Goal: Task Accomplishment & Management: Manage account settings

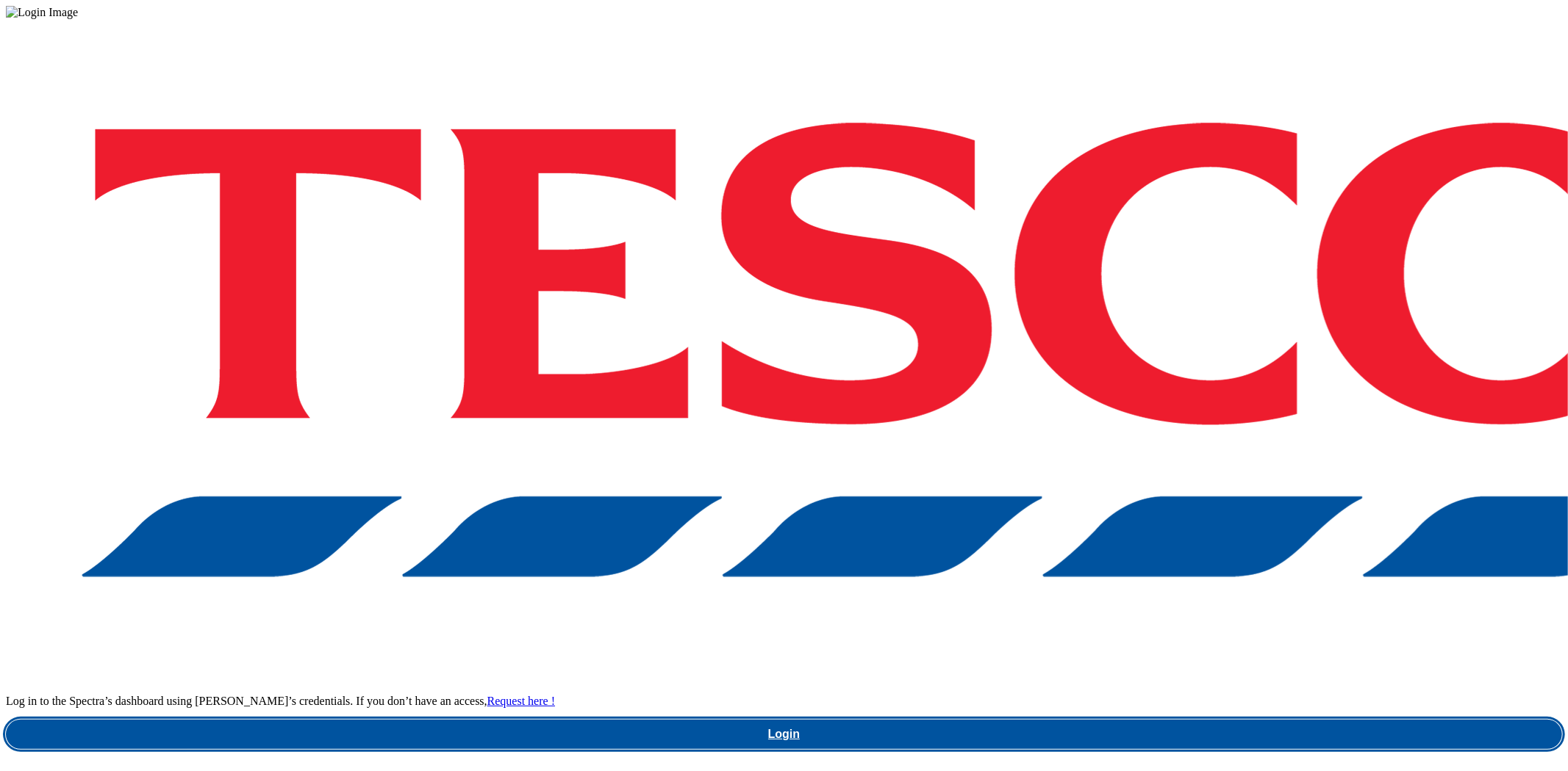
click at [1152, 720] on link "Login" at bounding box center [784, 734] width 1555 height 30
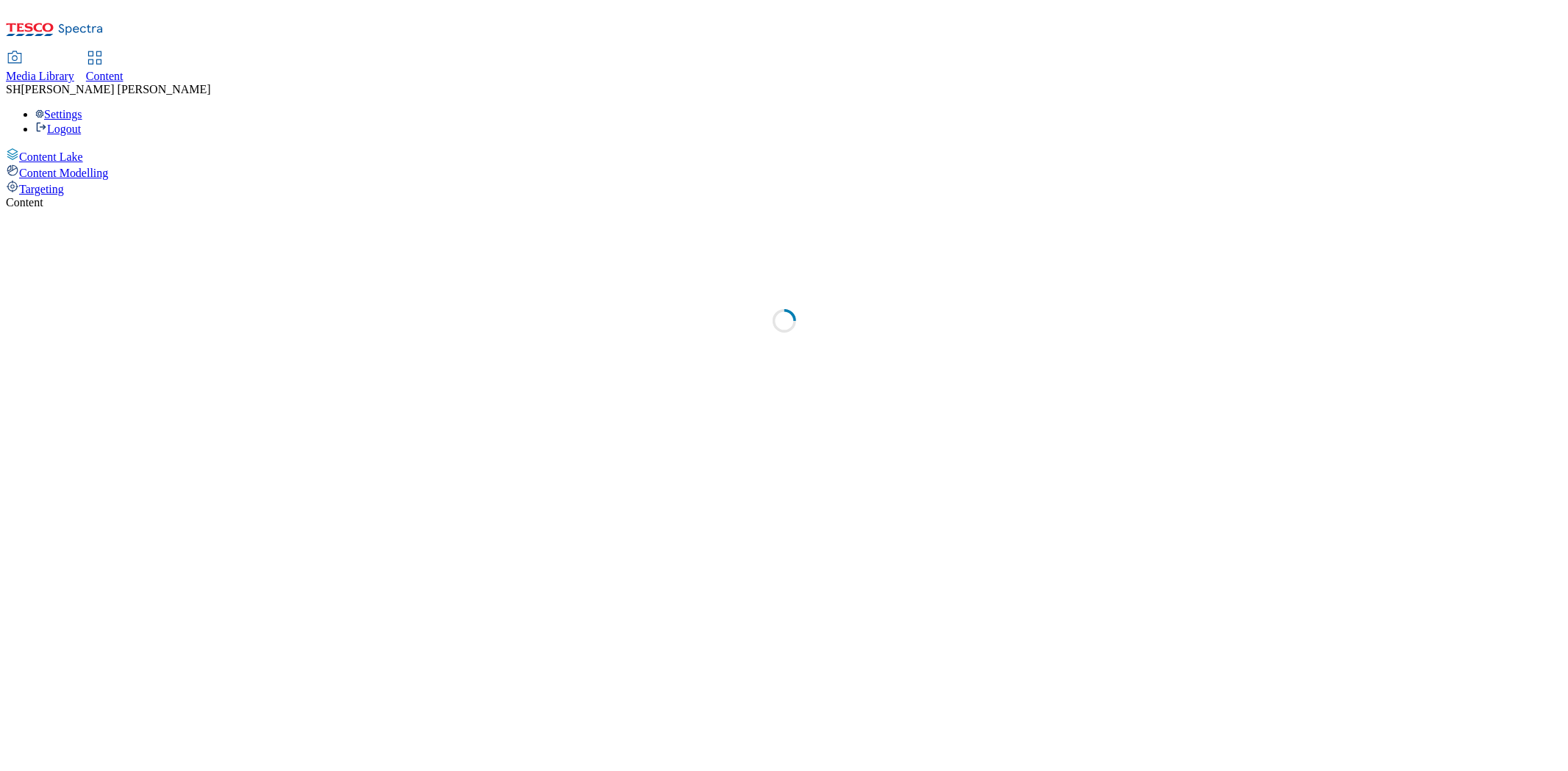
select select "ghs-[GEOGRAPHIC_DATA]"
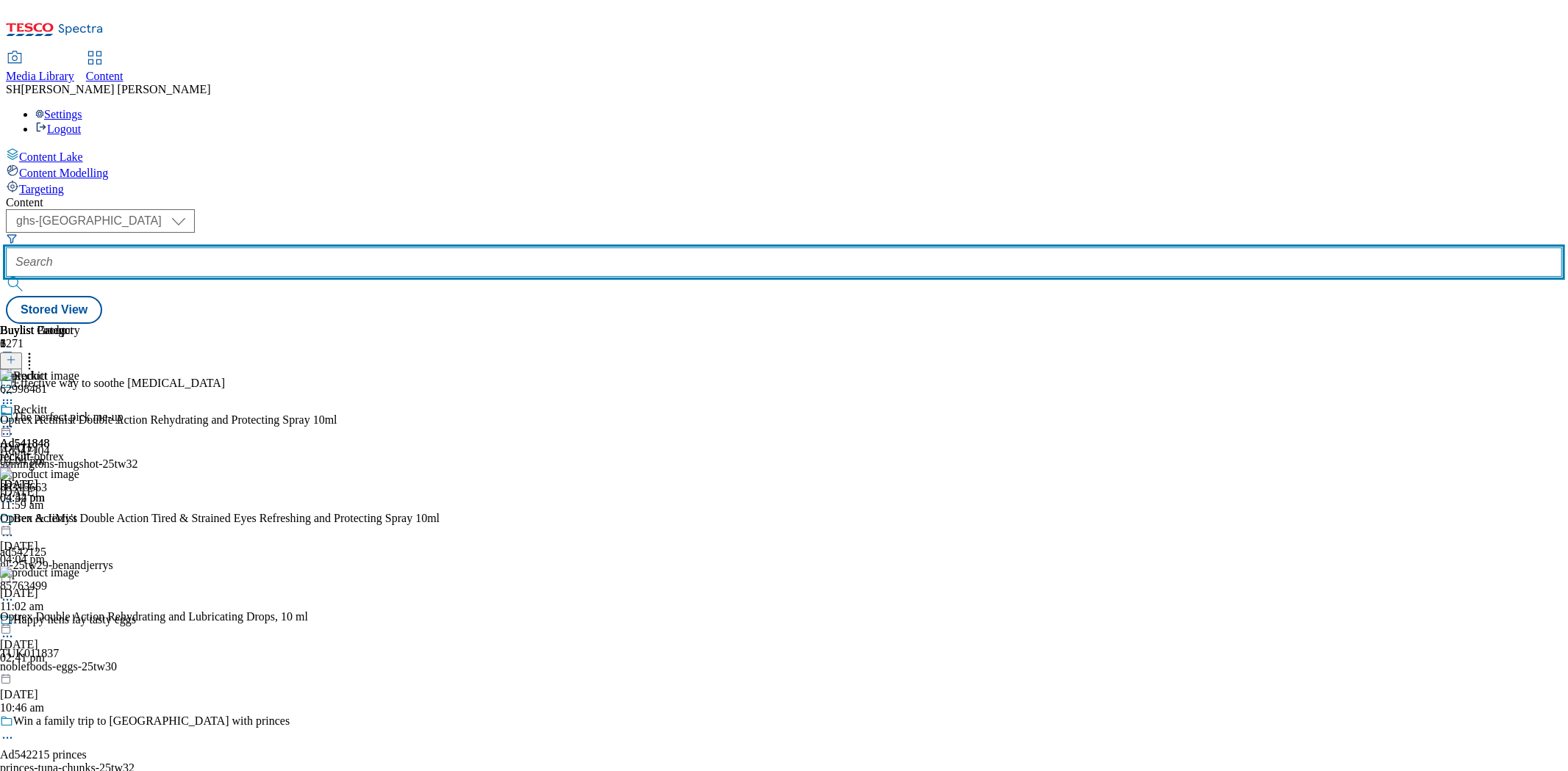
click at [334, 247] on input "text" at bounding box center [784, 261] width 1555 height 30
type input "V"
paste input "meno-event-bladder"
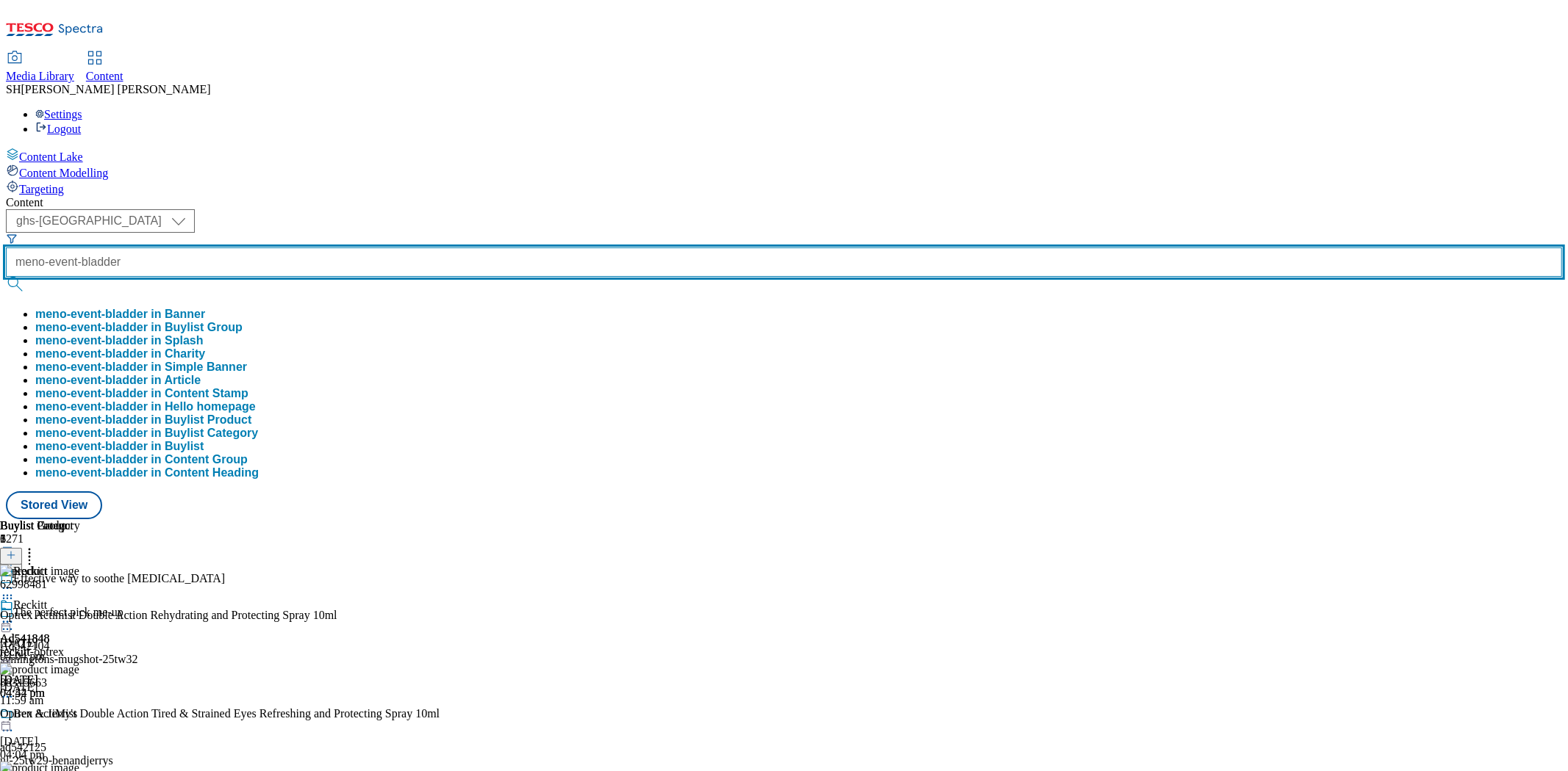
type input "meno-event-bladder"
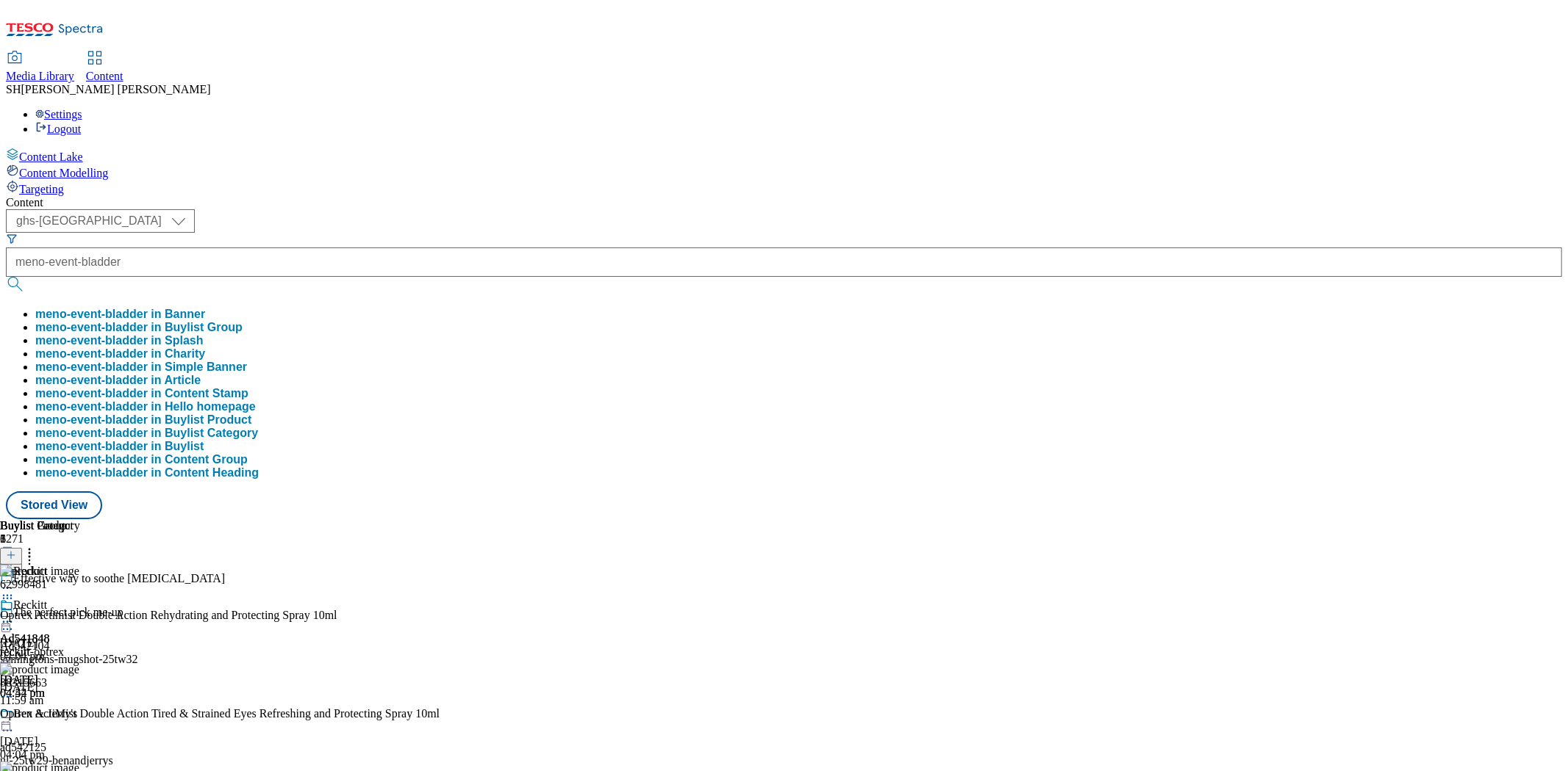
click at [205, 307] on button "meno-event-bladder in Banner" at bounding box center [120, 314] width 170 height 13
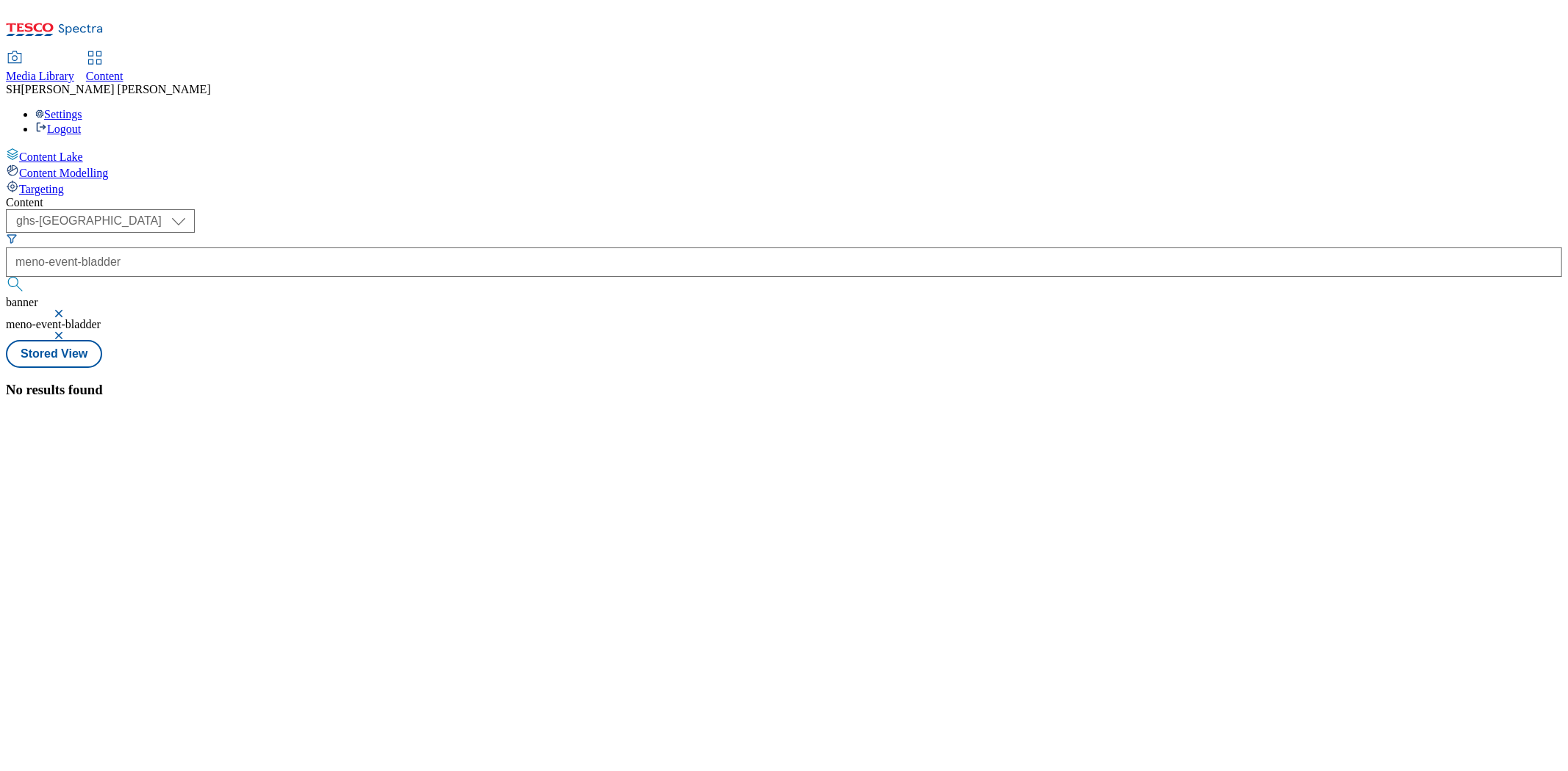
click at [67, 309] on button "button" at bounding box center [60, 314] width 14 height 9
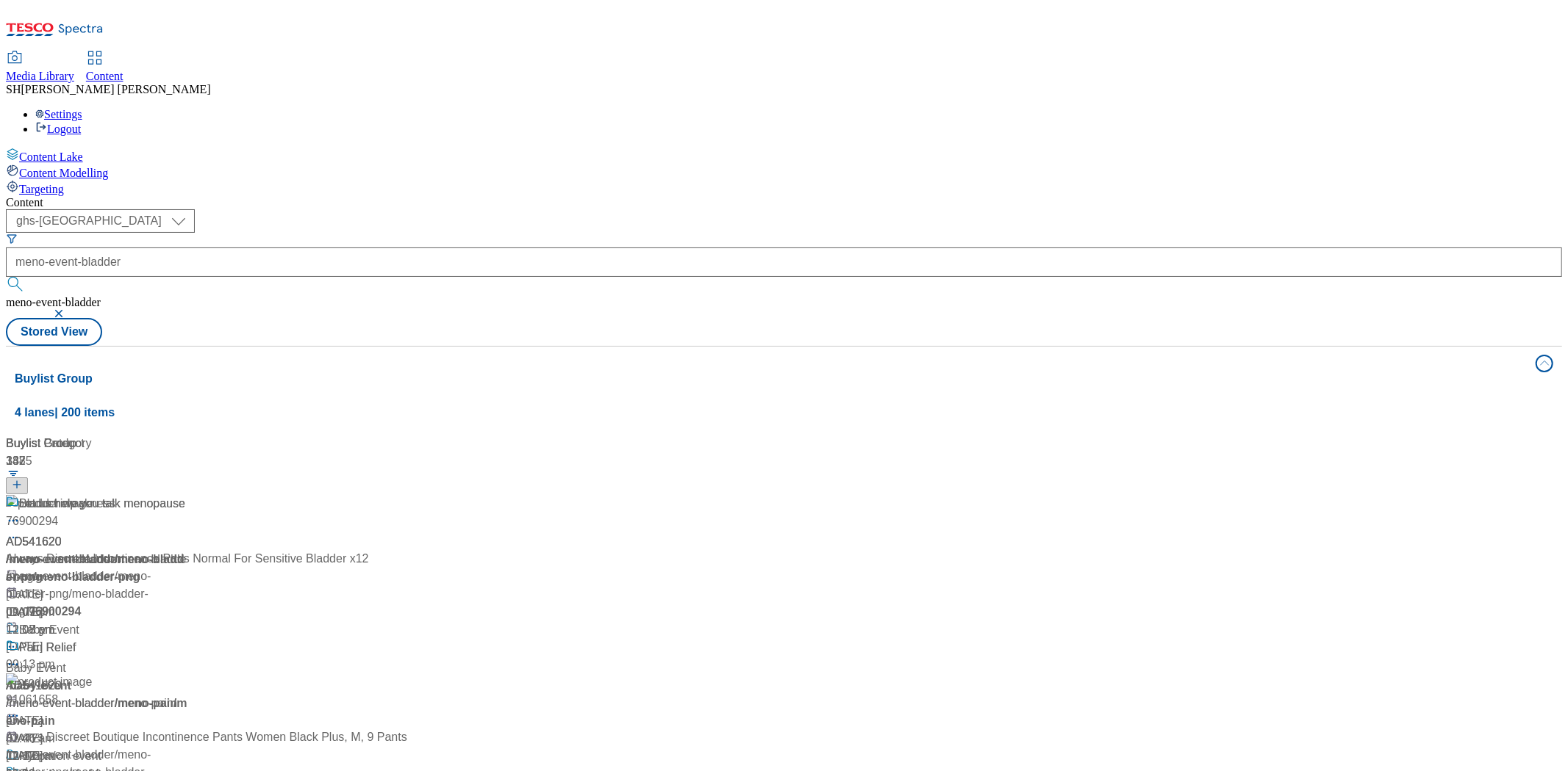
click at [190, 495] on div "Bladder weakness" at bounding box center [98, 514] width 183 height 39
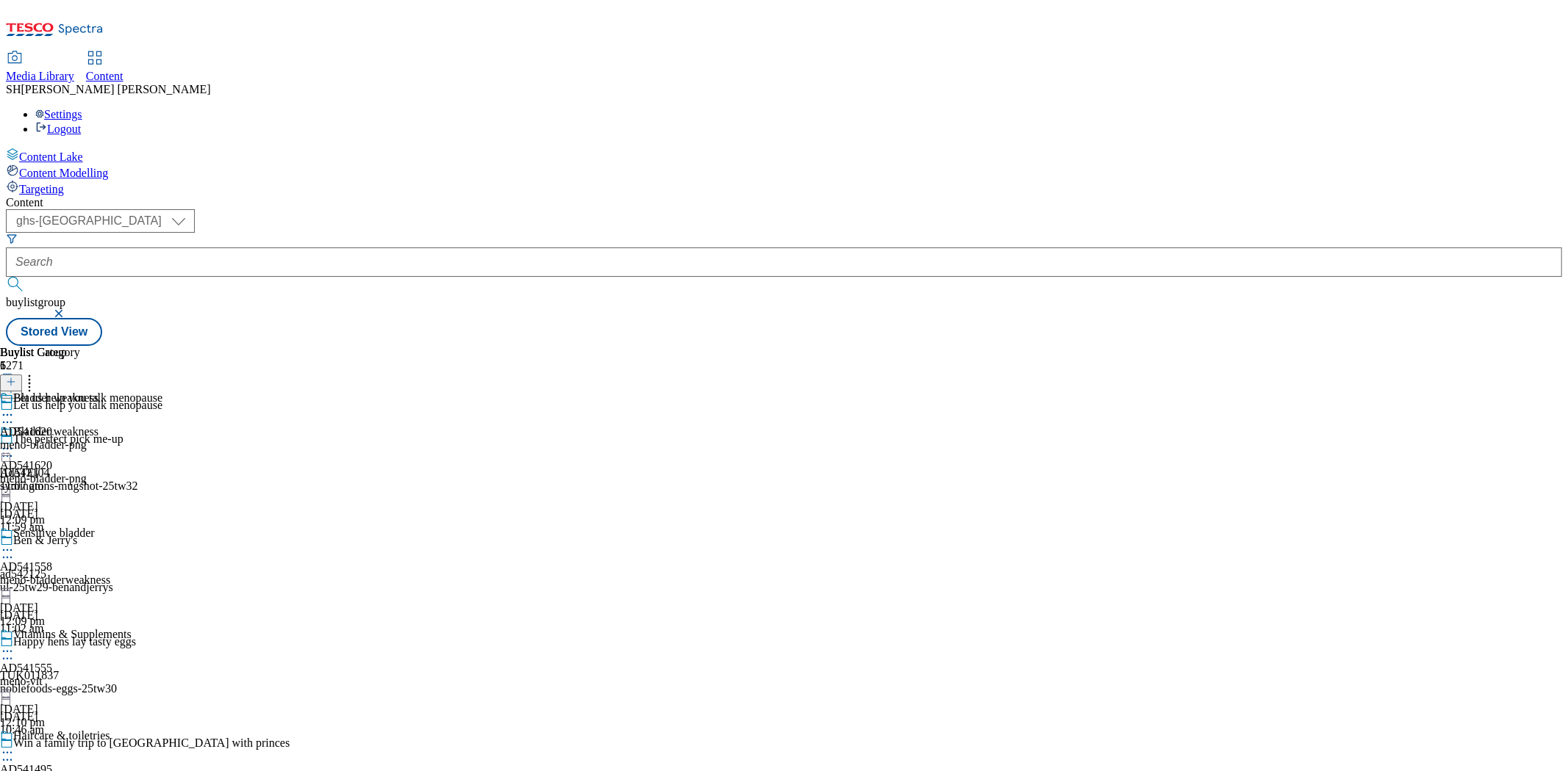
click at [131, 425] on div "Bladder weakness AD541620 meno-bladder-png [DATE] 12:09 pm" at bounding box center [66, 475] width 131 height 102
click at [14, 441] on icon at bounding box center [7, 448] width 14 height 14
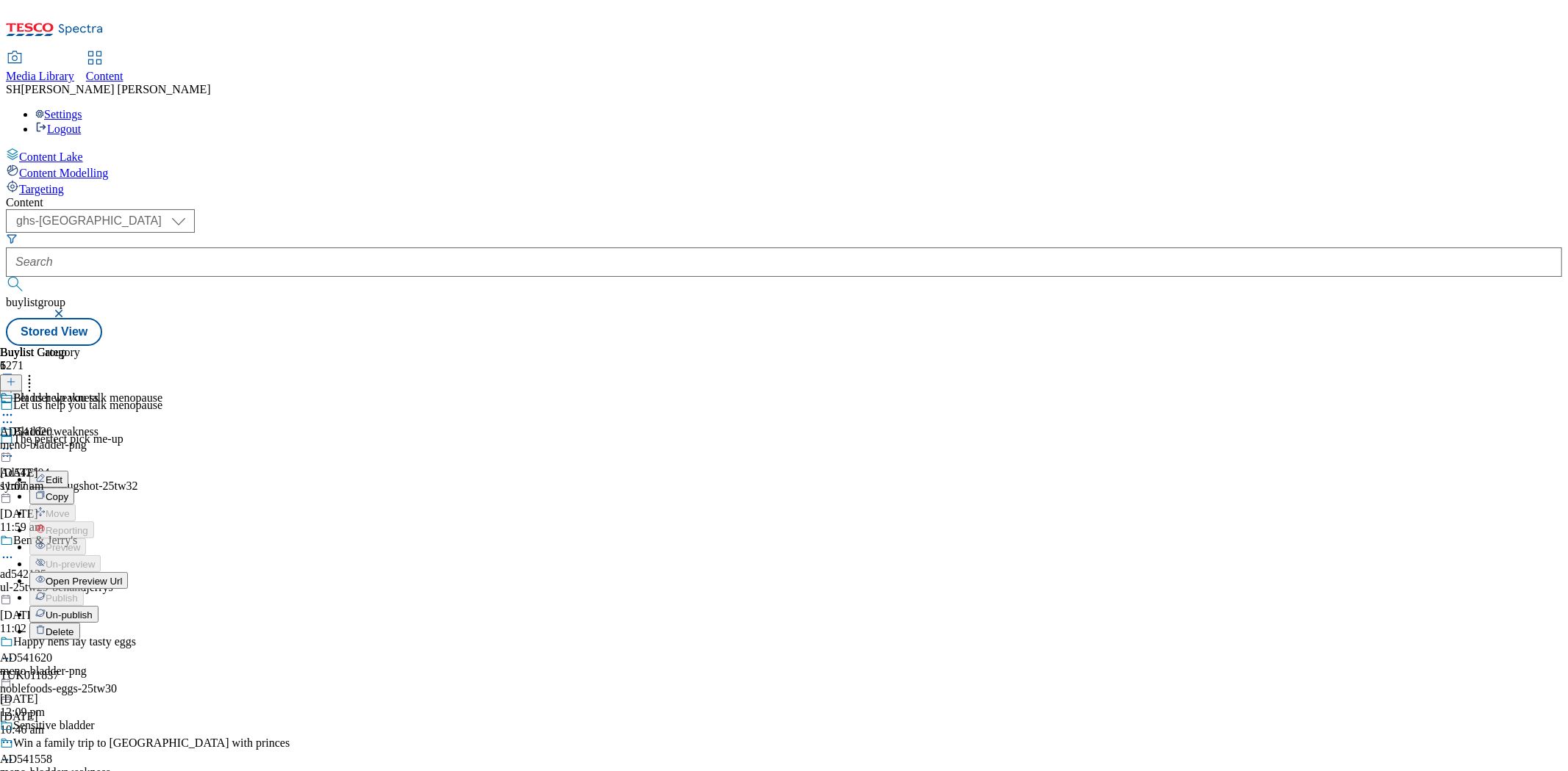
click at [93, 609] on span "Un-publish" at bounding box center [69, 615] width 47 height 11
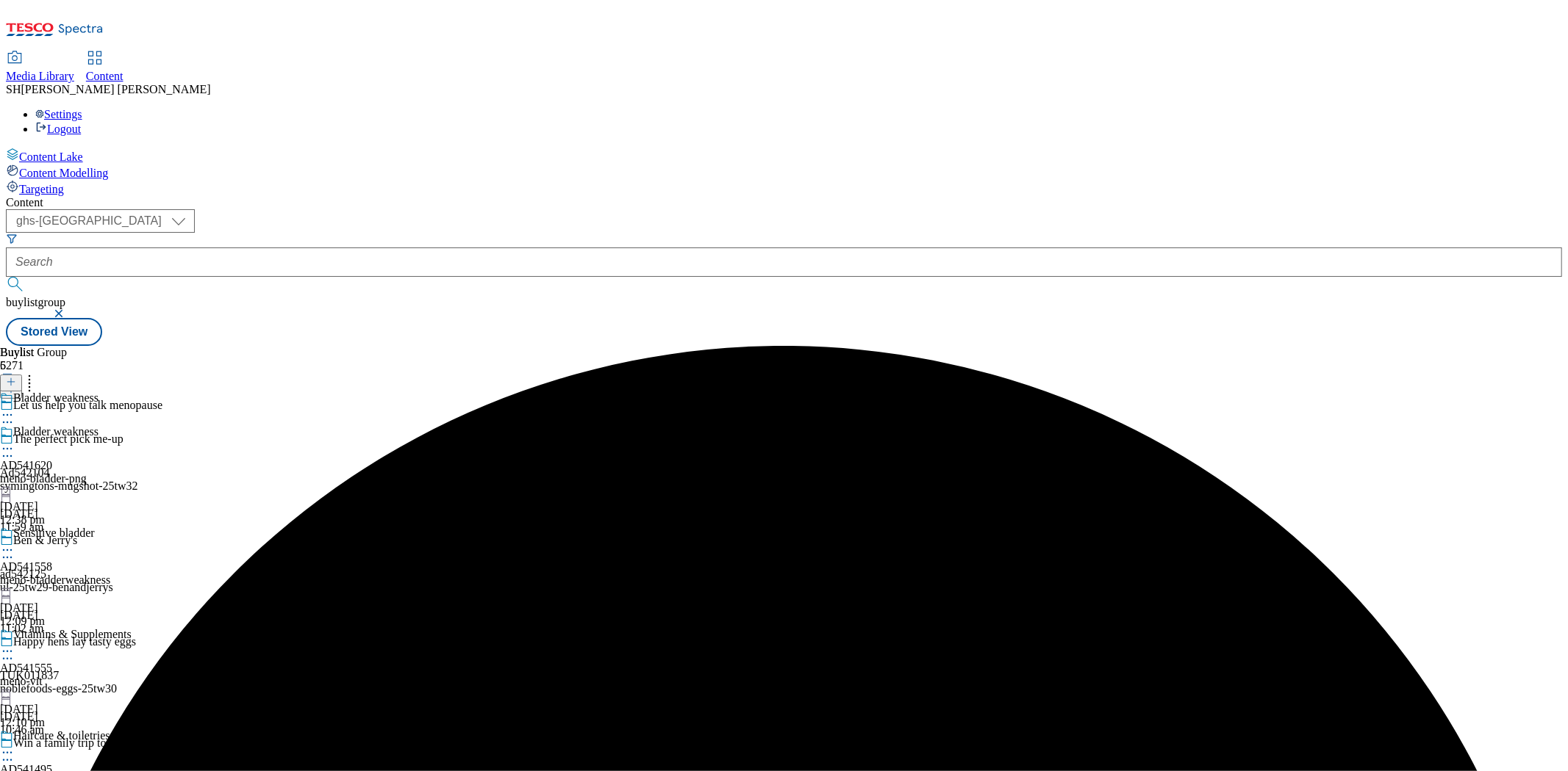
click at [14, 441] on icon at bounding box center [7, 448] width 14 height 14
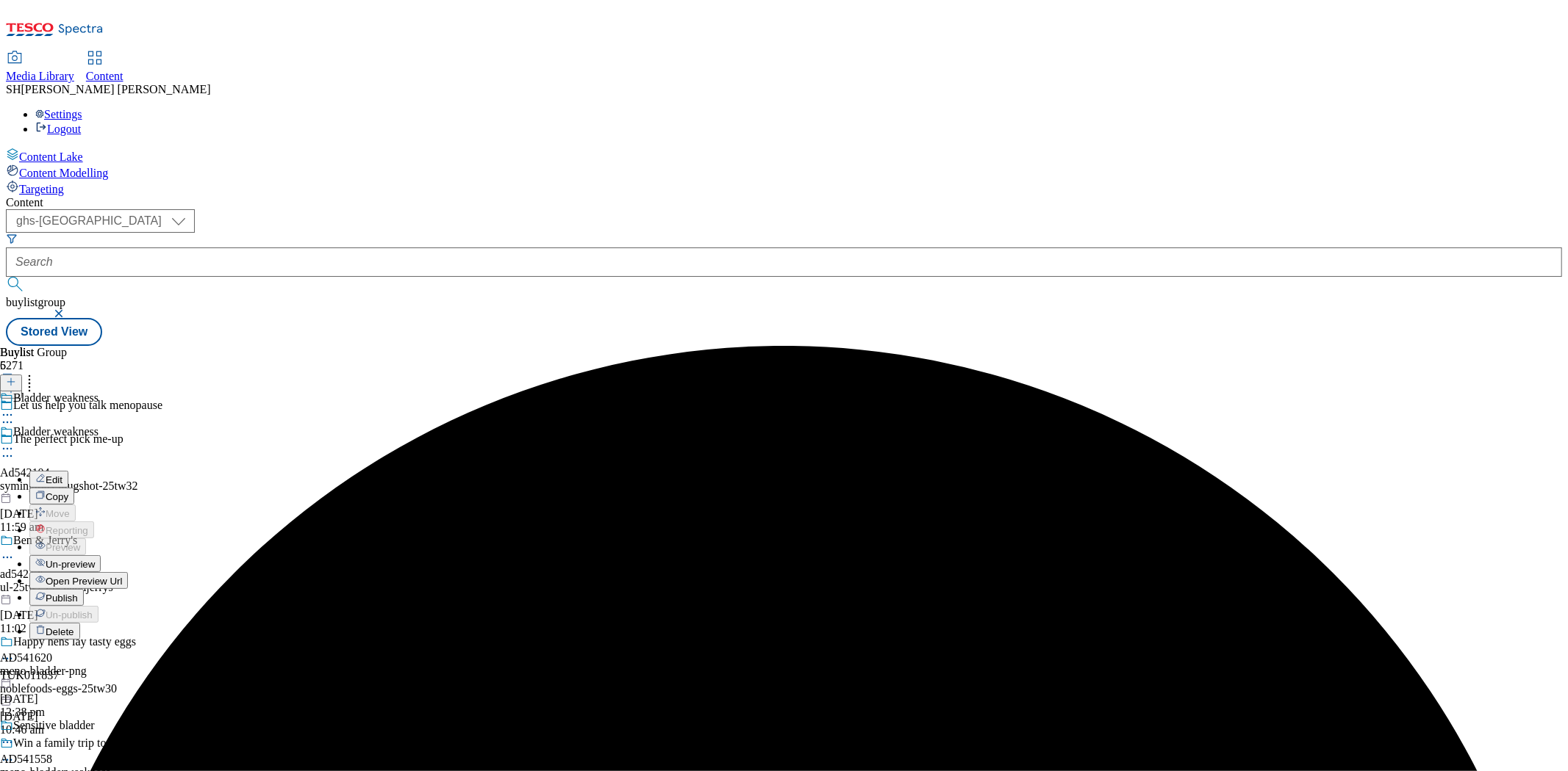
click at [94, 559] on span "Un-preview" at bounding box center [70, 564] width 49 height 11
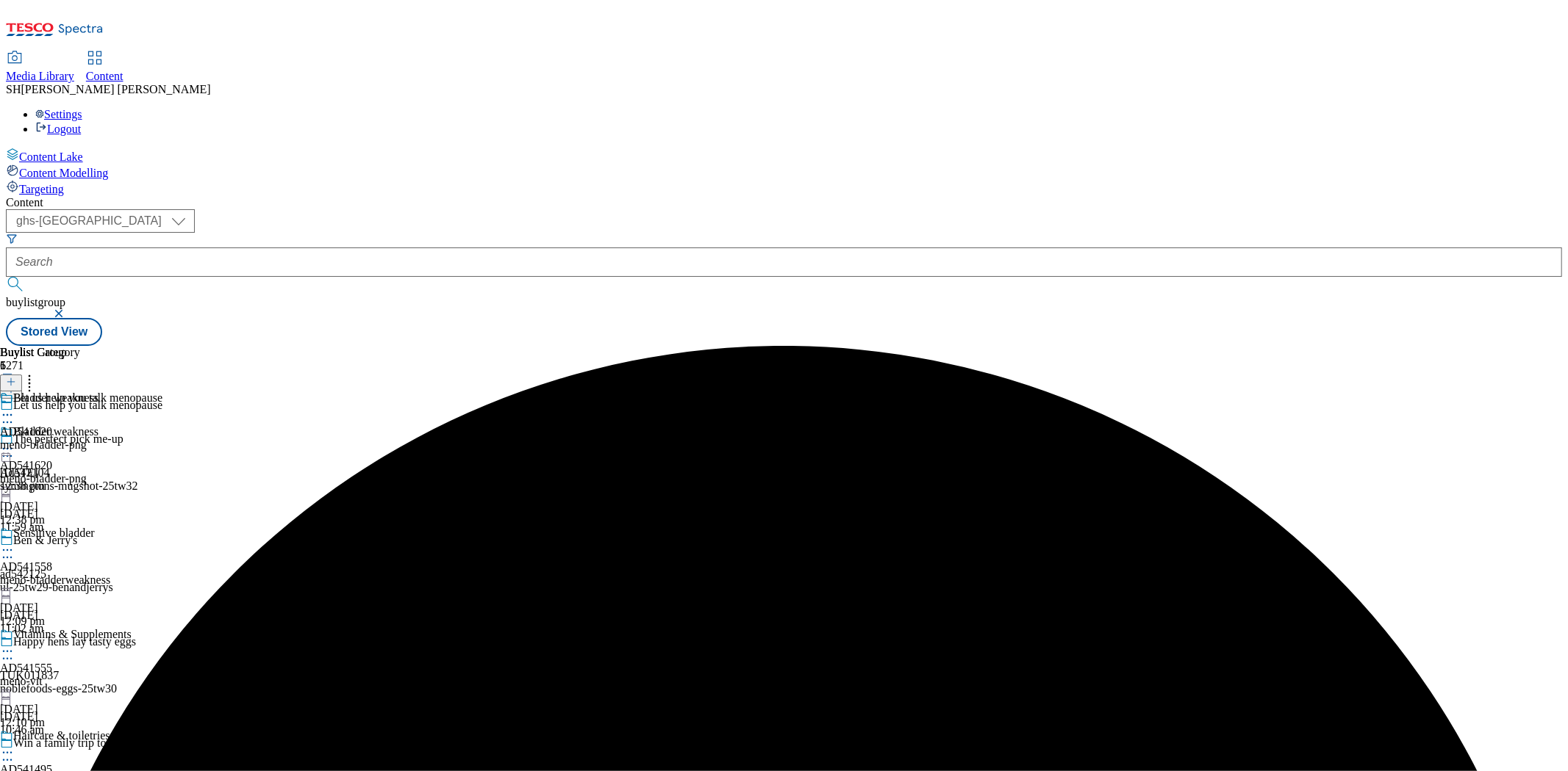
click at [14, 441] on icon at bounding box center [7, 448] width 14 height 14
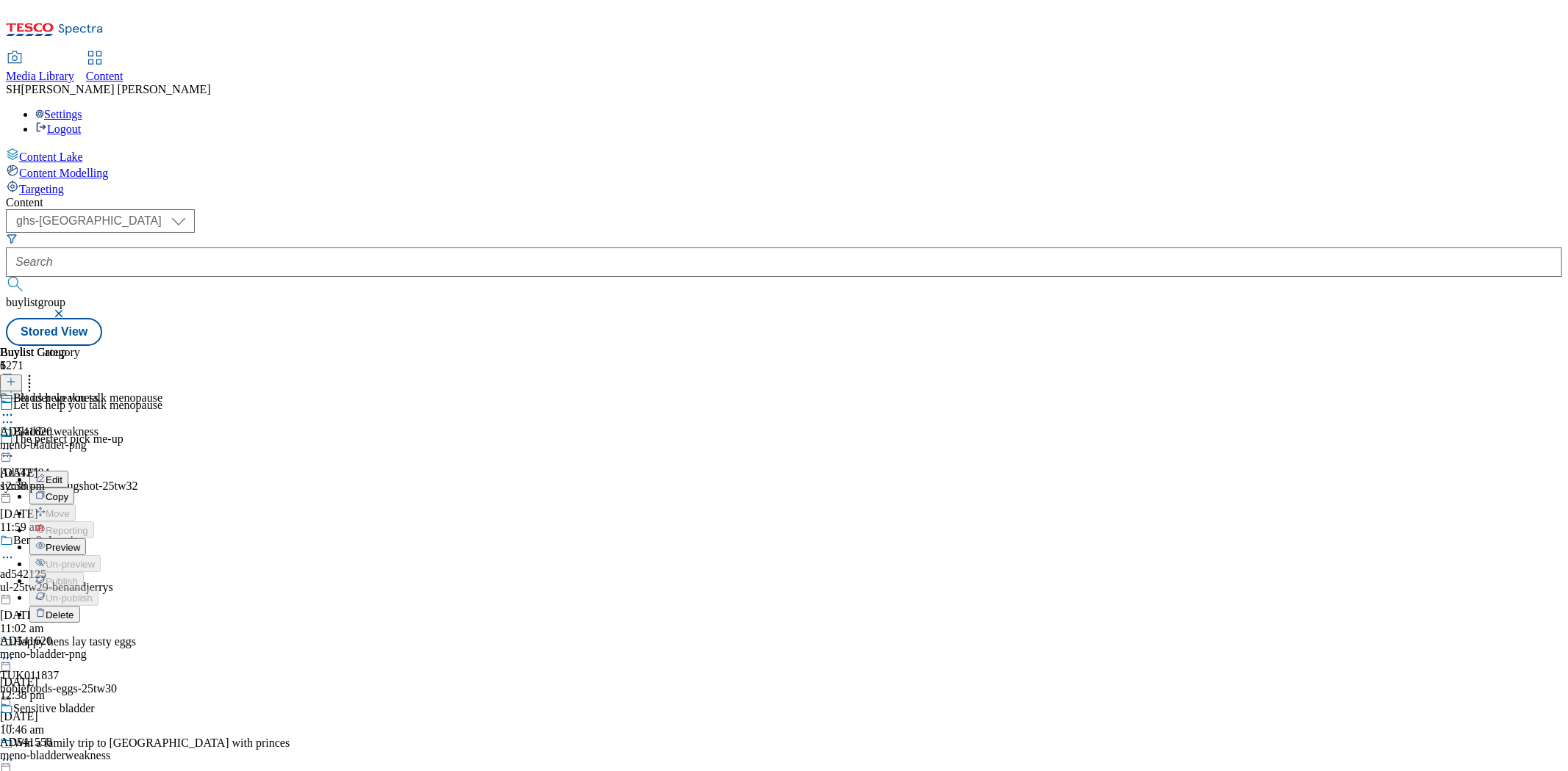
click at [163, 392] on div "Let us help you talk menopause AD541620 meno-bladder-png [DATE] 12:38 pm" at bounding box center [81, 442] width 163 height 102
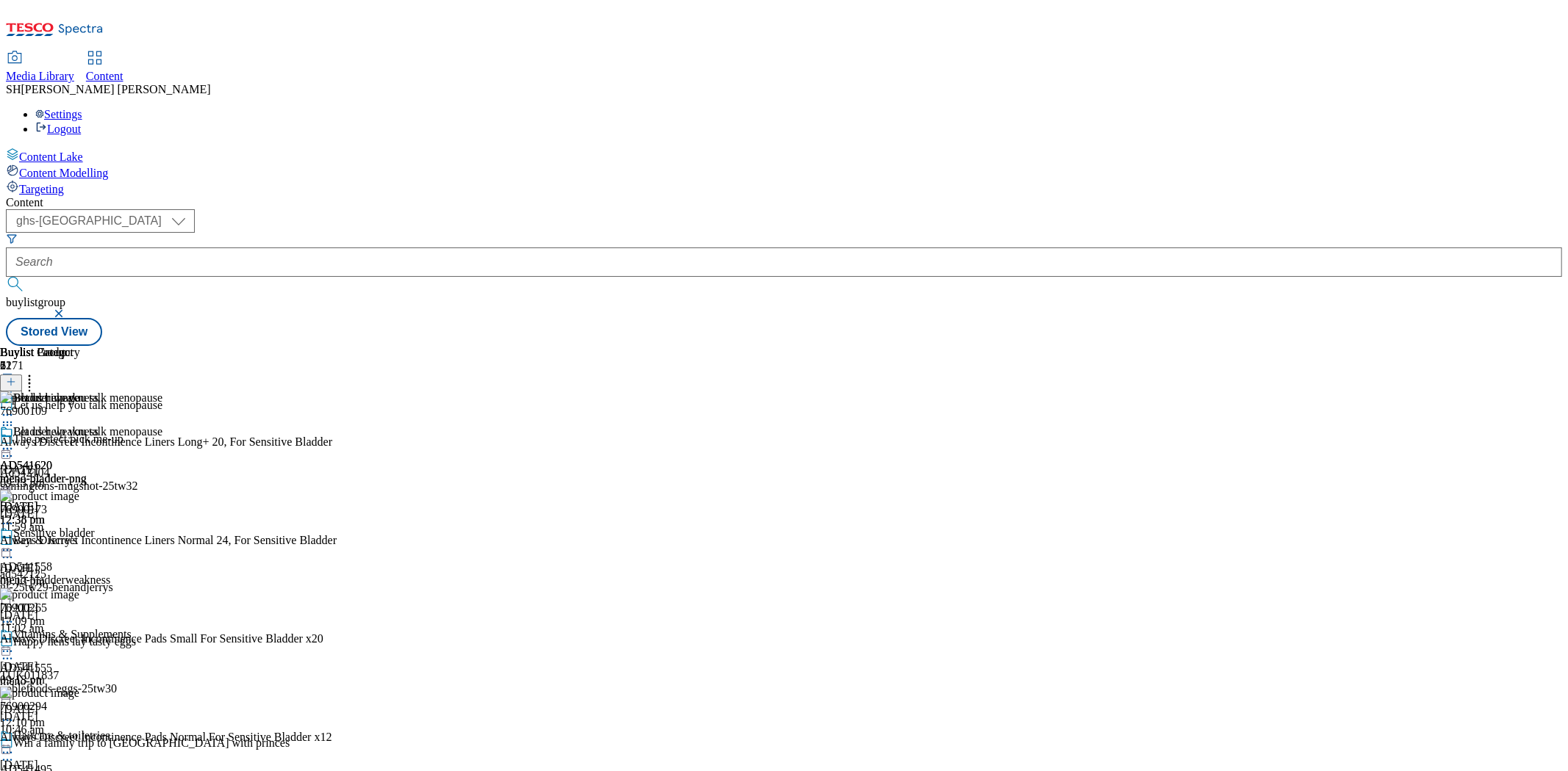
click at [163, 425] on div "Let us help you talk menopause AD541620 meno-bladder-png [DATE] 12:38 pm" at bounding box center [81, 475] width 163 height 102
click at [37, 372] on icon at bounding box center [30, 379] width 14 height 14
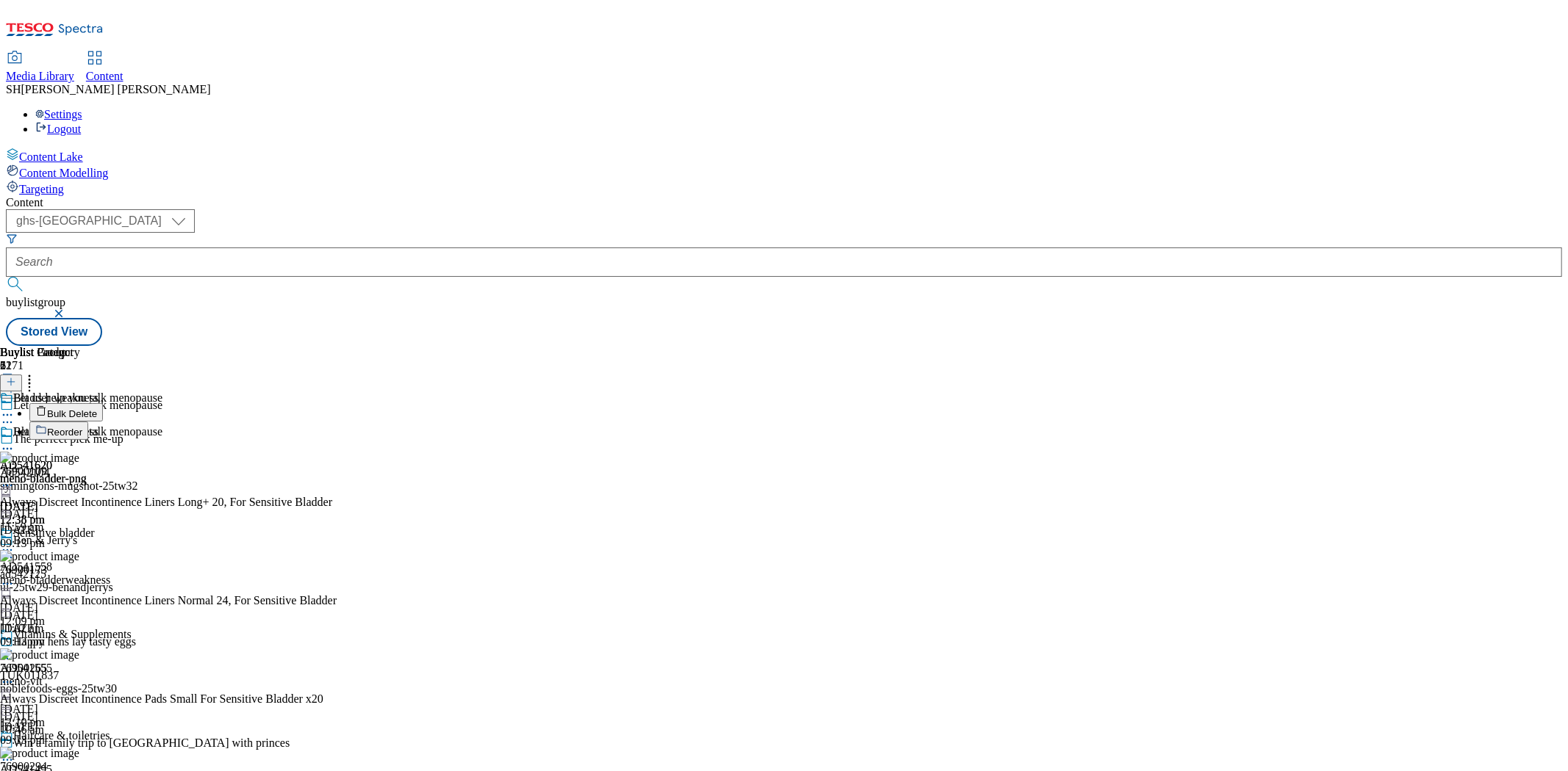
click at [16, 377] on icon at bounding box center [11, 381] width 10 height 10
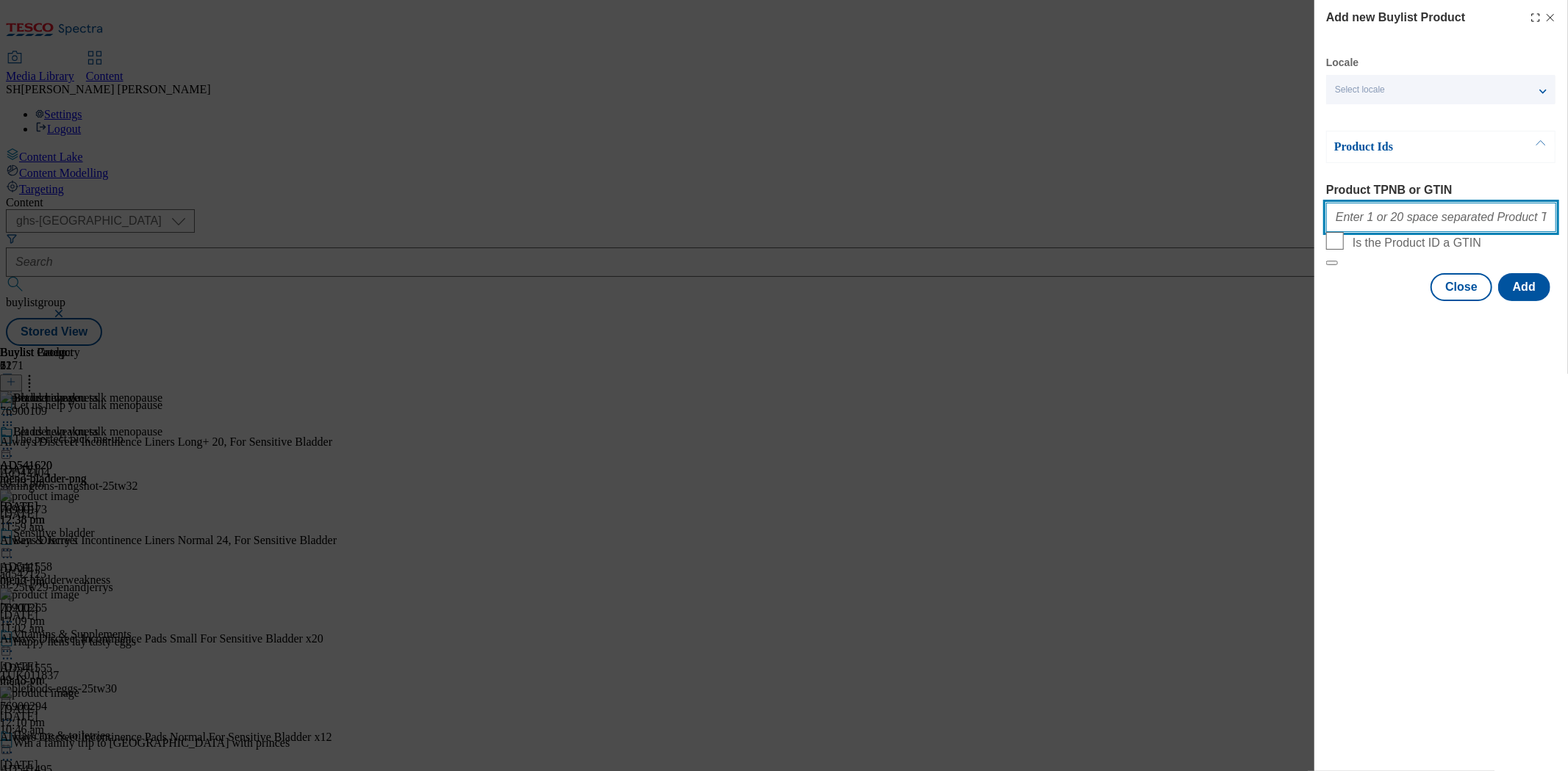
click at [1419, 219] on input "Product TPNB or GTIN" at bounding box center [1441, 217] width 230 height 30
click at [1376, 226] on input "Product TPNB or GTIN" at bounding box center [1441, 217] width 230 height 30
paste input "84251784 82504282 56499493 62061230 62048356 71093178 61379806 80502229"
type input "84251784 82504282 56499493 62061230 62048356 71093178 61379806 80502229"
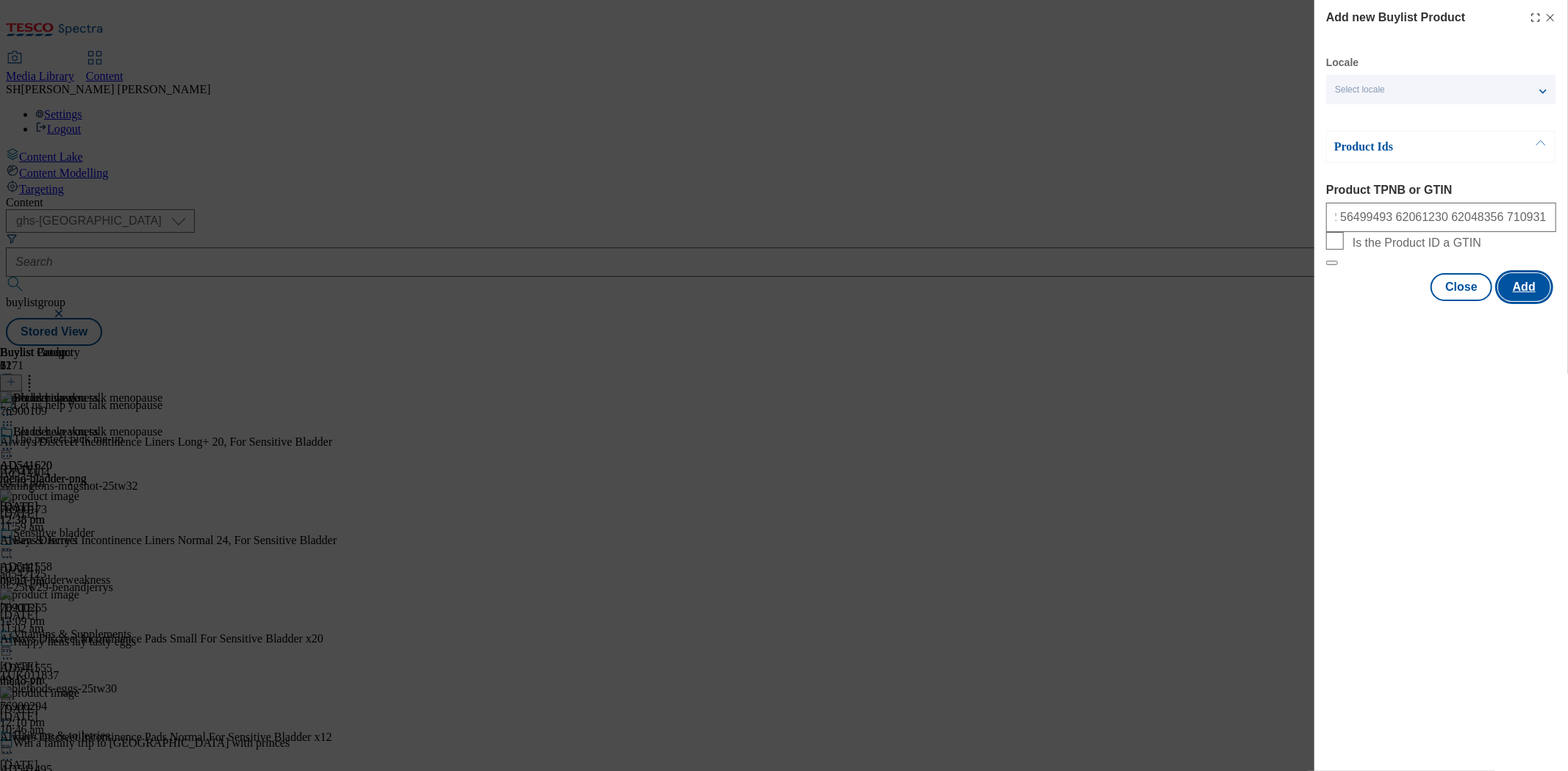
scroll to position [0, 0]
click at [1519, 301] on button "Add" at bounding box center [1524, 287] width 52 height 28
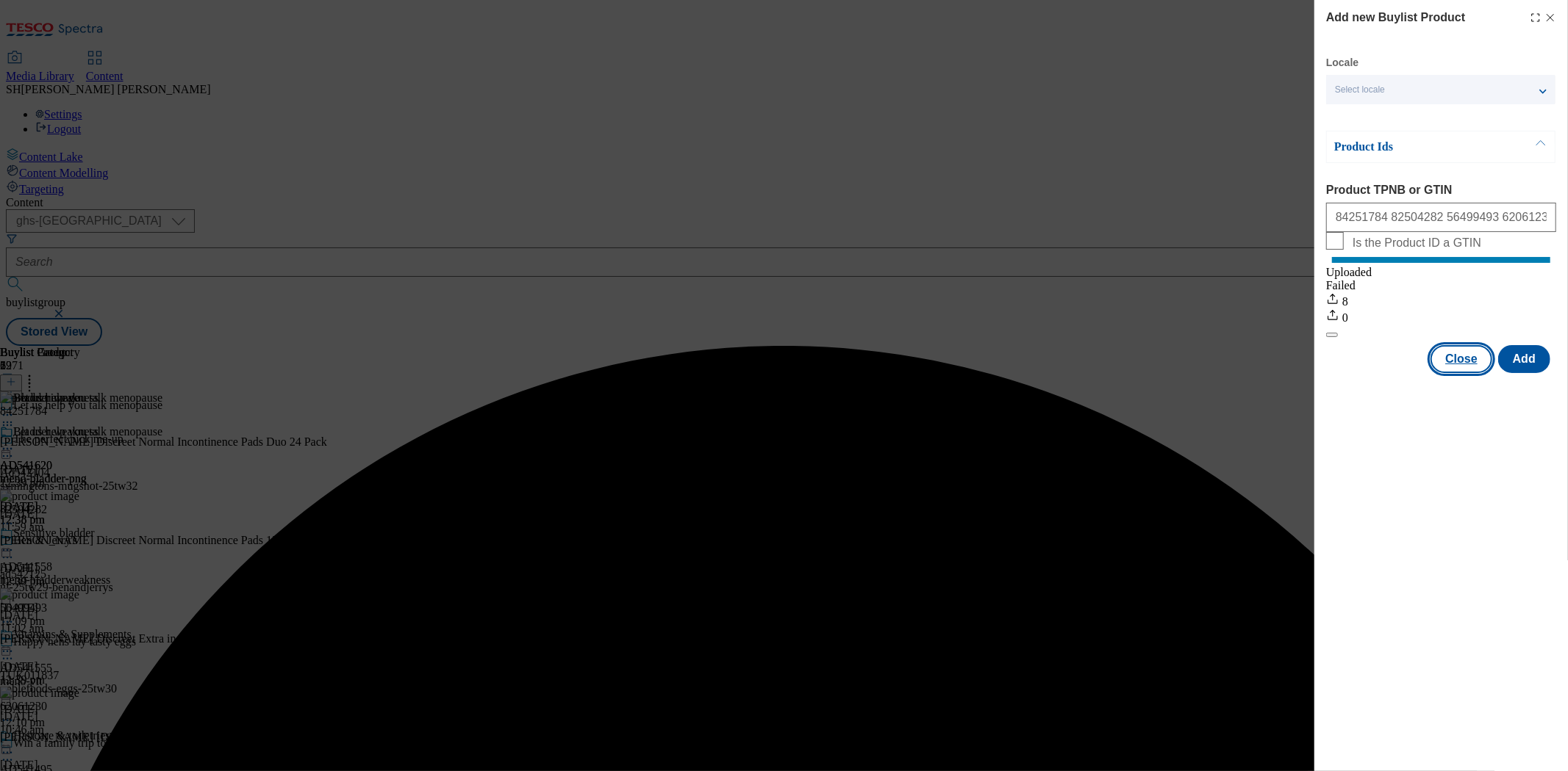
click at [1461, 373] on button "Close" at bounding box center [1461, 359] width 62 height 28
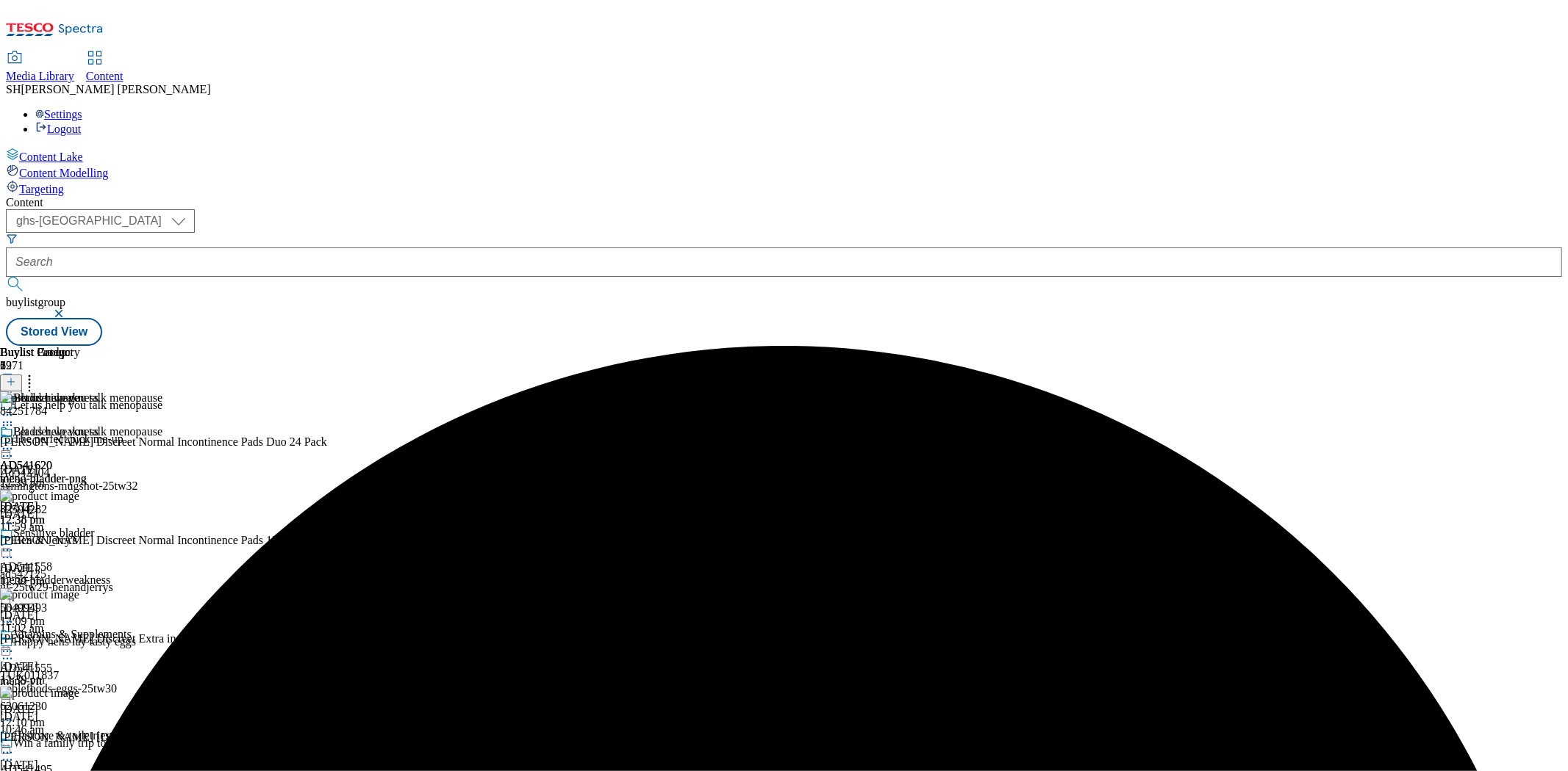
click at [16, 377] on icon at bounding box center [11, 381] width 10 height 10
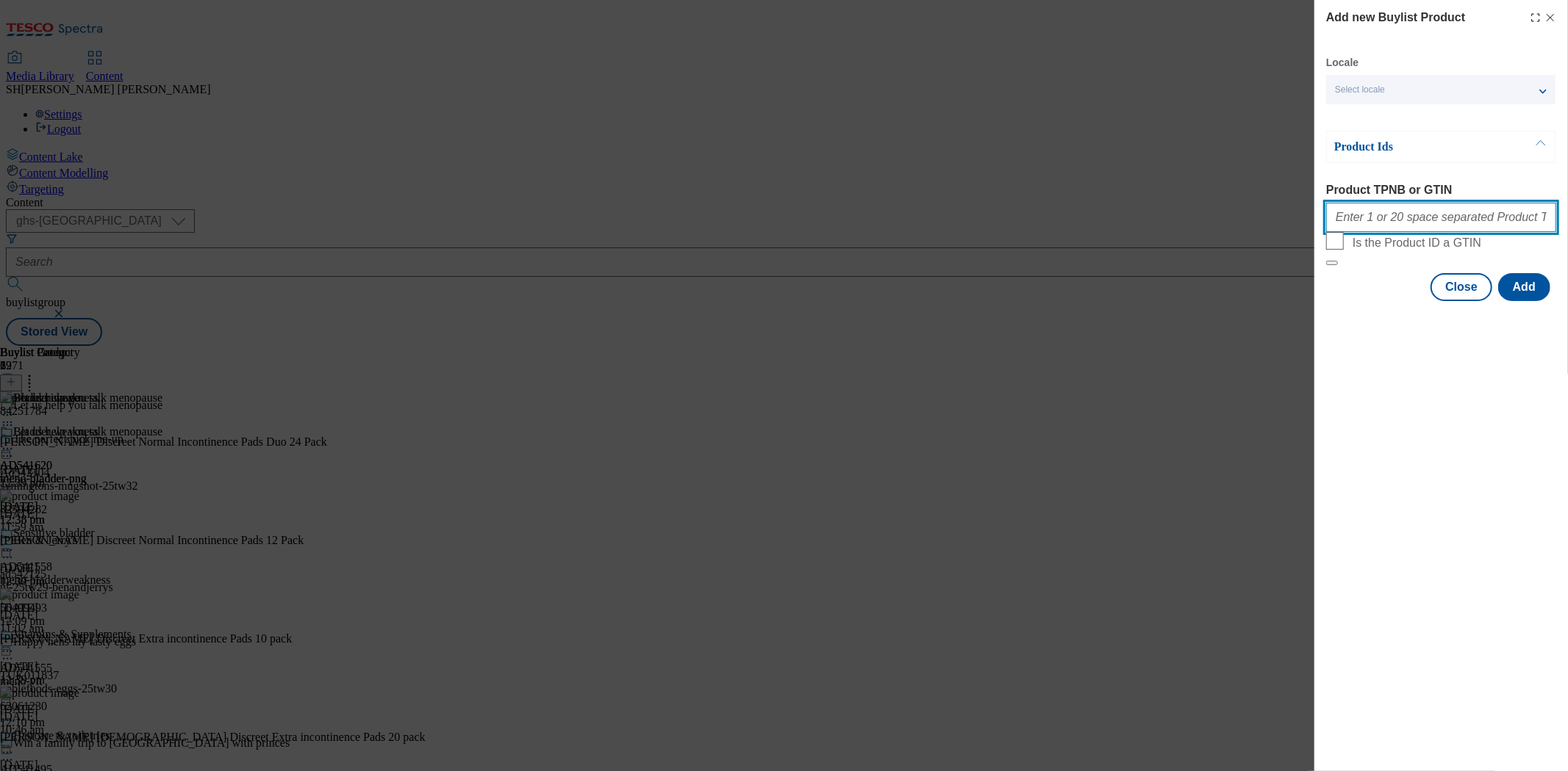
click at [1410, 221] on input "Product TPNB or GTIN" at bounding box center [1441, 217] width 230 height 30
paste input "096244826"
click at [1436, 217] on input "096244826" at bounding box center [1441, 217] width 230 height 30
paste input "093985178"
click at [1463, 225] on input "096244826 093985178" at bounding box center [1441, 217] width 230 height 30
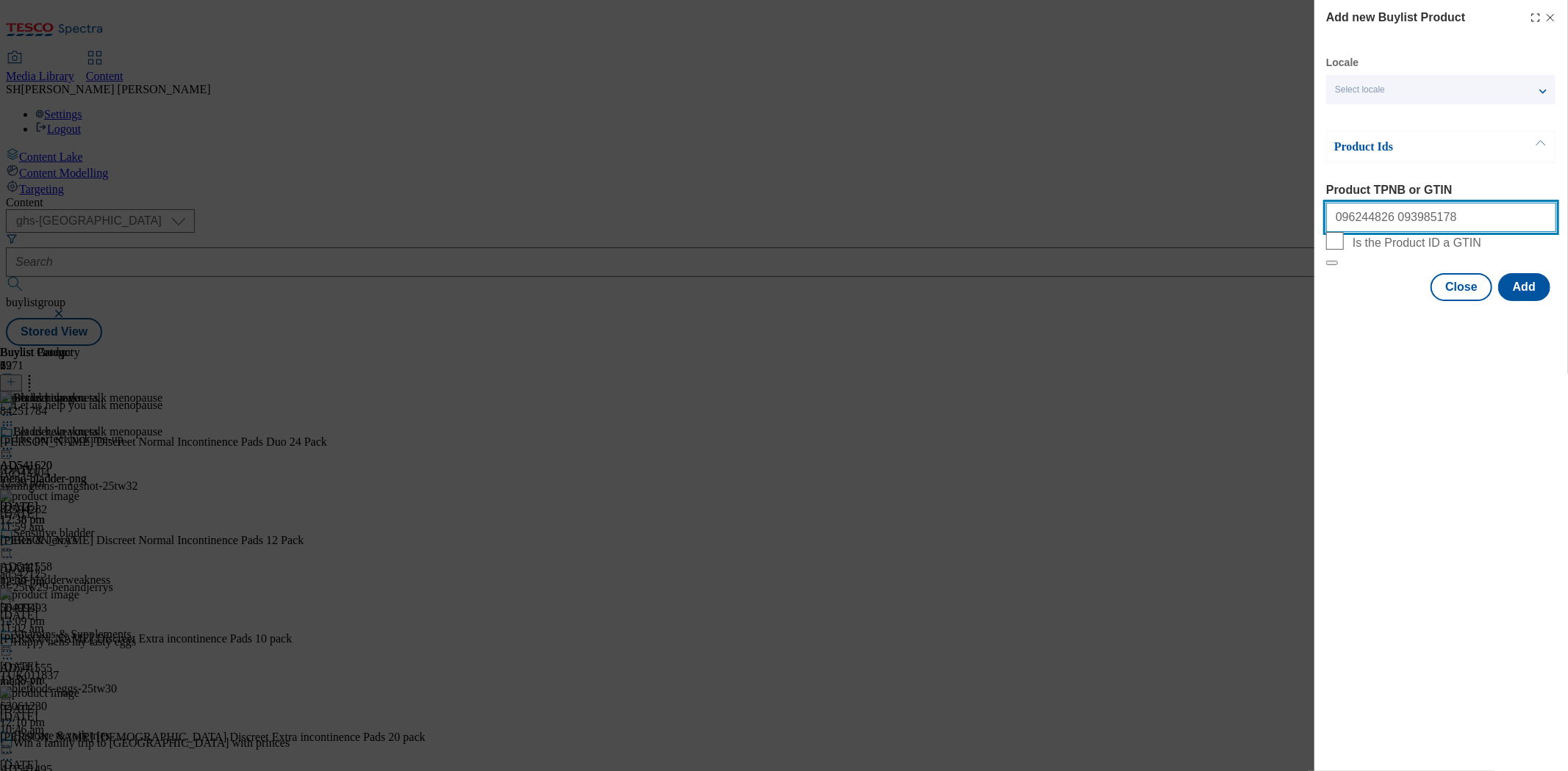
paste input "096097372"
type input "096244826 093985178 096097372"
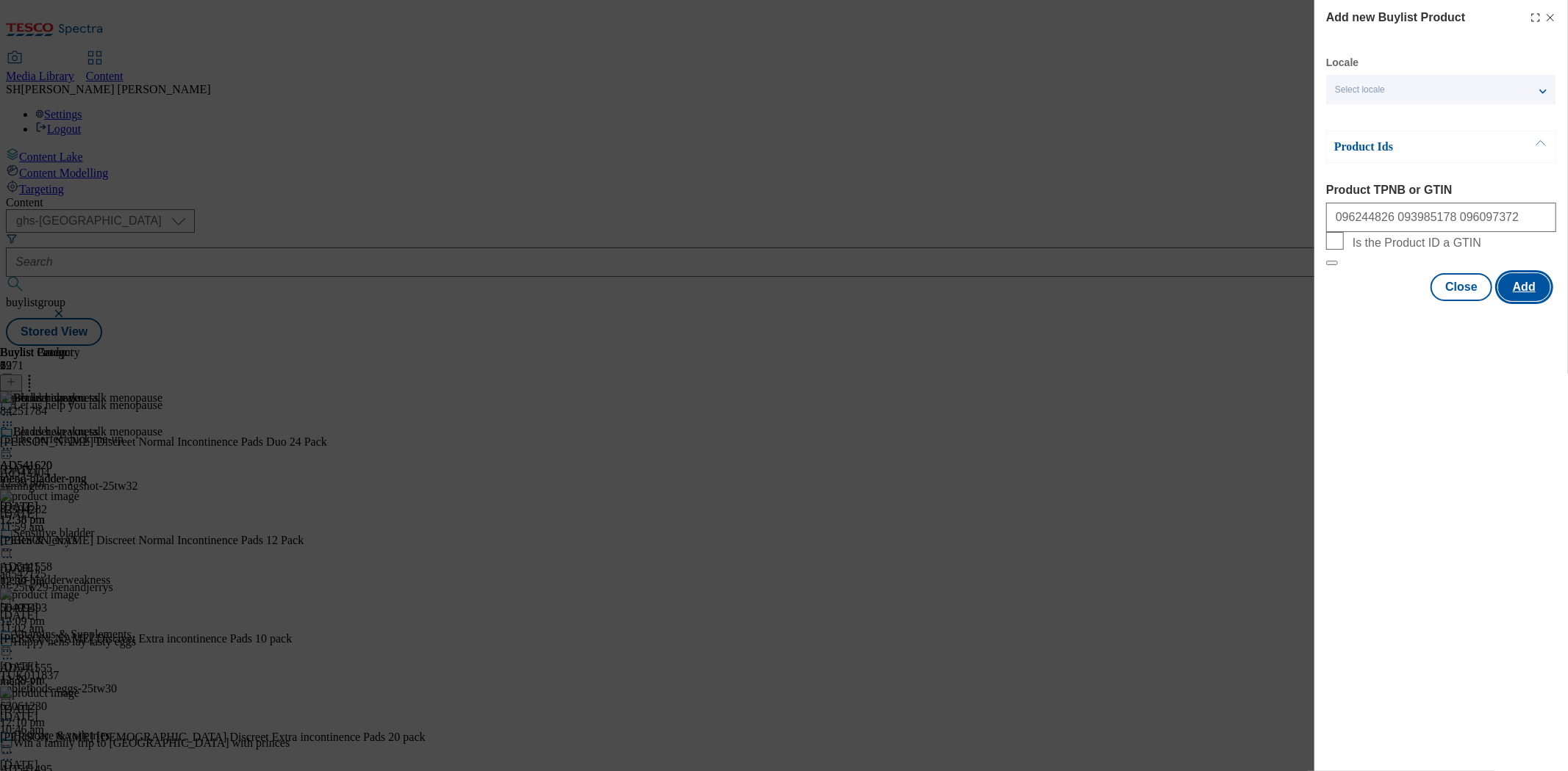
click at [1518, 301] on button "Add" at bounding box center [1524, 287] width 52 height 28
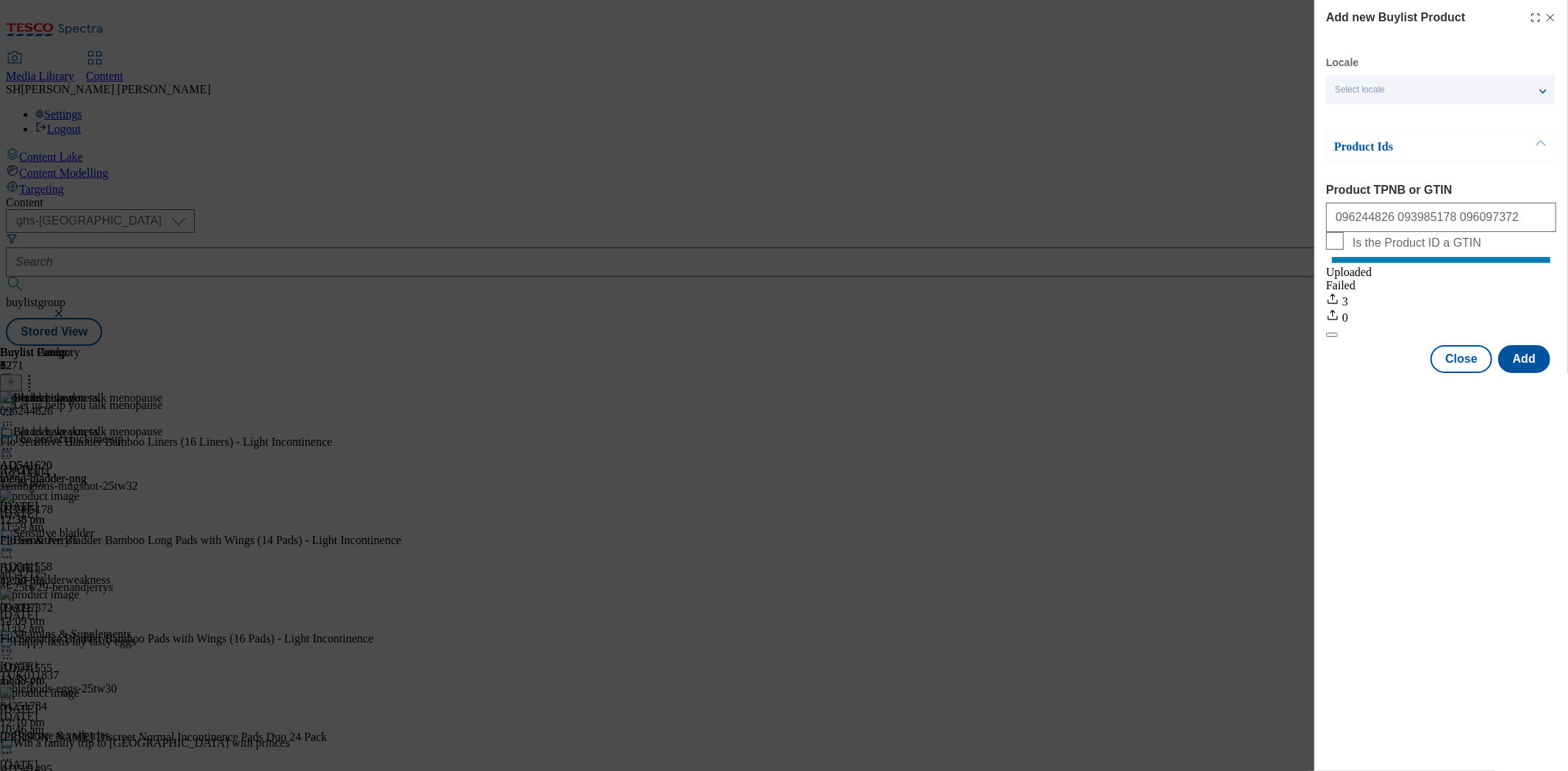
click at [1548, 14] on icon "Modal" at bounding box center [1549, 17] width 12 height 12
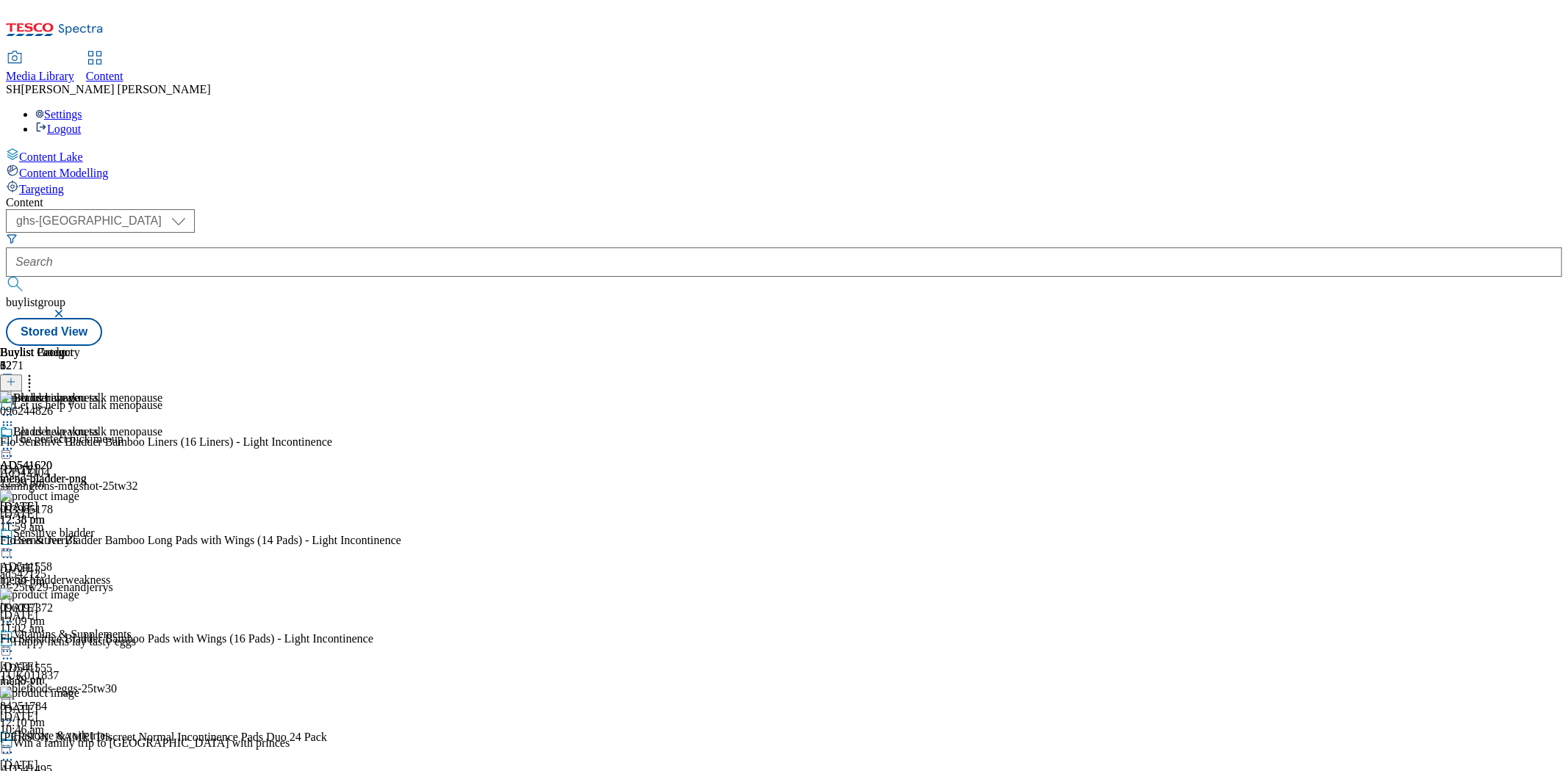
click at [37, 372] on icon at bounding box center [30, 379] width 14 height 14
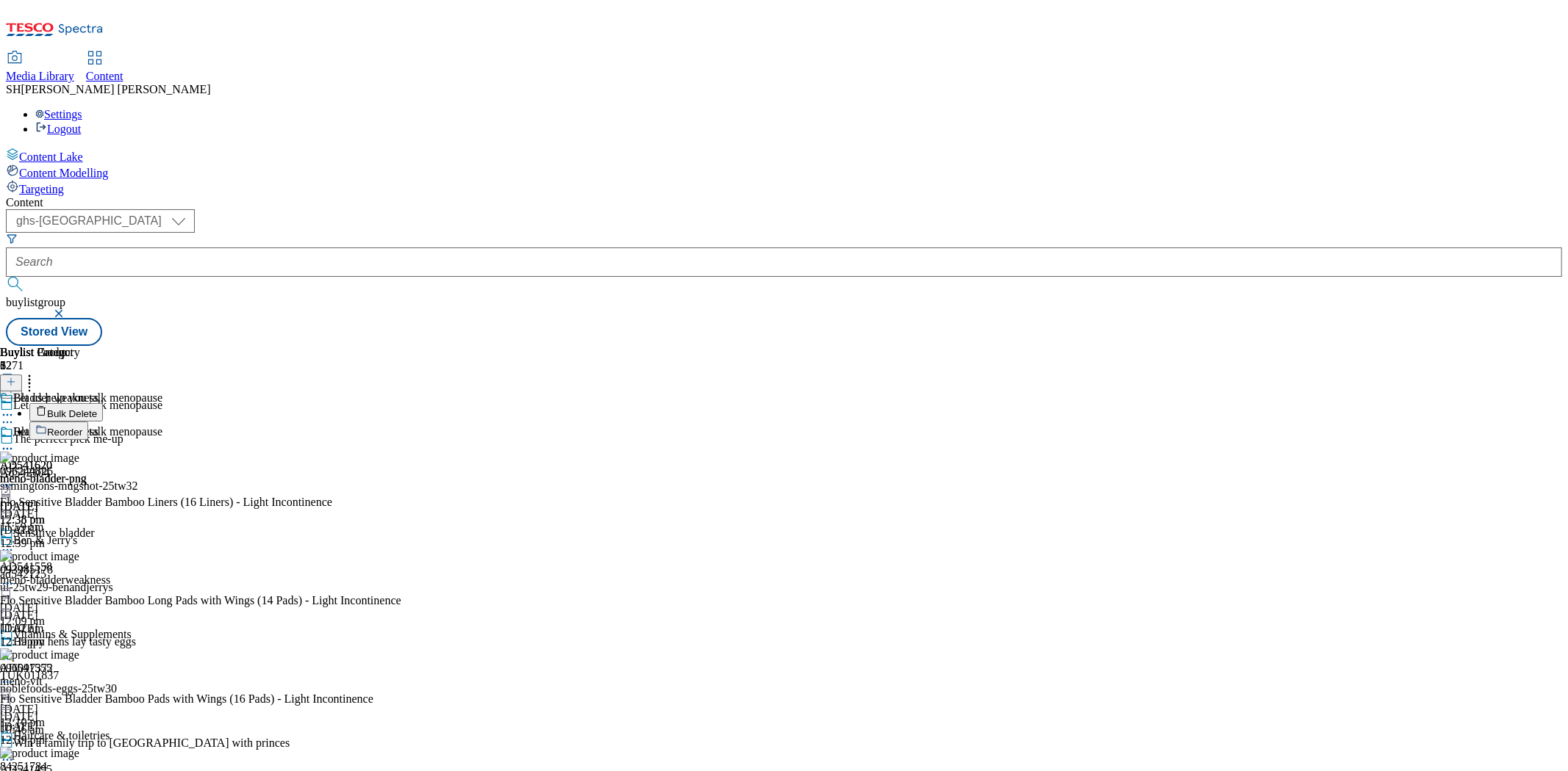
click at [83, 427] on span "Reorder" at bounding box center [64, 432] width 35 height 11
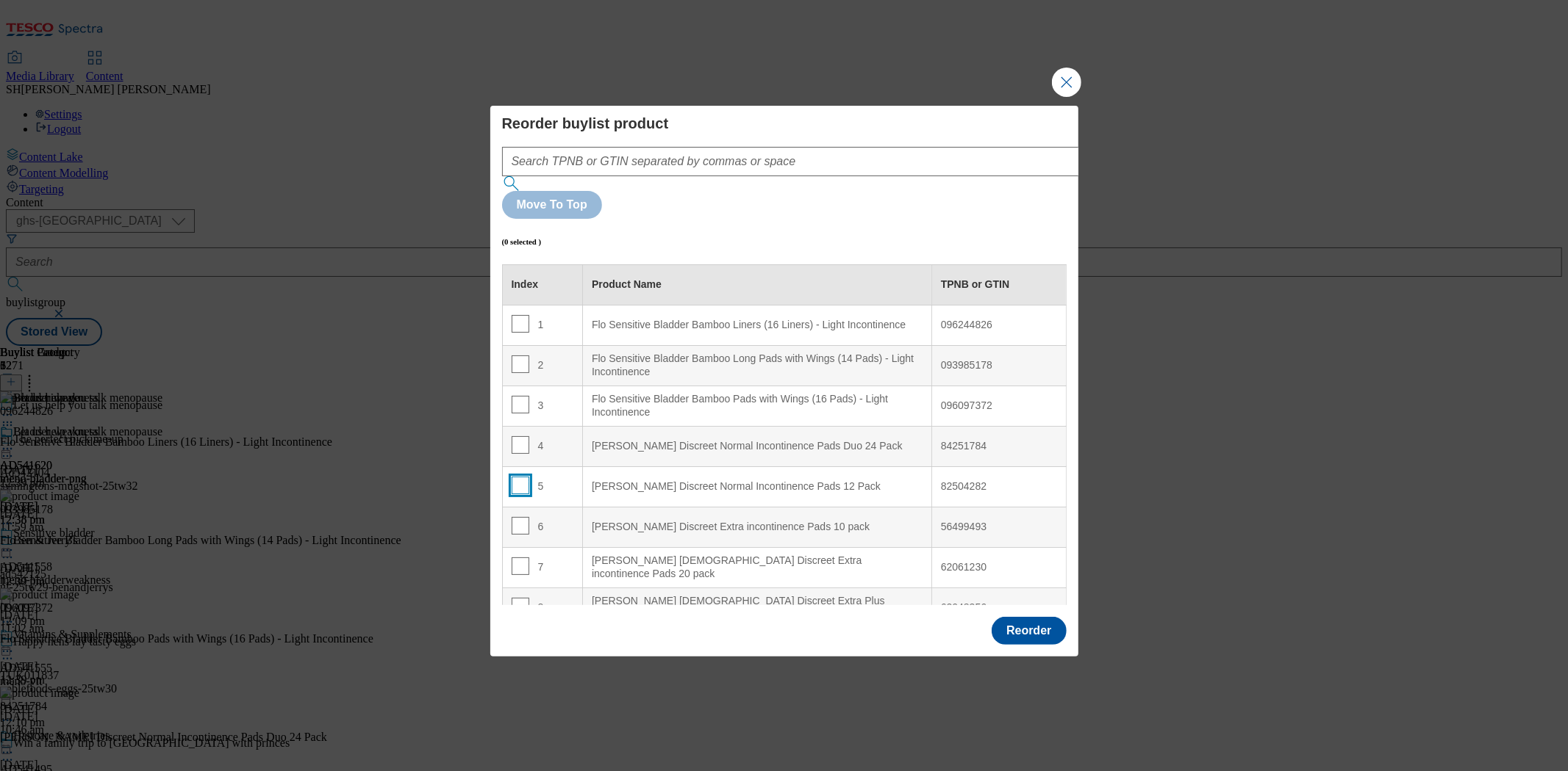
click at [520, 476] on input "Modal" at bounding box center [521, 485] width 18 height 18
checkbox input "true"
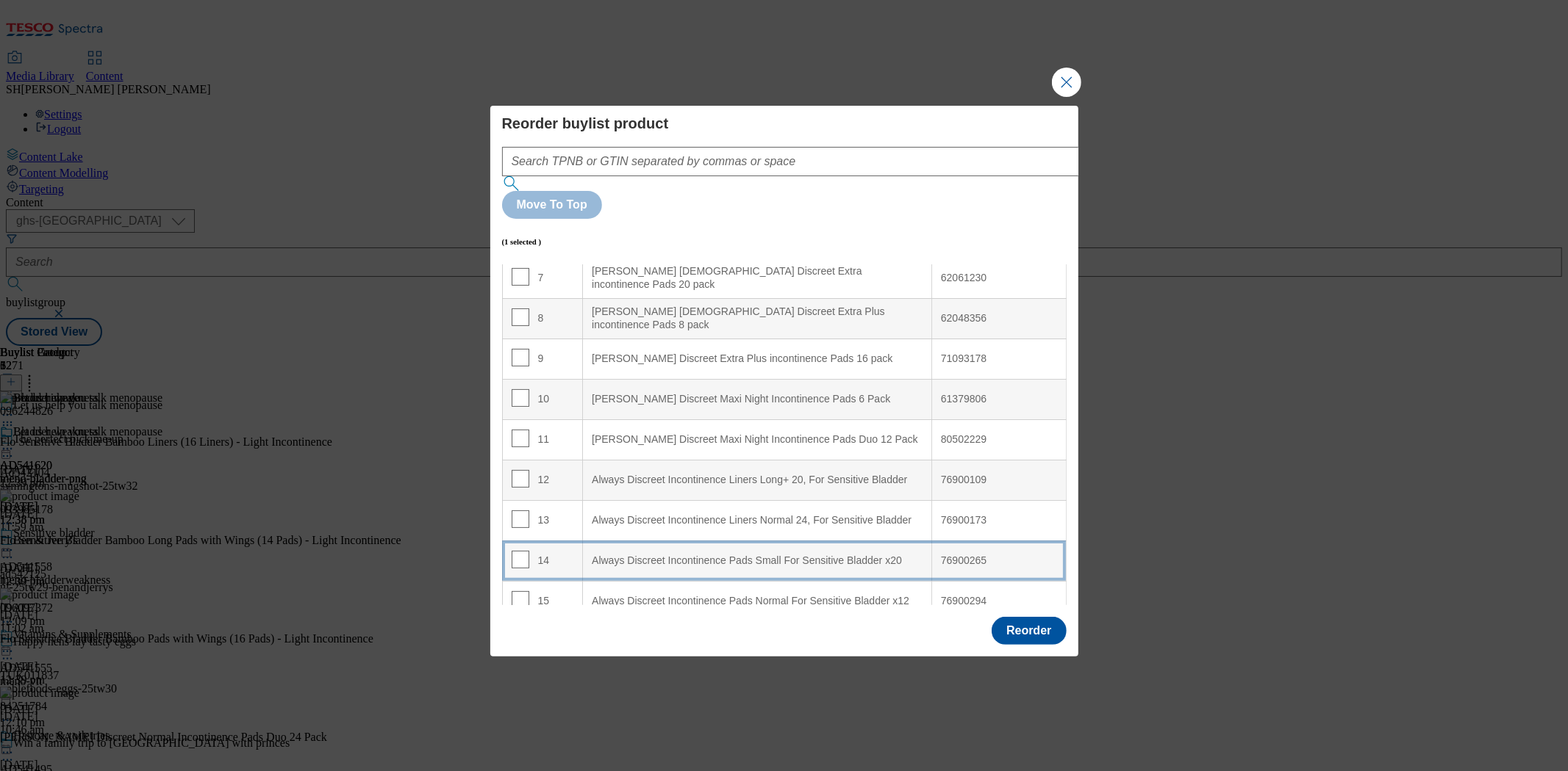
scroll to position [326, 0]
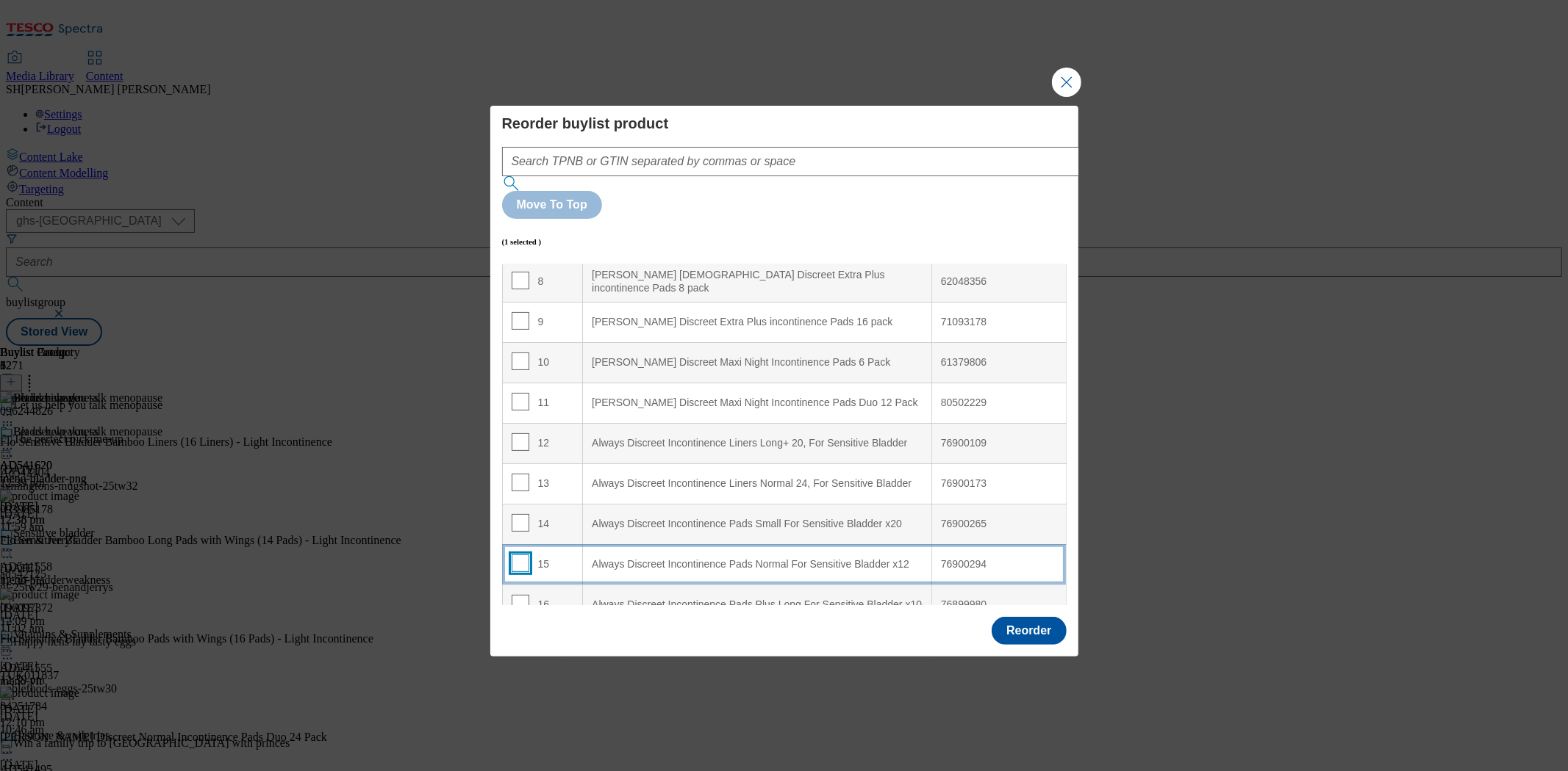
click at [519, 554] on input "Modal" at bounding box center [521, 563] width 18 height 18
checkbox input "true"
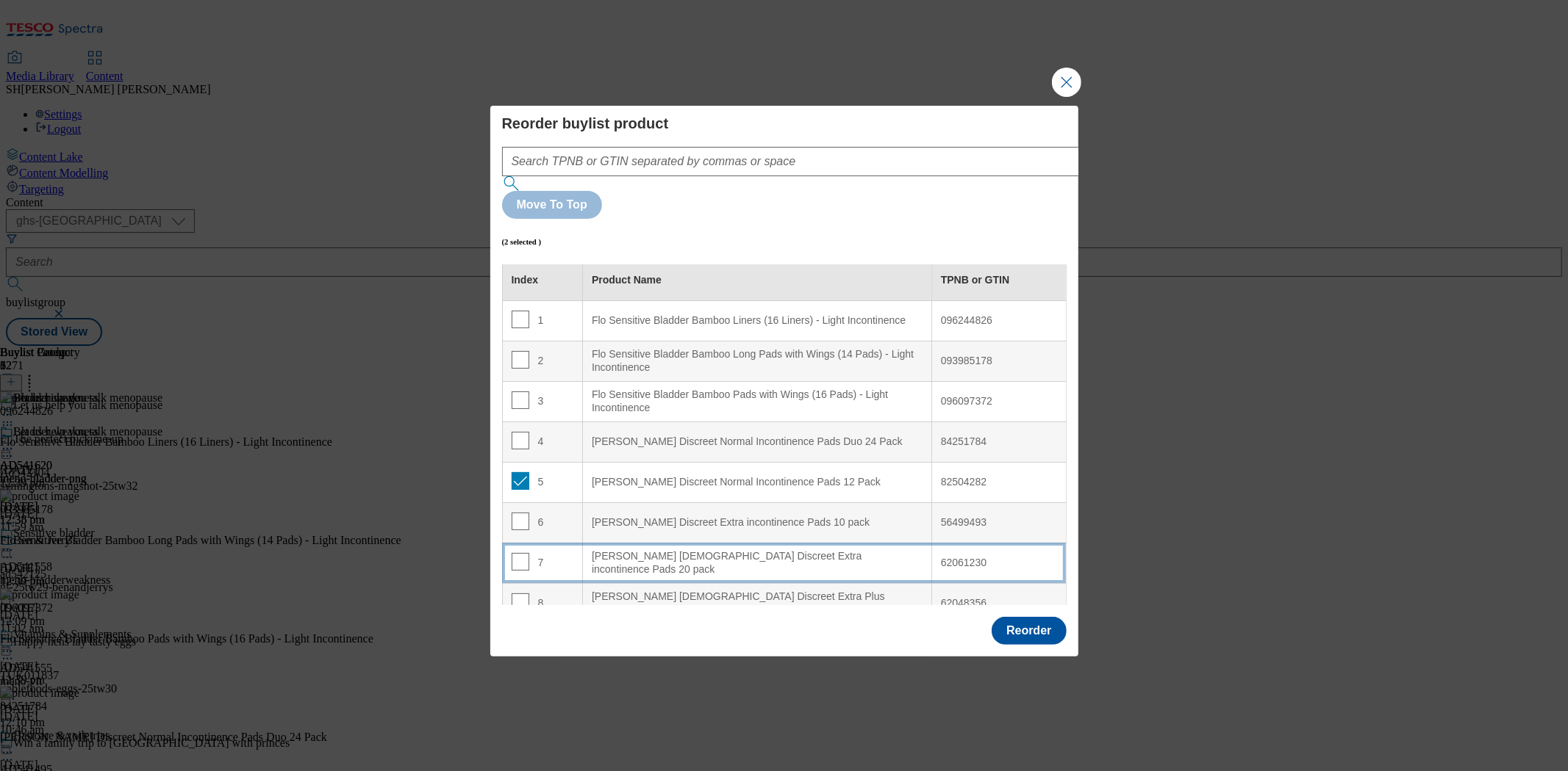
scroll to position [0, 0]
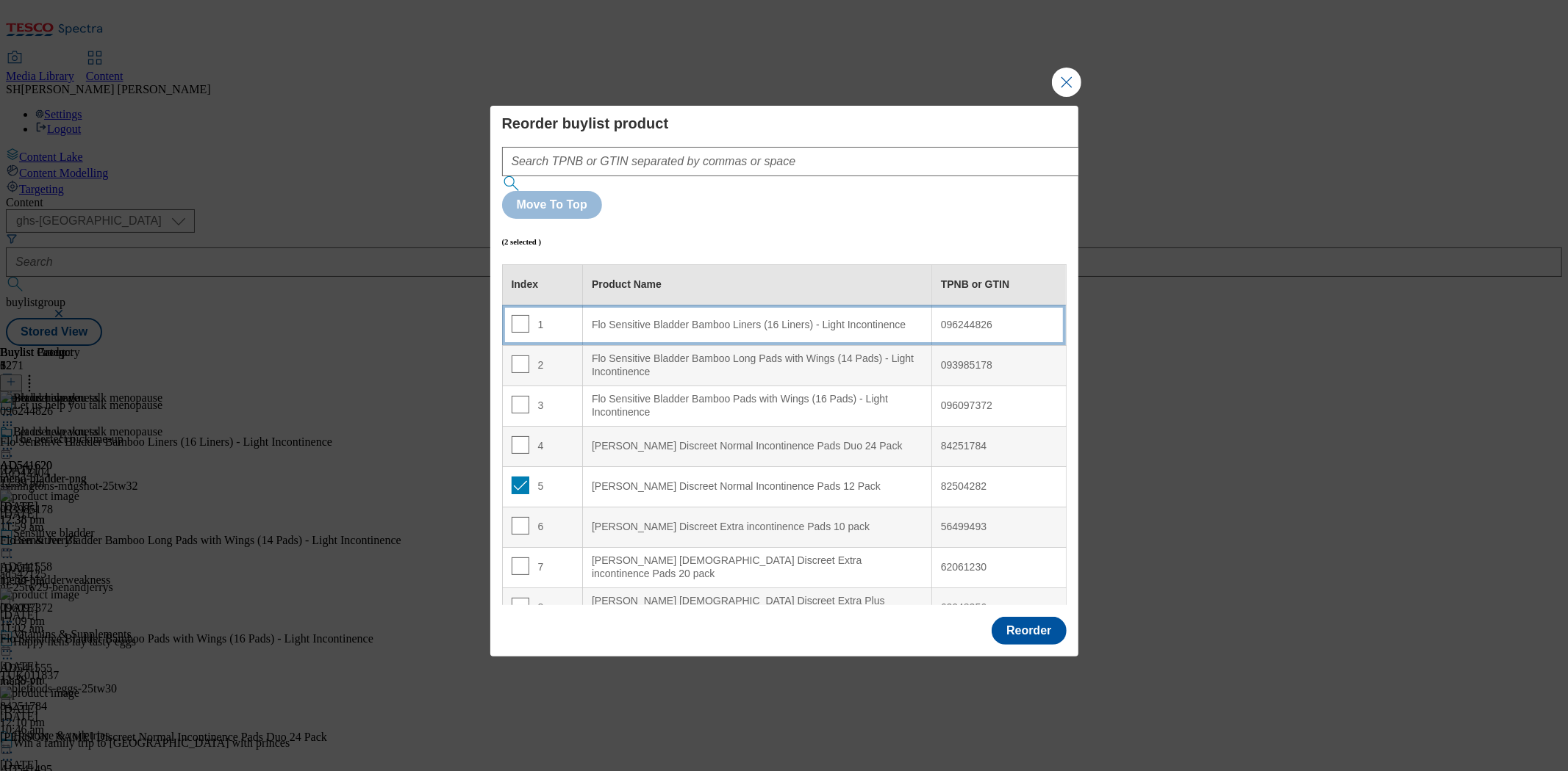
click at [618, 305] on Incontinence\a "Flo Sensitive Bladder Bamboo Liners (16 Liners) - Light Incontinence" at bounding box center [757, 324] width 349 height 40
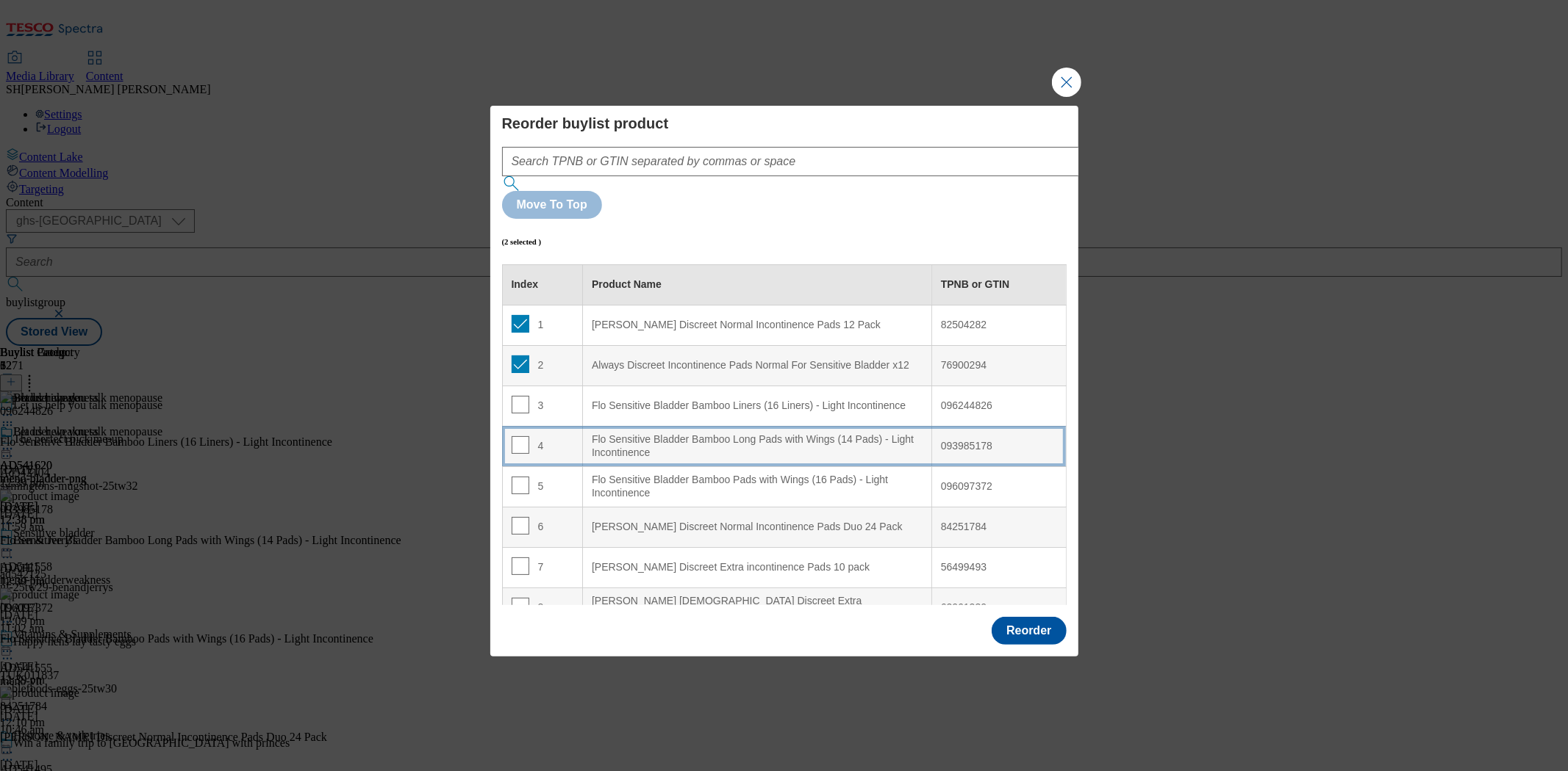
click at [672, 433] on div "Flo Sensitive Bladder Bamboo Long Pads with Wings (14 Pads) - Light Incontinence" at bounding box center [757, 446] width 331 height 26
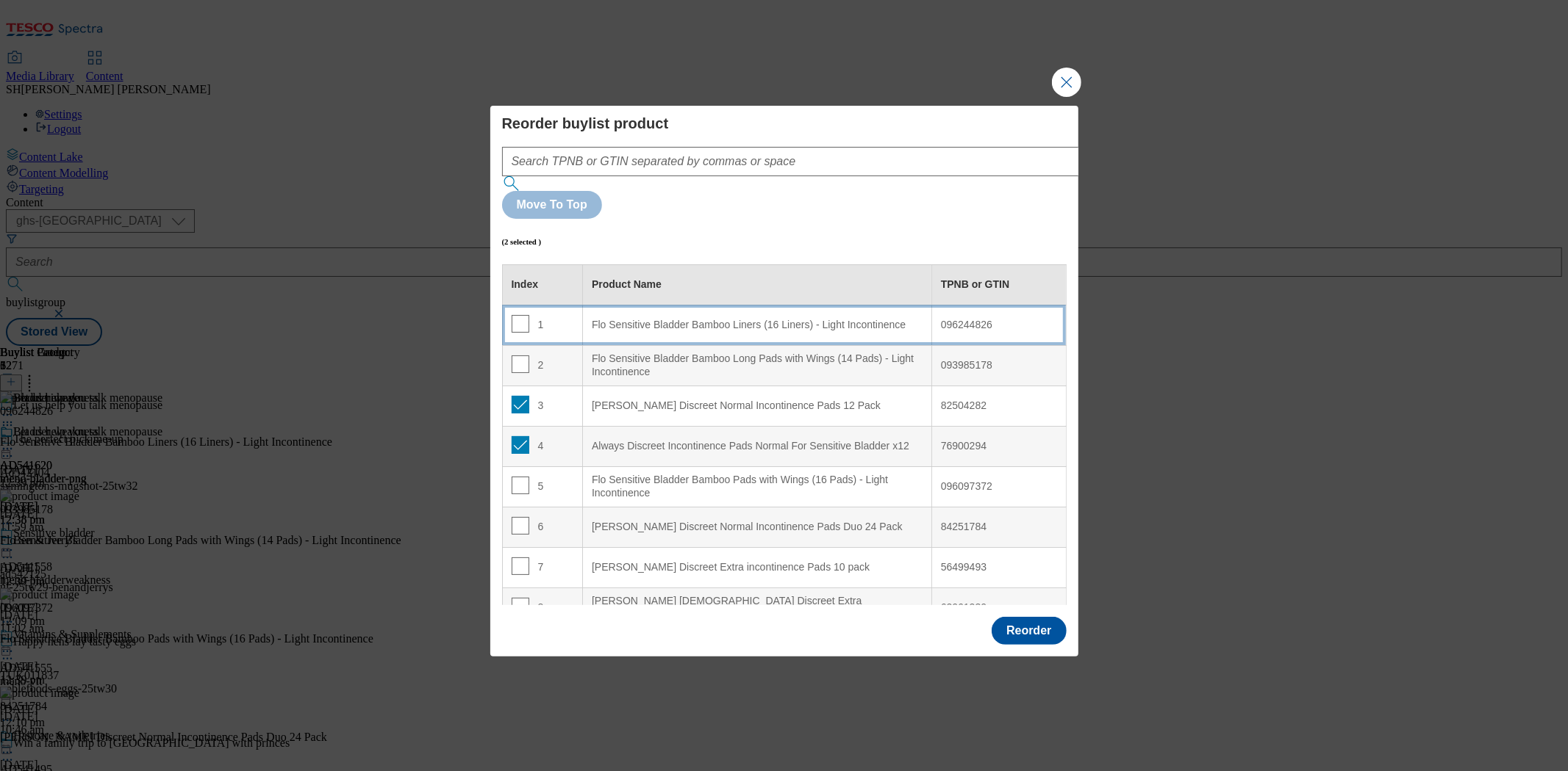
click at [586, 305] on Incontinence\a "Flo Sensitive Bladder Bamboo Liners (16 Liners) - Light Incontinence" at bounding box center [757, 324] width 349 height 40
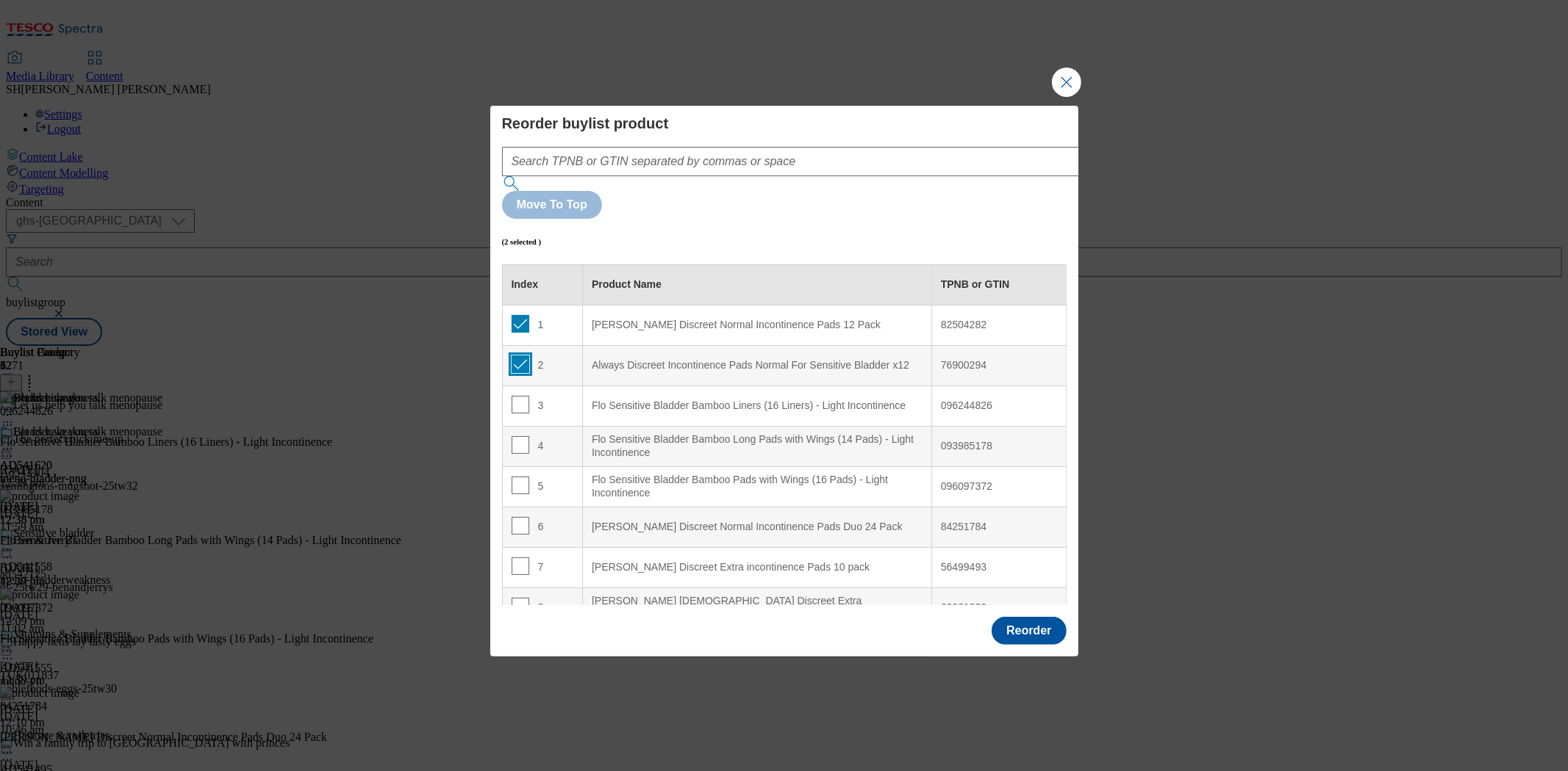
click at [517, 356] on input "Modal" at bounding box center [521, 365] width 18 height 18
checkbox input "false"
click at [523, 305] on td "1" at bounding box center [542, 324] width 81 height 40
click at [515, 315] on input "Modal" at bounding box center [521, 324] width 18 height 18
checkbox input "false"
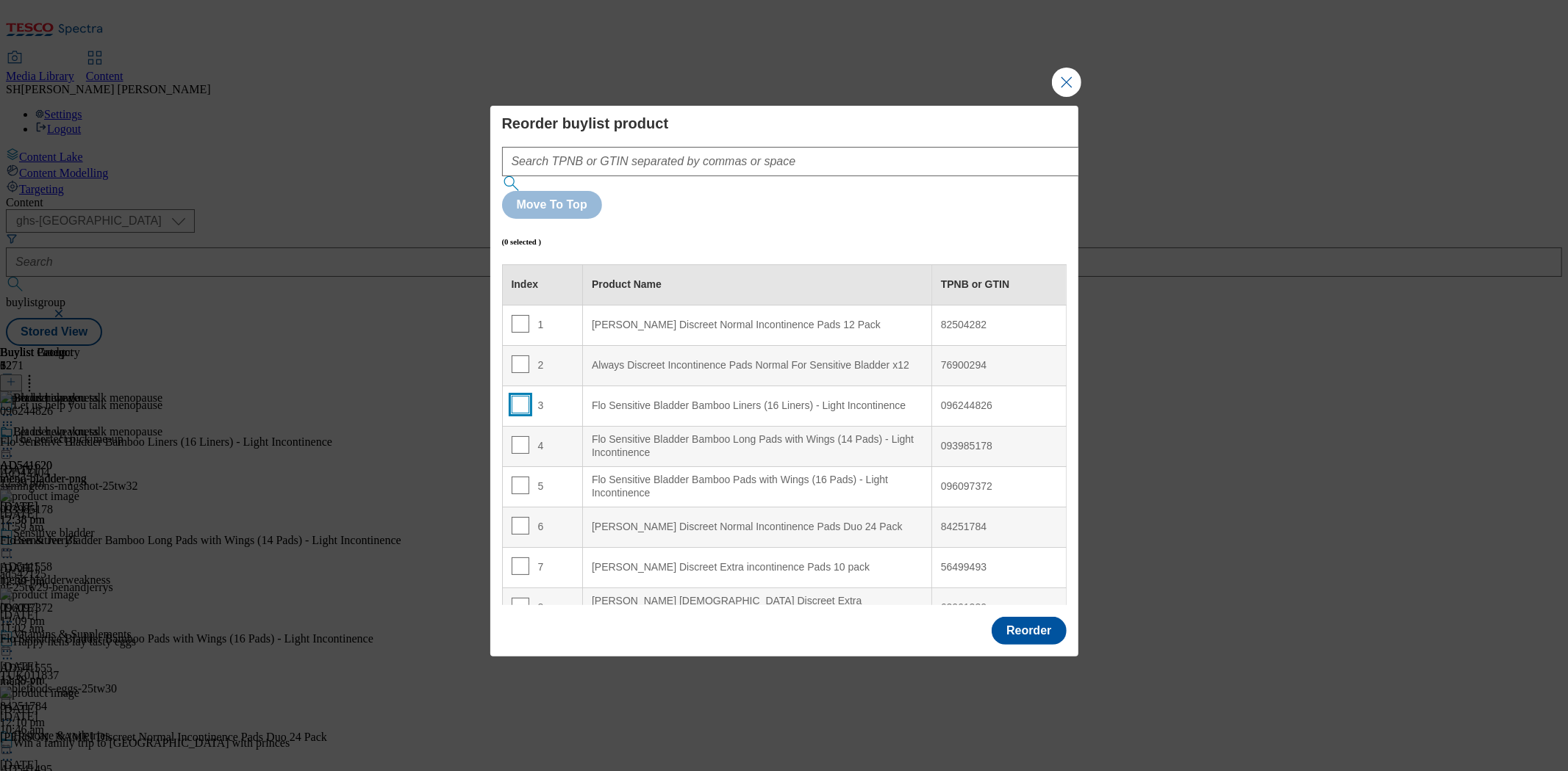
click at [515, 396] on input "Modal" at bounding box center [521, 405] width 18 height 18
checkbox input "true"
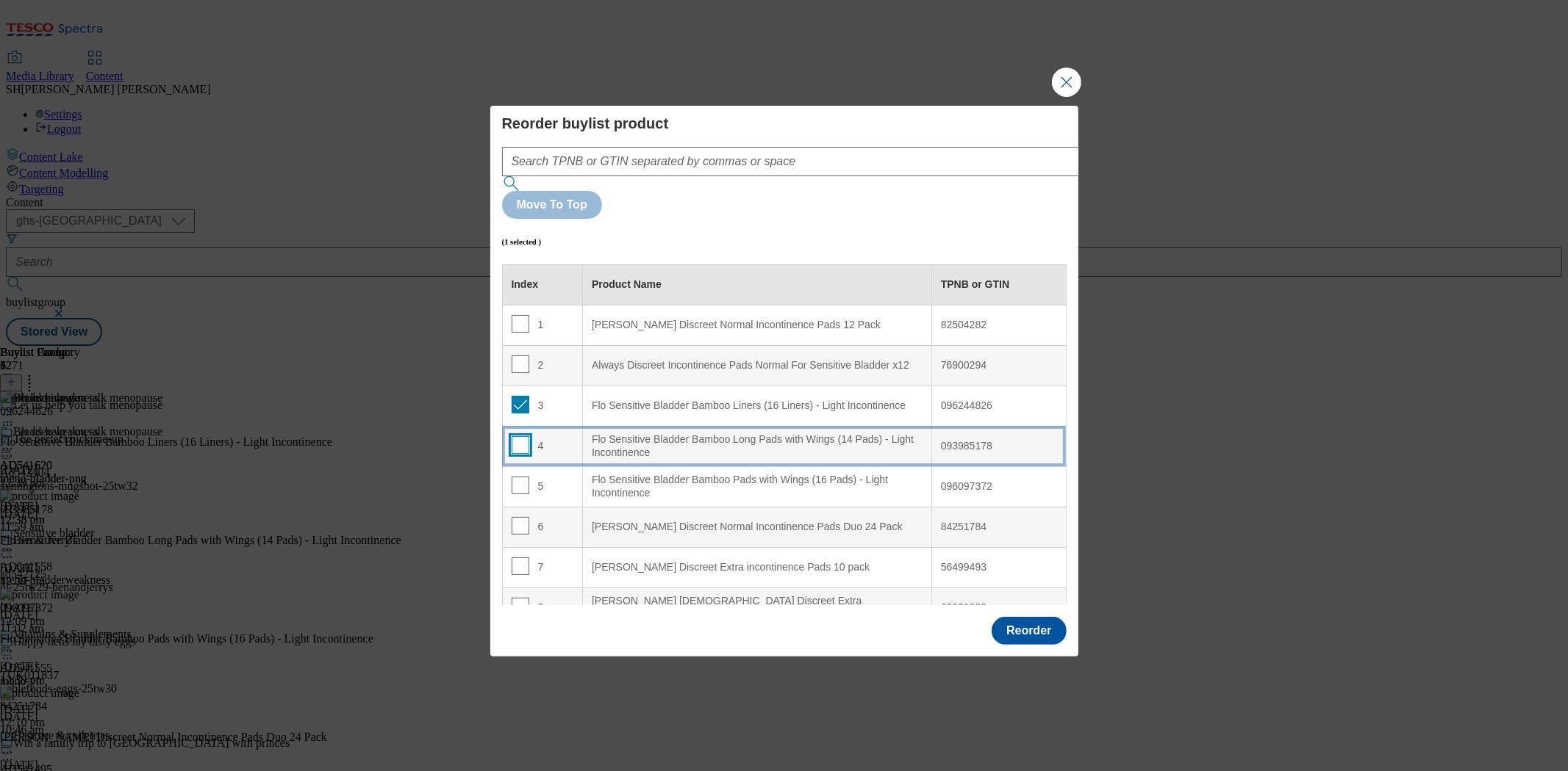
click at [515, 437] on input "Modal" at bounding box center [521, 446] width 18 height 18
checkbox input "true"
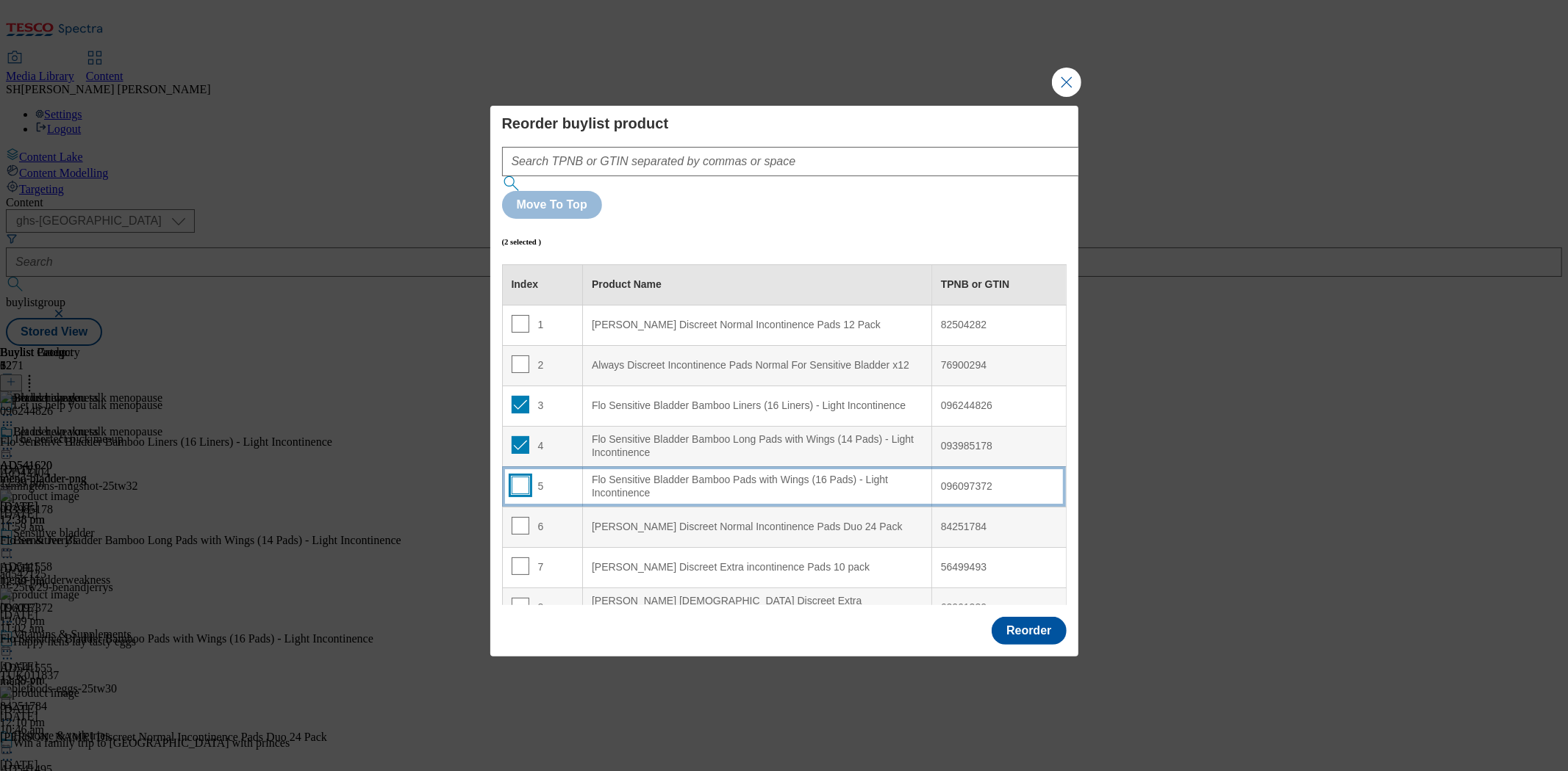
click at [519, 476] on input "Modal" at bounding box center [521, 485] width 18 height 18
checkbox input "true"
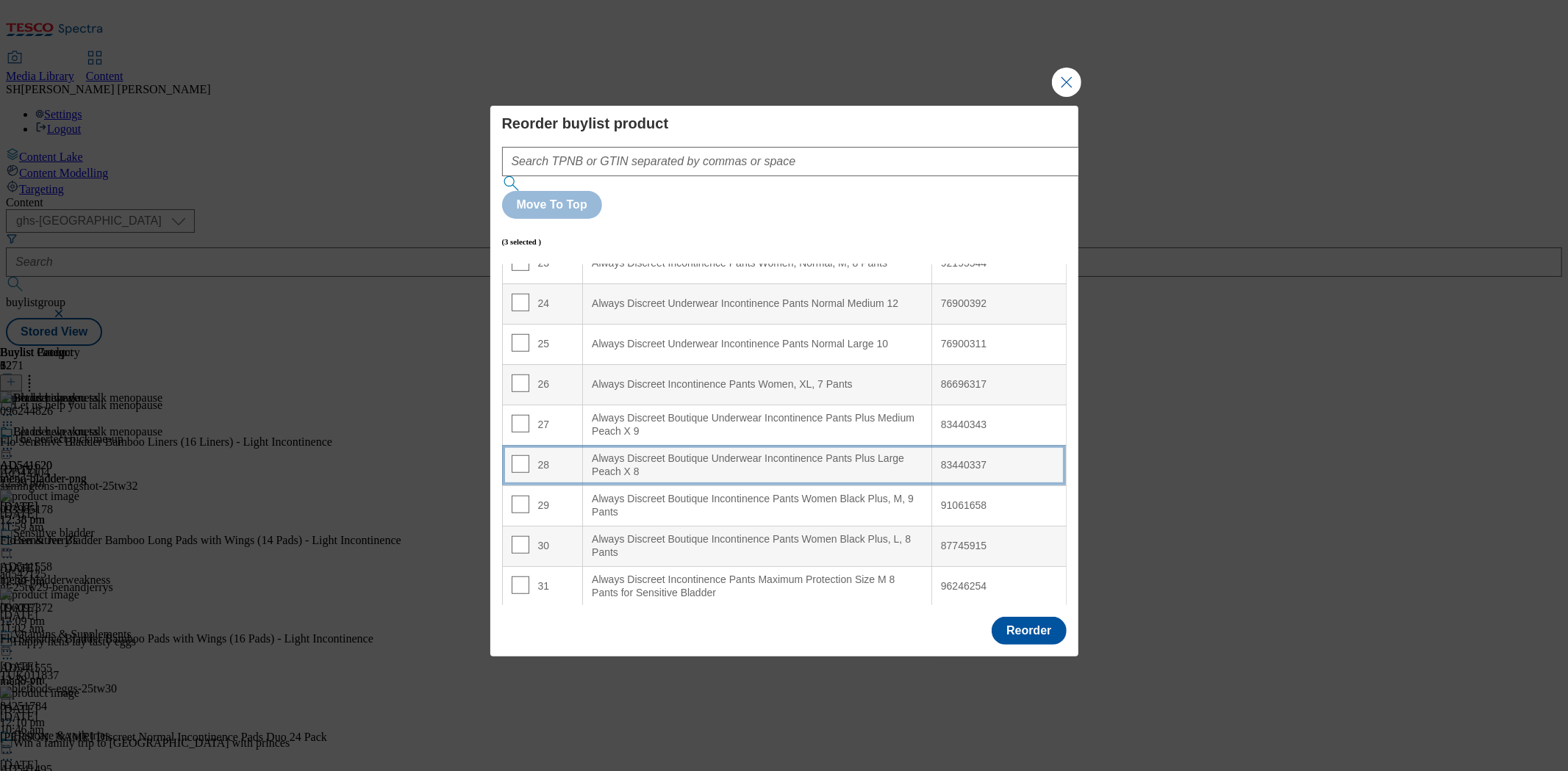
scroll to position [993, 0]
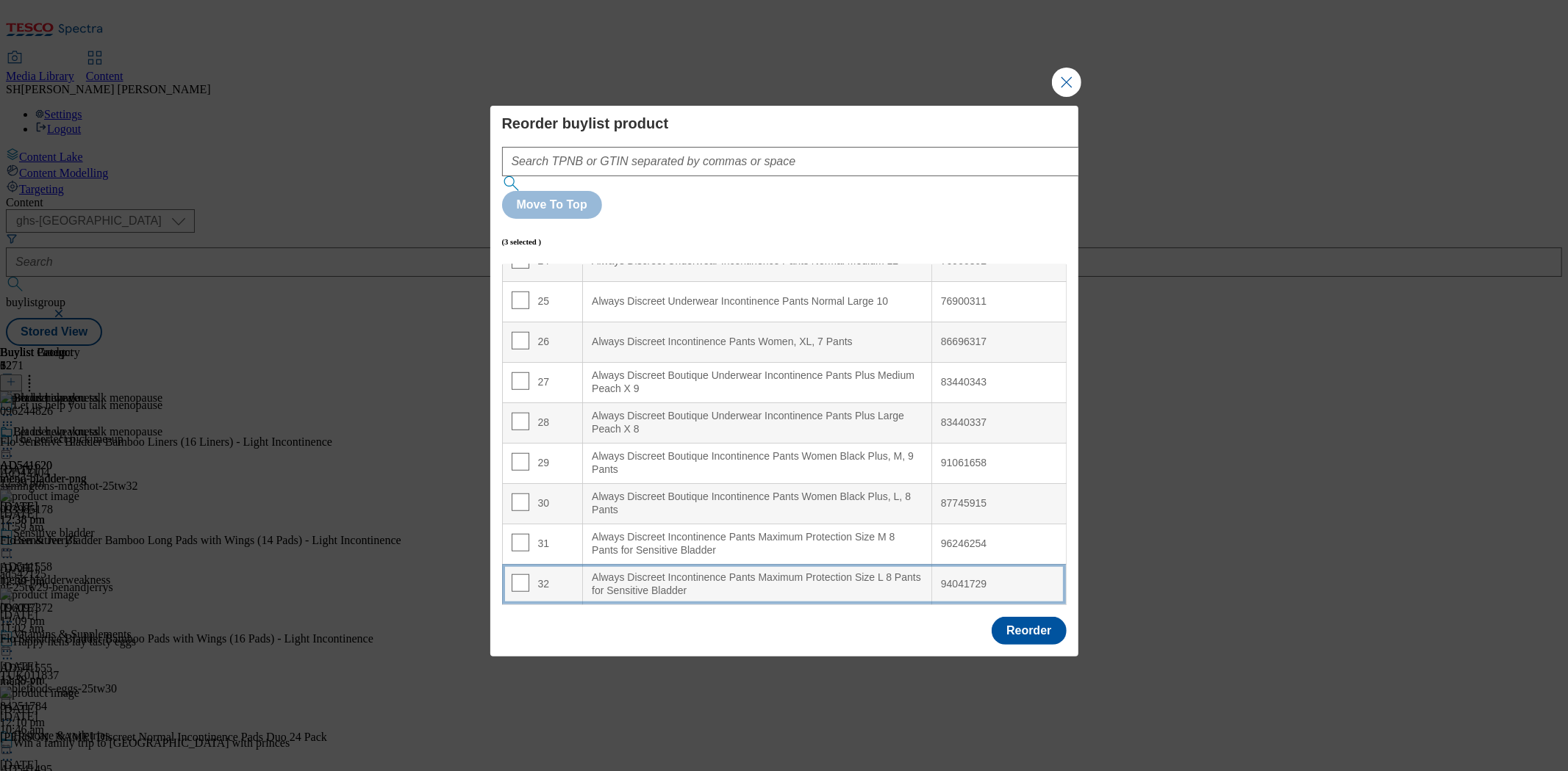
click at [677, 572] on div "Always Discreet Incontinence Pants Maximum Protection Size L 8 Pants for Sensit…" at bounding box center [757, 584] width 331 height 26
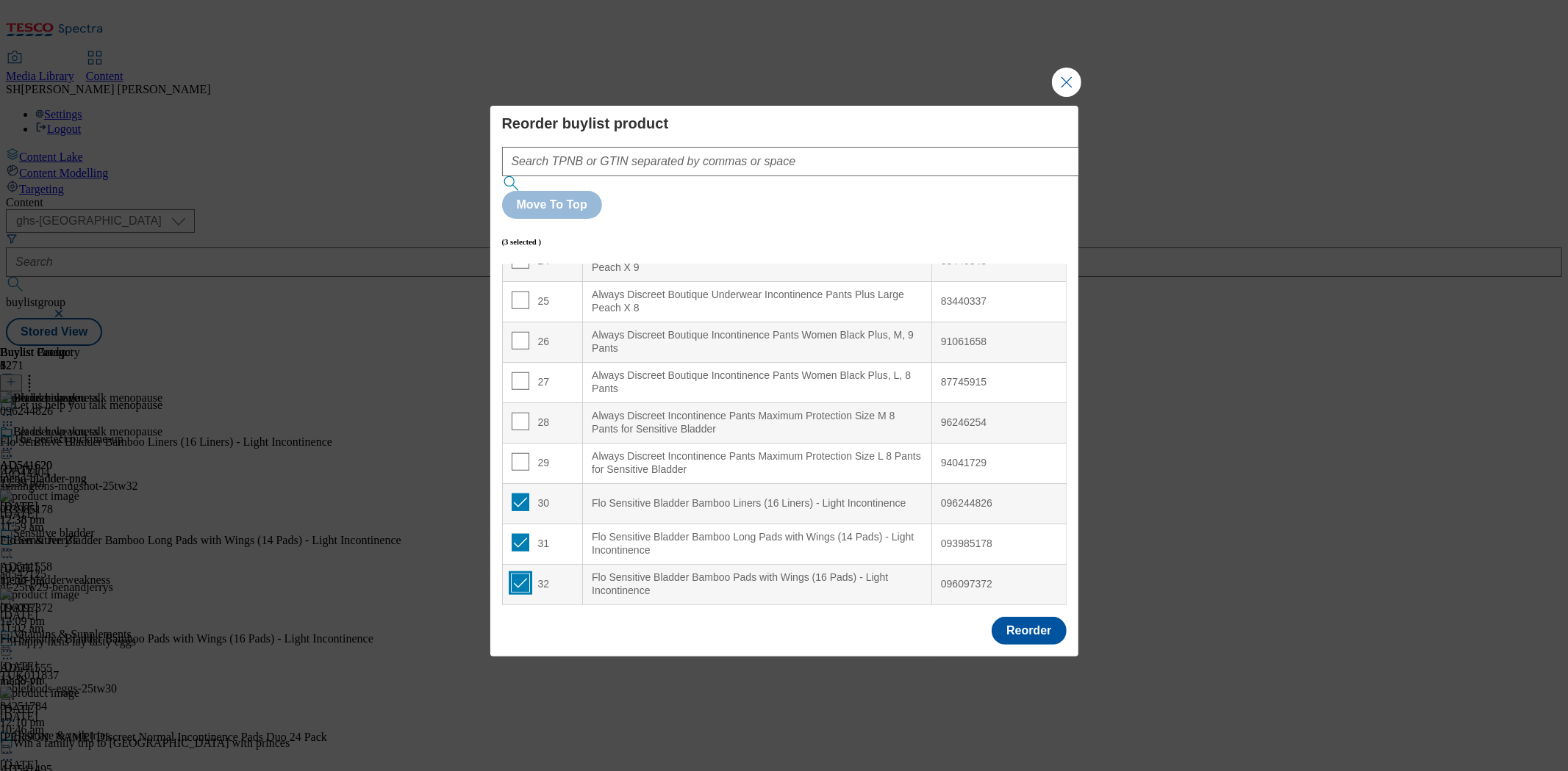
click at [518, 574] on input "Modal" at bounding box center [521, 583] width 18 height 18
checkbox input "false"
click at [521, 534] on input "Modal" at bounding box center [521, 543] width 18 height 18
checkbox input "false"
click at [519, 483] on td "30" at bounding box center [542, 503] width 81 height 40
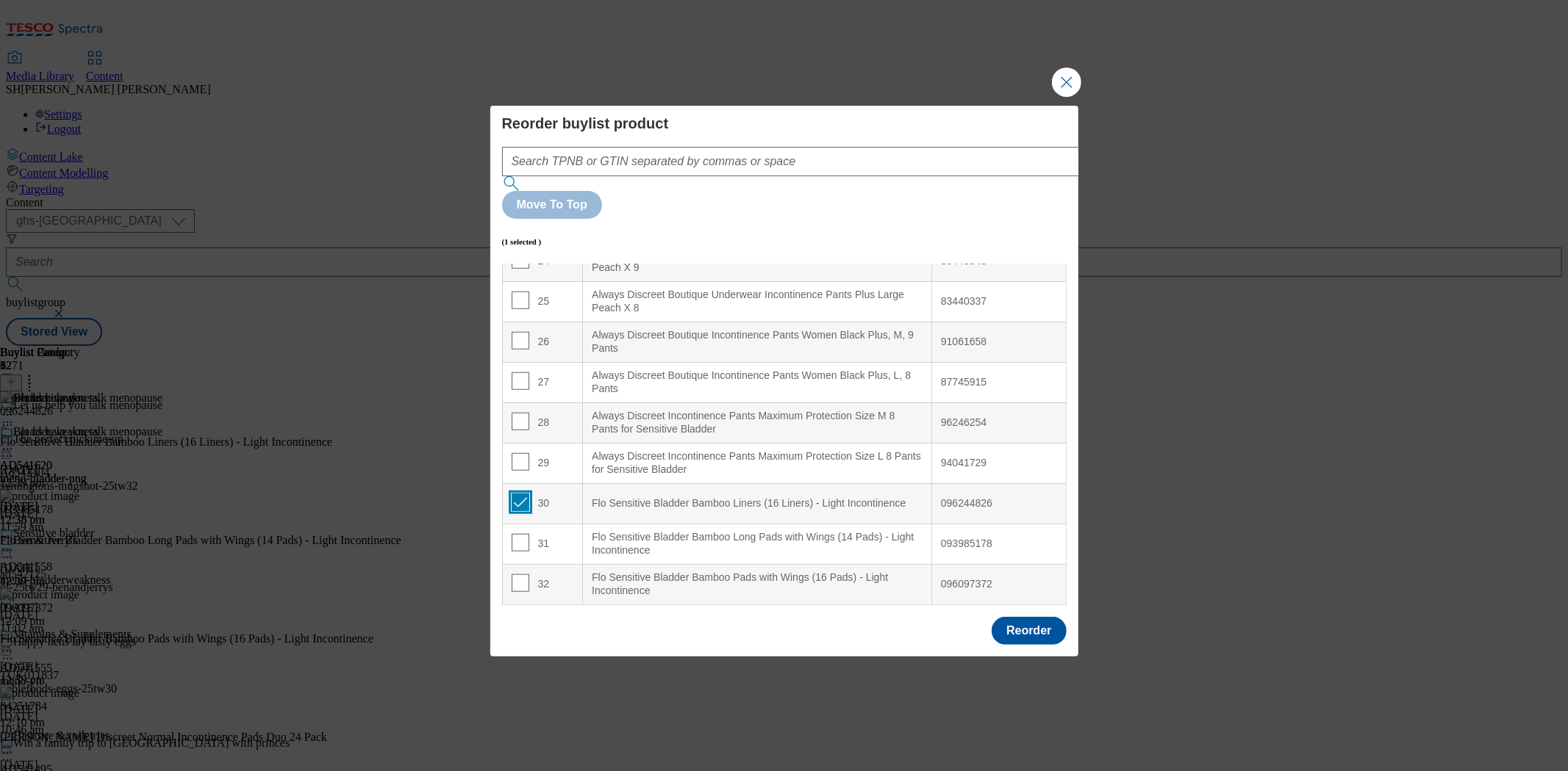
click at [517, 493] on input "Modal" at bounding box center [521, 502] width 18 height 18
checkbox input "false"
click at [1030, 617] on button "Reorder" at bounding box center [1029, 631] width 75 height 28
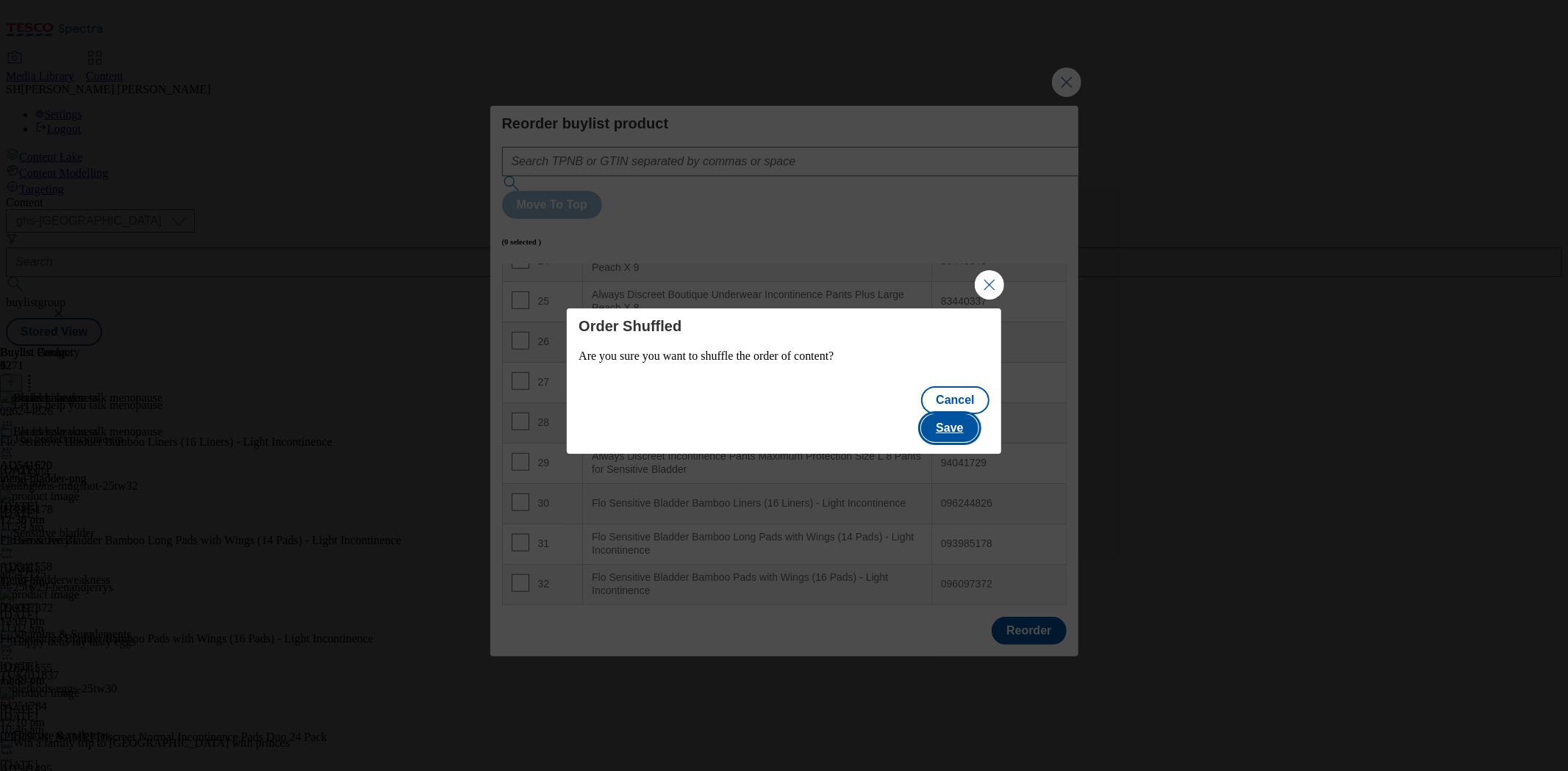
click at [954, 414] on button "Save" at bounding box center [949, 428] width 57 height 28
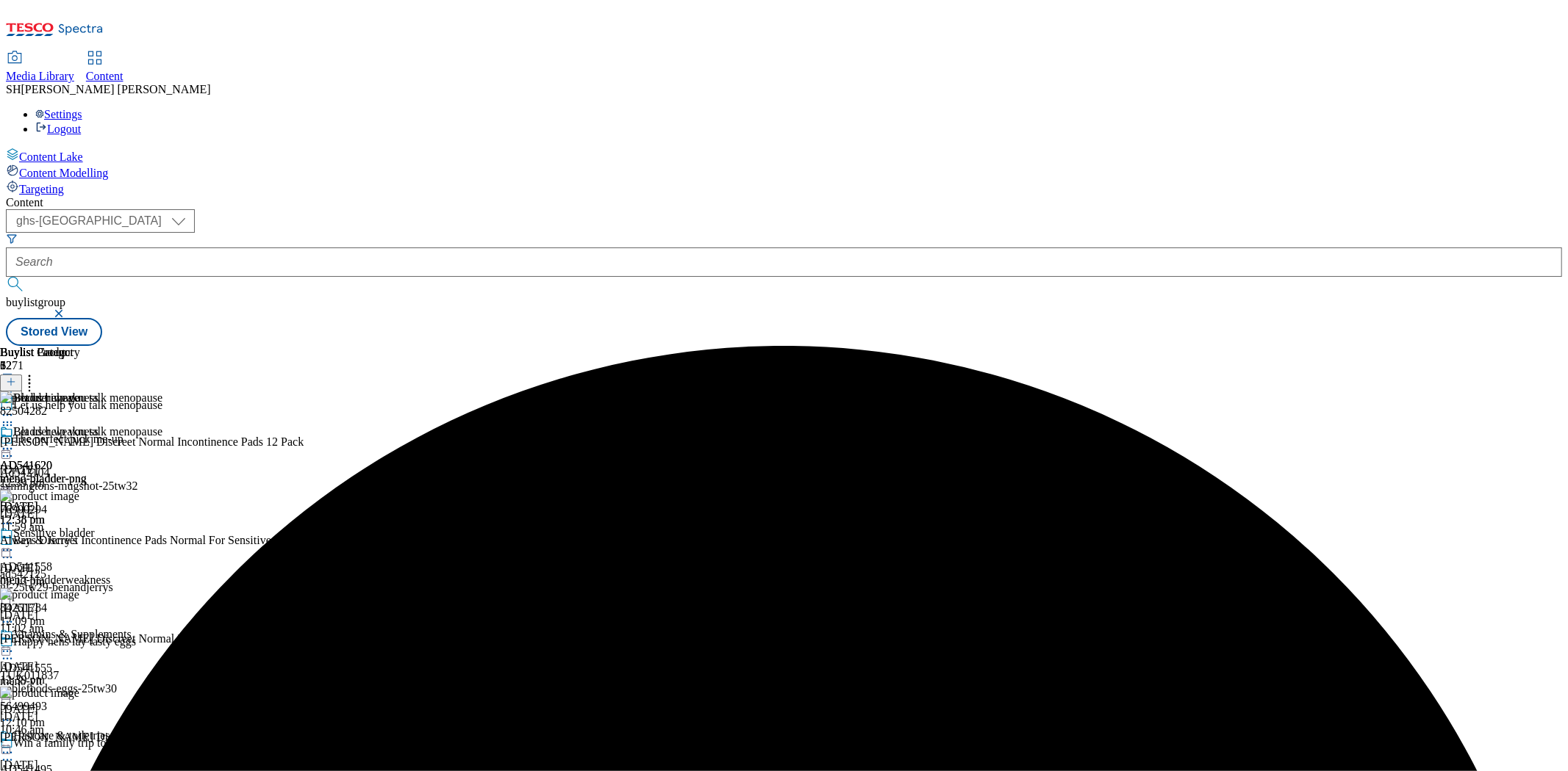
click at [163, 473] on div "meno-bladder-png" at bounding box center [81, 479] width 163 height 13
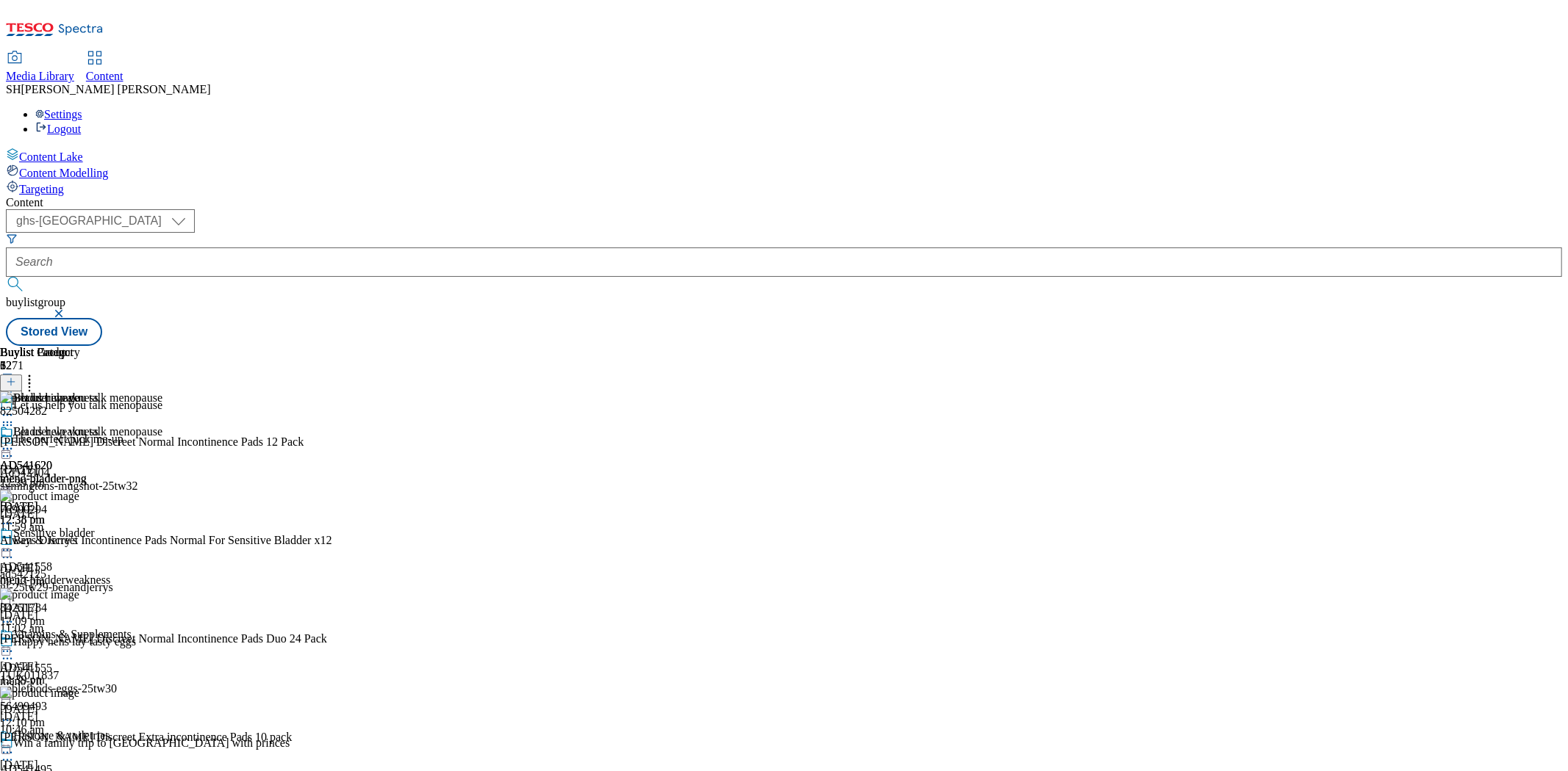
scroll to position [1224, 0]
click at [37, 372] on icon at bounding box center [30, 379] width 14 height 14
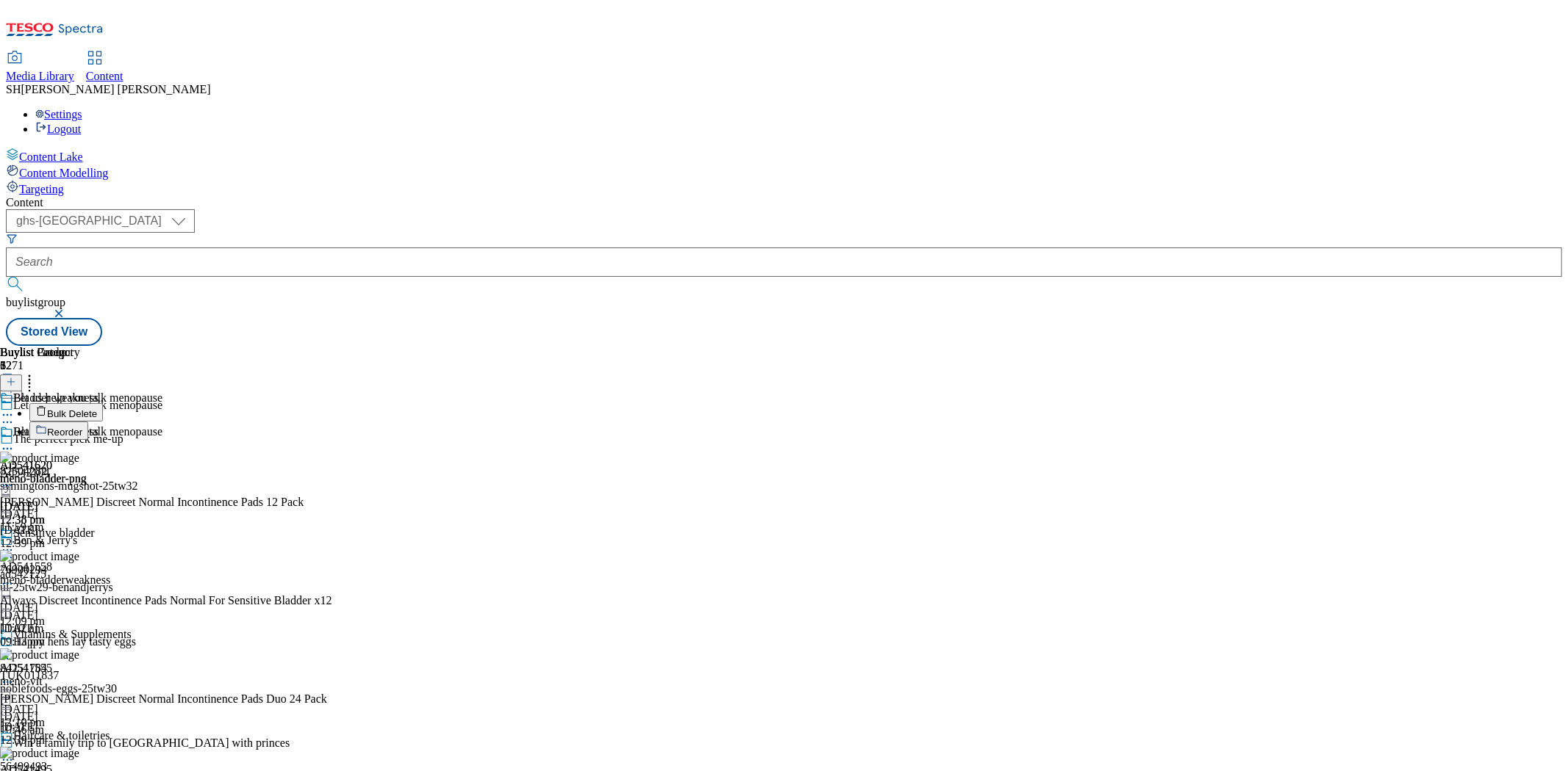
click at [88, 421] on button "Reorder" at bounding box center [58, 430] width 58 height 18
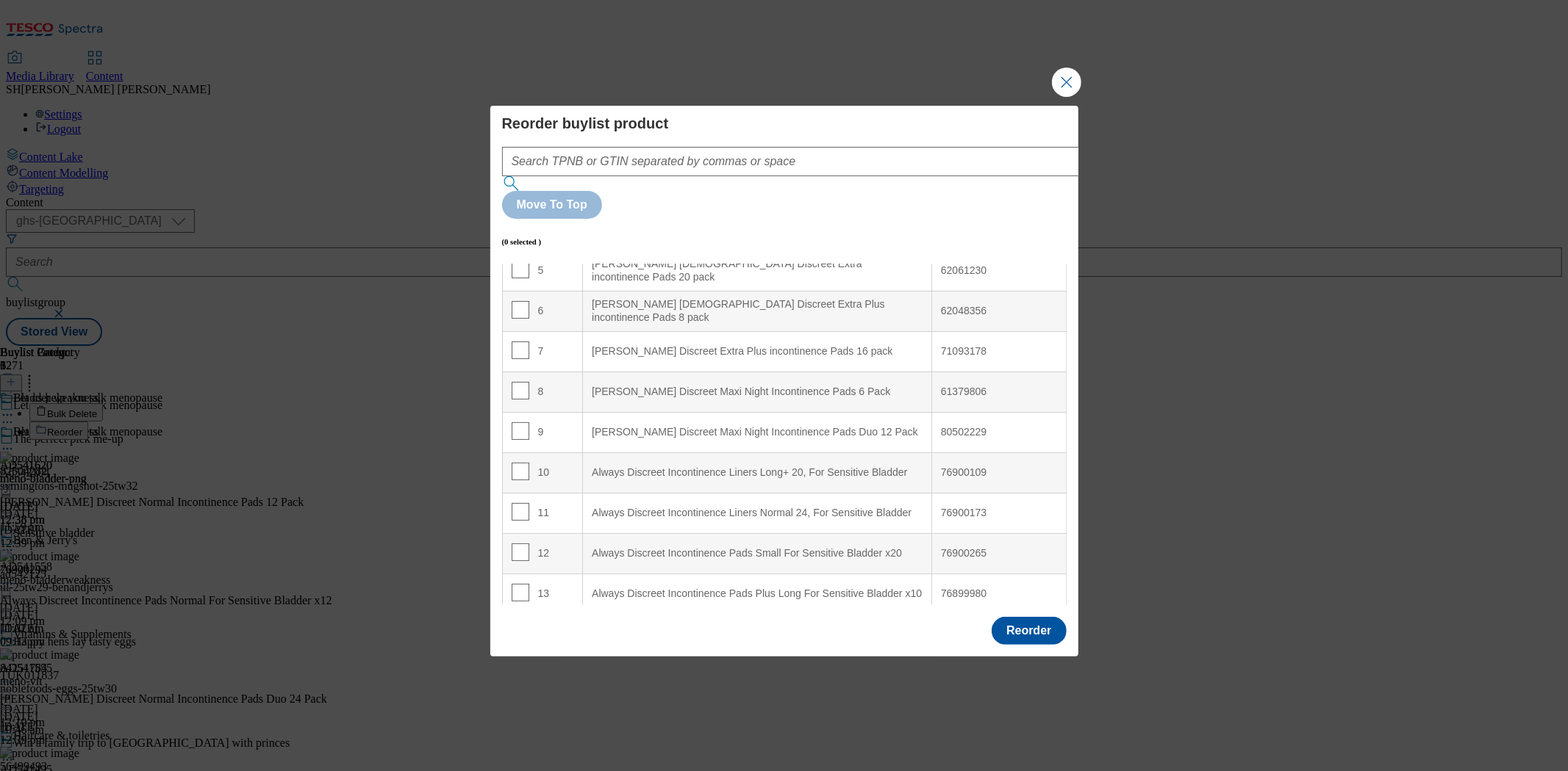
scroll to position [244, 0]
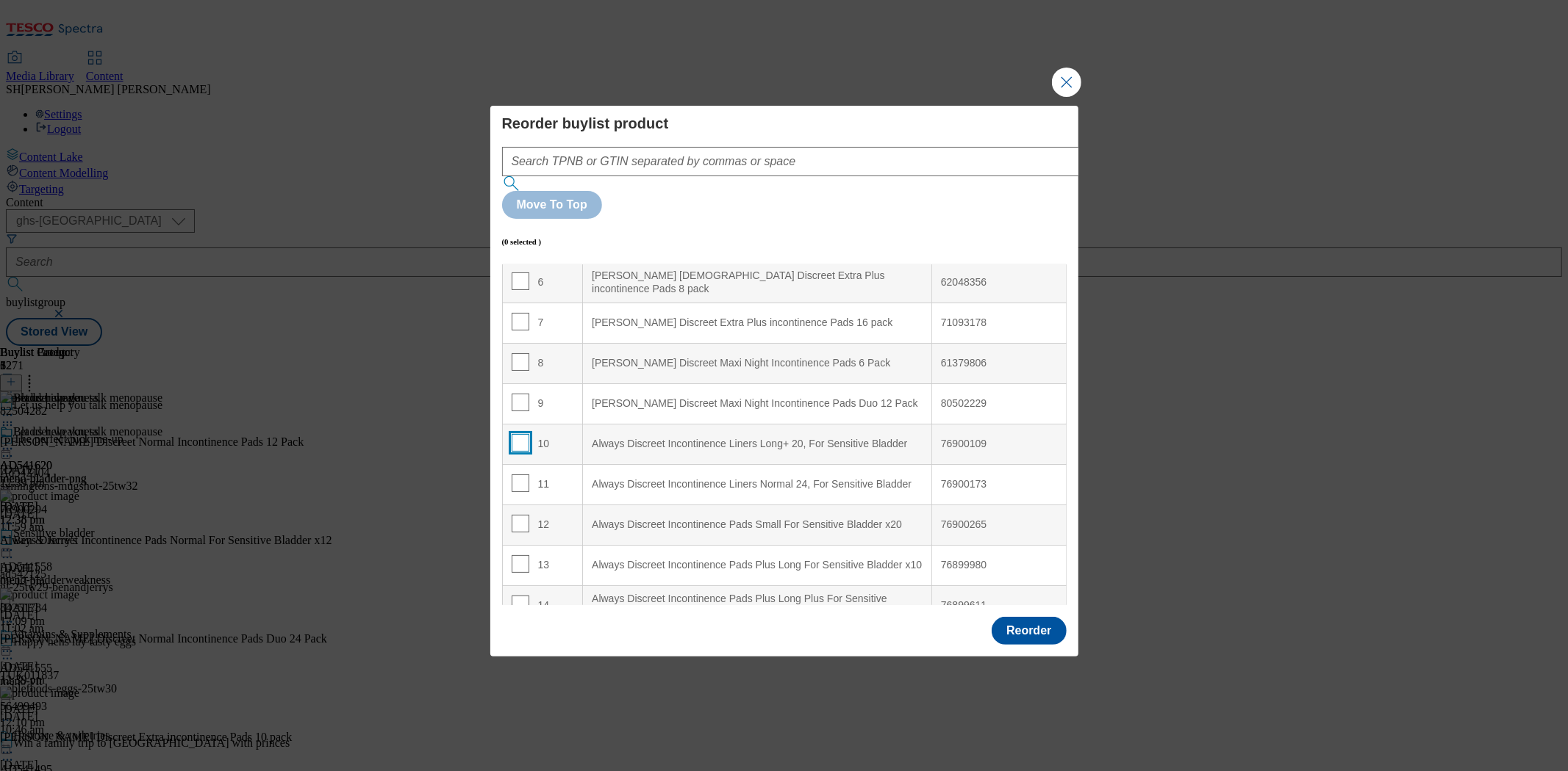
click at [517, 434] on input "Modal" at bounding box center [521, 443] width 18 height 18
checkbox input "true"
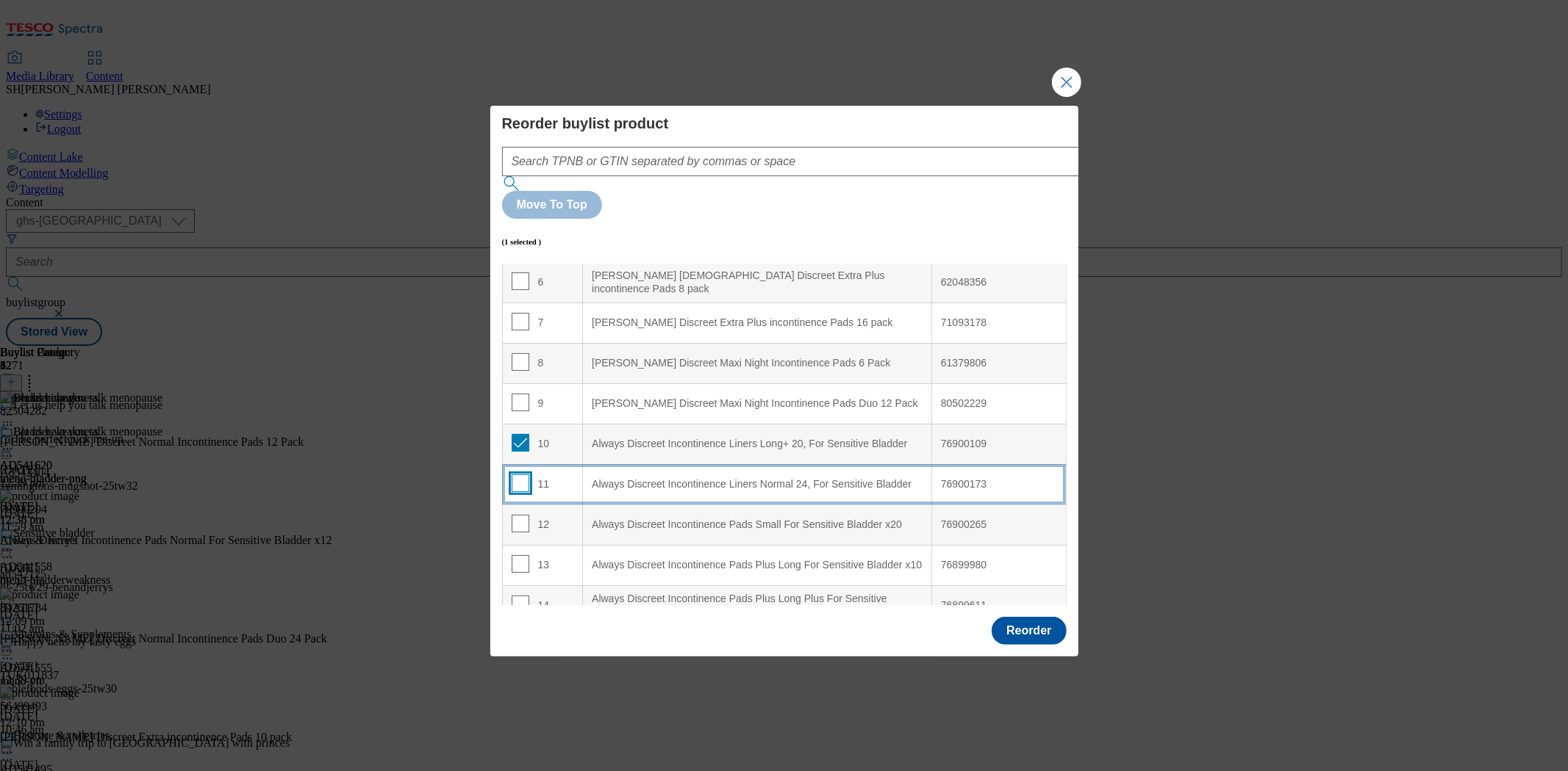
click at [515, 474] on input "Modal" at bounding box center [521, 483] width 18 height 18
checkbox input "true"
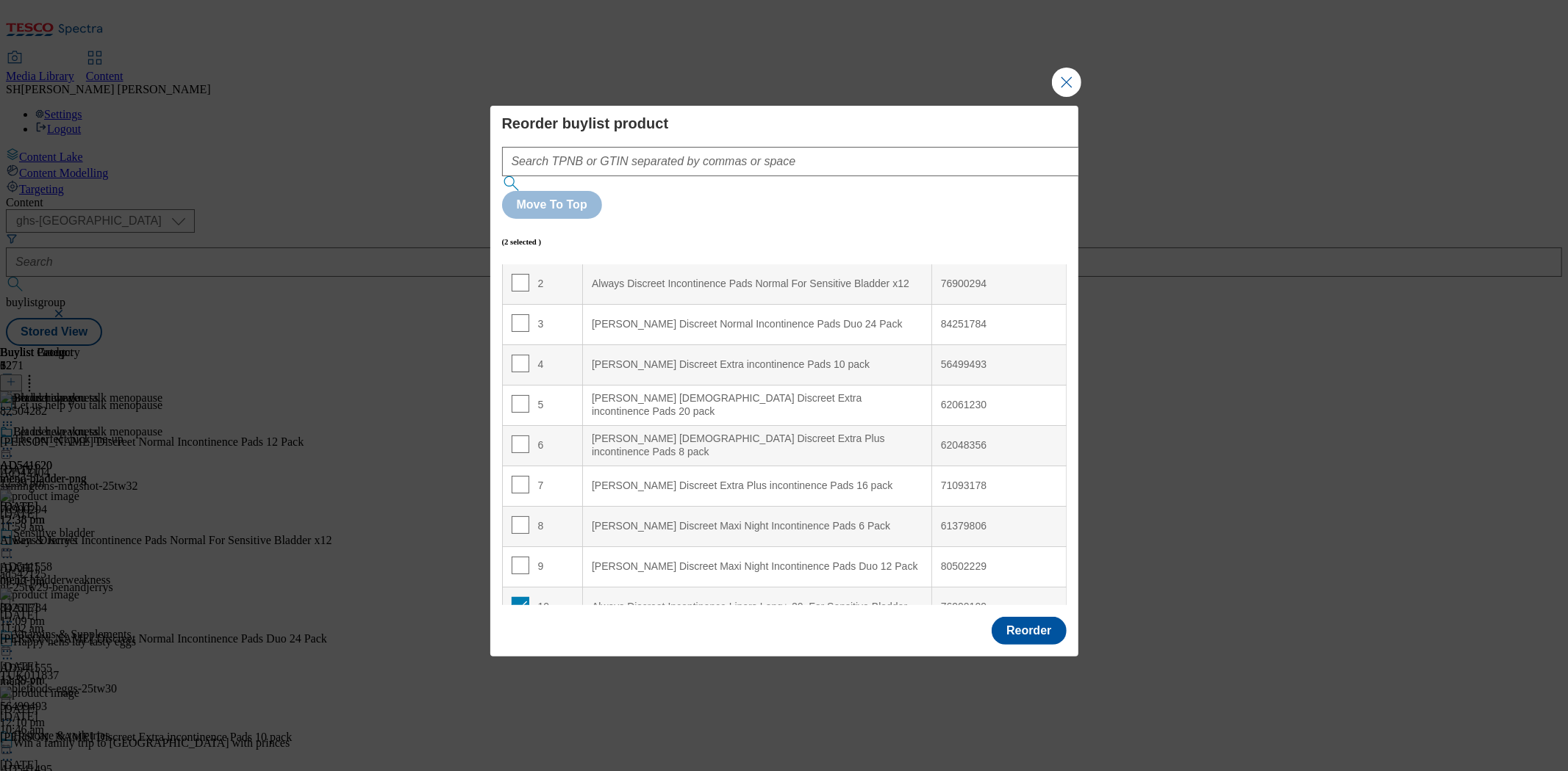
scroll to position [0, 0]
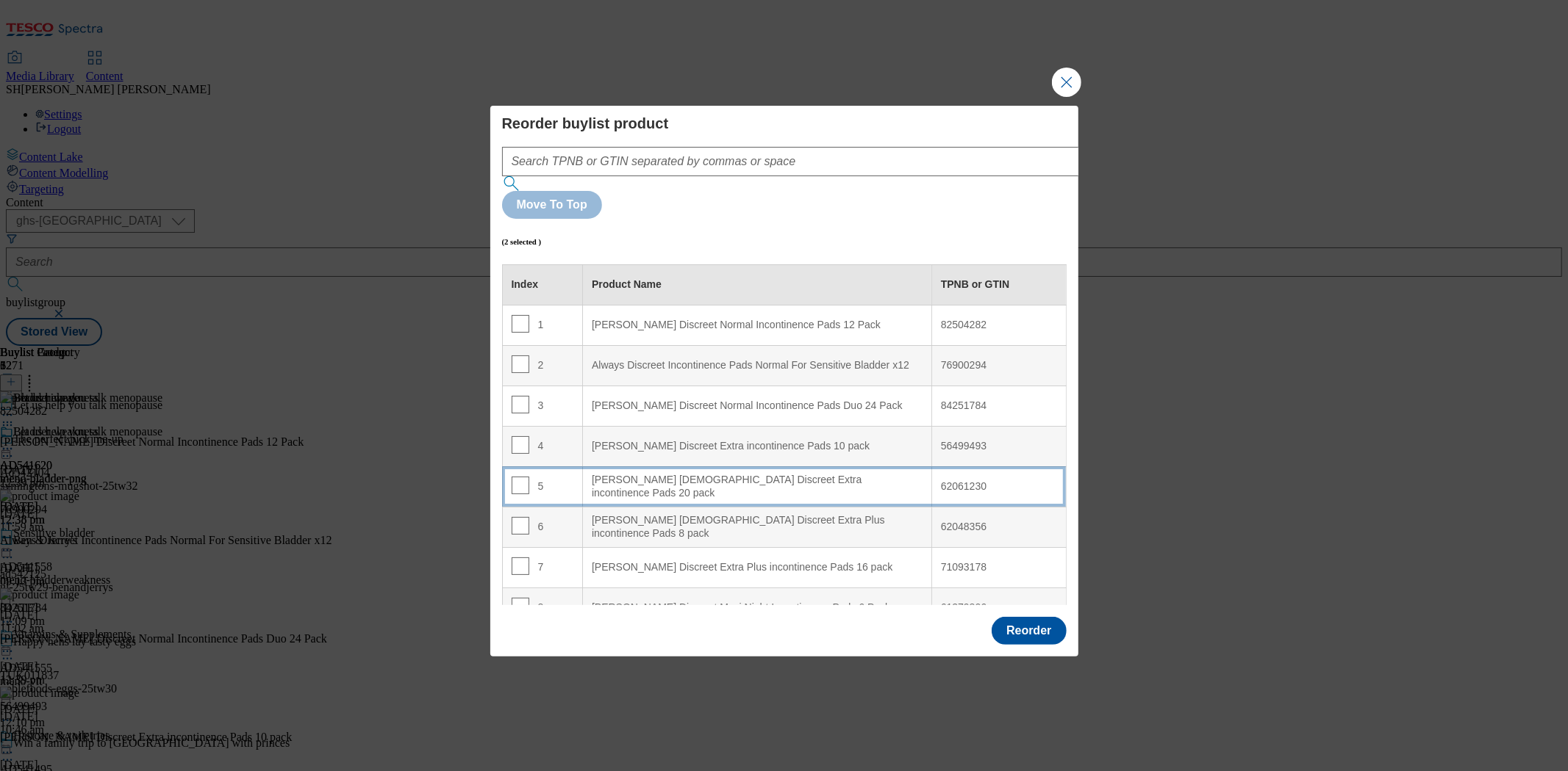
click at [634, 474] on div "[PERSON_NAME] [DEMOGRAPHIC_DATA] Discreet Extra incontinence Pads 20 pack" at bounding box center [757, 486] width 331 height 26
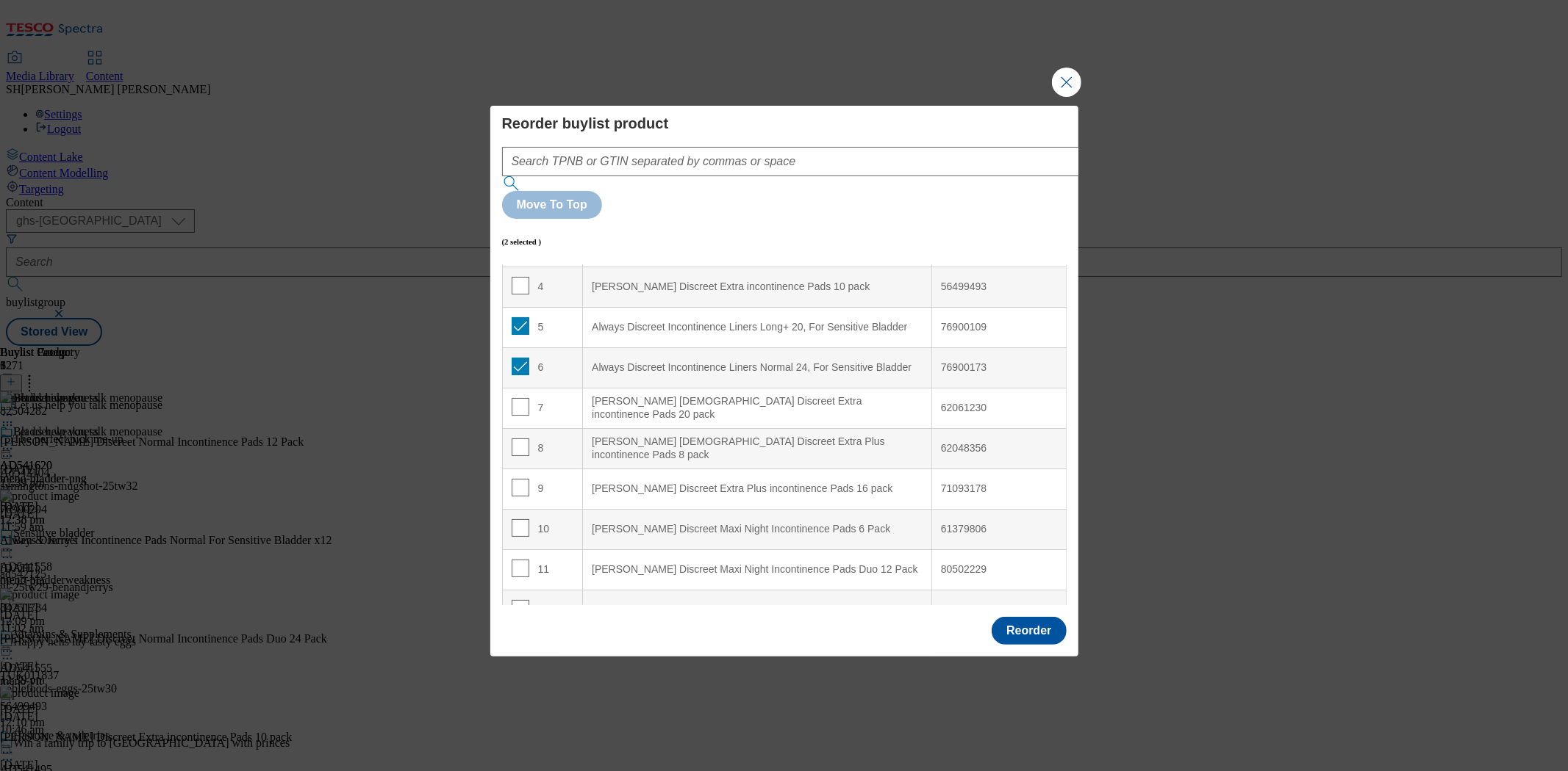
scroll to position [163, 0]
click at [519, 354] on input "Modal" at bounding box center [521, 363] width 18 height 18
checkbox input "false"
click at [512, 314] on input "Modal" at bounding box center [521, 323] width 18 height 18
checkbox input "false"
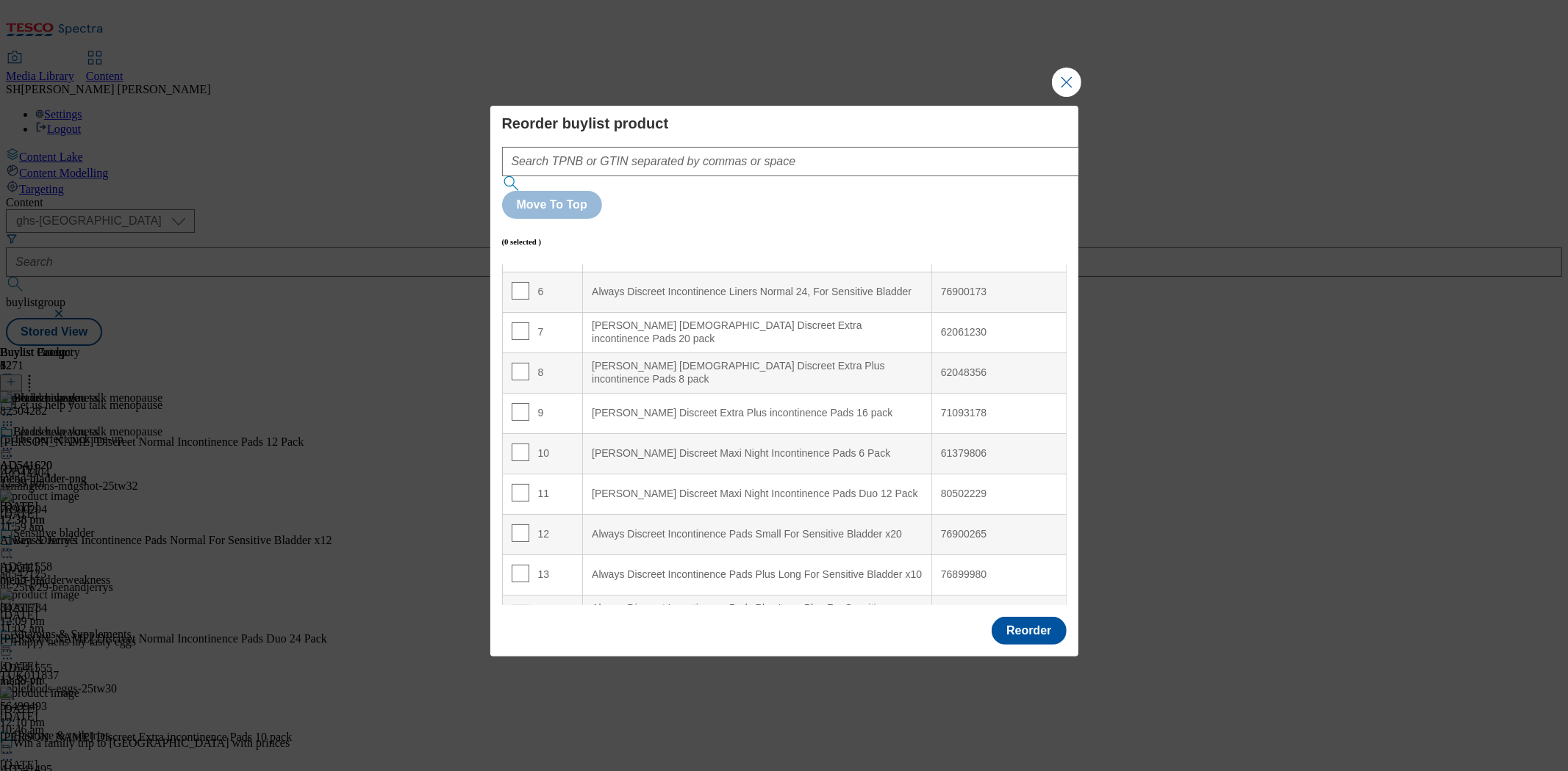
scroll to position [326, 0]
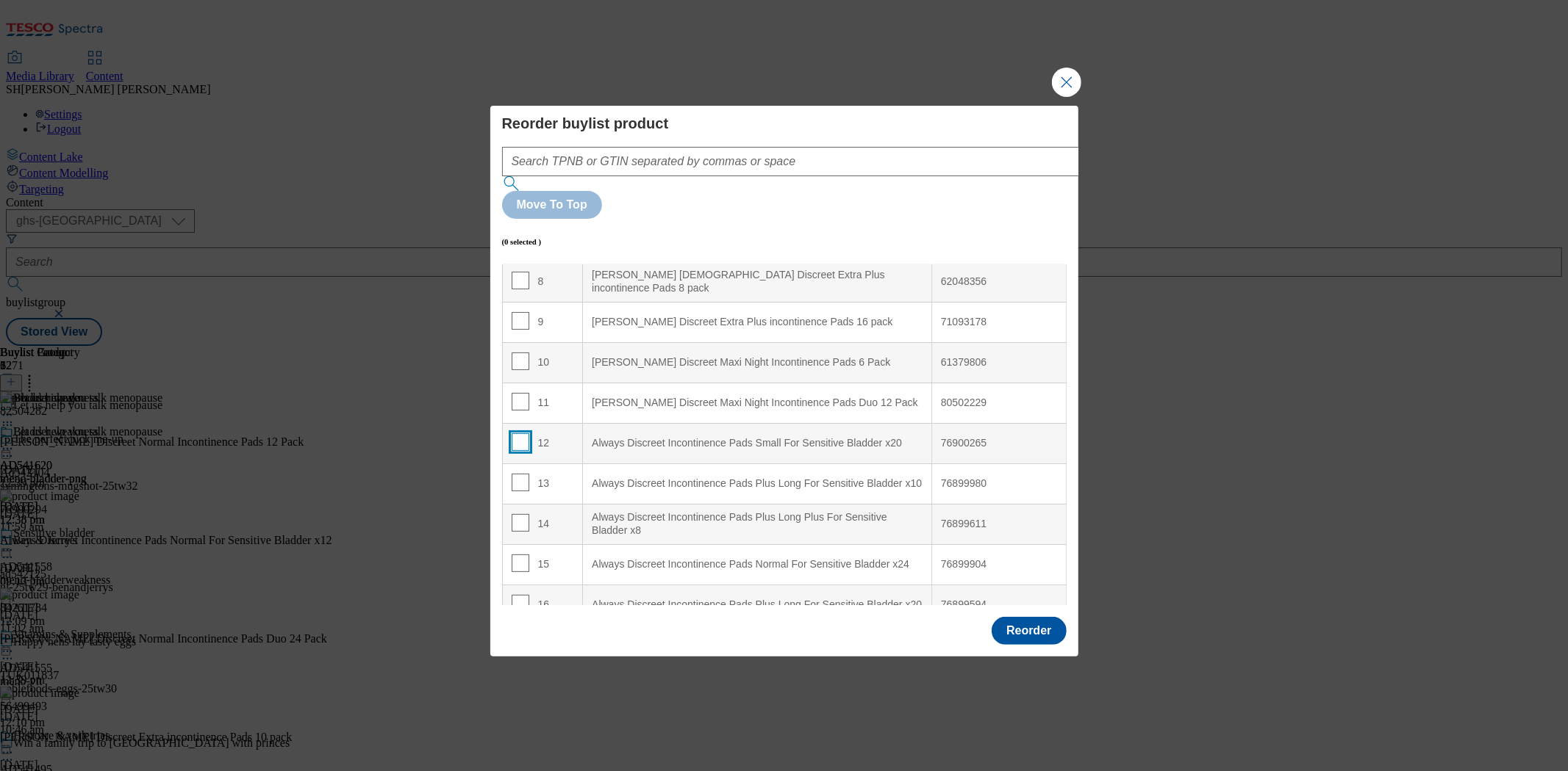
click at [517, 433] on input "Modal" at bounding box center [521, 442] width 18 height 18
checkbox input "true"
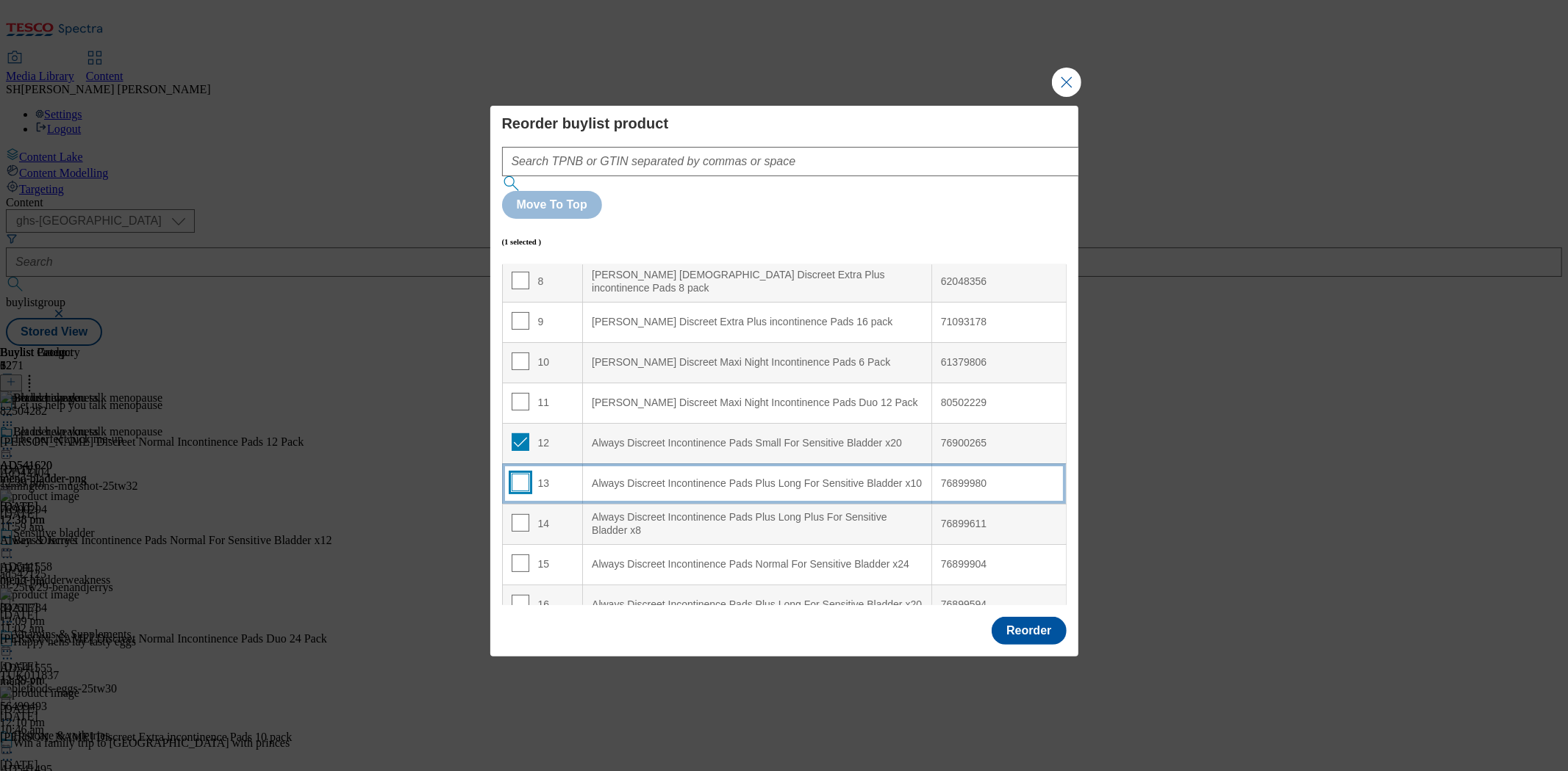
click at [518, 474] on input "Modal" at bounding box center [521, 483] width 18 height 18
checkbox input "true"
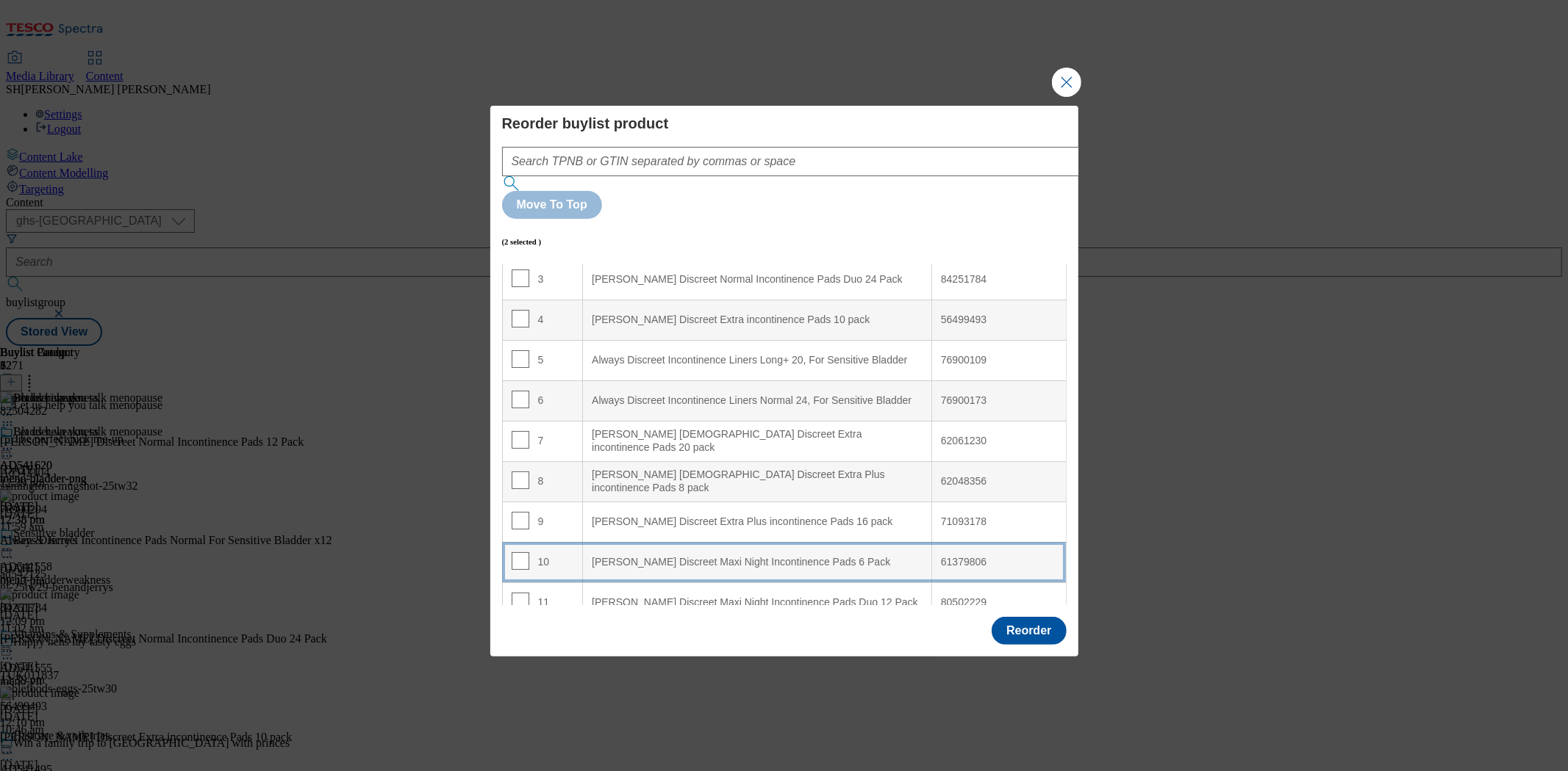
scroll to position [163, 0]
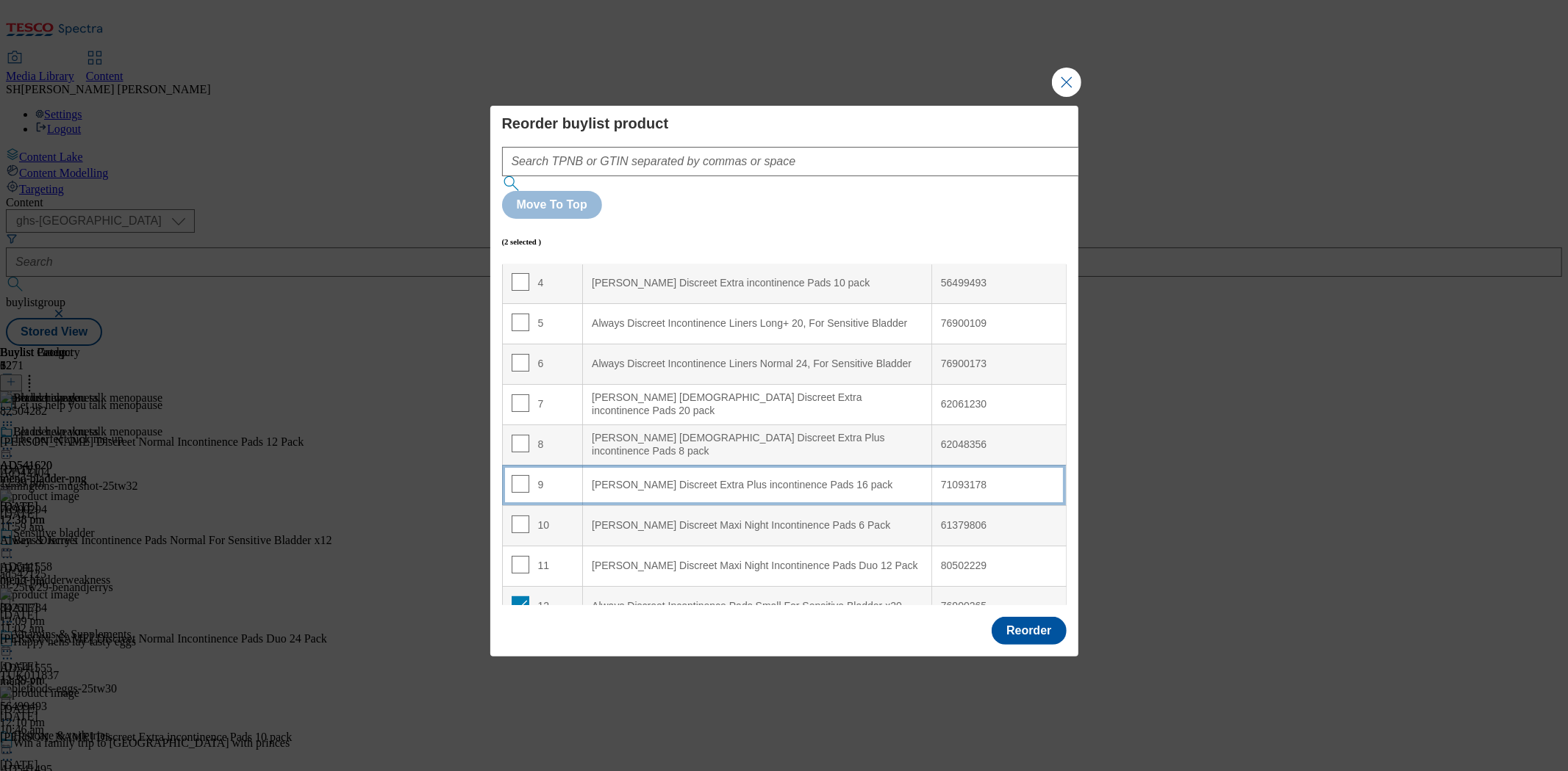
click at [622, 479] on div "[PERSON_NAME] Discreet Extra Plus incontinence Pads 16 pack" at bounding box center [757, 485] width 331 height 13
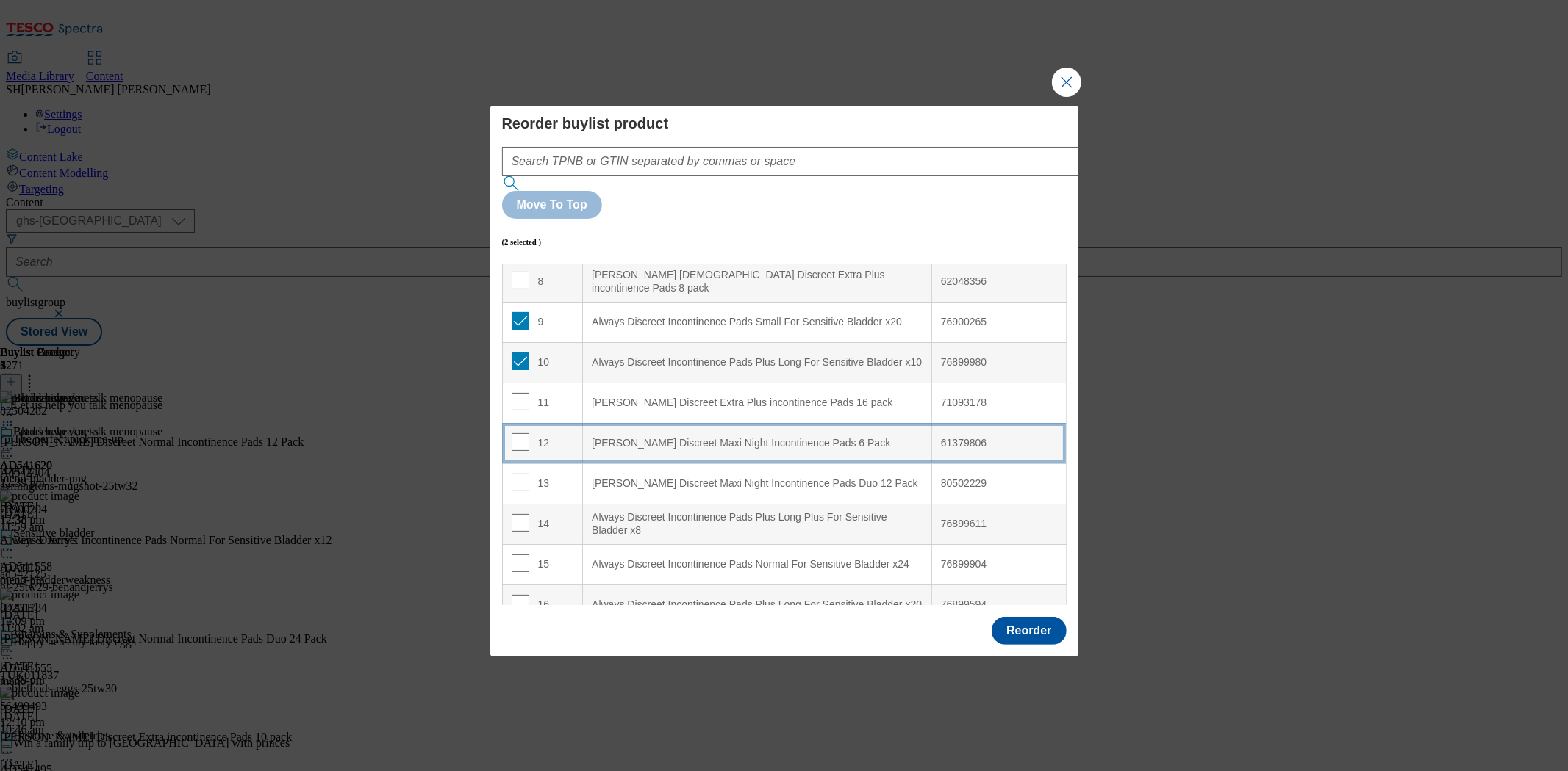
scroll to position [408, 0]
click at [523, 432] on input "Modal" at bounding box center [521, 441] width 18 height 18
checkbox input "true"
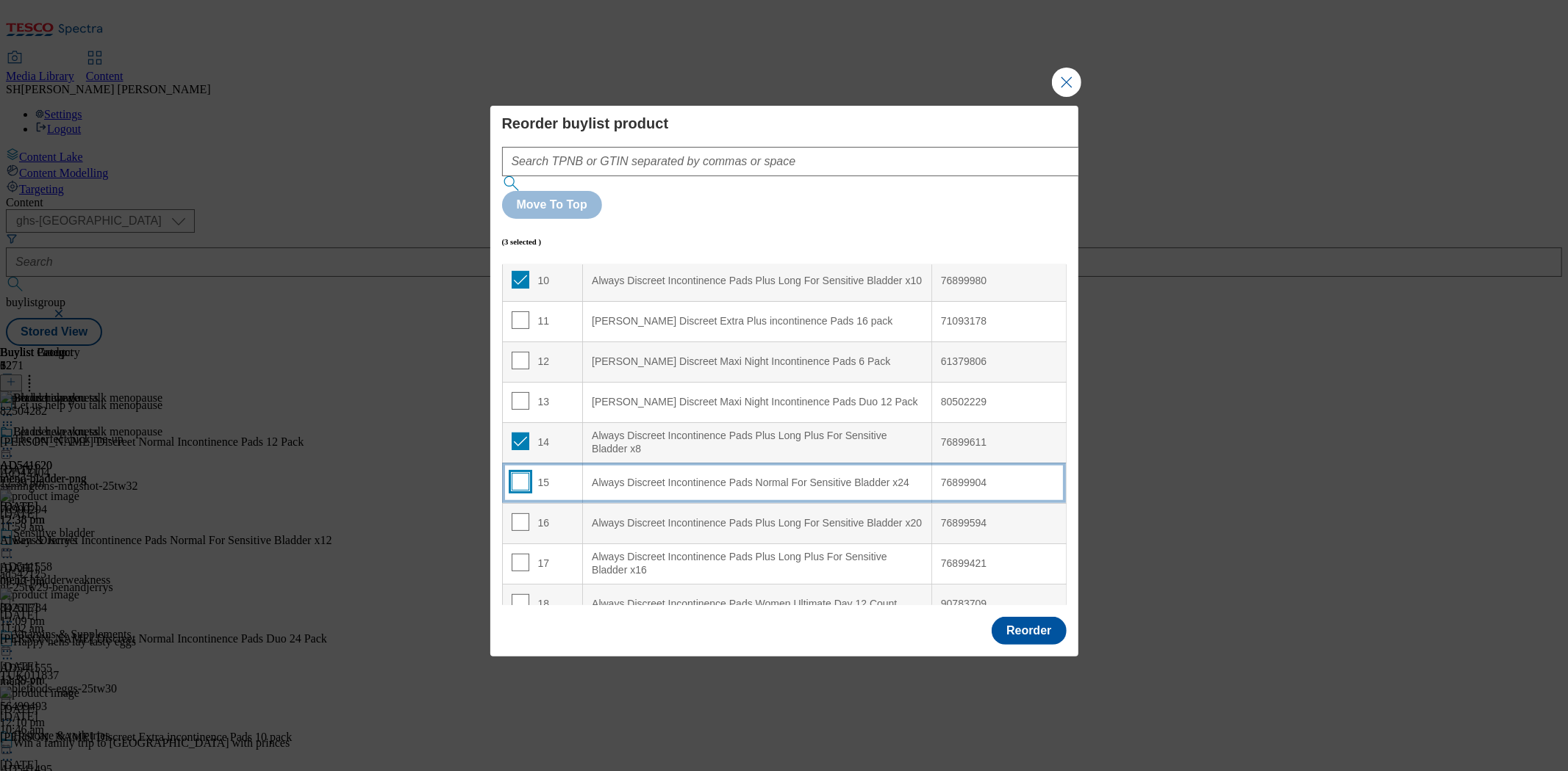
click at [521, 473] on input "Modal" at bounding box center [521, 482] width 18 height 18
checkbox input "true"
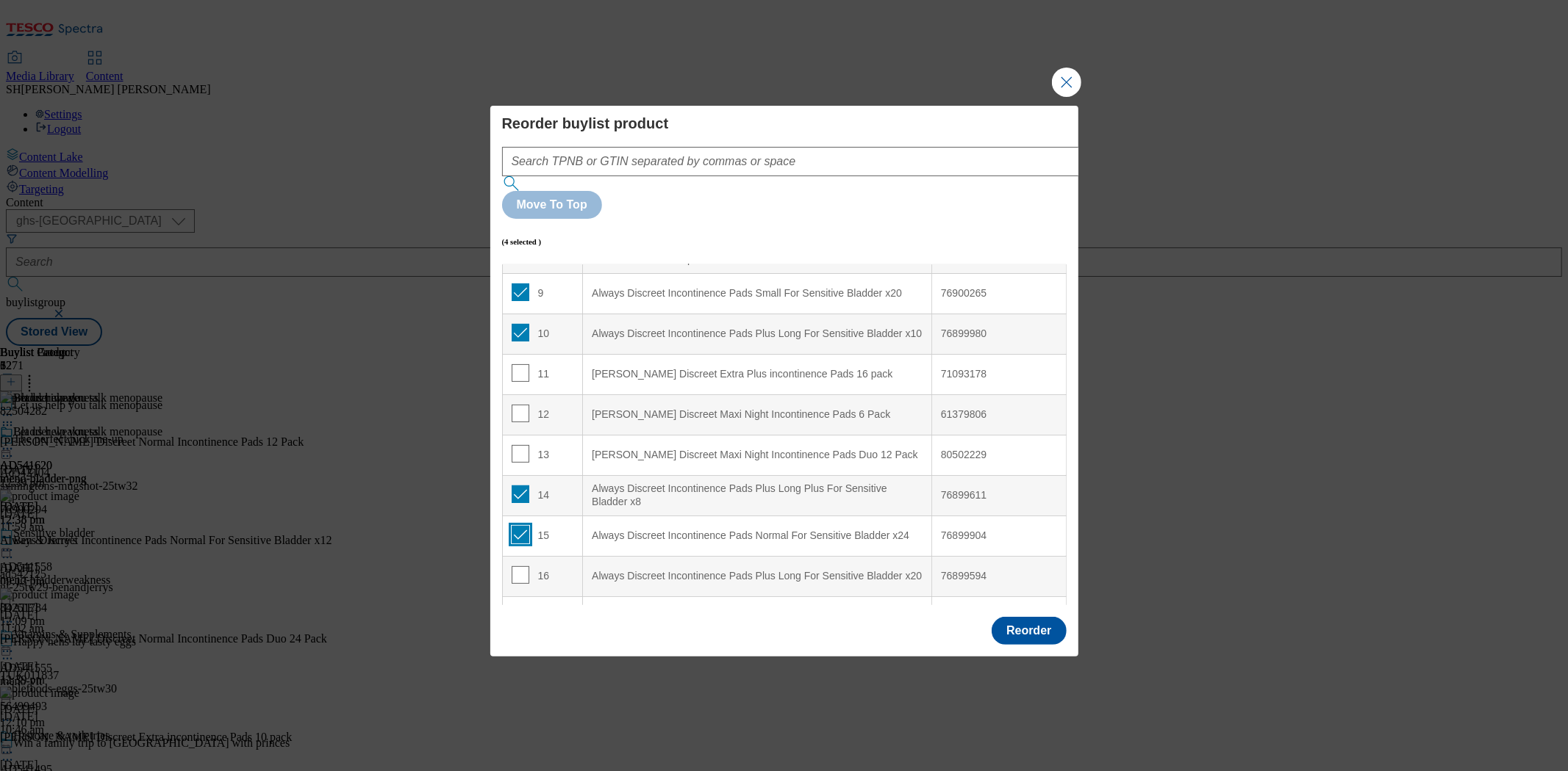
scroll to position [326, 0]
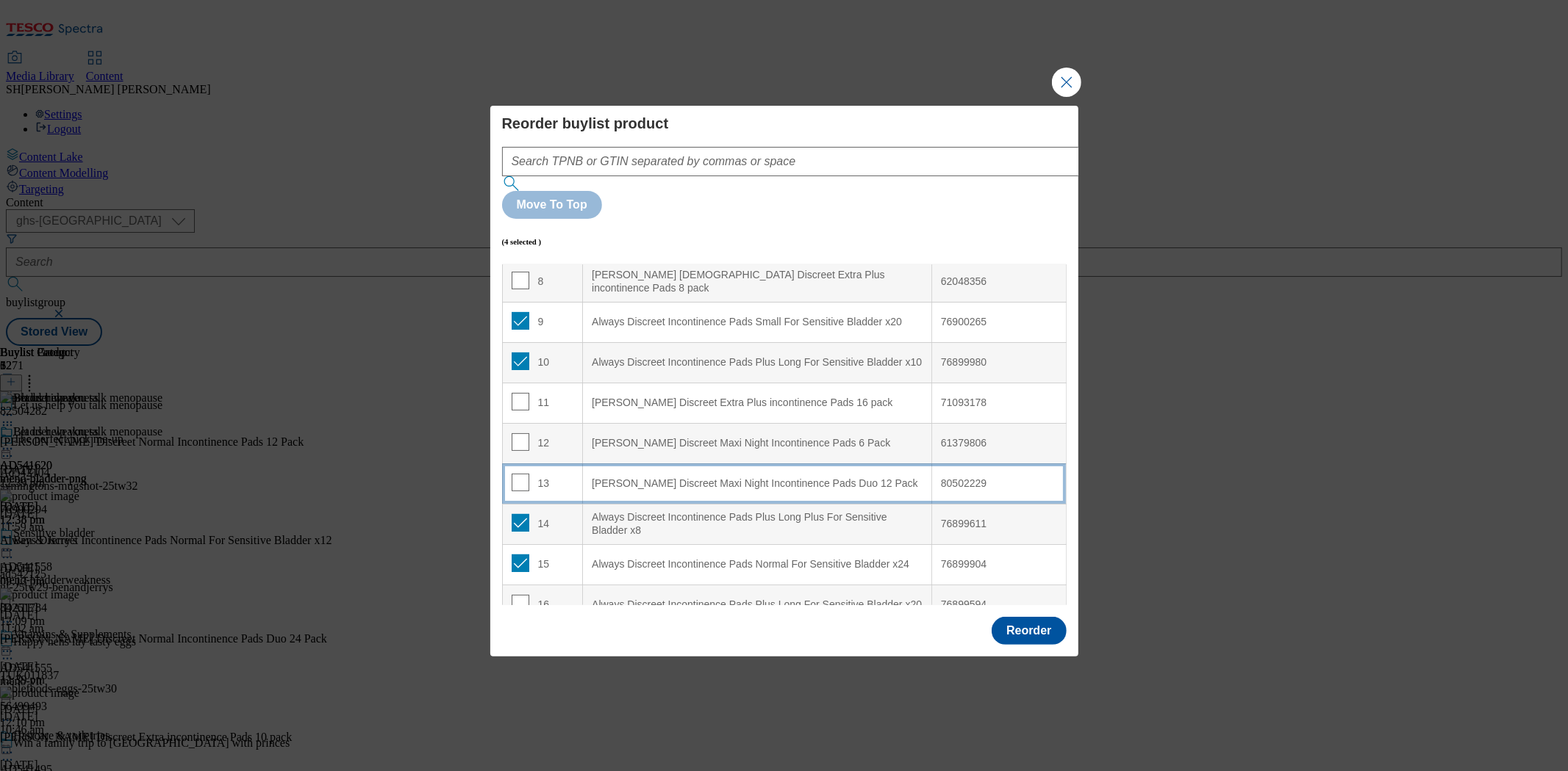
click at [654, 477] on div "[PERSON_NAME] Discreet Maxi Night Incontinence Pads Duo 12 Pack" at bounding box center [757, 483] width 331 height 13
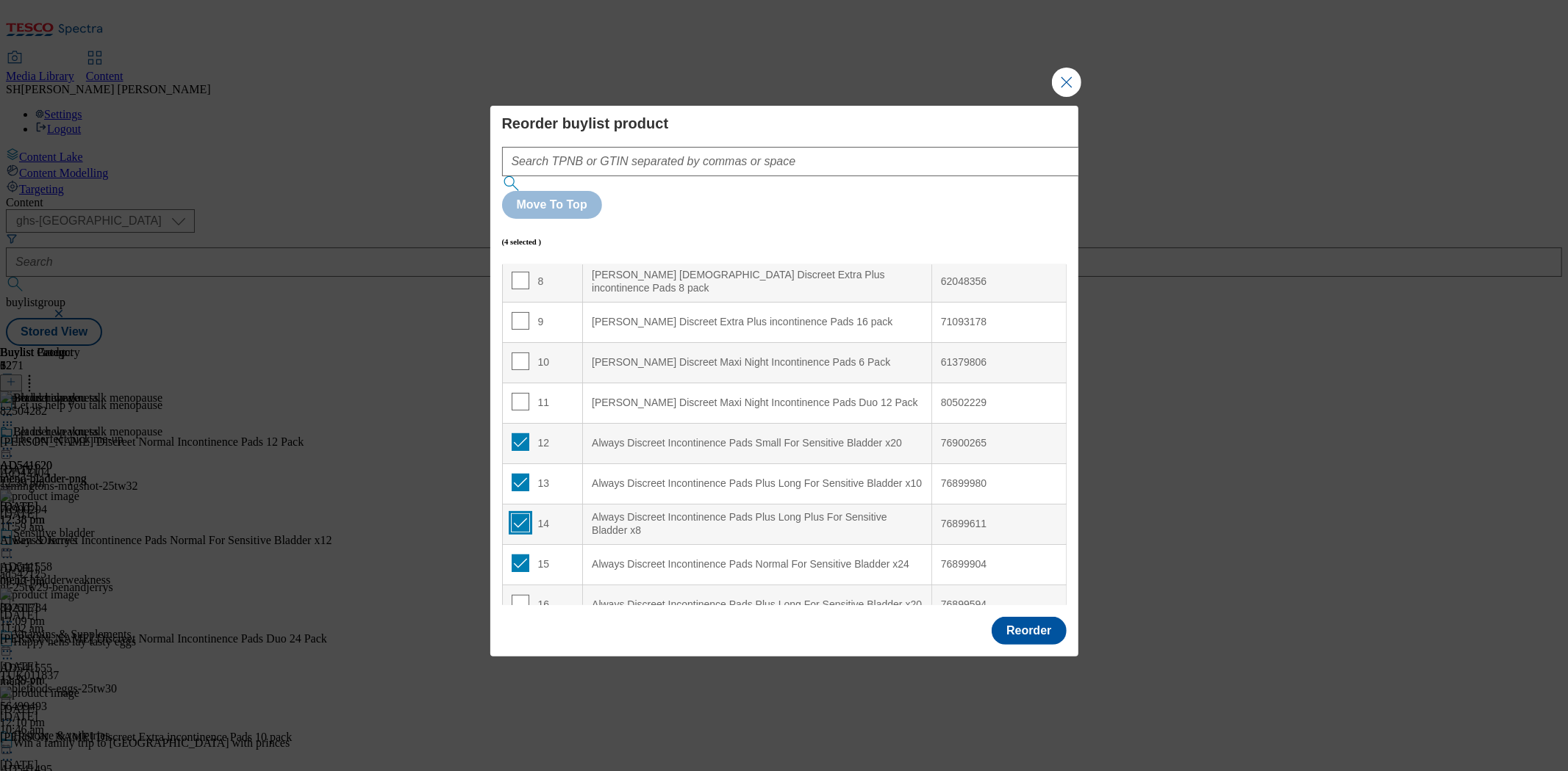
click at [517, 514] on input "Modal" at bounding box center [521, 523] width 18 height 18
checkbox input "false"
click at [520, 554] on input "Modal" at bounding box center [521, 563] width 18 height 18
checkbox input "false"
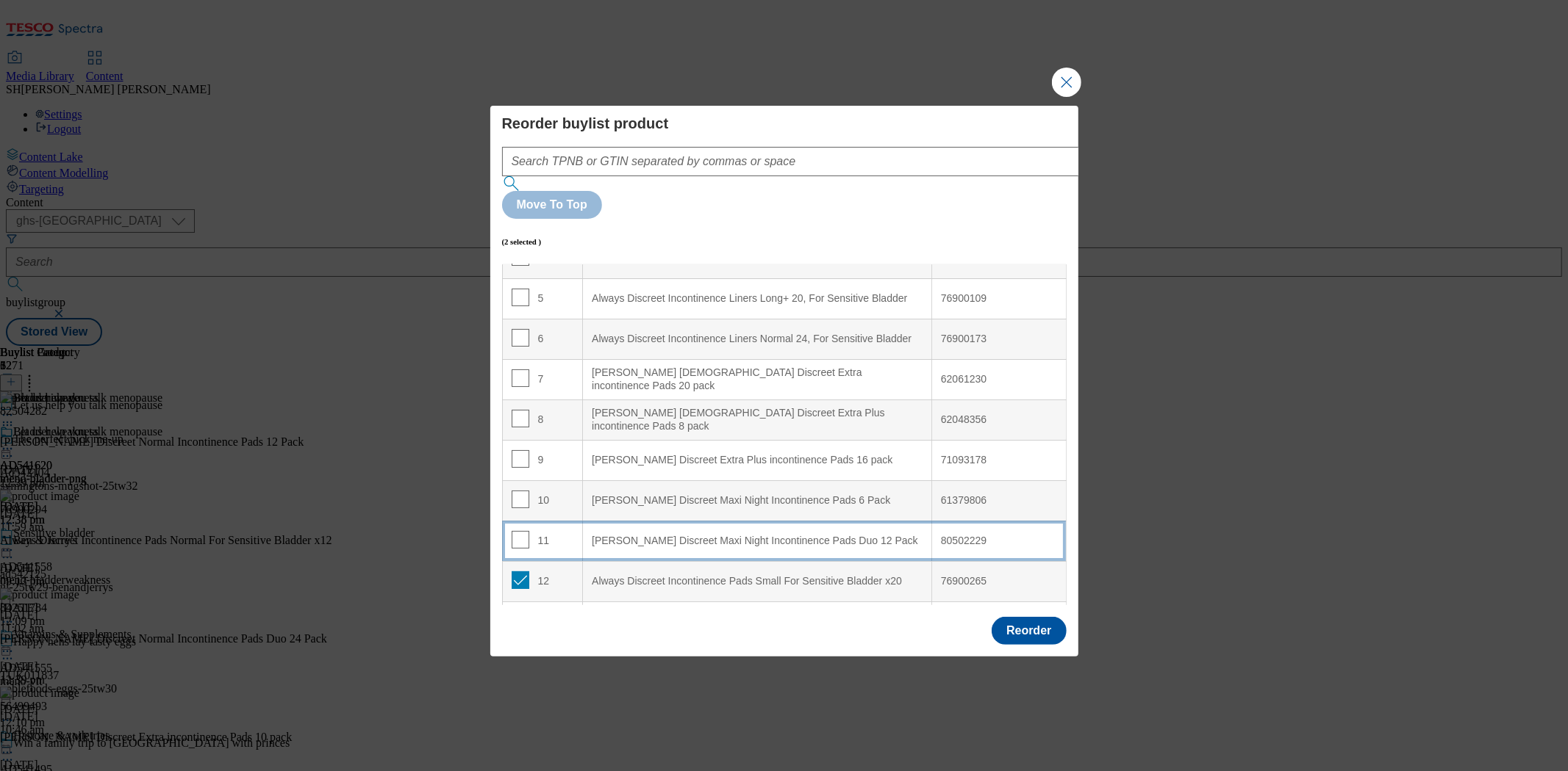
scroll to position [163, 0]
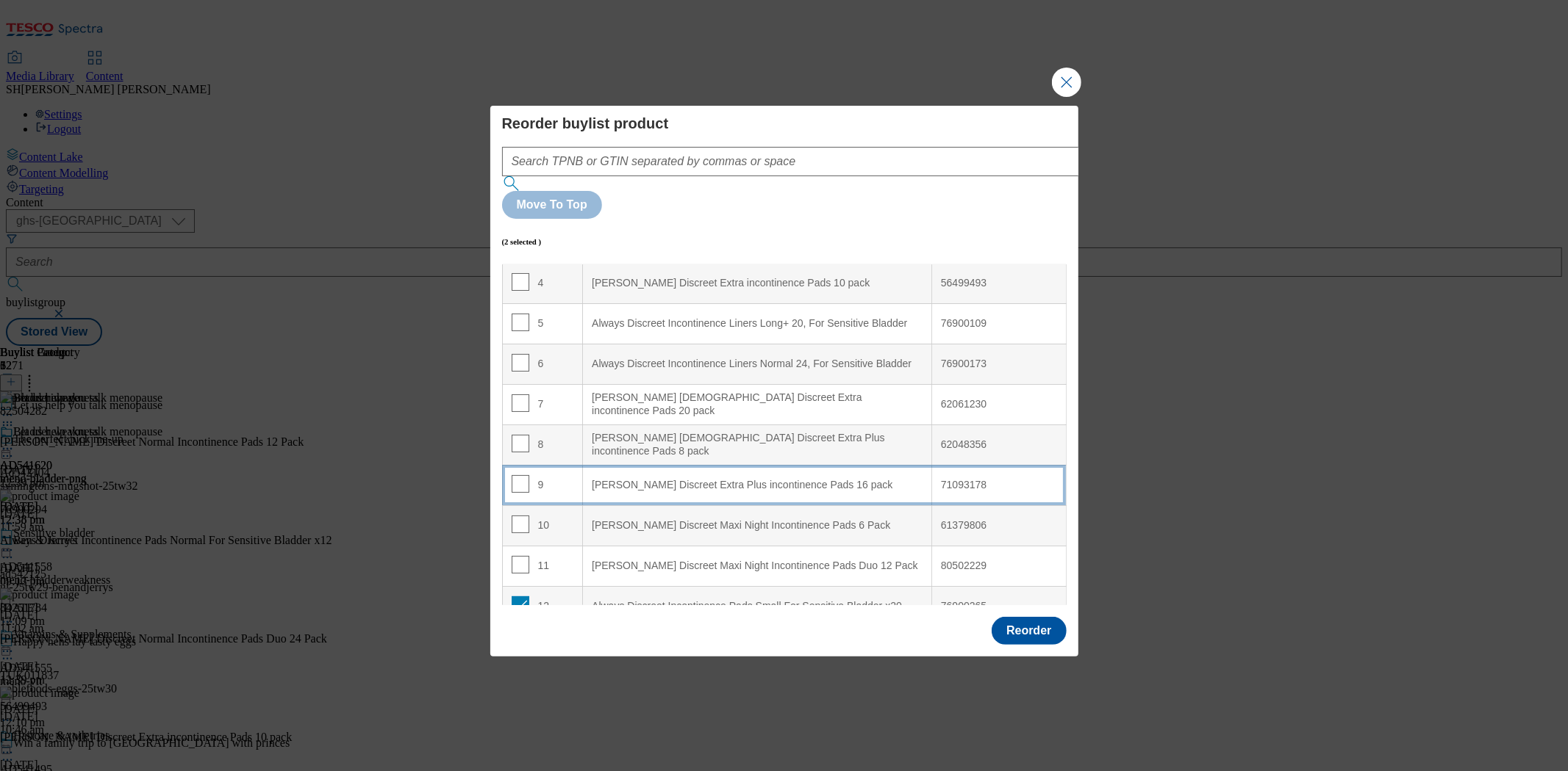
click at [604, 465] on "[PERSON_NAME] Discreet Extra Plus incontinence Pads 16 pack" at bounding box center [757, 484] width 349 height 40
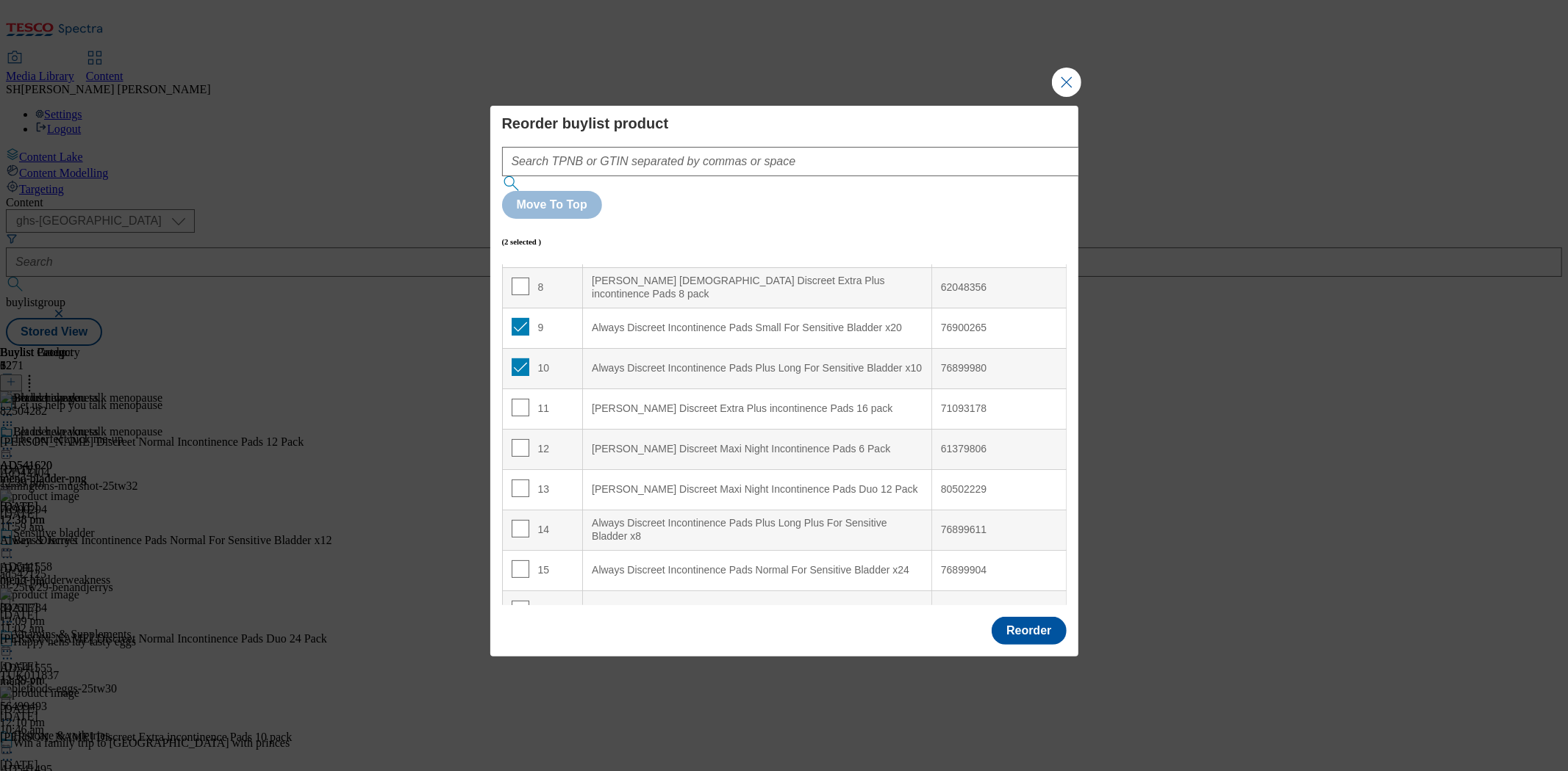
scroll to position [326, 0]
click at [522, 352] on input "Modal" at bounding box center [521, 361] width 18 height 18
checkbox input "false"
click at [515, 312] on input "Modal" at bounding box center [521, 321] width 18 height 18
checkbox input "false"
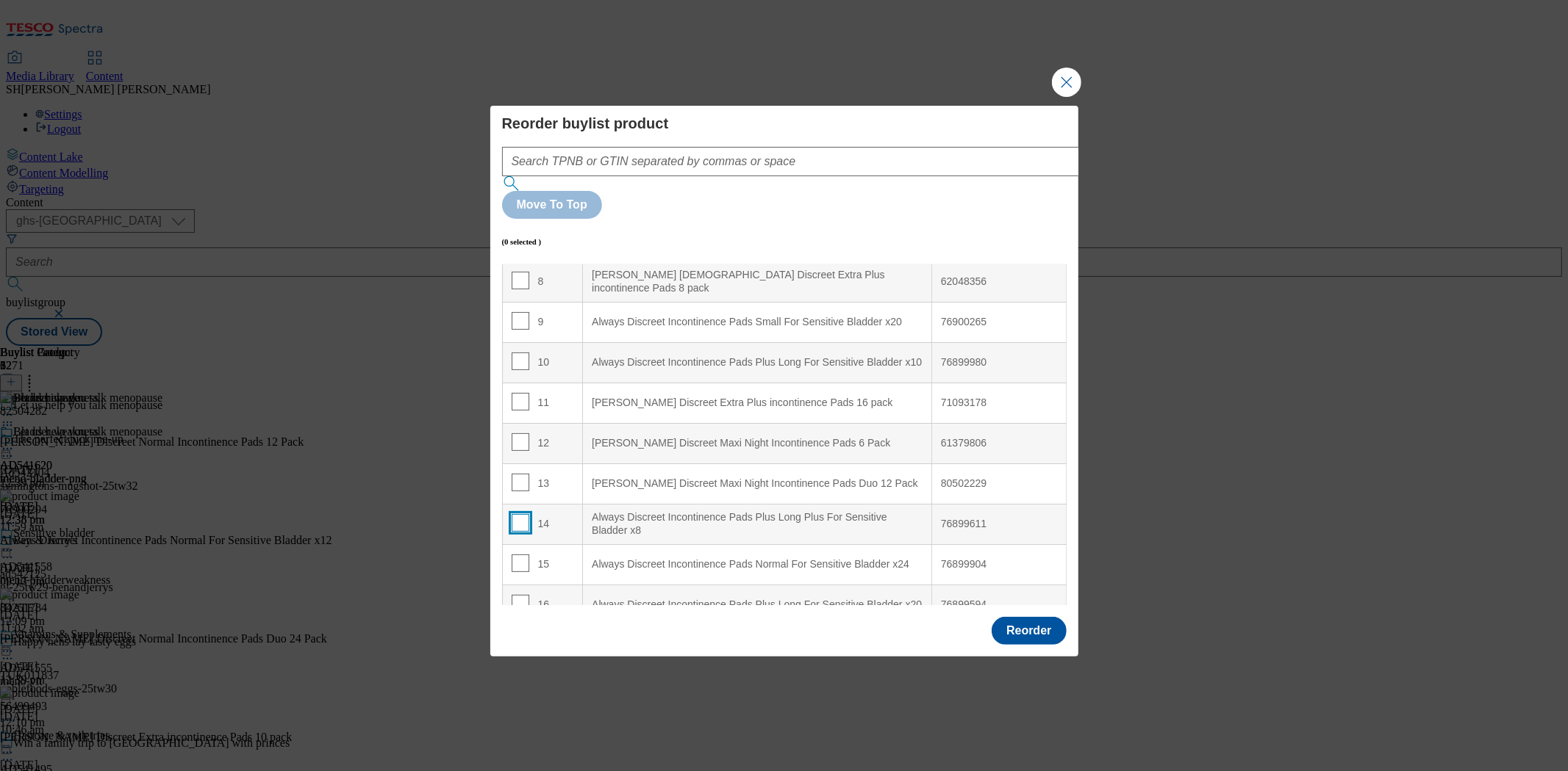
click at [517, 514] on input "Modal" at bounding box center [521, 523] width 18 height 18
checkbox input "true"
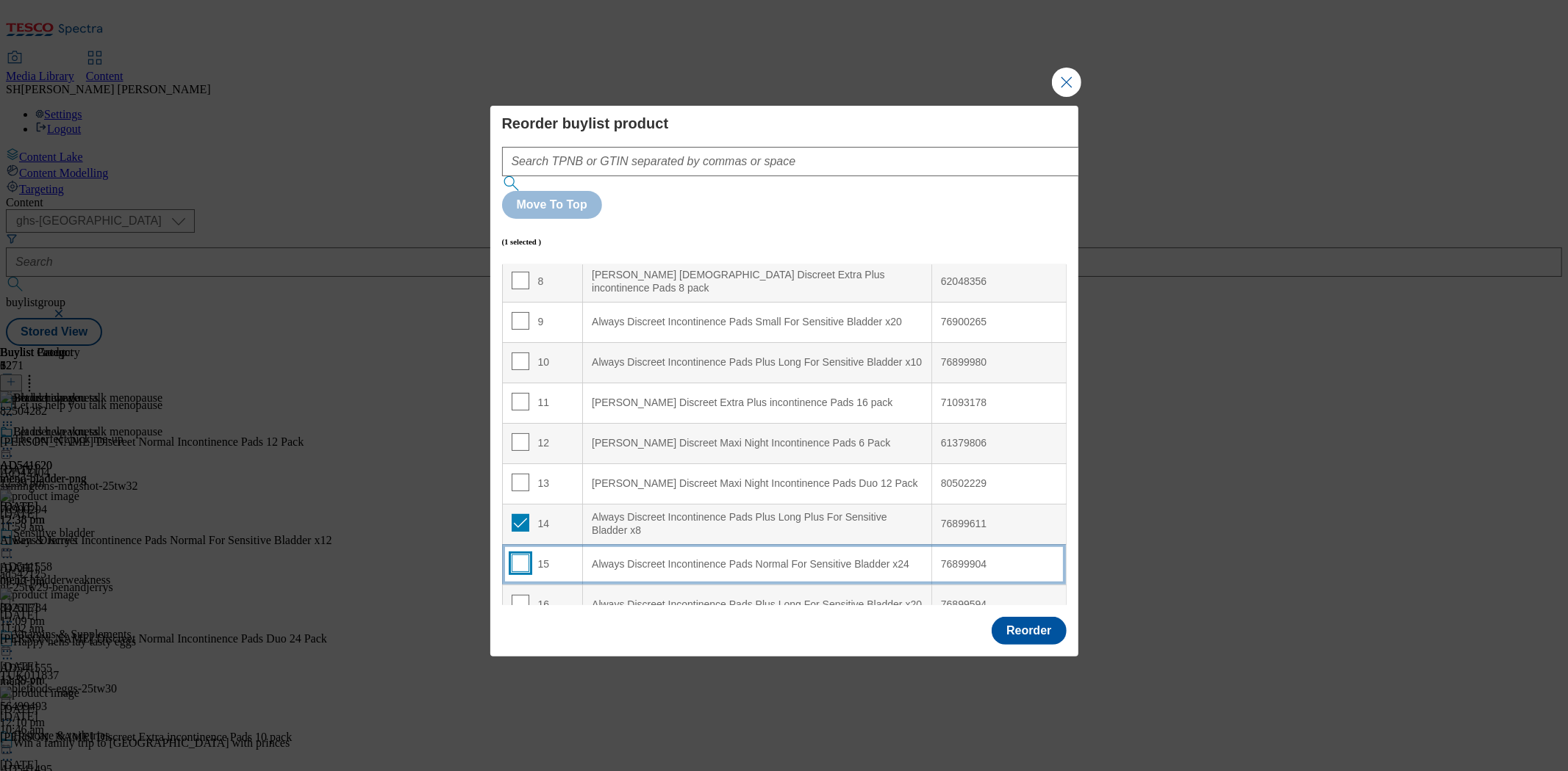
click at [520, 554] on input "Modal" at bounding box center [521, 563] width 18 height 18
checkbox input "true"
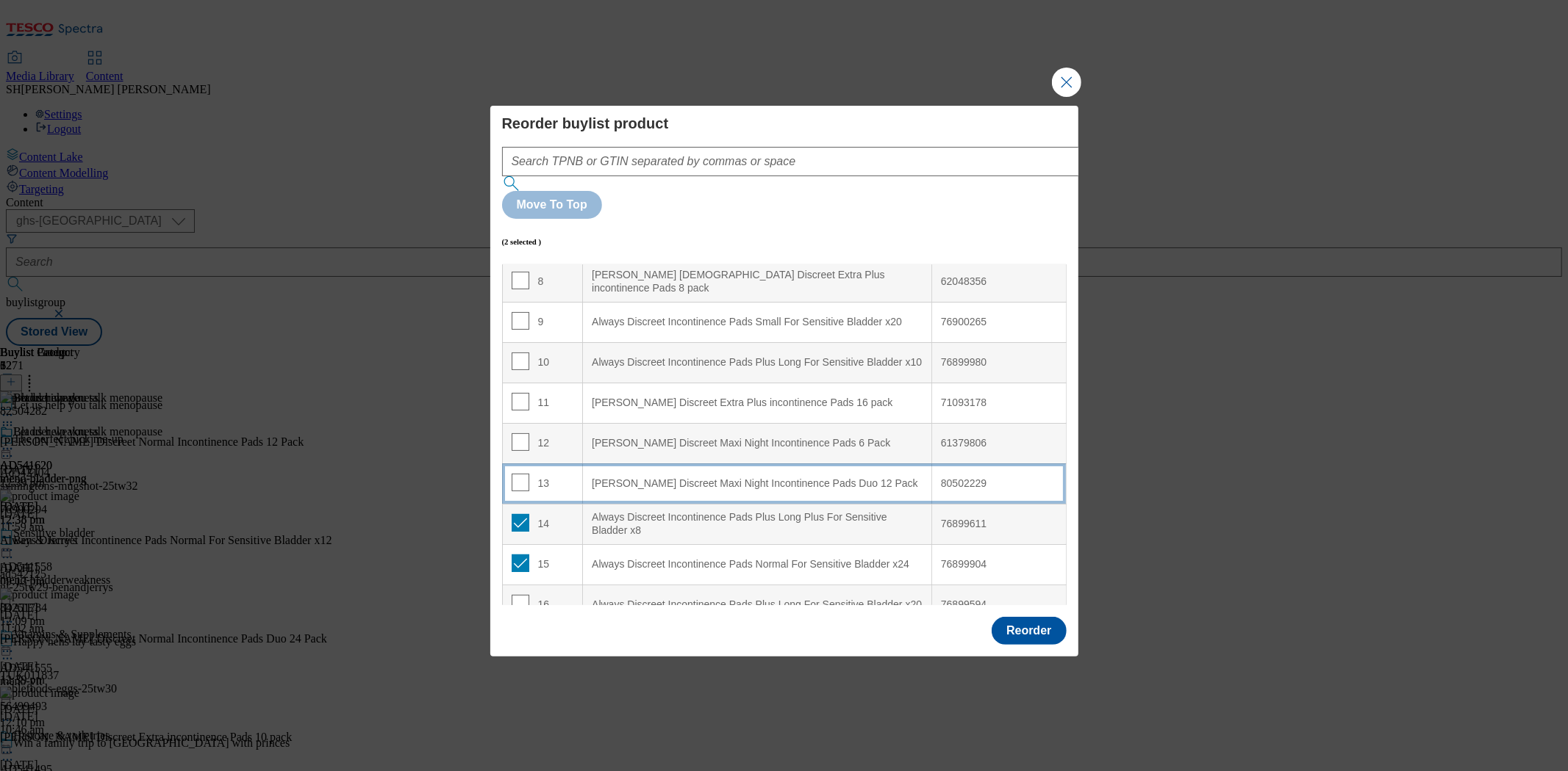
click at [626, 477] on div "[PERSON_NAME] Discreet Maxi Night Incontinence Pads Duo 12 Pack" at bounding box center [757, 483] width 331 height 13
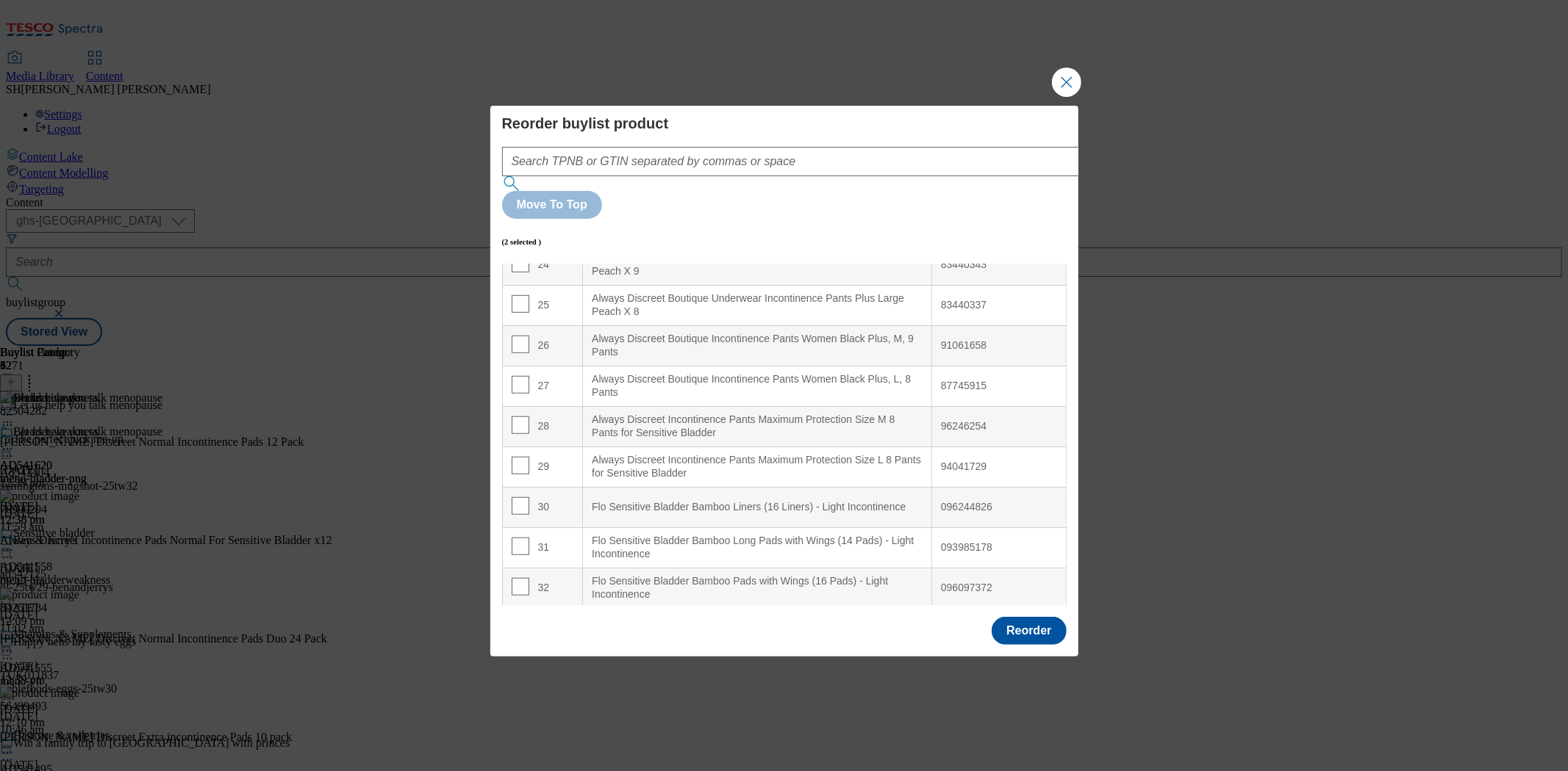
scroll to position [993, 0]
click at [1026, 617] on button "Reorder" at bounding box center [1029, 631] width 75 height 28
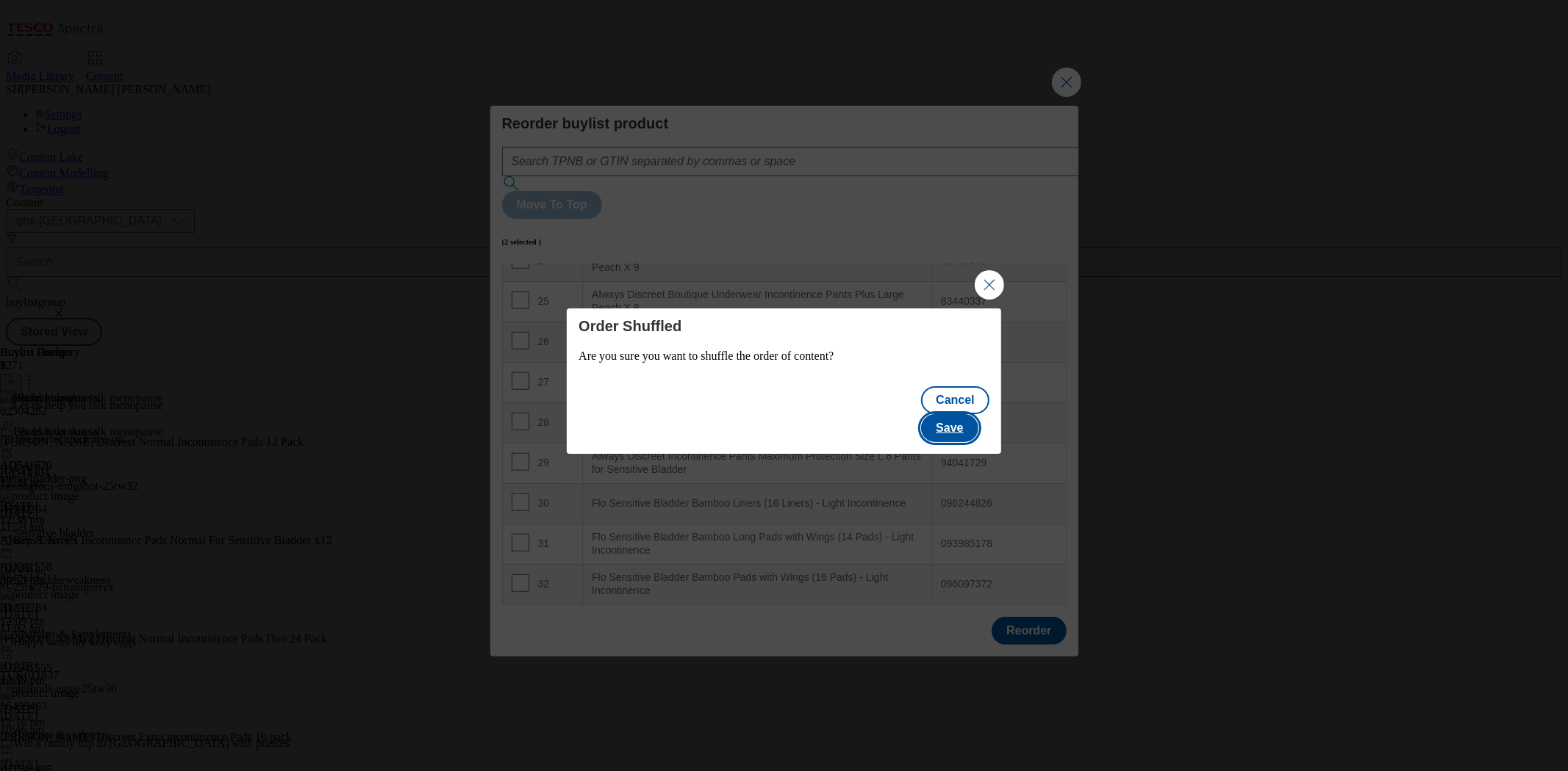
click at [954, 416] on button "Save" at bounding box center [949, 428] width 57 height 28
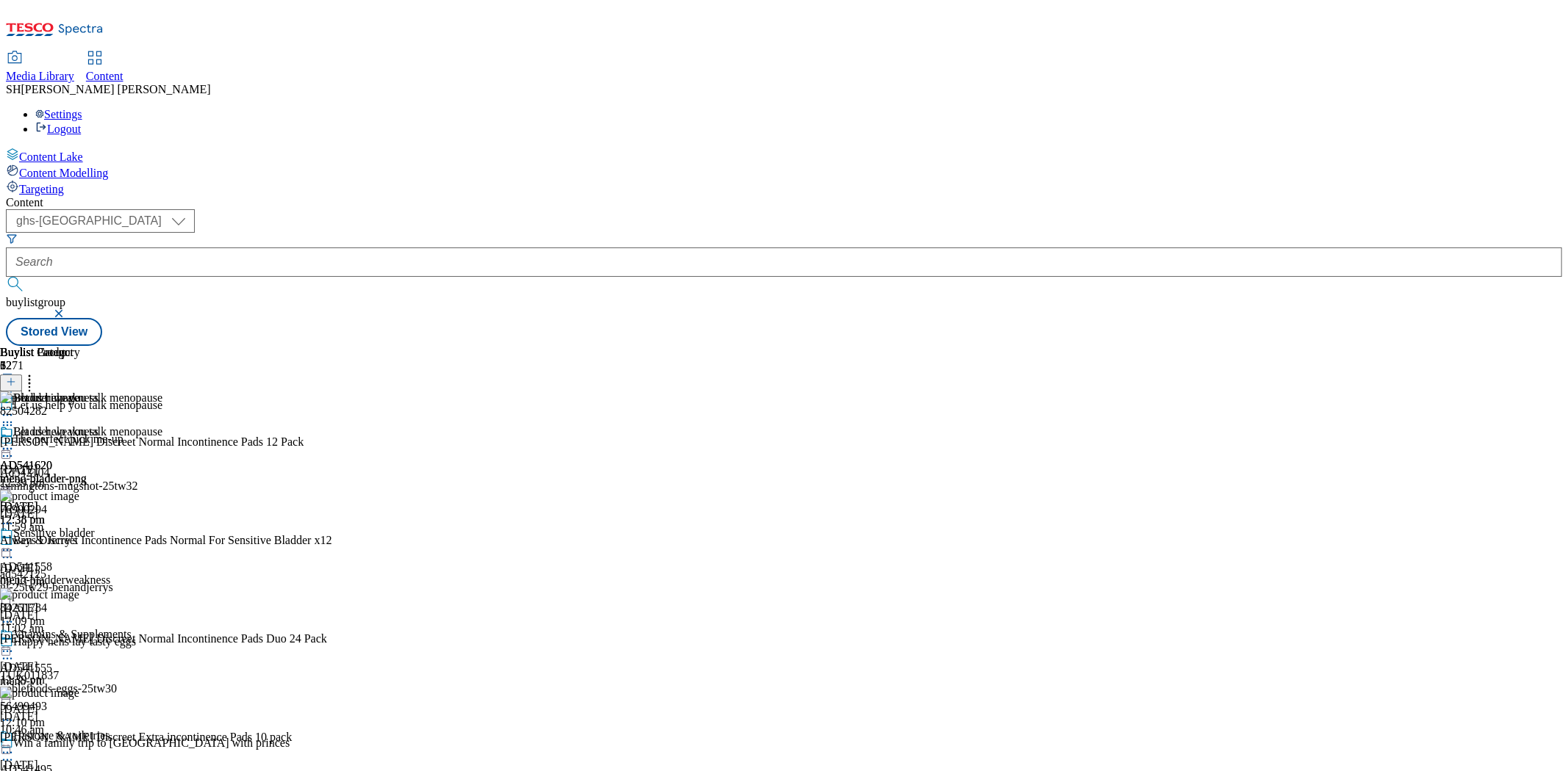
click at [14, 441] on icon at bounding box center [7, 448] width 14 height 14
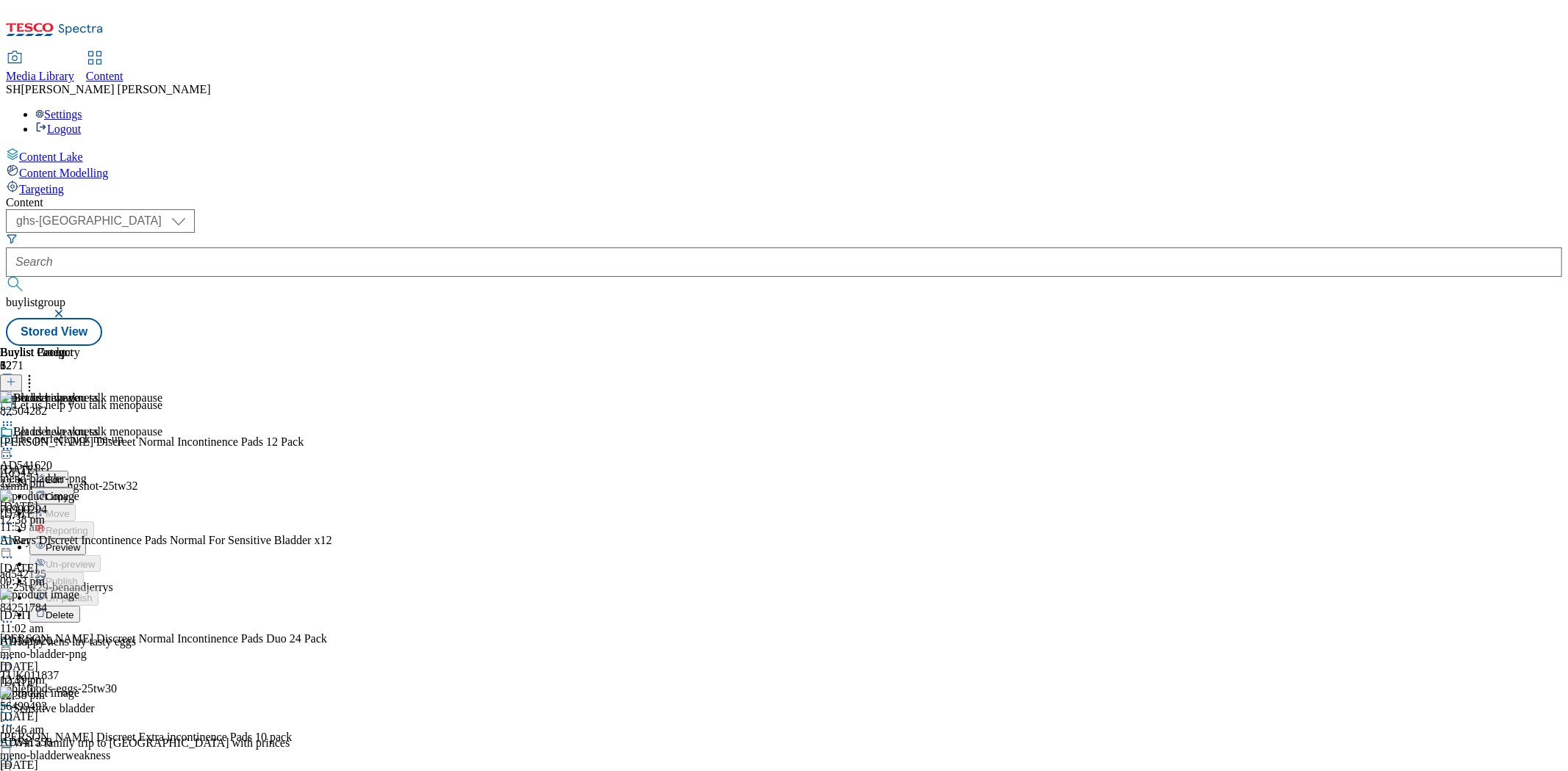
click at [80, 542] on span "Preview" at bounding box center [63, 547] width 34 height 11
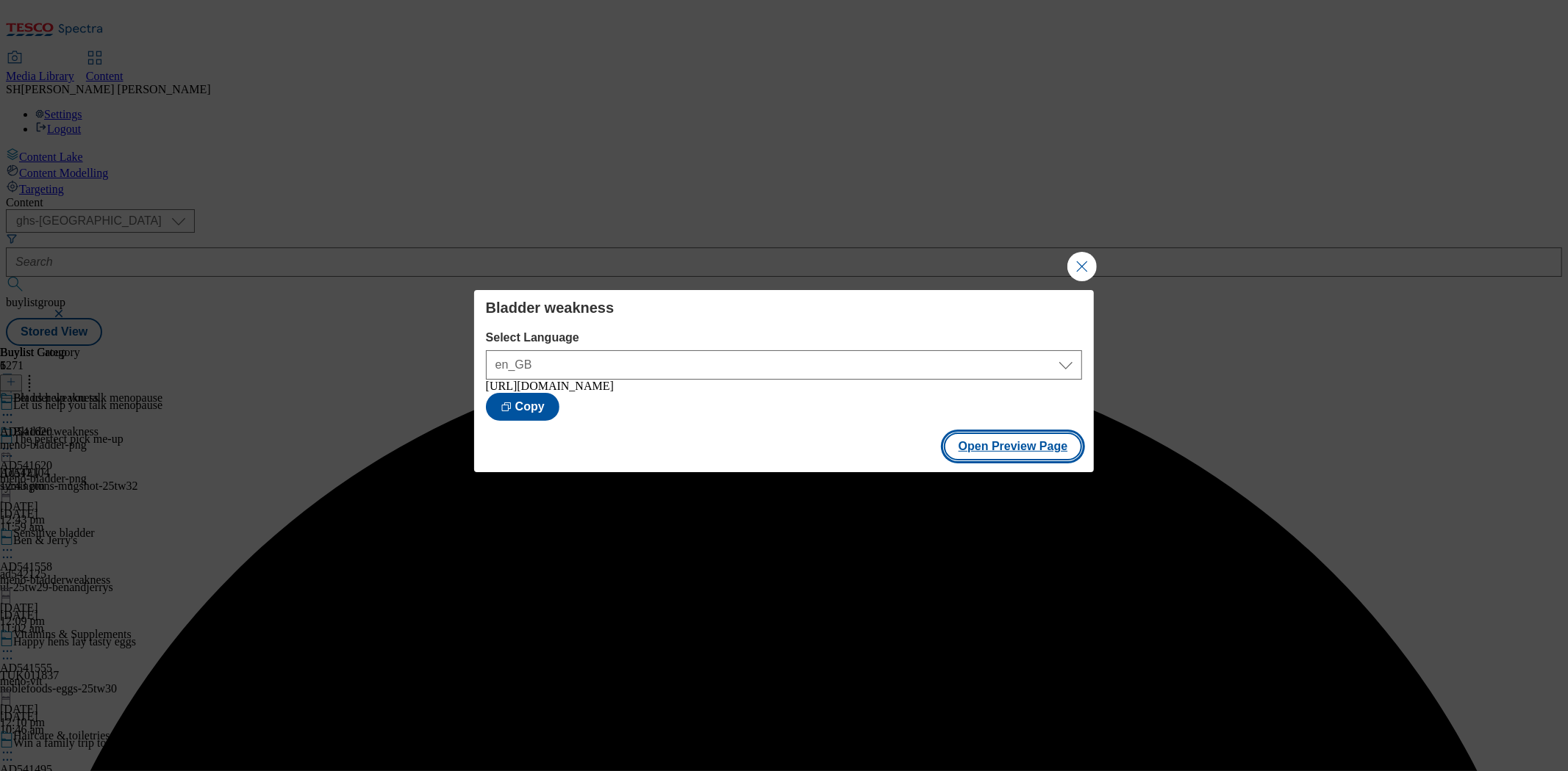
click at [1012, 456] on button "Open Preview Page" at bounding box center [1013, 446] width 138 height 28
click at [1088, 263] on button "Close Modal" at bounding box center [1082, 266] width 30 height 30
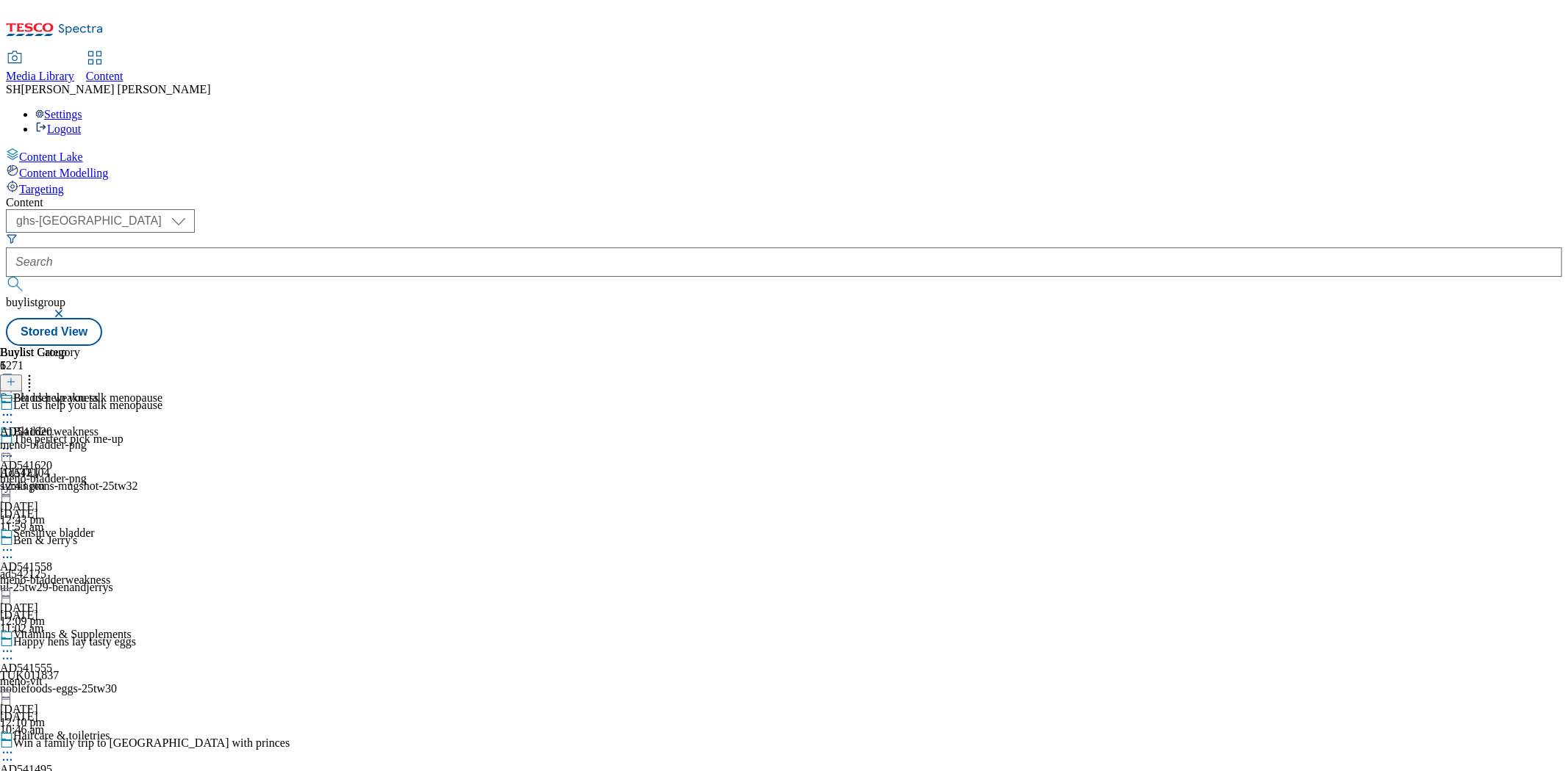
click at [14, 441] on icon at bounding box center [7, 448] width 14 height 14
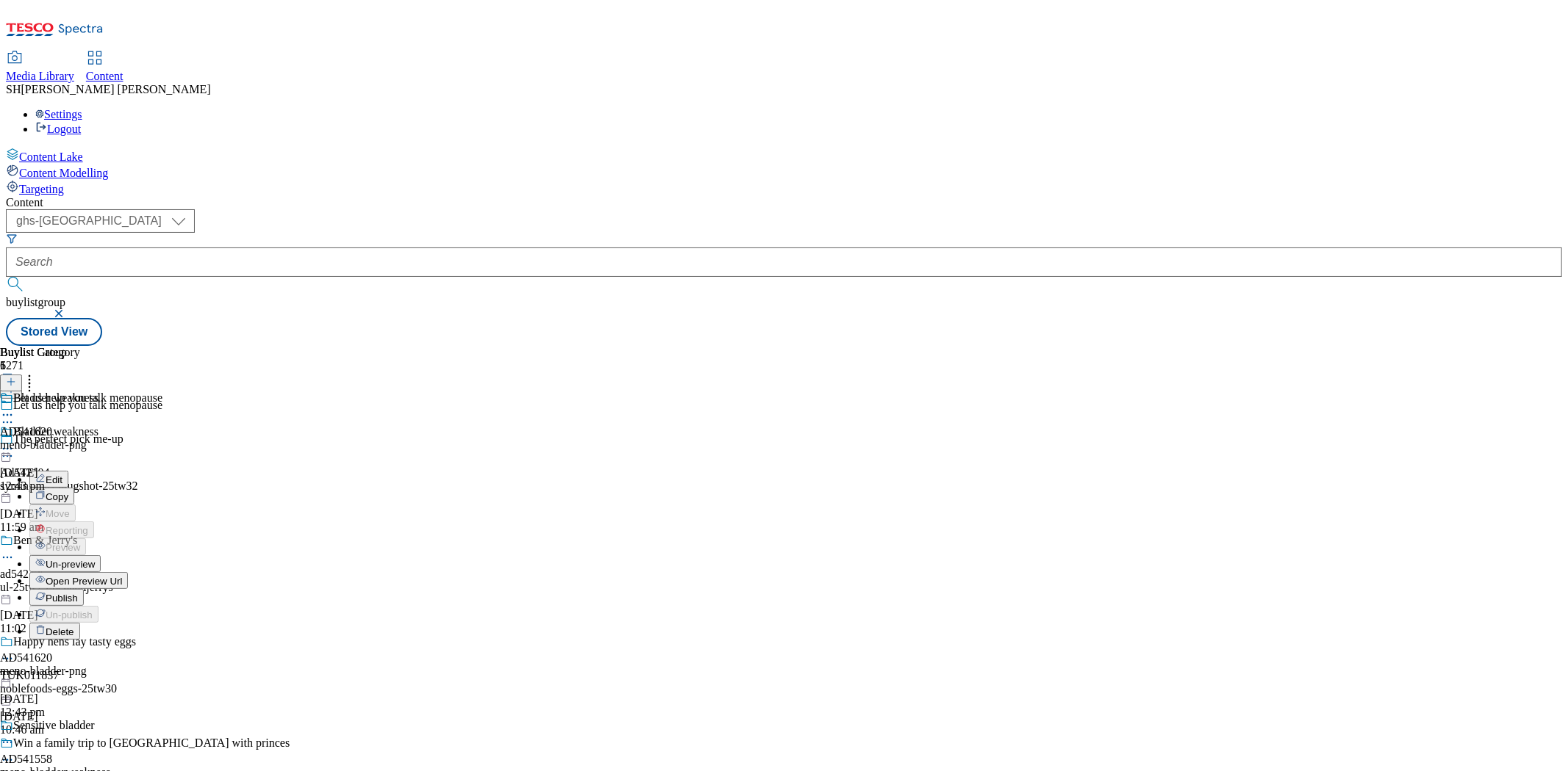
click at [78, 593] on span "Publish" at bounding box center [62, 598] width 32 height 11
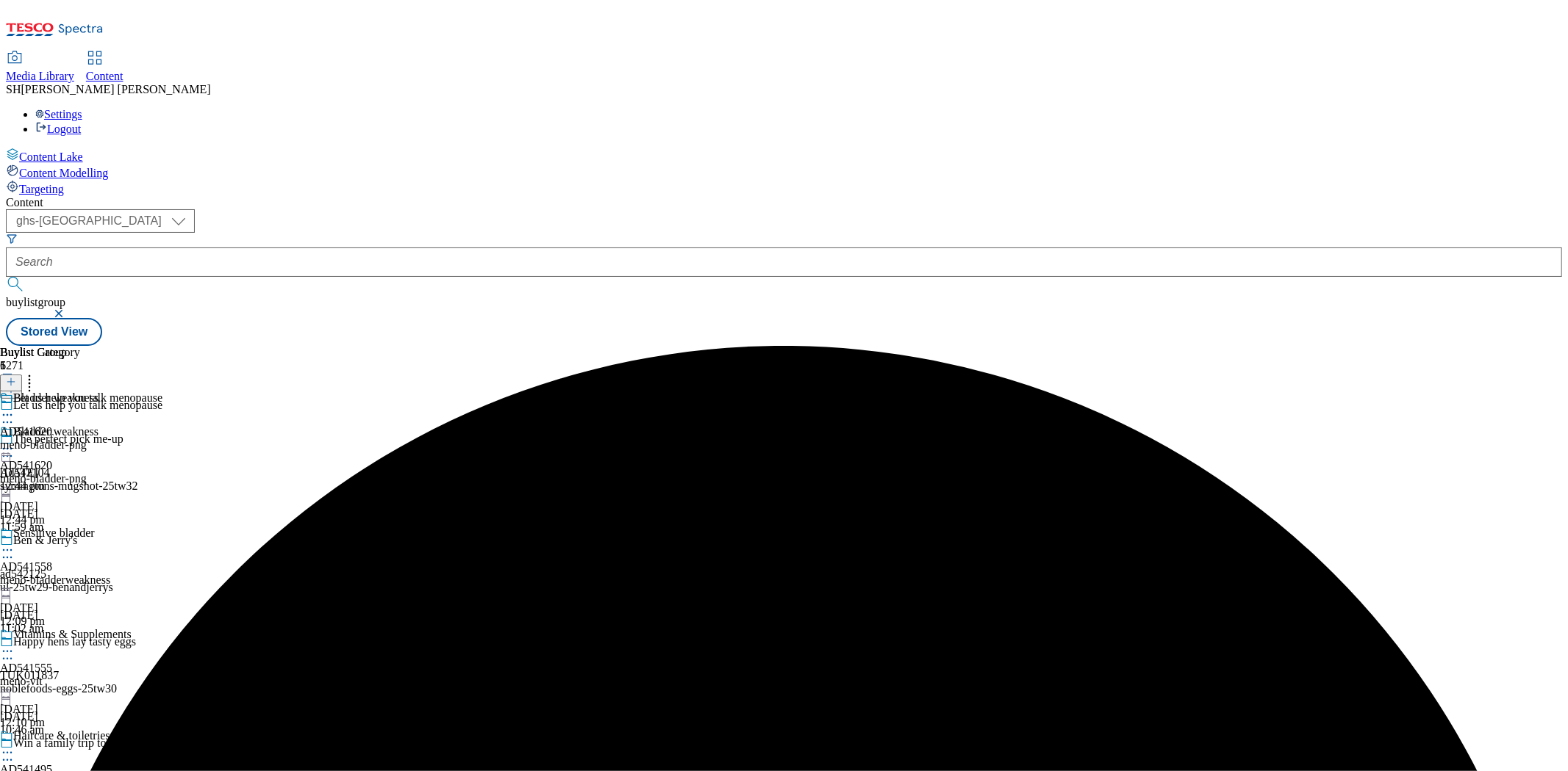
click at [14, 543] on icon at bounding box center [7, 550] width 14 height 14
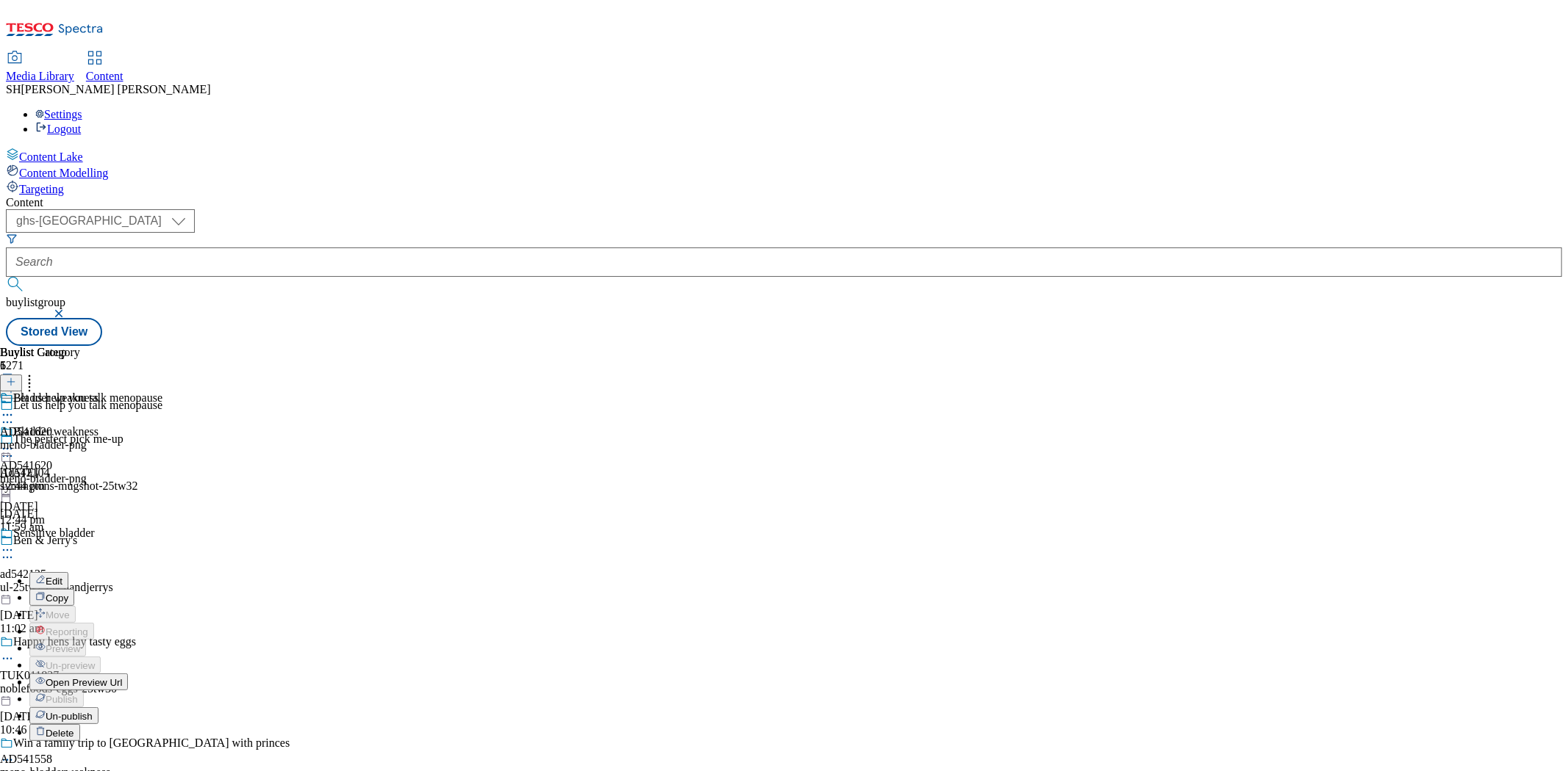
click at [131, 767] on div "meno-bladderweakness" at bounding box center [66, 773] width 131 height 13
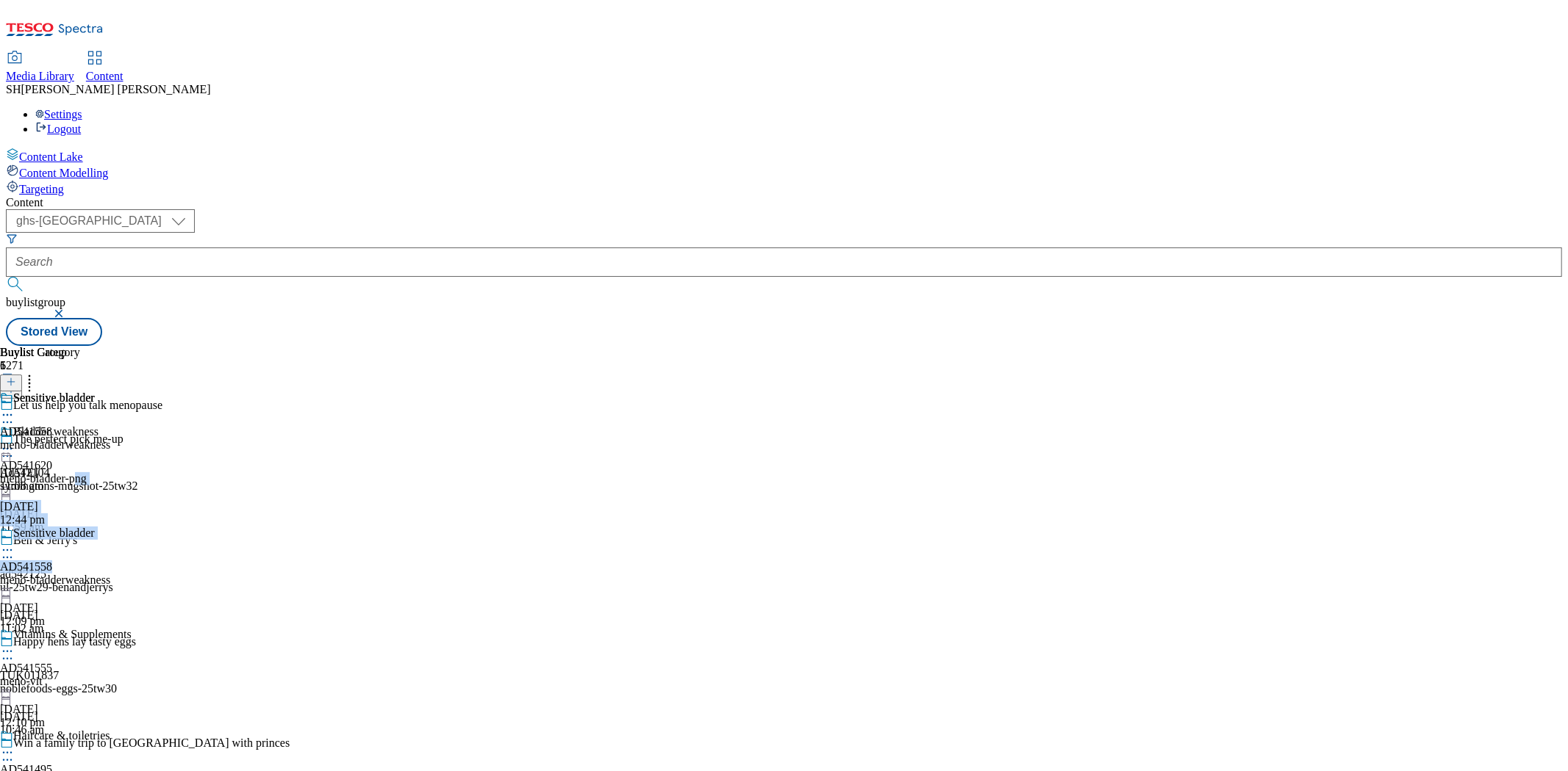
drag, startPoint x: 566, startPoint y: 412, endPoint x: 575, endPoint y: 313, distance: 99.4
click at [131, 425] on div "Bladder weakness AD541620 meno-bladder-png [DATE] 12:44 pm Sensitive bladder AD…" at bounding box center [66, 678] width 131 height 507
click at [131, 573] on div "meno-bladderweakness" at bounding box center [66, 580] width 131 height 13
drag, startPoint x: 650, startPoint y: 421, endPoint x: 622, endPoint y: 438, distance: 32.8
click at [131, 573] on div "meno-bladderweakness" at bounding box center [66, 580] width 131 height 13
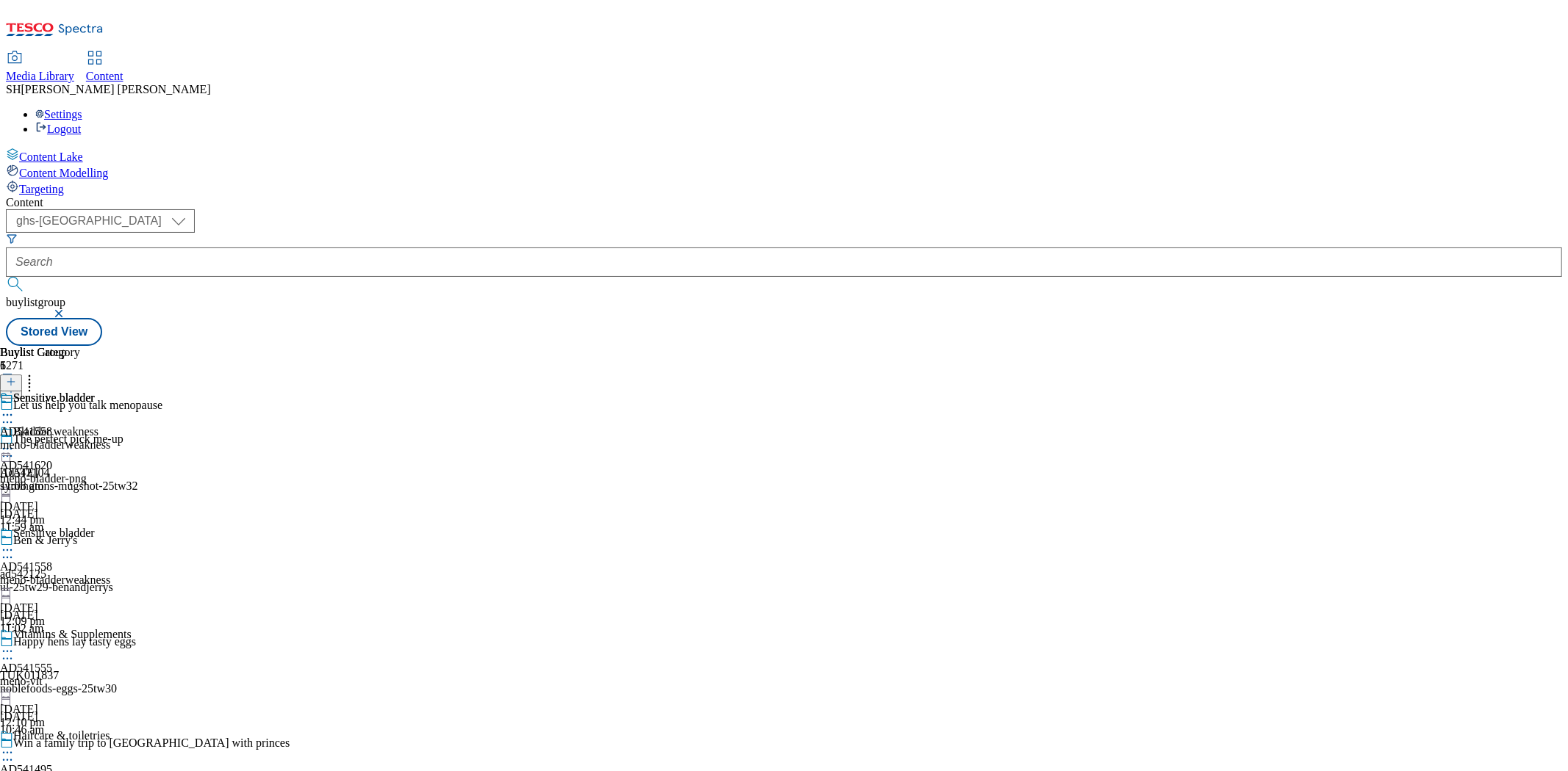
click at [37, 372] on icon at bounding box center [30, 379] width 14 height 14
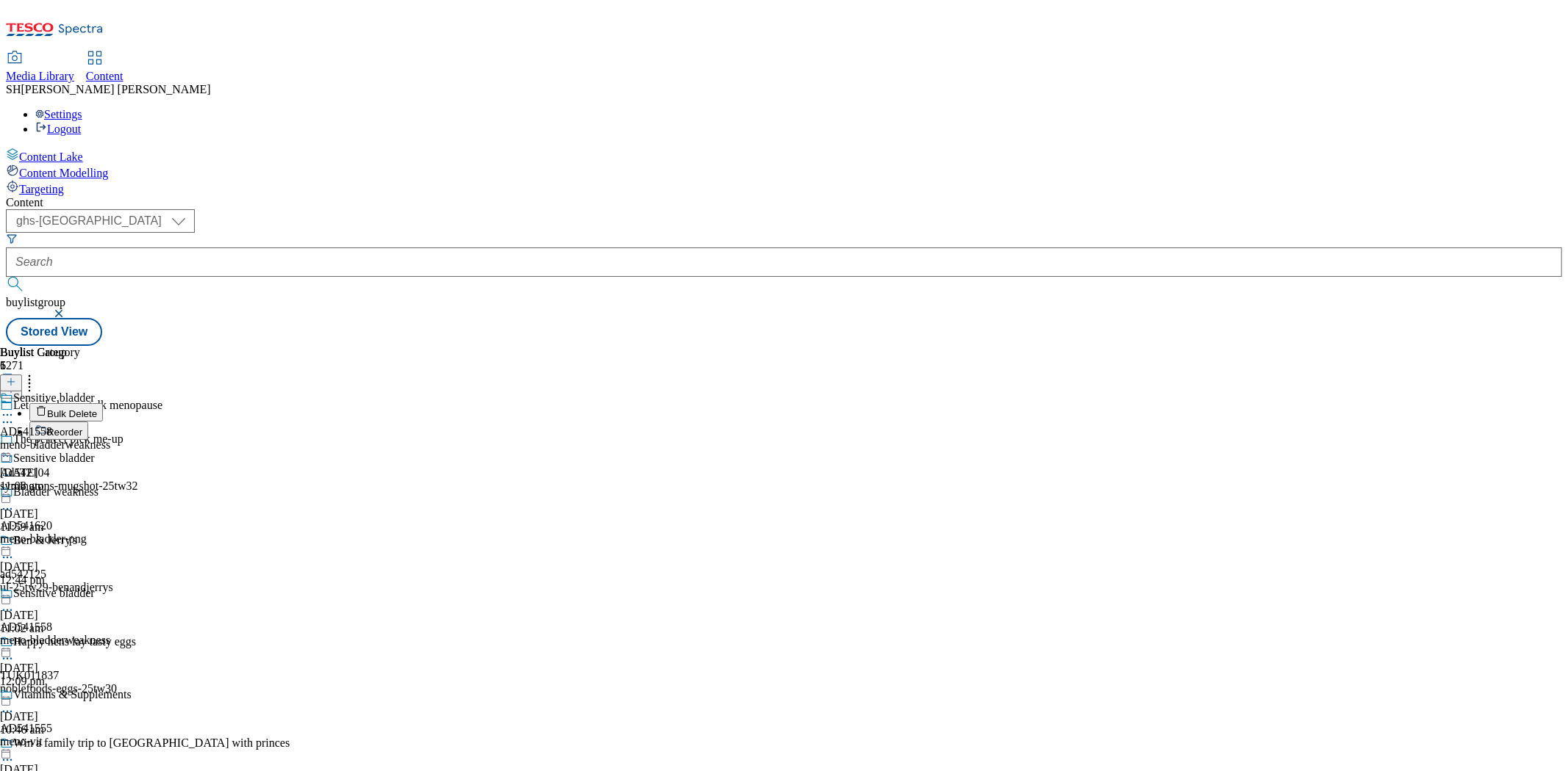
click at [111, 417] on div "Sensitive bladder AD541558 meno-bladderweakness [DATE] 11:08 am" at bounding box center [55, 442] width 111 height 102
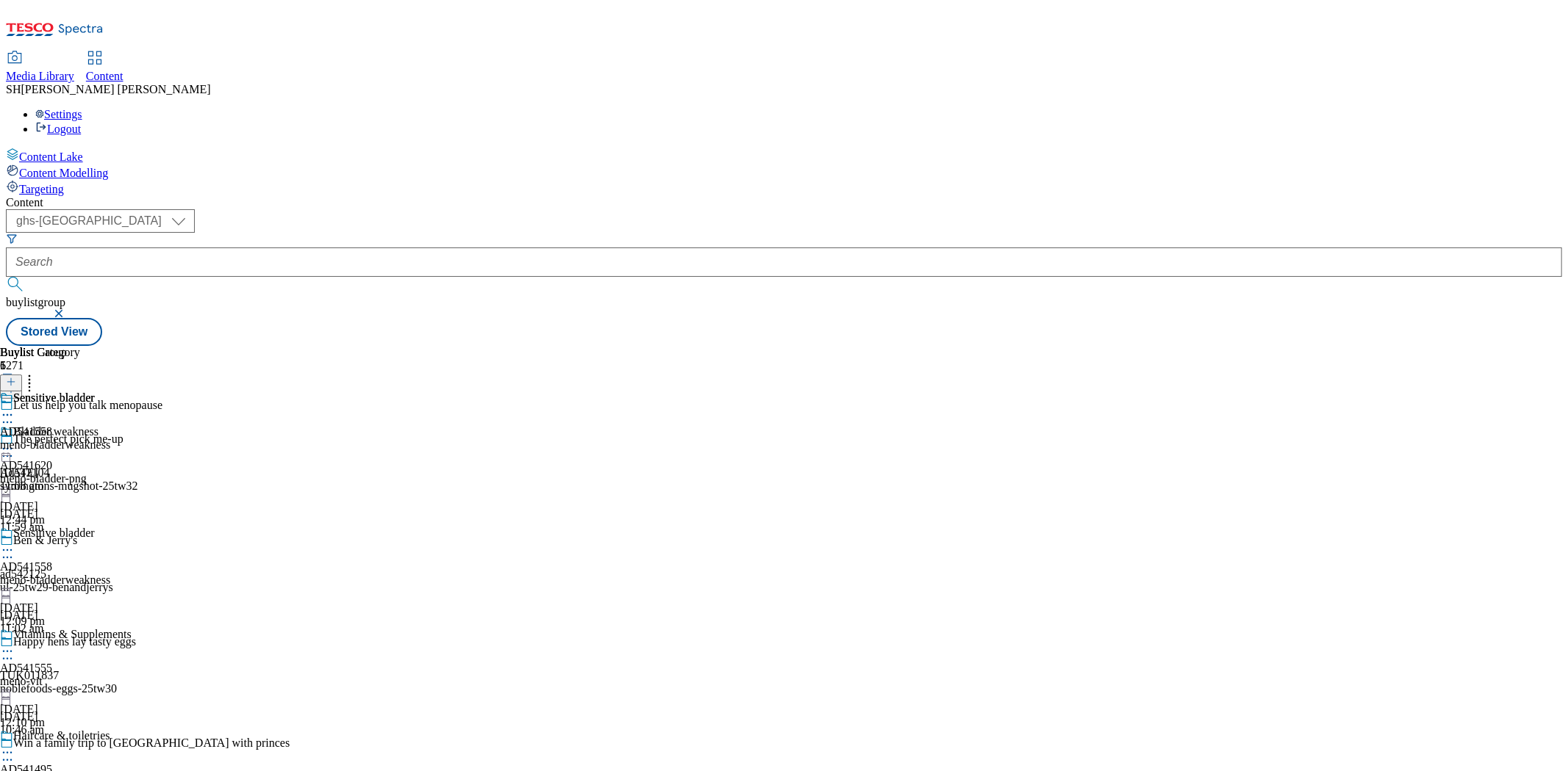
click at [14, 543] on icon at bounding box center [7, 550] width 14 height 14
click at [75, 728] on span "Delete" at bounding box center [60, 733] width 29 height 11
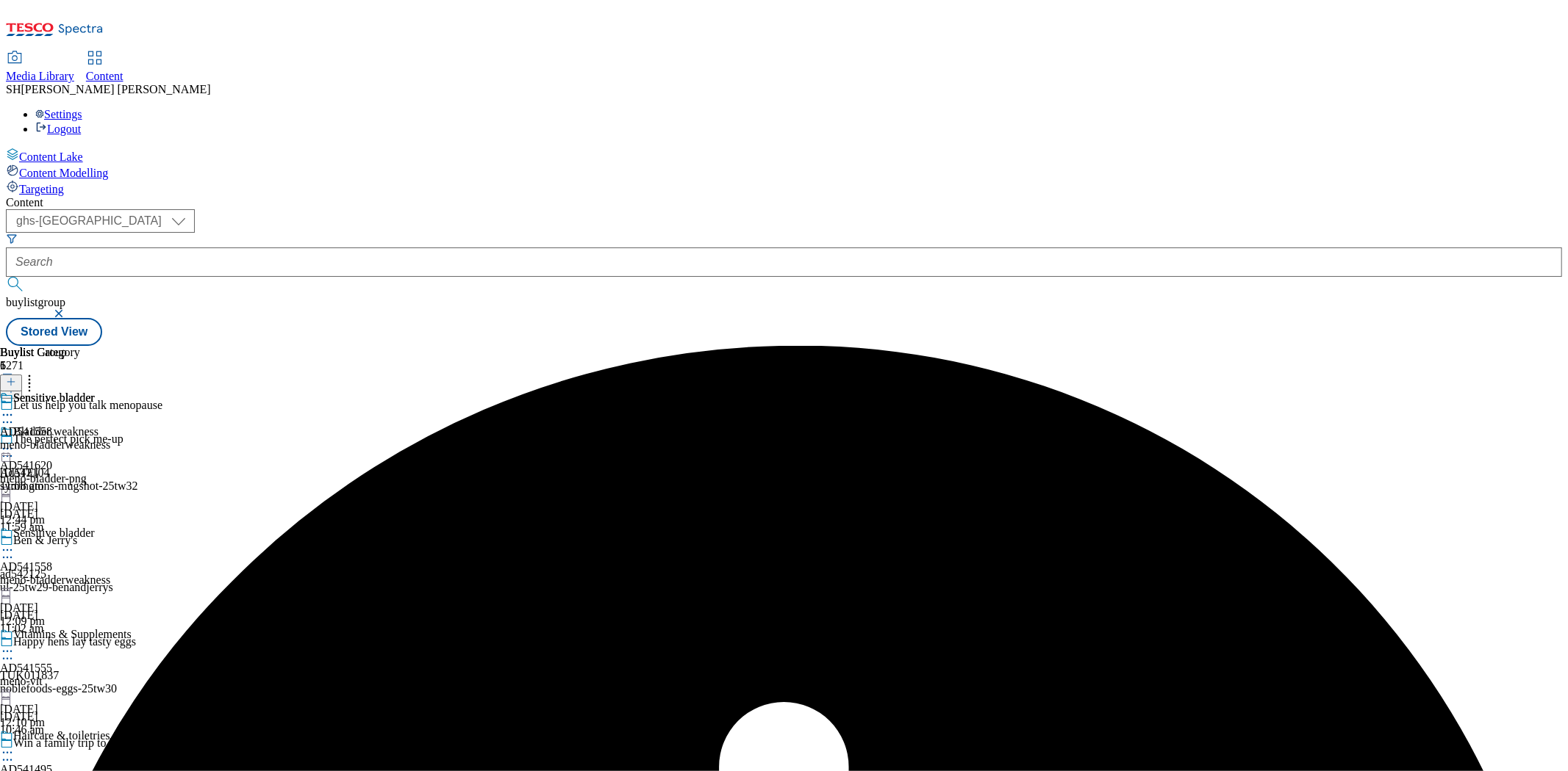
click at [14, 543] on icon at bounding box center [7, 550] width 14 height 14
click at [93, 711] on span "Un-publish" at bounding box center [69, 716] width 47 height 11
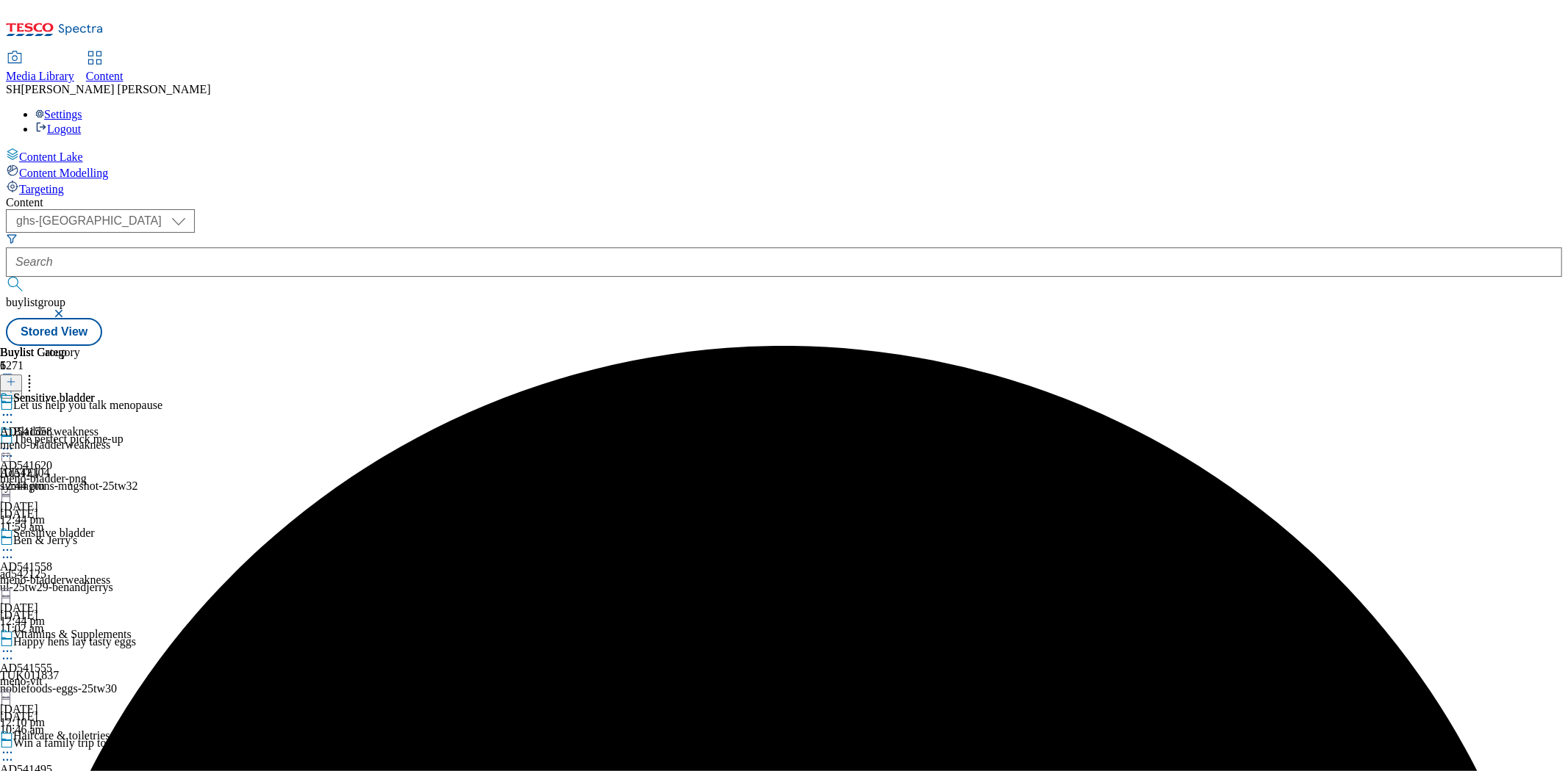
click at [14, 543] on icon at bounding box center [7, 550] width 14 height 14
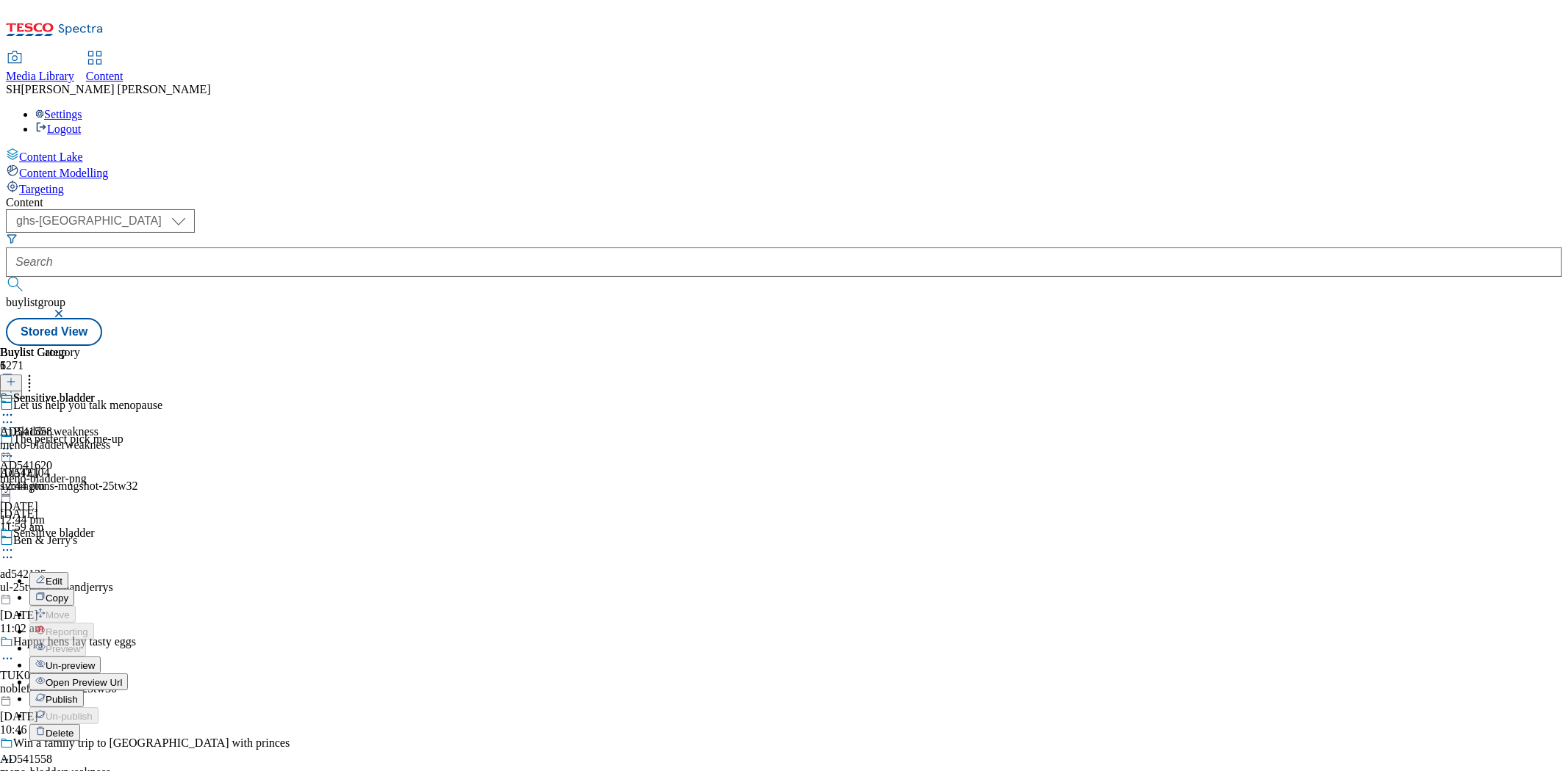
click at [94, 660] on span "Un-preview" at bounding box center [70, 666] width 49 height 11
click at [13, 549] on circle at bounding box center [11, 550] width 2 height 2
click at [75, 711] on span "Delete" at bounding box center [60, 716] width 29 height 11
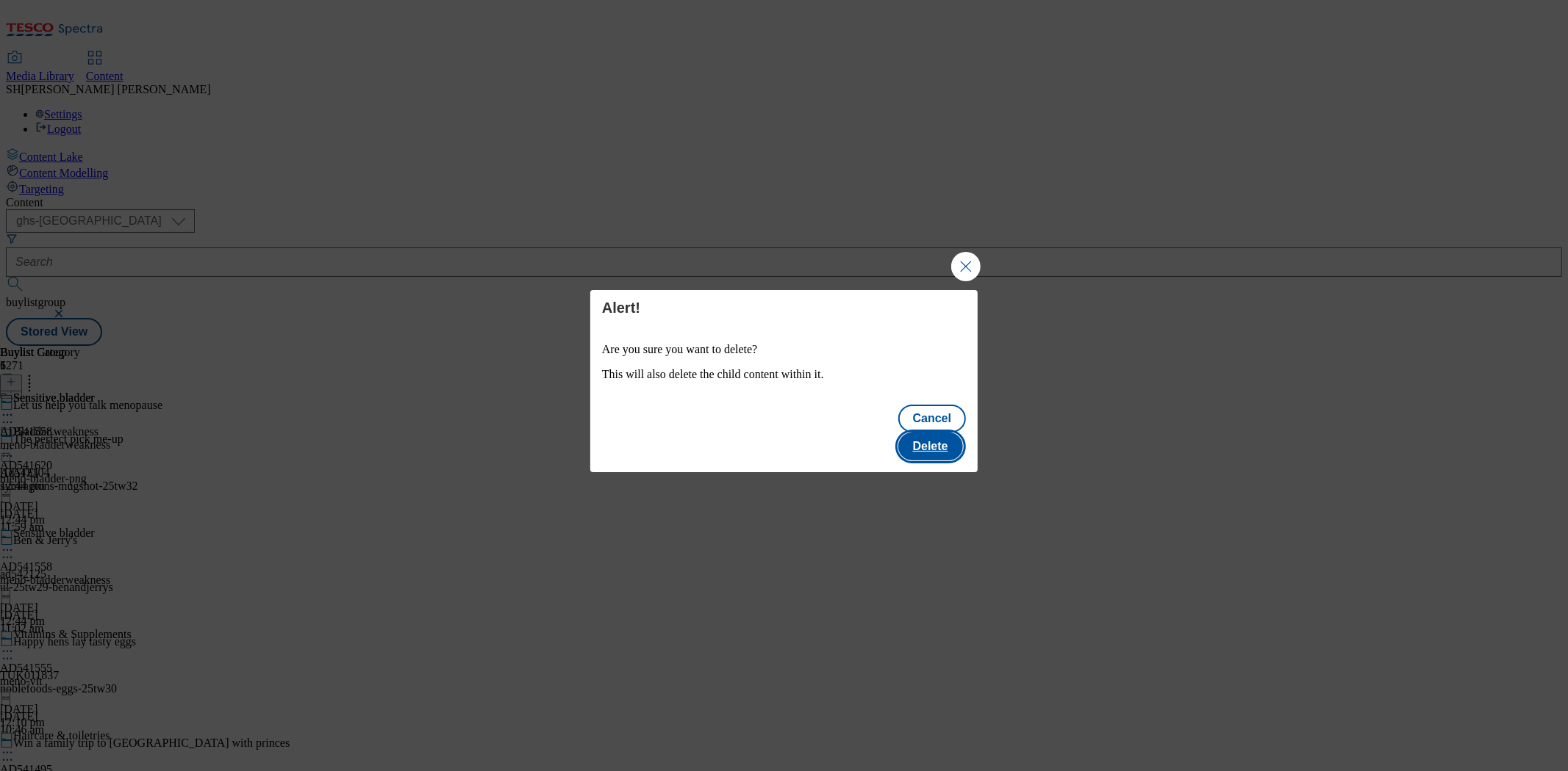
click at [931, 432] on button "Delete" at bounding box center [931, 446] width 65 height 28
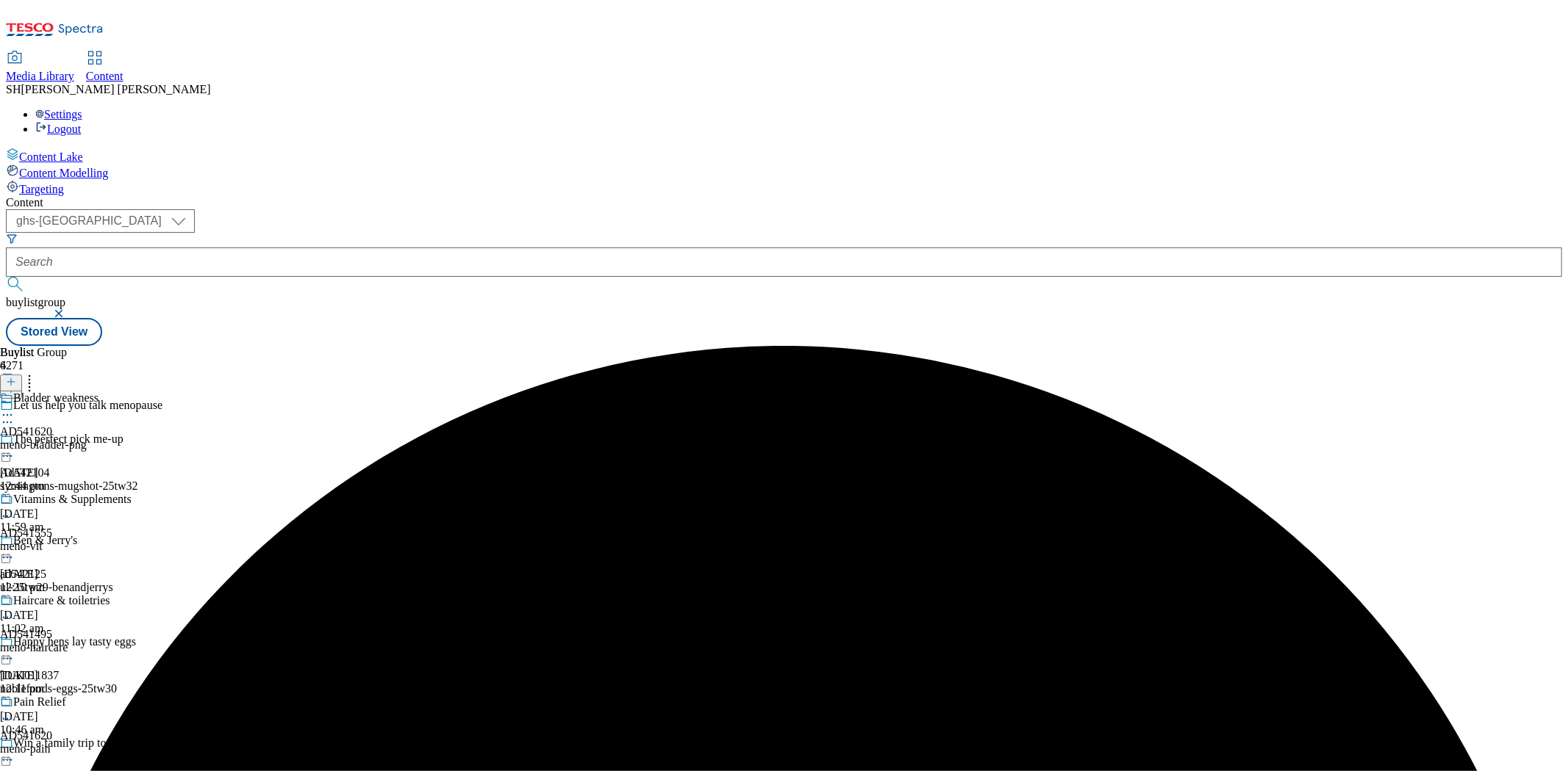
click at [16, 377] on icon at bounding box center [11, 381] width 10 height 10
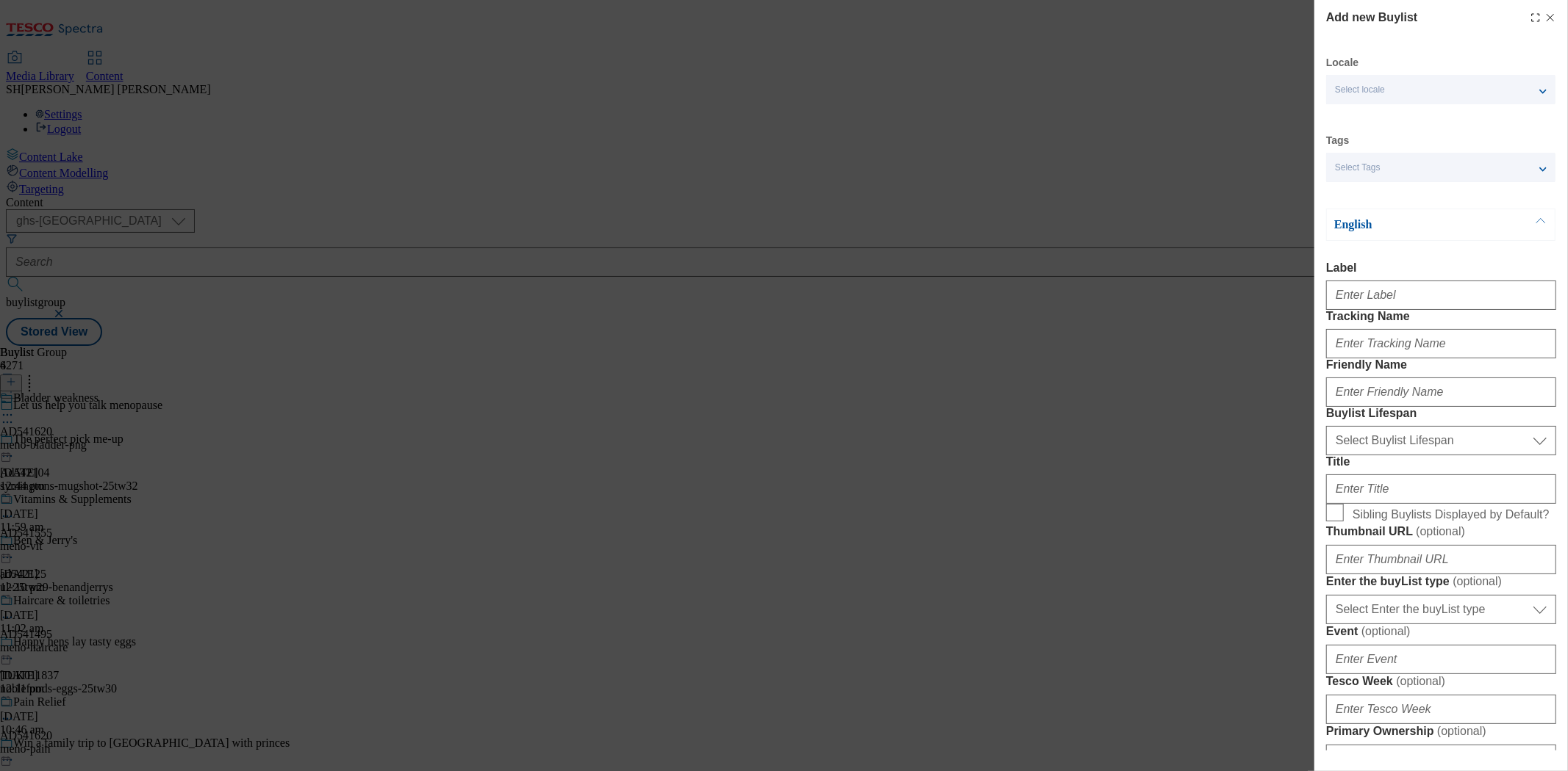
click at [1047, 206] on div "Add new Buylist Locale Select locale English Welsh Tags Select Tags fnf marketp…" at bounding box center [784, 386] width 1568 height 771
click at [1547, 18] on line "Modal" at bounding box center [1550, 17] width 6 height 6
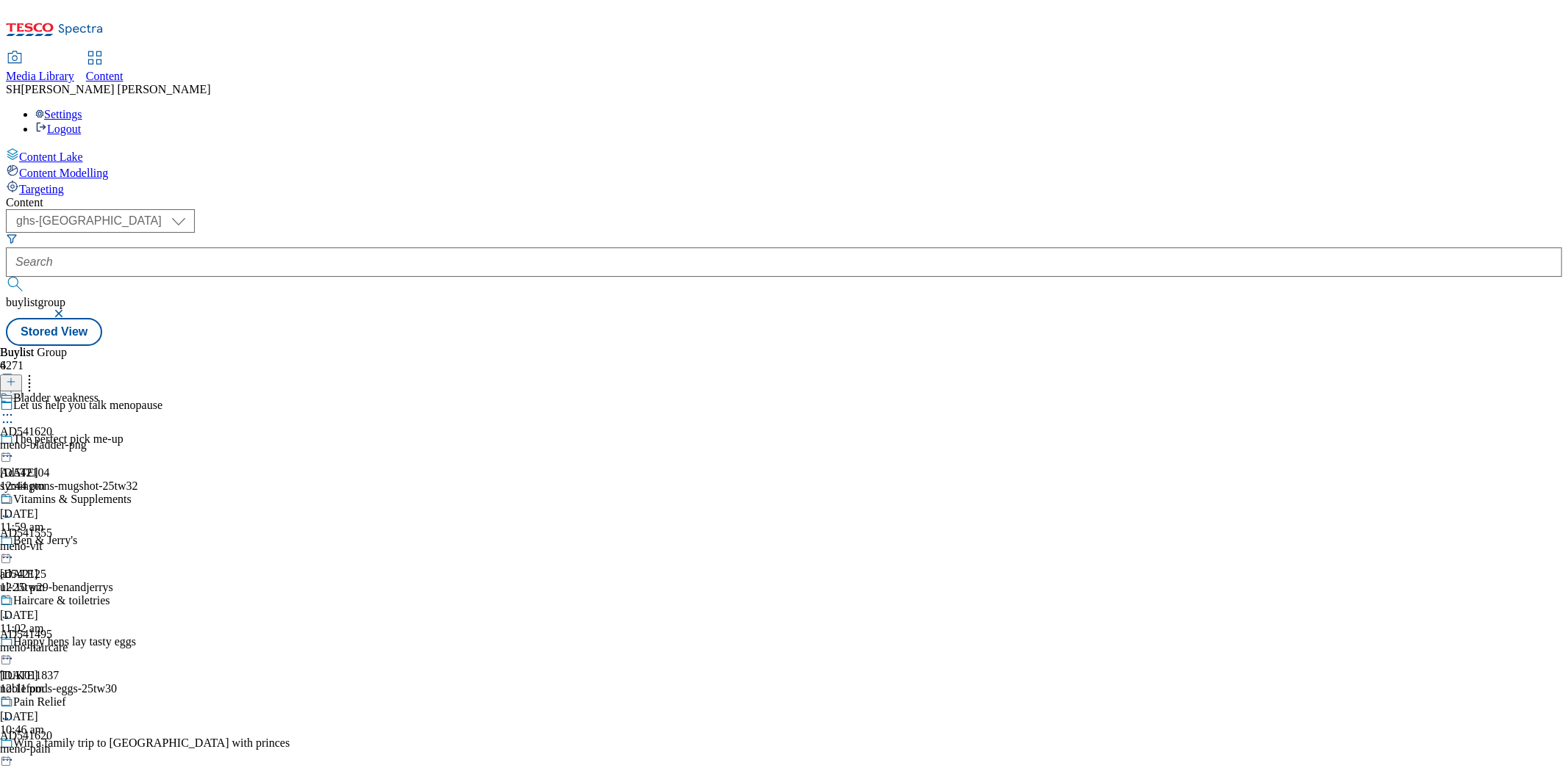
click at [37, 372] on icon at bounding box center [30, 379] width 14 height 14
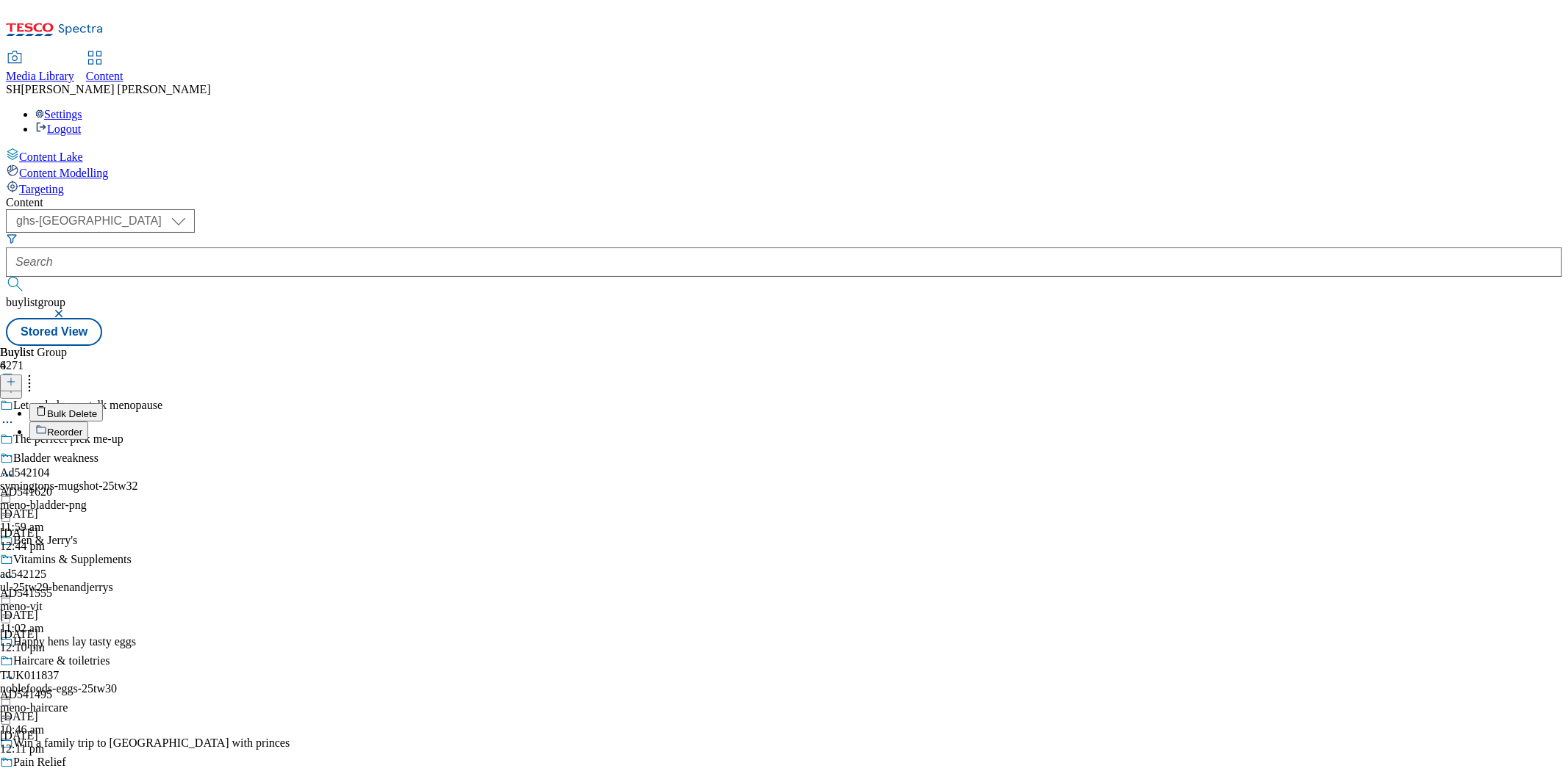
click at [88, 421] on button "Reorder" at bounding box center [58, 430] width 58 height 18
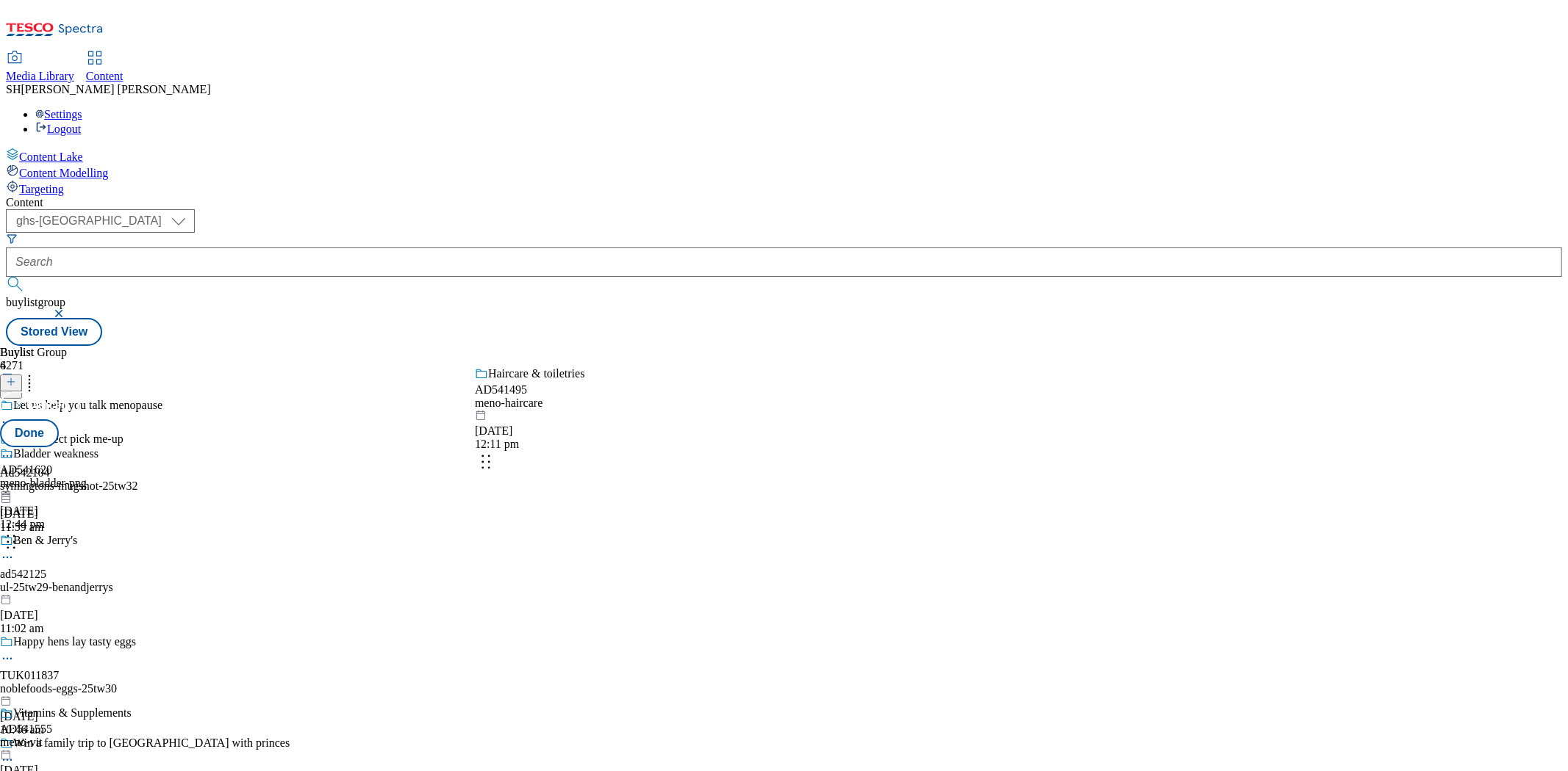
drag, startPoint x: 671, startPoint y: 581, endPoint x: 665, endPoint y: 426, distance: 155.1
click at [665, 346] on body "Icons icon_account icon_add icon_backward_link icon_basket icon_benefits icon_c…" at bounding box center [784, 176] width 1555 height 340
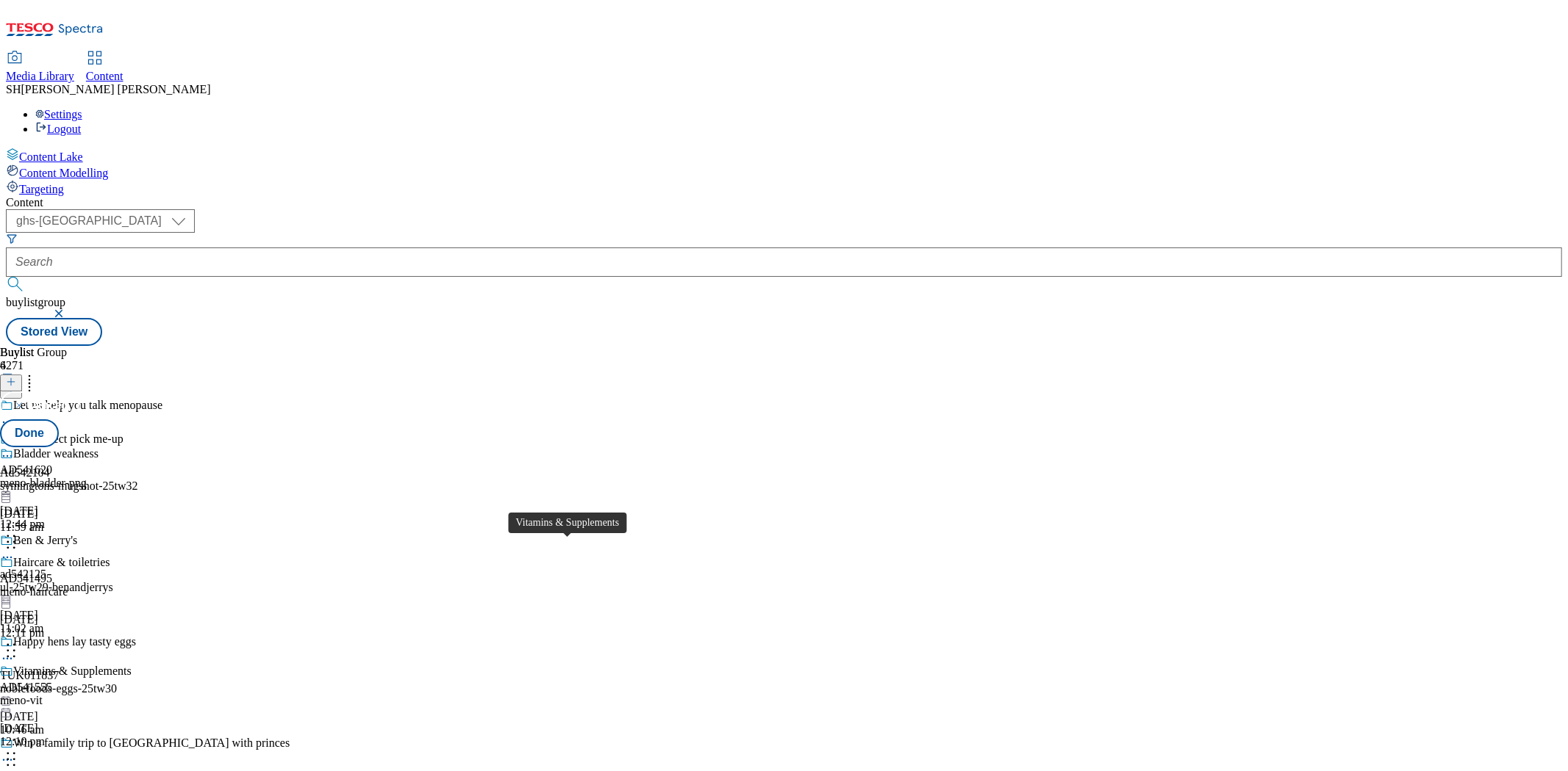
scroll to position [140, 0]
click at [58, 420] on button "Done" at bounding box center [29, 433] width 58 height 28
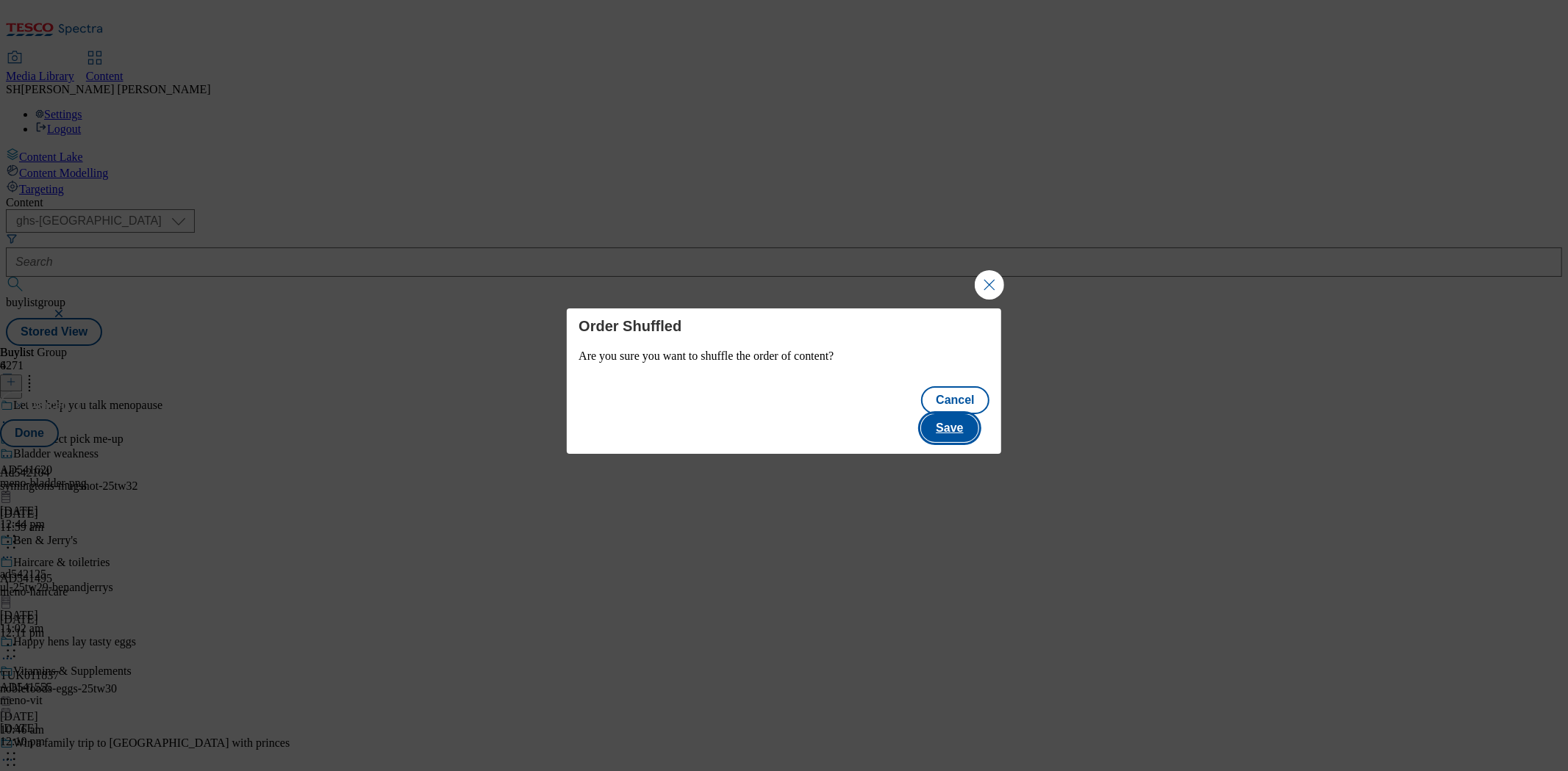
click at [972, 414] on button "Save" at bounding box center [949, 428] width 57 height 28
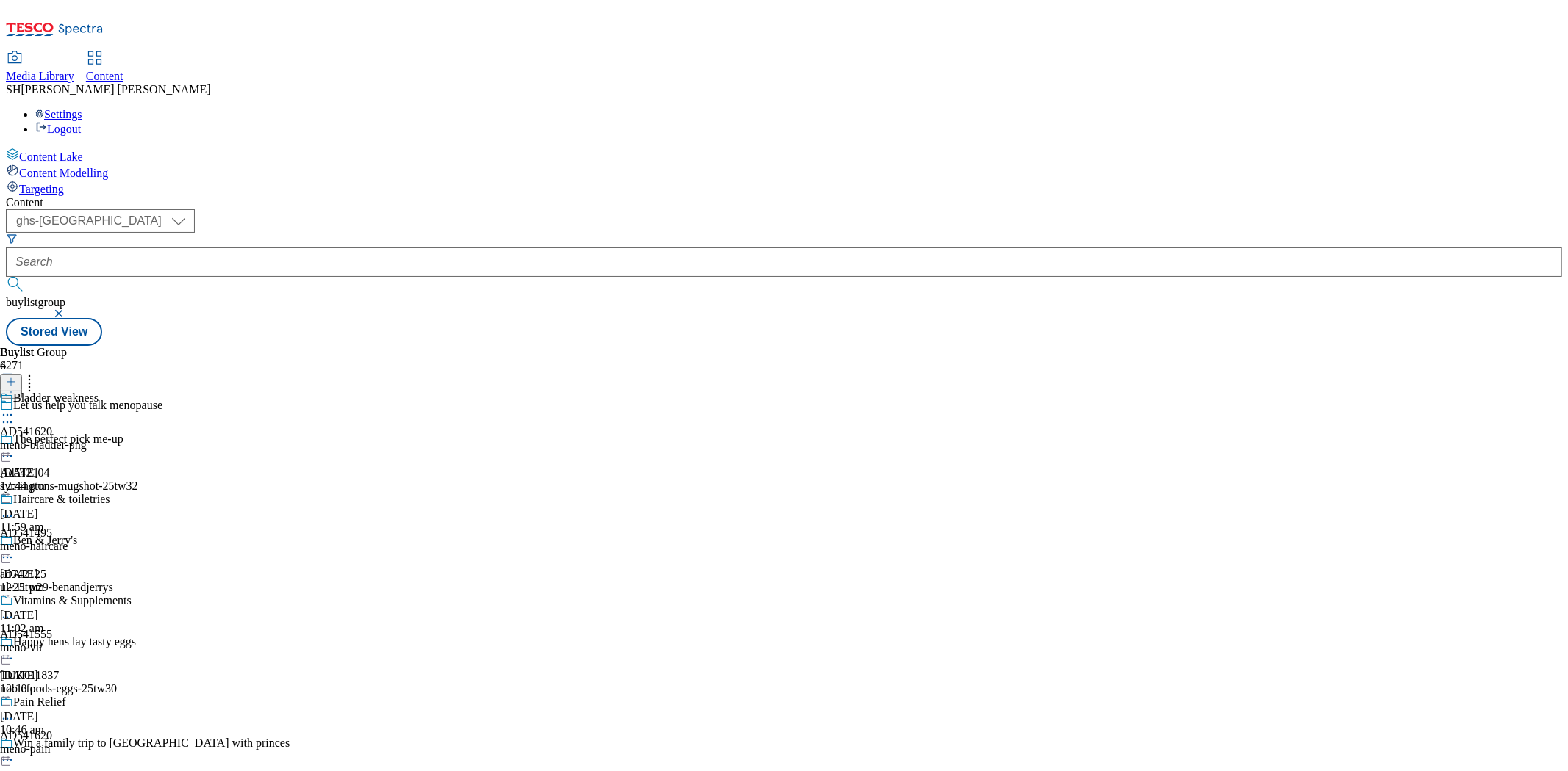
click at [37, 372] on icon at bounding box center [30, 379] width 14 height 14
click at [16, 377] on icon at bounding box center [11, 381] width 10 height 10
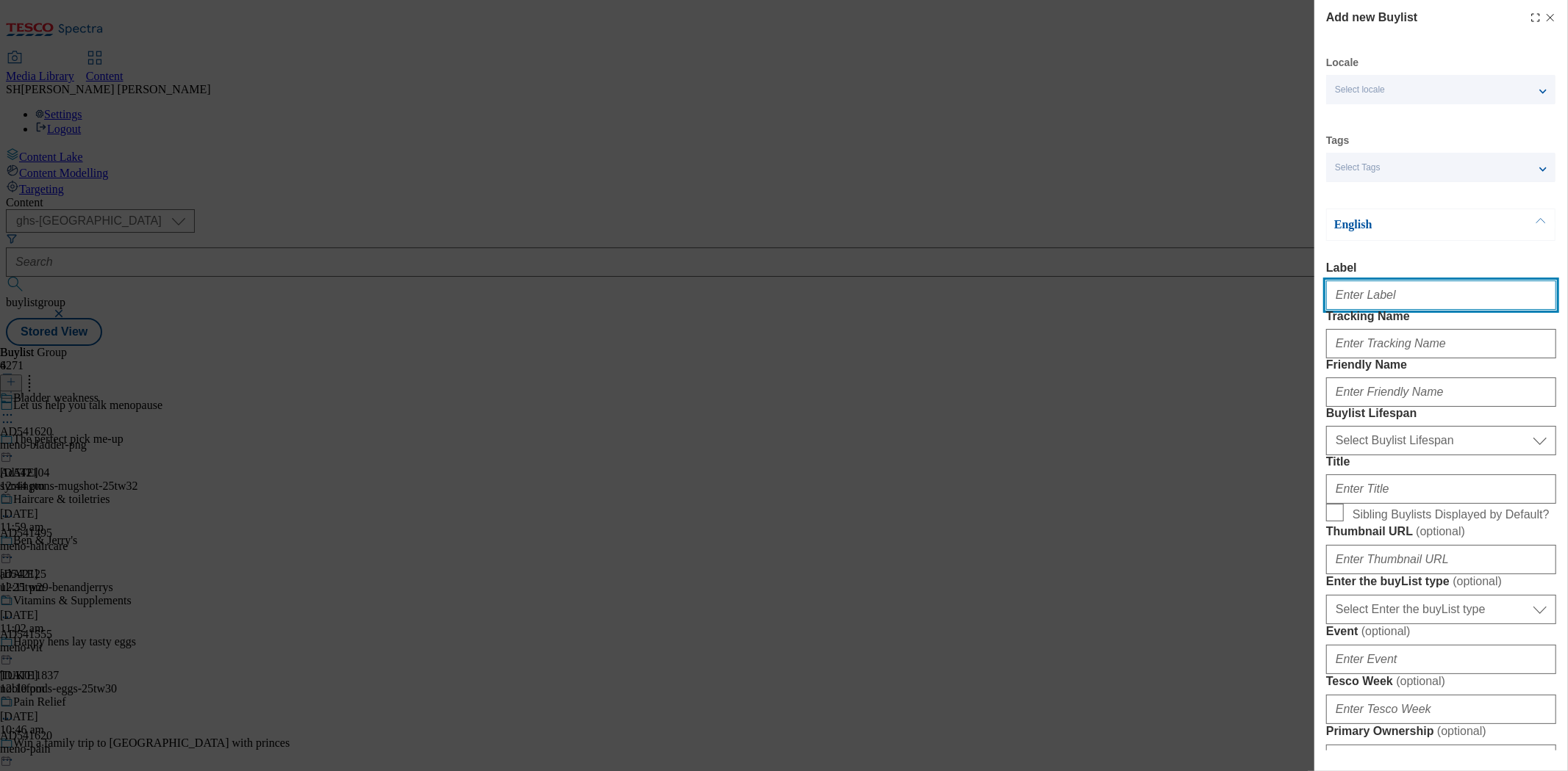
click at [1356, 300] on input "Label" at bounding box center [1441, 295] width 230 height 30
type input "AD541620"
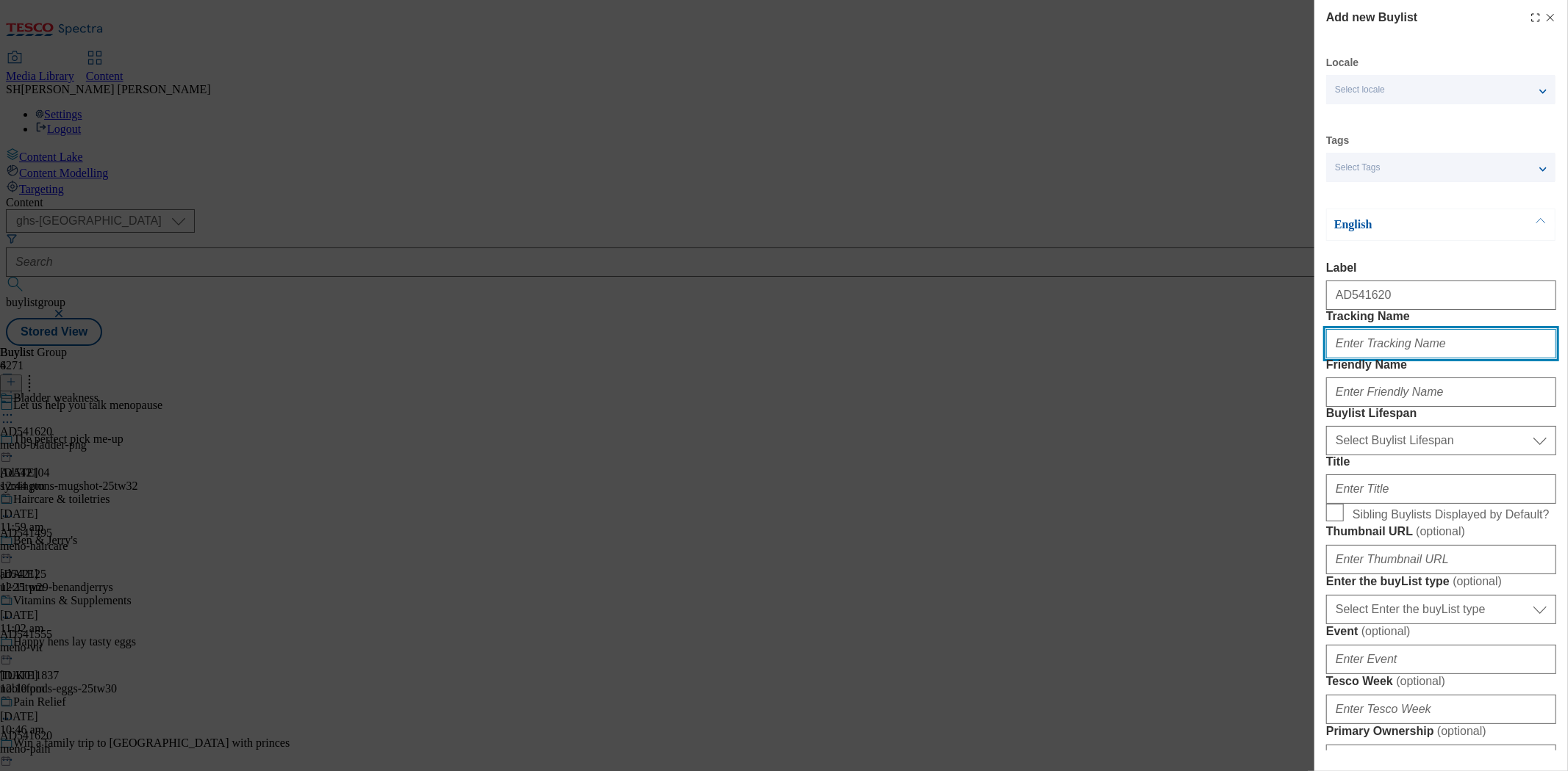
click at [1370, 359] on input "Tracking Name" at bounding box center [1441, 343] width 230 height 30
type input "DH_AD541620"
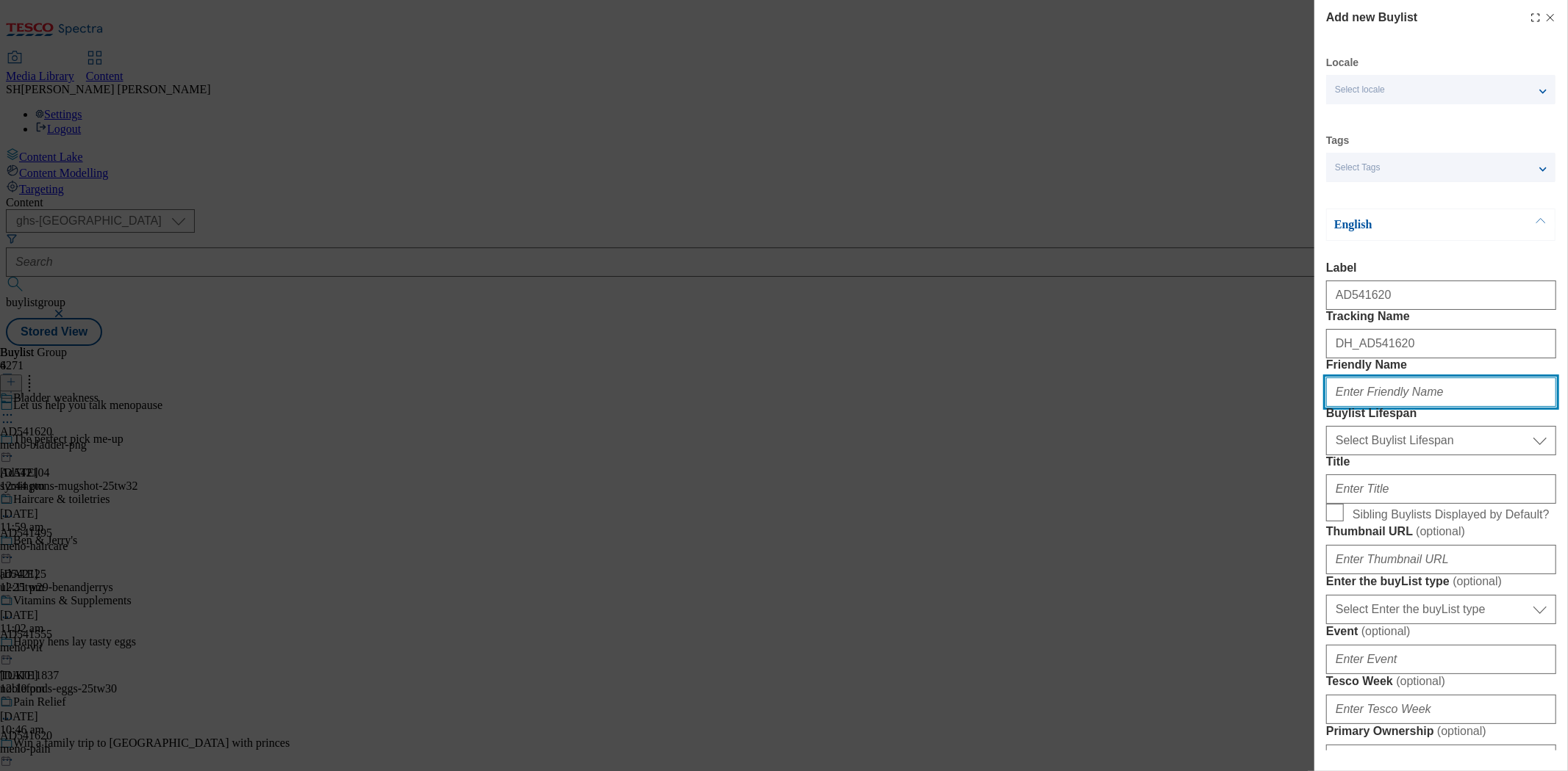
click at [1422, 407] on input "Friendly Name" at bounding box center [1441, 392] width 230 height 30
drag, startPoint x: 1440, startPoint y: 450, endPoint x: 1362, endPoint y: 448, distance: 78.0
click at [1362, 407] on input "meno-bladderweakness" at bounding box center [1441, 392] width 230 height 30
click at [1444, 407] on input "meno-bladderweakness" at bounding box center [1441, 392] width 230 height 30
drag, startPoint x: 1450, startPoint y: 445, endPoint x: 1362, endPoint y: 447, distance: 88.0
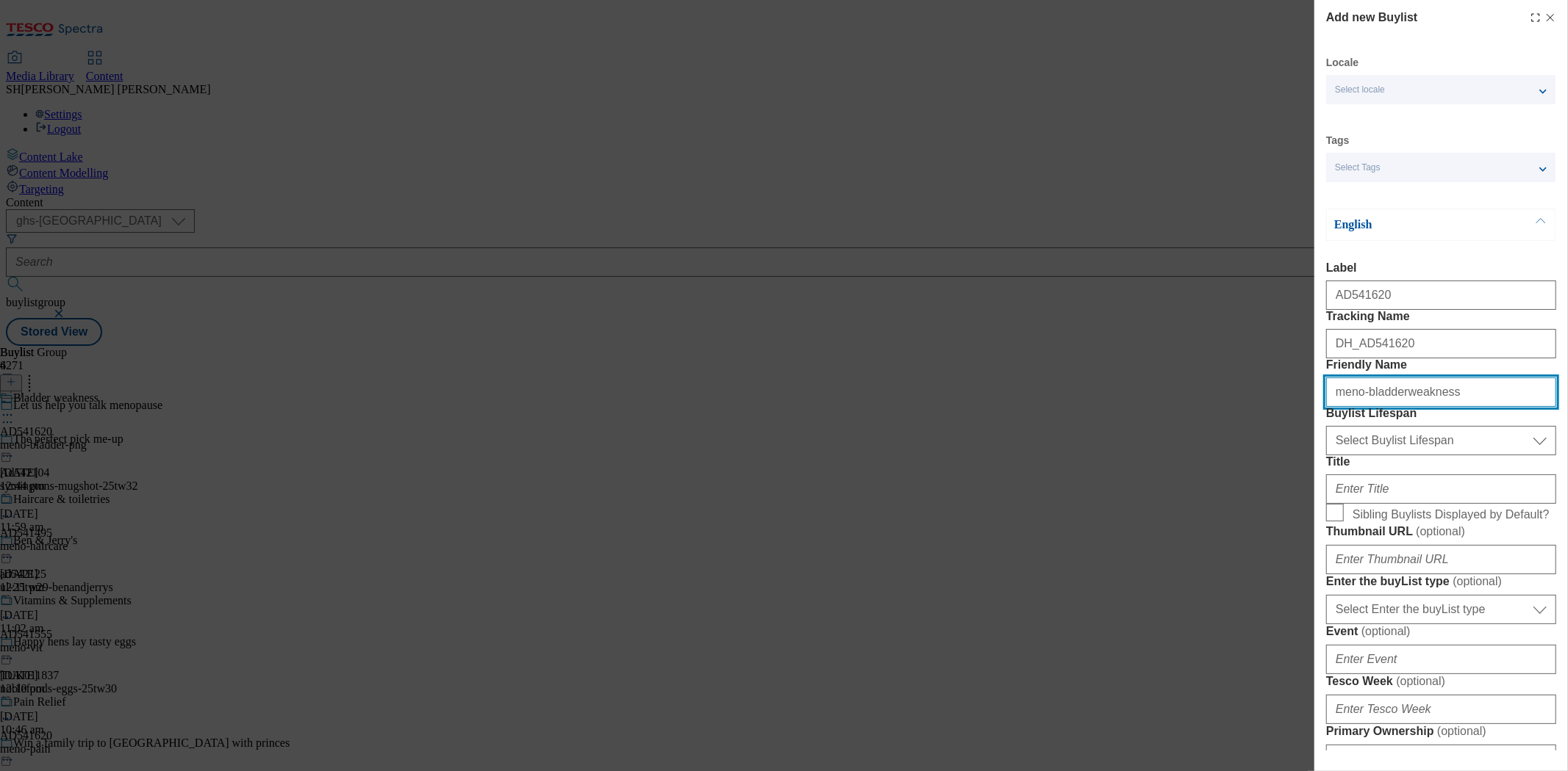
click at [1362, 407] on input "meno-bladderweakness" at bounding box center [1441, 392] width 230 height 30
type input "meno-intimate"
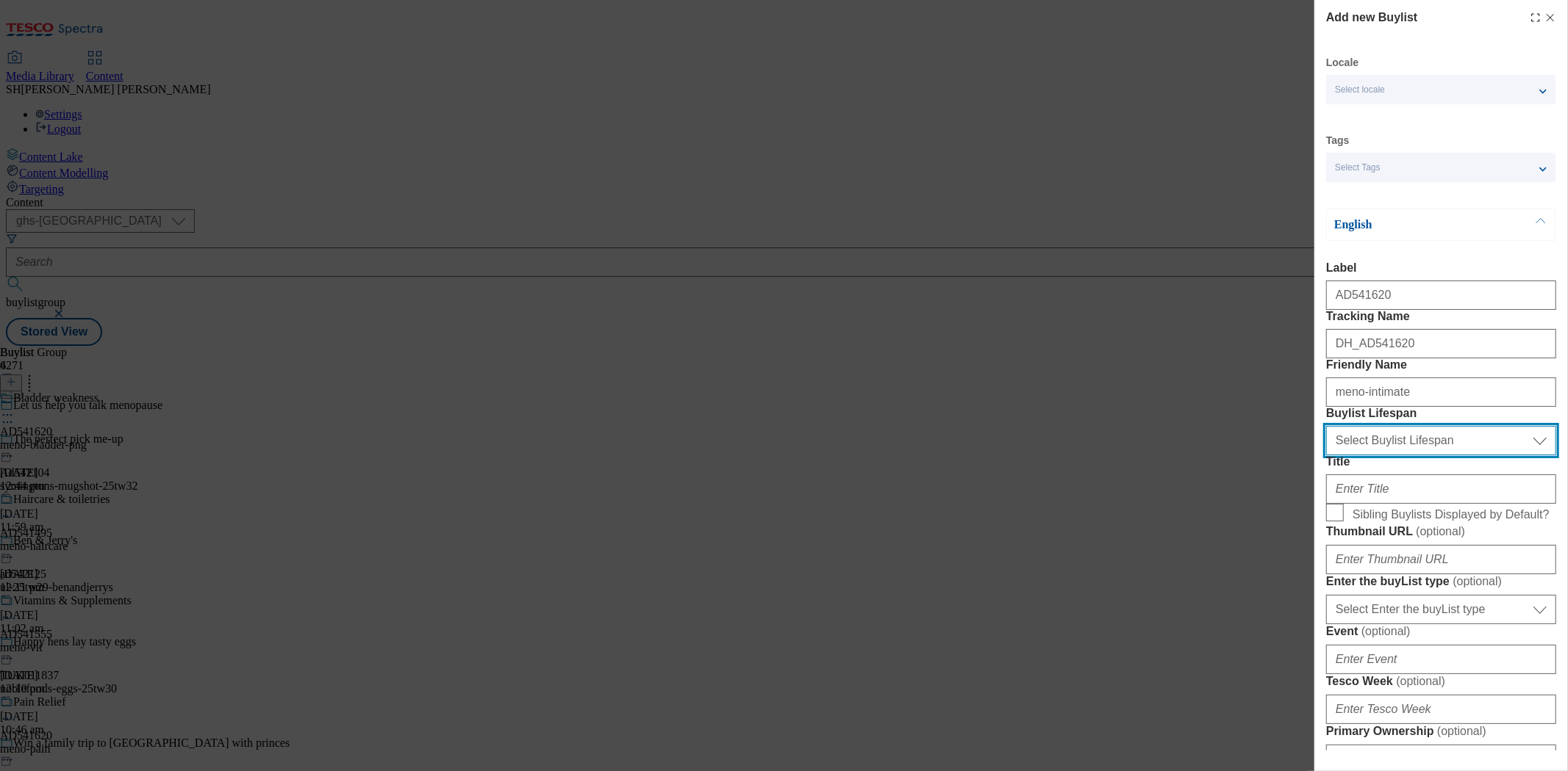
click at [1408, 456] on select "Select Buylist Lifespan evergreen seasonal tactical" at bounding box center [1441, 440] width 230 height 30
select select "seasonal"
click at [1326, 456] on select "Select Buylist Lifespan evergreen seasonal tactical" at bounding box center [1441, 440] width 230 height 30
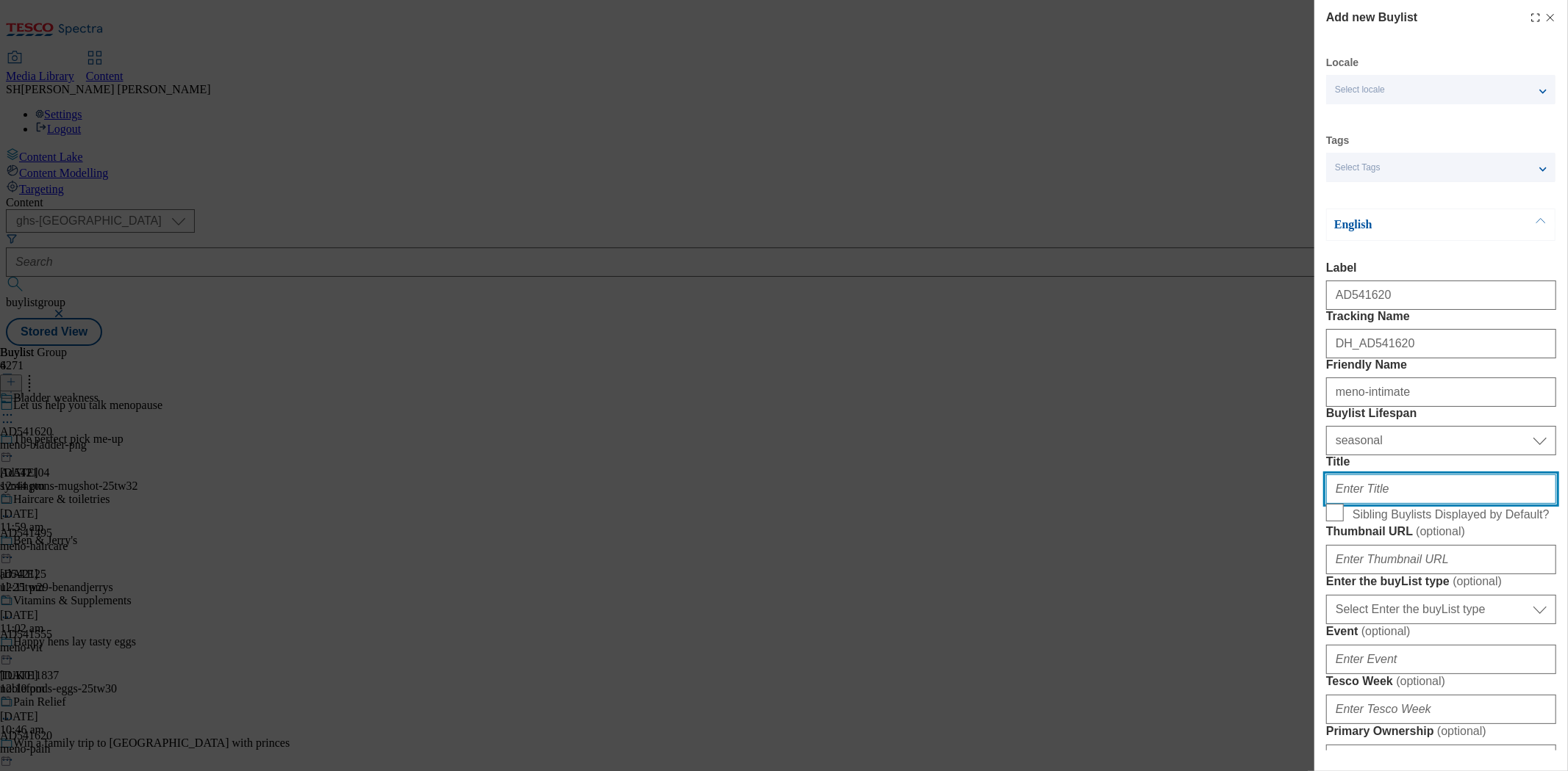
click at [1366, 504] on input "Title" at bounding box center [1441, 489] width 230 height 30
click at [1357, 504] on input "Title" at bounding box center [1441, 489] width 230 height 30
paste input "Intimate Wellness"
click at [1375, 504] on input "Intimate Wellness" at bounding box center [1441, 489] width 230 height 30
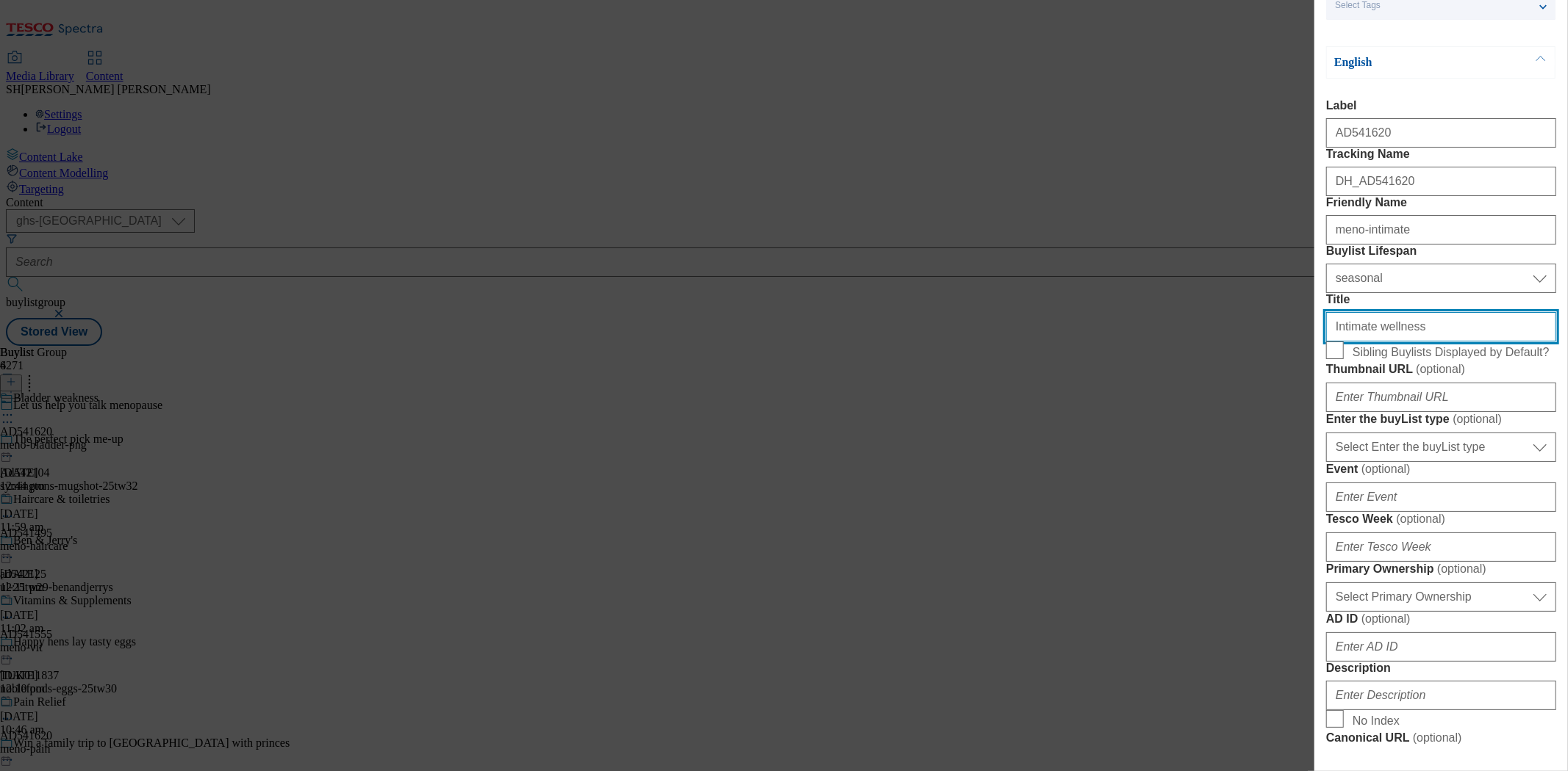
scroll to position [163, 0]
type input "Intimate wellness"
click at [1343, 361] on label "Sibling Buylists Displayed by Default?" at bounding box center [1441, 350] width 230 height 21
click at [1343, 359] on input "Sibling Buylists Displayed by Default?" at bounding box center [1335, 350] width 18 height 18
checkbox input "true"
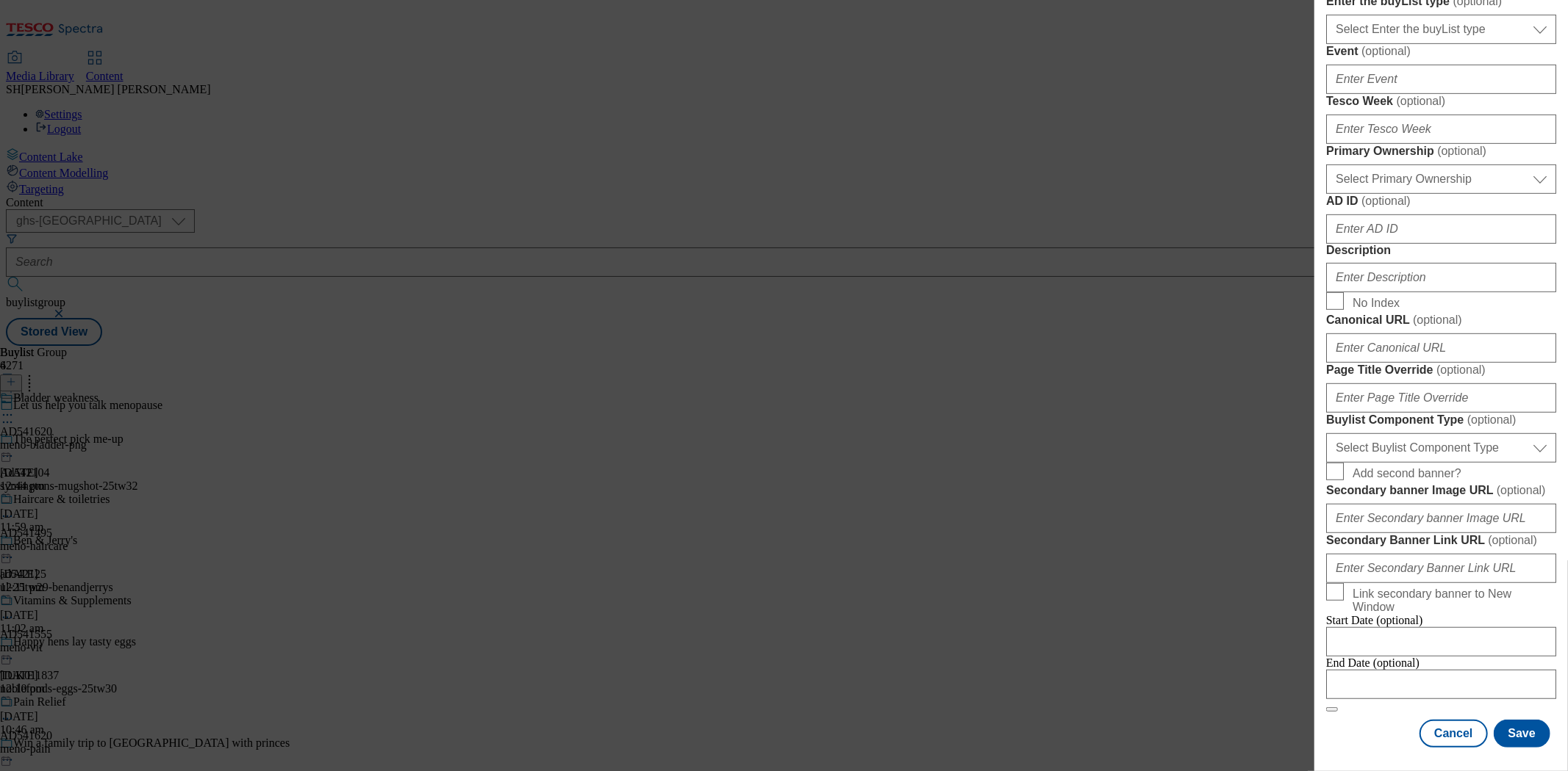
scroll to position [1124, 0]
click at [1505, 722] on button "Save" at bounding box center [1521, 733] width 57 height 28
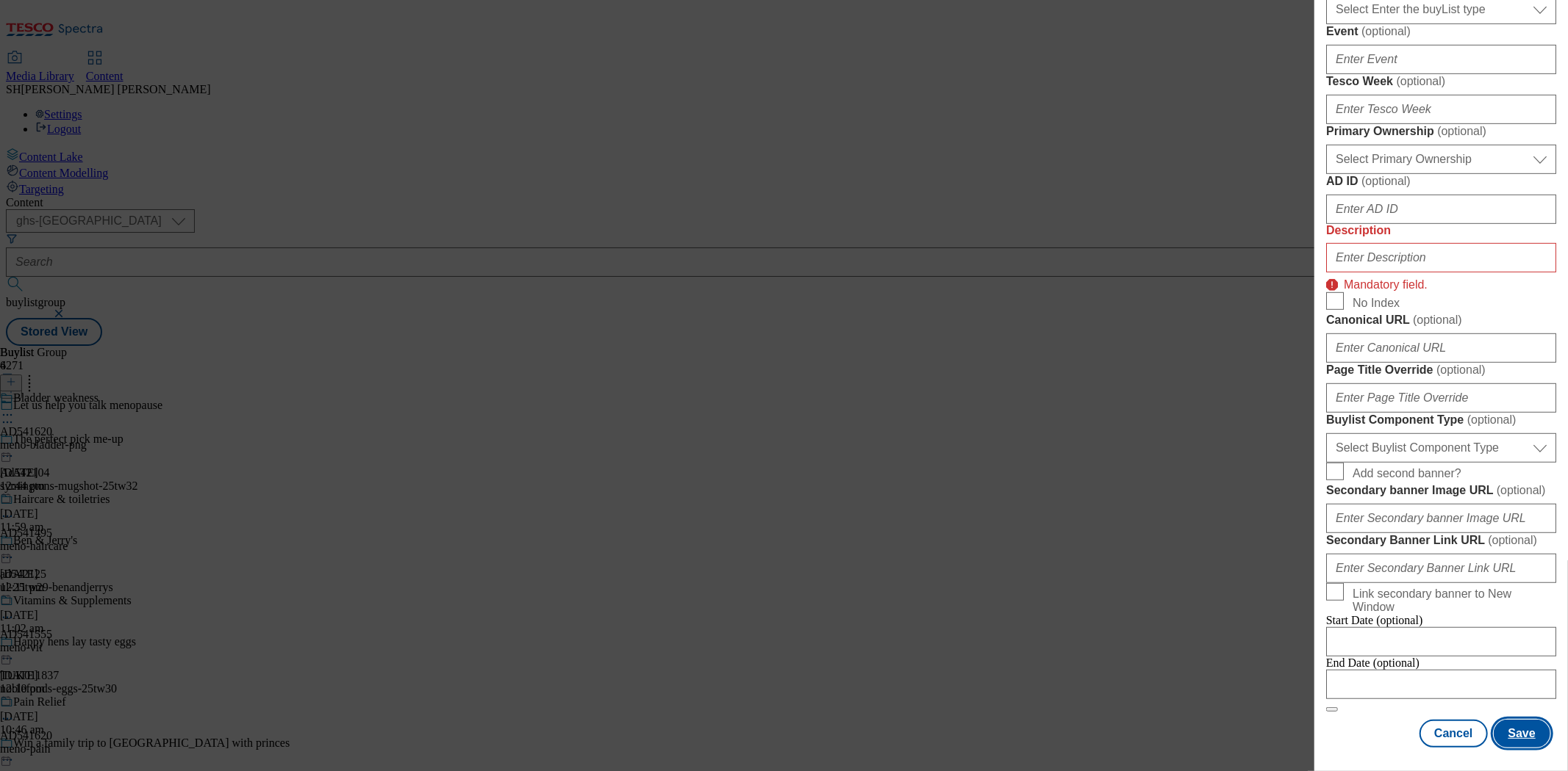
scroll to position [1043, 0]
click at [1426, 244] on input "Description" at bounding box center [1441, 258] width 230 height 30
click at [1368, 244] on input "Description" at bounding box center [1441, 258] width 230 height 30
paste input "Intimate Wellness"
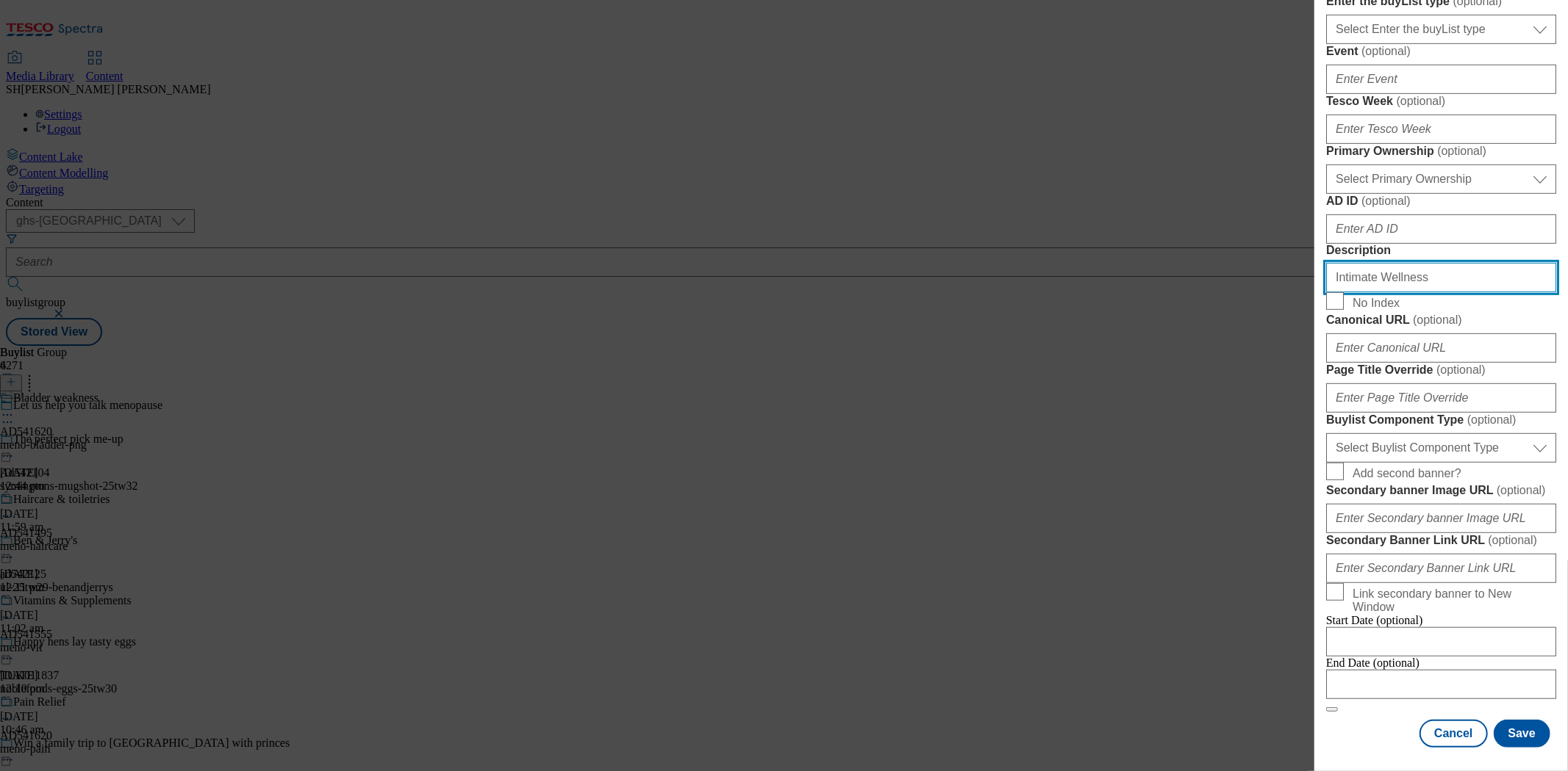
click at [1378, 263] on input "Intimate Wellness" at bounding box center [1441, 278] width 230 height 30
type input "Intimate wellness"
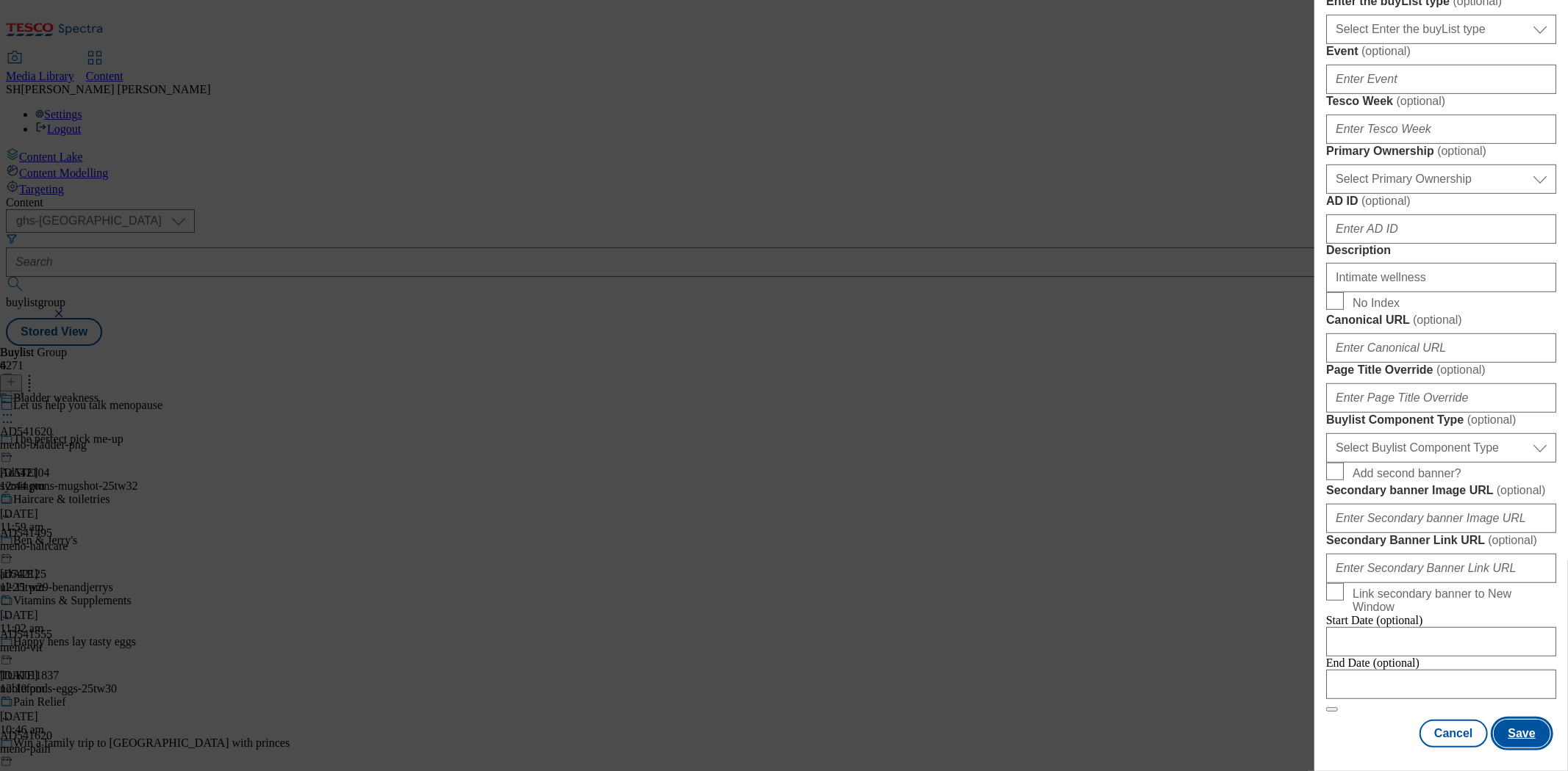
click at [1511, 722] on button "Save" at bounding box center [1521, 733] width 57 height 28
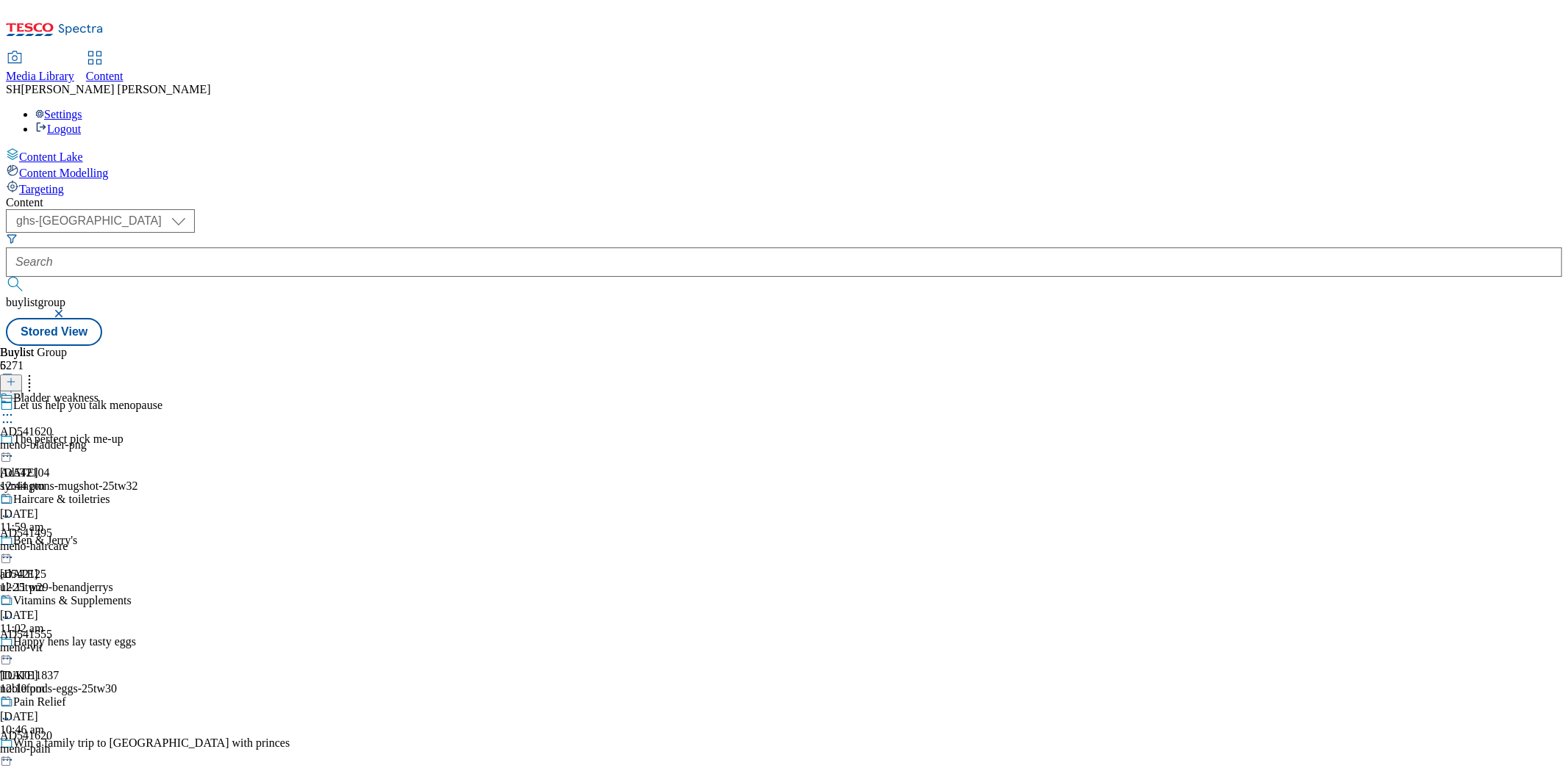
scroll to position [290, 0]
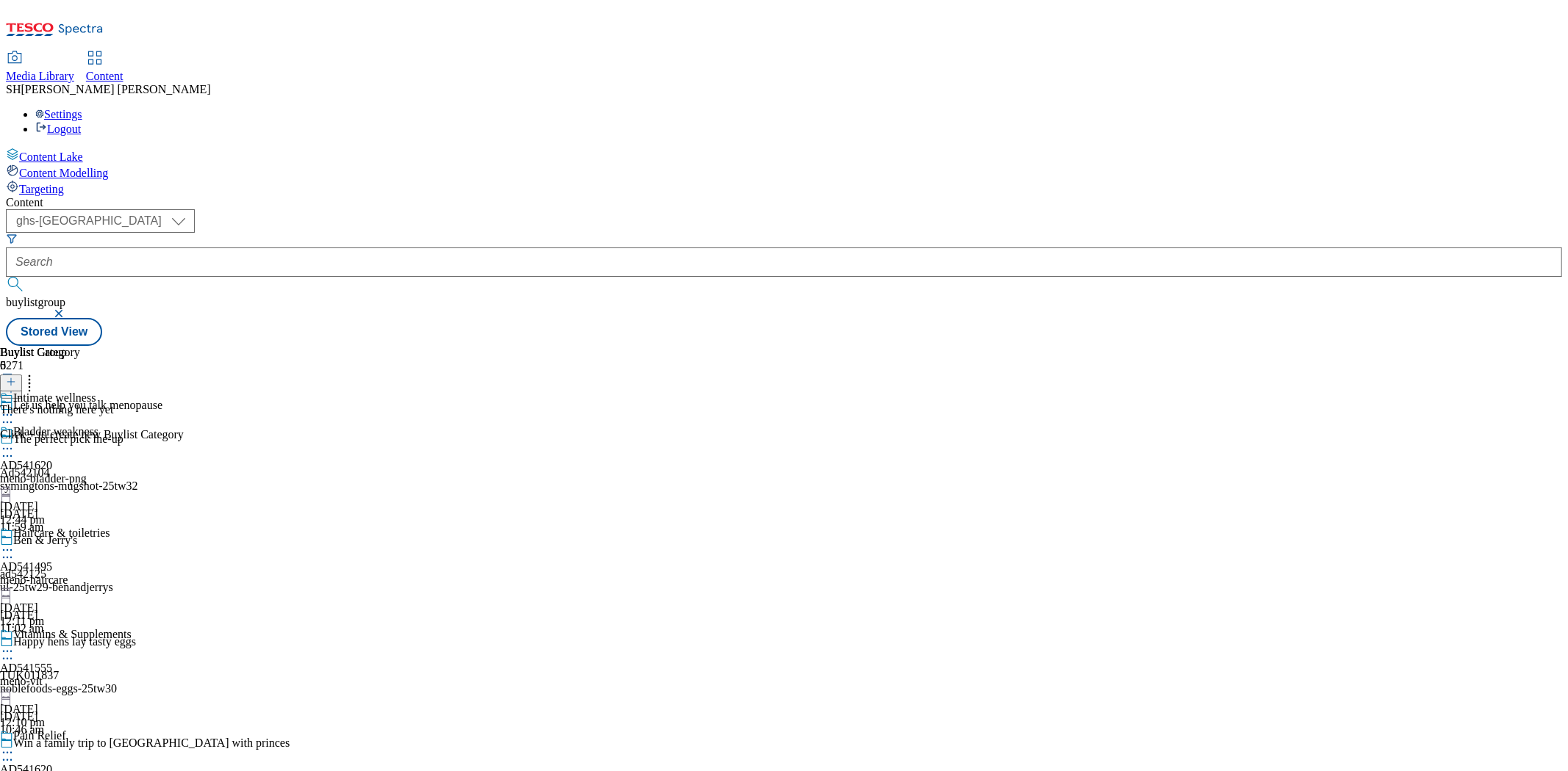
click at [14, 382] on line at bounding box center [11, 382] width 7 height 0
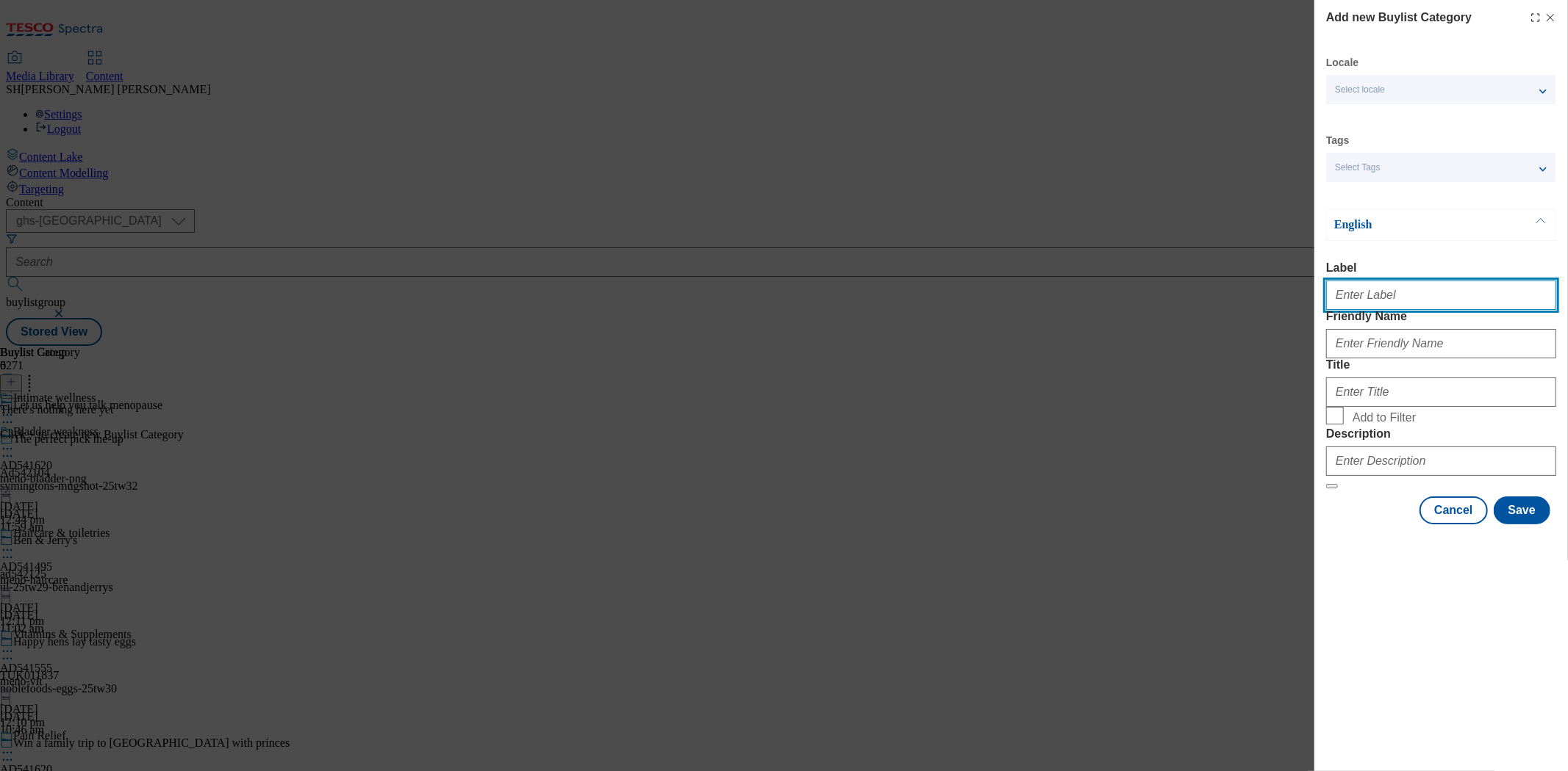
click at [1412, 285] on input "Label" at bounding box center [1441, 295] width 230 height 30
type input "AD541620"
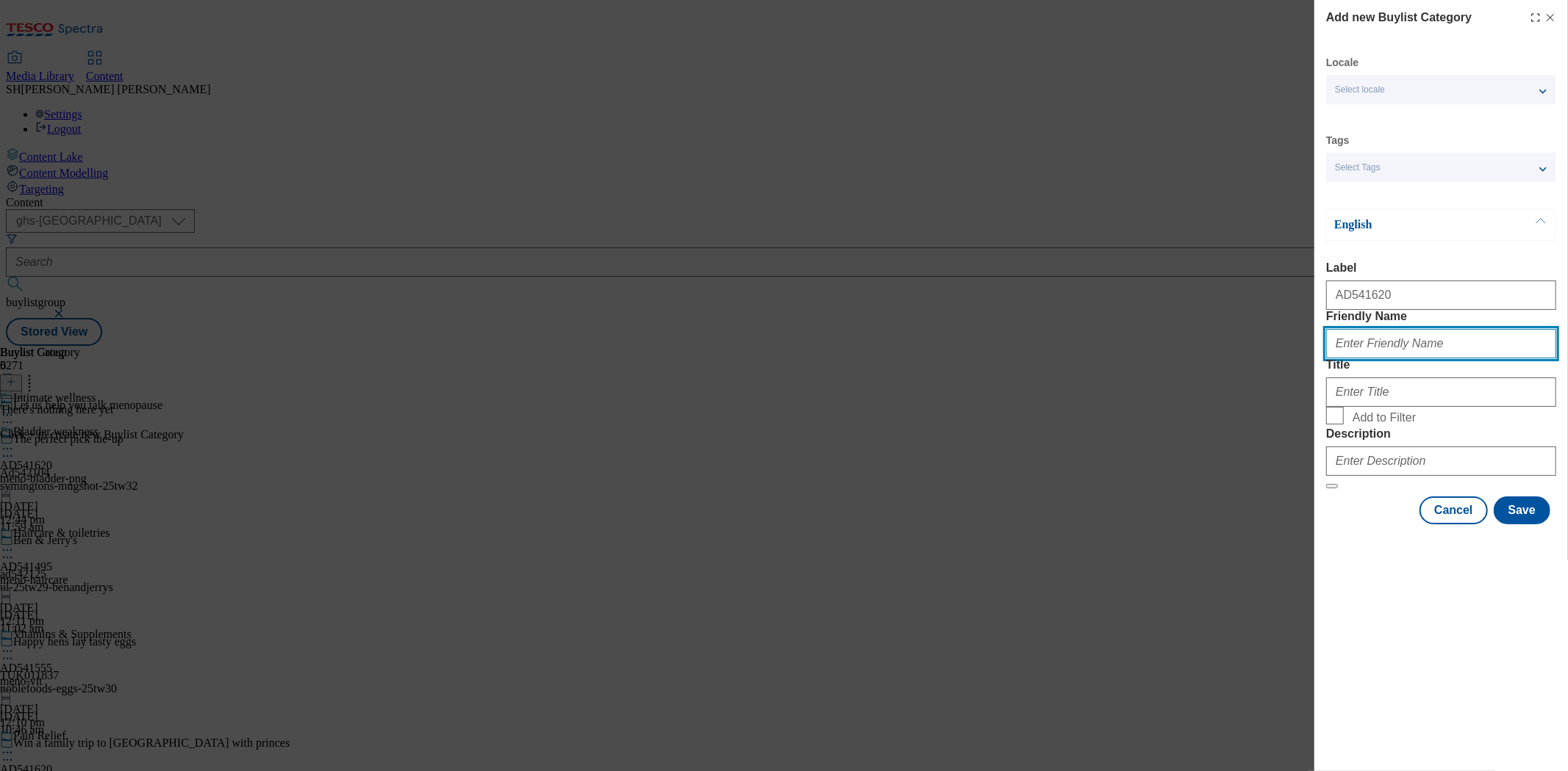
click at [1385, 359] on input "Friendly Name" at bounding box center [1441, 343] width 230 height 30
drag, startPoint x: 1447, startPoint y: 368, endPoint x: 1363, endPoint y: 372, distance: 84.1
click at [1363, 359] on input "meno-bladderweakness" at bounding box center [1441, 343] width 230 height 30
type input "meno-intimate"
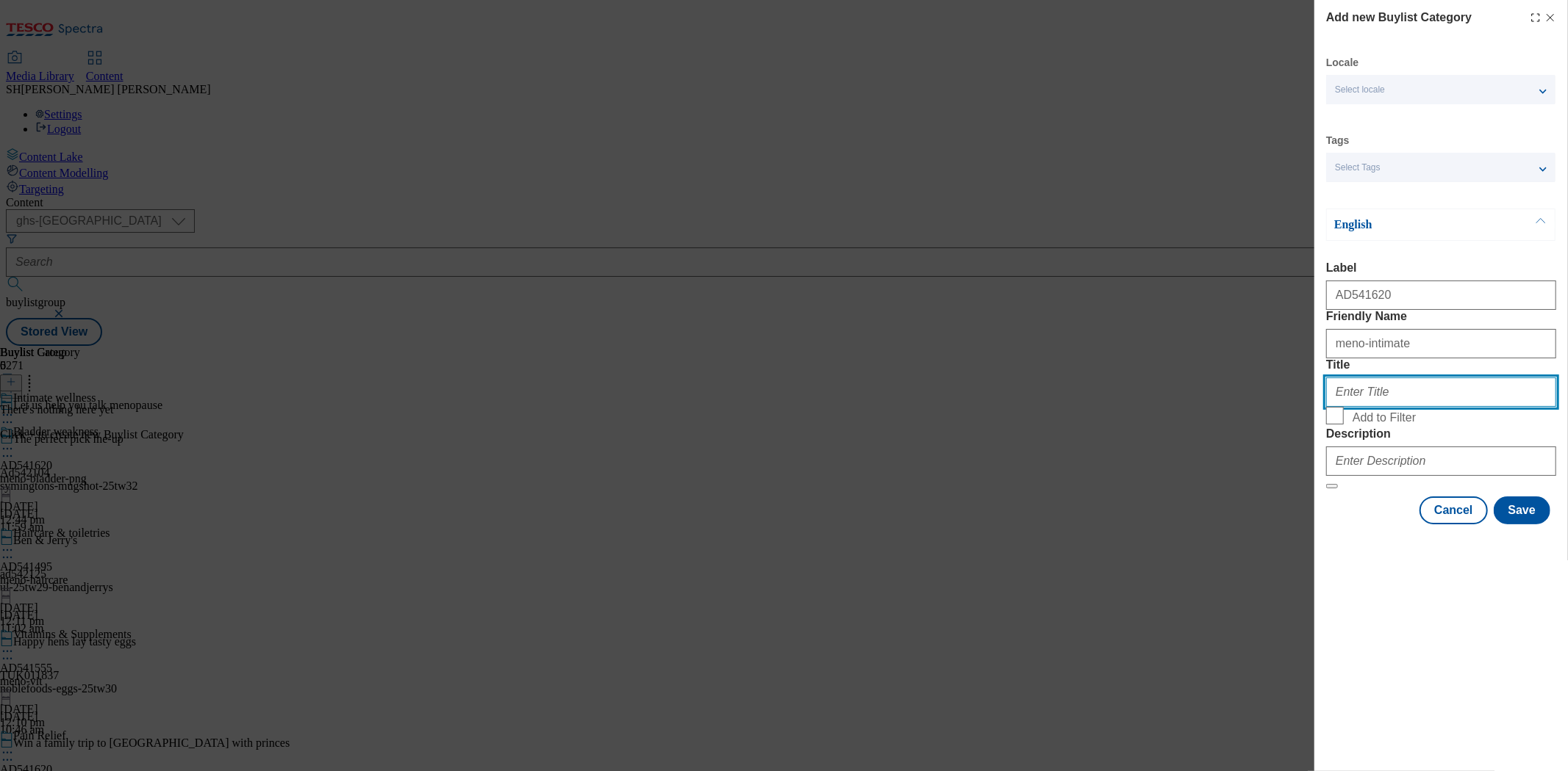
click at [1391, 407] on input "Title" at bounding box center [1441, 392] width 230 height 30
paste input "Intimate Wellness"
click at [1377, 407] on input "Intimate Wellness" at bounding box center [1441, 392] width 230 height 30
type input "Intimate wellness"
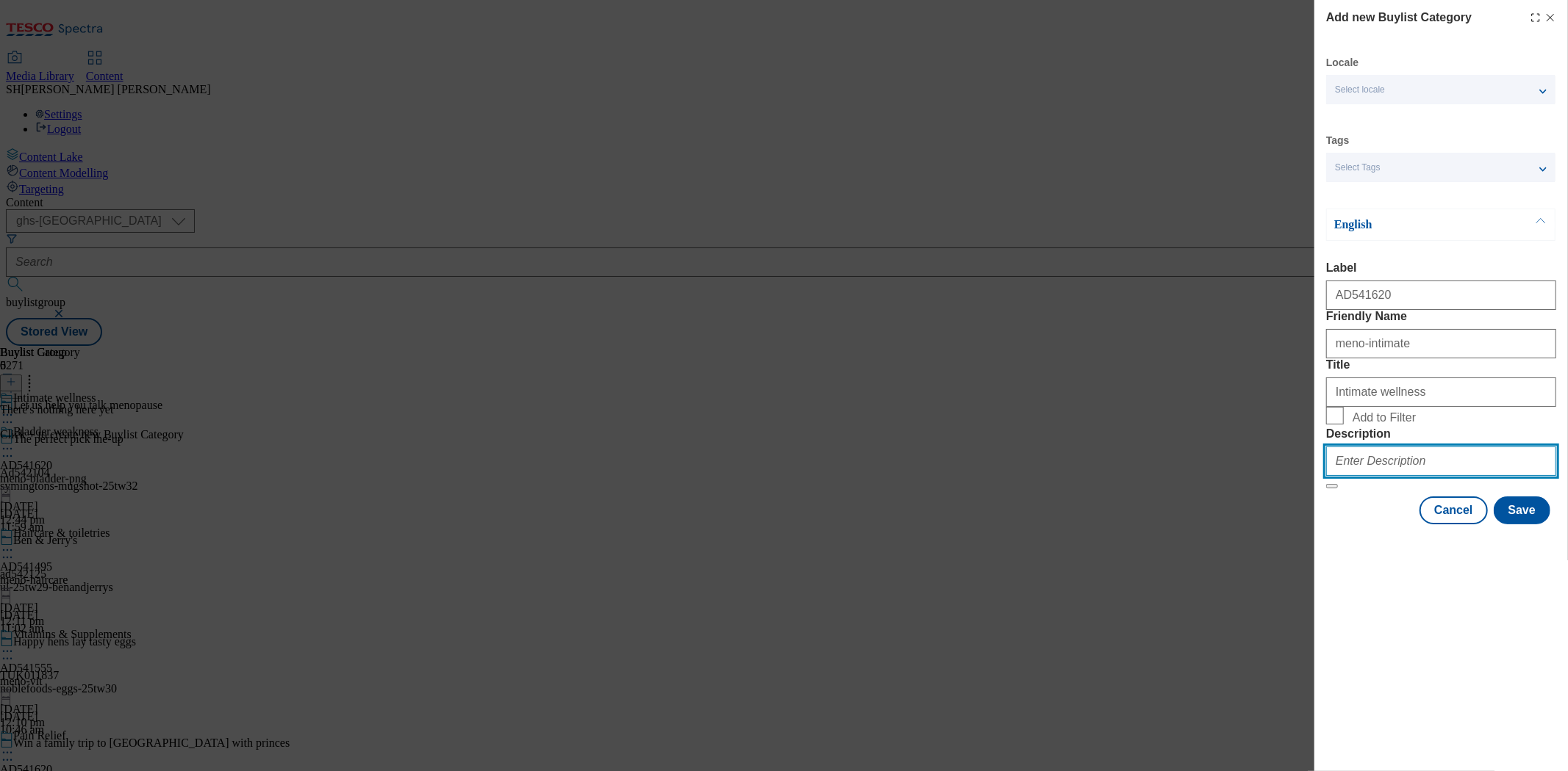
click at [1392, 476] on input "Description" at bounding box center [1441, 461] width 230 height 30
paste input "Intimate Wellness"
click at [1375, 476] on input "Intimate Wellness" at bounding box center [1441, 461] width 230 height 30
type input "Intimate wellness"
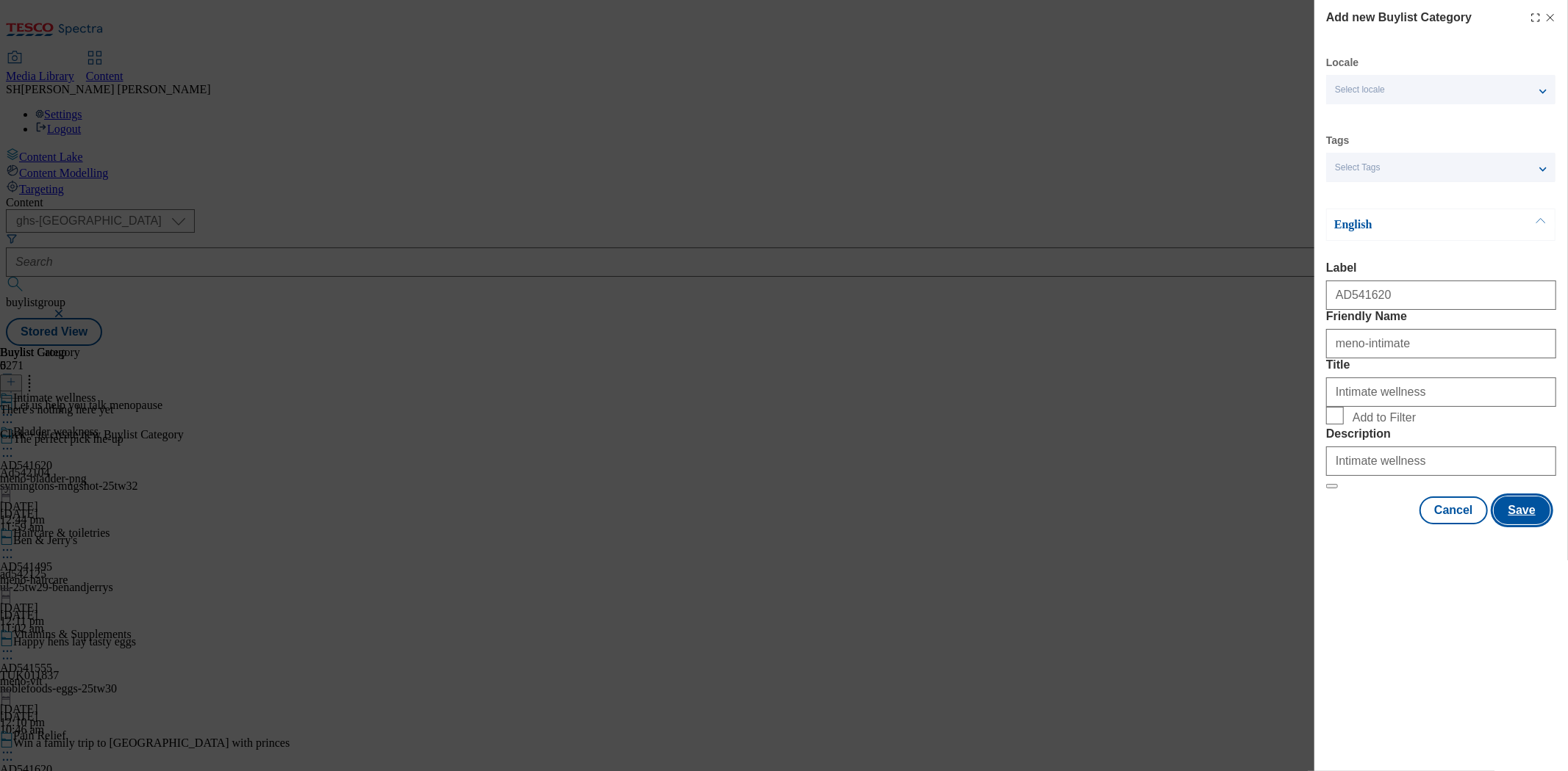
click at [1523, 525] on button "Save" at bounding box center [1521, 510] width 57 height 28
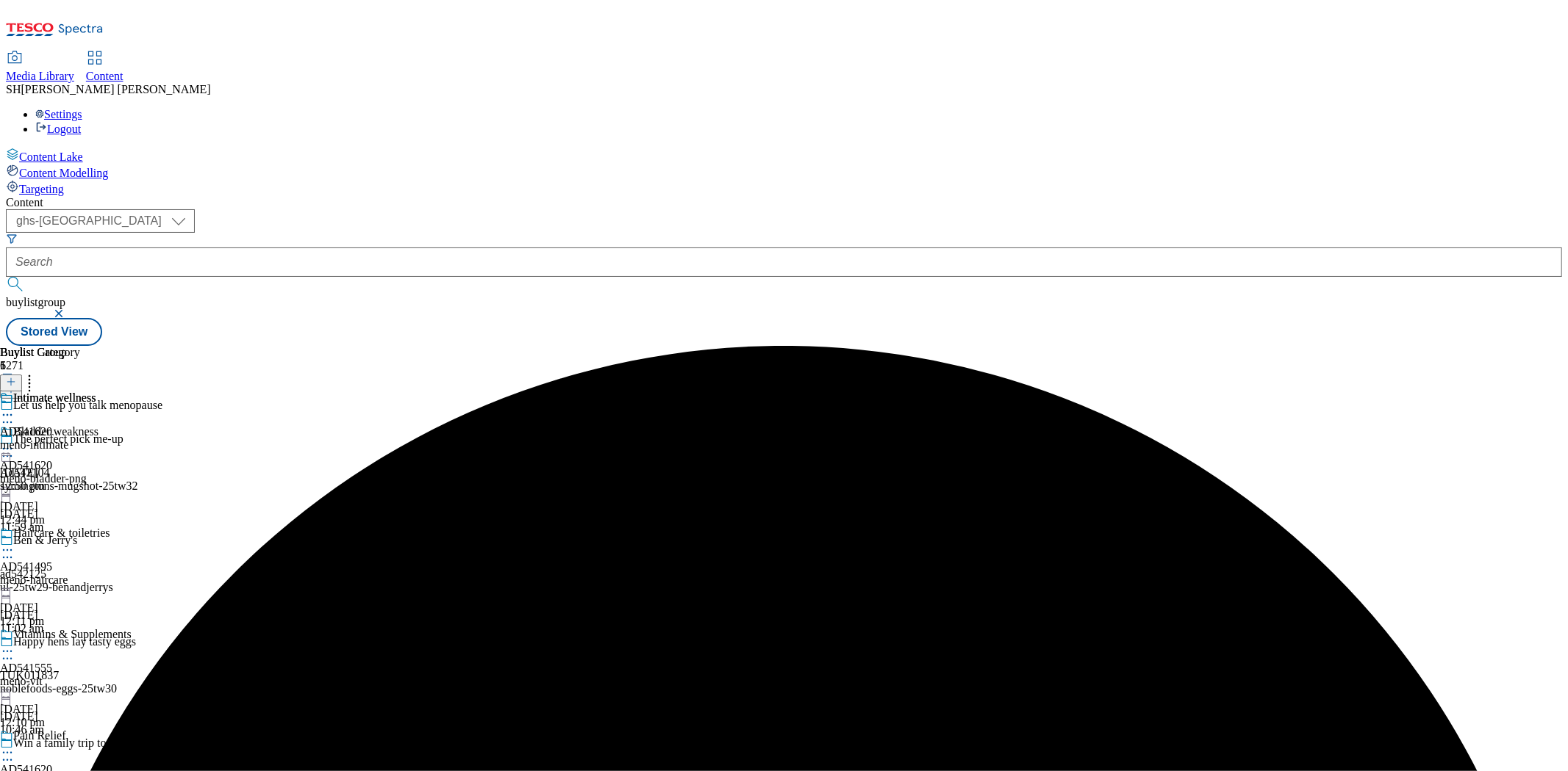
click at [95, 392] on div "Intimate wellness AD541620 meno-intimate [DATE] 12:50 pm" at bounding box center [48, 442] width 95 height 102
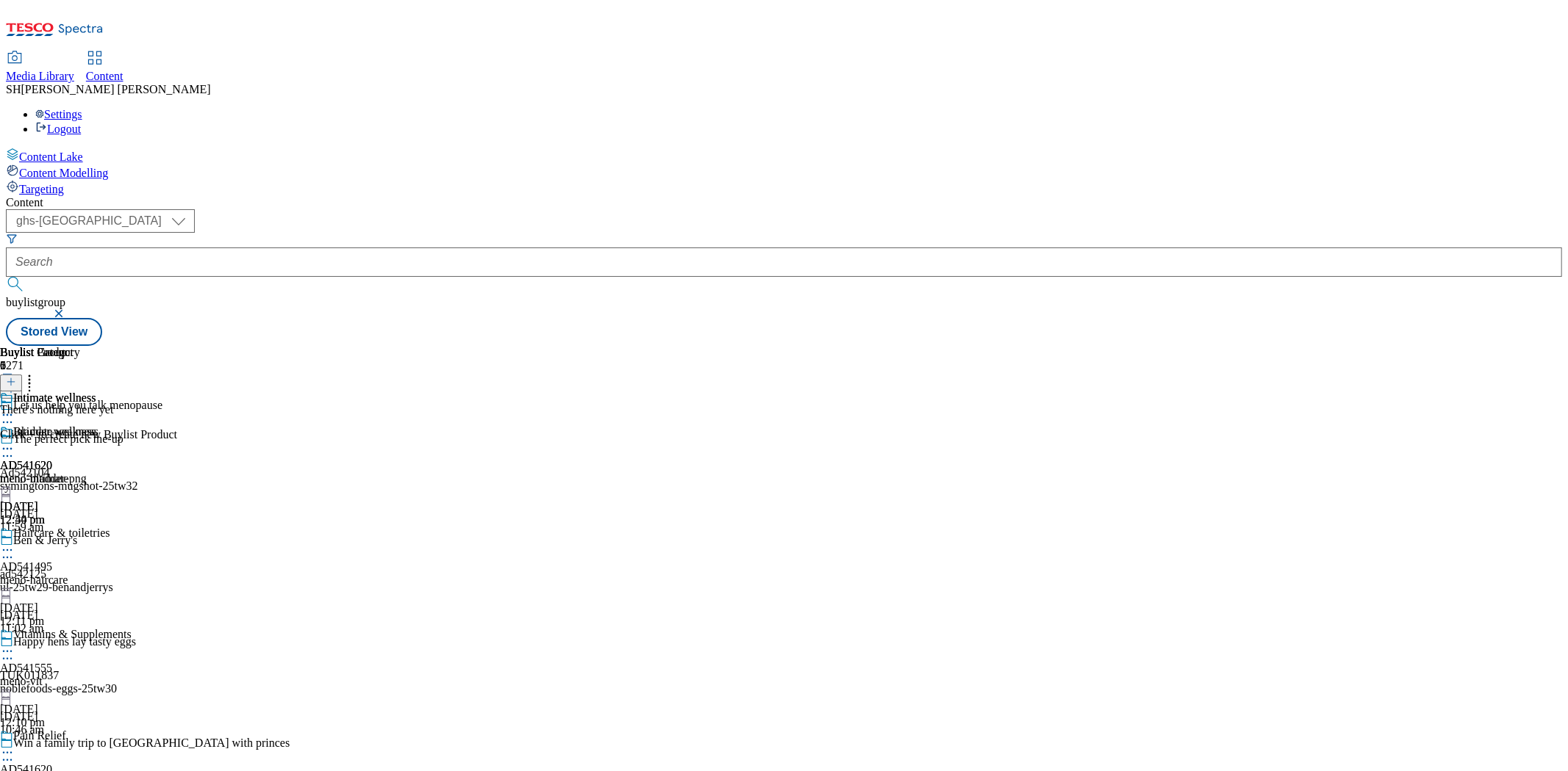
click at [14, 441] on icon at bounding box center [7, 448] width 14 height 14
click at [177, 403] on div "There's nothing here yet Click + to create new Buylist Product" at bounding box center [88, 422] width 177 height 39
click at [37, 372] on icon at bounding box center [30, 379] width 14 height 14
click at [16, 377] on icon at bounding box center [11, 381] width 10 height 10
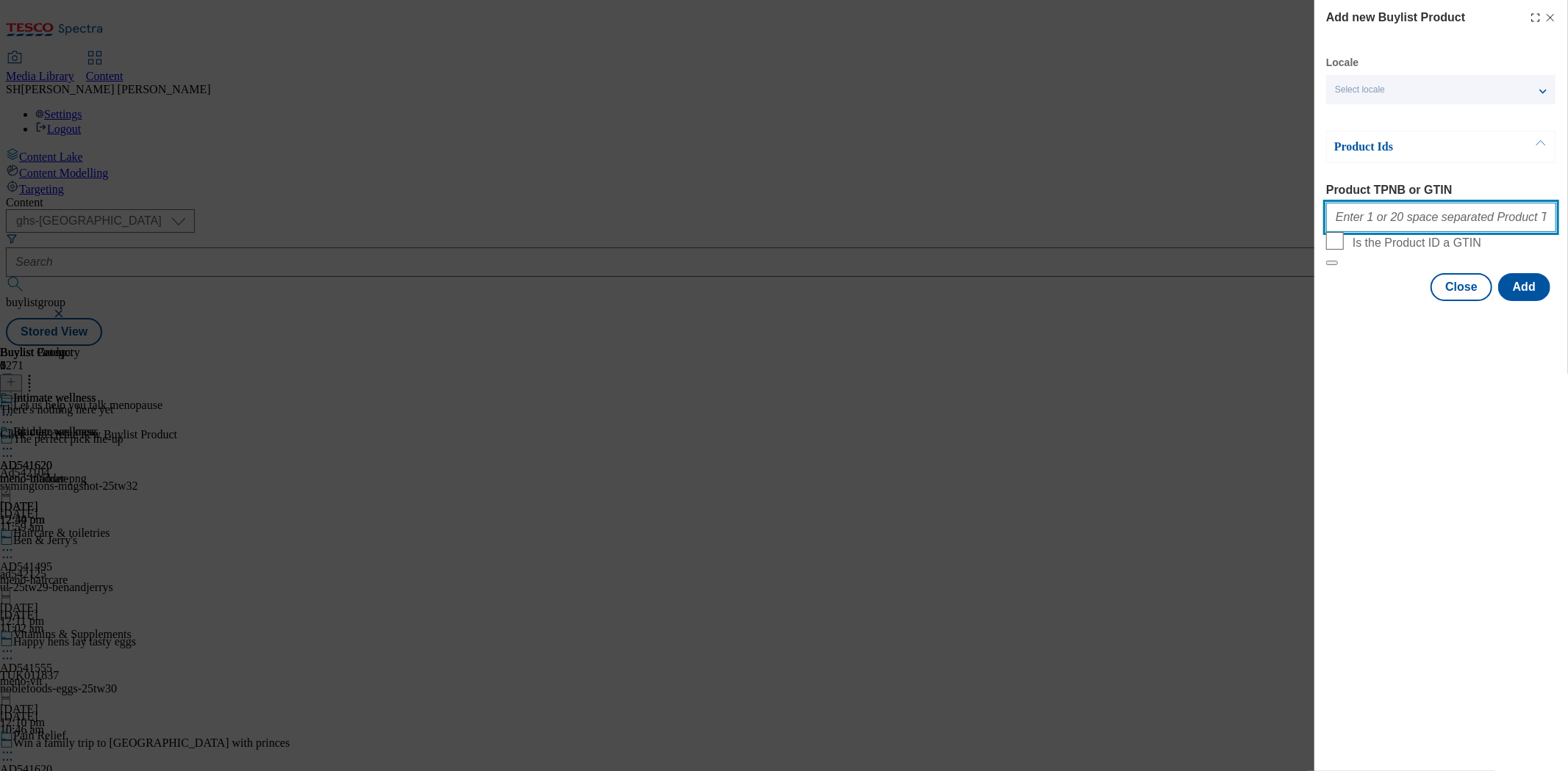
click at [1382, 224] on input "Product TPNB or GTIN" at bounding box center [1441, 217] width 230 height 30
paste input "73420284 90938015 59512197 82691672 78838422 87693405 93988510 92195095"
type input "73420284 90938015 59512197 82691672 78838422 87693405 93988510 92195095"
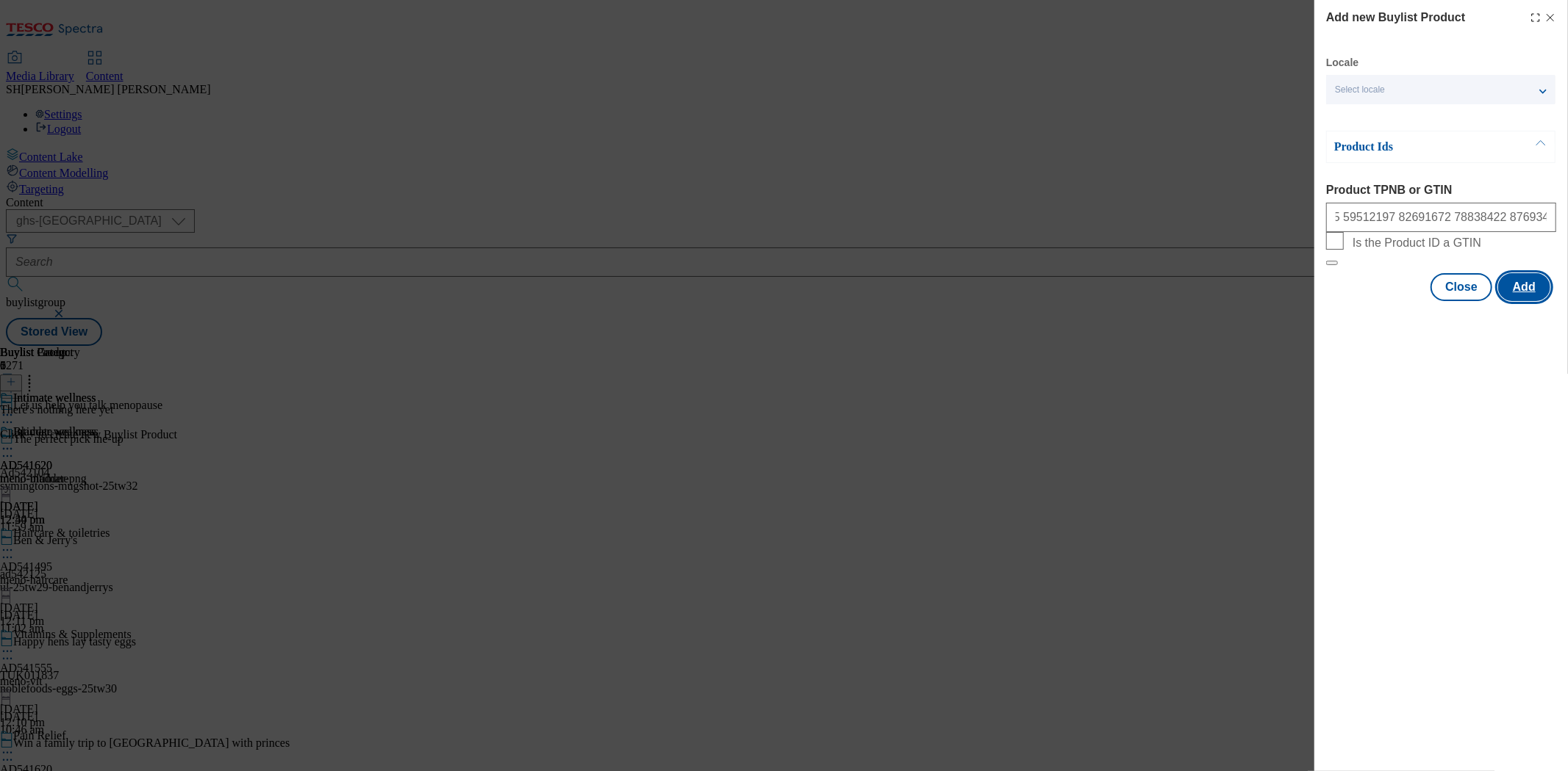
scroll to position [0, 0]
click at [1508, 301] on button "Add" at bounding box center [1524, 287] width 52 height 28
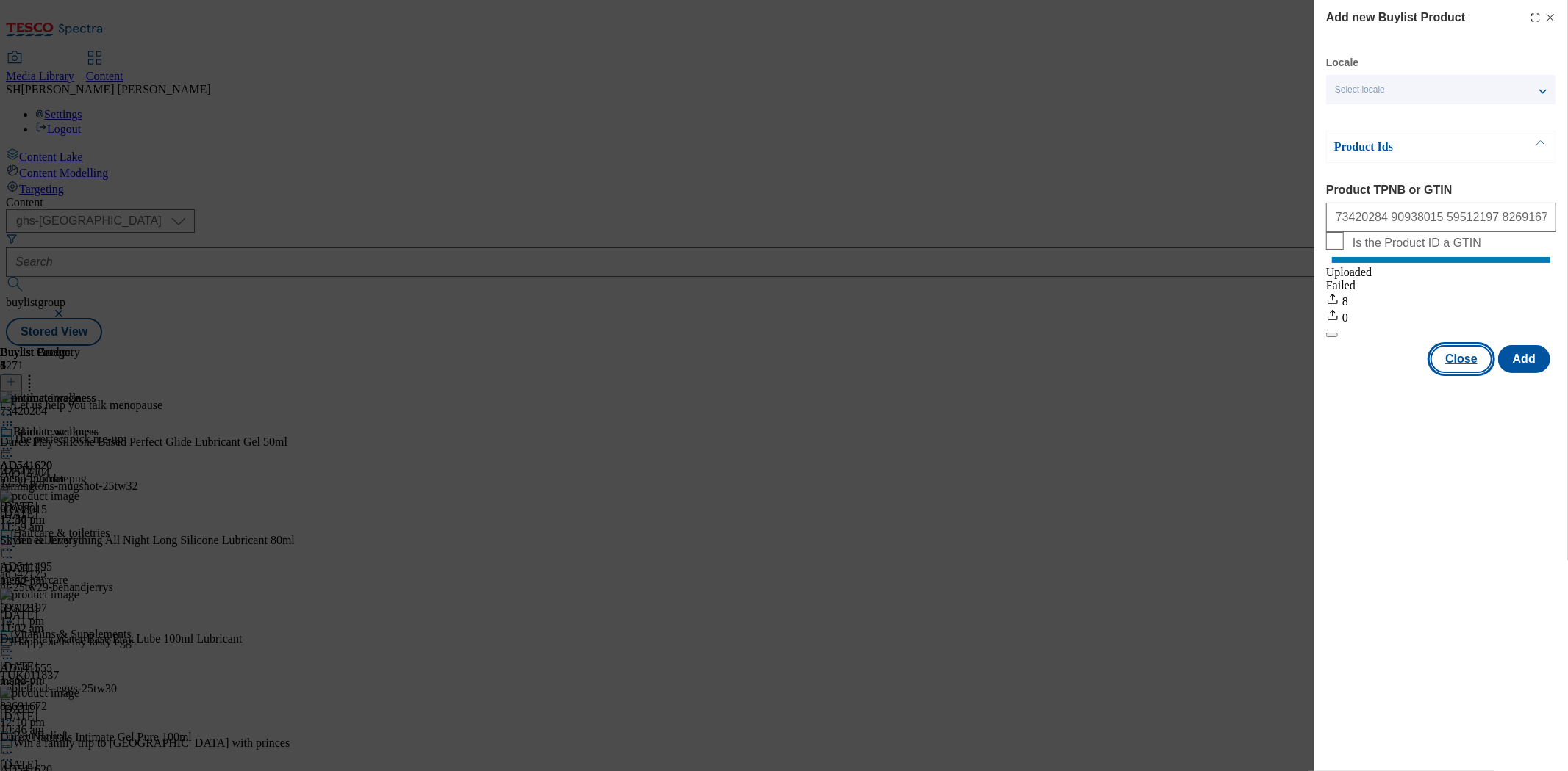
click at [1471, 372] on button "Close" at bounding box center [1461, 359] width 62 height 28
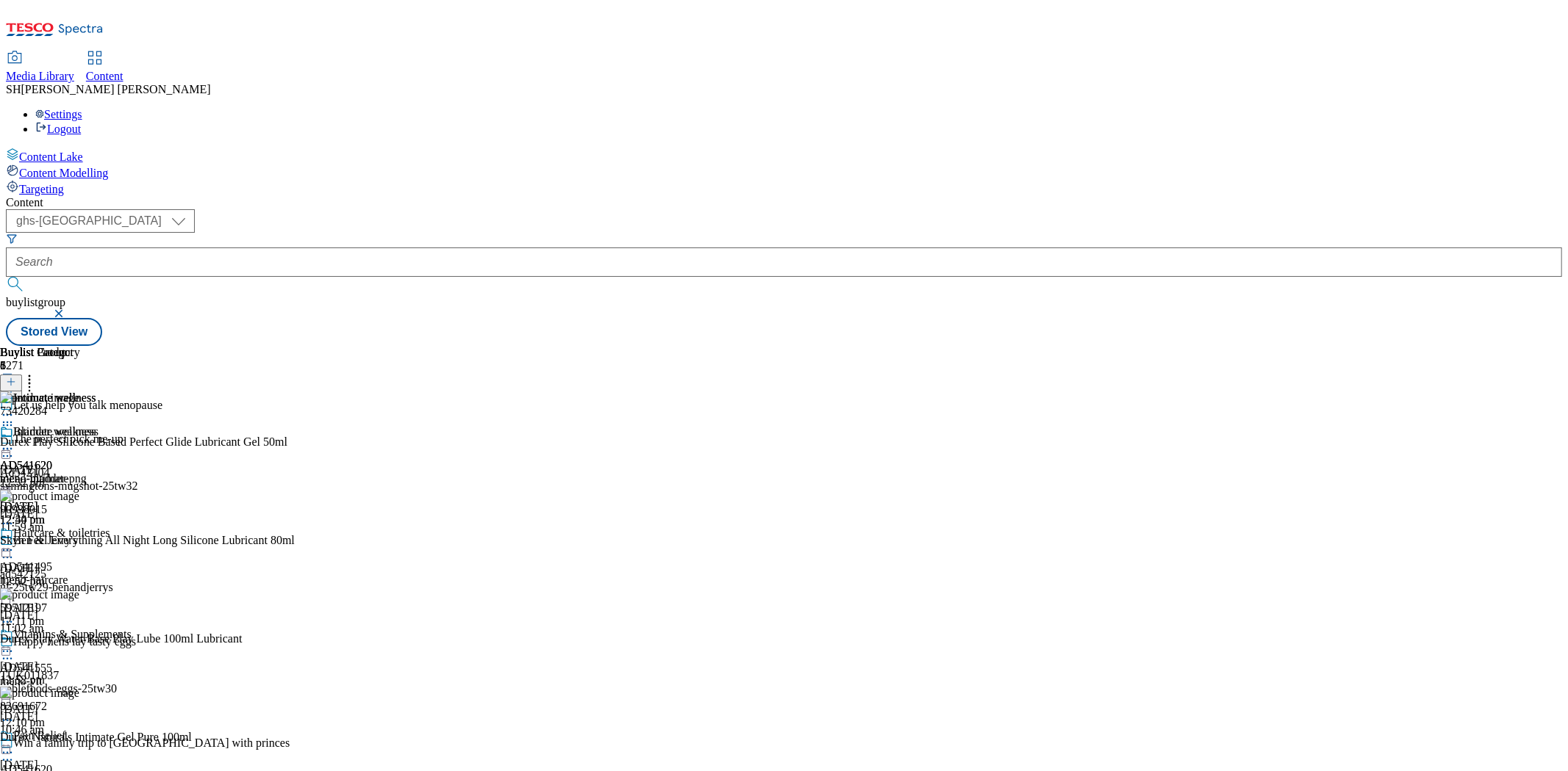
click at [37, 372] on icon at bounding box center [30, 379] width 14 height 14
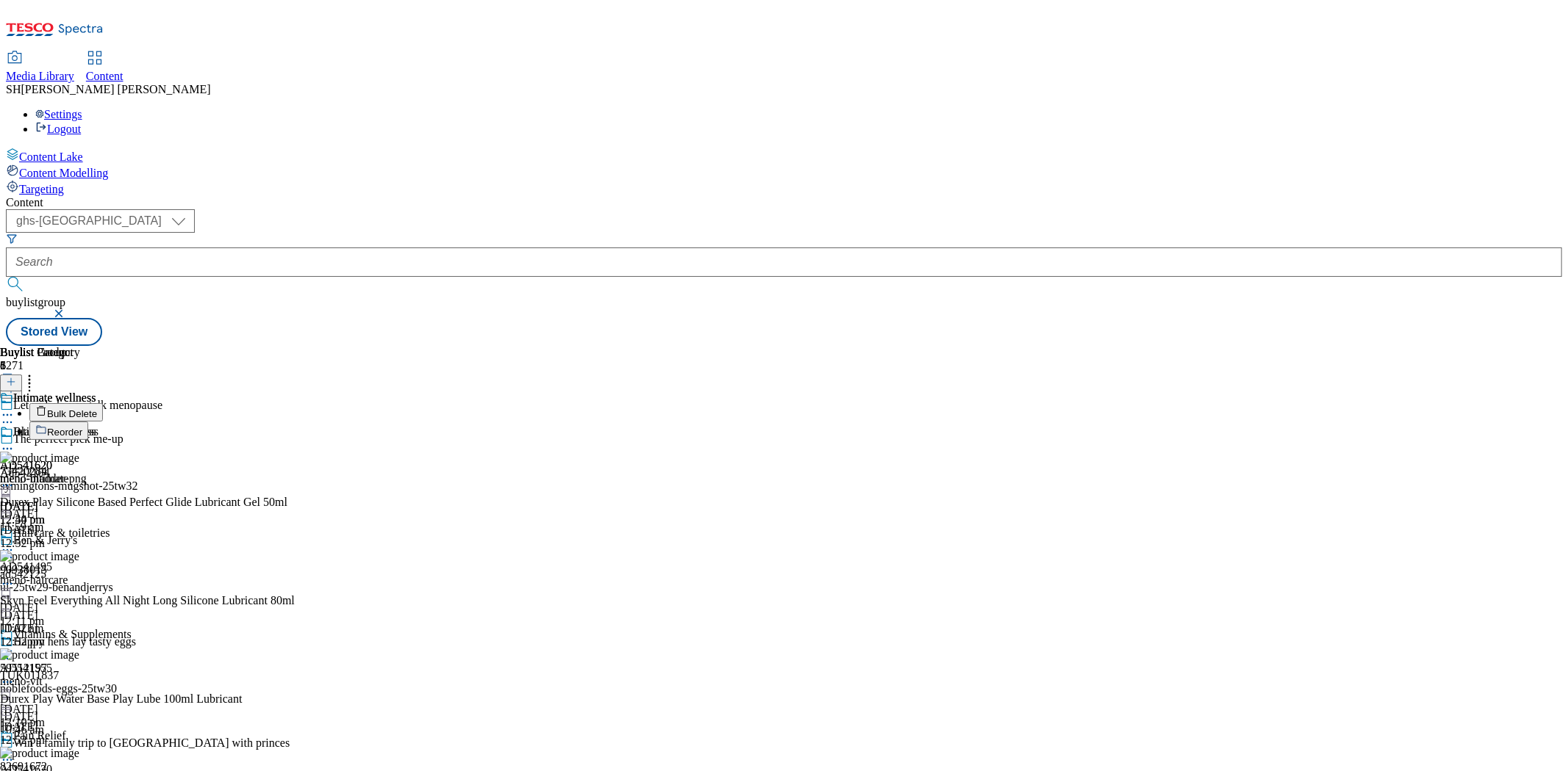
click at [83, 427] on span "Reorder" at bounding box center [64, 432] width 35 height 11
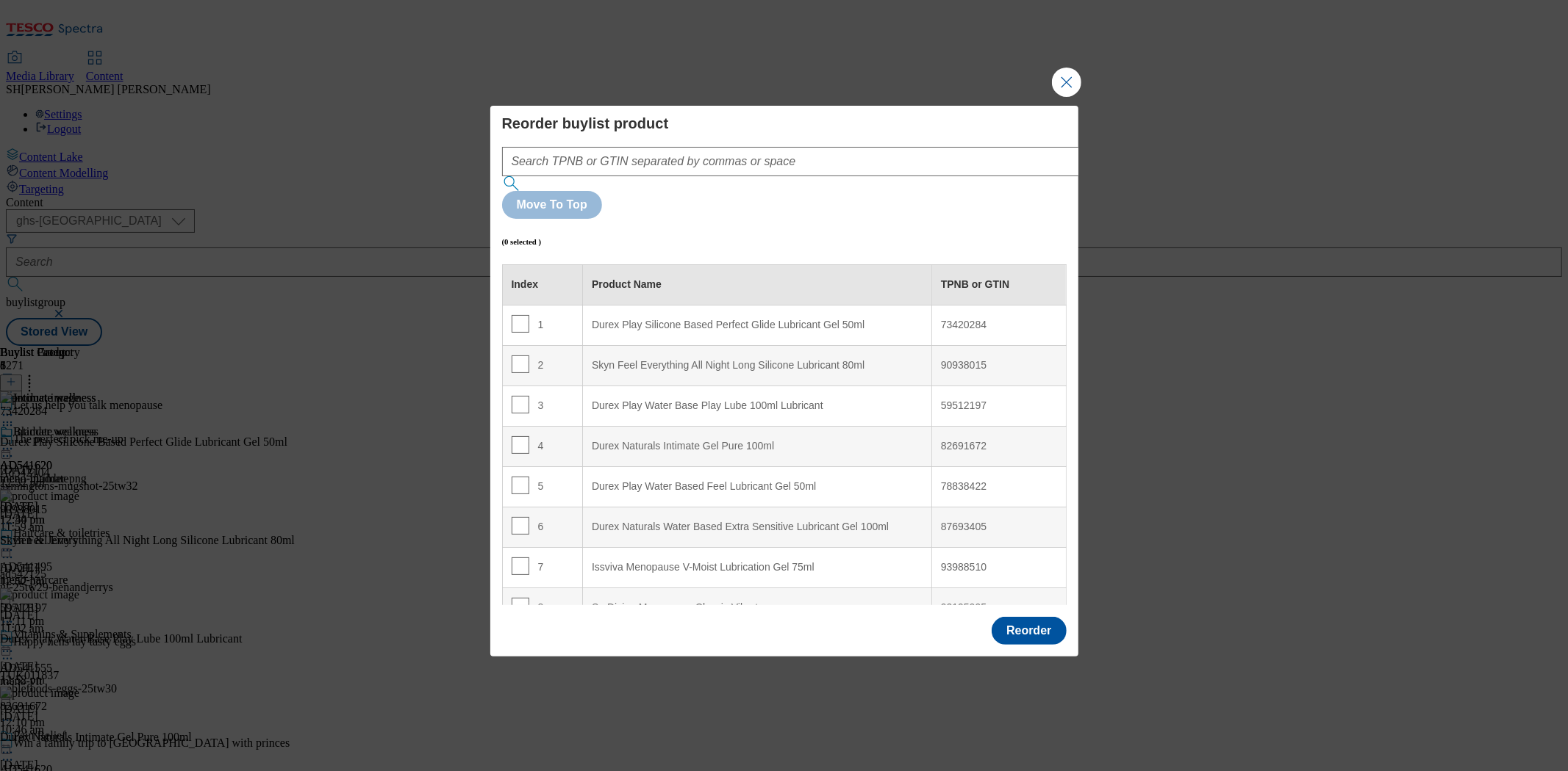
click at [546, 396] on div "3" at bounding box center [542, 407] width 62 height 22
click at [518, 396] on input "Modal" at bounding box center [521, 405] width 18 height 18
checkbox input "true"
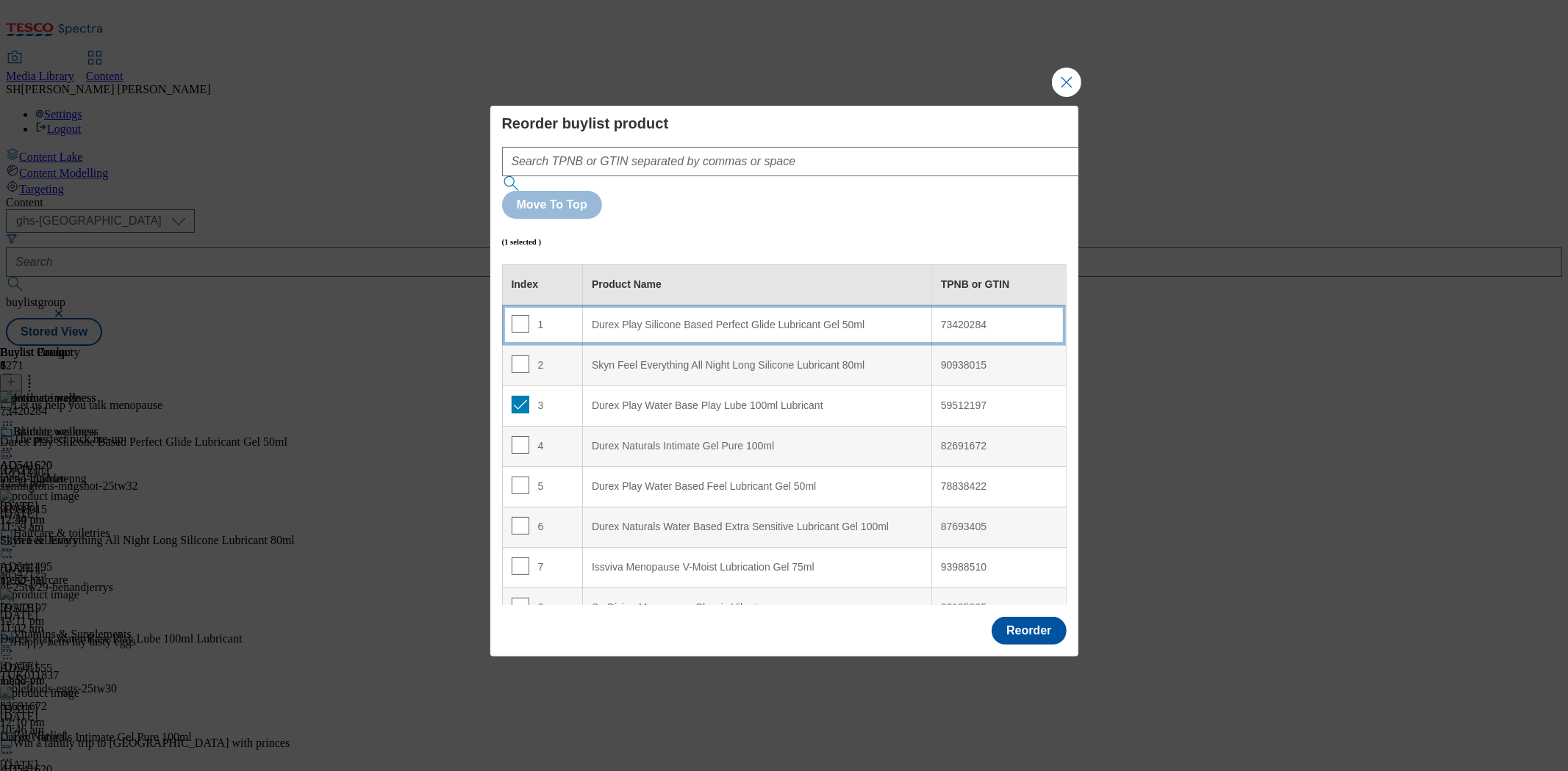
click at [619, 319] on div "Durex Play Silicone Based Perfect Glide Lubricant Gel 50ml" at bounding box center [757, 325] width 331 height 13
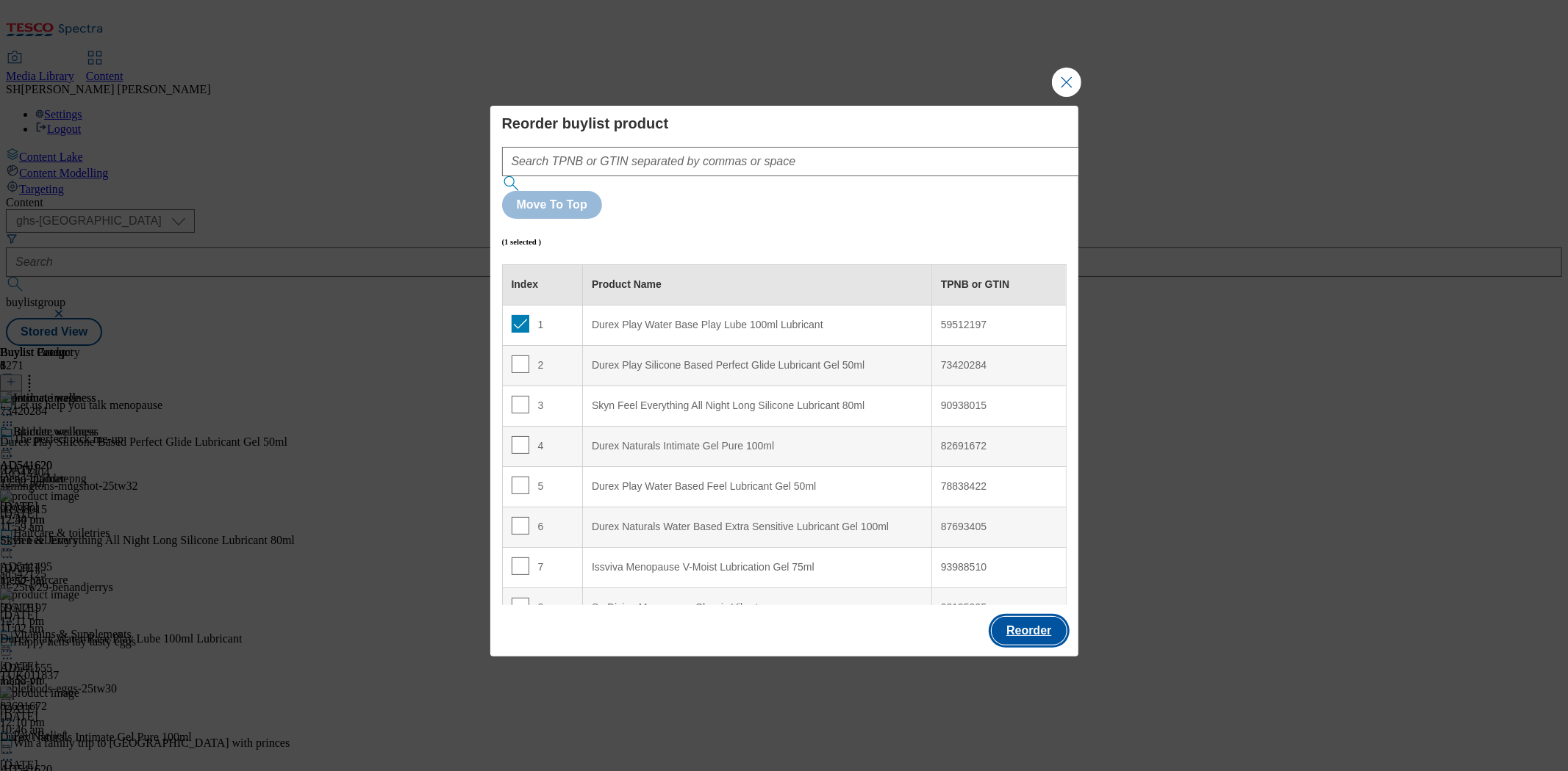
click at [1017, 617] on button "Reorder" at bounding box center [1029, 631] width 75 height 28
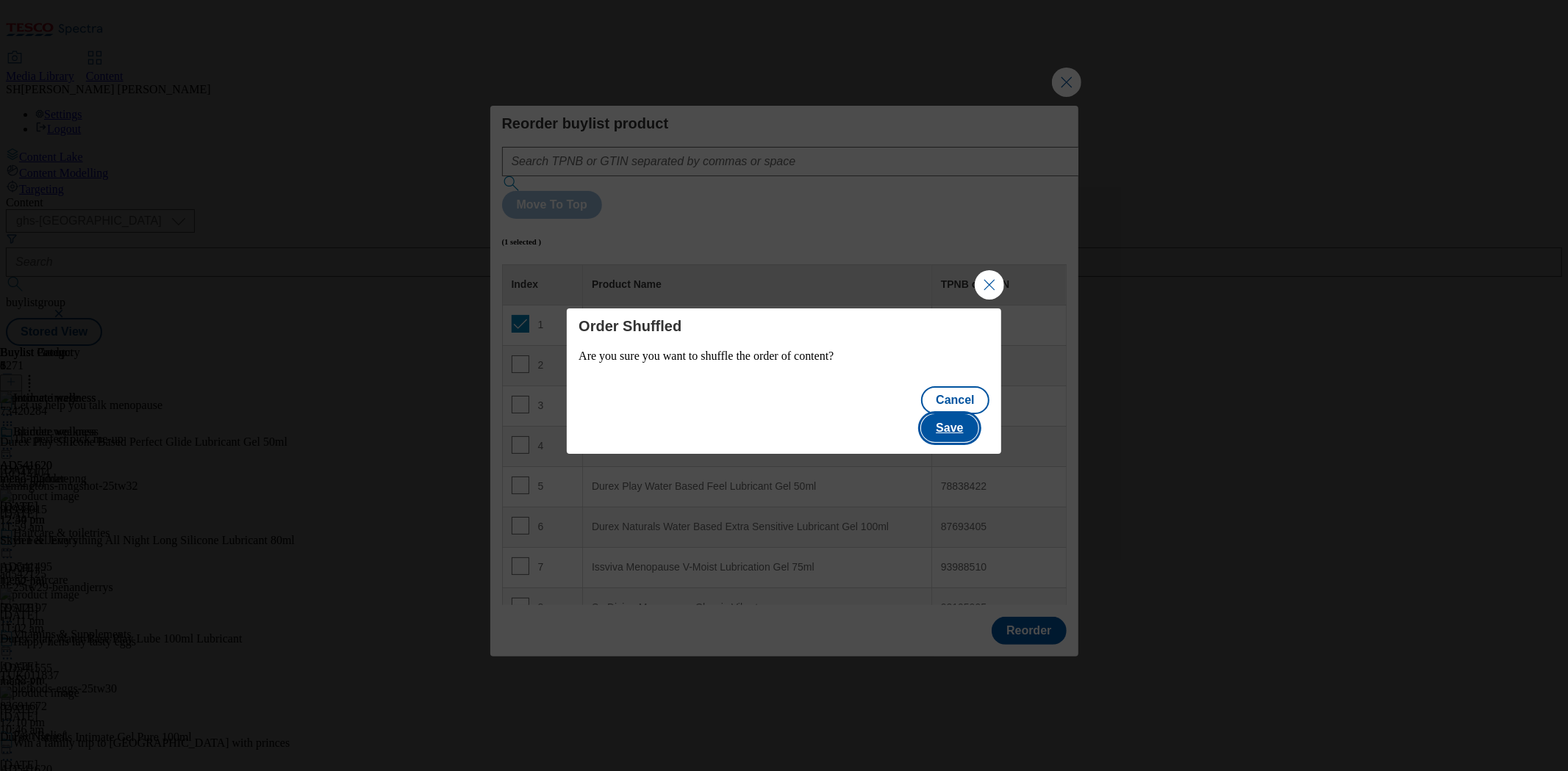
click at [965, 420] on button "Save" at bounding box center [949, 428] width 57 height 28
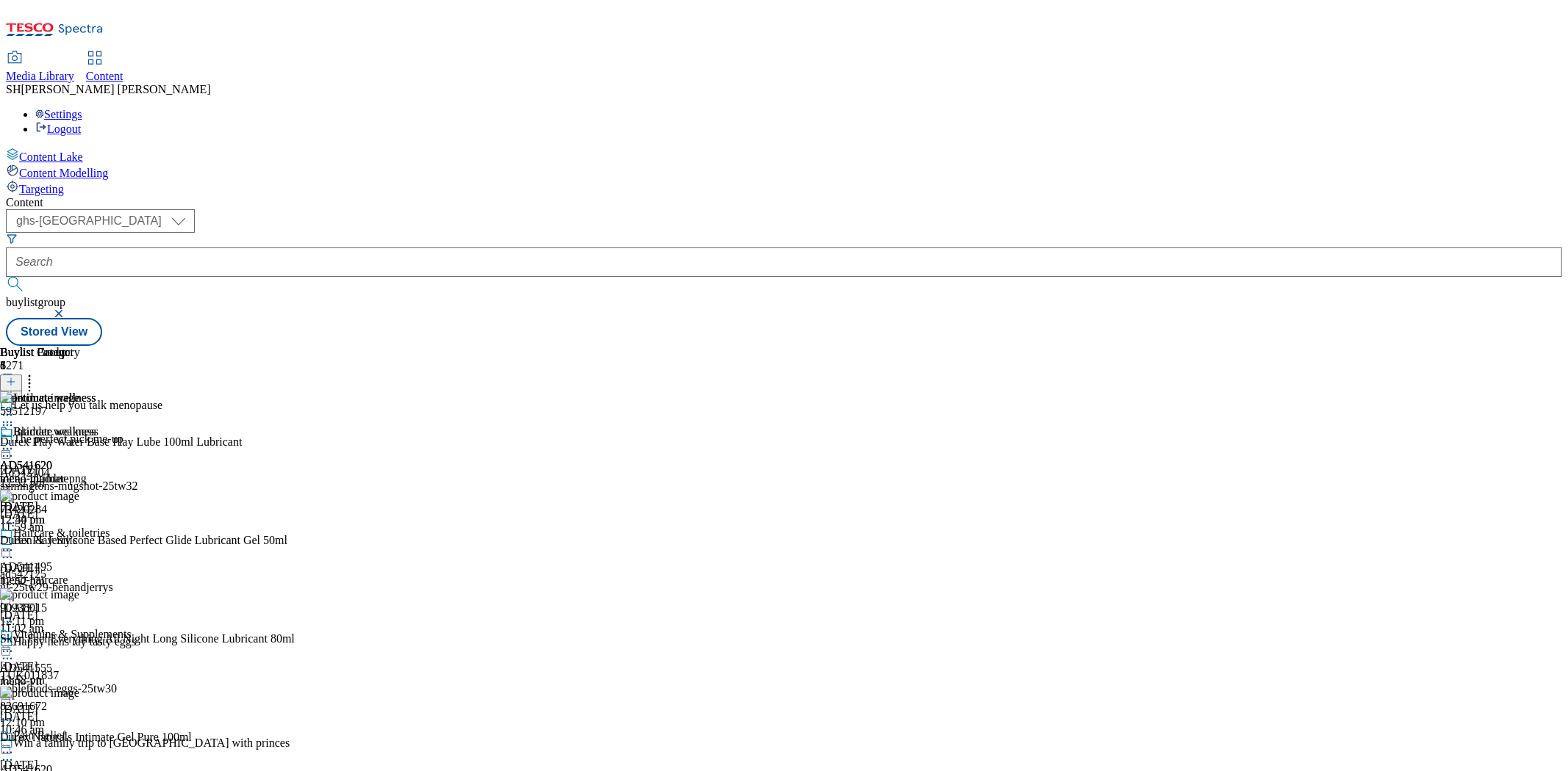
click at [14, 408] on icon at bounding box center [7, 415] width 14 height 14
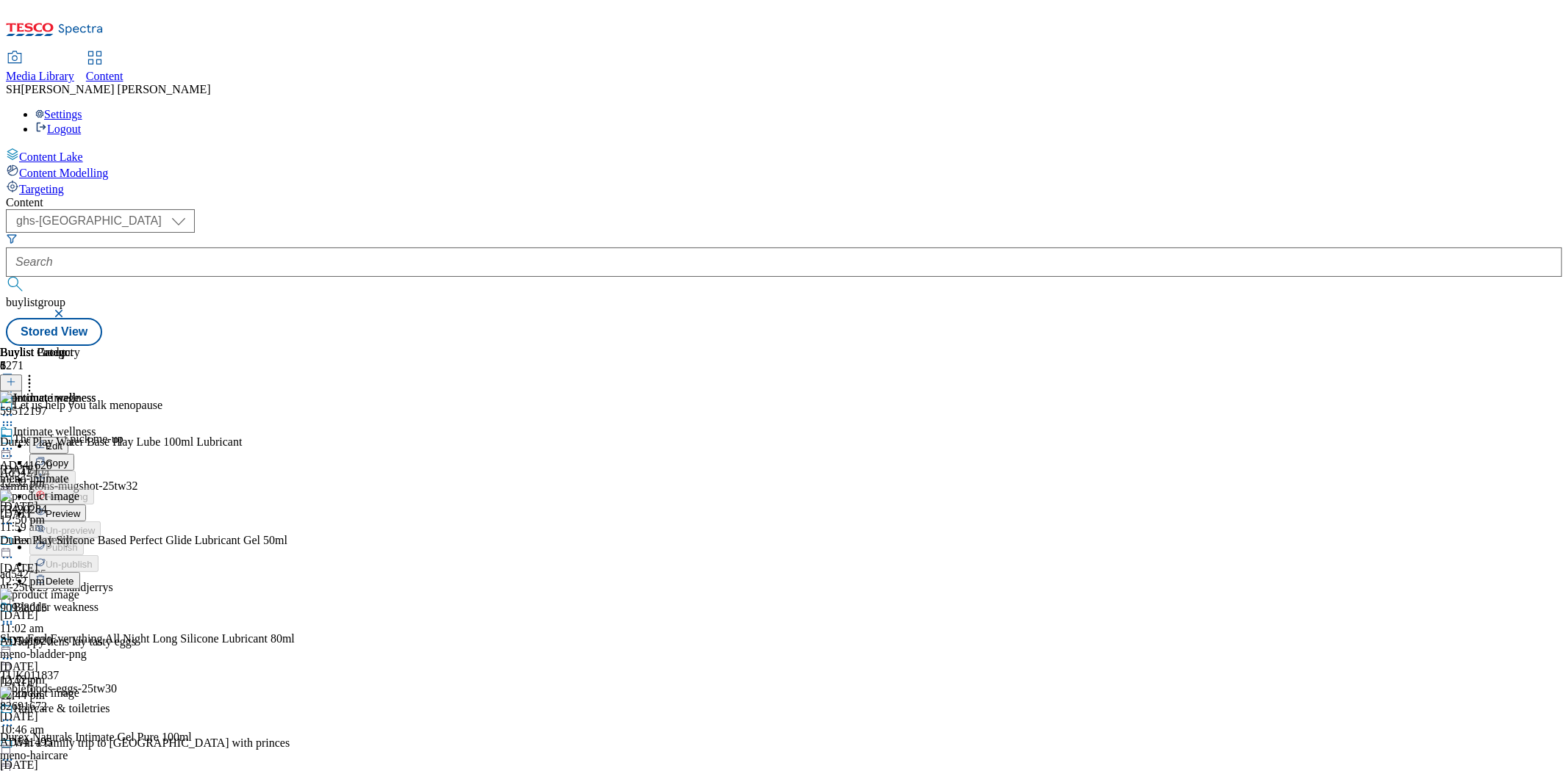
click at [80, 509] on span "Preview" at bounding box center [63, 514] width 34 height 11
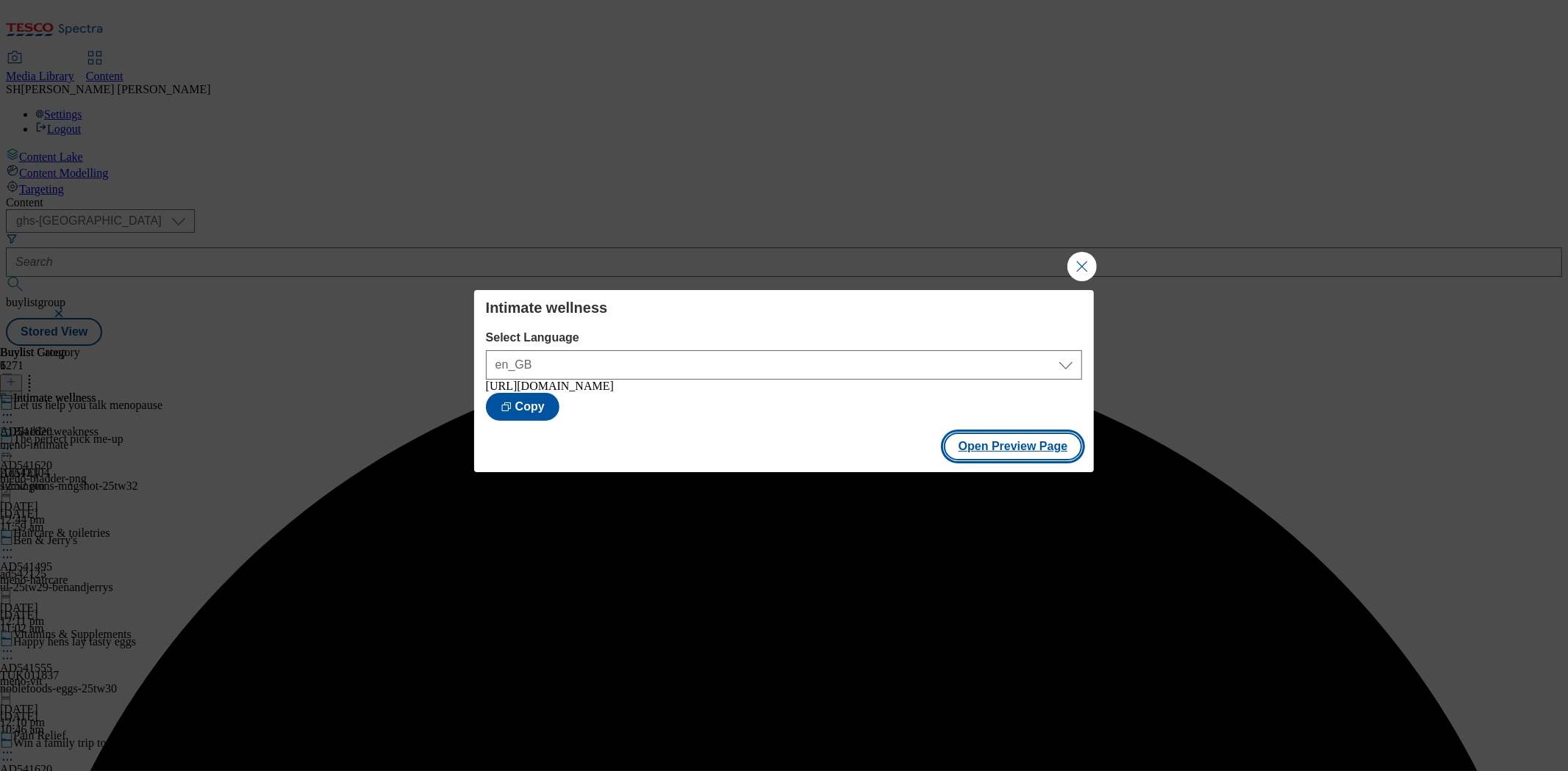
click at [978, 456] on button "Open Preview Page" at bounding box center [1013, 446] width 138 height 28
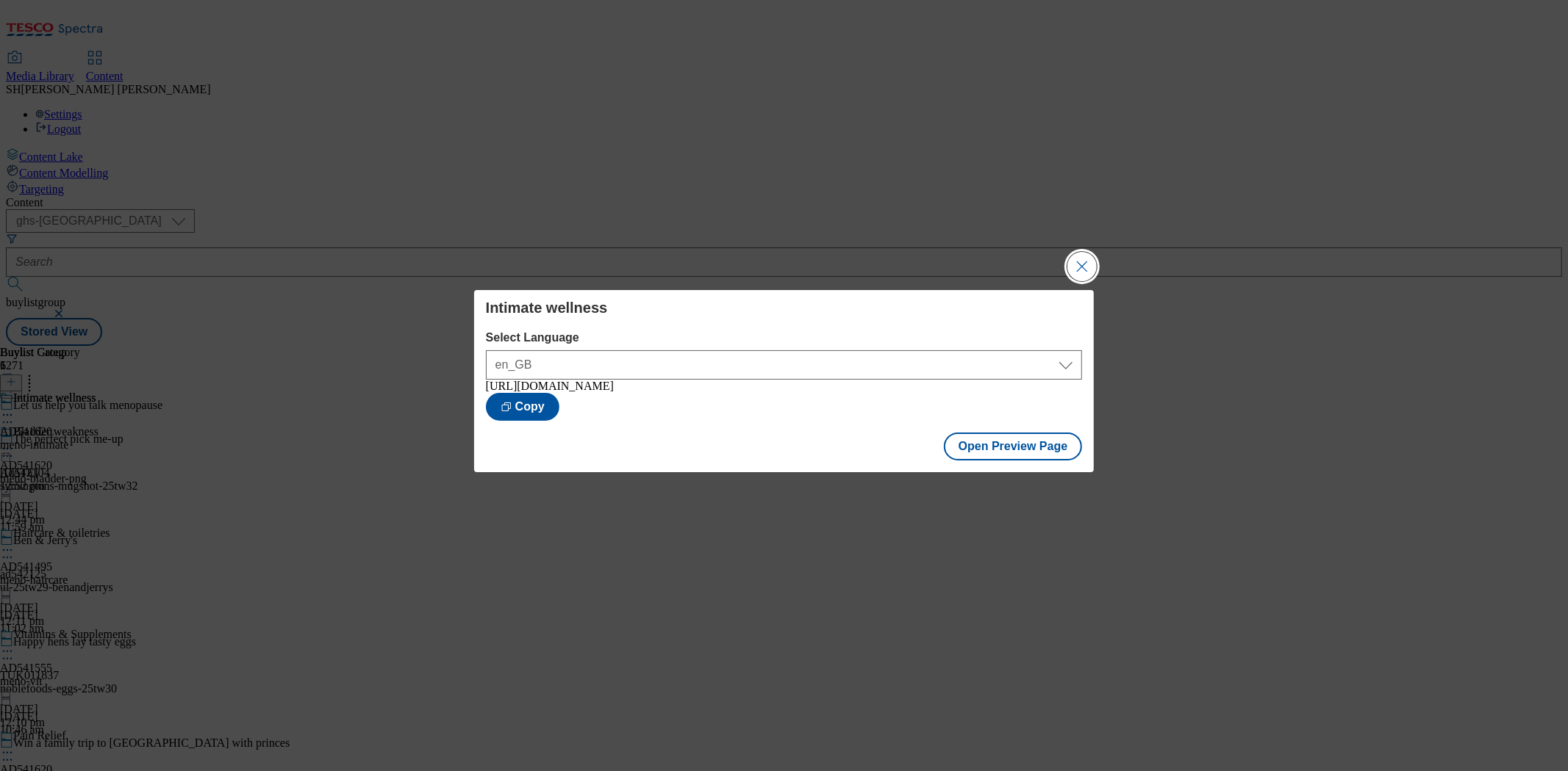
click at [1089, 262] on button "Close Modal" at bounding box center [1082, 266] width 30 height 30
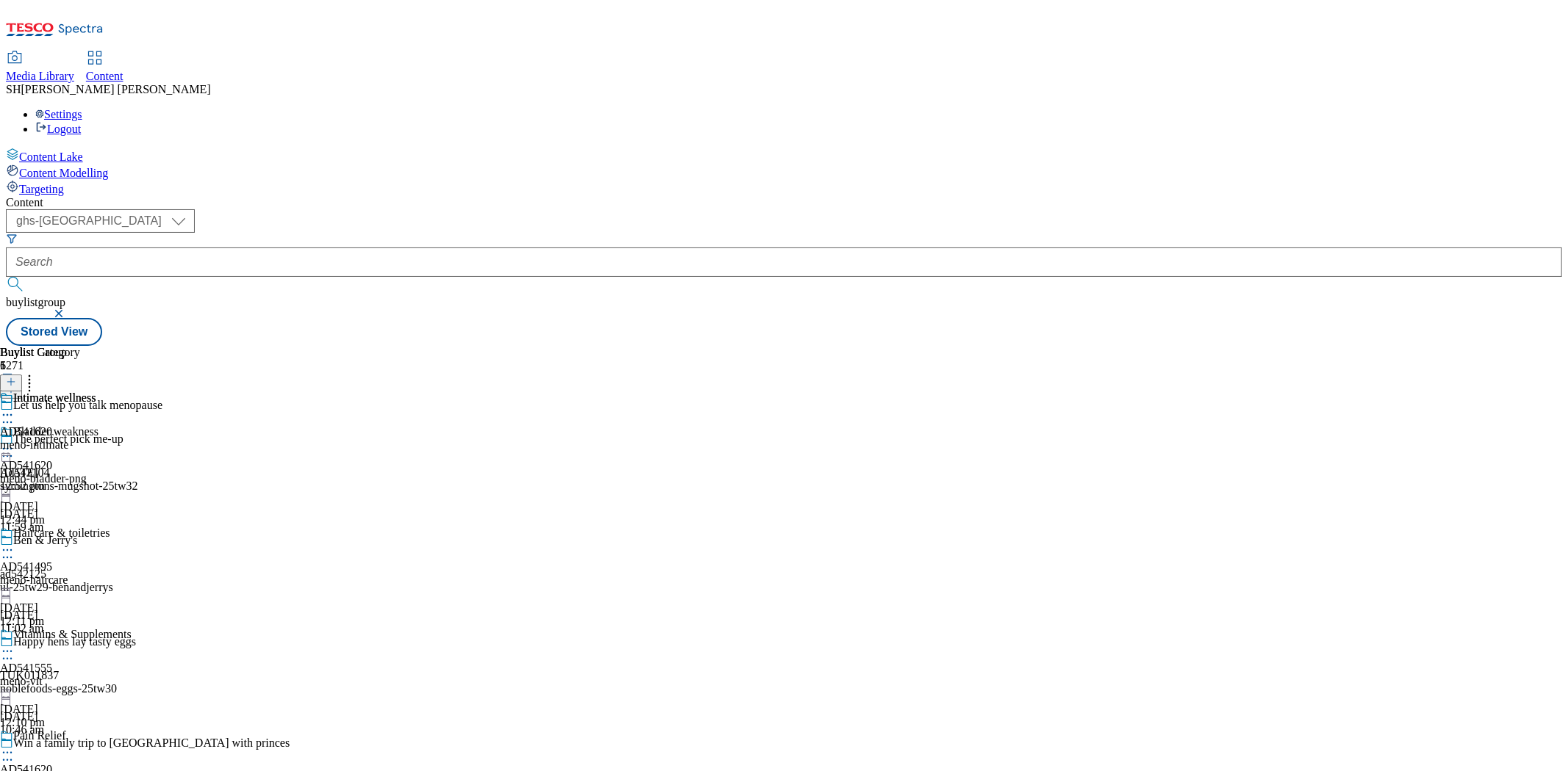
scroll to position [290, 0]
click at [131, 770] on div "meno-pain" at bounding box center [66, 783] width 131 height 13
click at [14, 746] on icon at bounding box center [7, 753] width 14 height 14
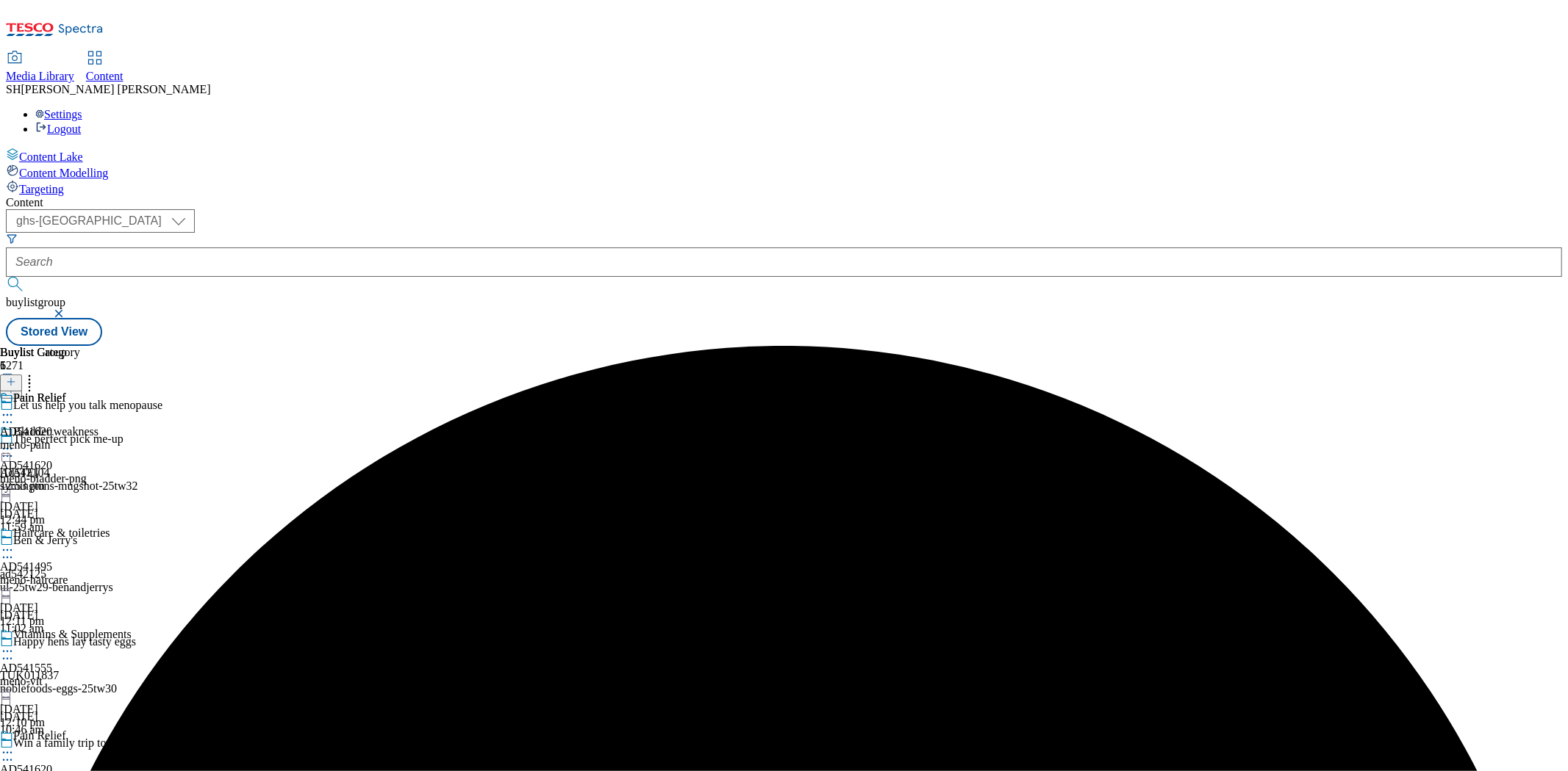
scroll to position [163, 0]
click at [80, 392] on div "Pain Relief AD541620 meno-pain [DATE] 12:53 pm" at bounding box center [40, 442] width 80 height 102
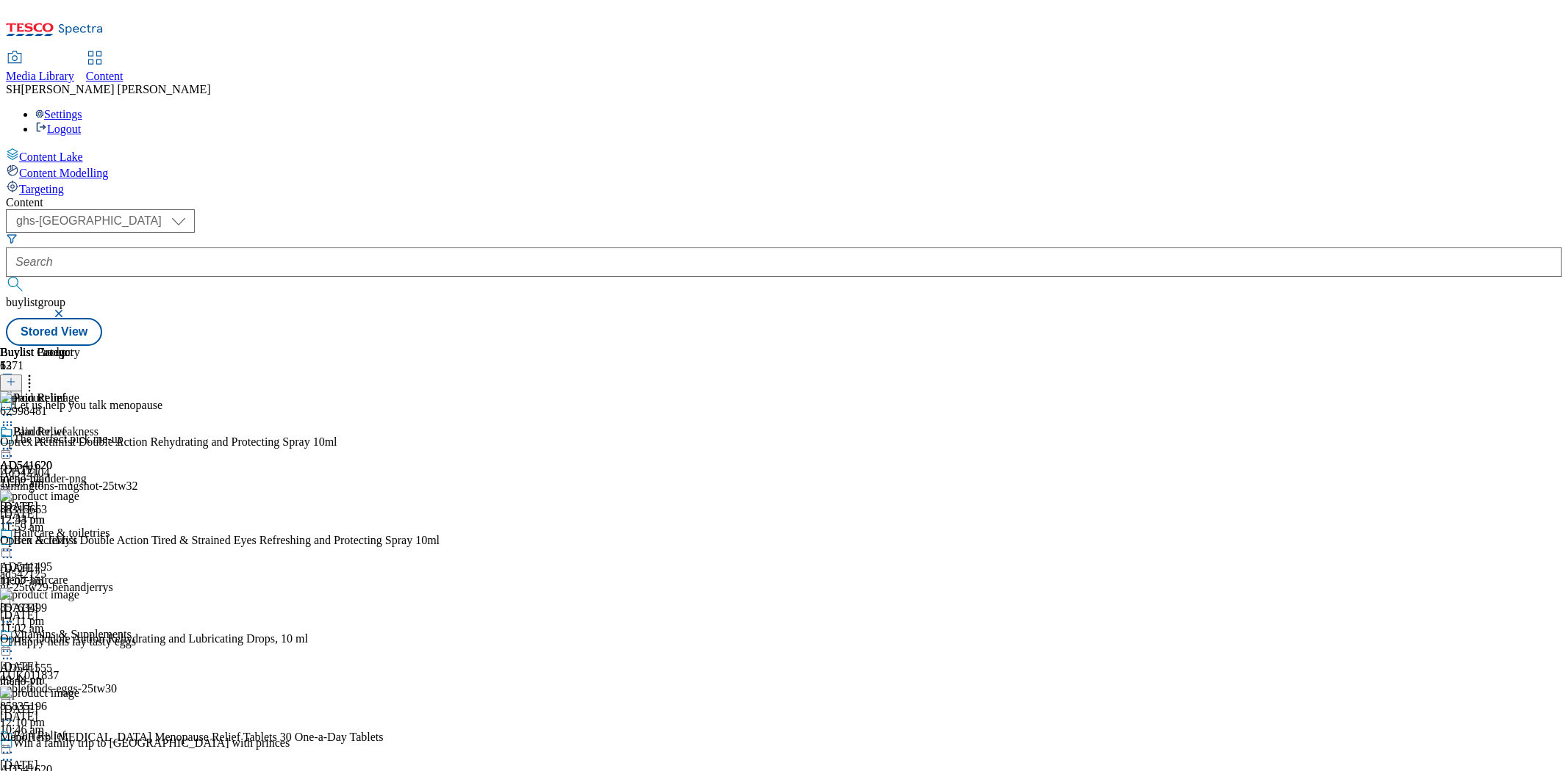
click at [80, 473] on div "meno-pain" at bounding box center [40, 479] width 80 height 13
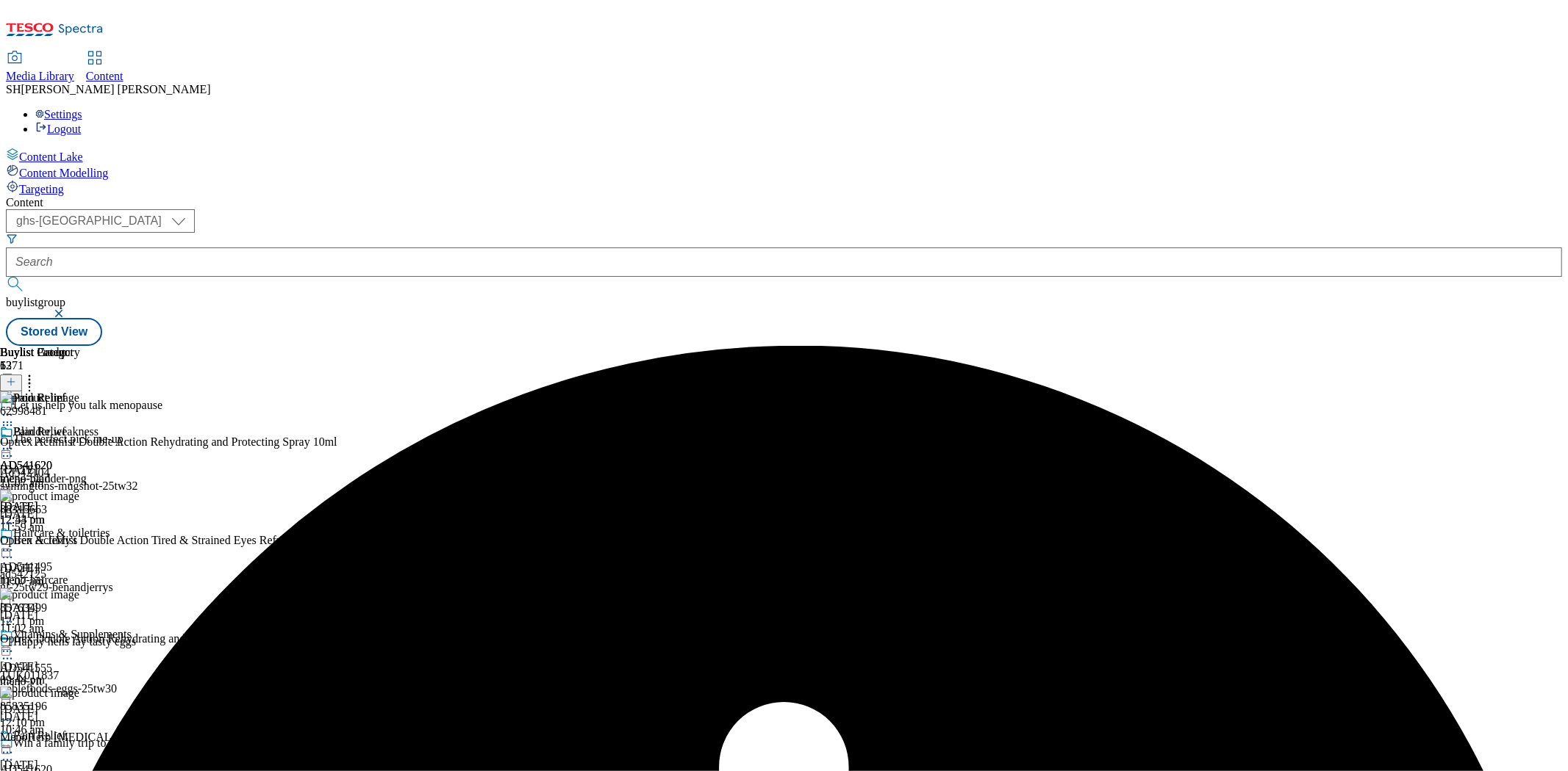
click at [80, 425] on div "Pain Relief AD541620 meno-pain [DATE] 12:53 pm" at bounding box center [40, 475] width 80 height 102
click at [14, 441] on icon at bounding box center [7, 448] width 14 height 14
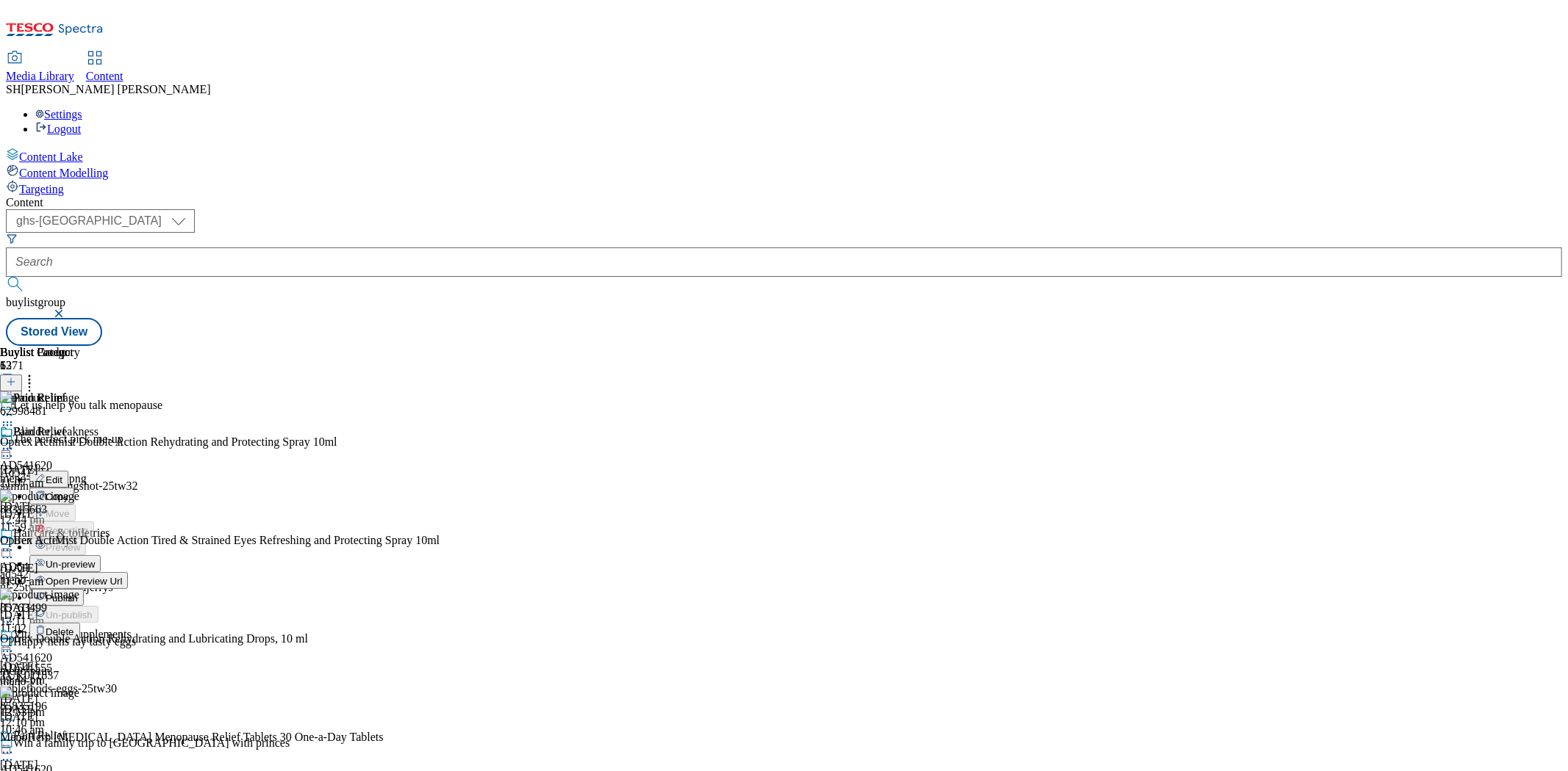
click at [94, 559] on span "Un-preview" at bounding box center [70, 564] width 49 height 11
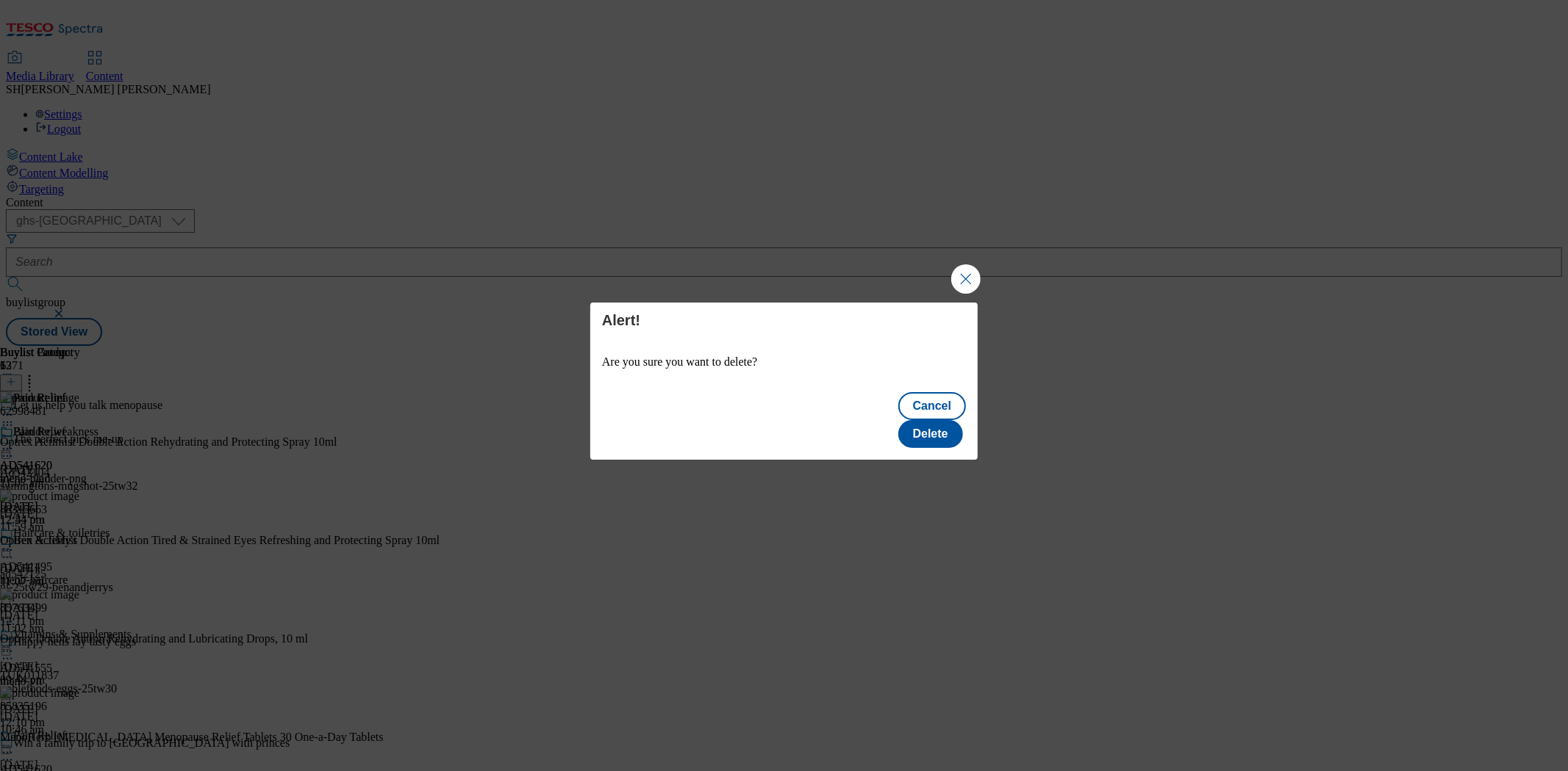
scroll to position [0, 0]
click at [938, 421] on button "Delete" at bounding box center [931, 434] width 65 height 28
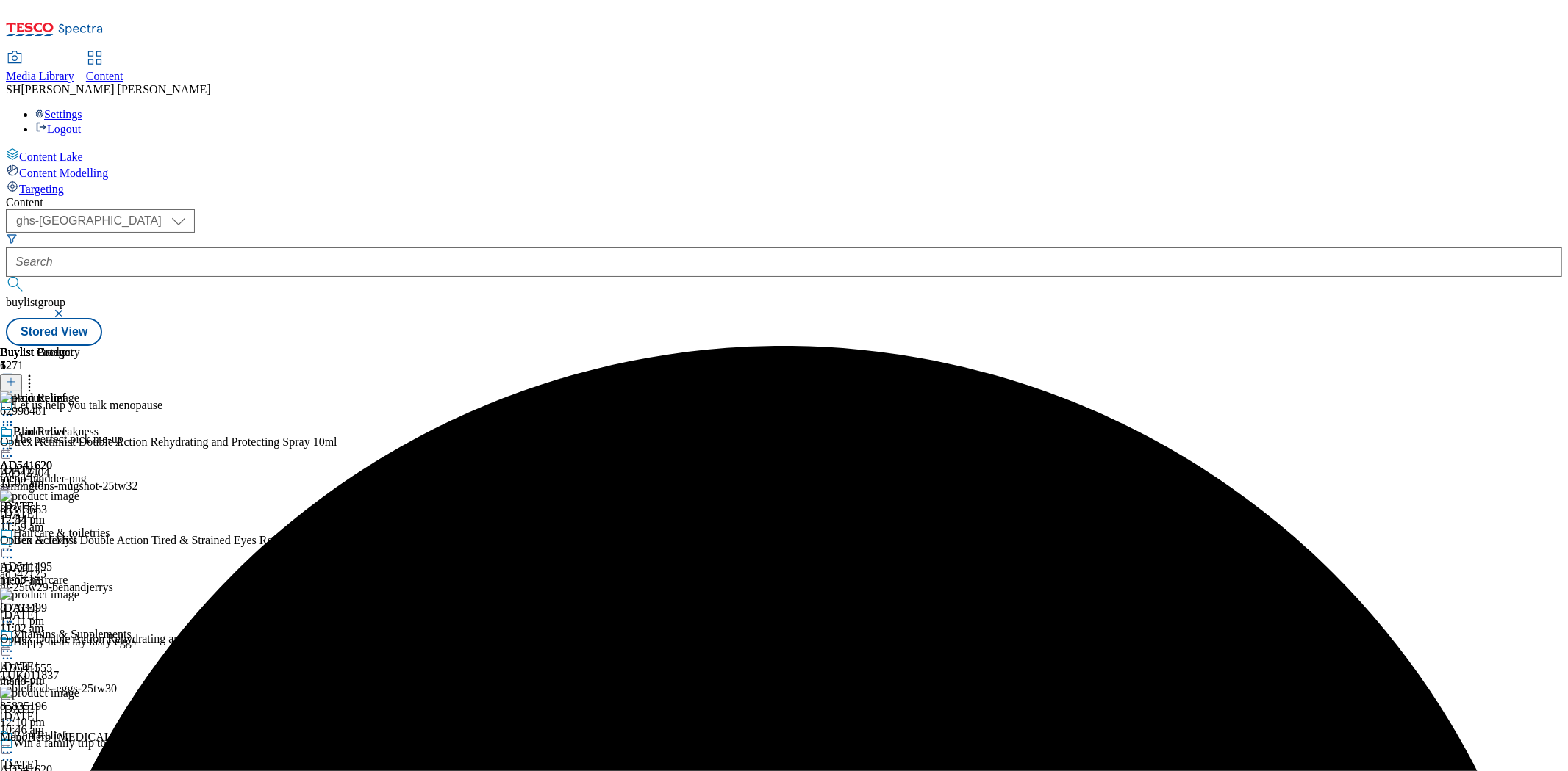
scroll to position [898, 0]
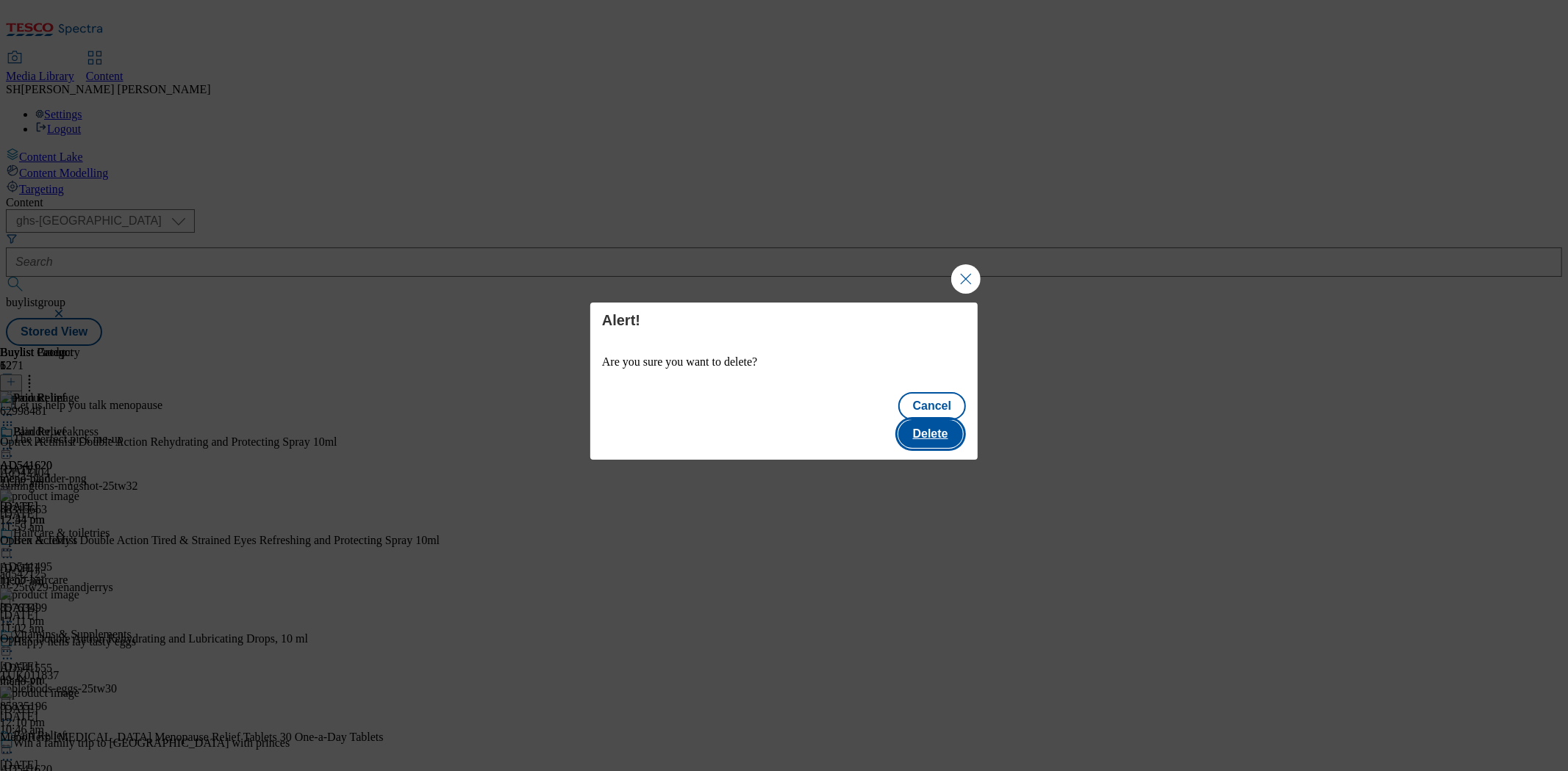
click at [944, 430] on button "Delete" at bounding box center [931, 434] width 65 height 28
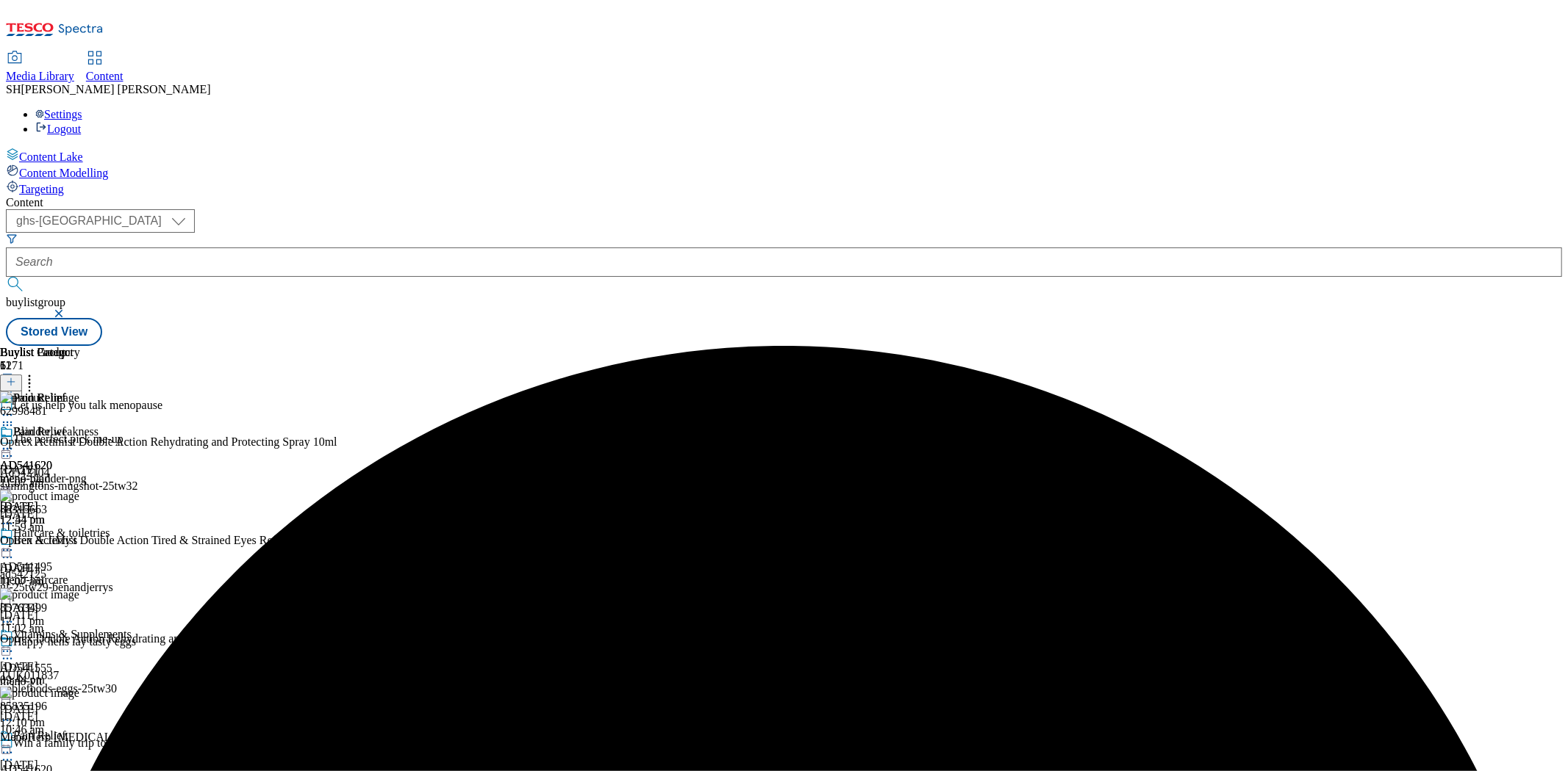
scroll to position [1227, 0]
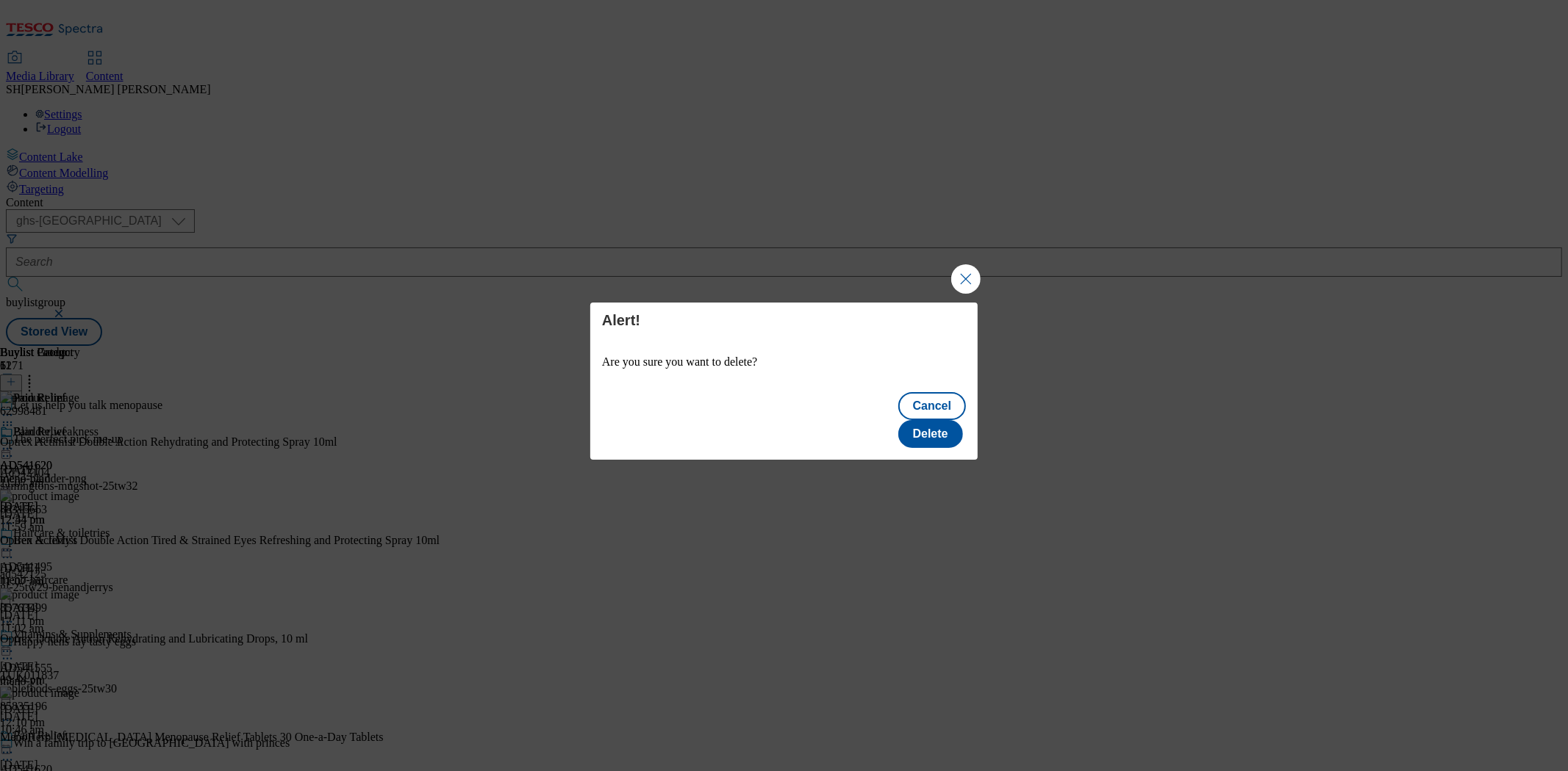
scroll to position [0, 0]
click at [927, 426] on button "Delete" at bounding box center [931, 434] width 65 height 28
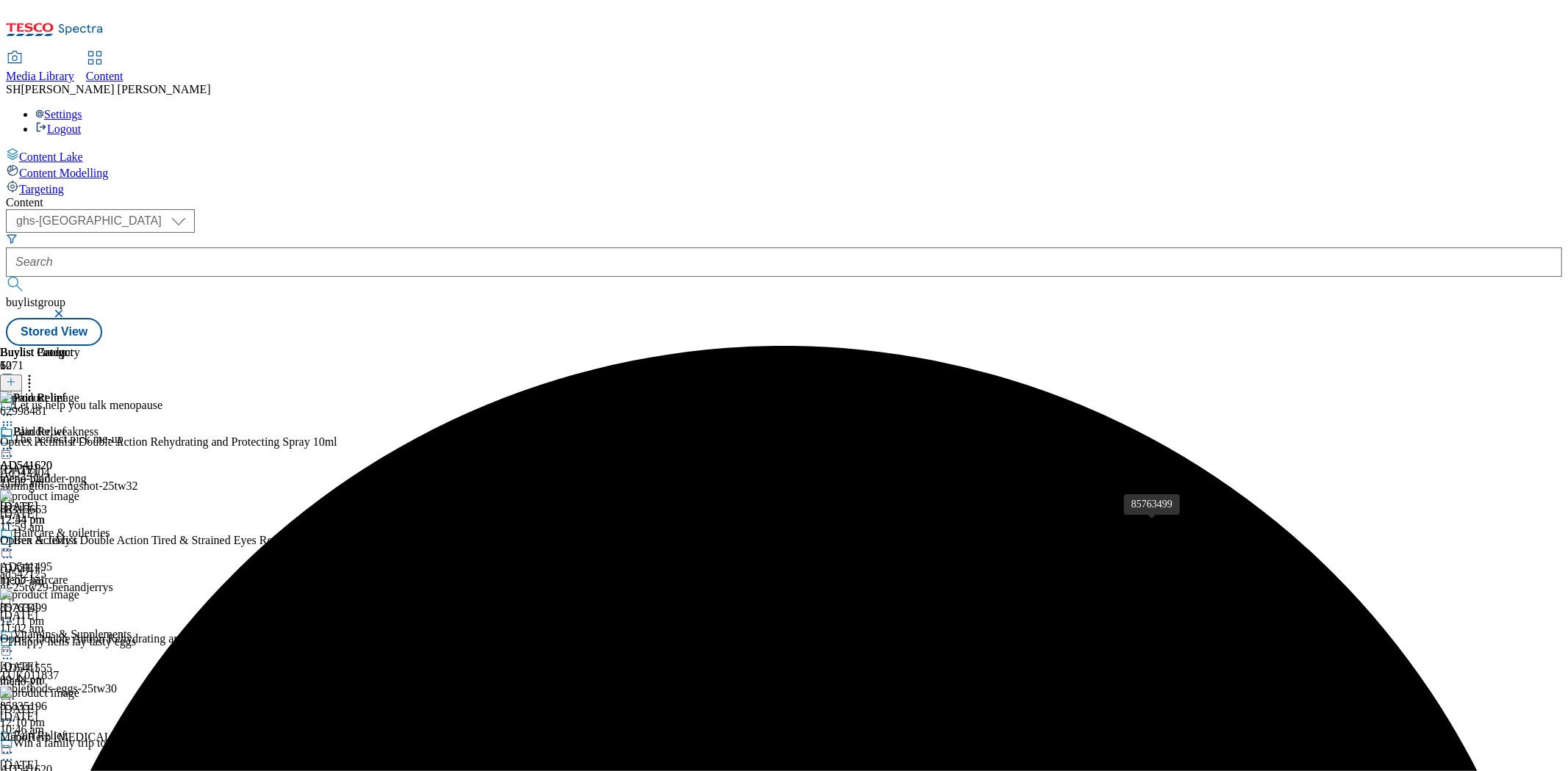
scroll to position [244, 0]
click at [37, 372] on icon at bounding box center [30, 379] width 14 height 14
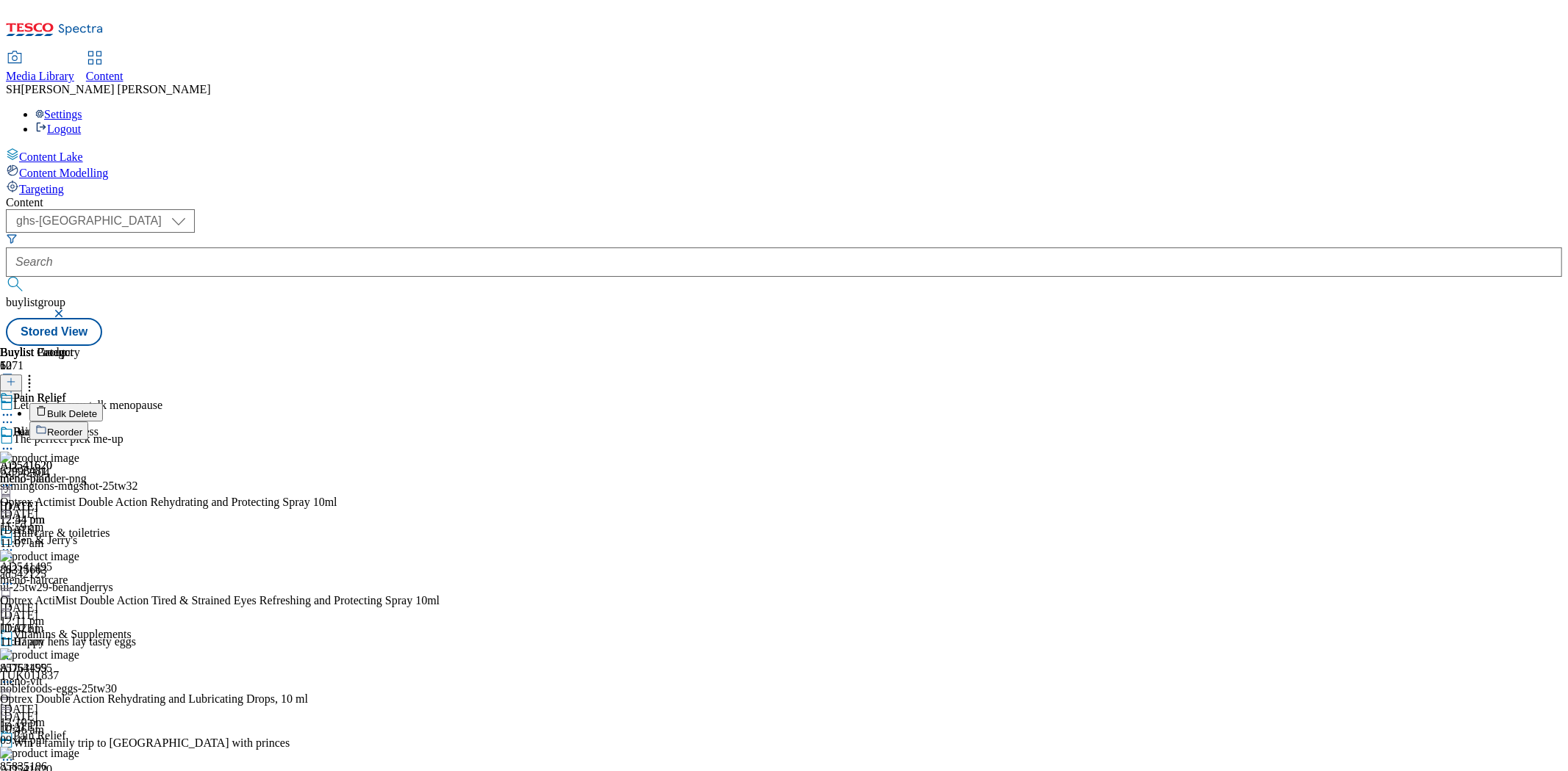
click at [83, 427] on span "Reorder" at bounding box center [64, 432] width 35 height 11
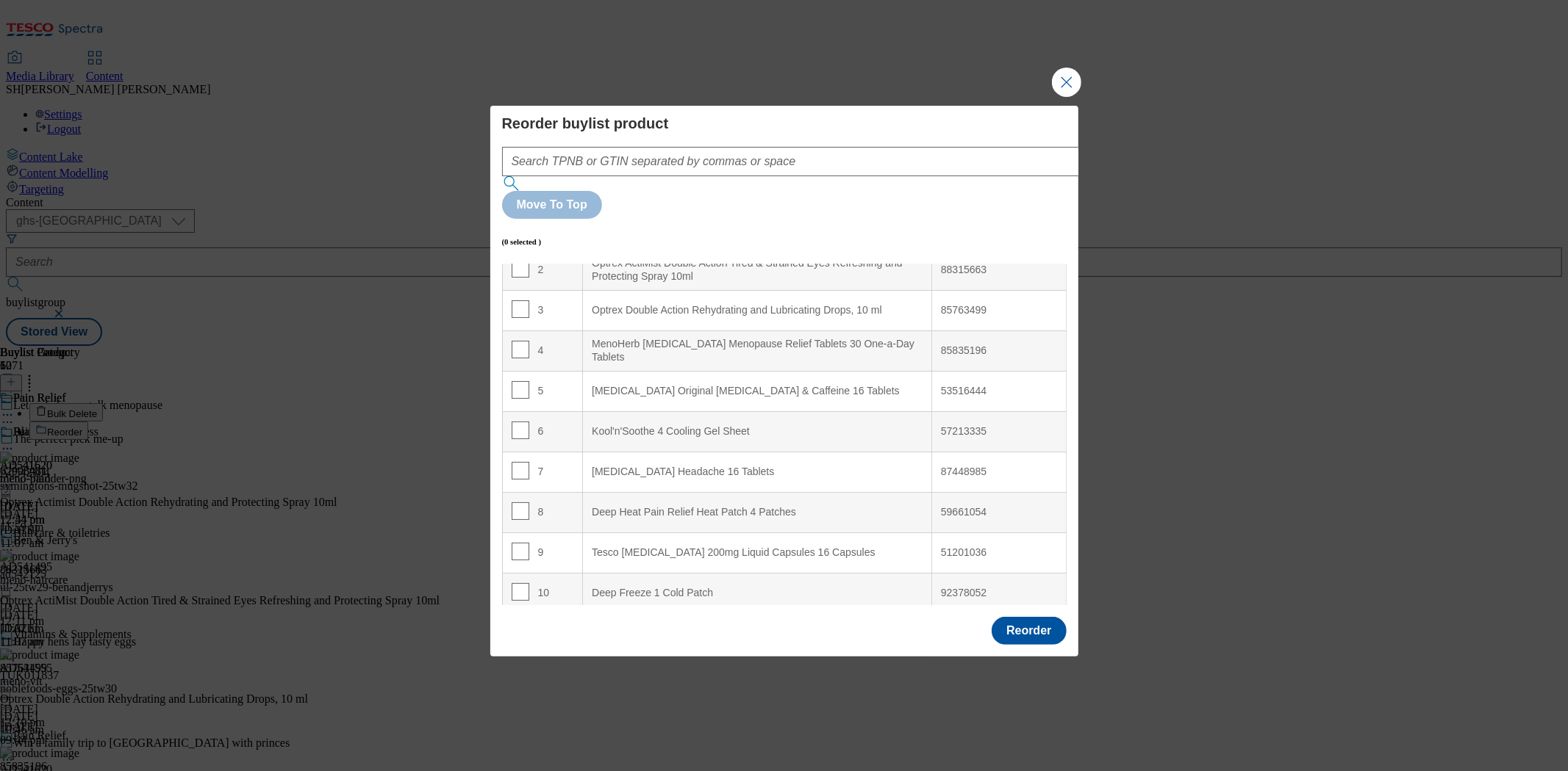
scroll to position [104, 0]
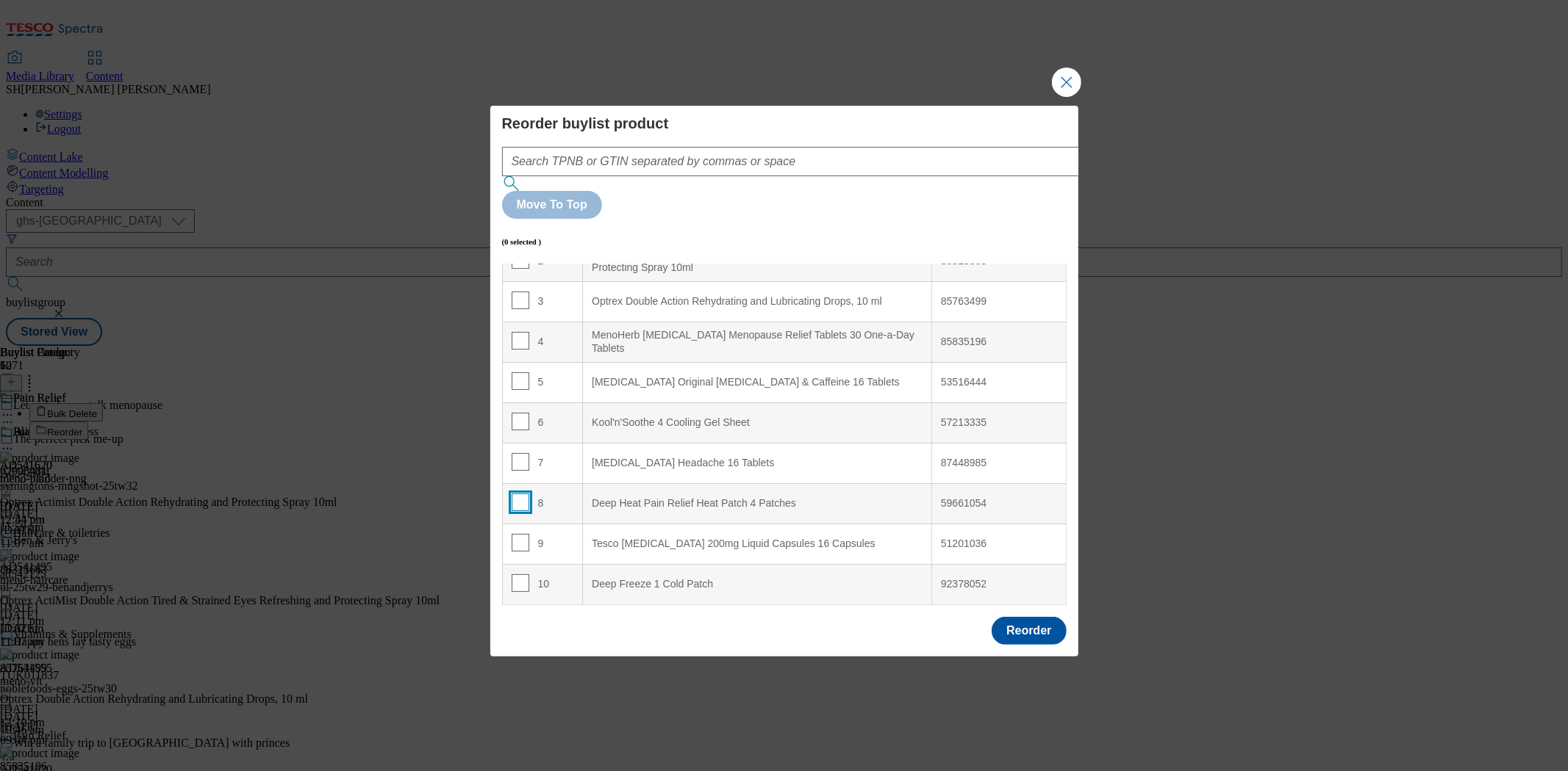
click at [521, 493] on input "Modal" at bounding box center [521, 502] width 18 height 18
checkbox input "true"
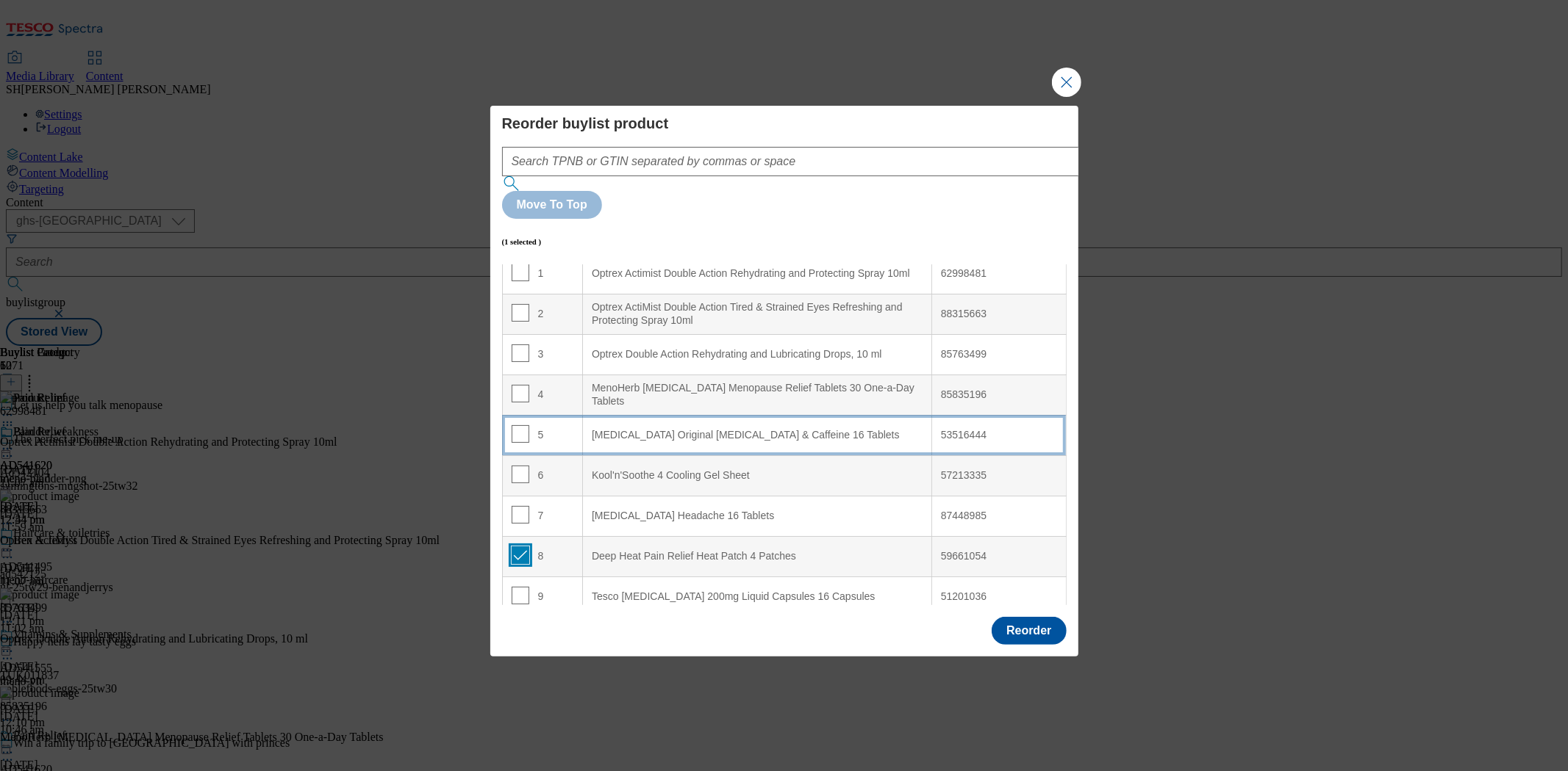
scroll to position [0, 0]
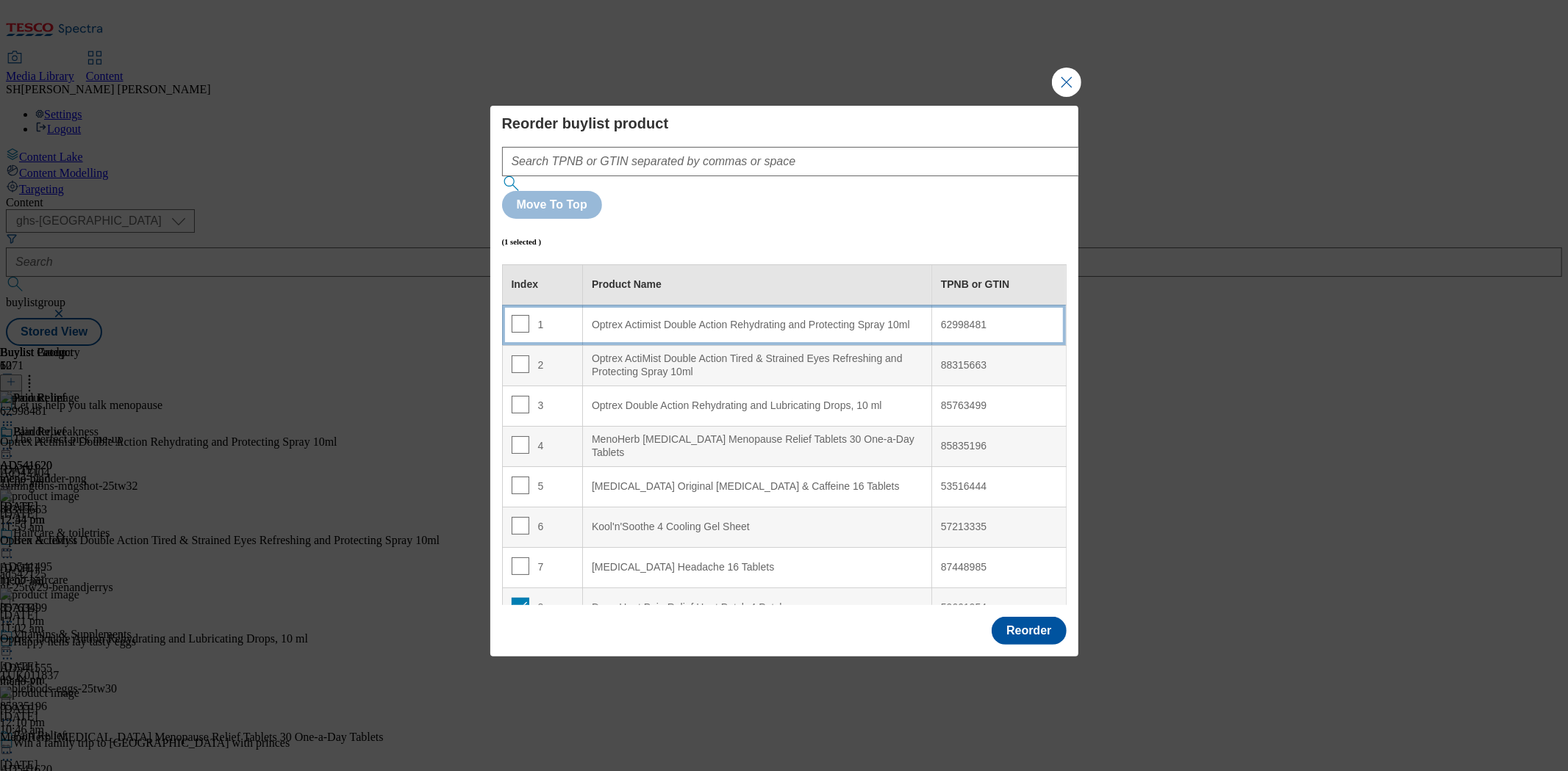
click at [637, 319] on div "Optrex Actimist Double Action Rehydrating and Protecting Spray 10ml" at bounding box center [757, 325] width 331 height 13
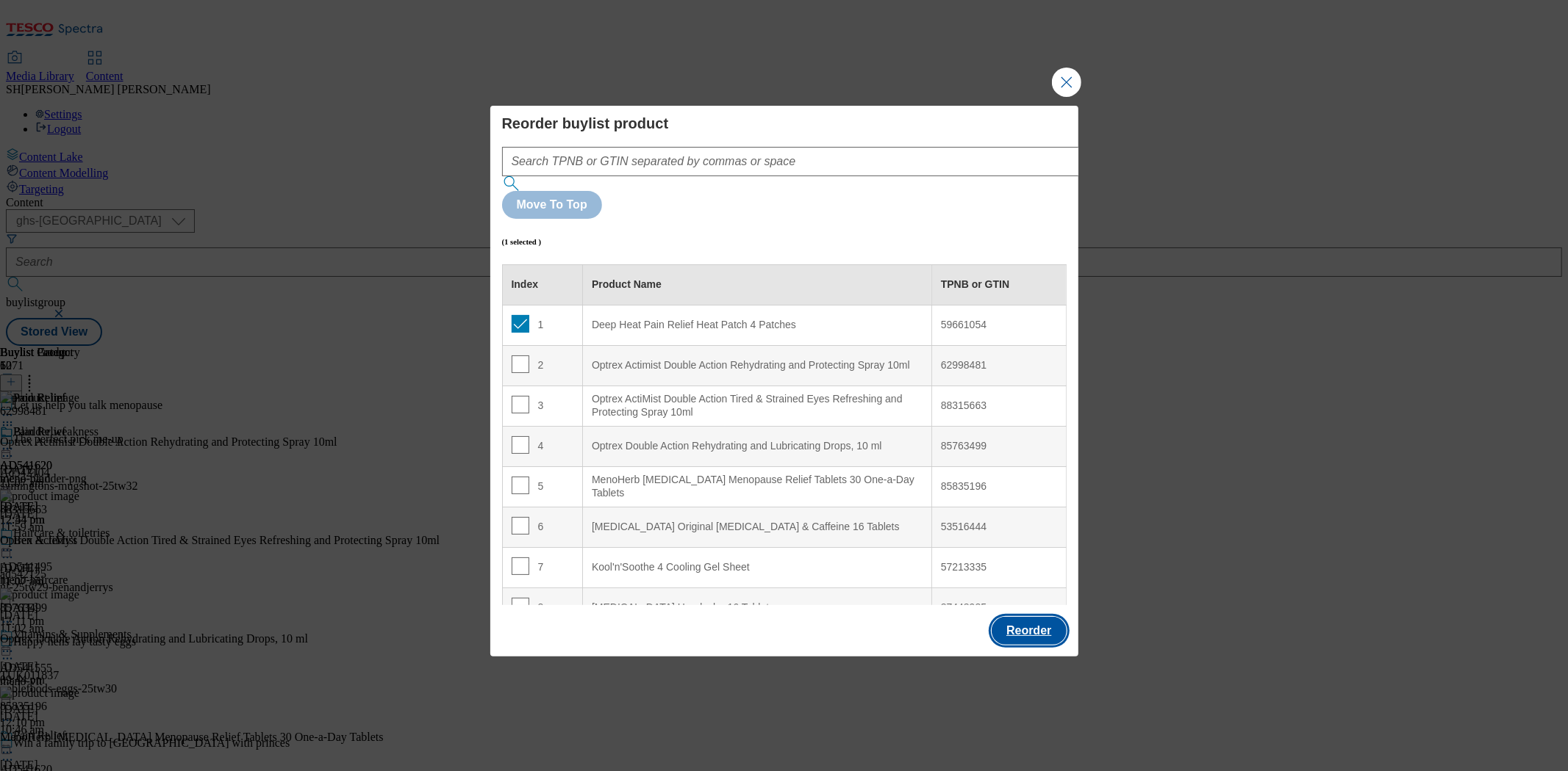
click at [1048, 617] on button "Reorder" at bounding box center [1029, 631] width 75 height 28
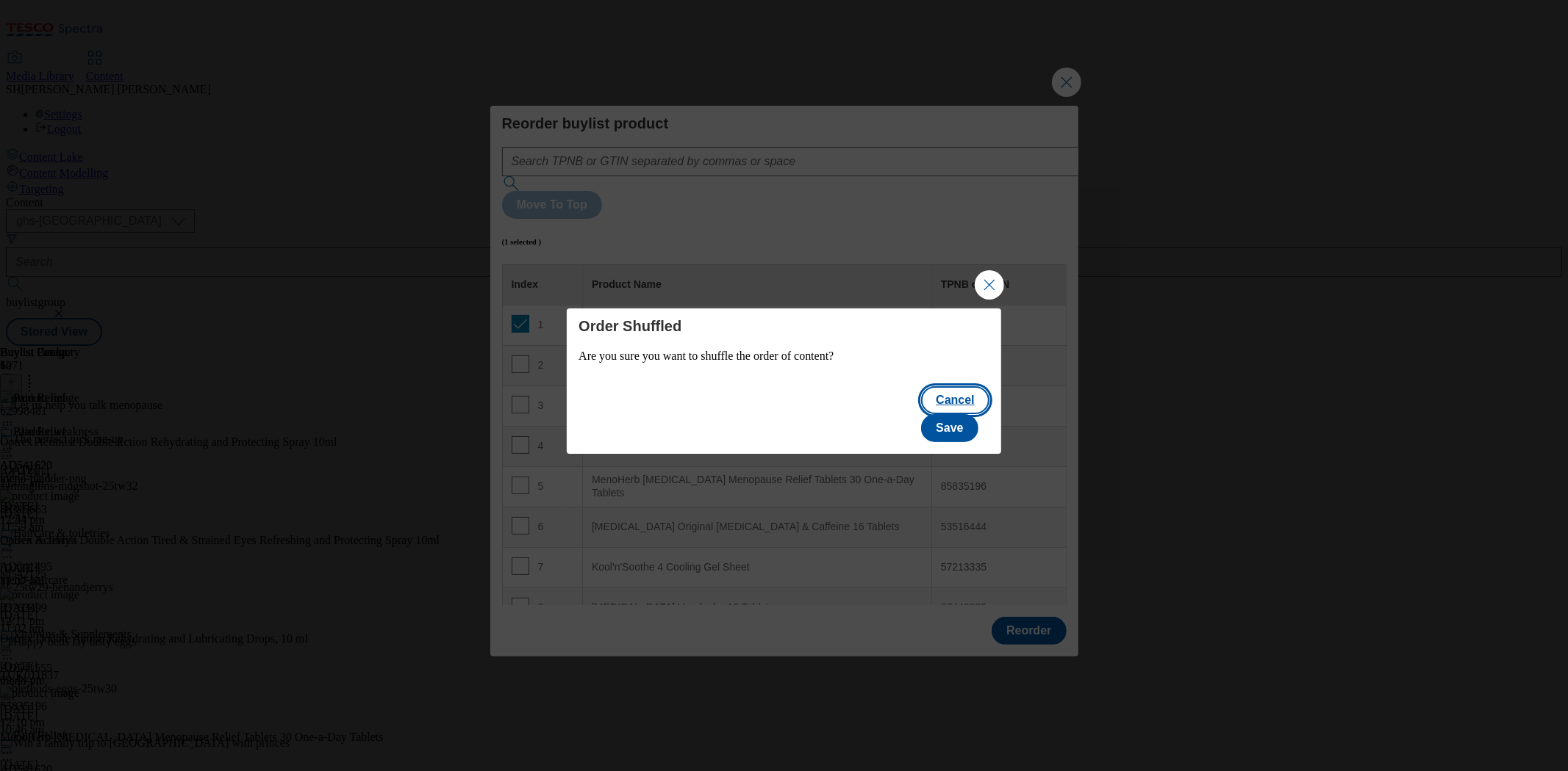
click at [921, 414] on button "Cancel" at bounding box center [954, 400] width 67 height 28
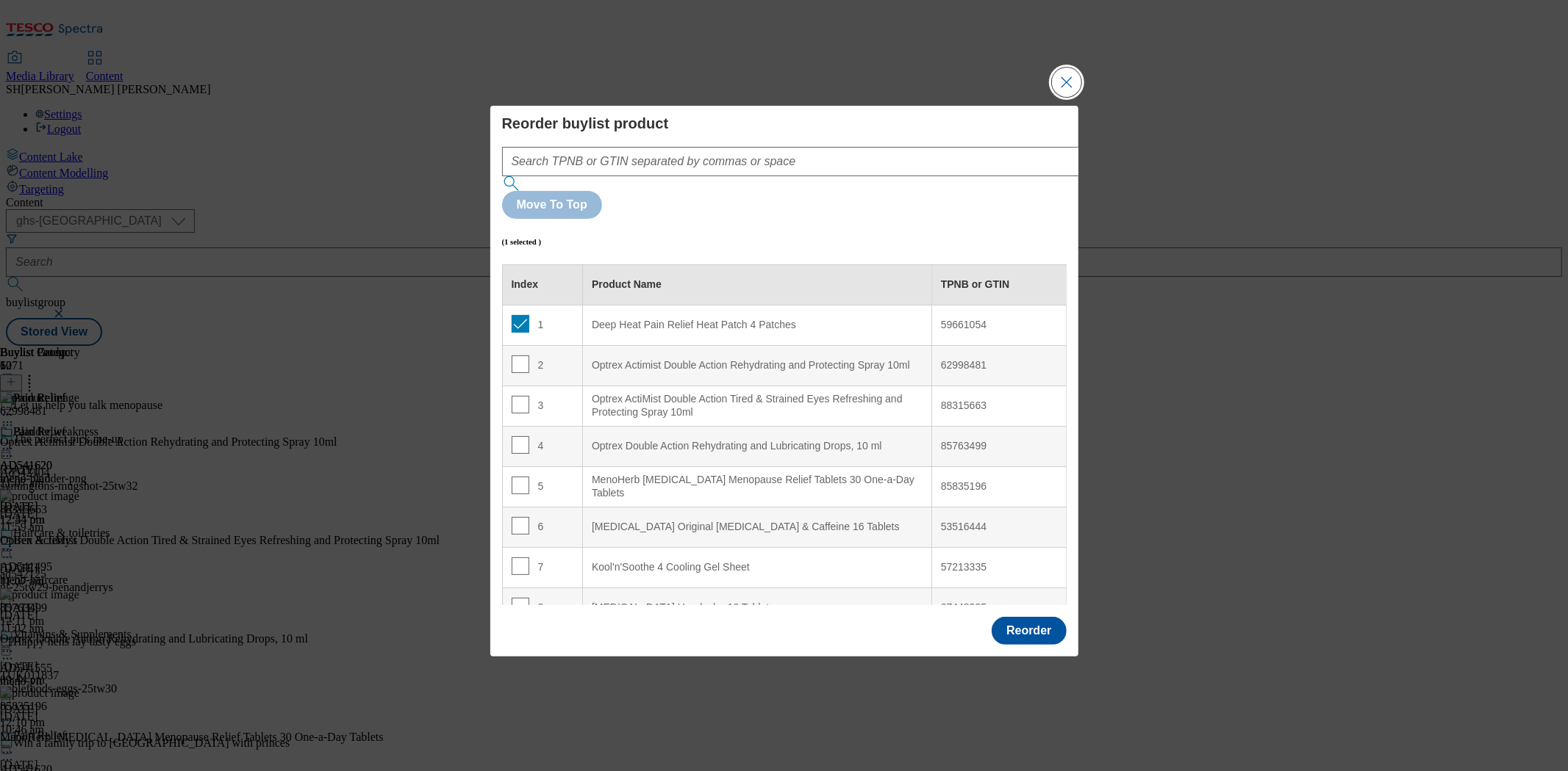
click at [1053, 97] on button "Close Modal" at bounding box center [1066, 82] width 30 height 30
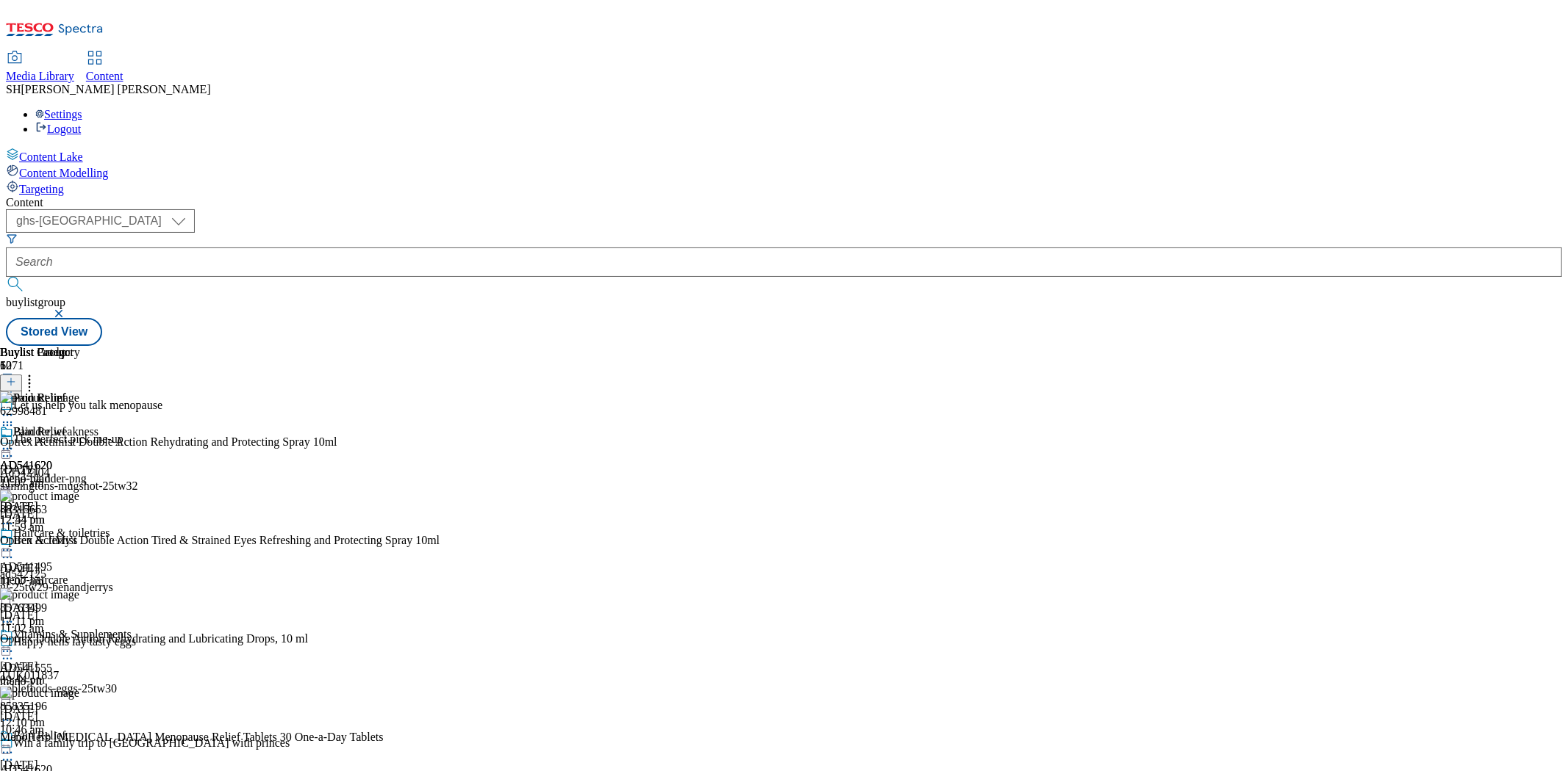
click at [31, 379] on circle at bounding box center [30, 380] width 2 height 2
click at [22, 375] on button at bounding box center [11, 383] width 22 height 17
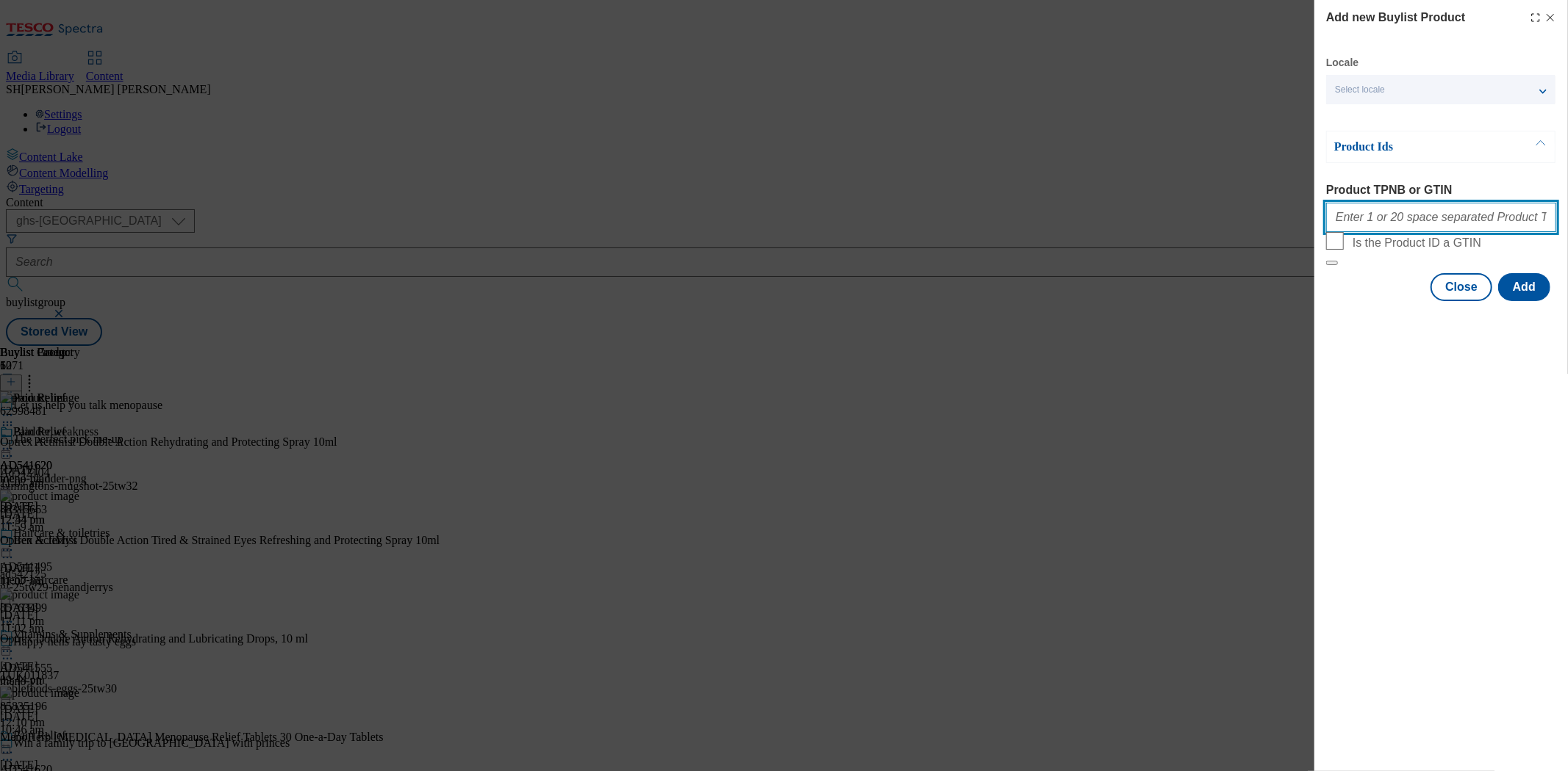
click at [1393, 232] on input "Product TPNB or GTIN" at bounding box center [1441, 217] width 230 height 30
paste input "93823313 91714774 85763499 96178501 77380779 85835196 94033273"
type input "93823313 91714774 85763499 96178501 77380779 85835196 94033273"
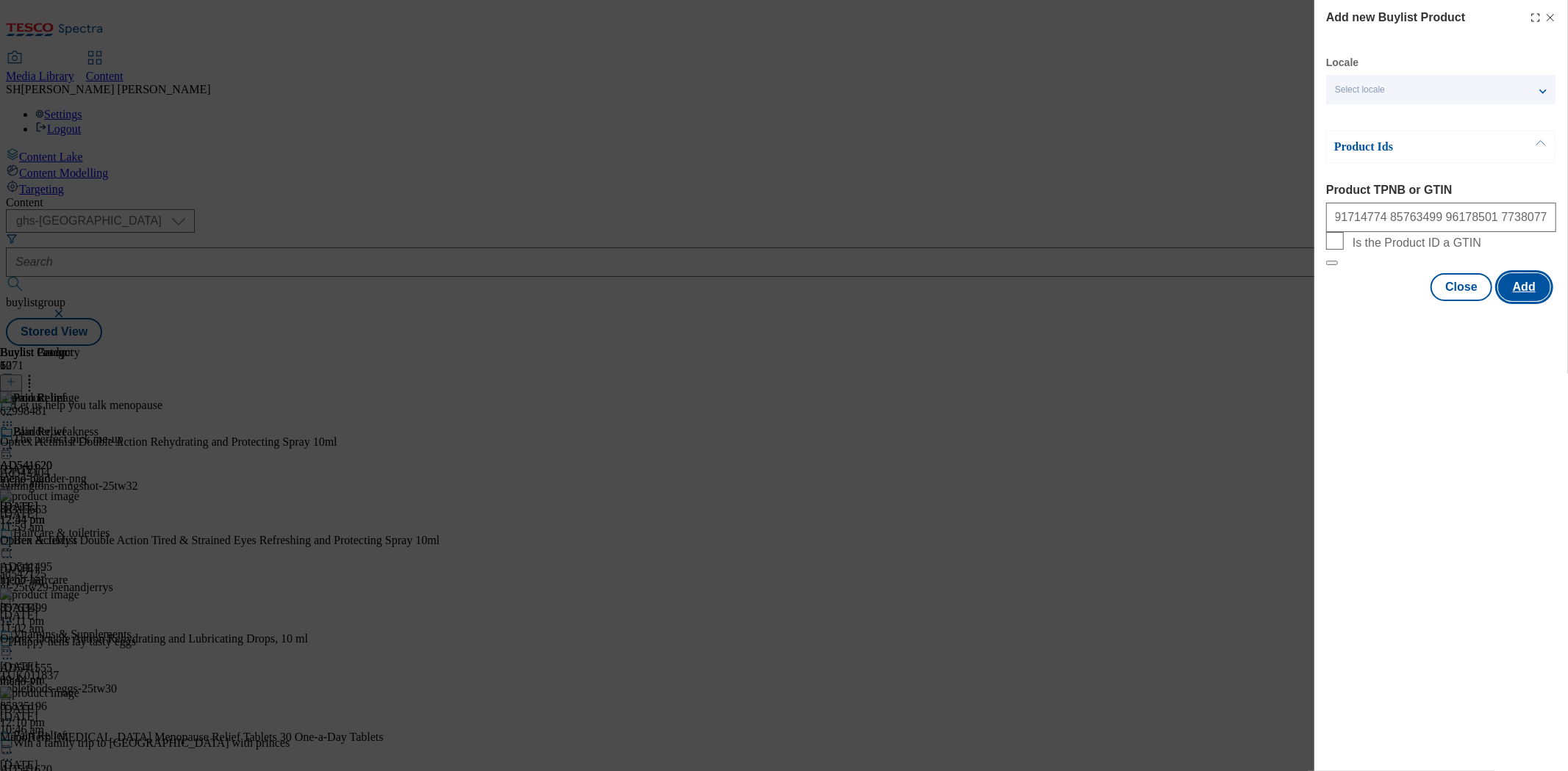
scroll to position [0, 0]
click at [1519, 301] on button "Add" at bounding box center [1524, 287] width 52 height 28
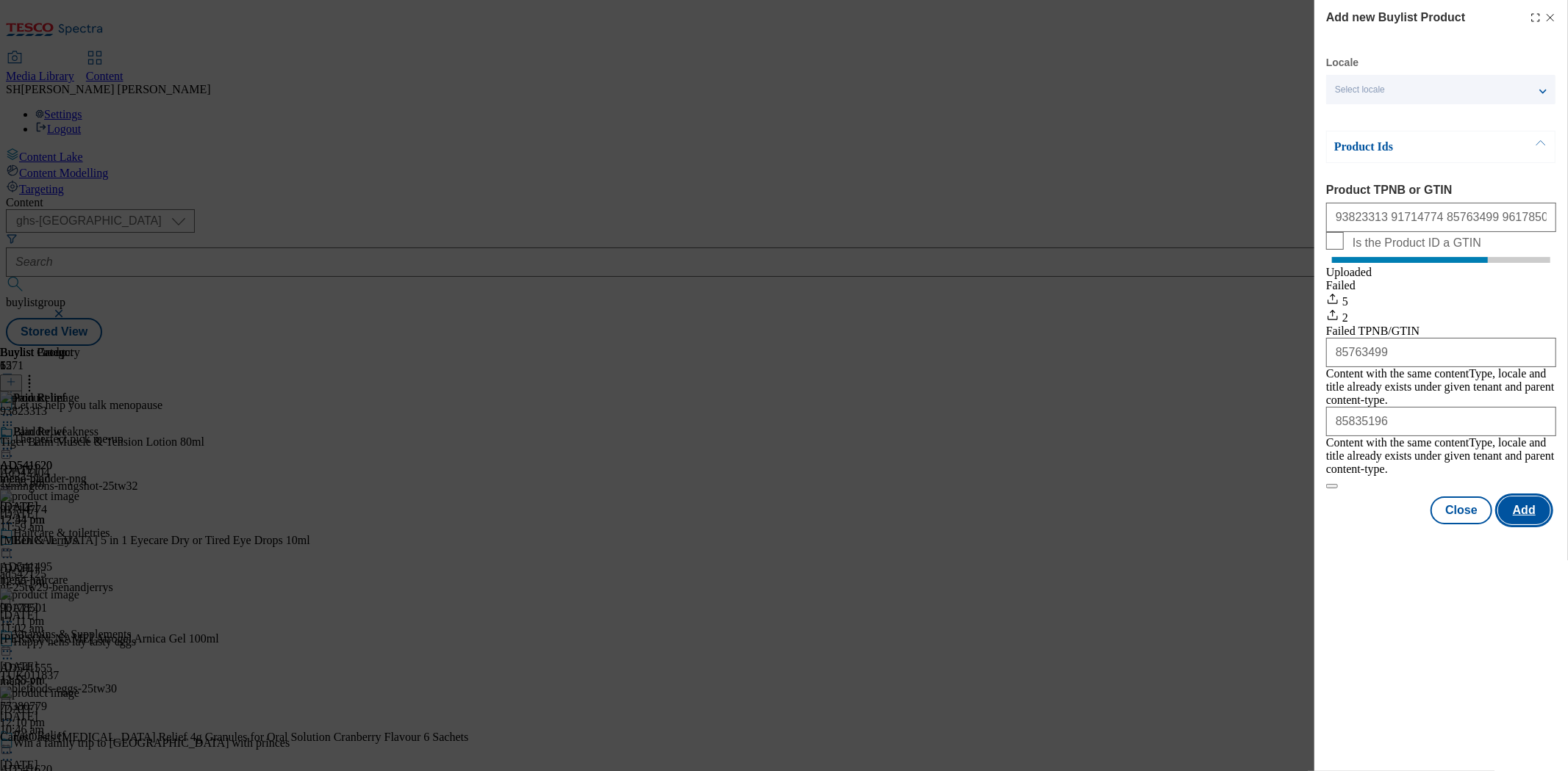
click at [1522, 501] on button "Add" at bounding box center [1524, 510] width 52 height 28
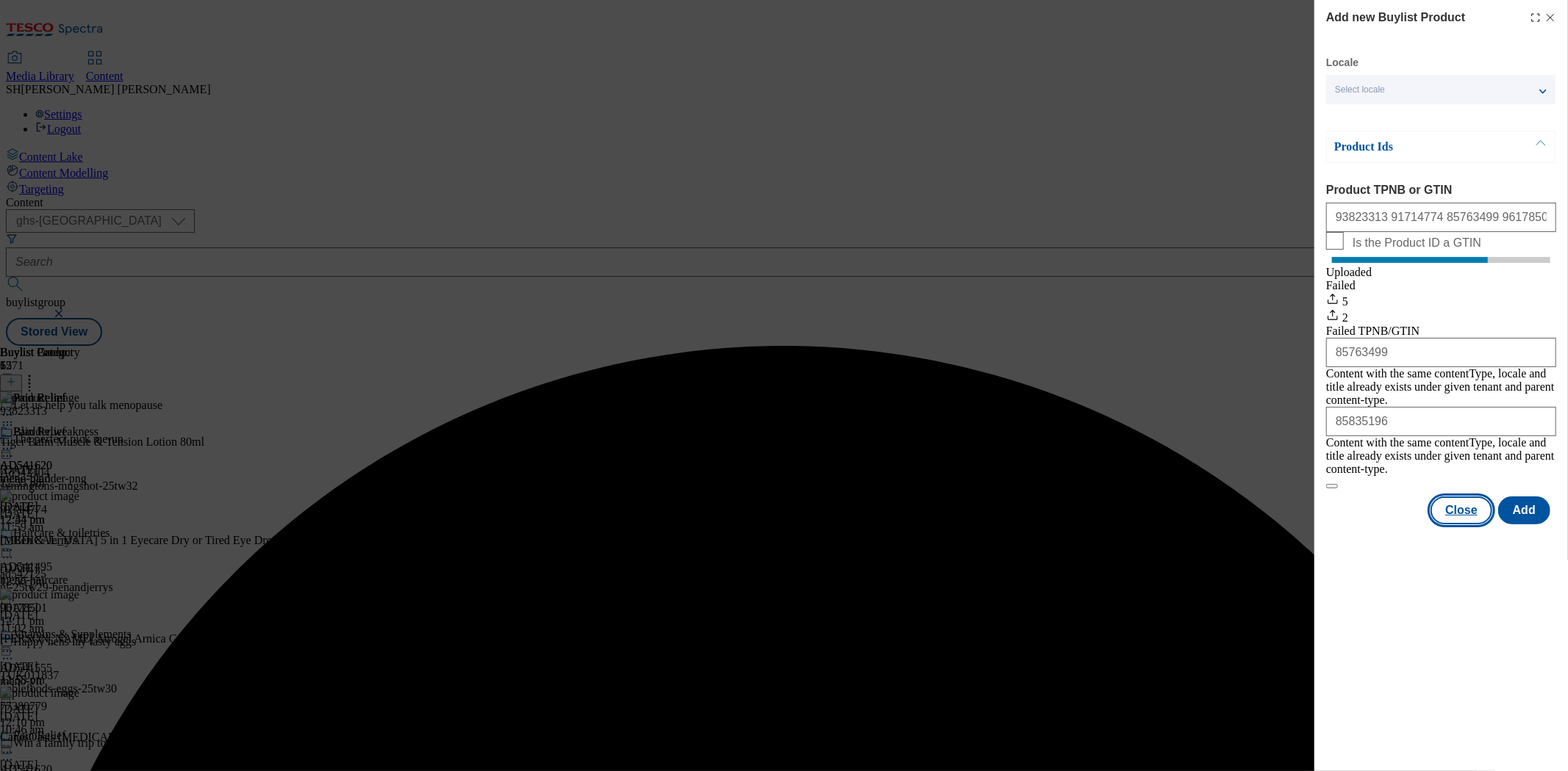
click at [1474, 501] on button "Close" at bounding box center [1461, 510] width 62 height 28
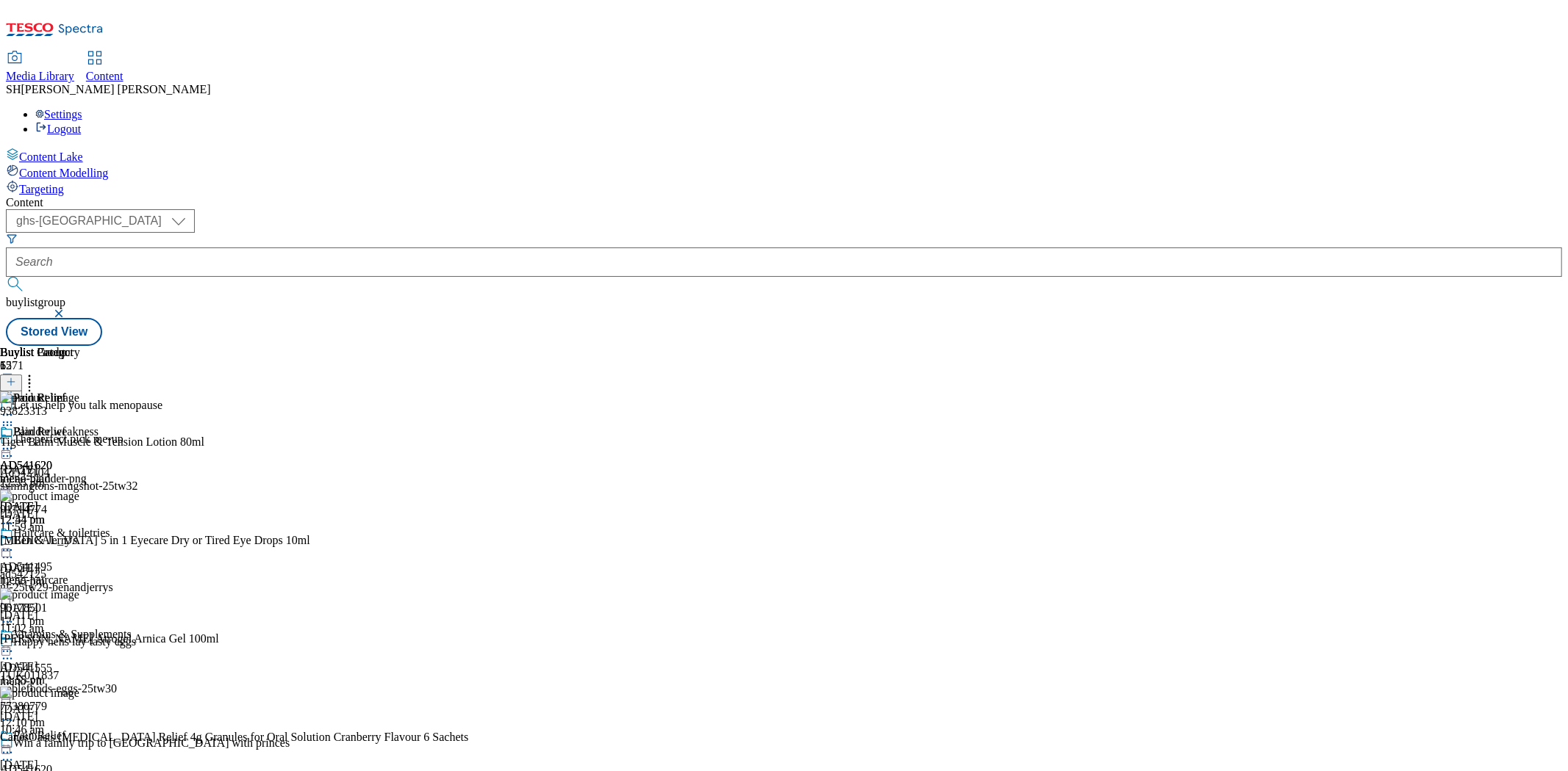
scroll to position [1830, 0]
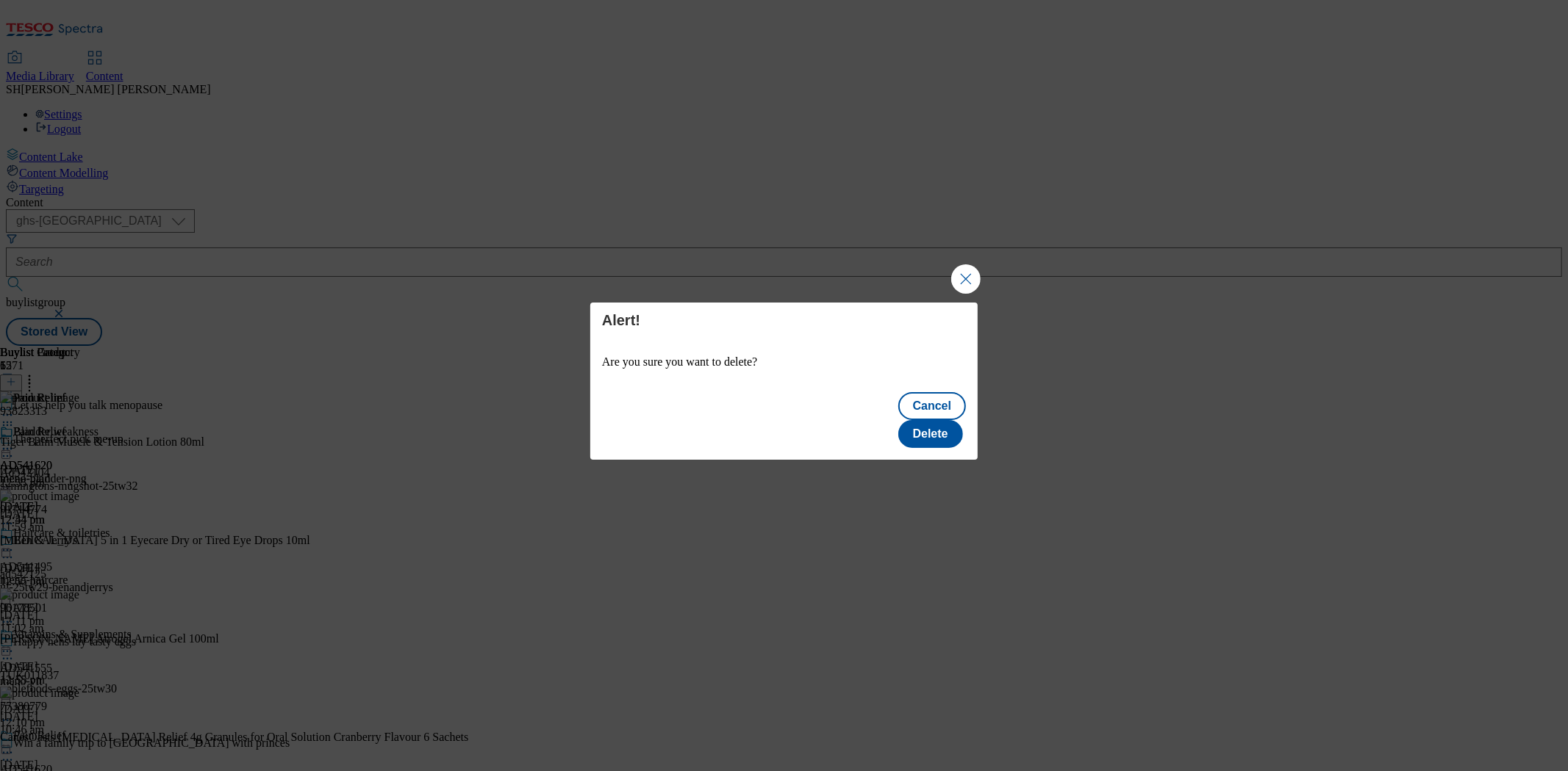
scroll to position [0, 0]
click at [933, 423] on button "Delete" at bounding box center [931, 434] width 65 height 28
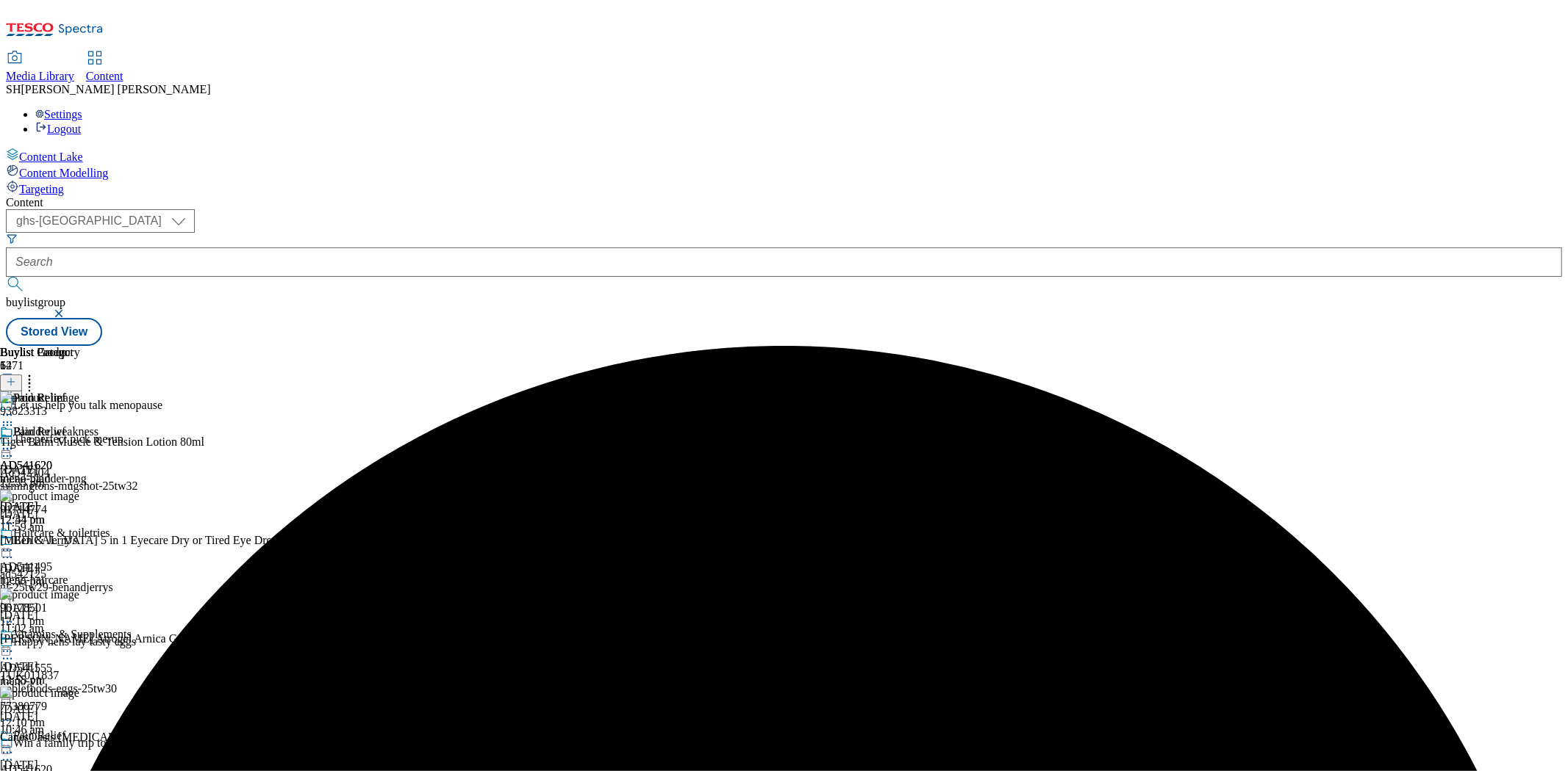
click at [37, 372] on icon at bounding box center [30, 379] width 14 height 14
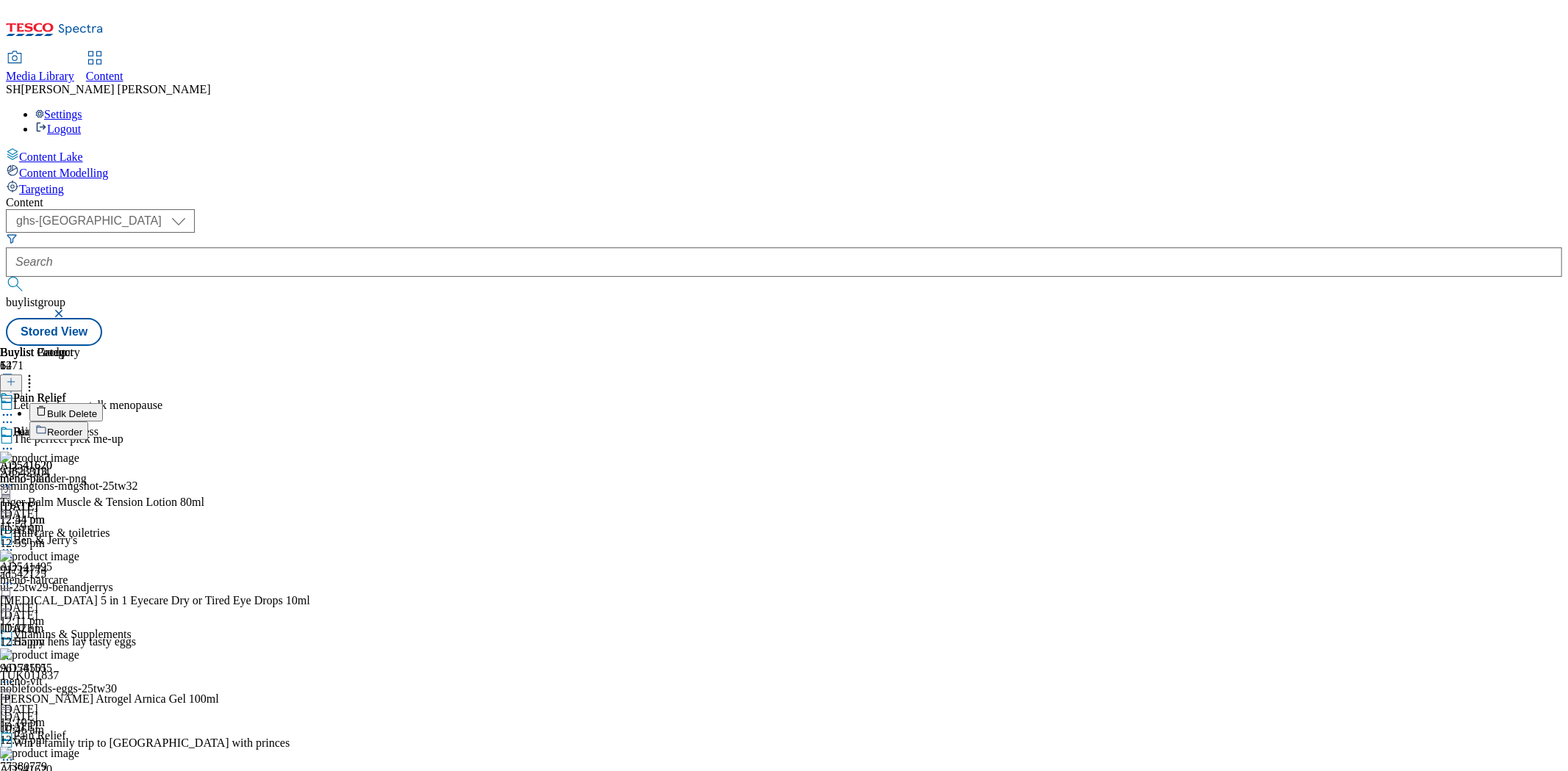
click at [83, 427] on span "Reorder" at bounding box center [64, 432] width 35 height 11
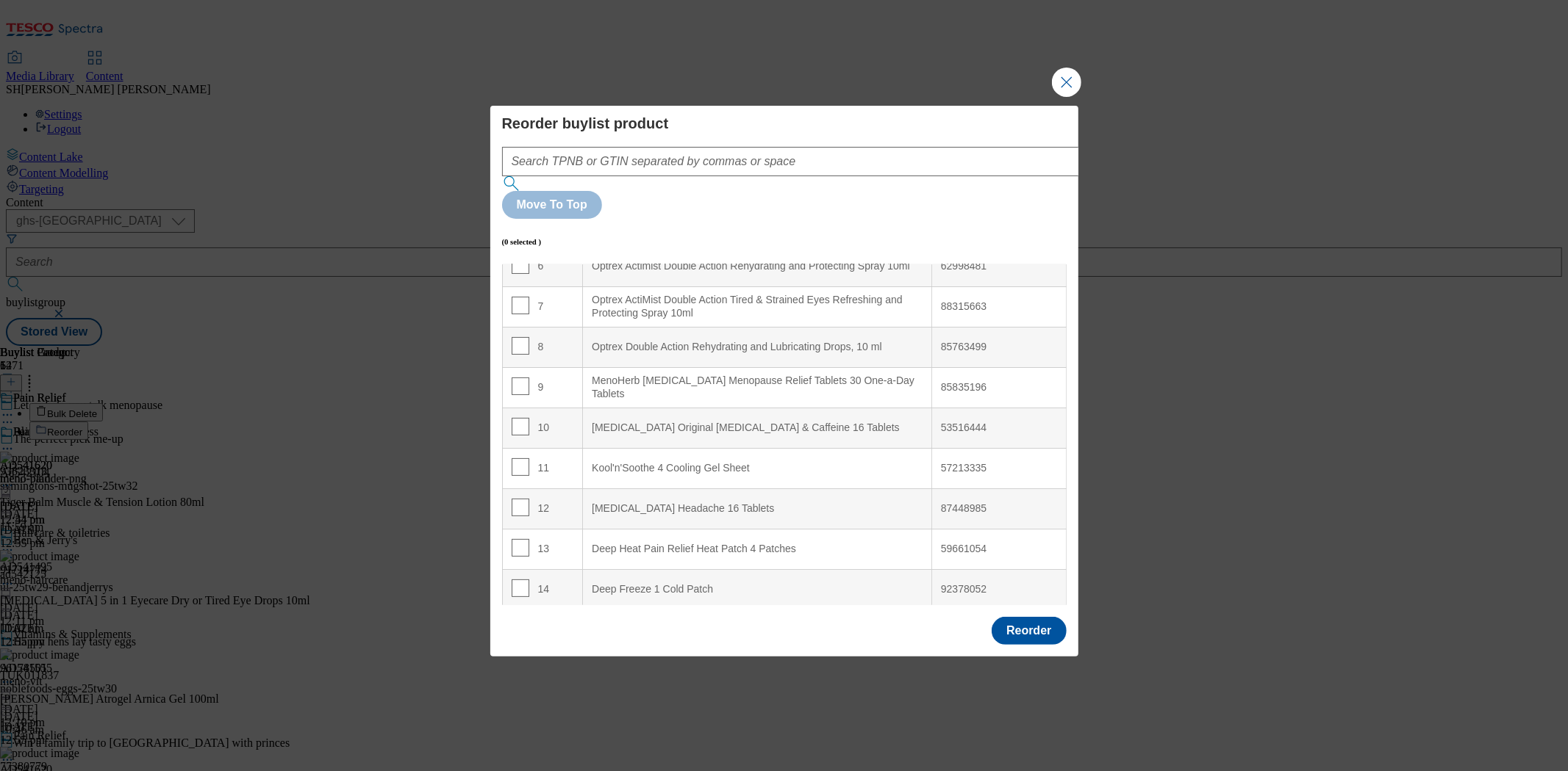
scroll to position [266, 0]
click at [519, 534] on input "Modal" at bounding box center [521, 543] width 18 height 18
checkbox input "true"
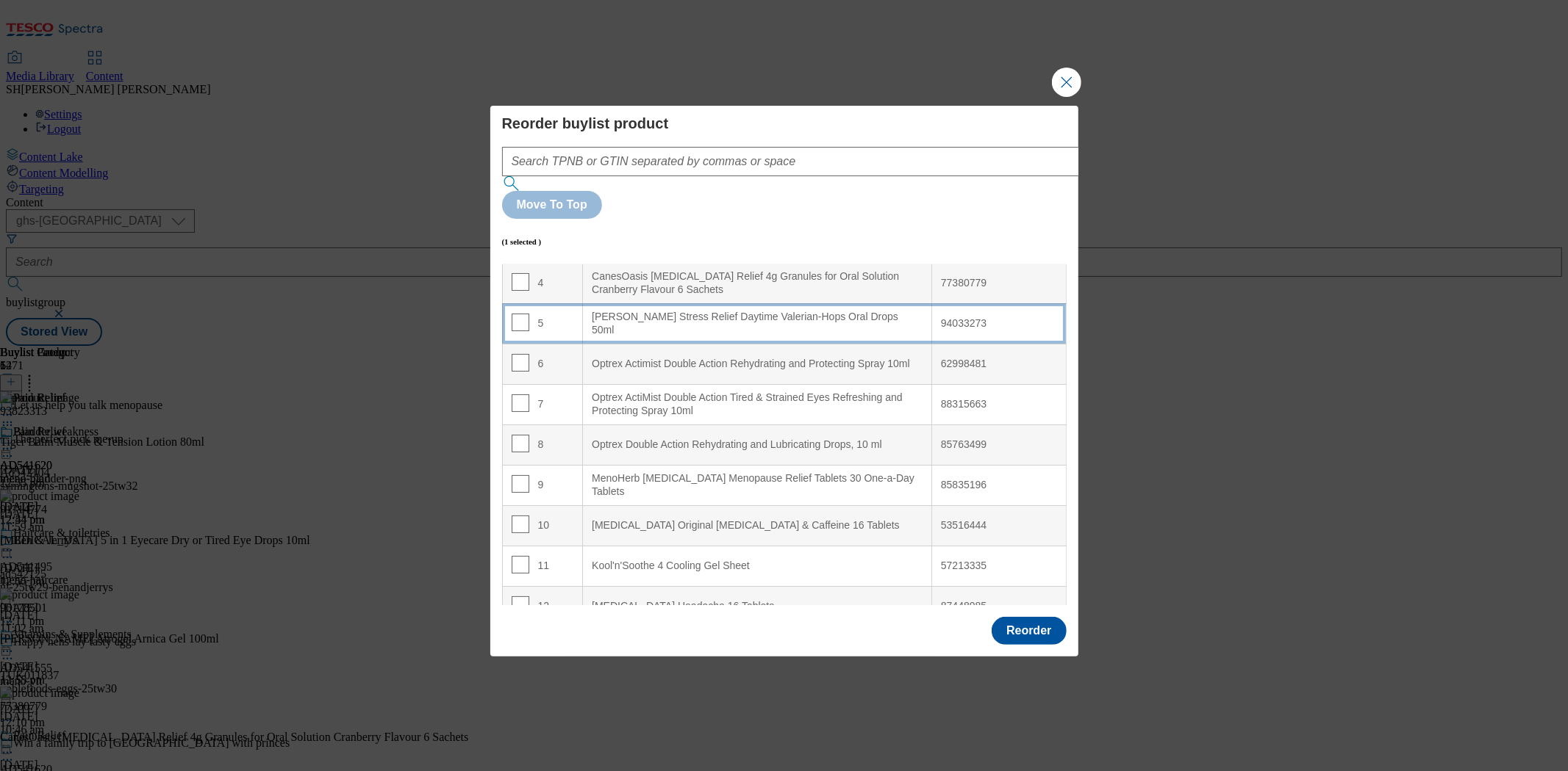
scroll to position [82, 0]
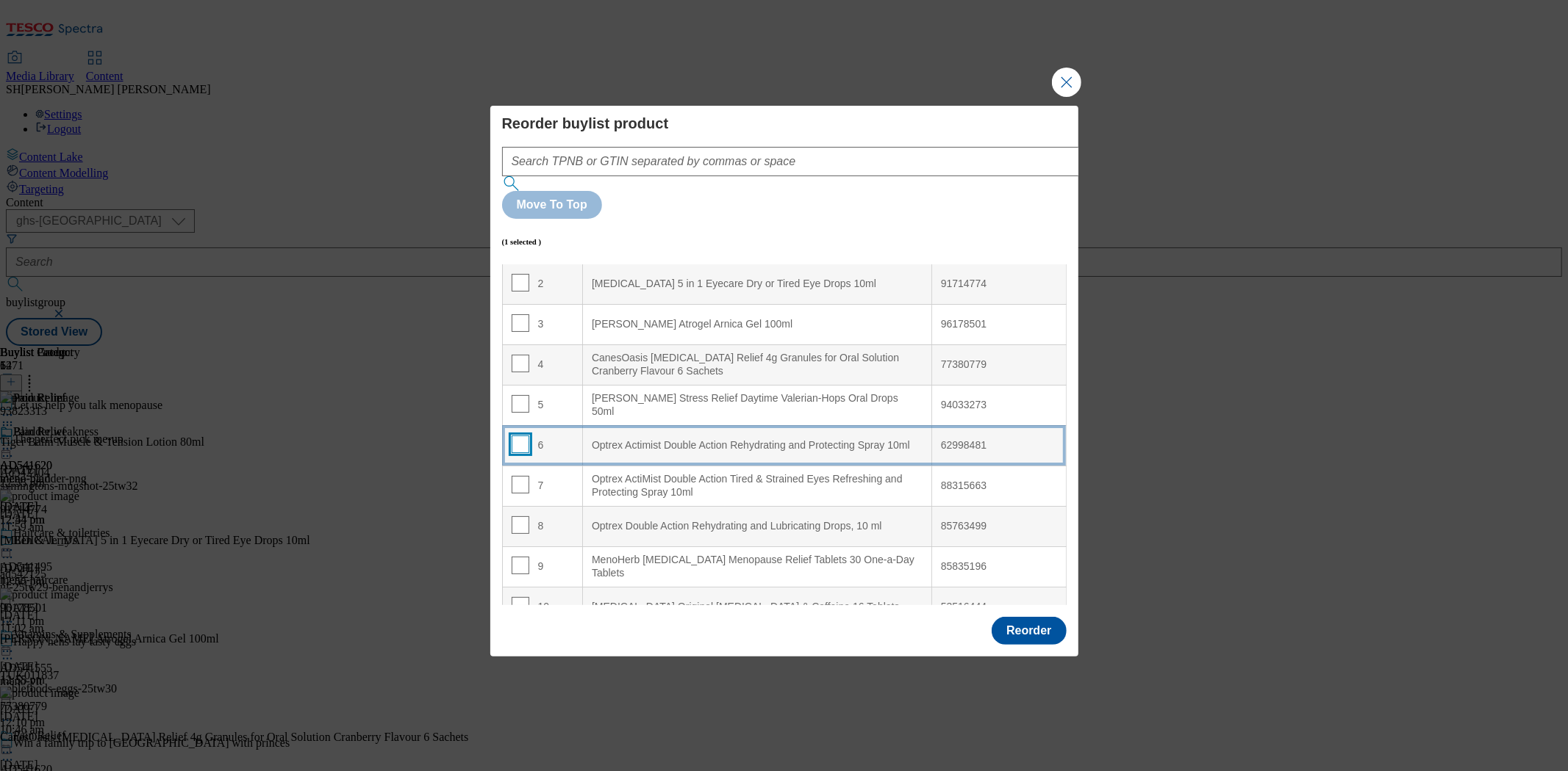
click at [521, 436] on input "Modal" at bounding box center [521, 445] width 18 height 18
checkbox input "true"
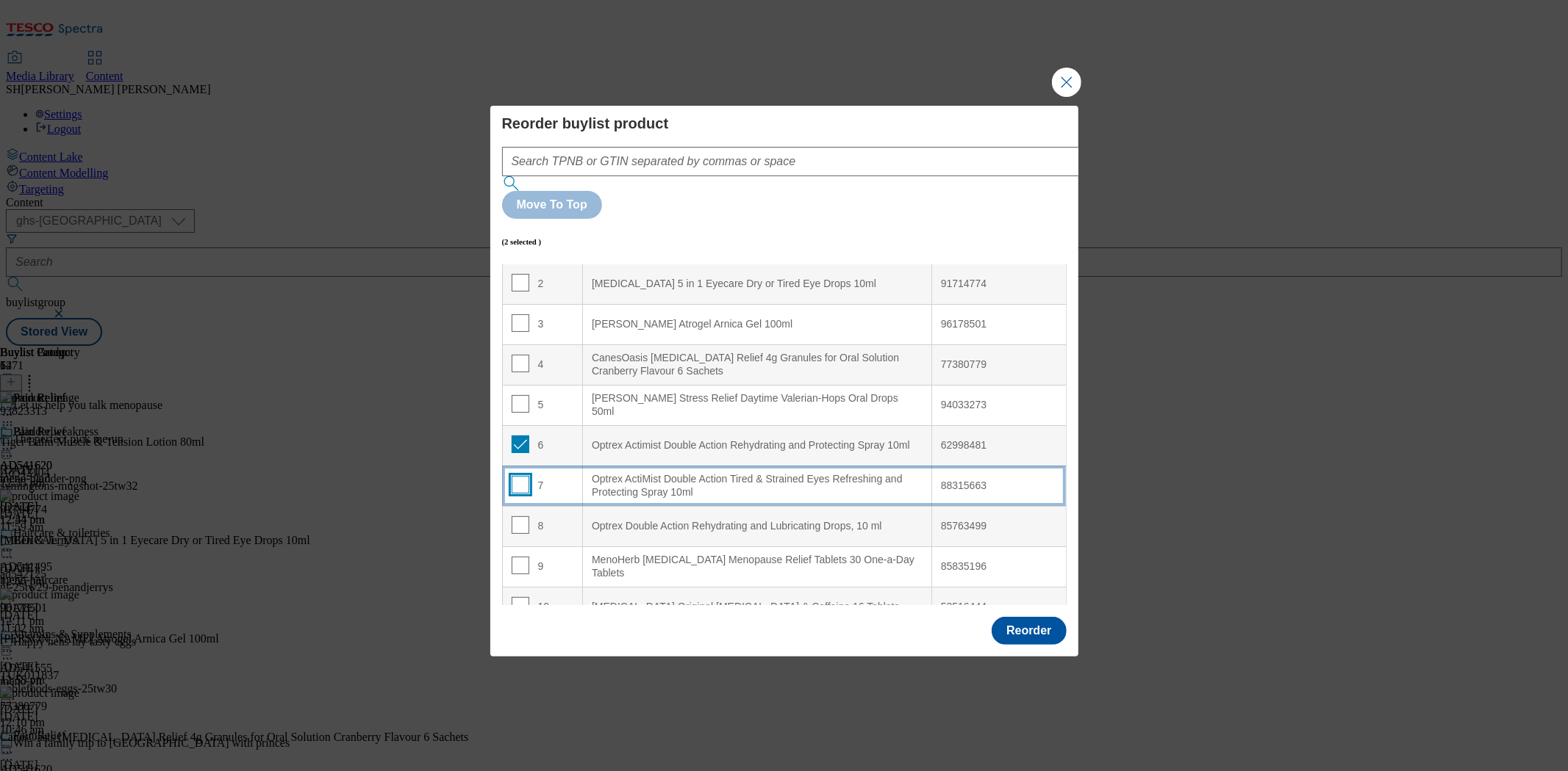
click at [522, 476] on input "Modal" at bounding box center [521, 485] width 18 height 18
checkbox input "true"
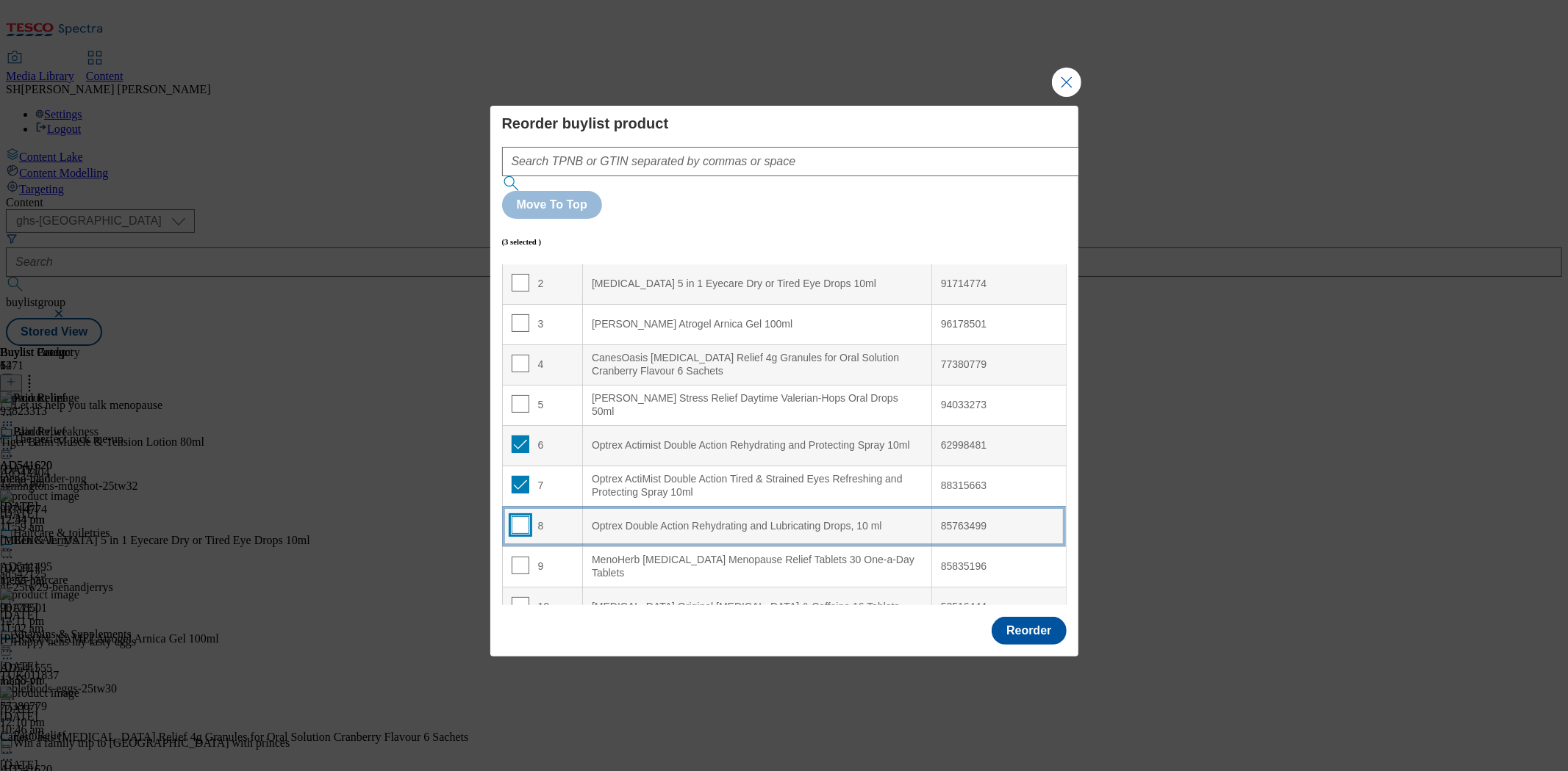
click at [523, 517] on input "Modal" at bounding box center [521, 526] width 18 height 18
checkbox input "true"
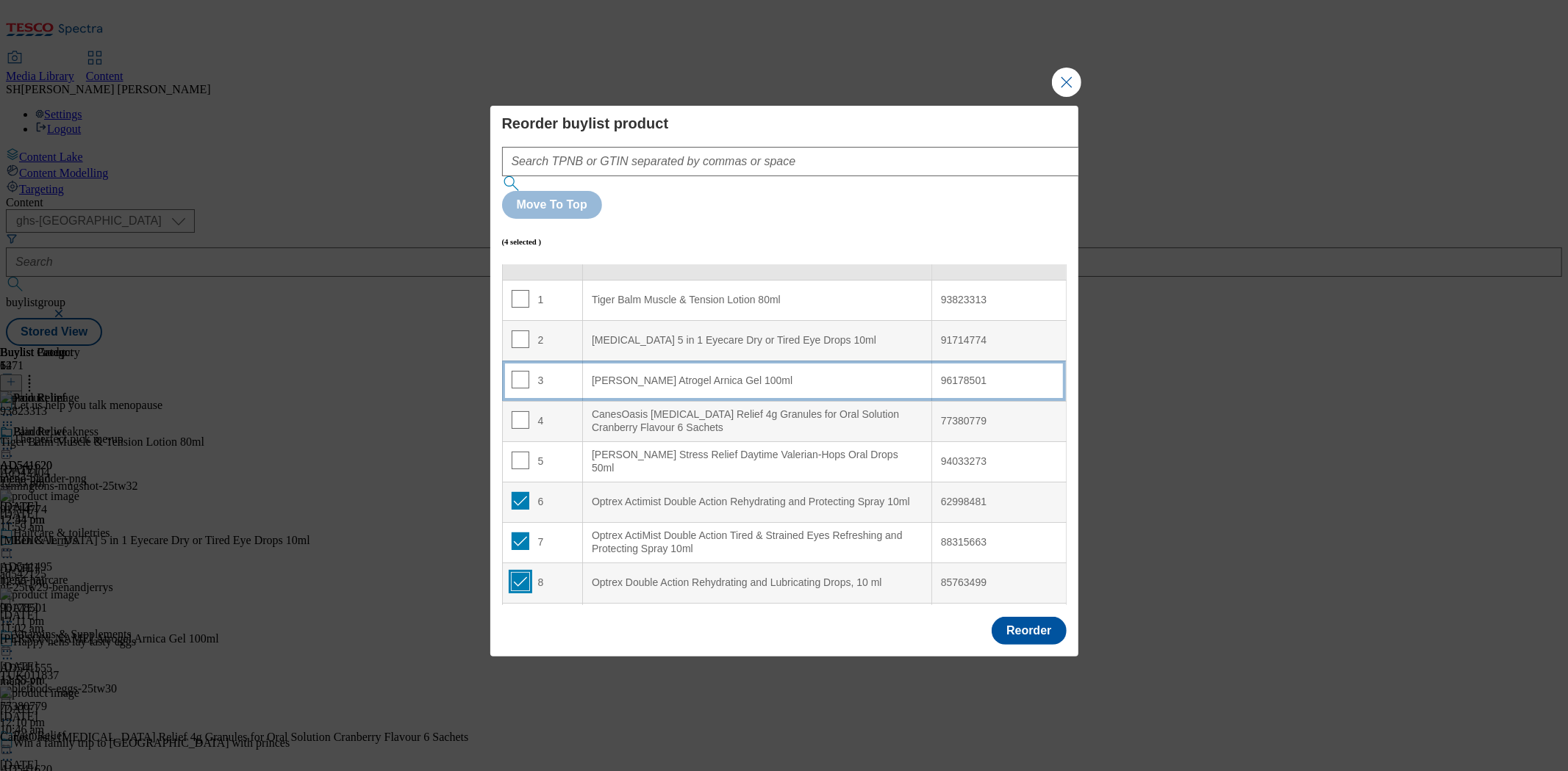
scroll to position [0, 0]
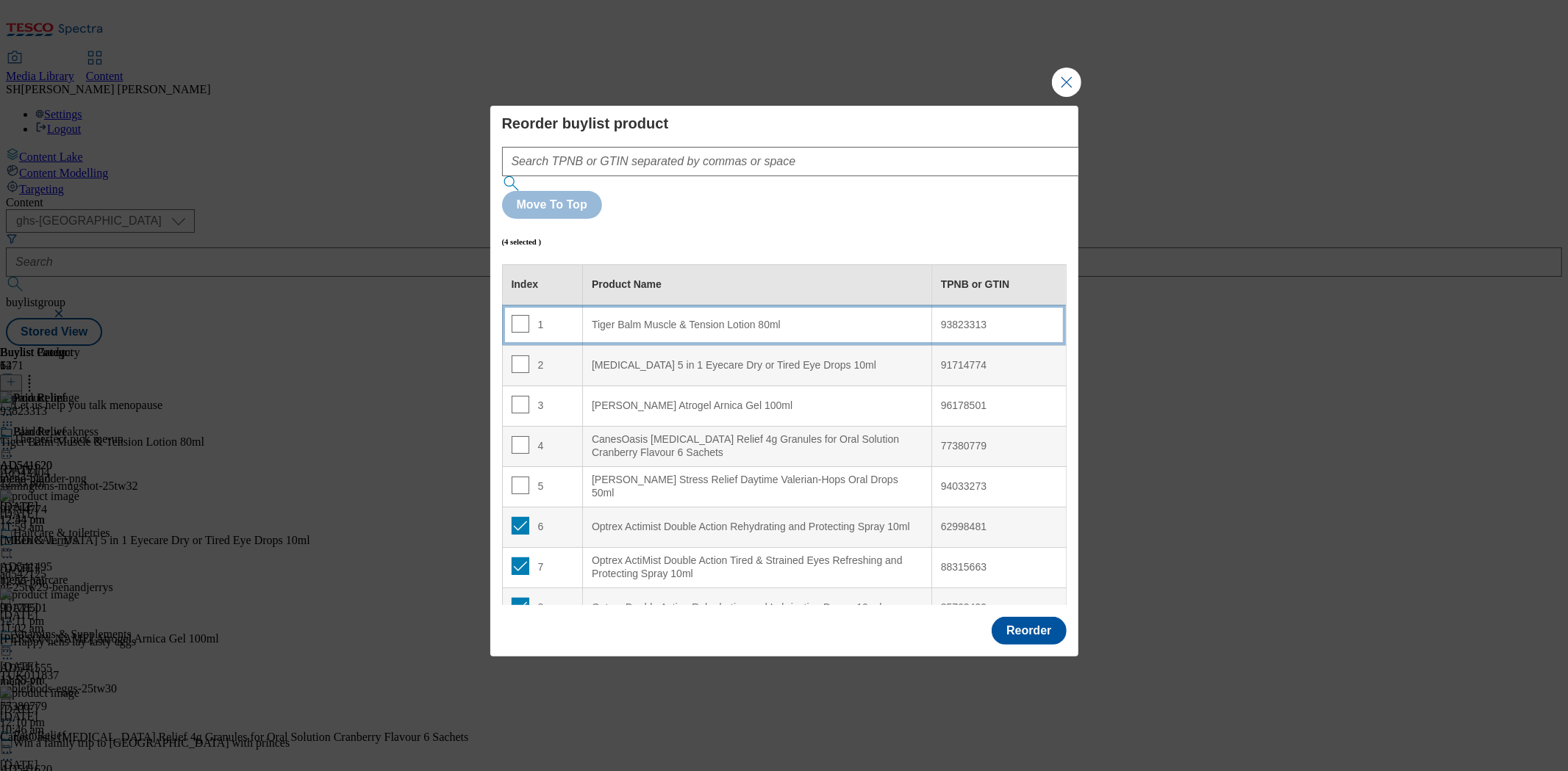
click at [633, 319] on div "Tiger Balm Muscle & Tension Lotion 80ml" at bounding box center [757, 325] width 331 height 13
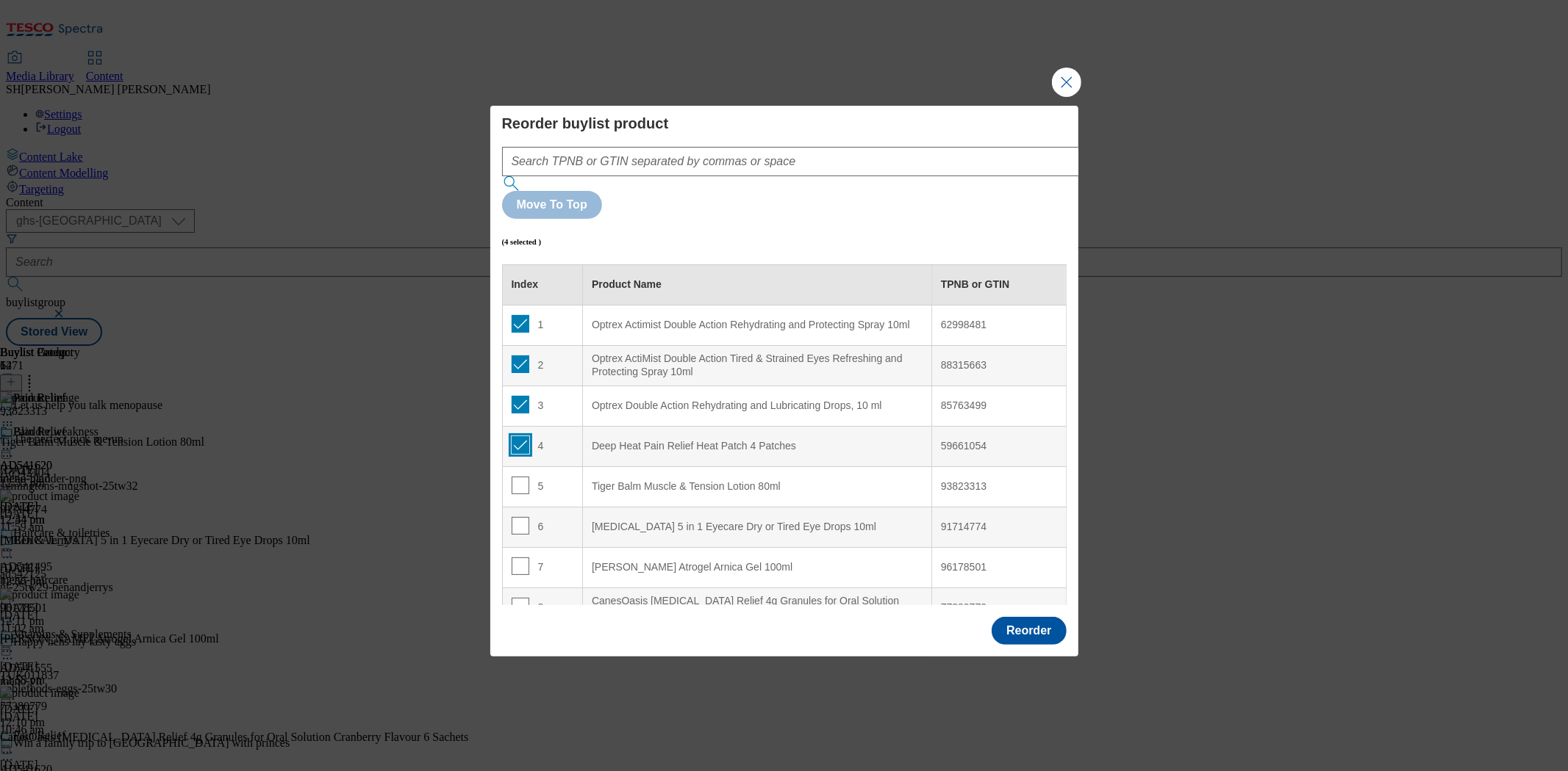
click at [517, 437] on input "Modal" at bounding box center [521, 446] width 18 height 18
checkbox input "false"
click at [520, 396] on input "Modal" at bounding box center [521, 405] width 18 height 18
checkbox input "false"
click at [522, 356] on input "Modal" at bounding box center [521, 365] width 18 height 18
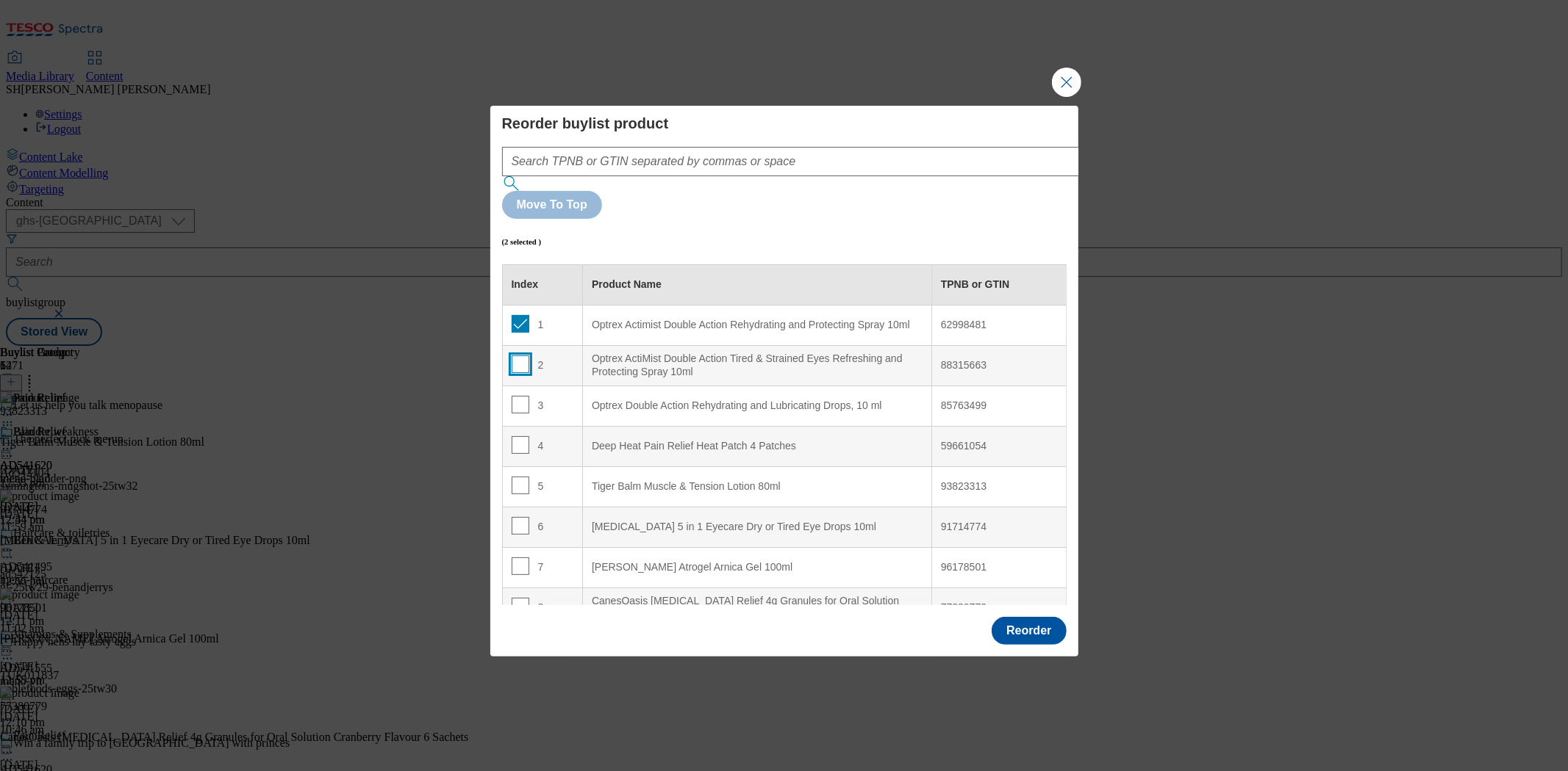
checkbox input "false"
click at [521, 315] on input "Modal" at bounding box center [521, 324] width 18 height 18
checkbox input "false"
click at [517, 437] on input "Modal" at bounding box center [521, 446] width 18 height 18
checkbox input "true"
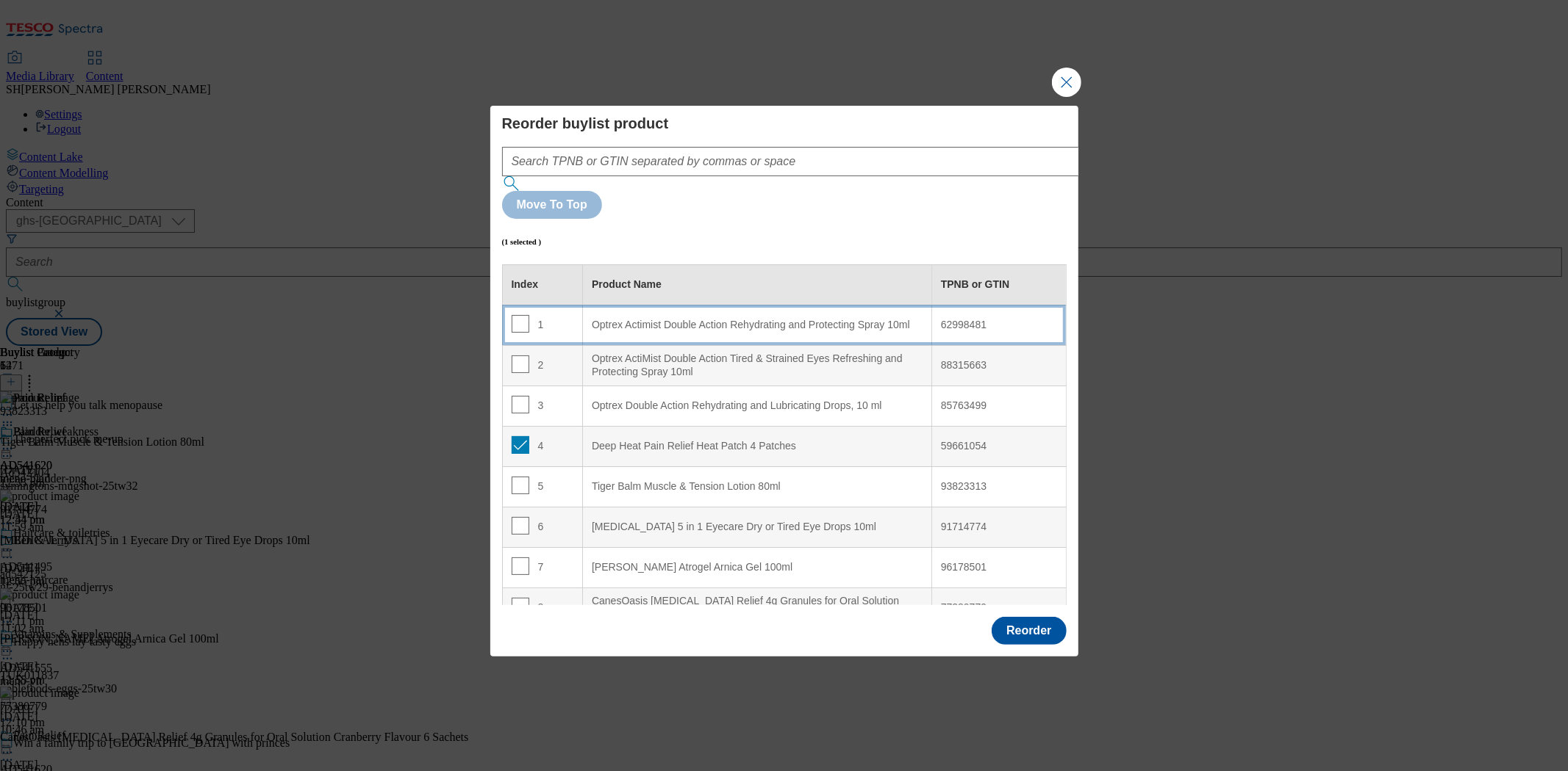
click at [679, 319] on div "Optrex Actimist Double Action Rehydrating and Protecting Spray 10ml" at bounding box center [757, 325] width 331 height 13
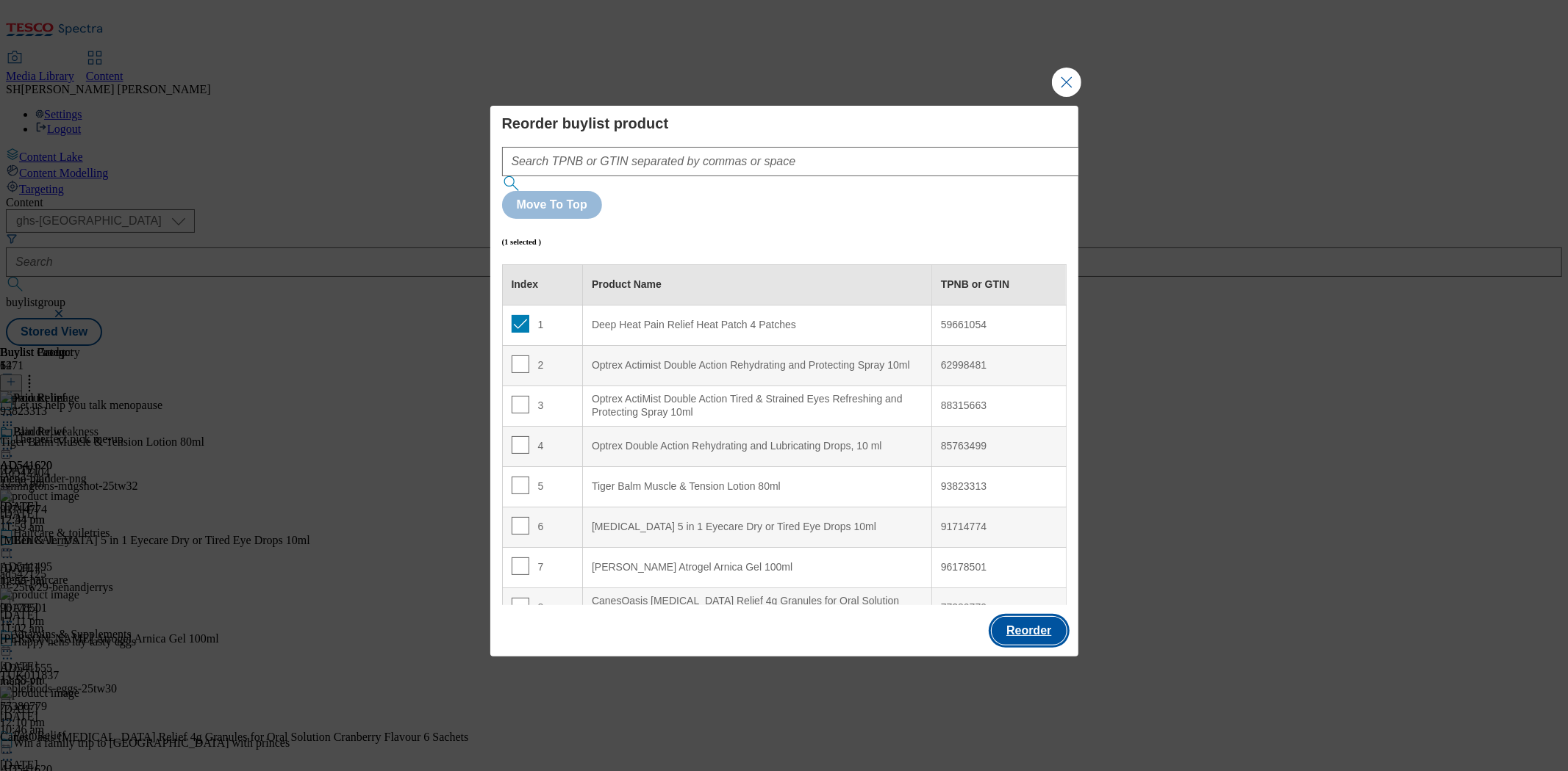
click at [1024, 617] on button "Reorder" at bounding box center [1029, 631] width 75 height 28
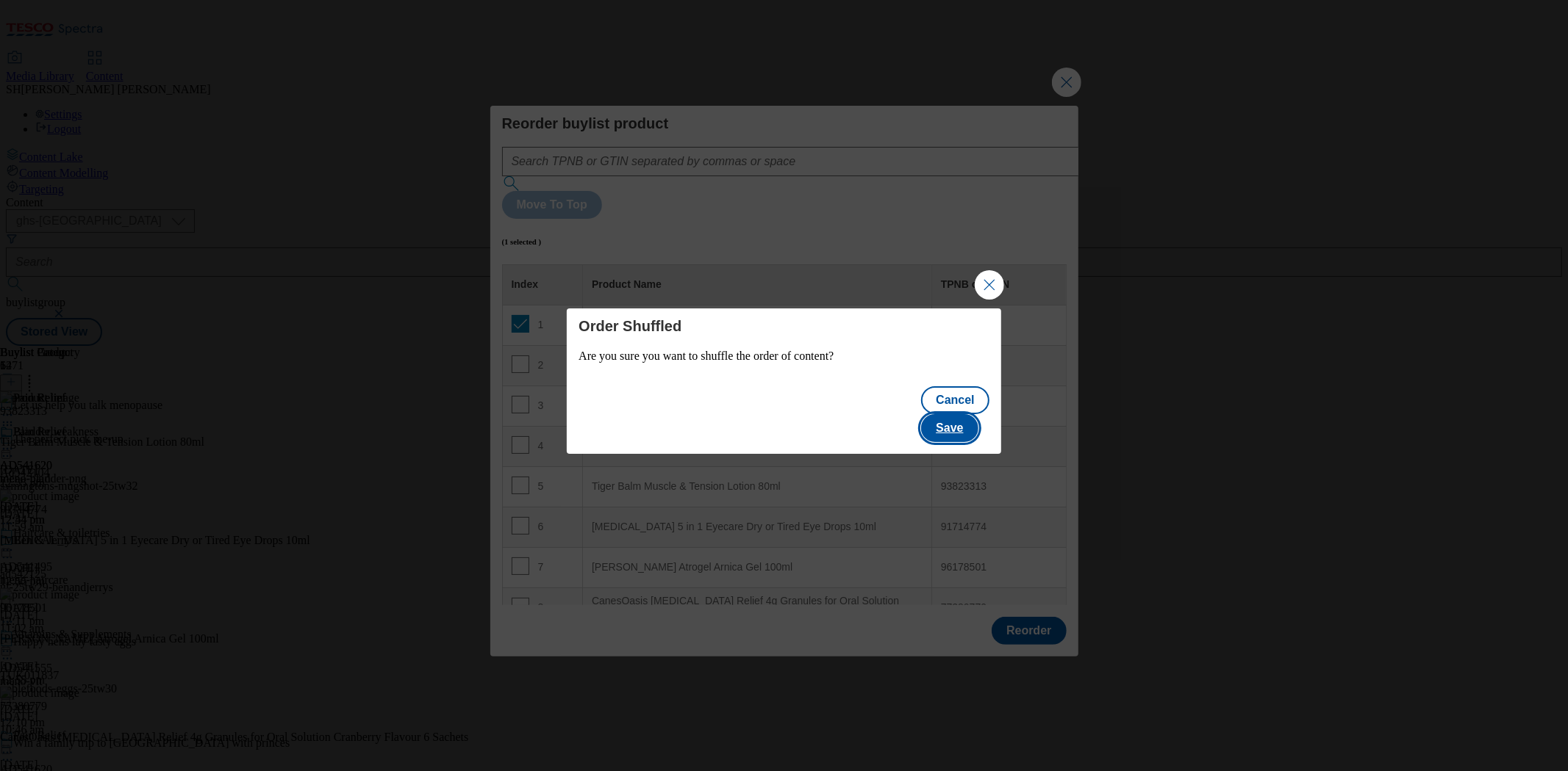
click at [963, 414] on button "Save" at bounding box center [949, 428] width 57 height 28
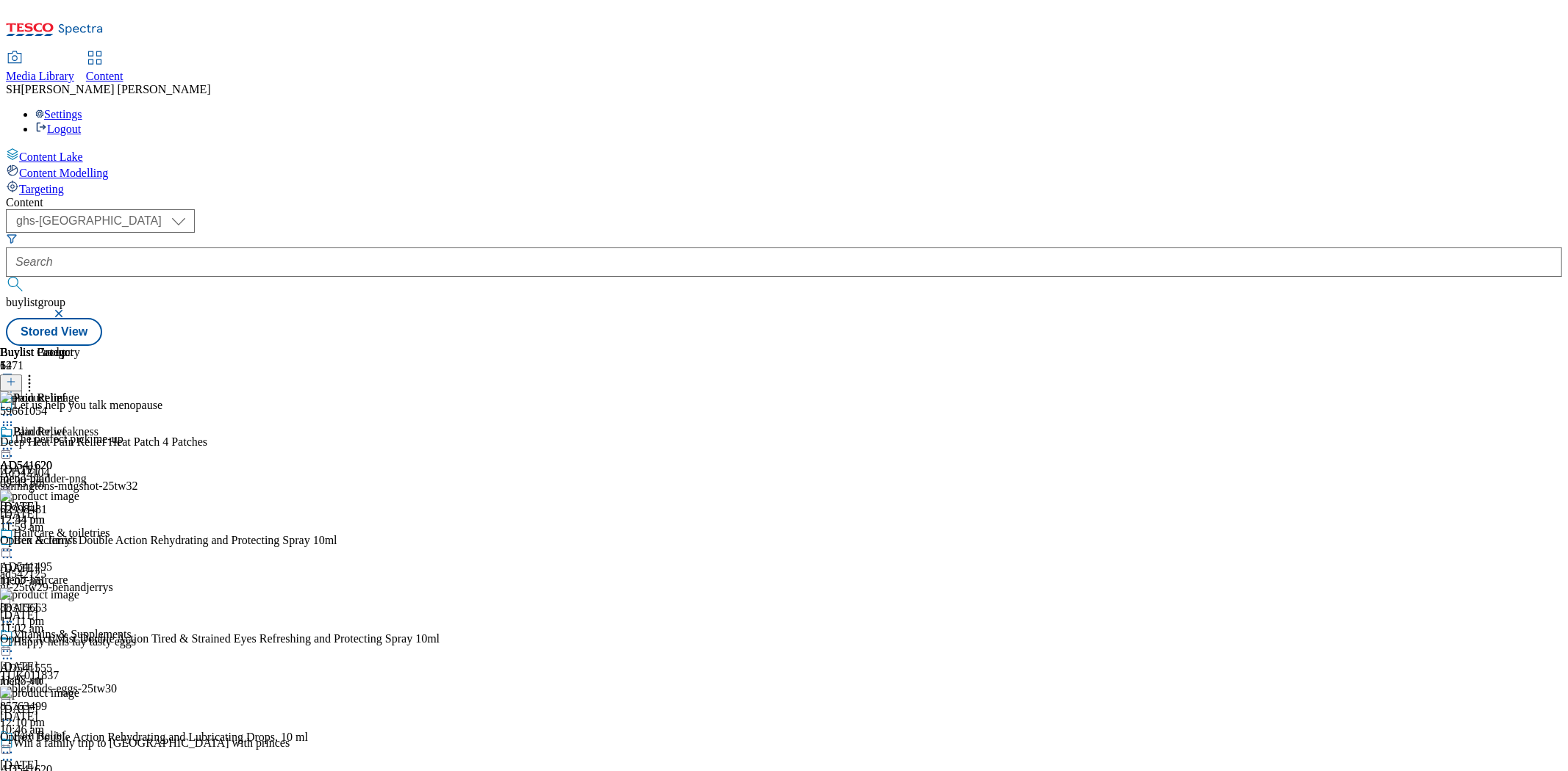
scroll to position [1679, 0]
click at [14, 441] on icon at bounding box center [7, 448] width 14 height 14
click at [80, 542] on span "Preview" at bounding box center [63, 547] width 34 height 11
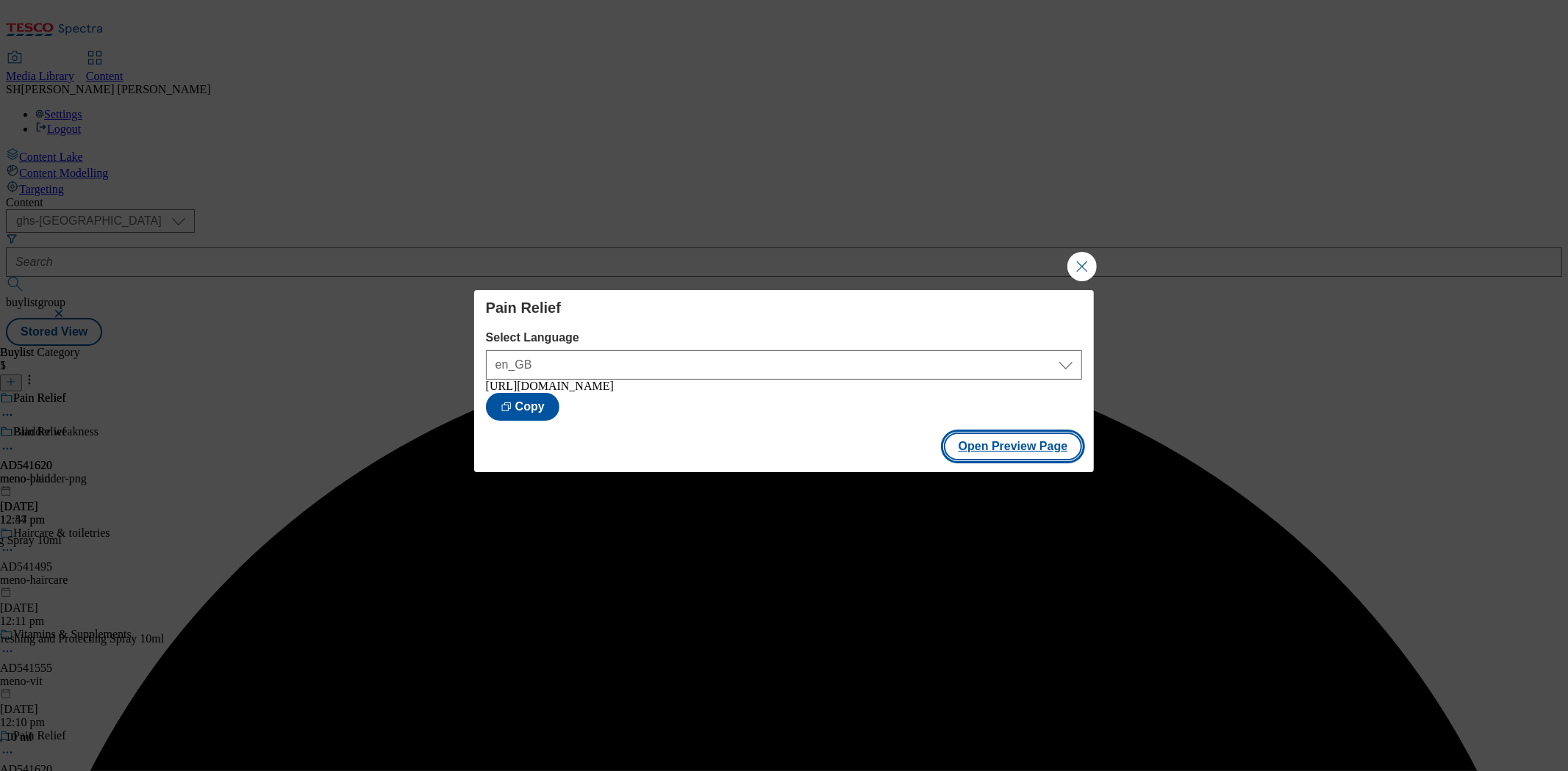
click at [1005, 448] on button "Open Preview Page" at bounding box center [1013, 446] width 138 height 28
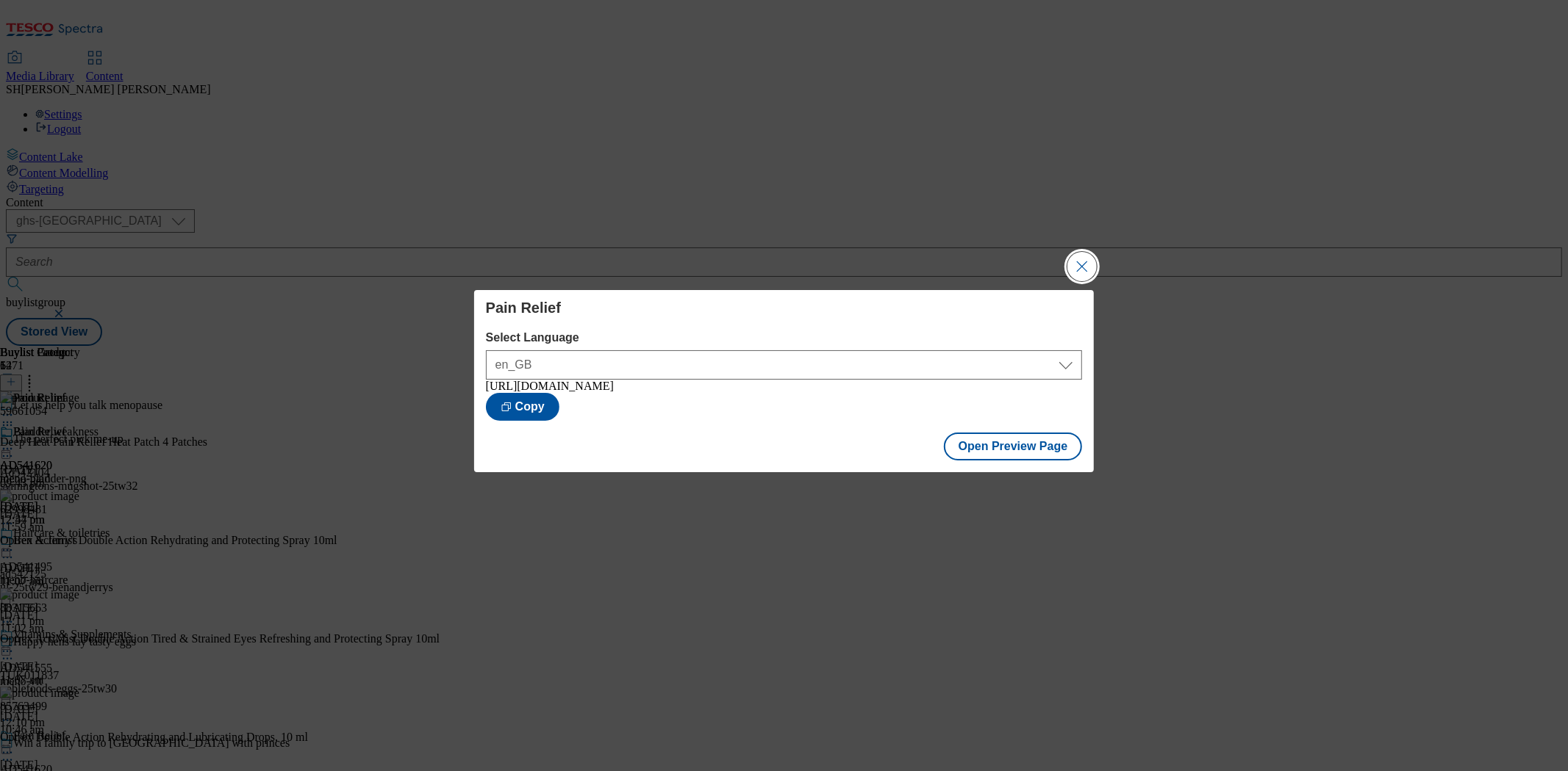
click at [1083, 261] on button "Close Modal" at bounding box center [1082, 266] width 30 height 30
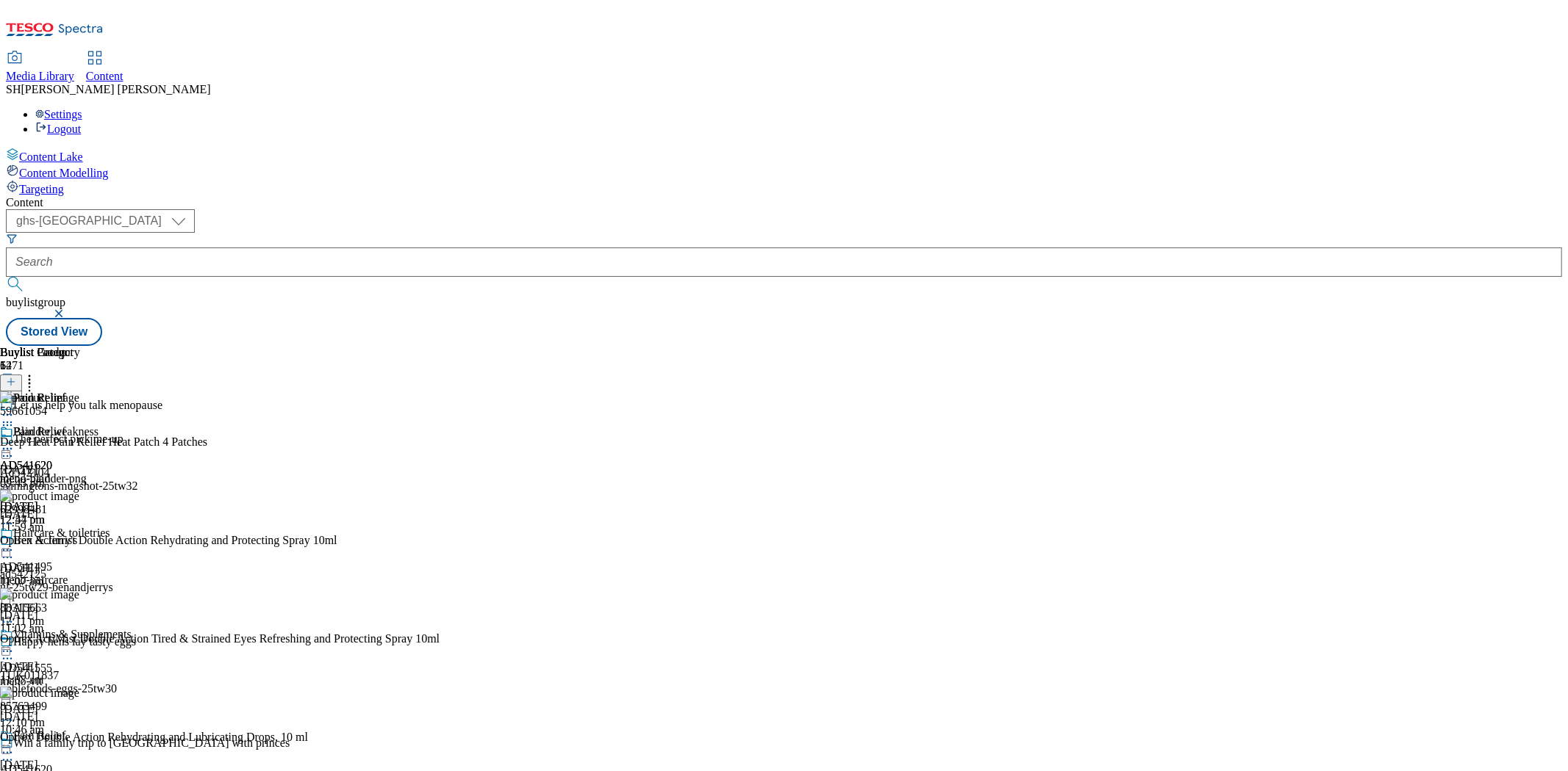
click at [14, 441] on icon at bounding box center [7, 448] width 14 height 14
click at [78, 593] on span "Publish" at bounding box center [62, 598] width 32 height 11
click at [14, 543] on icon at bounding box center [7, 550] width 14 height 14
click at [93, 711] on span "Un-publish" at bounding box center [69, 716] width 47 height 11
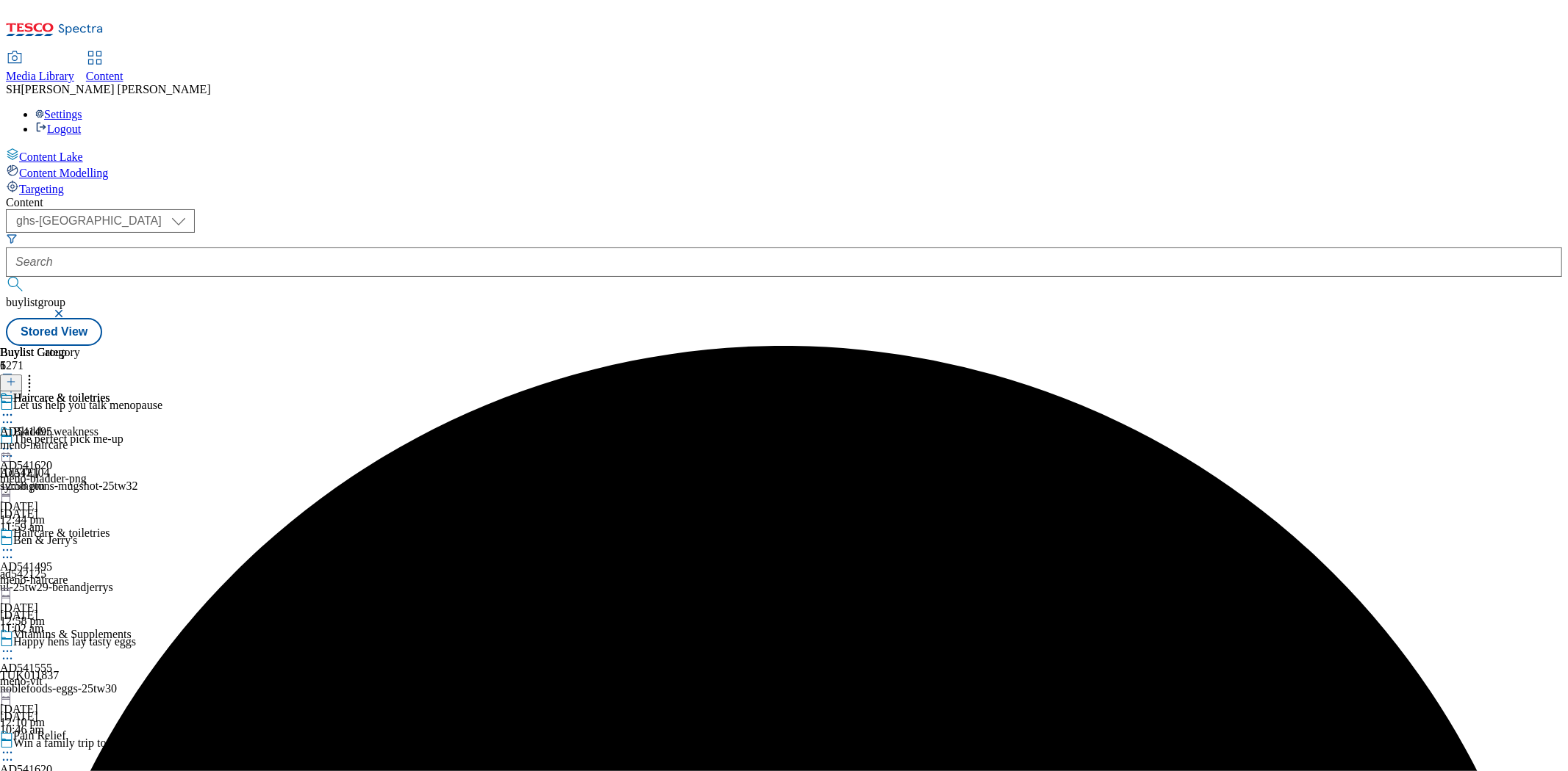
click at [14, 543] on icon at bounding box center [7, 550] width 14 height 14
click at [94, 660] on span "Un-preview" at bounding box center [70, 666] width 49 height 11
click at [14, 543] on icon at bounding box center [7, 550] width 14 height 14
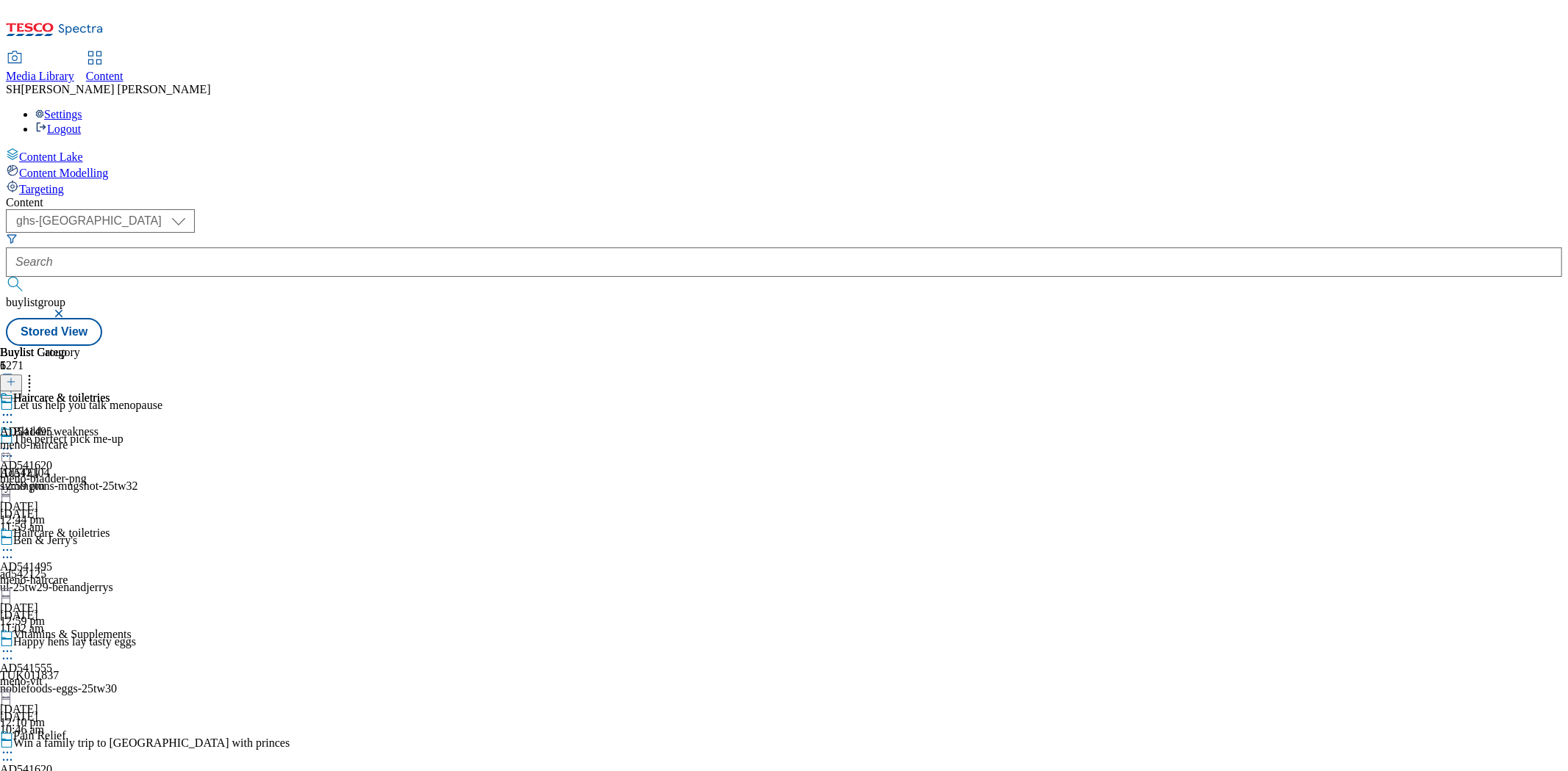
click at [111, 392] on div "Haircare & toiletries AD541495 meno-haircare [DATE] 12:59 pm" at bounding box center [55, 442] width 111 height 102
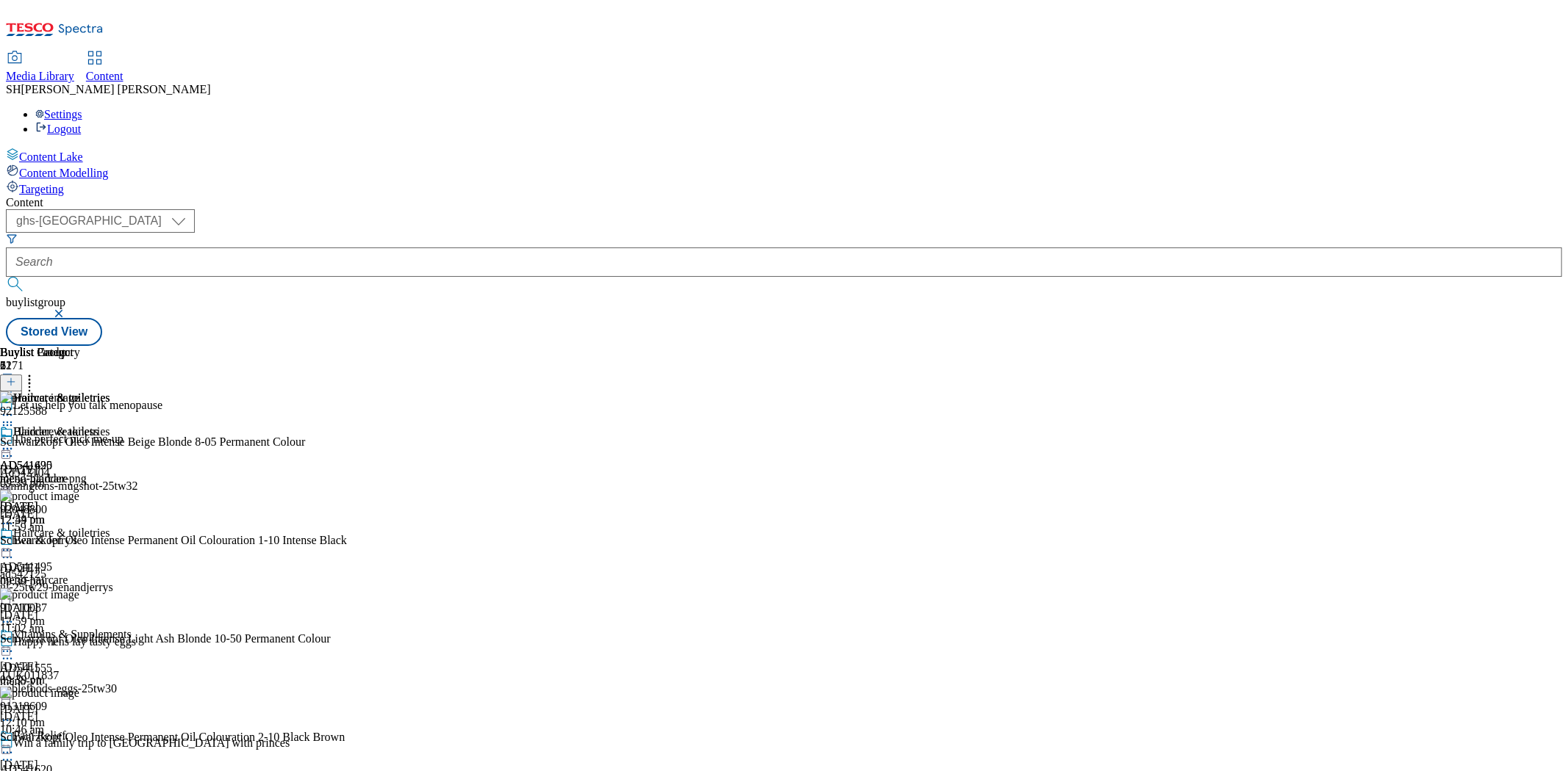
click at [111, 425] on div "Haircare & toiletries AD541495 meno-haircare [DATE] 12:59 pm" at bounding box center [55, 475] width 111 height 102
click at [37, 372] on icon at bounding box center [30, 379] width 14 height 14
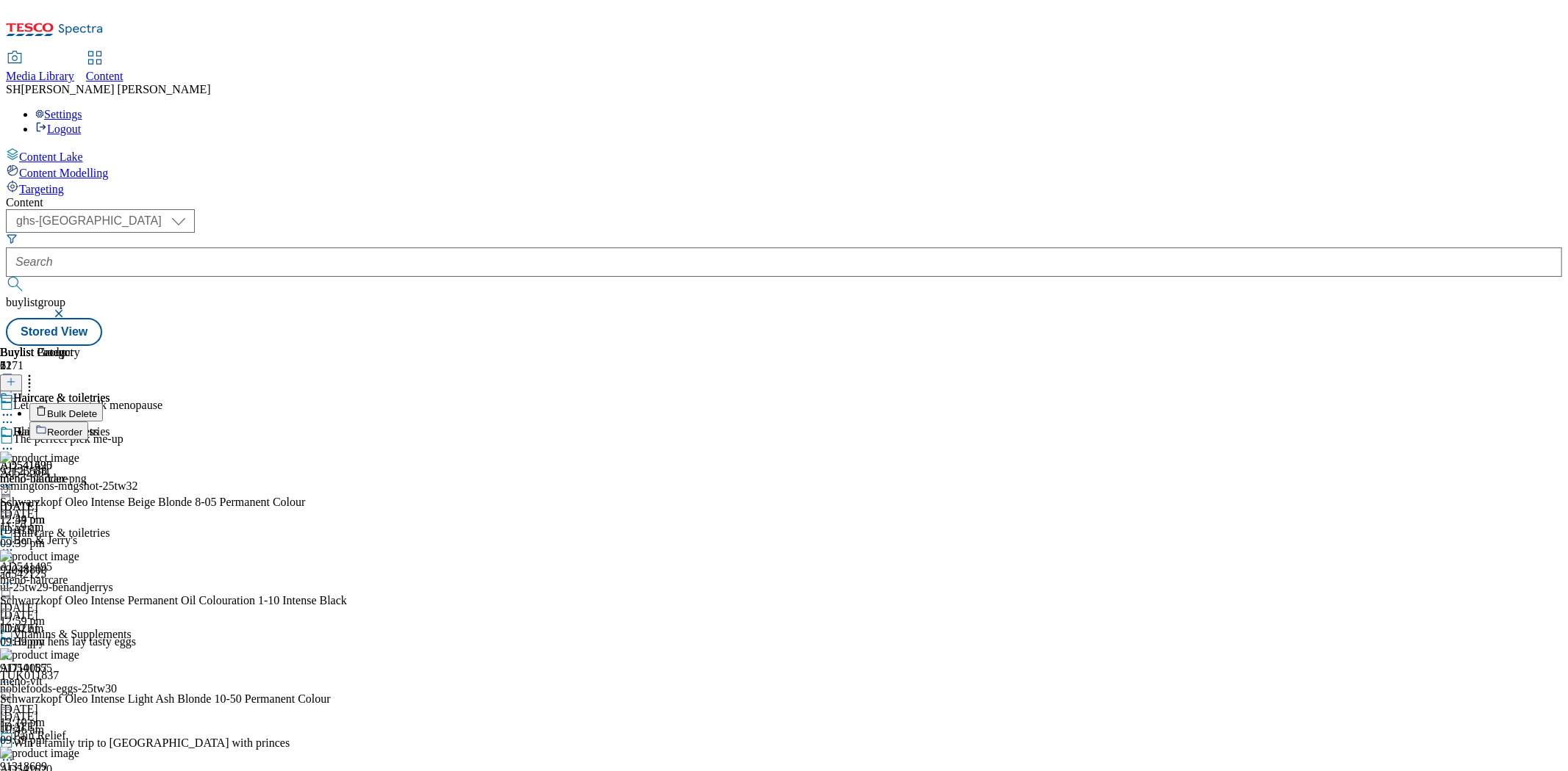
click at [352, 346] on div "Buylist Product 21 Bulk Delete Reorder" at bounding box center [175, 393] width 352 height 94
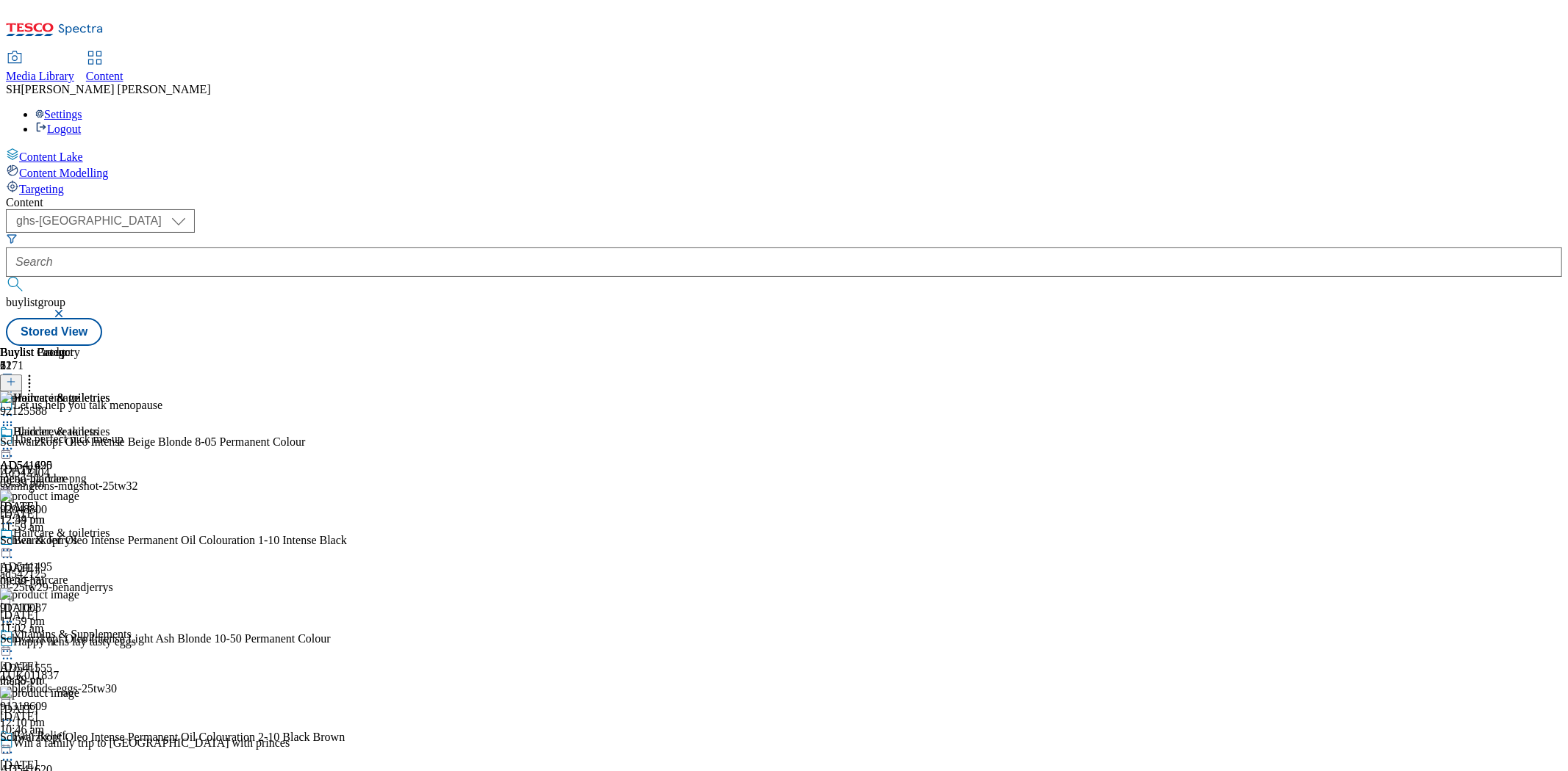
click at [16, 377] on icon at bounding box center [11, 381] width 10 height 10
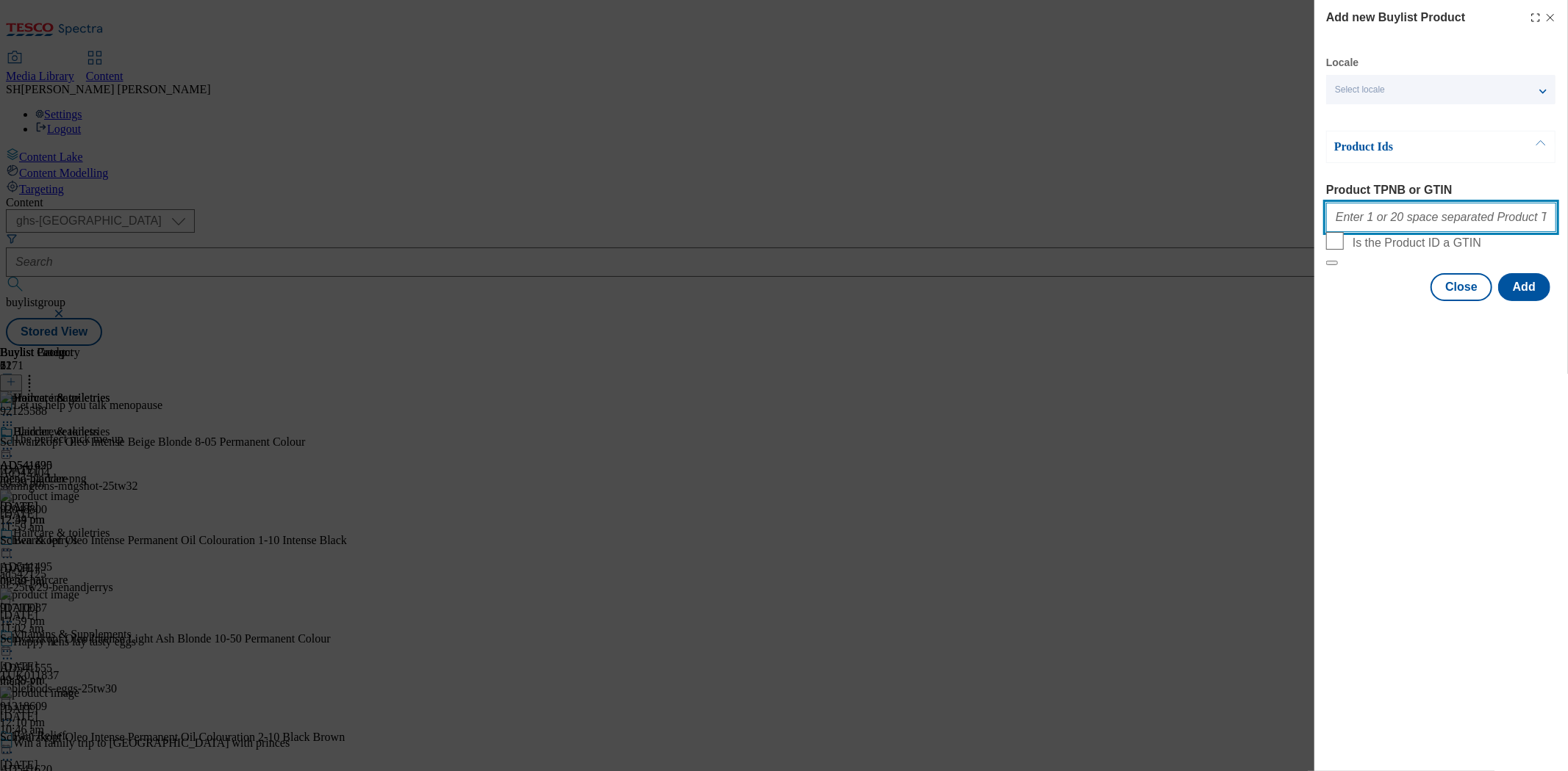
click at [1412, 221] on input "Product TPNB or GTIN" at bounding box center [1441, 217] width 230 height 30
paste input "89598227 89621258 92983130 96239120 86506757 92975399 96245278 93943643 9354101…"
type input "89598227 89621258 92983130 96239120 86506757 92975399 96245278 93943643 9354101…"
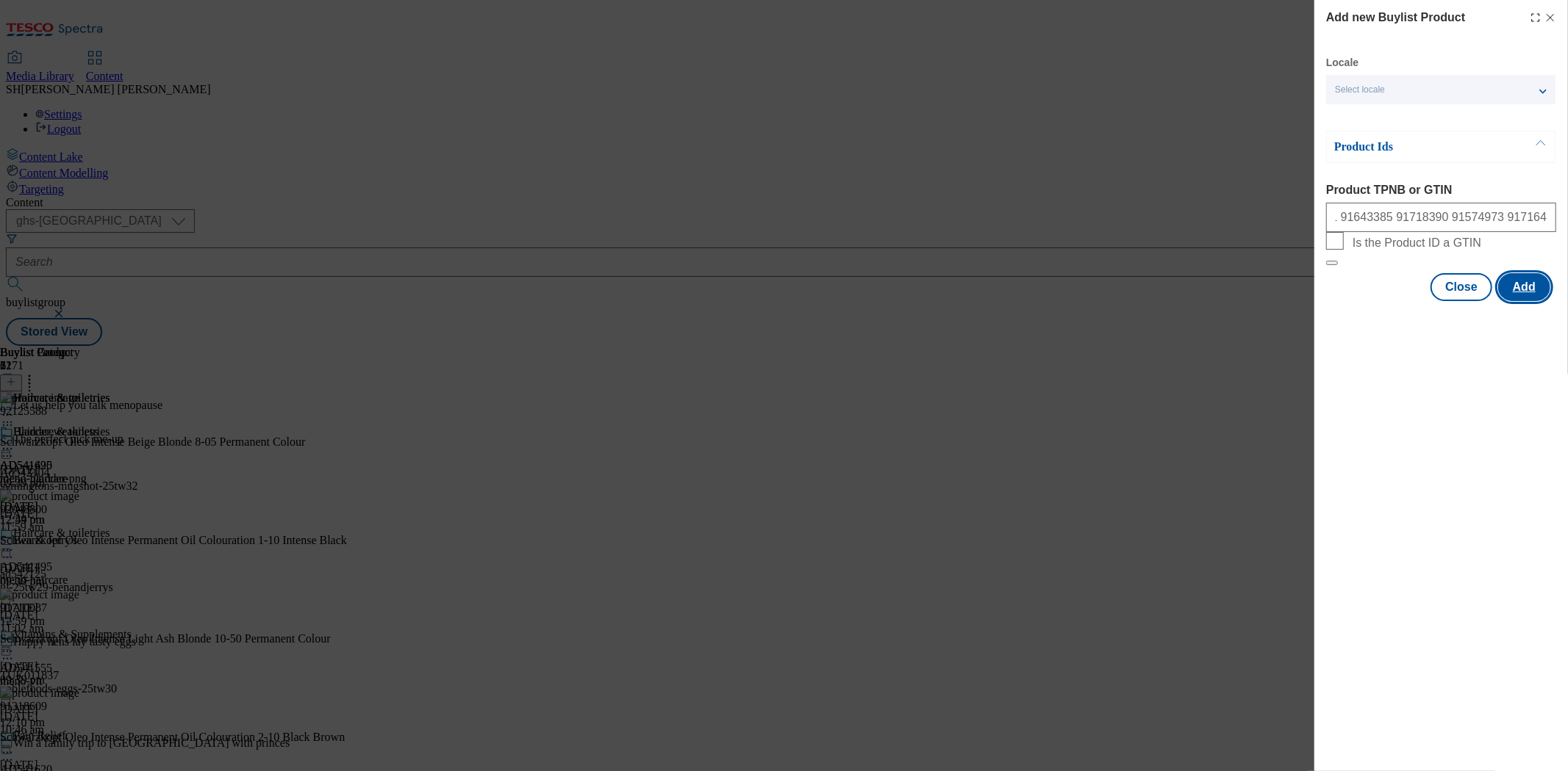
scroll to position [0, 0]
click at [1515, 301] on button "Add" at bounding box center [1524, 287] width 52 height 28
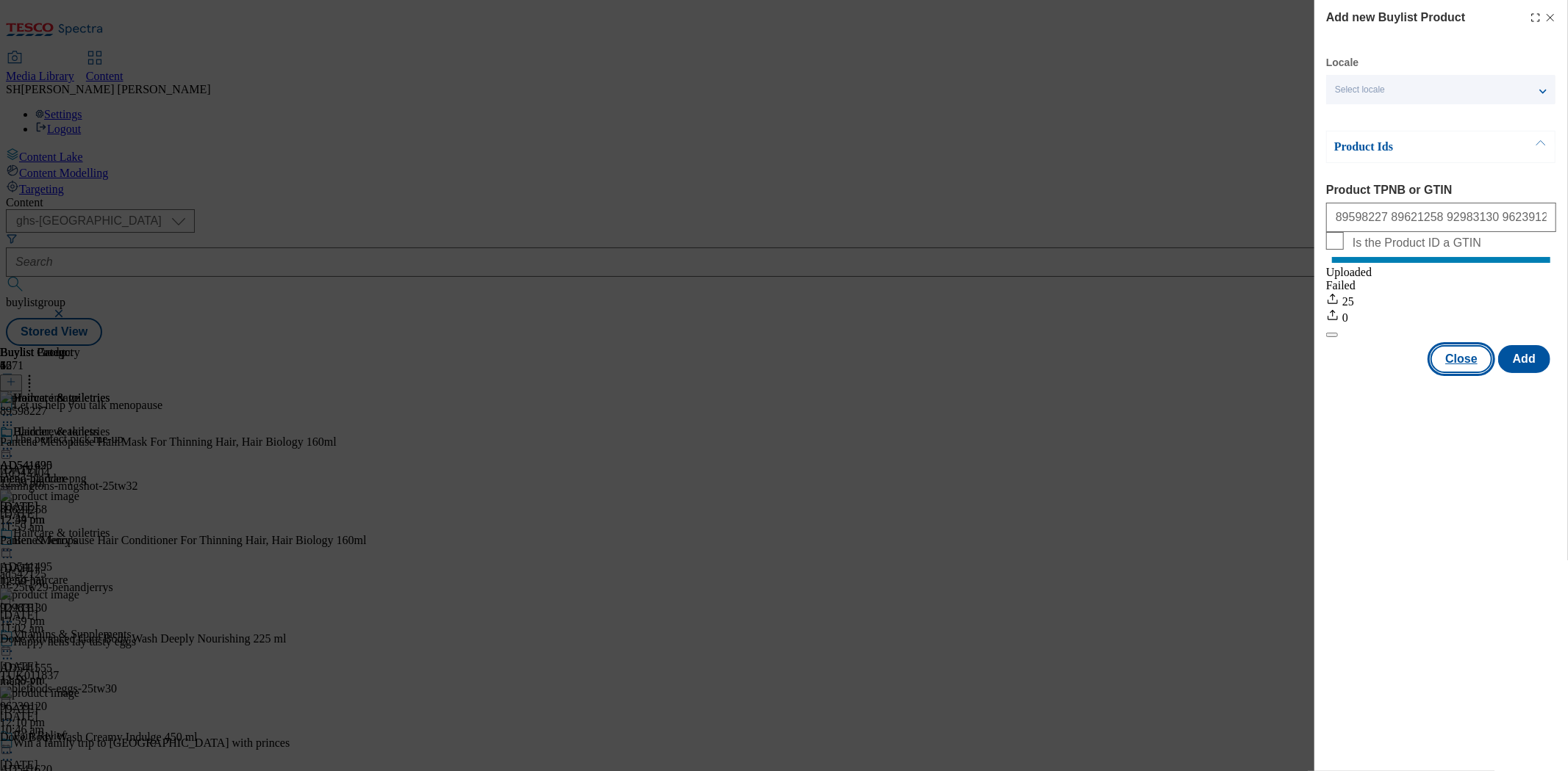
click at [1463, 373] on button "Close" at bounding box center [1461, 359] width 62 height 28
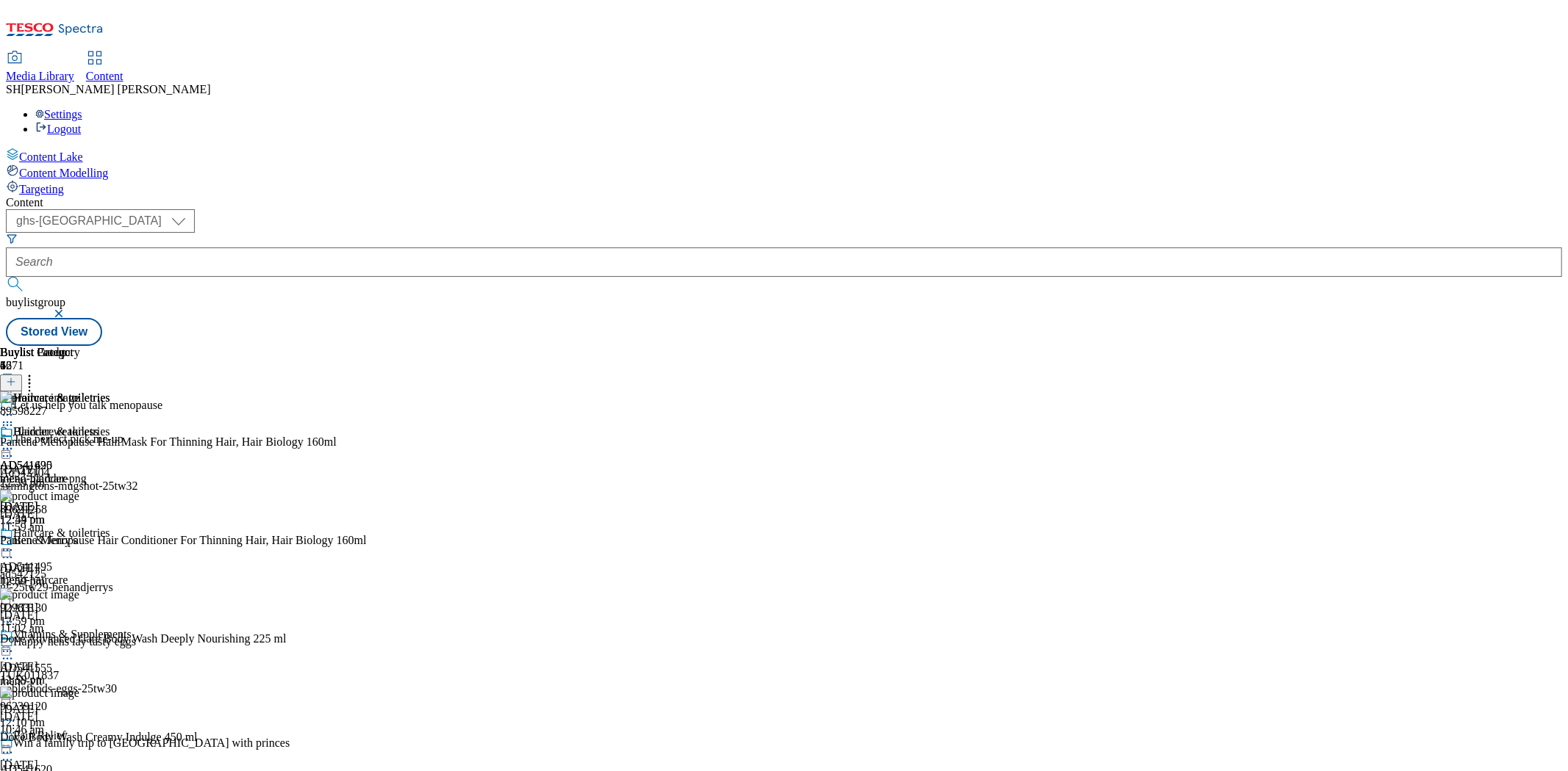
click at [37, 372] on icon at bounding box center [30, 379] width 14 height 14
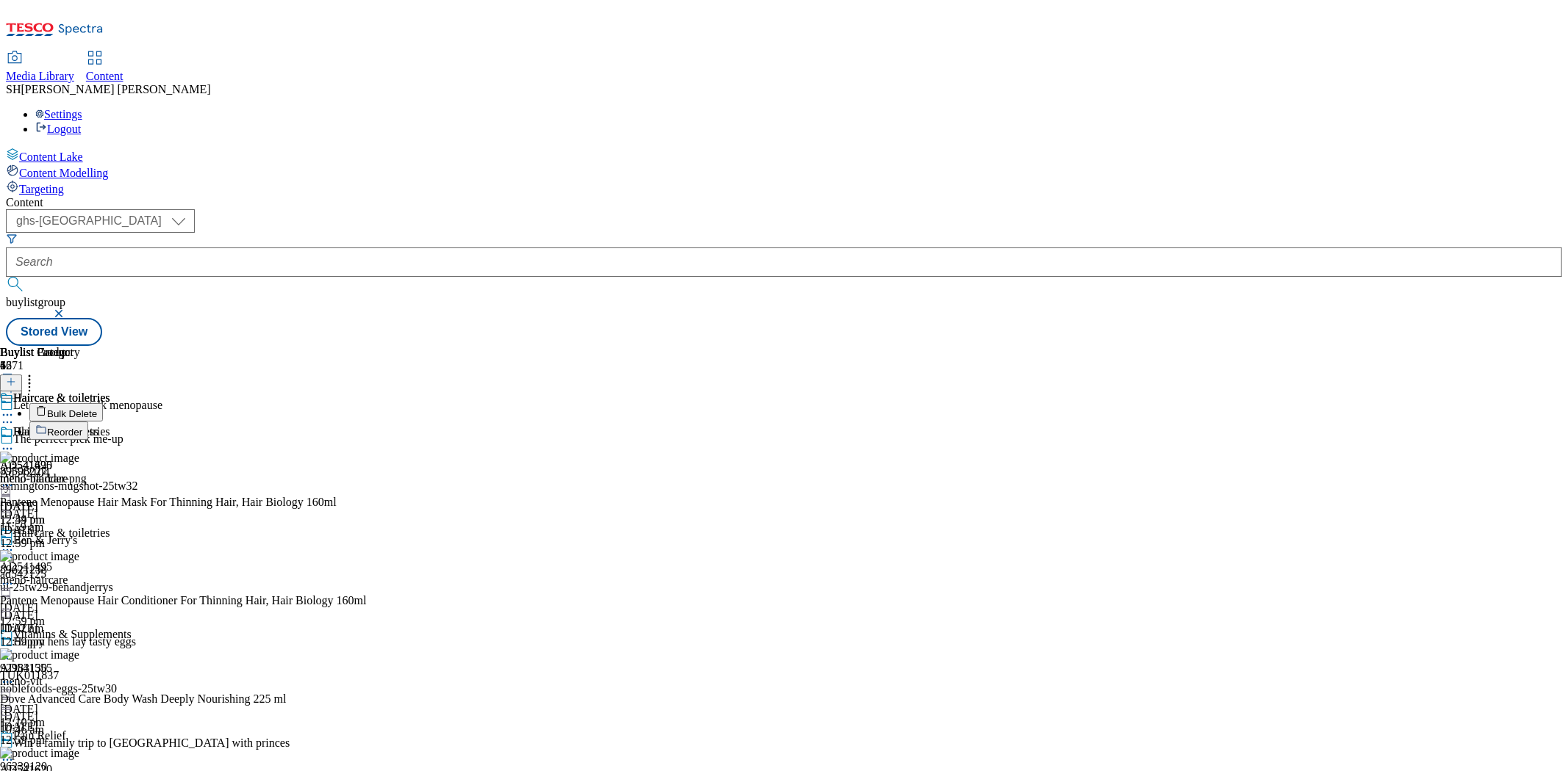
click at [83, 427] on span "Reorder" at bounding box center [64, 432] width 35 height 11
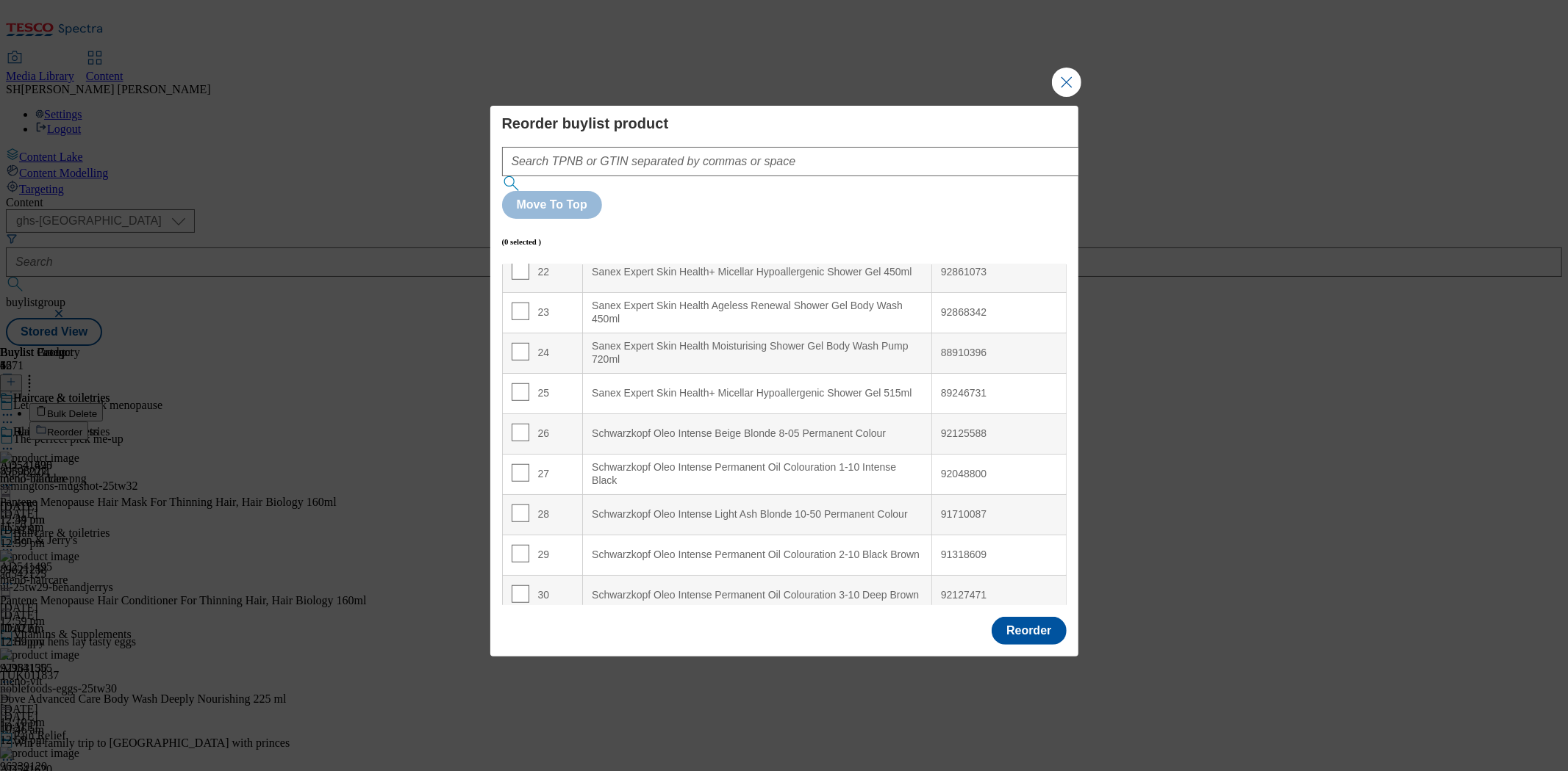
scroll to position [898, 0]
click at [522, 428] on input "Modal" at bounding box center [521, 437] width 18 height 18
checkbox input "true"
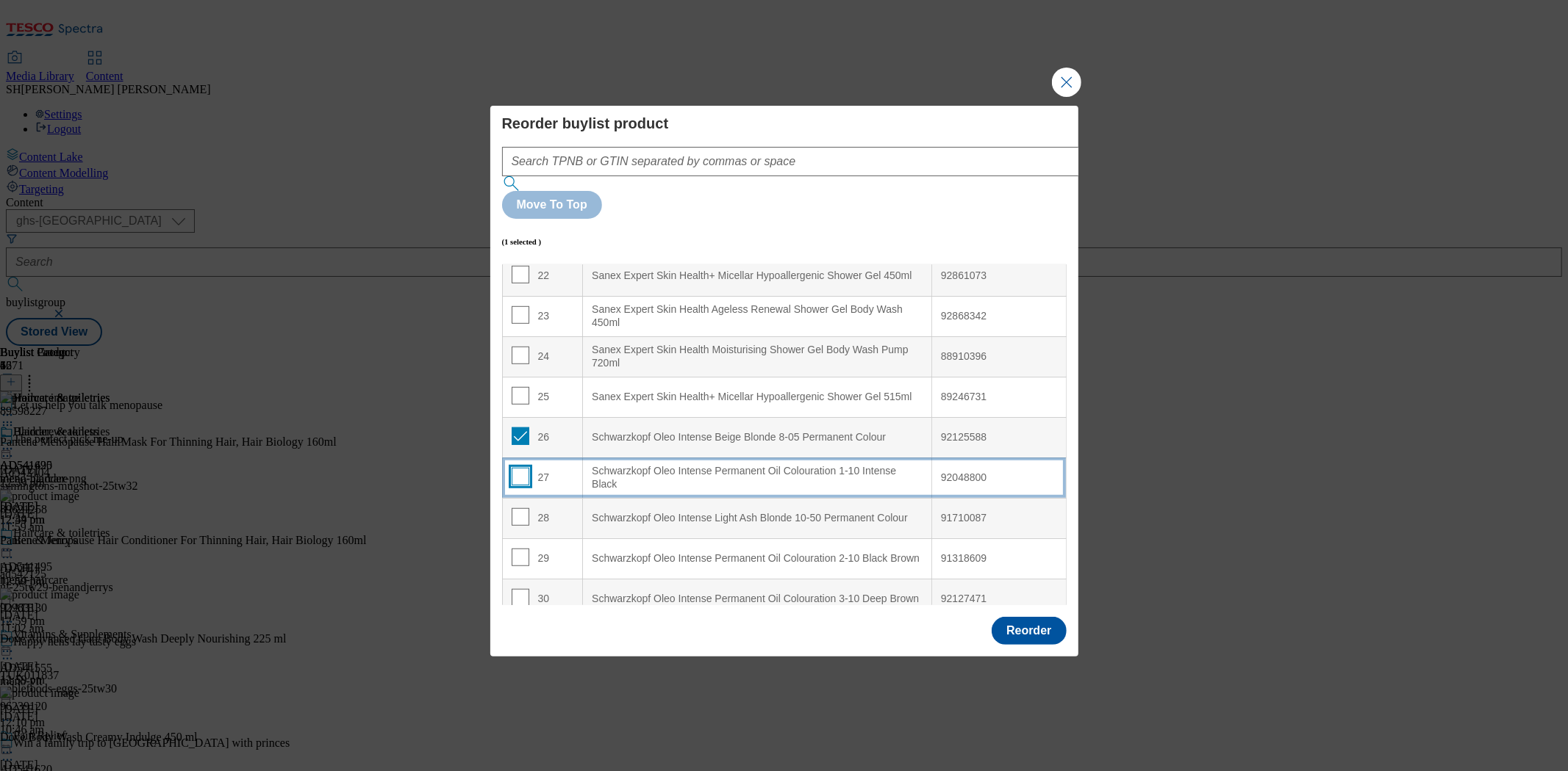
click at [513, 468] on input "Modal" at bounding box center [521, 477] width 18 height 18
checkbox input "true"
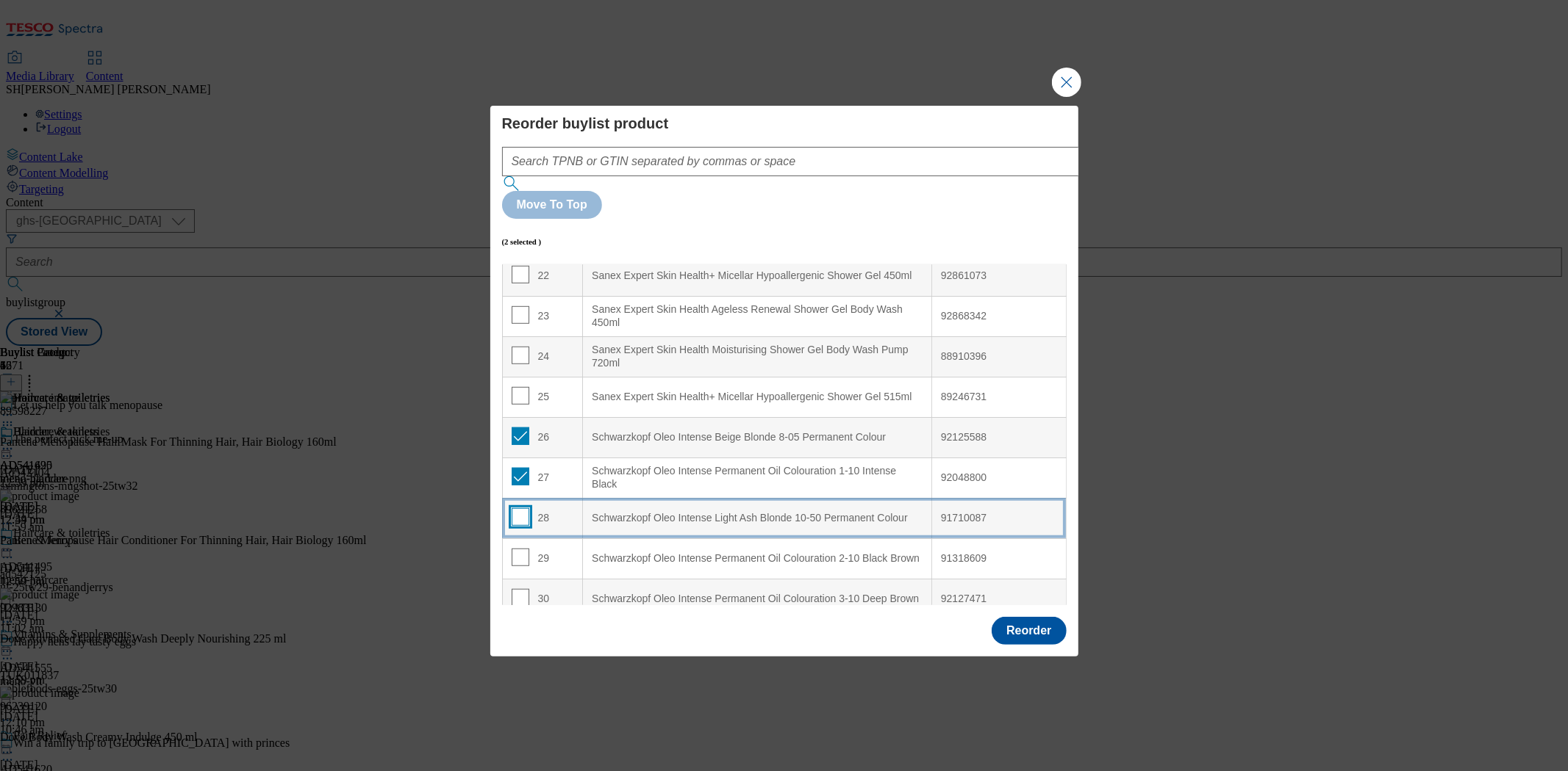
click at [517, 509] on input "Modal" at bounding box center [521, 518] width 18 height 18
checkbox input "true"
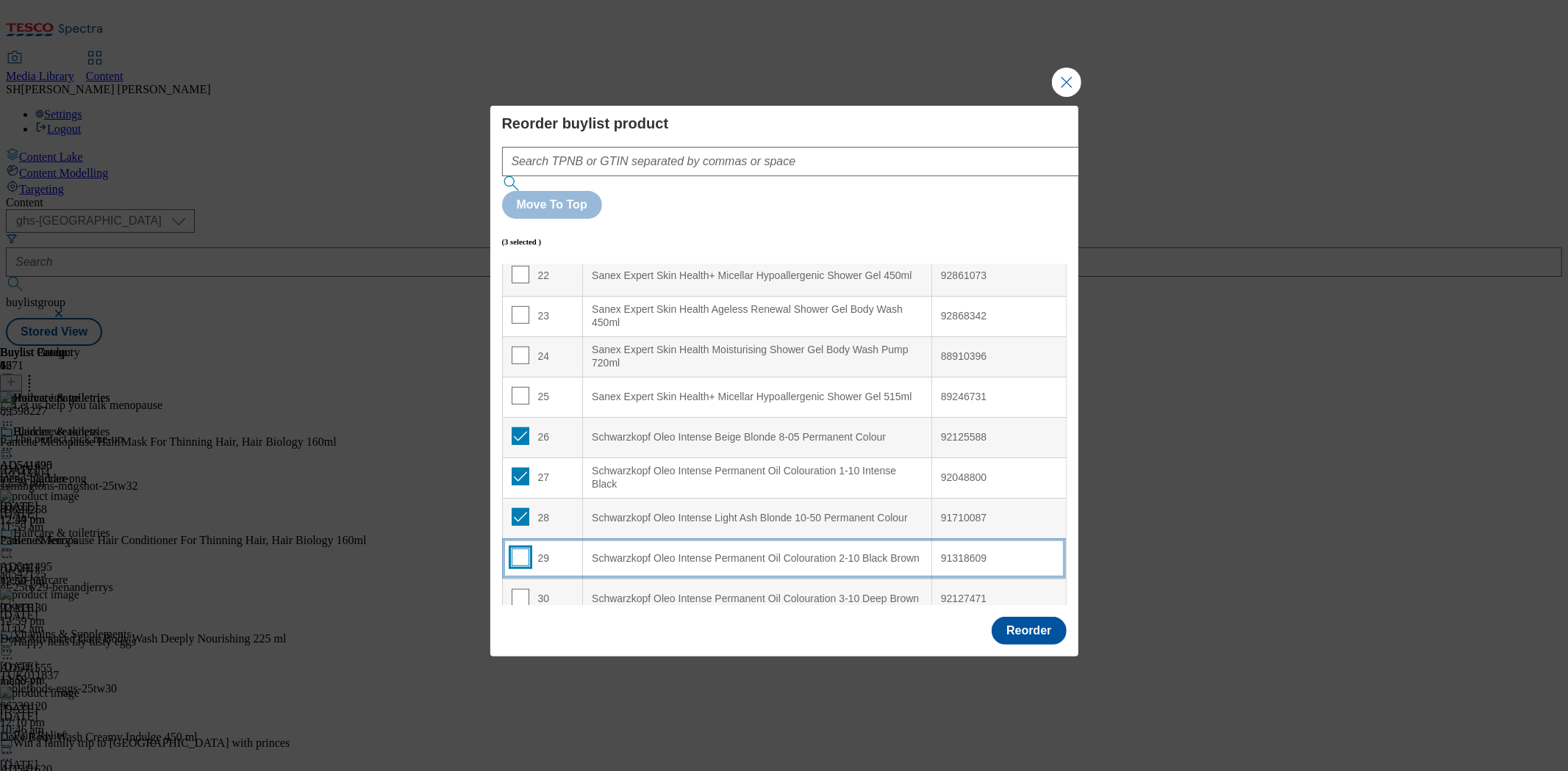
click at [517, 549] on input "Modal" at bounding box center [521, 558] width 18 height 18
checkbox input "true"
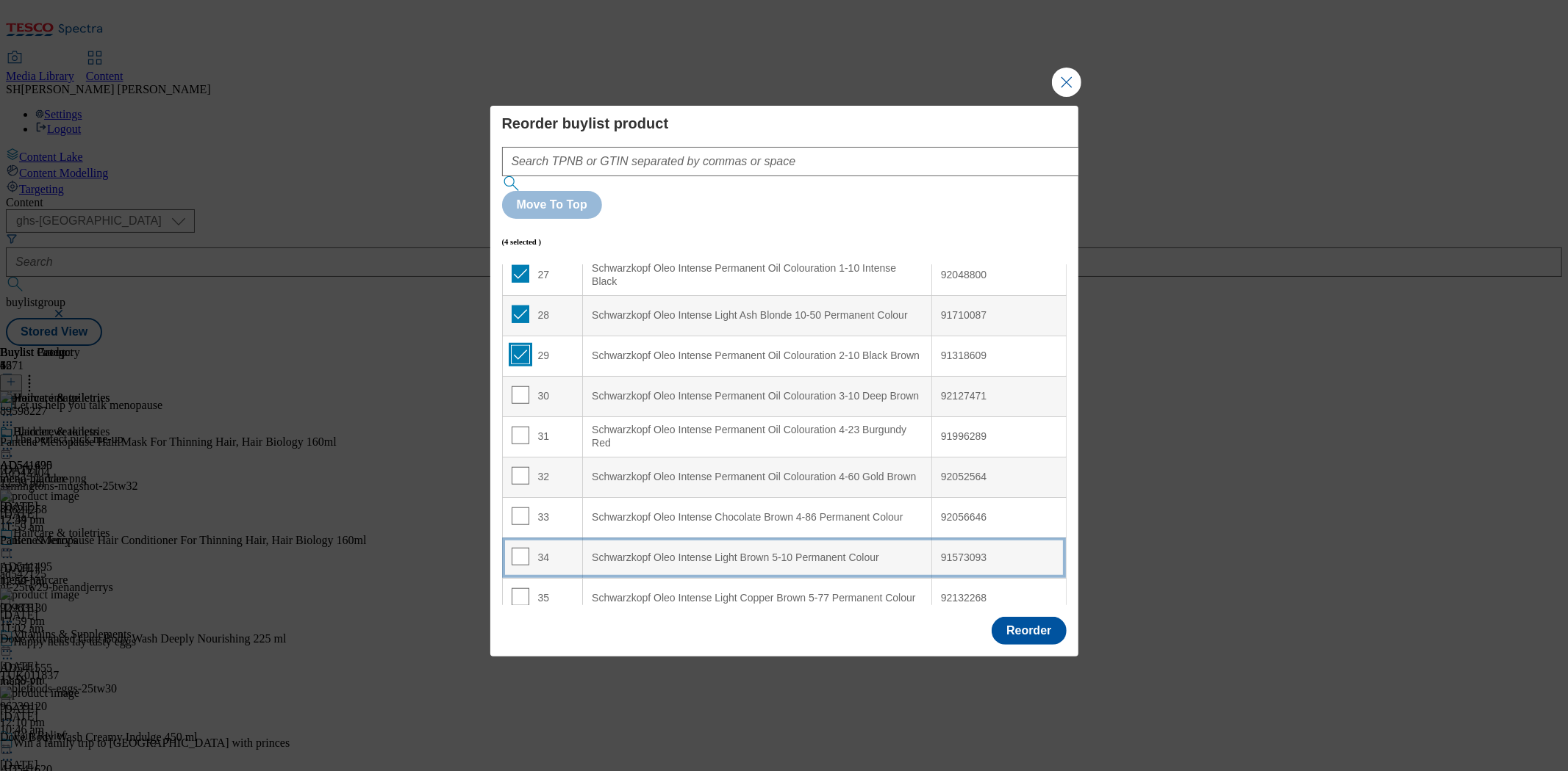
scroll to position [1142, 0]
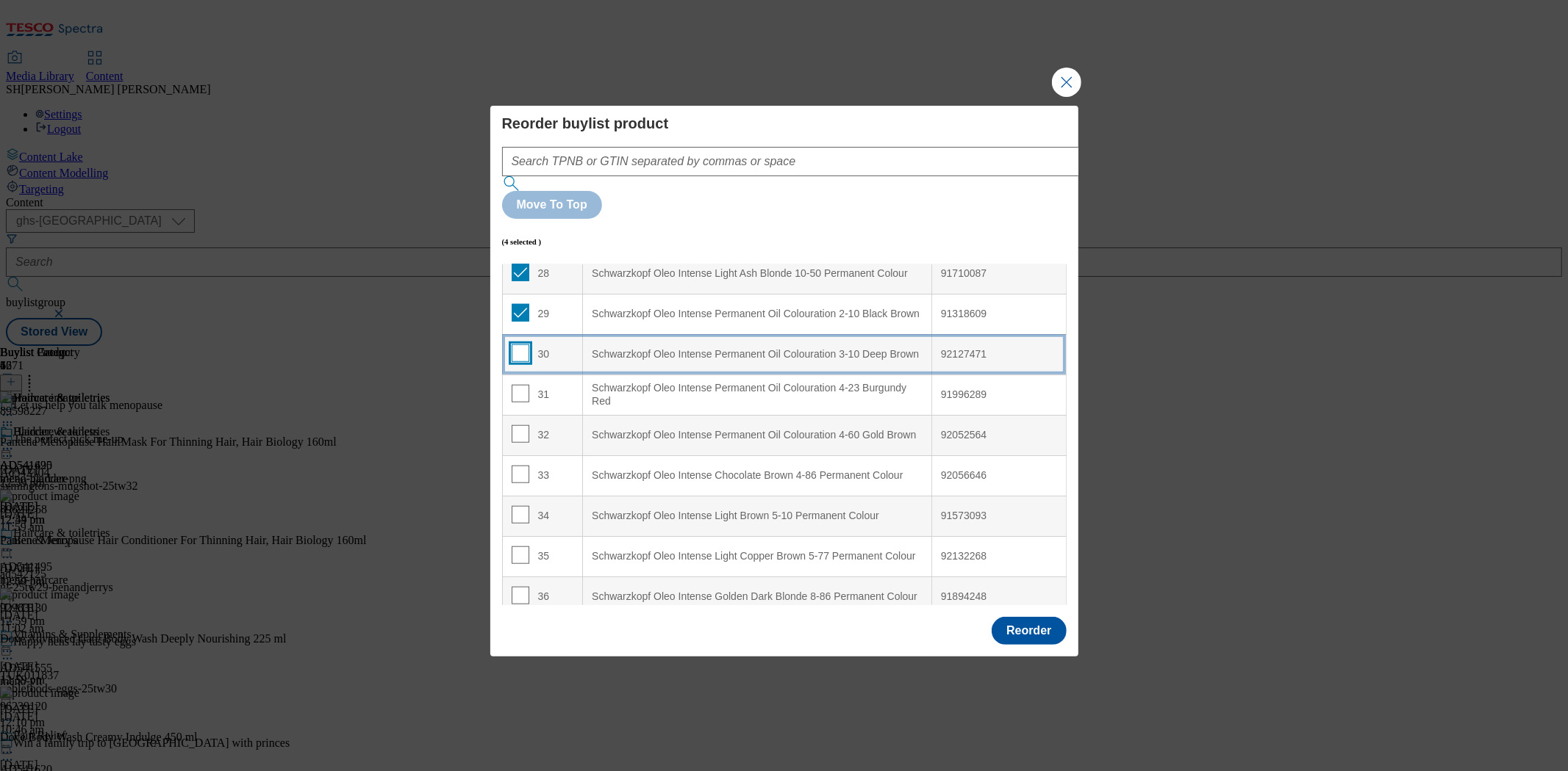
click at [519, 344] on input "Modal" at bounding box center [521, 353] width 18 height 18
checkbox input "true"
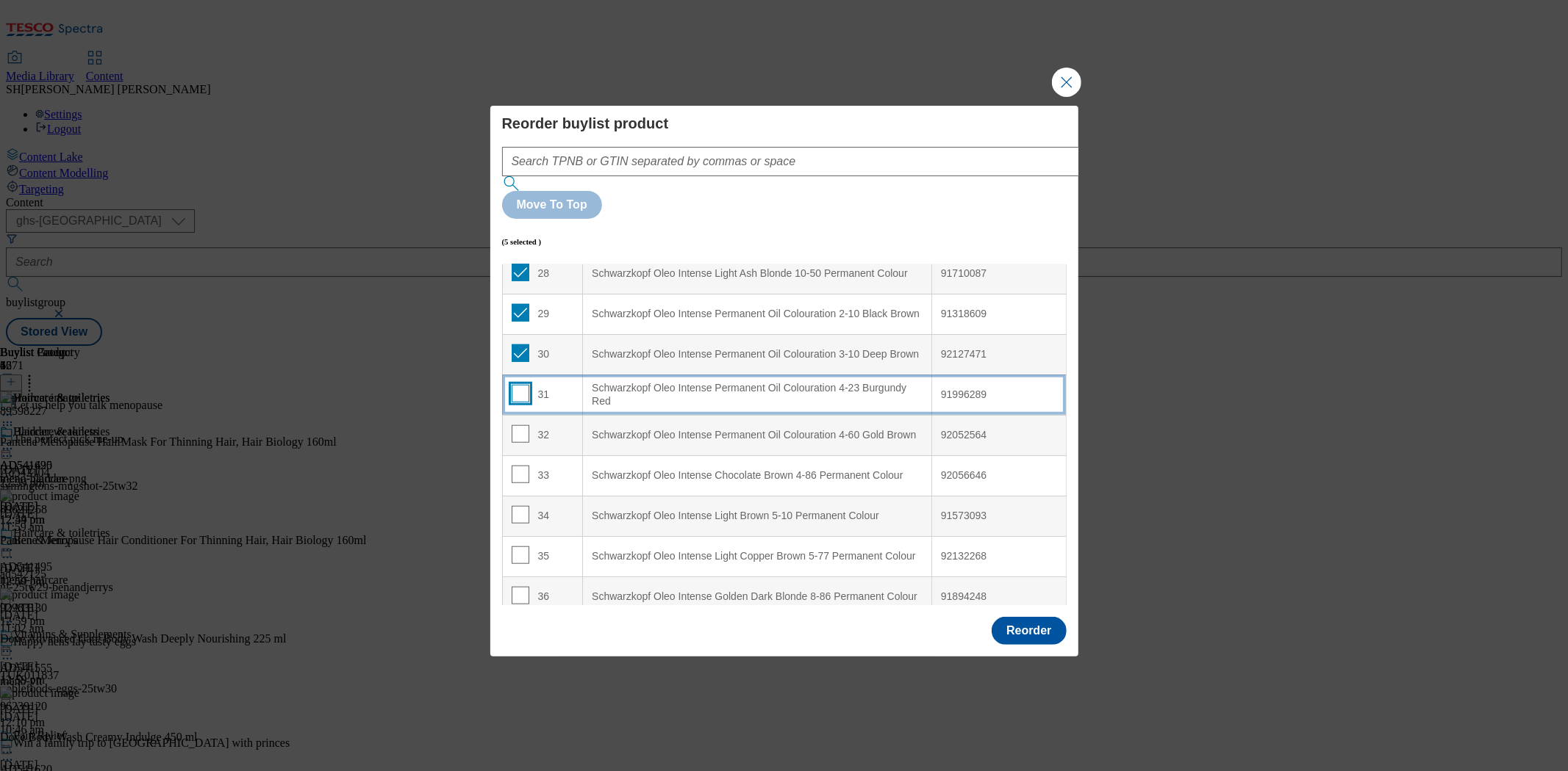
click at [517, 385] on input "Modal" at bounding box center [521, 394] width 18 height 18
checkbox input "true"
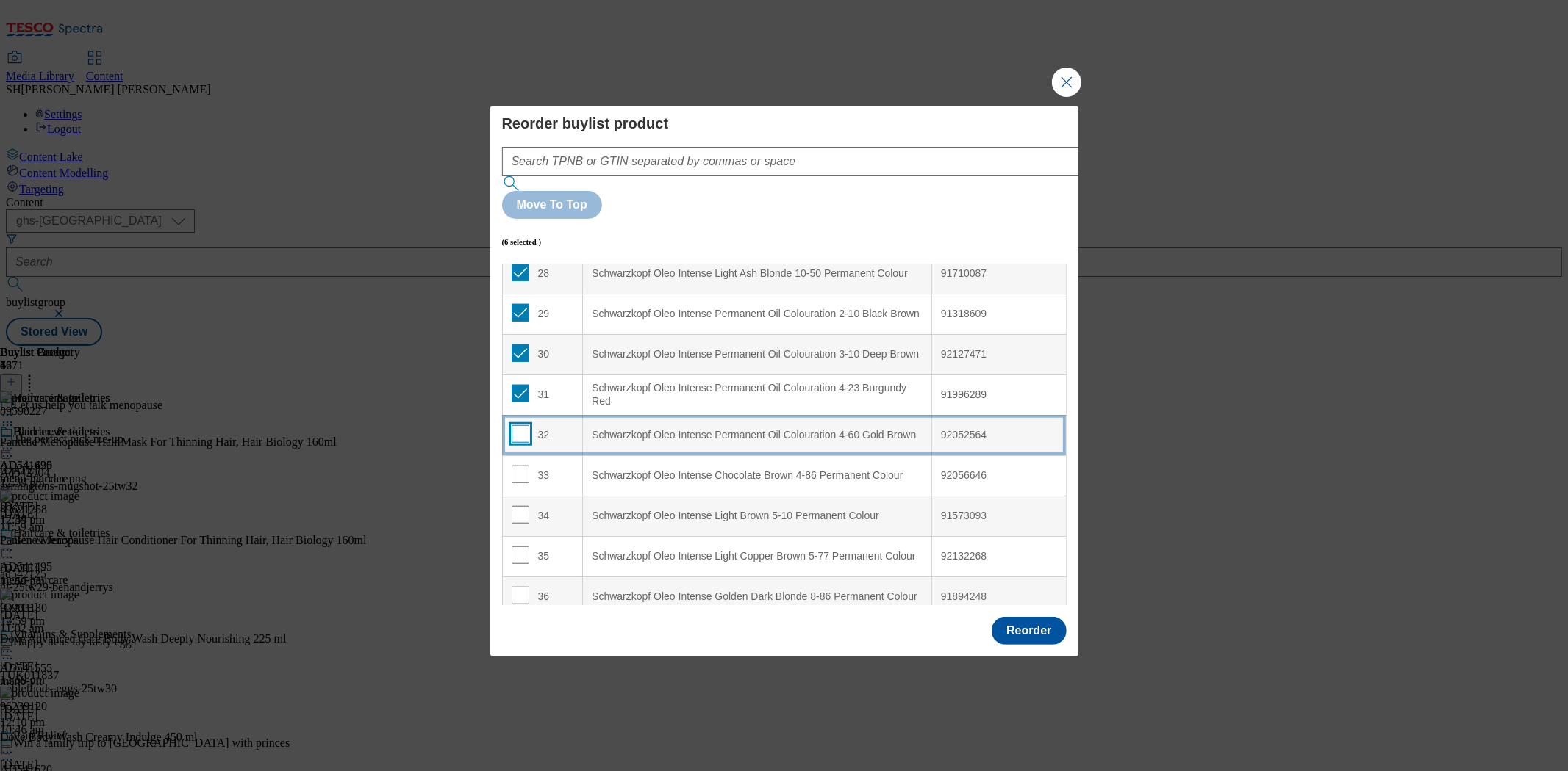
click at [517, 425] on input "Modal" at bounding box center [521, 434] width 18 height 18
checkbox input "true"
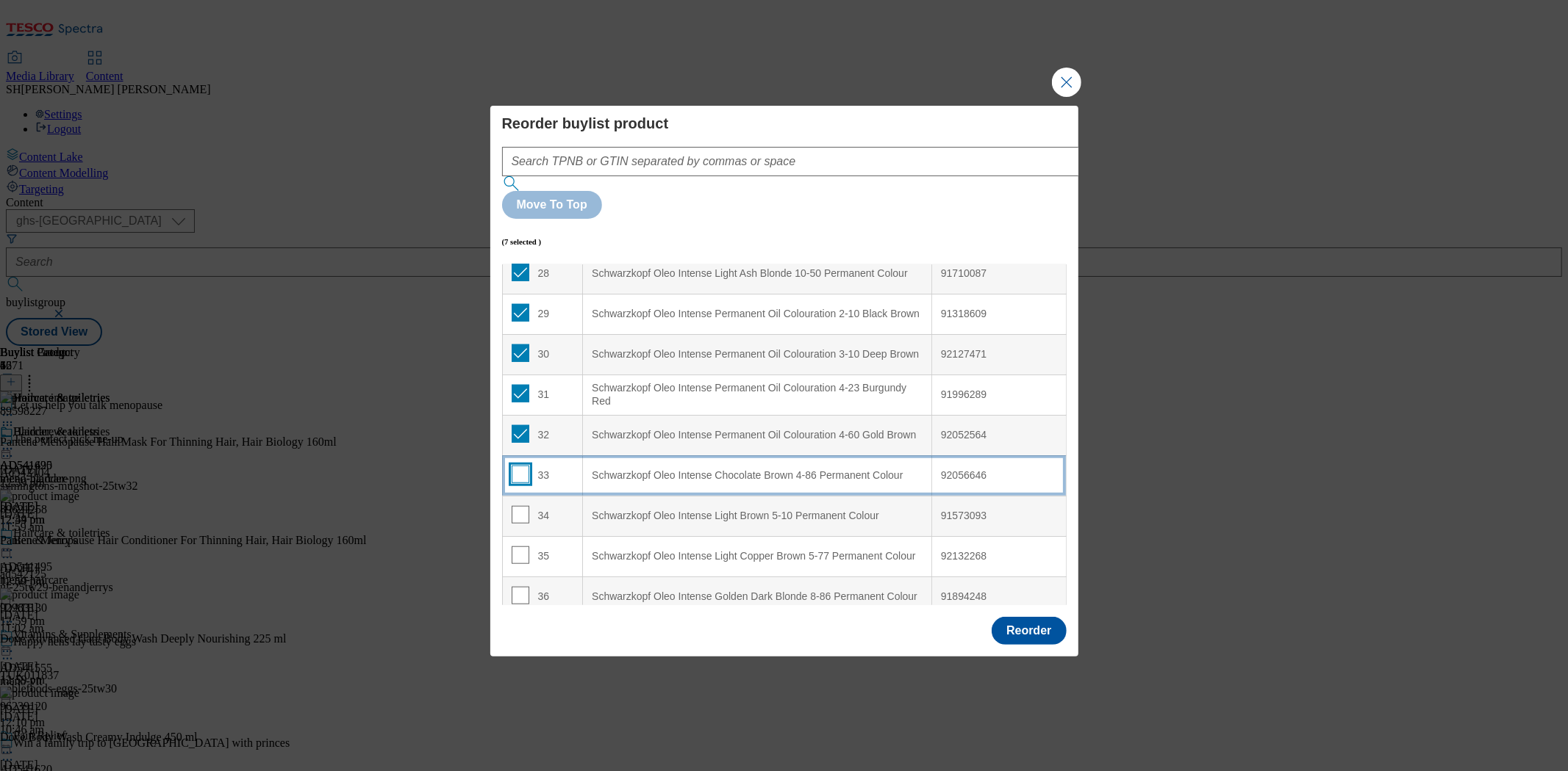
click at [515, 465] on input "Modal" at bounding box center [521, 474] width 18 height 18
checkbox input "true"
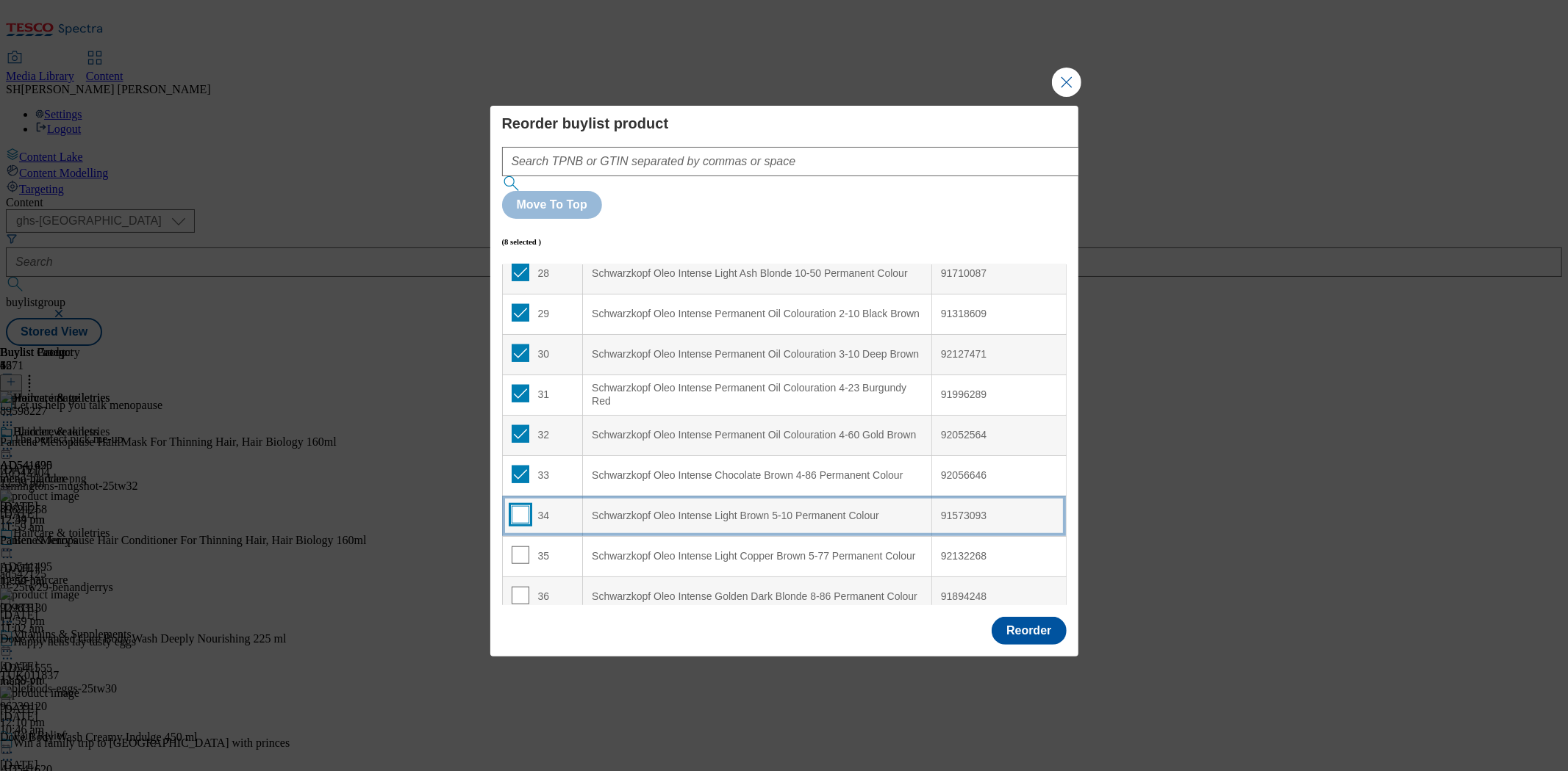
click at [519, 506] on input "Modal" at bounding box center [521, 515] width 18 height 18
checkbox input "true"
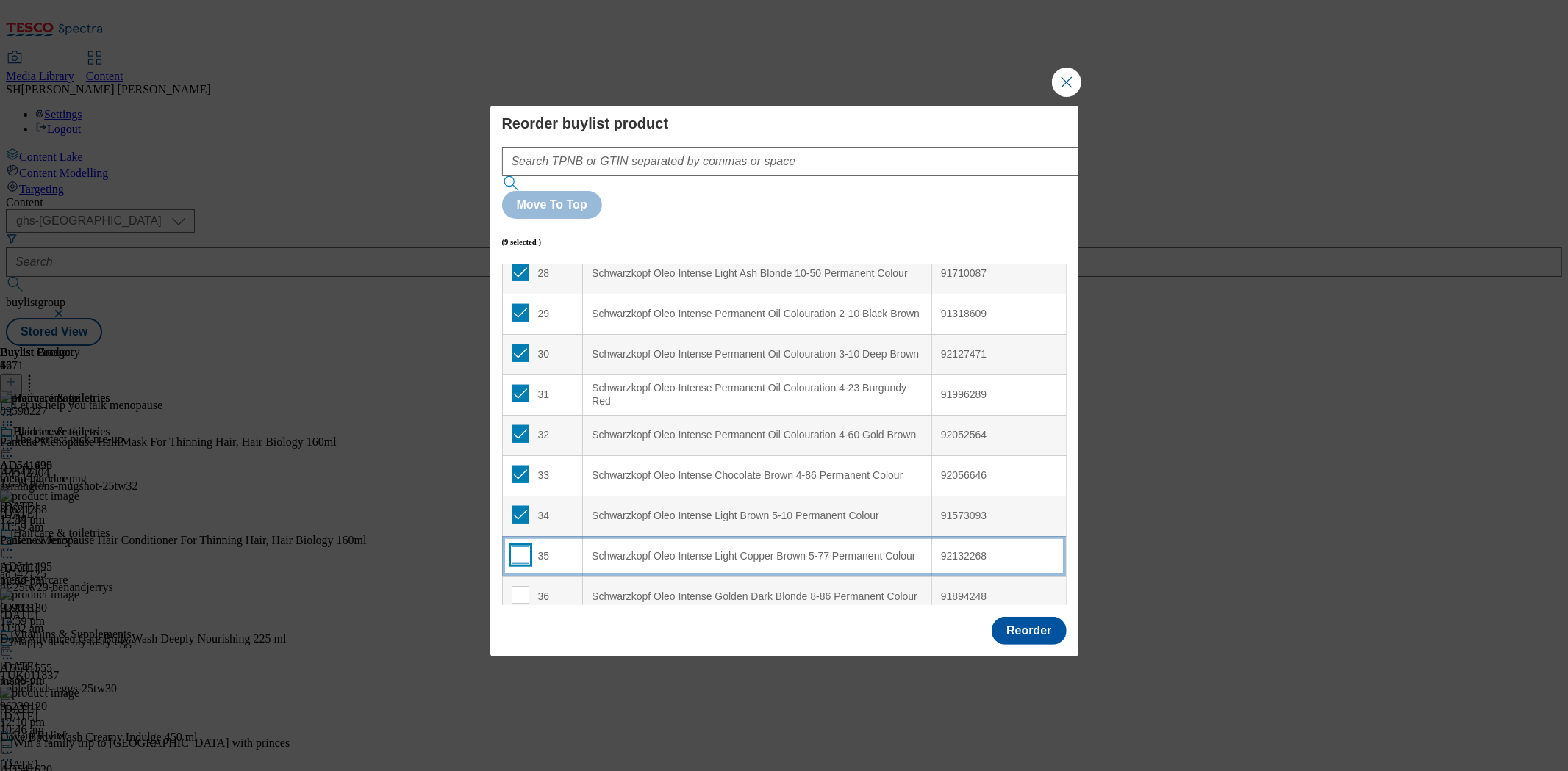
click at [514, 546] on input "Modal" at bounding box center [521, 555] width 18 height 18
checkbox input "true"
click at [517, 587] on input "Modal" at bounding box center [521, 596] width 18 height 18
checkbox input "true"
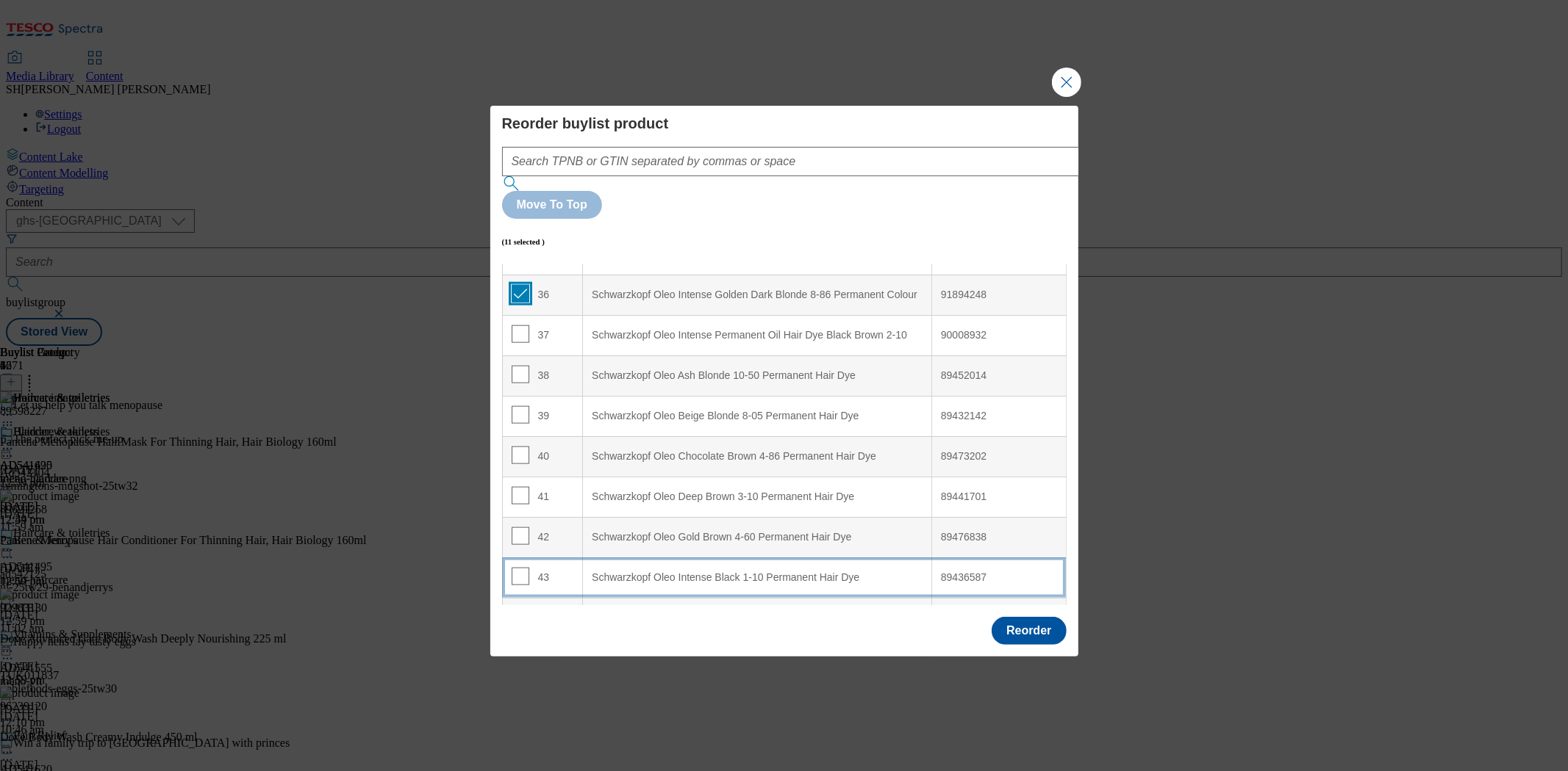
scroll to position [1469, 0]
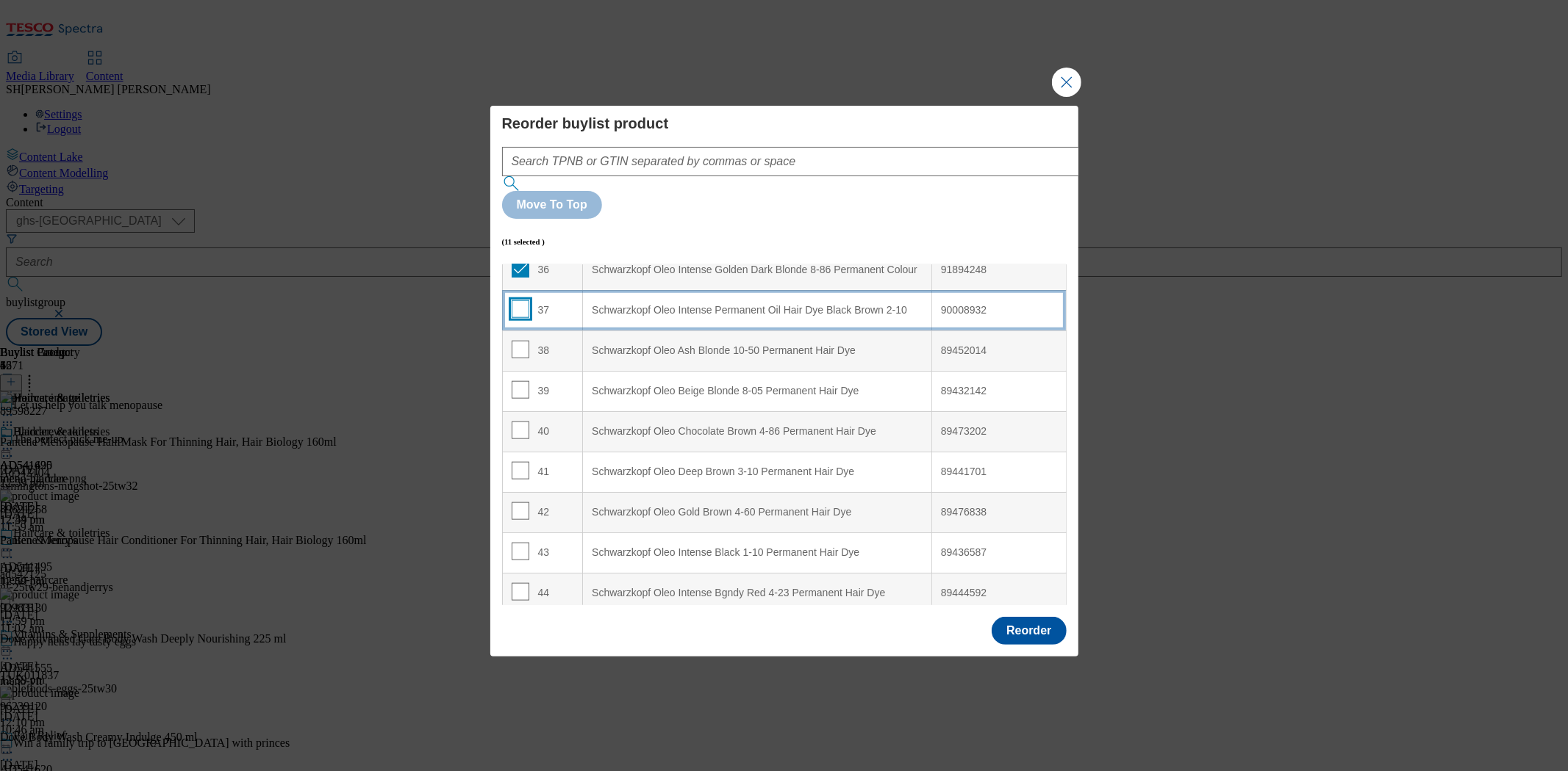
click at [517, 300] on input "Modal" at bounding box center [521, 309] width 18 height 18
checkbox input "true"
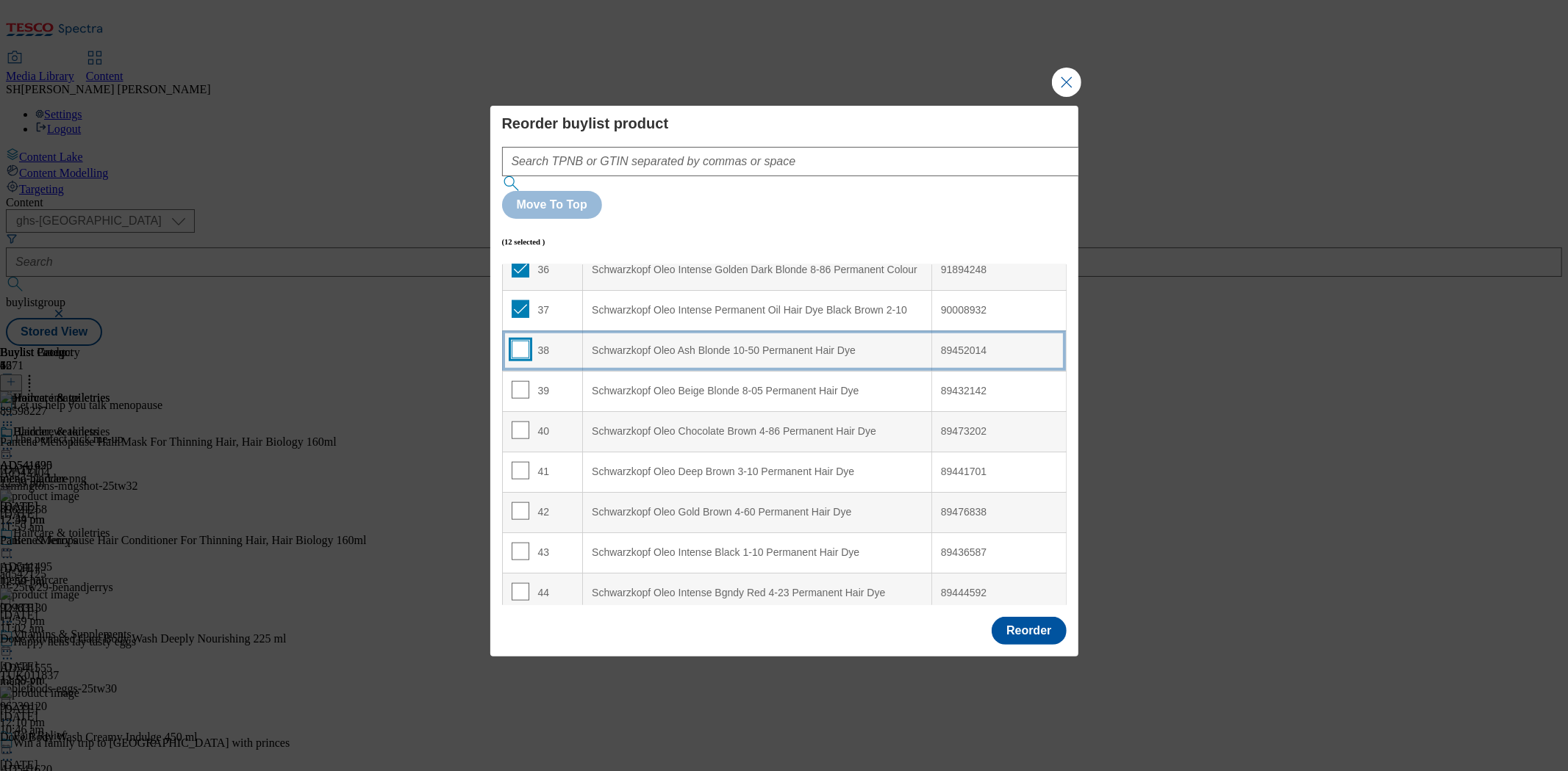
click at [516, 341] on input "Modal" at bounding box center [521, 350] width 18 height 18
checkbox input "true"
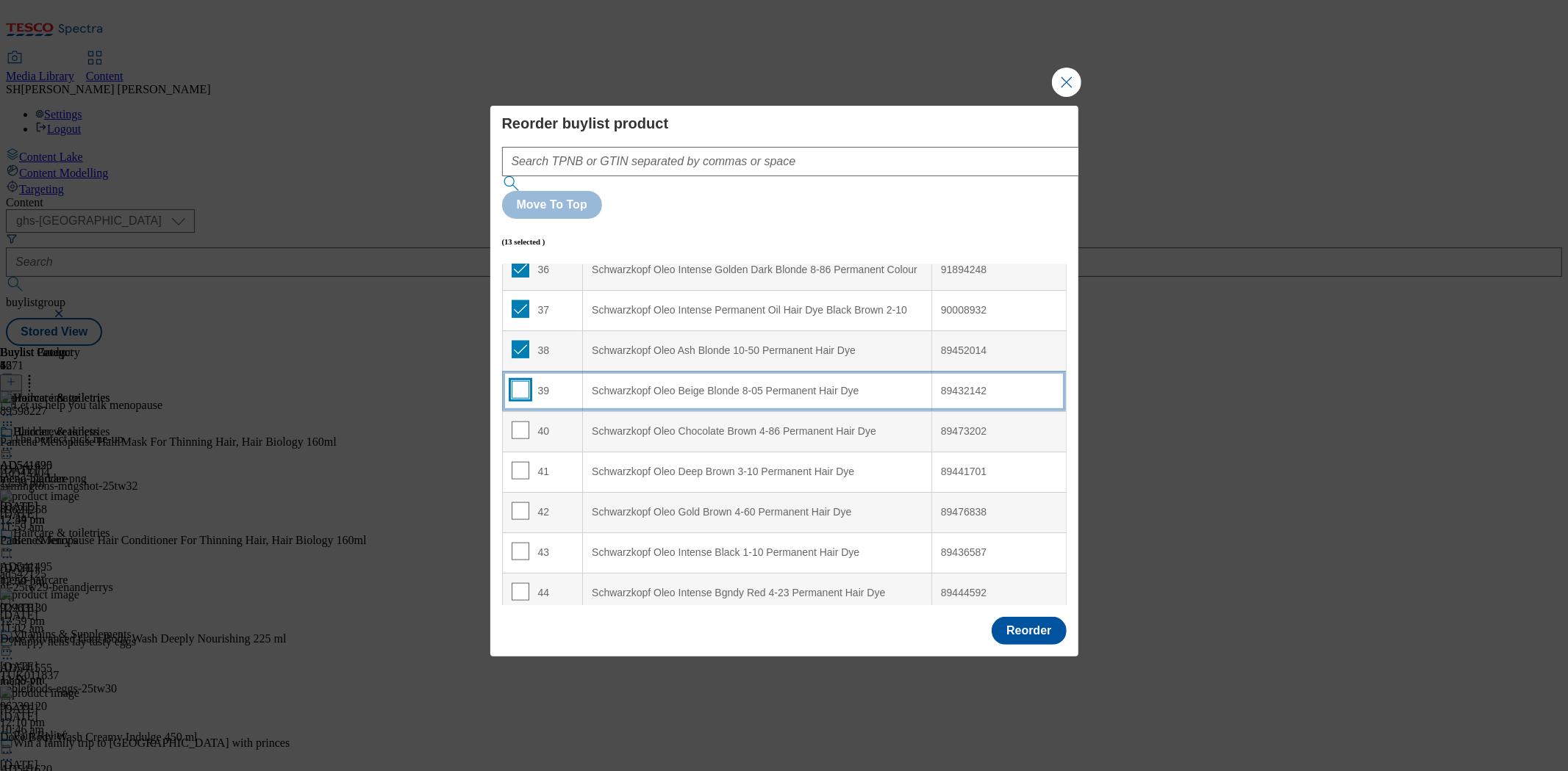
click at [516, 381] on input "Modal" at bounding box center [521, 390] width 18 height 18
checkbox input "true"
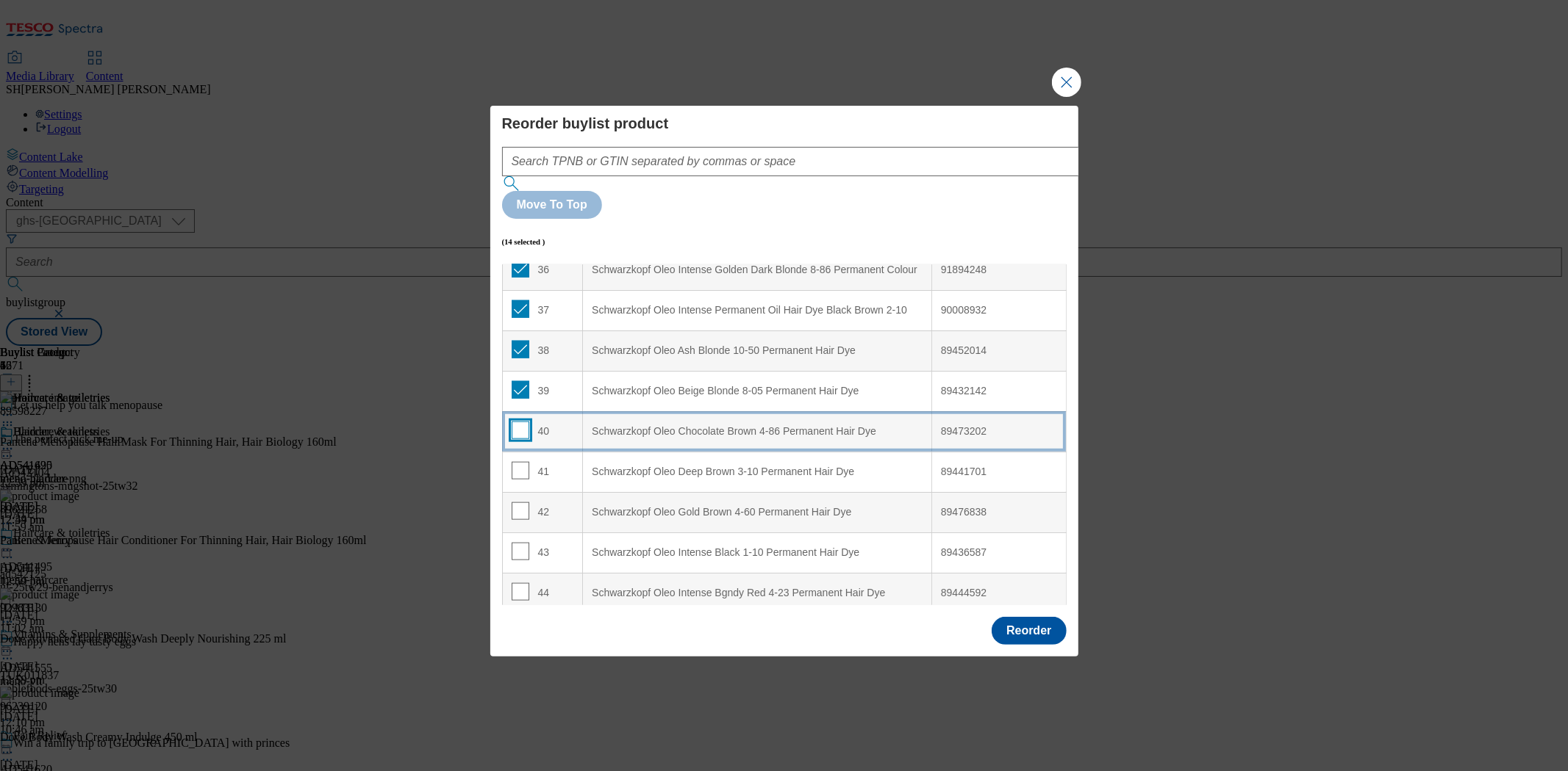
click at [515, 421] on input "Modal" at bounding box center [521, 430] width 18 height 18
checkbox input "true"
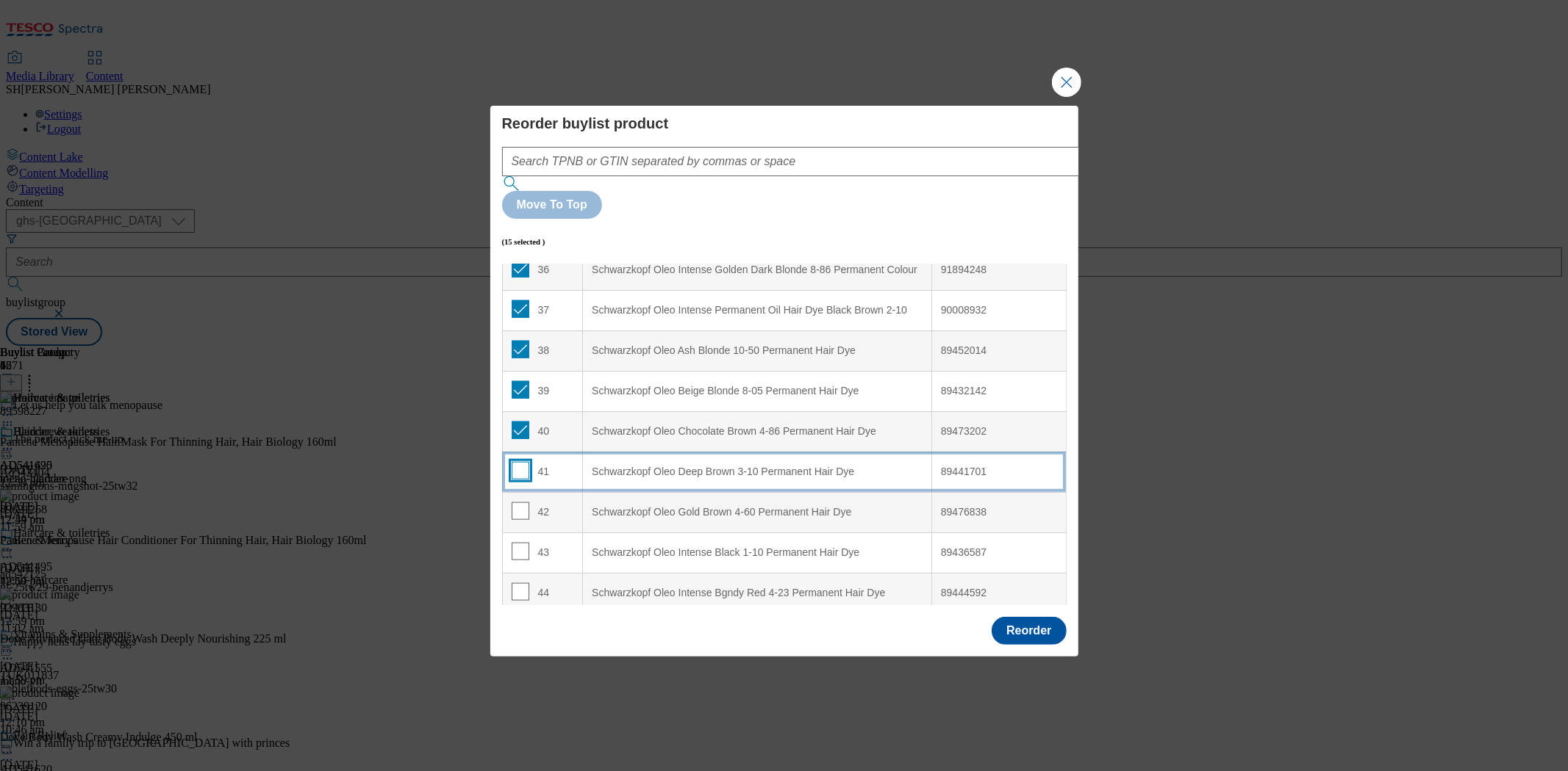
click at [514, 462] on input "Modal" at bounding box center [521, 471] width 18 height 18
checkbox input "true"
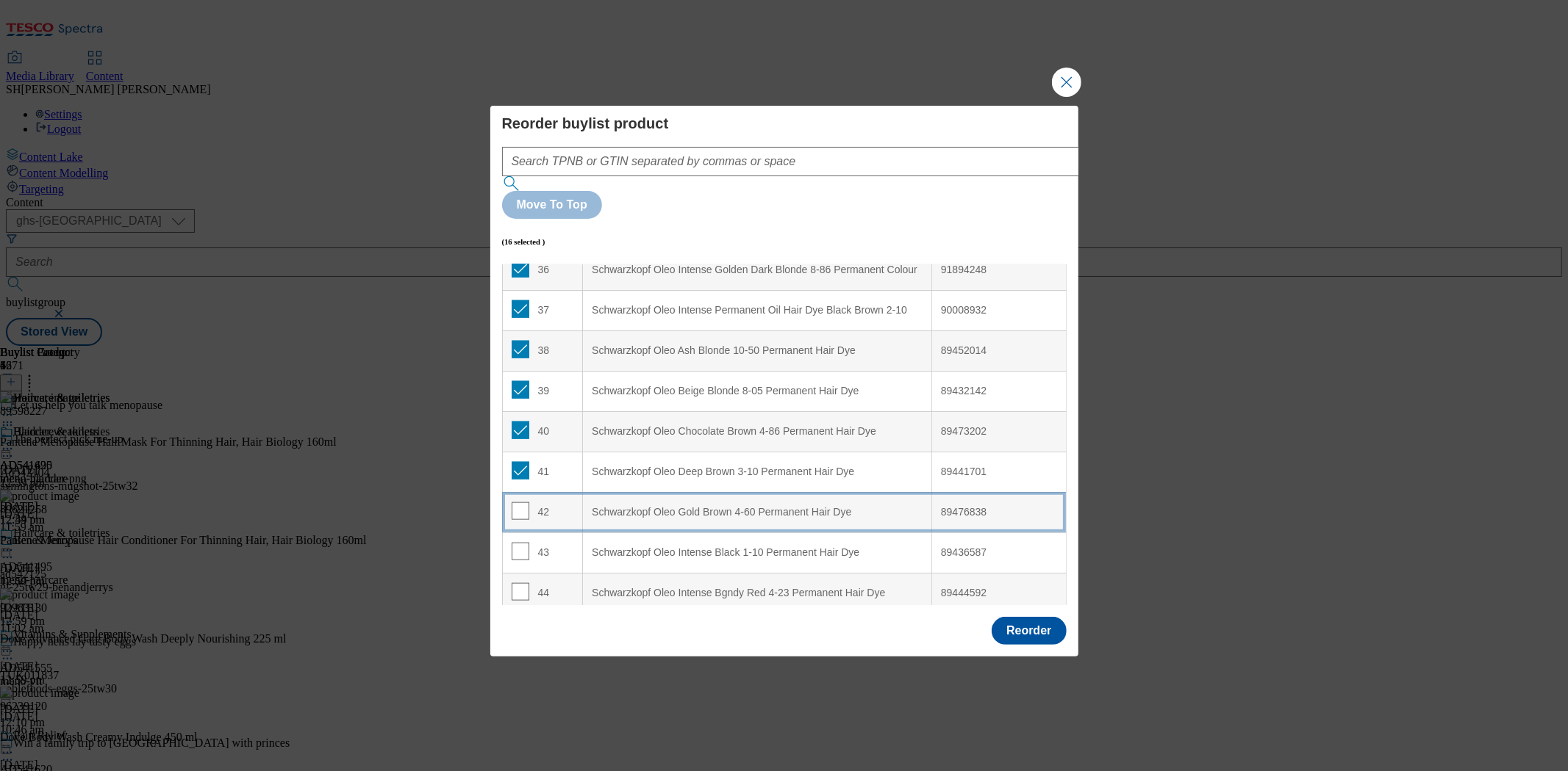
click at [518, 492] on td "42" at bounding box center [542, 512] width 81 height 40
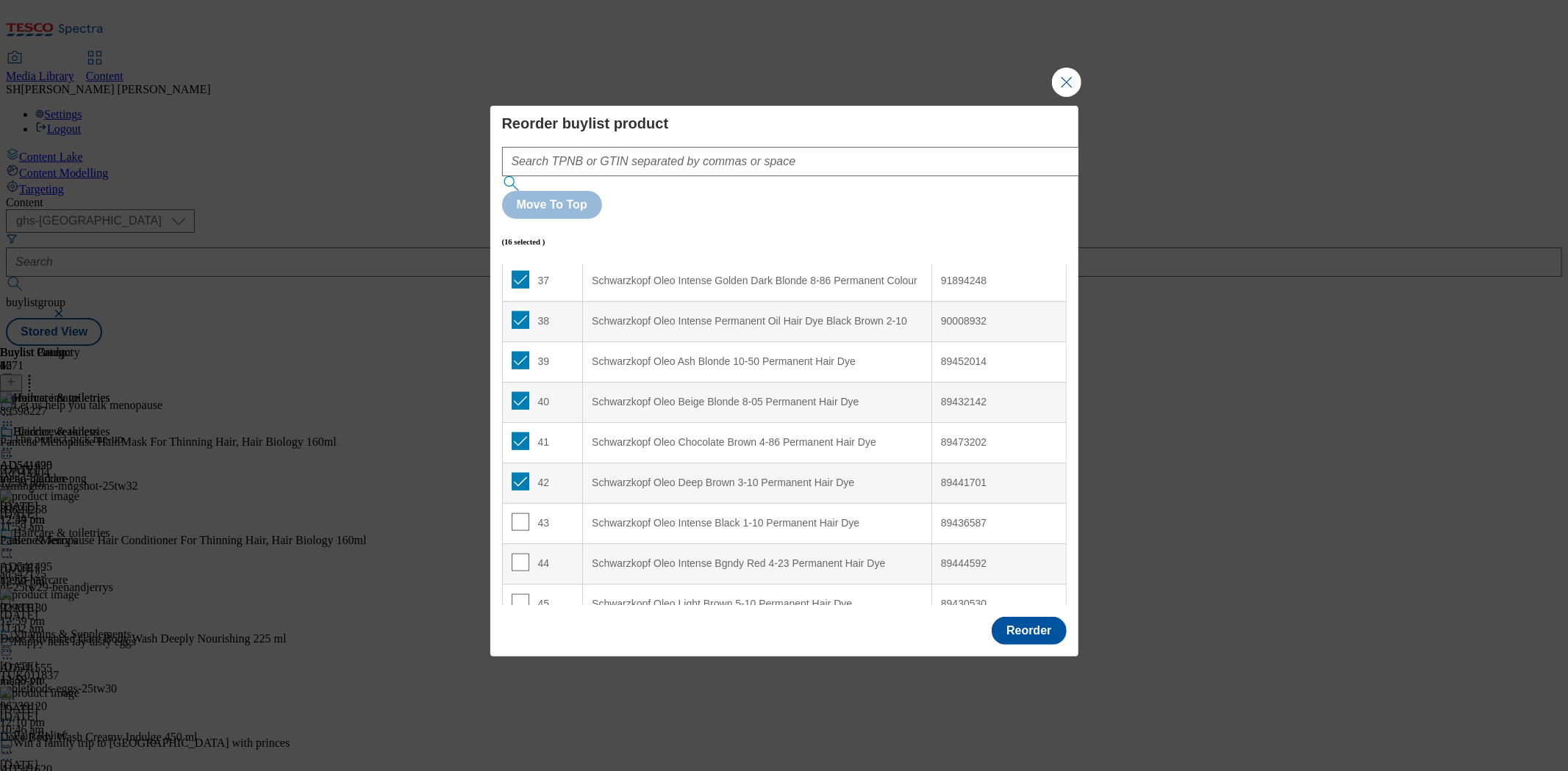
scroll to position [1557, 0]
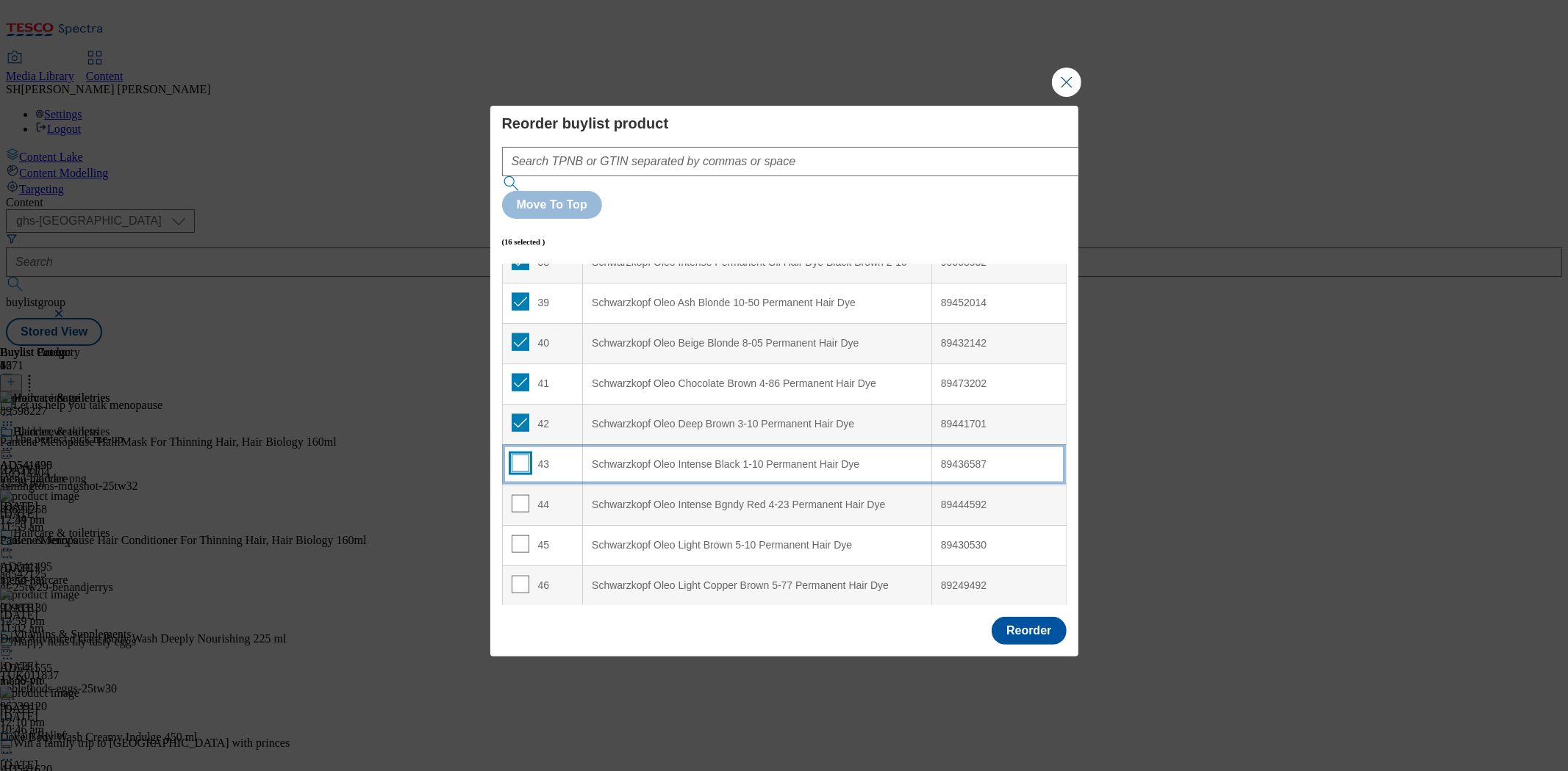
click at [517, 455] on input "Modal" at bounding box center [521, 464] width 18 height 18
checkbox input "true"
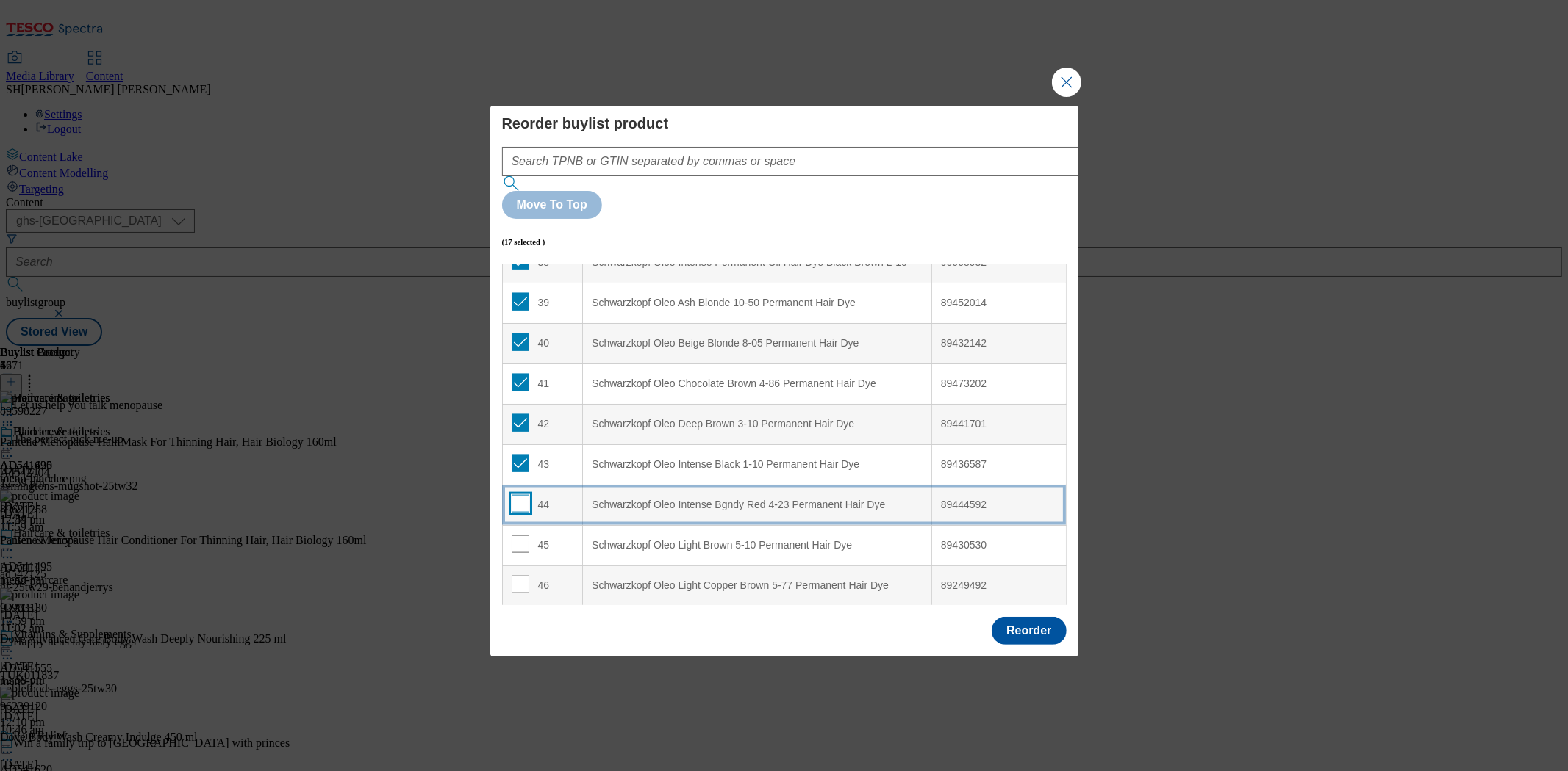
click at [517, 495] on input "Modal" at bounding box center [521, 504] width 18 height 18
checkbox input "true"
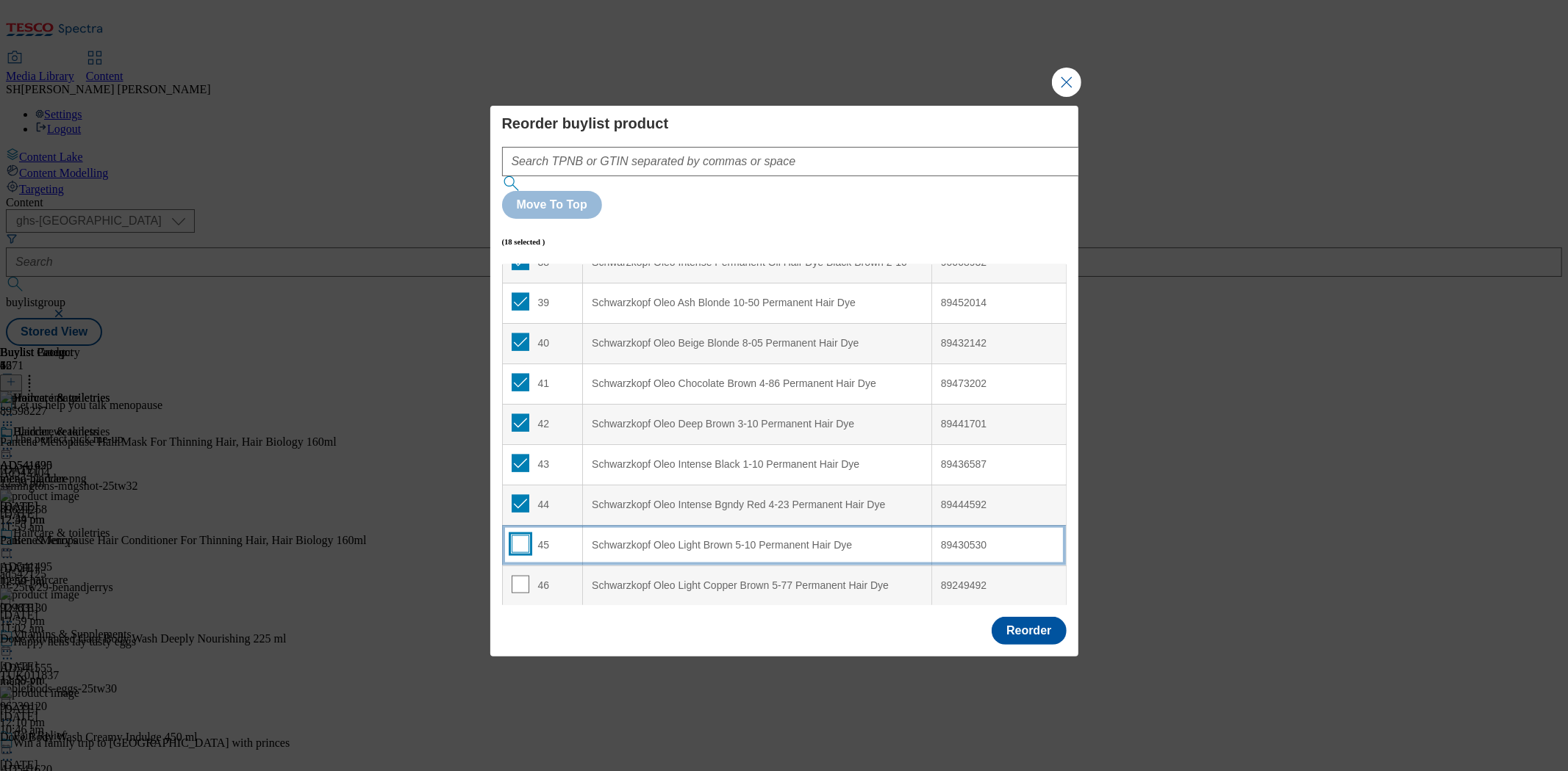
click at [517, 536] on input "Modal" at bounding box center [521, 545] width 18 height 18
checkbox input "true"
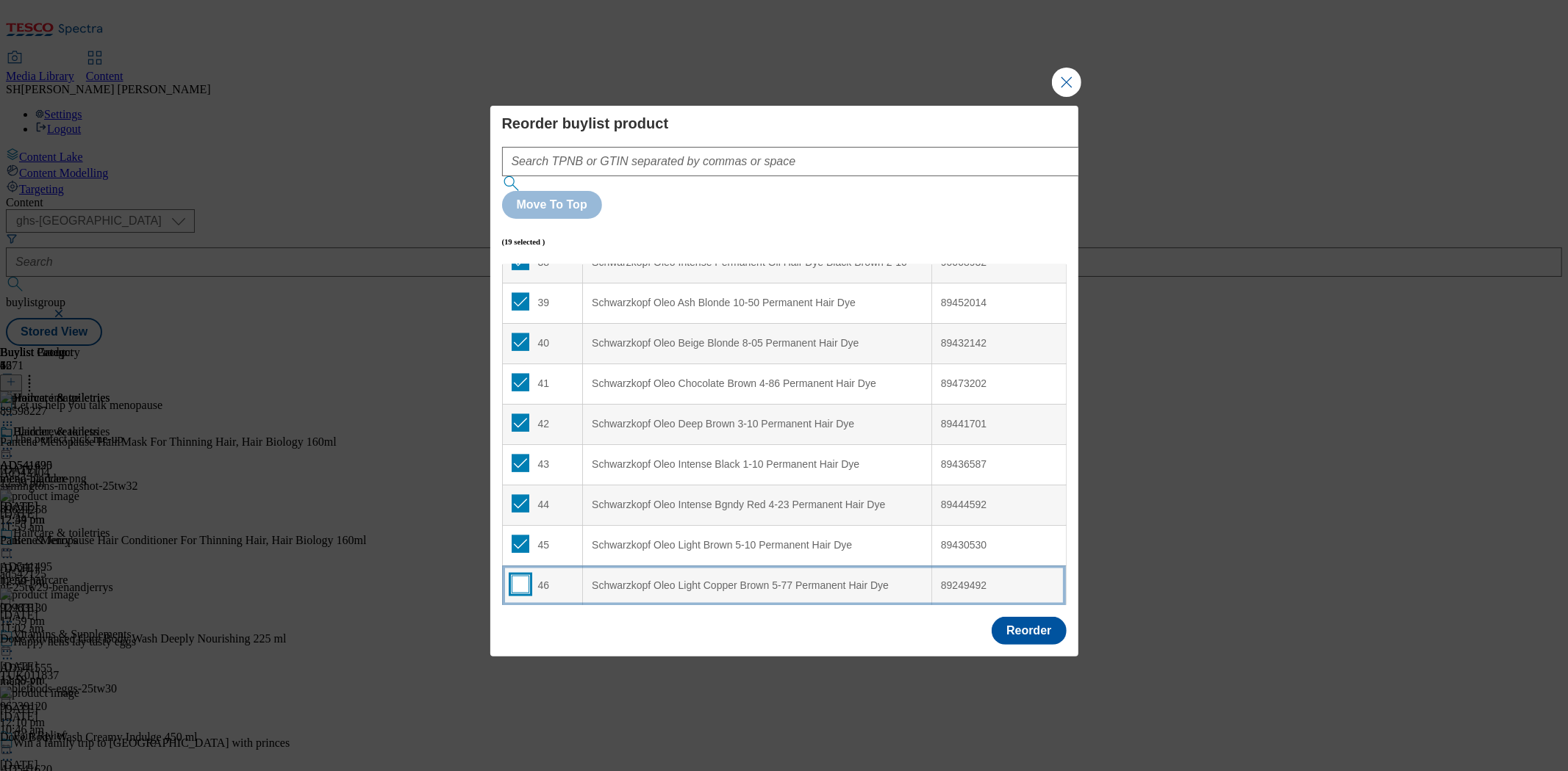
click at [512, 576] on input "Modal" at bounding box center [521, 585] width 18 height 18
checkbox input "true"
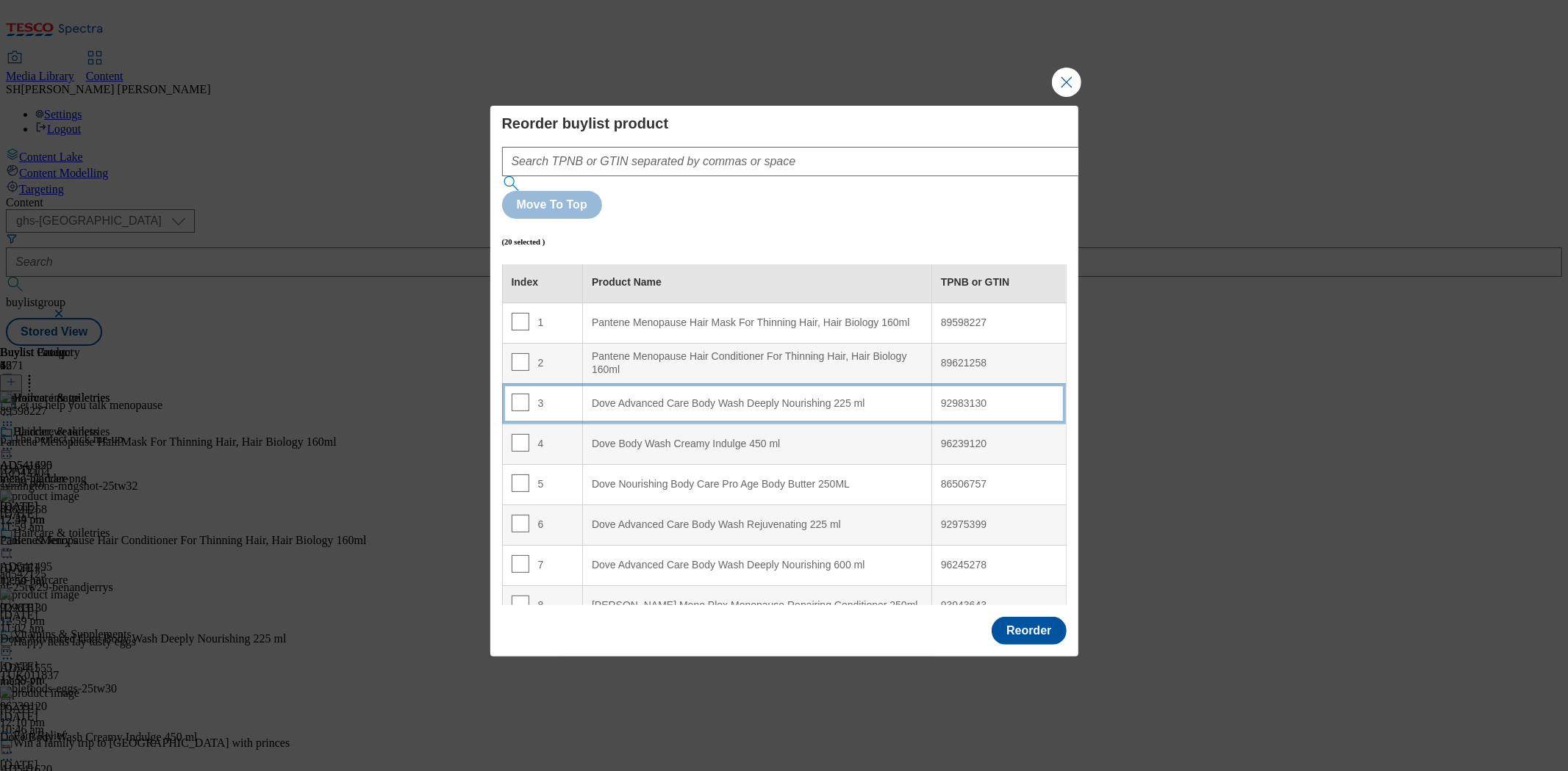
scroll to position [0, 0]
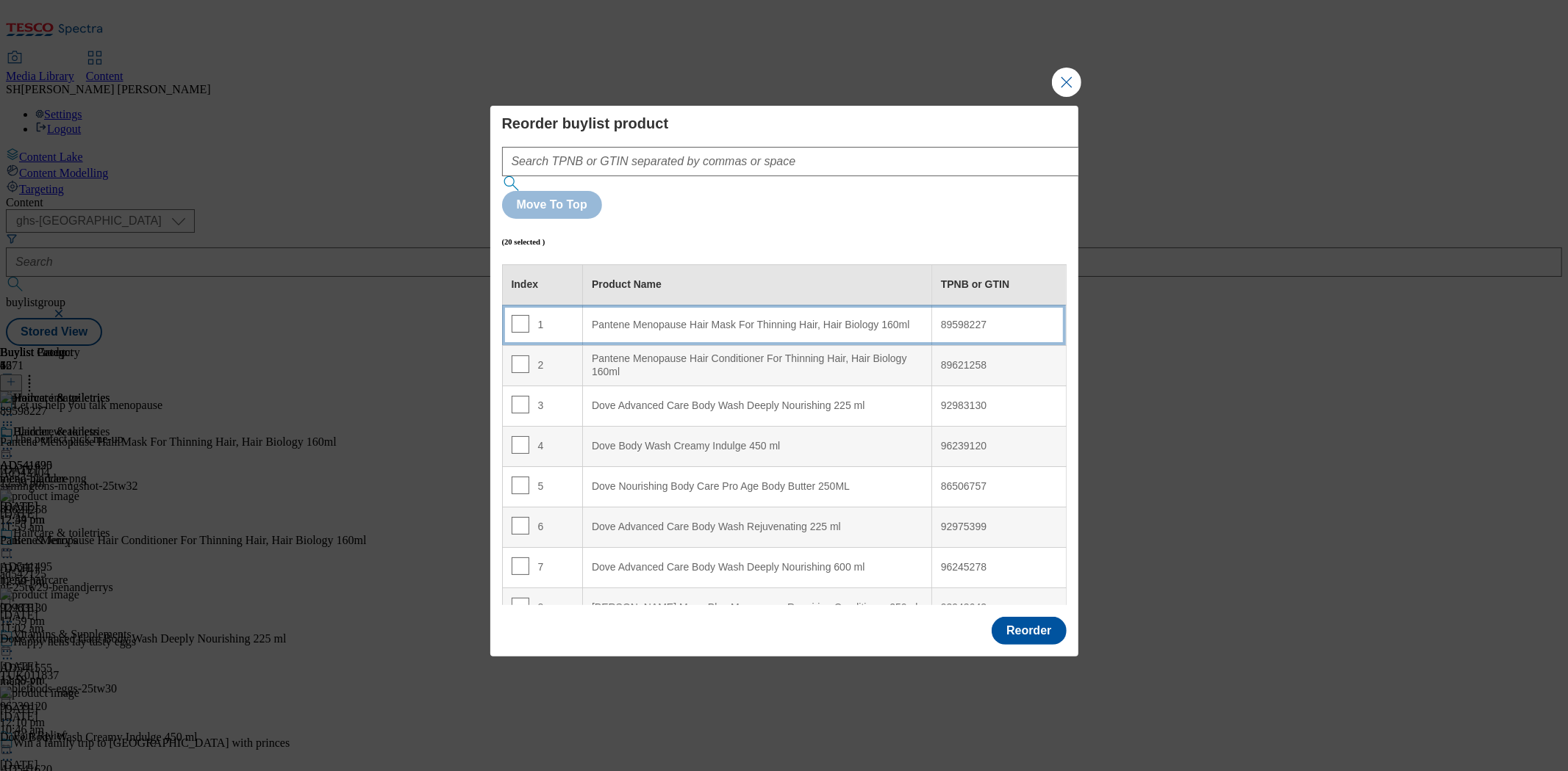
click at [645, 319] on div "Pantene Menopause Hair Mask For Thinning Hair, Hair Biology 160ml" at bounding box center [757, 325] width 331 height 13
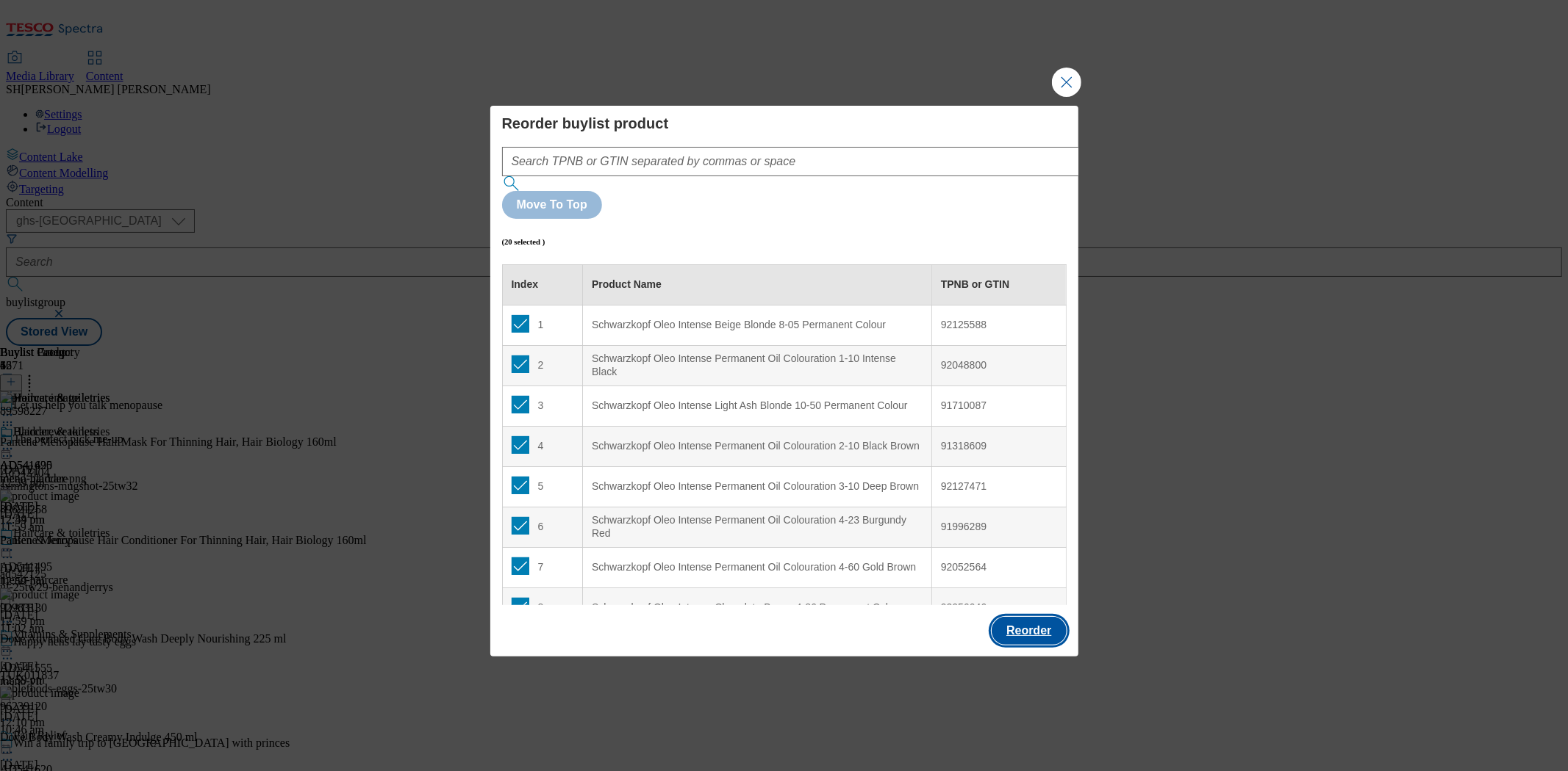
click at [1022, 617] on button "Reorder" at bounding box center [1029, 631] width 75 height 28
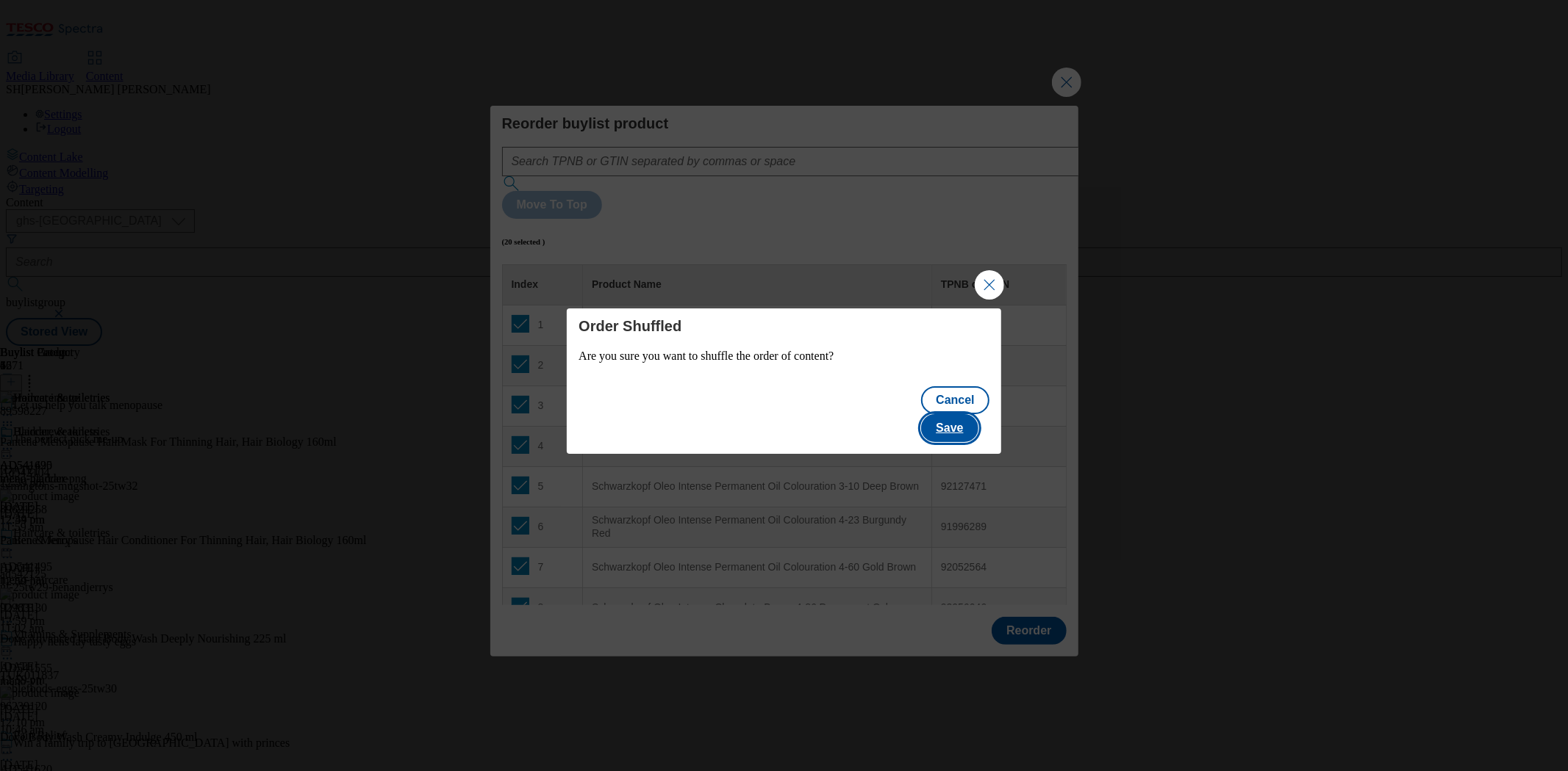
click at [977, 415] on button "Save" at bounding box center [949, 428] width 57 height 28
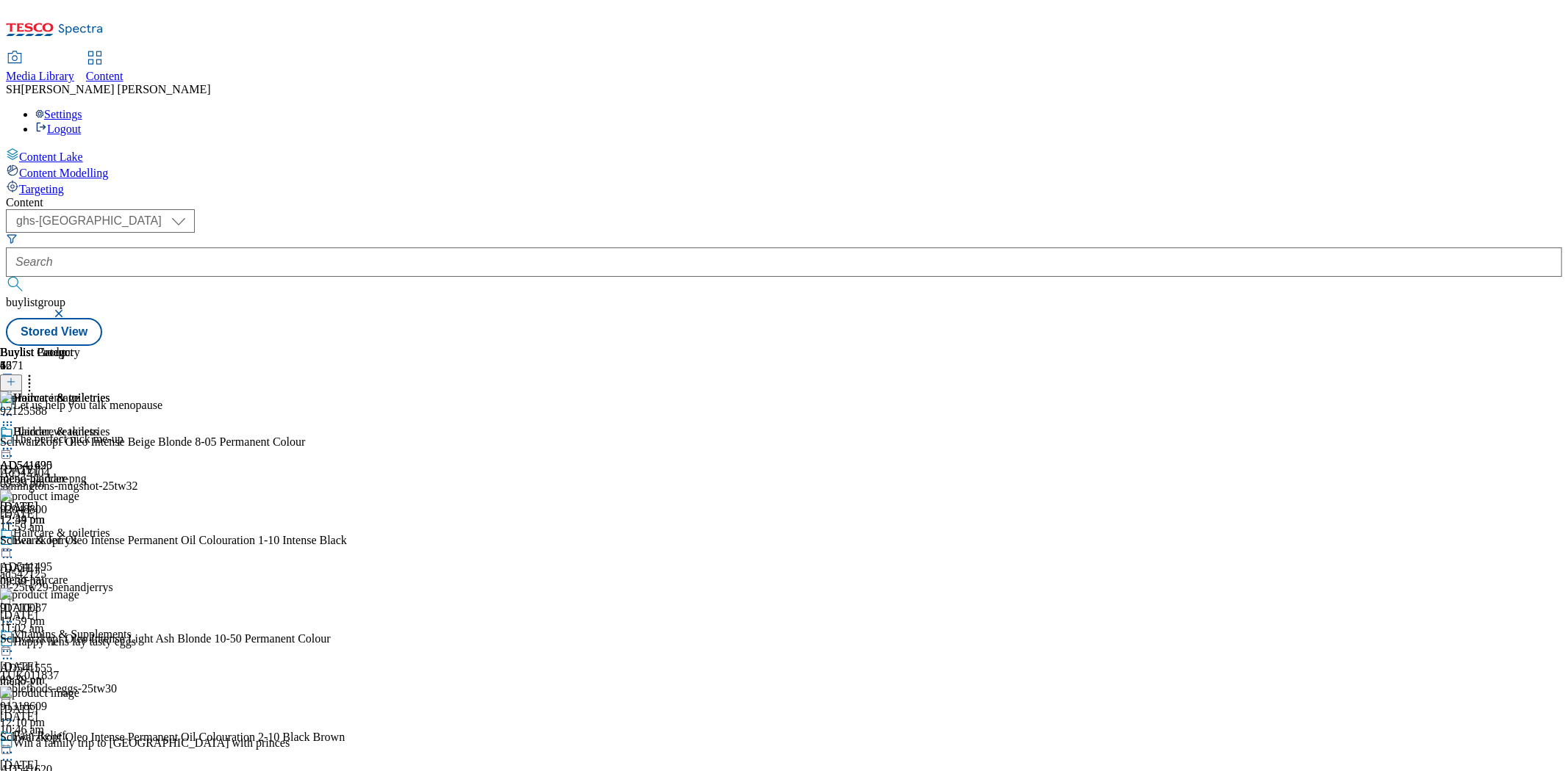
click at [14, 543] on icon at bounding box center [7, 550] width 14 height 14
click at [80, 643] on span "Preview" at bounding box center [63, 649] width 34 height 11
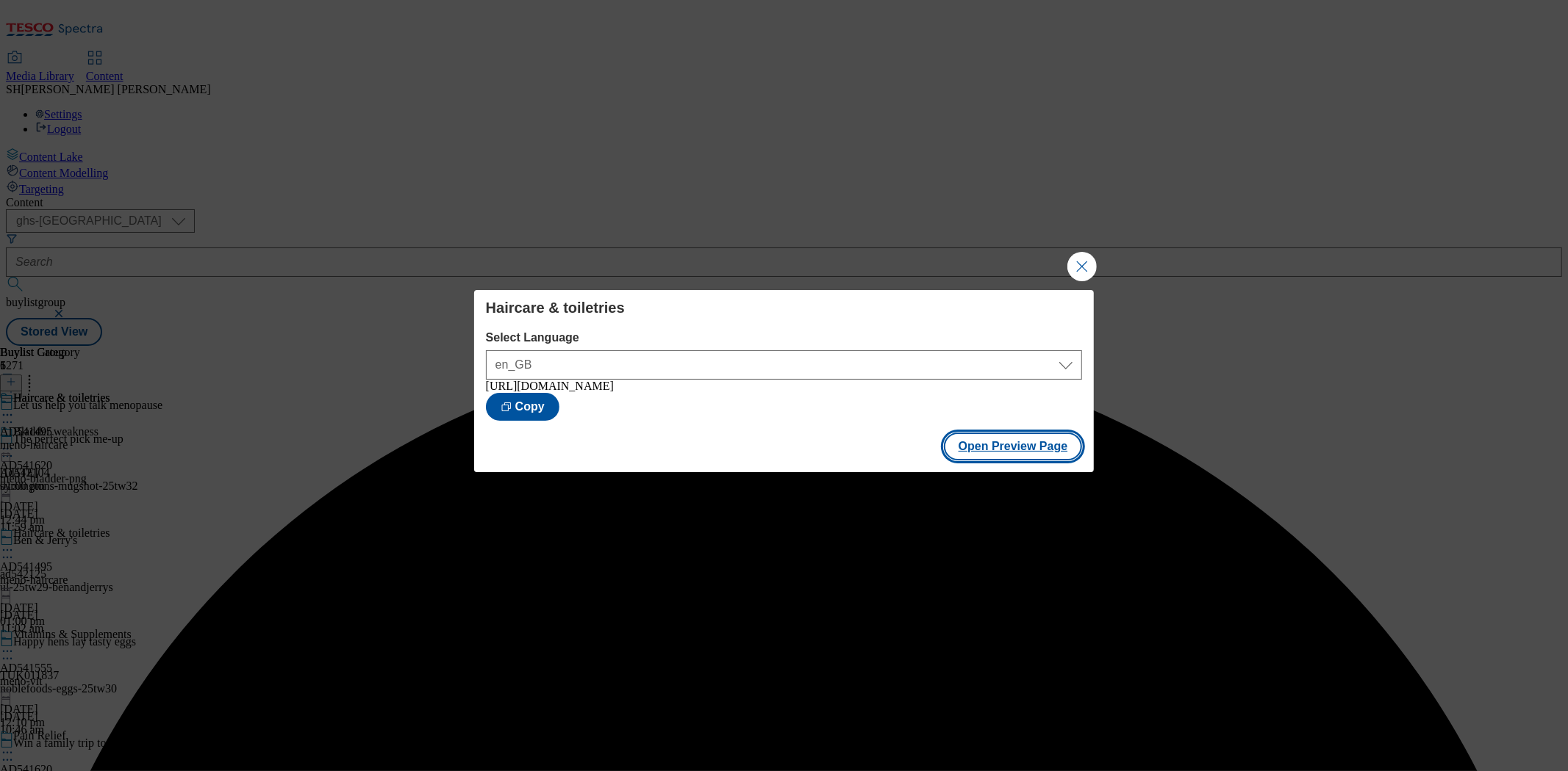
click at [1002, 453] on button "Open Preview Page" at bounding box center [1013, 446] width 138 height 28
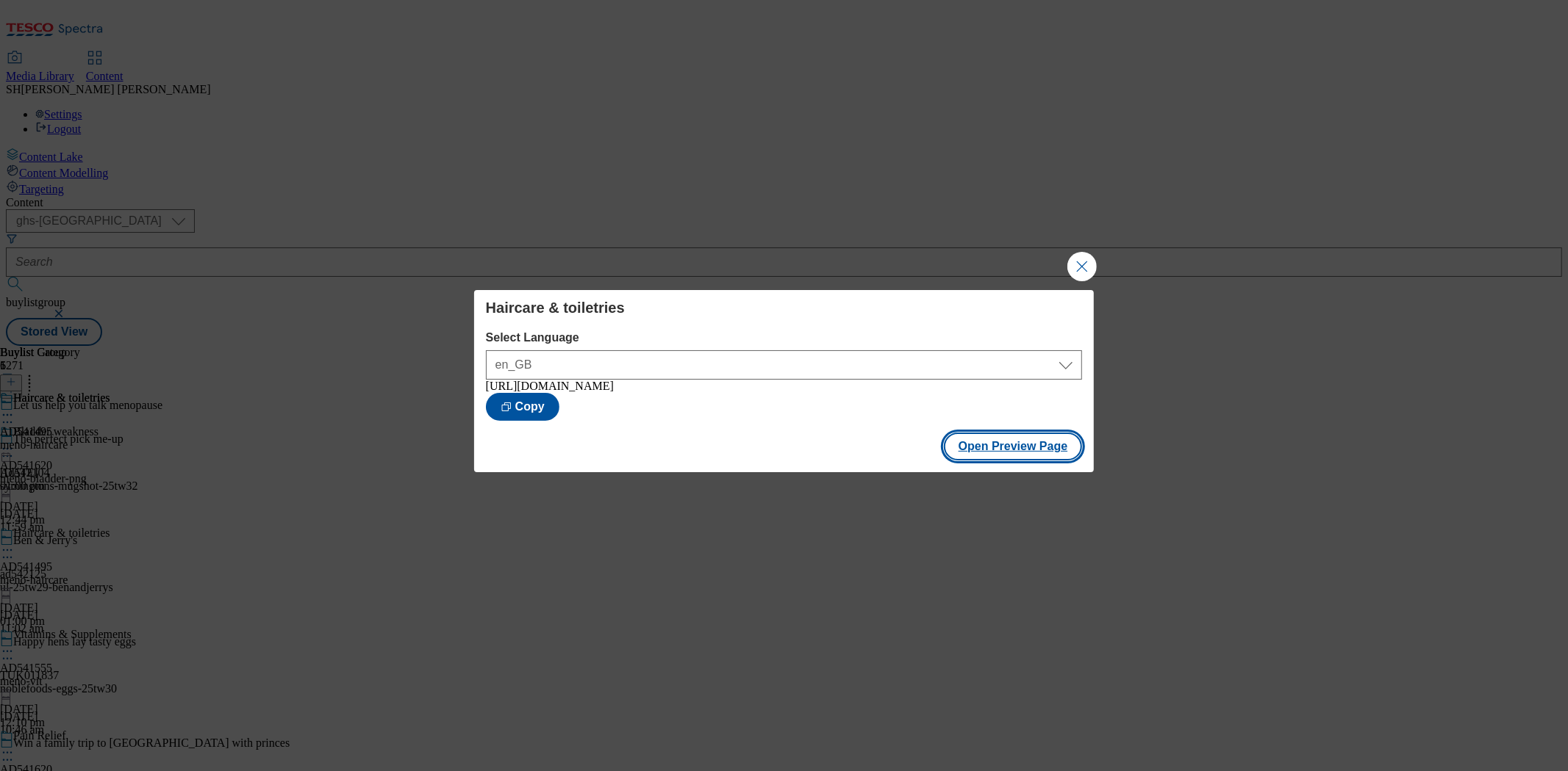
click at [1003, 456] on button "Open Preview Page" at bounding box center [1013, 446] width 138 height 28
click at [1076, 266] on button "Close Modal" at bounding box center [1082, 266] width 30 height 30
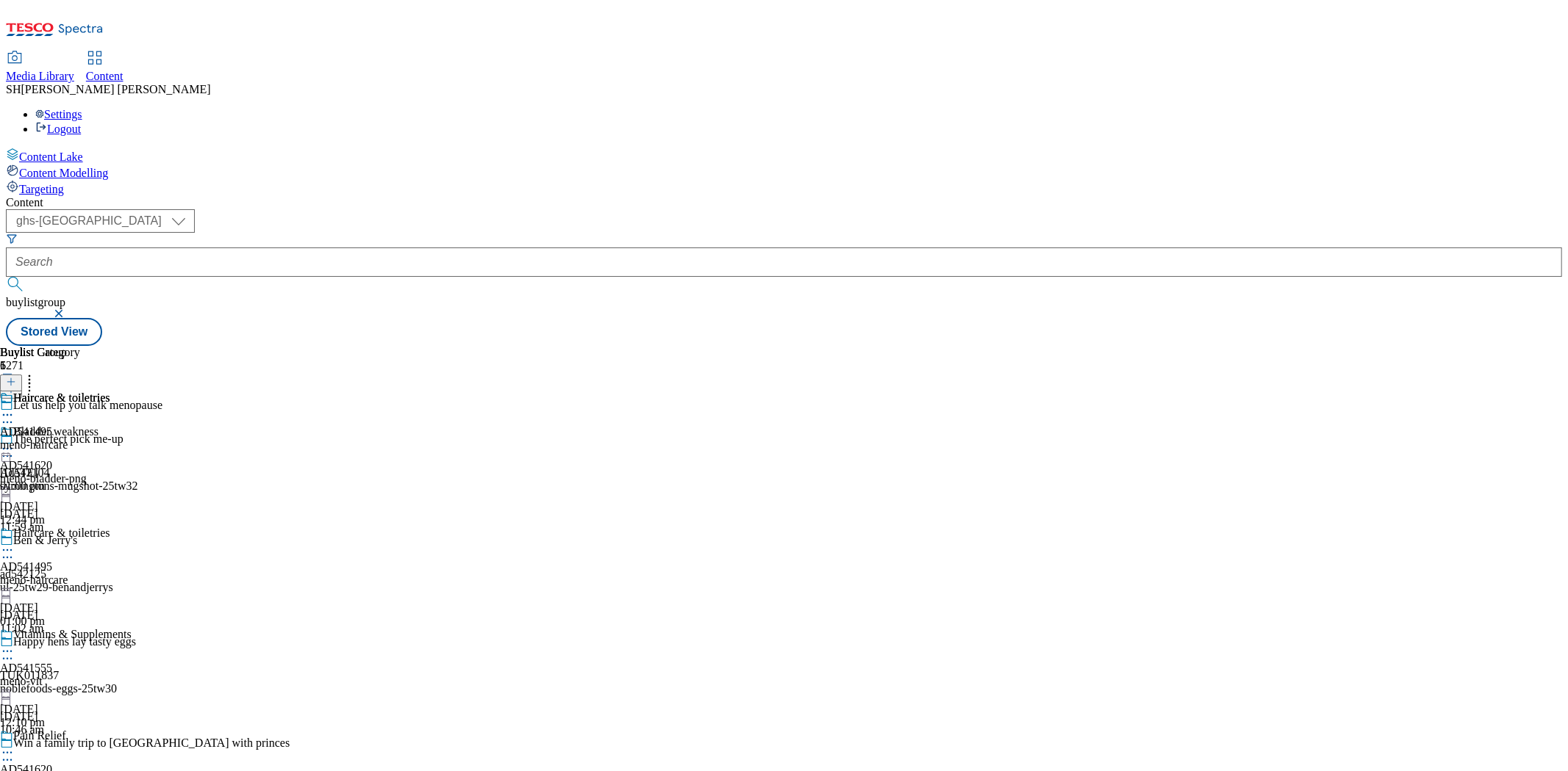
click at [14, 543] on icon at bounding box center [7, 550] width 14 height 14
click at [78, 694] on span "Publish" at bounding box center [62, 699] width 32 height 11
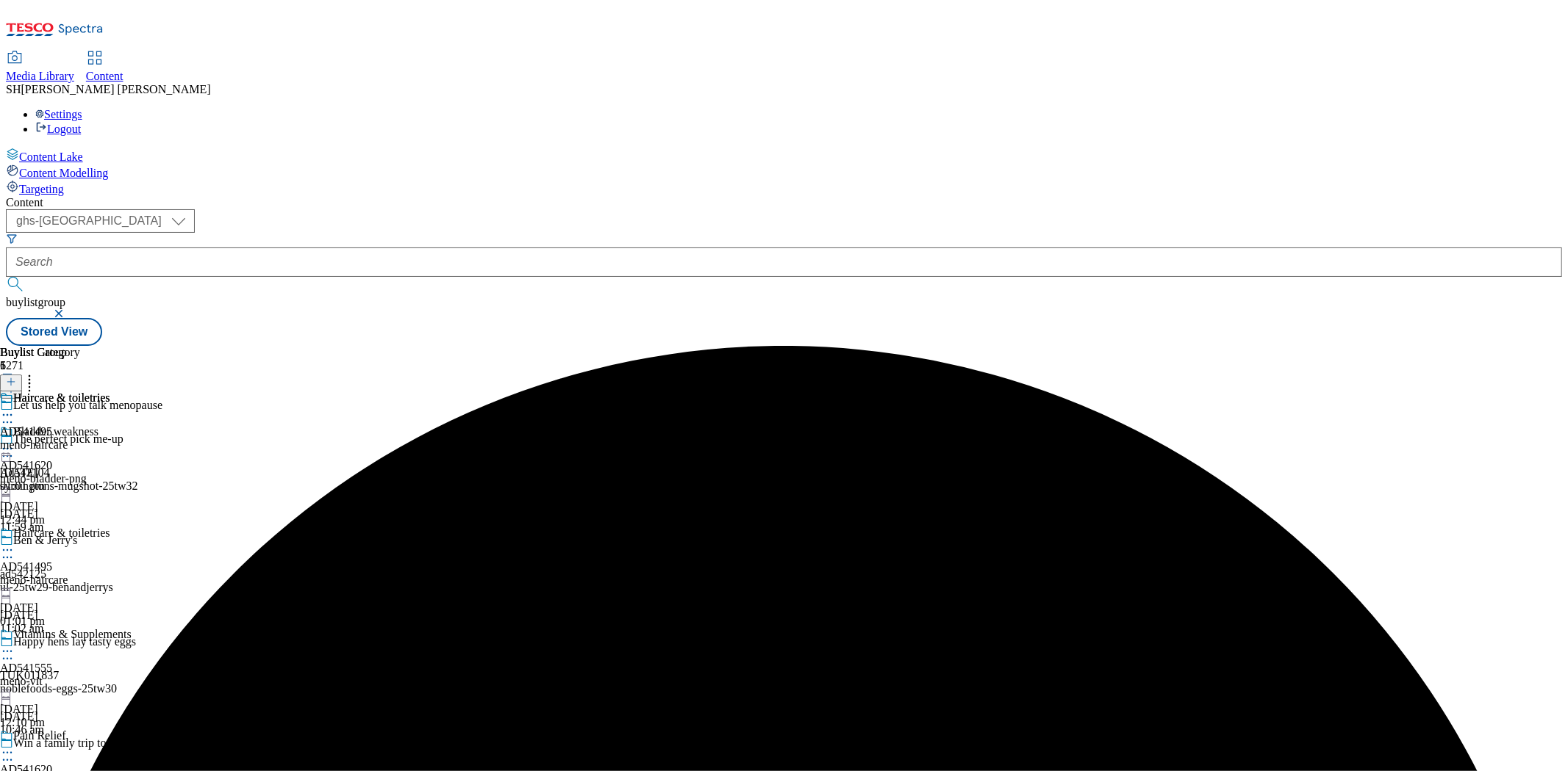
scroll to position [290, 0]
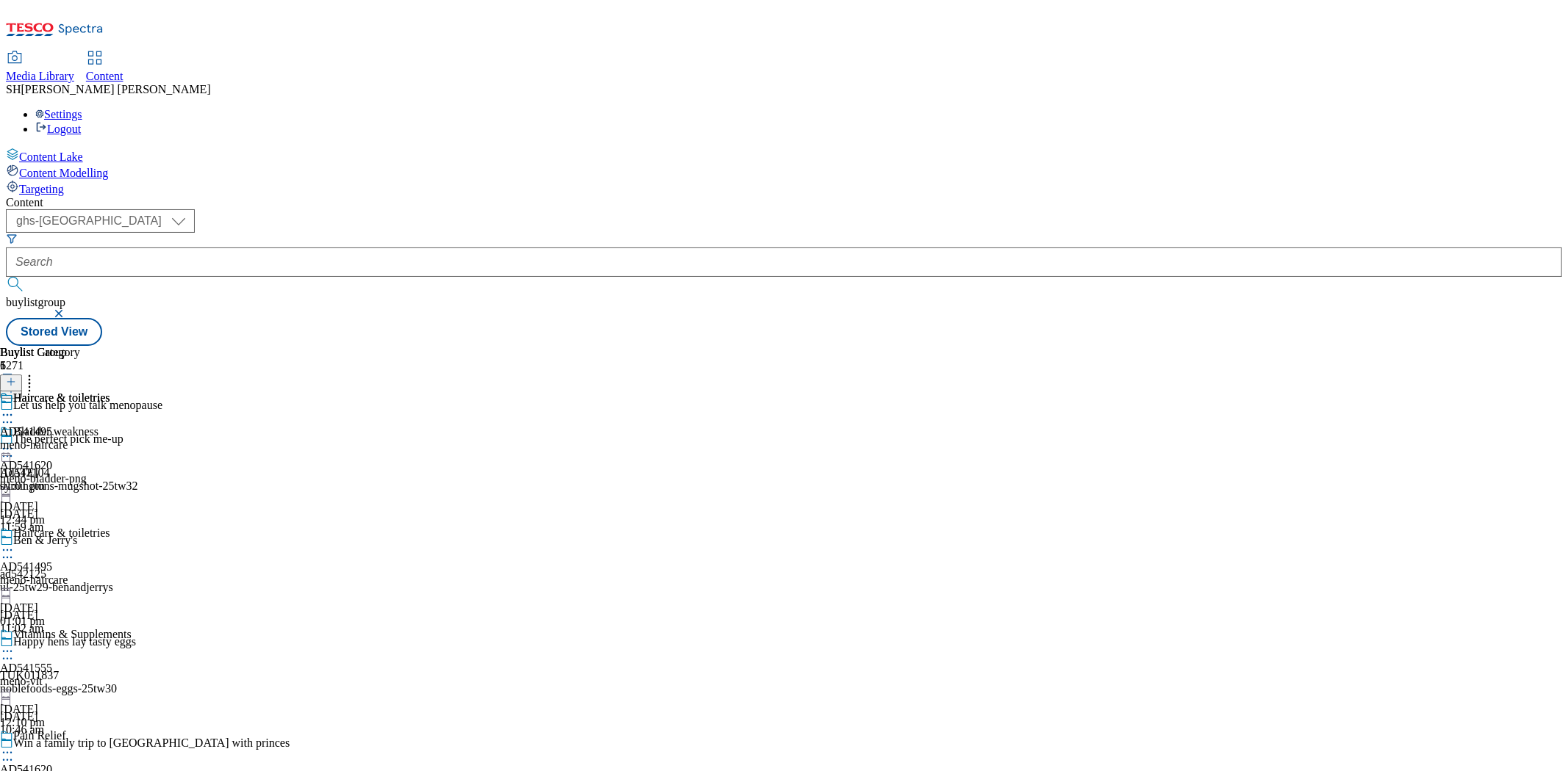
click at [14, 644] on icon at bounding box center [7, 651] width 14 height 14
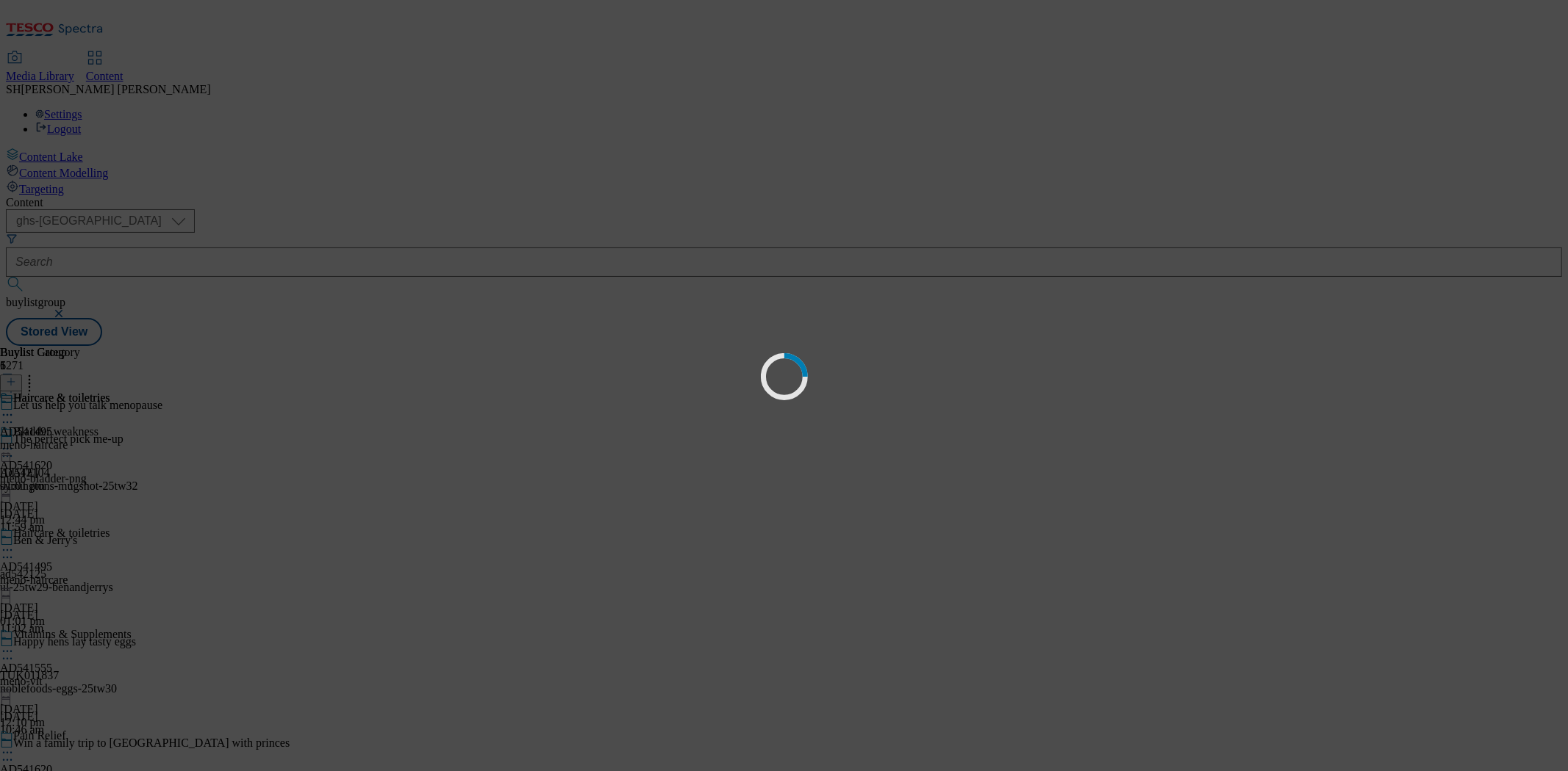
scroll to position [0, 0]
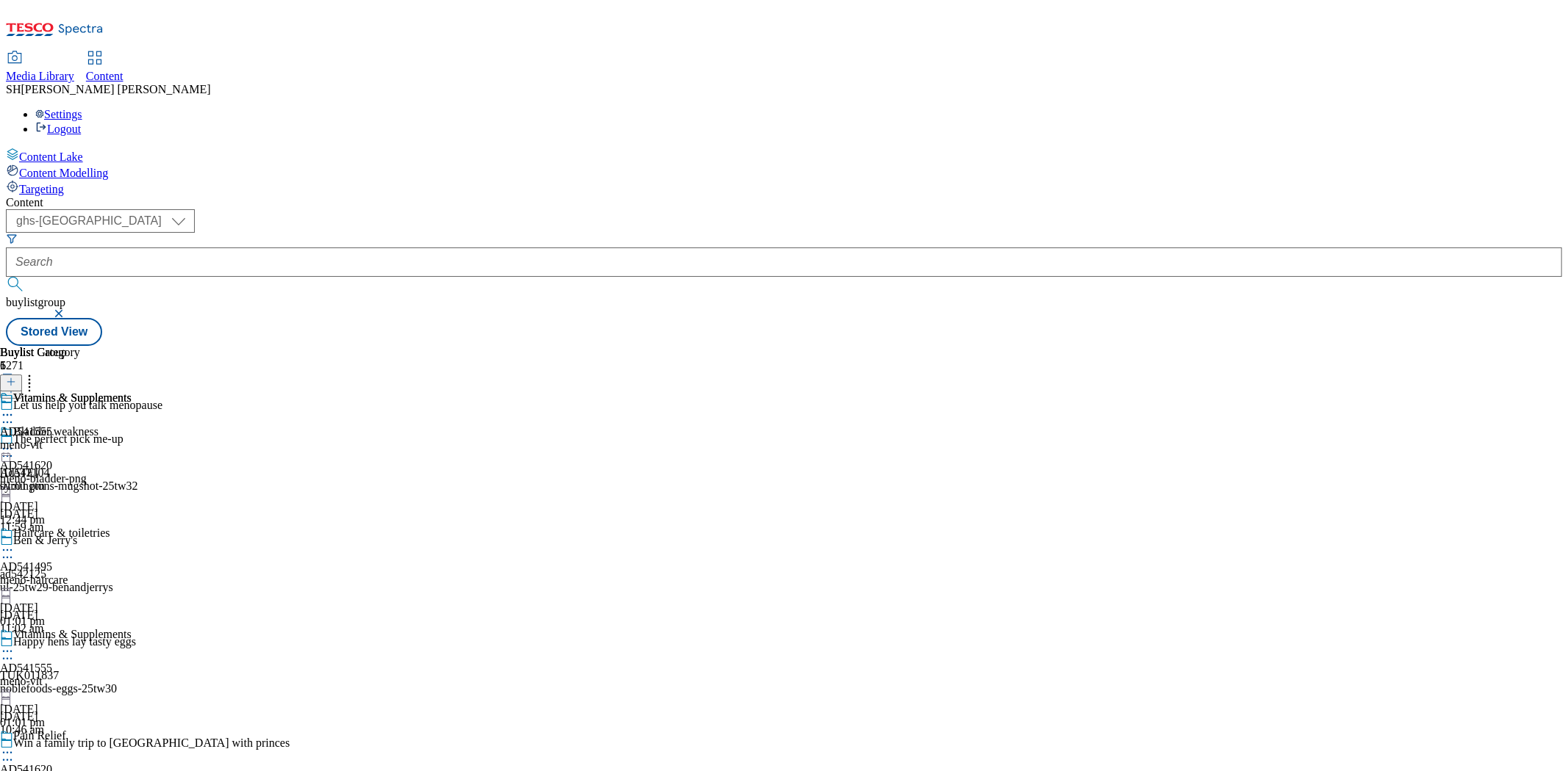
click at [131, 675] on div "meno-vit" at bounding box center [66, 681] width 131 height 13
click at [131, 439] on div "meno-vit" at bounding box center [66, 445] width 131 height 13
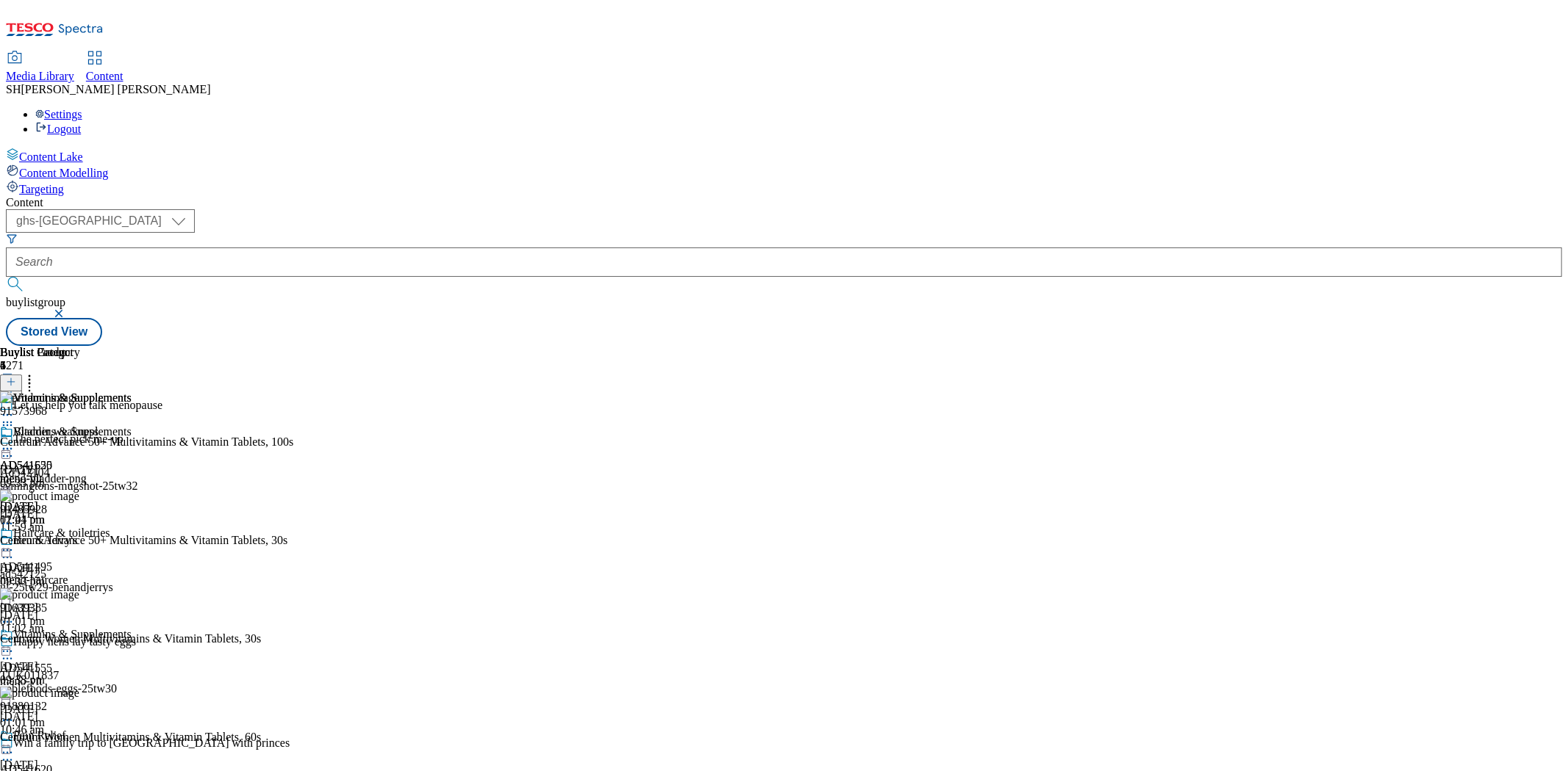
click at [11, 378] on line at bounding box center [11, 382] width 0 height 7
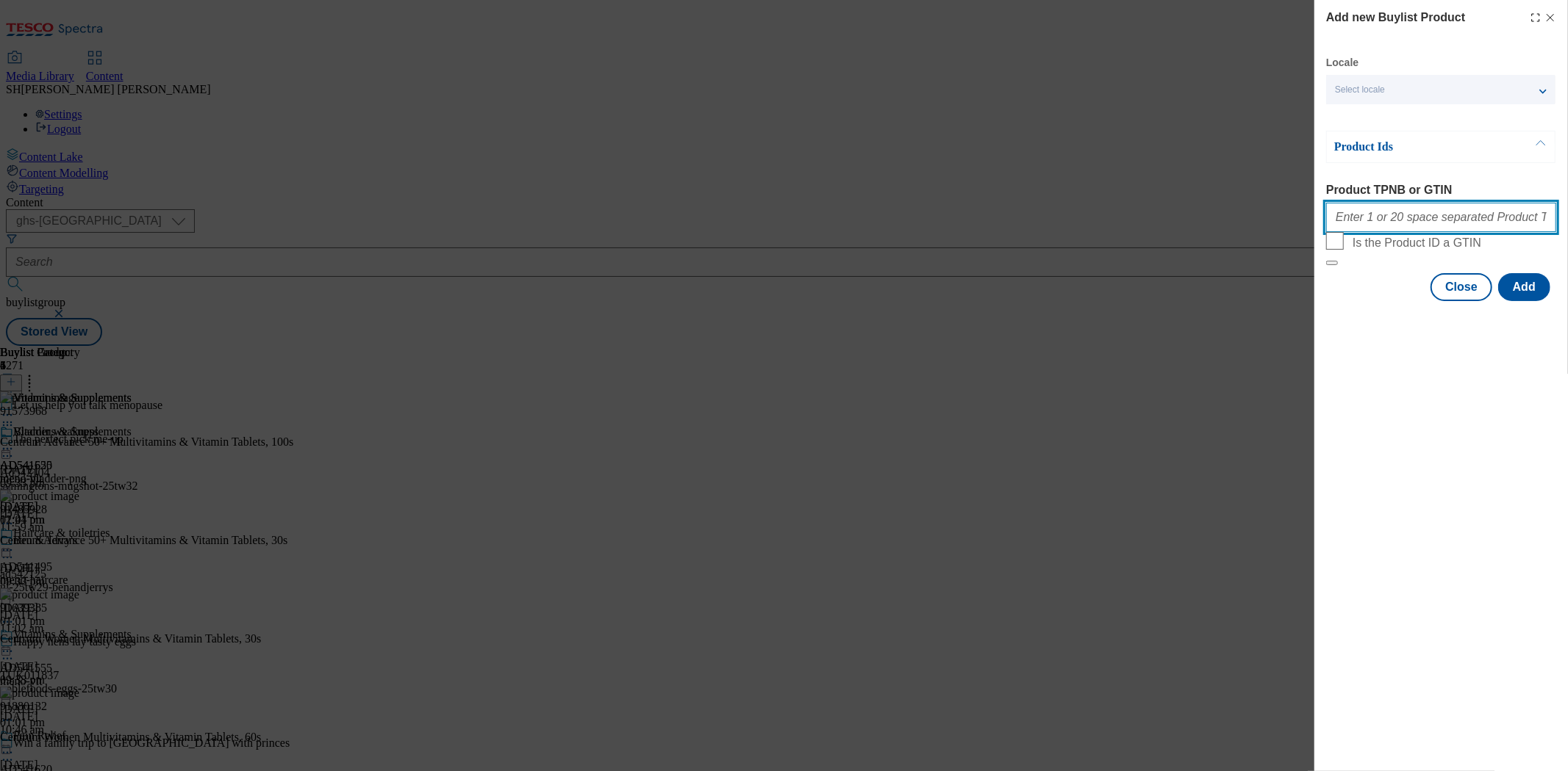
click at [1375, 218] on input "Product TPNB or GTIN" at bounding box center [1441, 217] width 230 height 30
paste input "94037539 96933852 96821980 97064421 97065898 96878646 97061228 59671612 5156259…"
type input "94037539 96933852 96821980 97064421 97065898 96878646 97061228 59671612 5156259…"
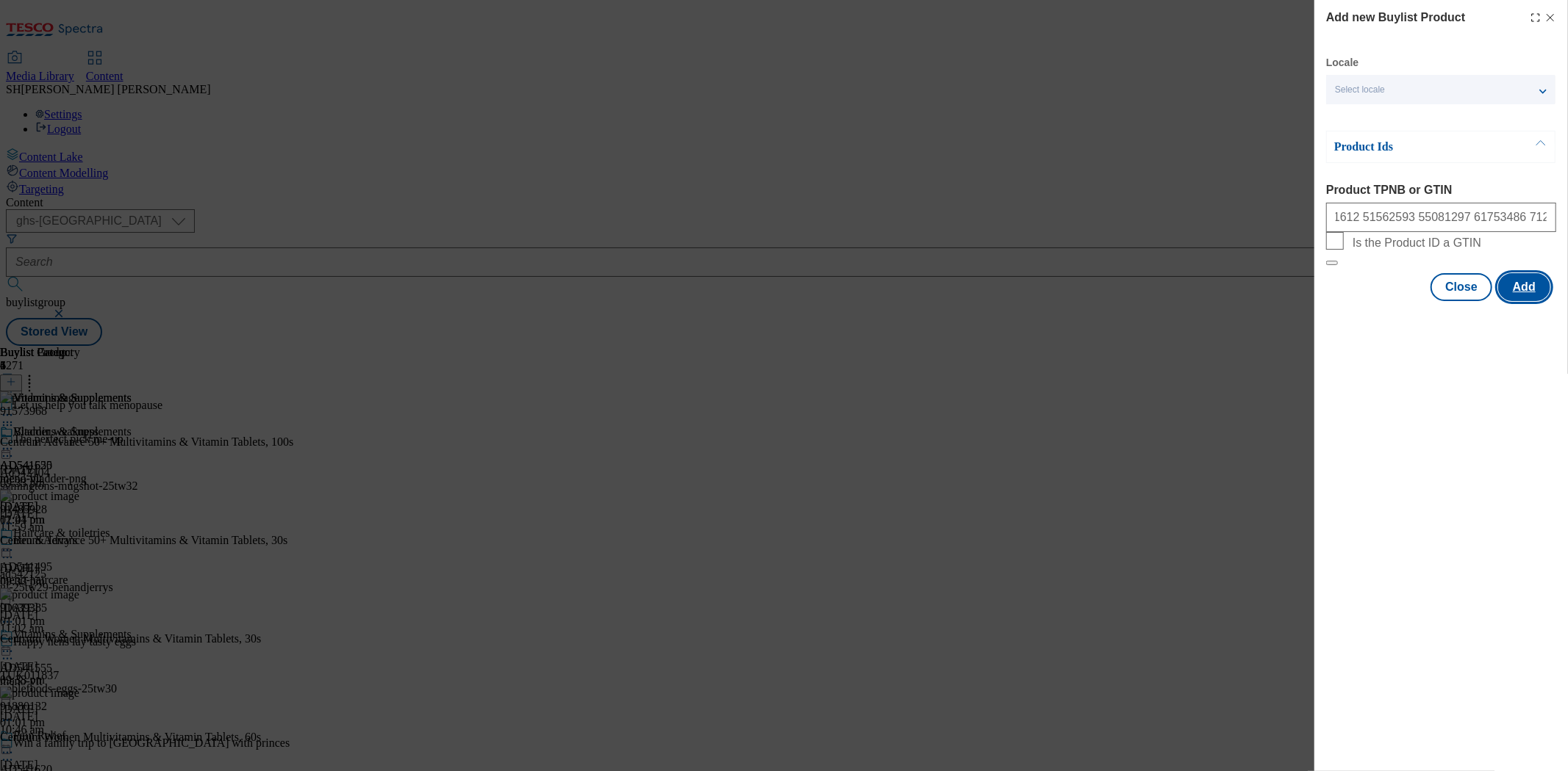
scroll to position [0, 0]
click at [1528, 301] on button "Add" at bounding box center [1524, 287] width 52 height 28
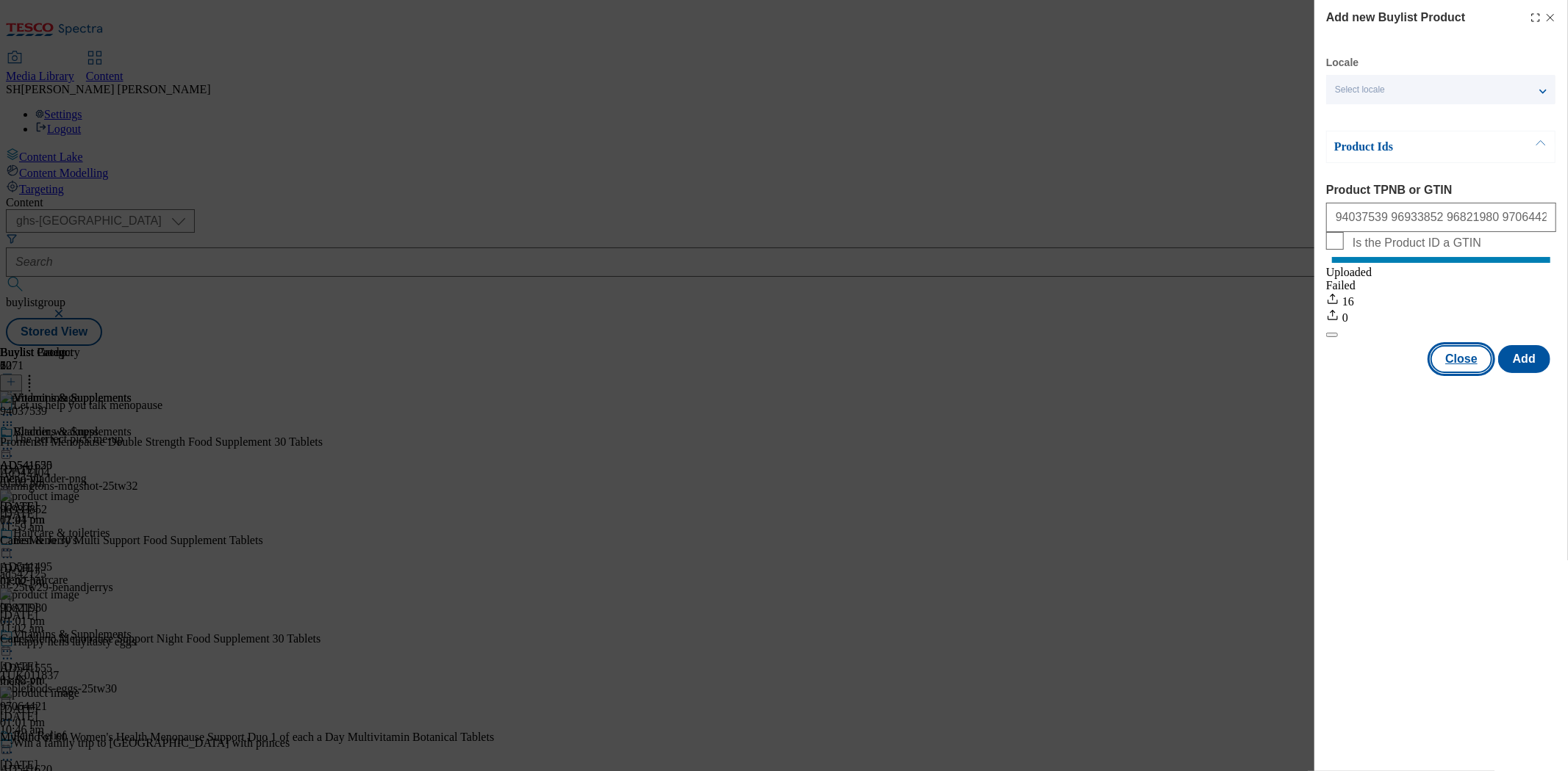
click at [1466, 368] on button "Close" at bounding box center [1461, 359] width 62 height 28
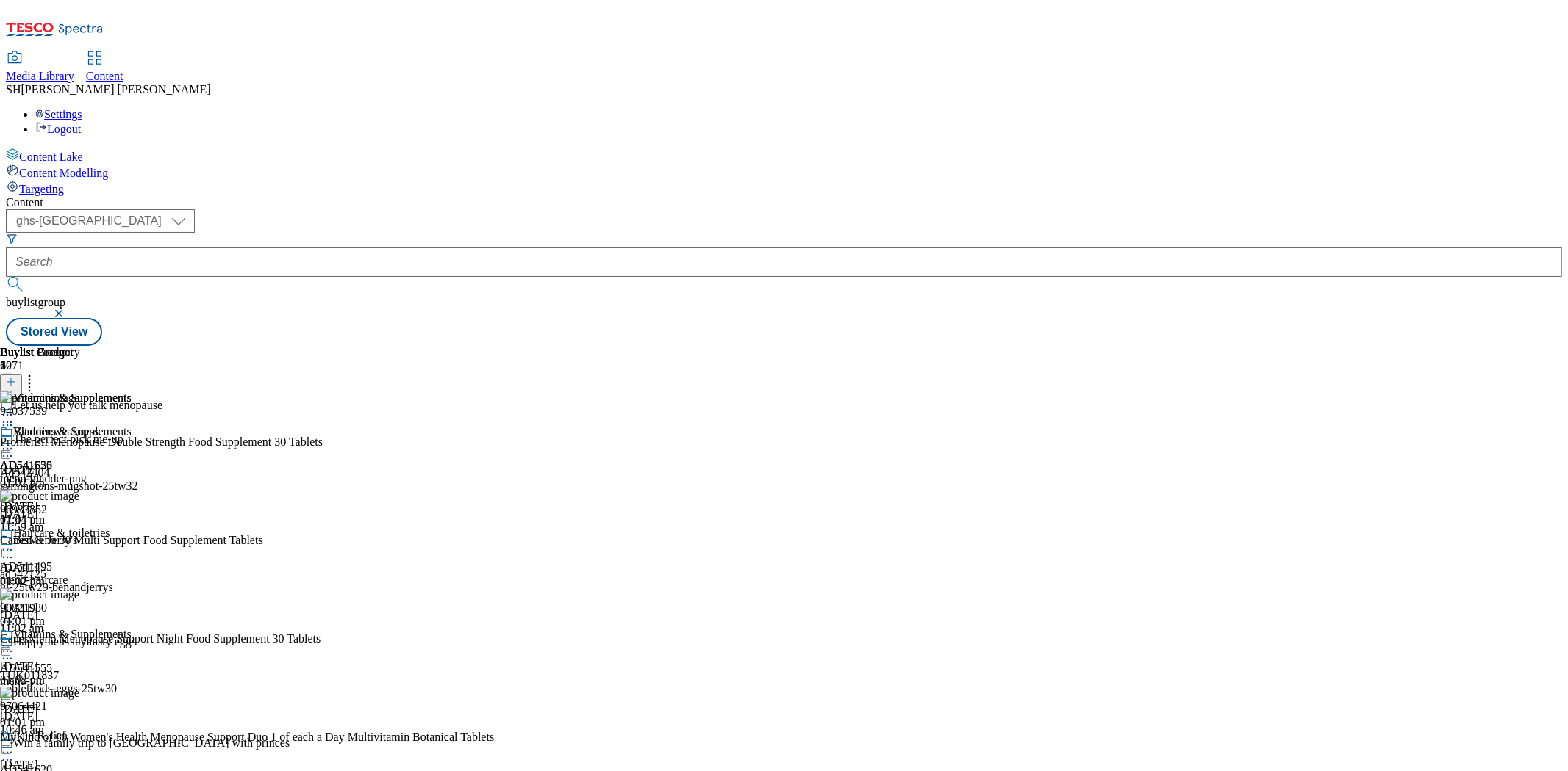
click at [31, 376] on circle at bounding box center [30, 377] width 2 height 2
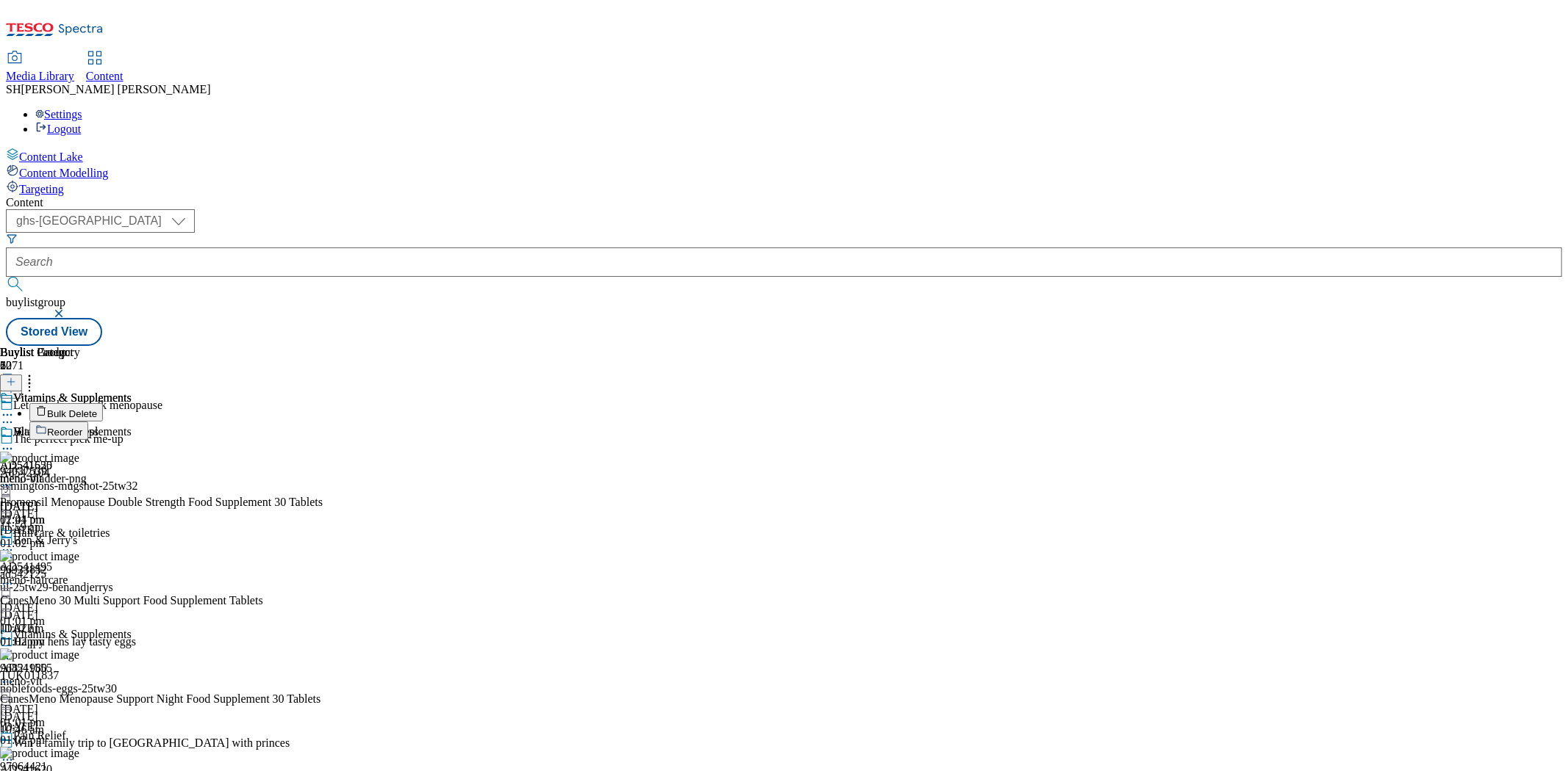
click at [88, 421] on button "Reorder" at bounding box center [58, 430] width 58 height 18
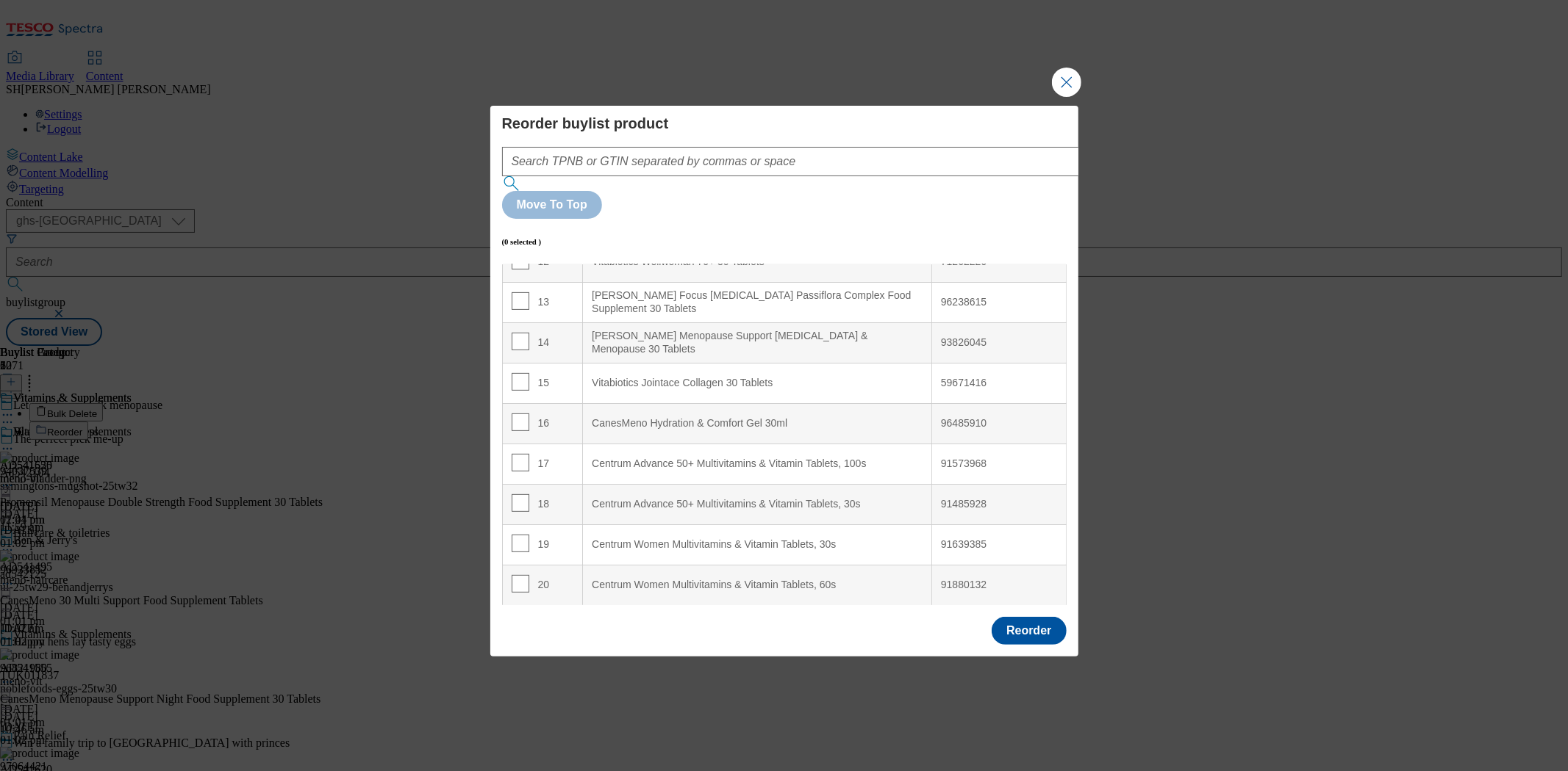
scroll to position [509, 0]
click at [521, 574] on input "Modal" at bounding box center [521, 583] width 18 height 18
checkbox input "true"
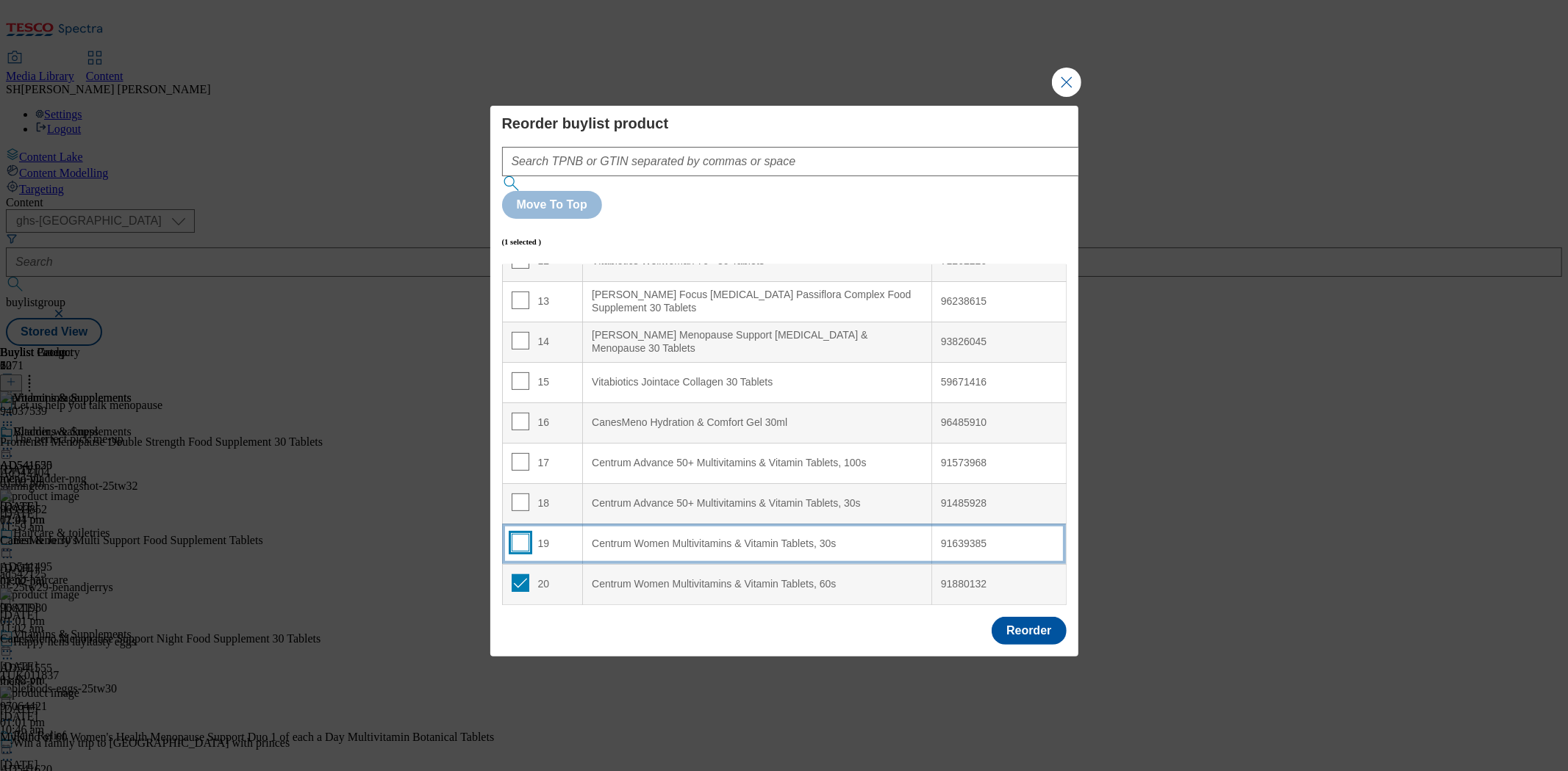
click at [517, 534] on input "Modal" at bounding box center [521, 543] width 18 height 18
checkbox input "true"
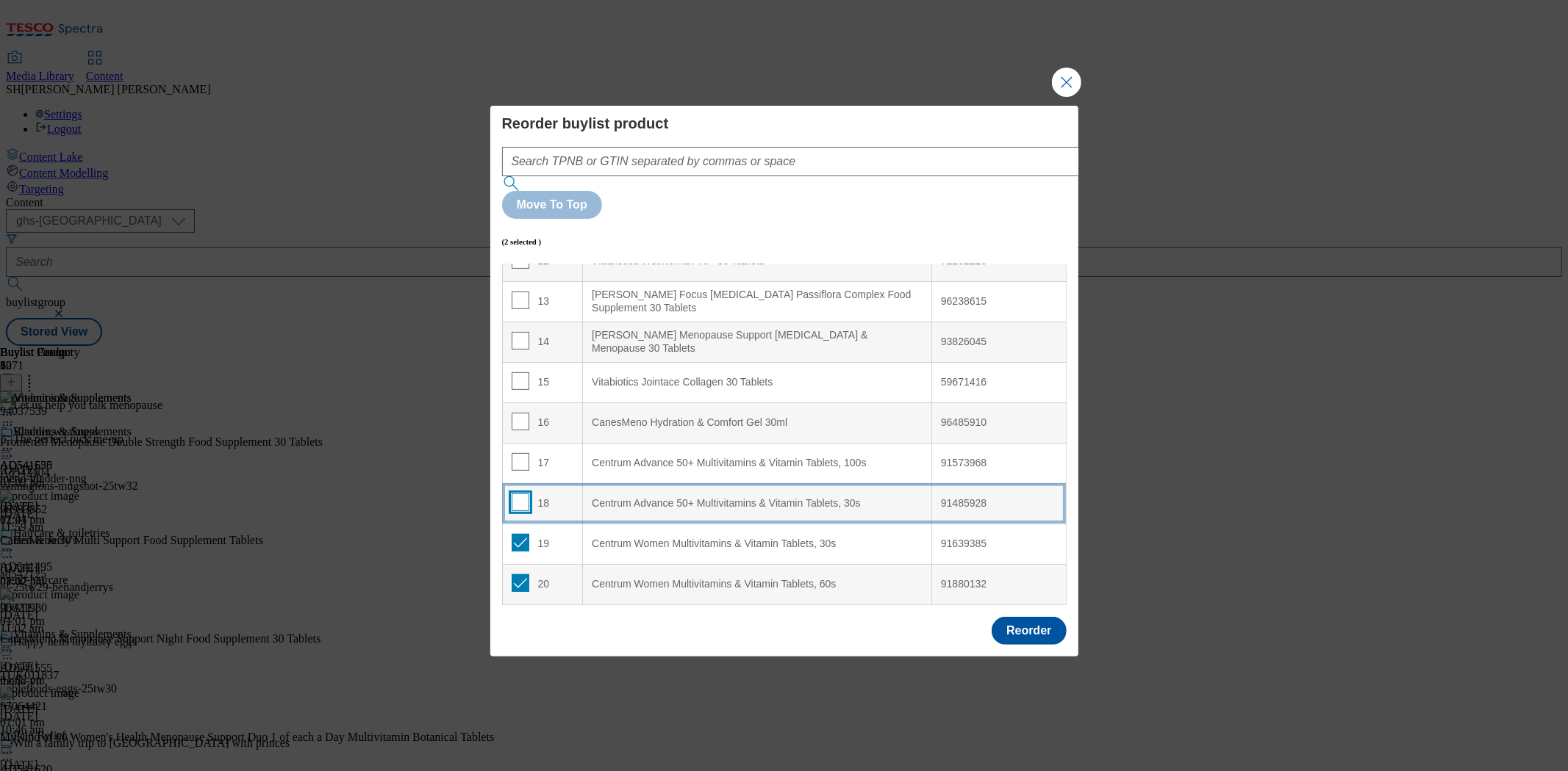
click at [514, 493] on input "Modal" at bounding box center [521, 502] width 18 height 18
checkbox input "true"
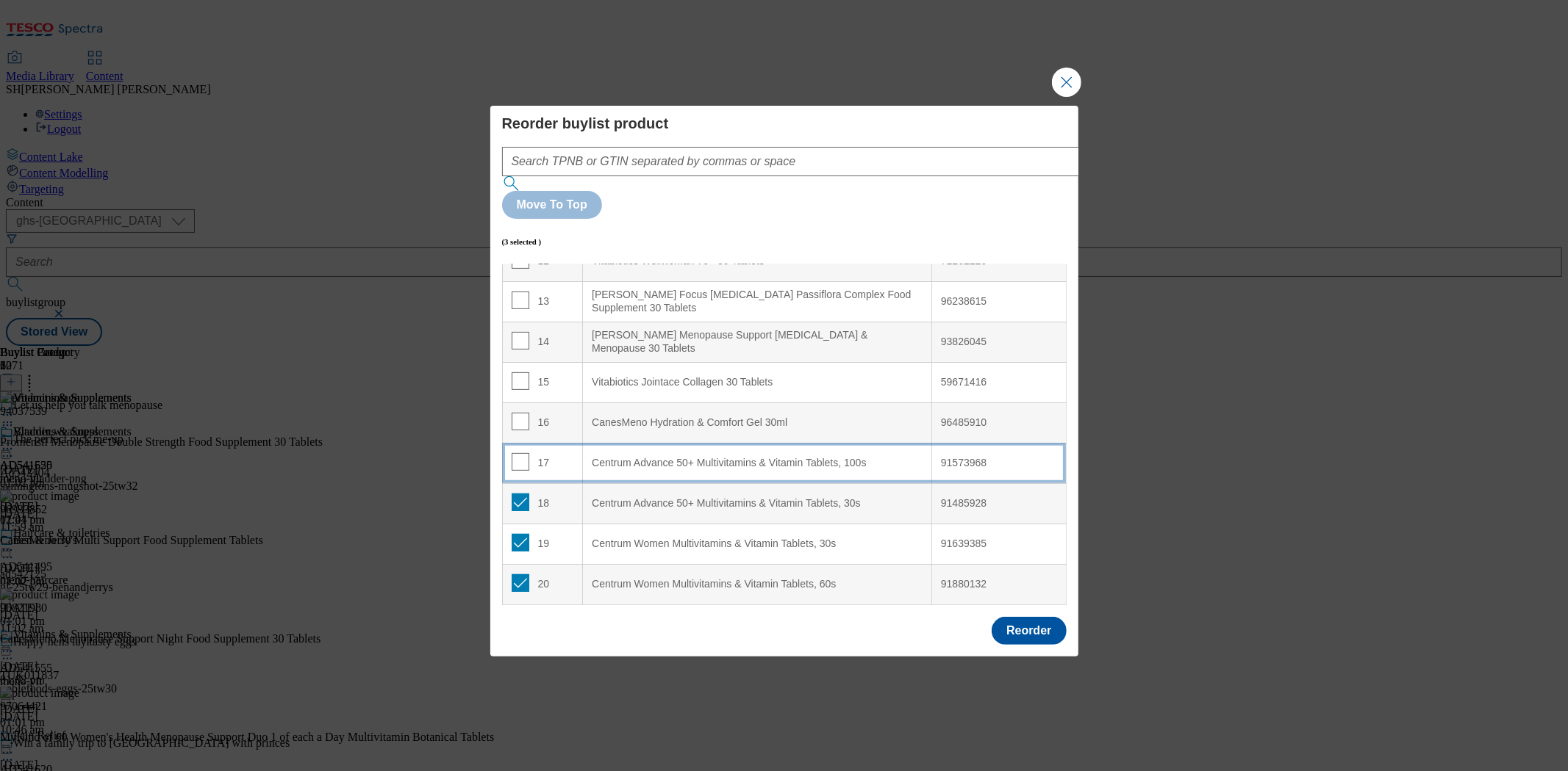
click at [517, 443] on td "17" at bounding box center [542, 463] width 81 height 40
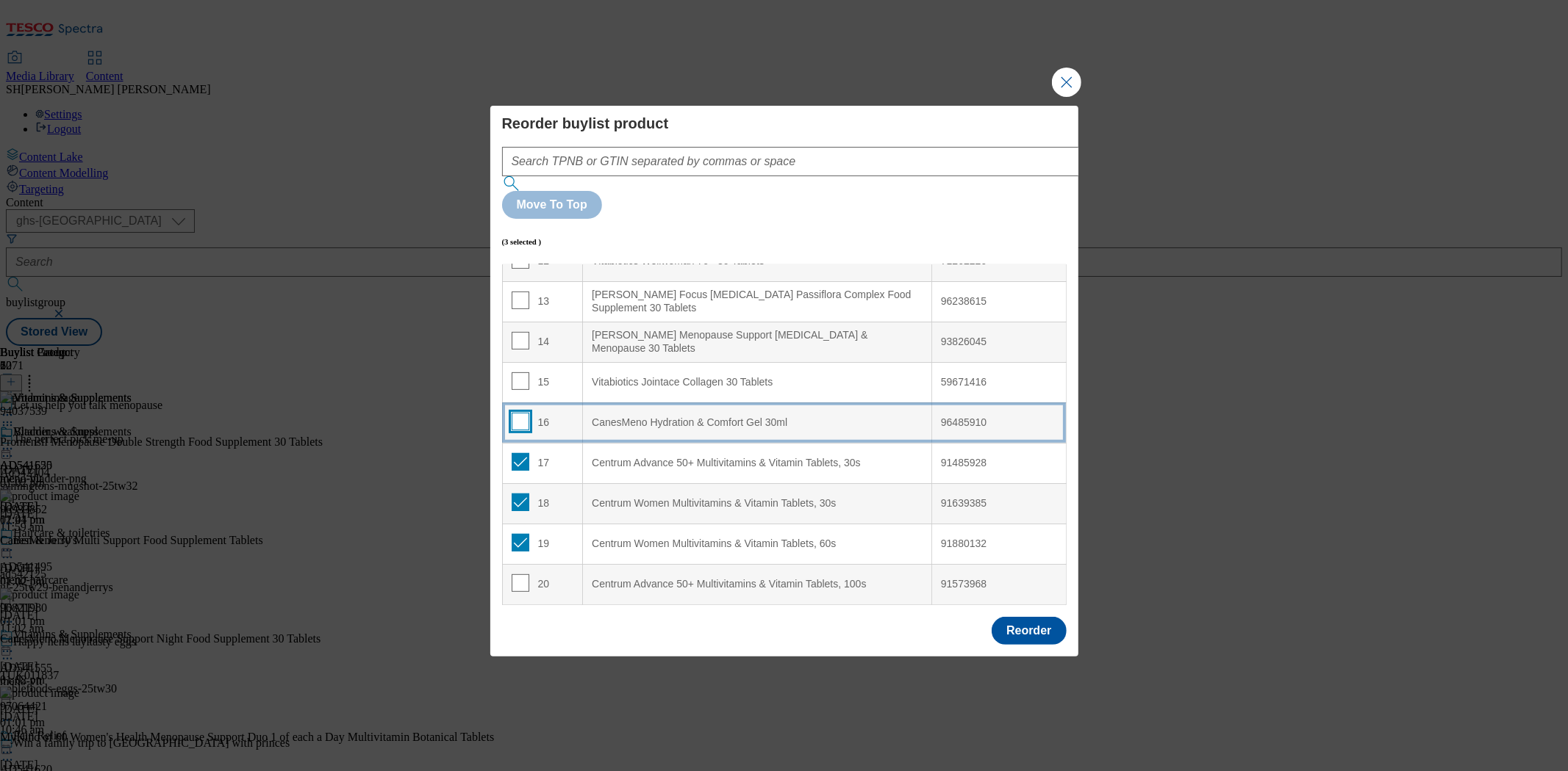
click at [518, 412] on input "Modal" at bounding box center [521, 421] width 18 height 18
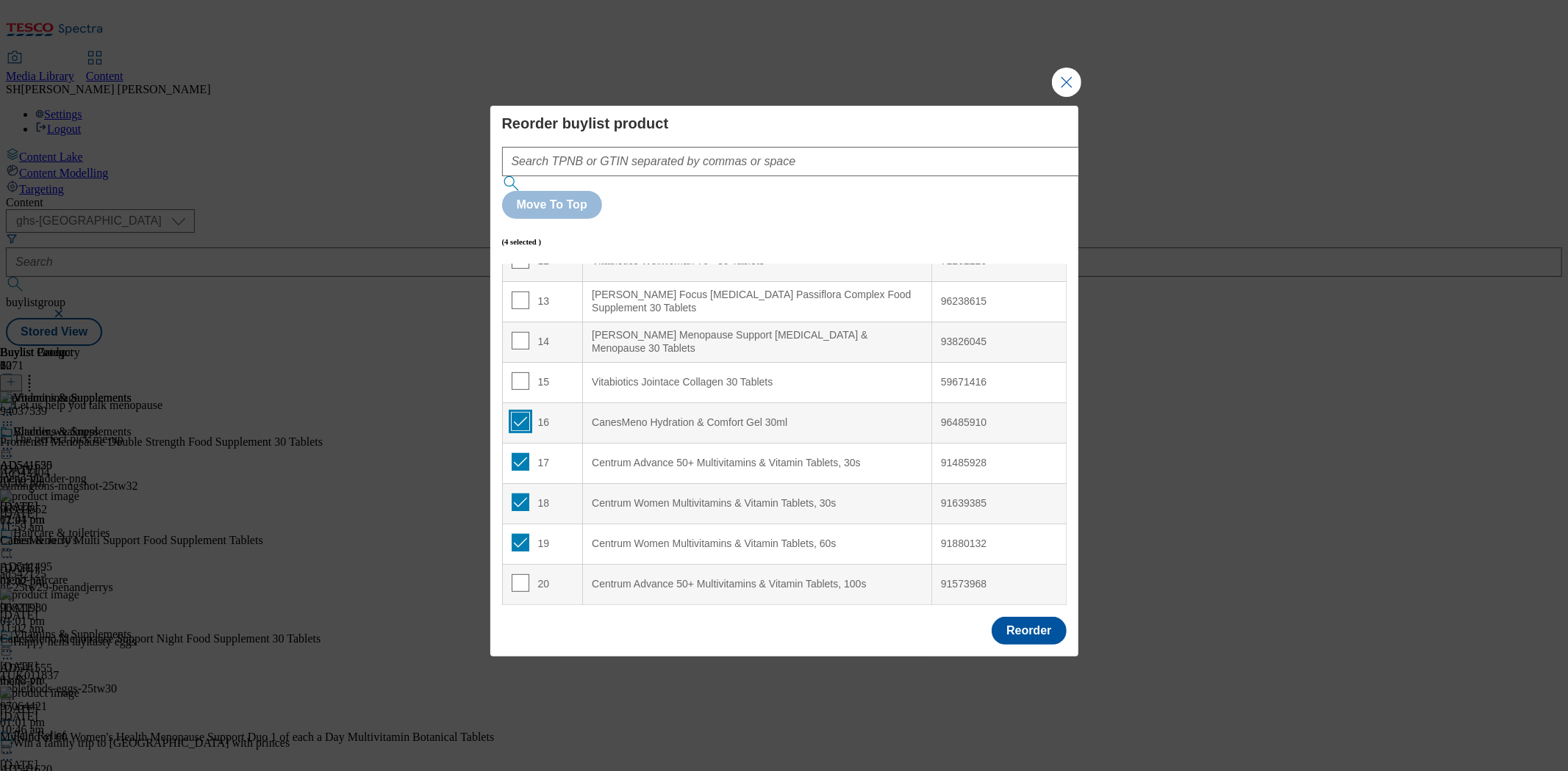
click at [518, 412] on input "Modal" at bounding box center [521, 421] width 18 height 18
checkbox input "false"
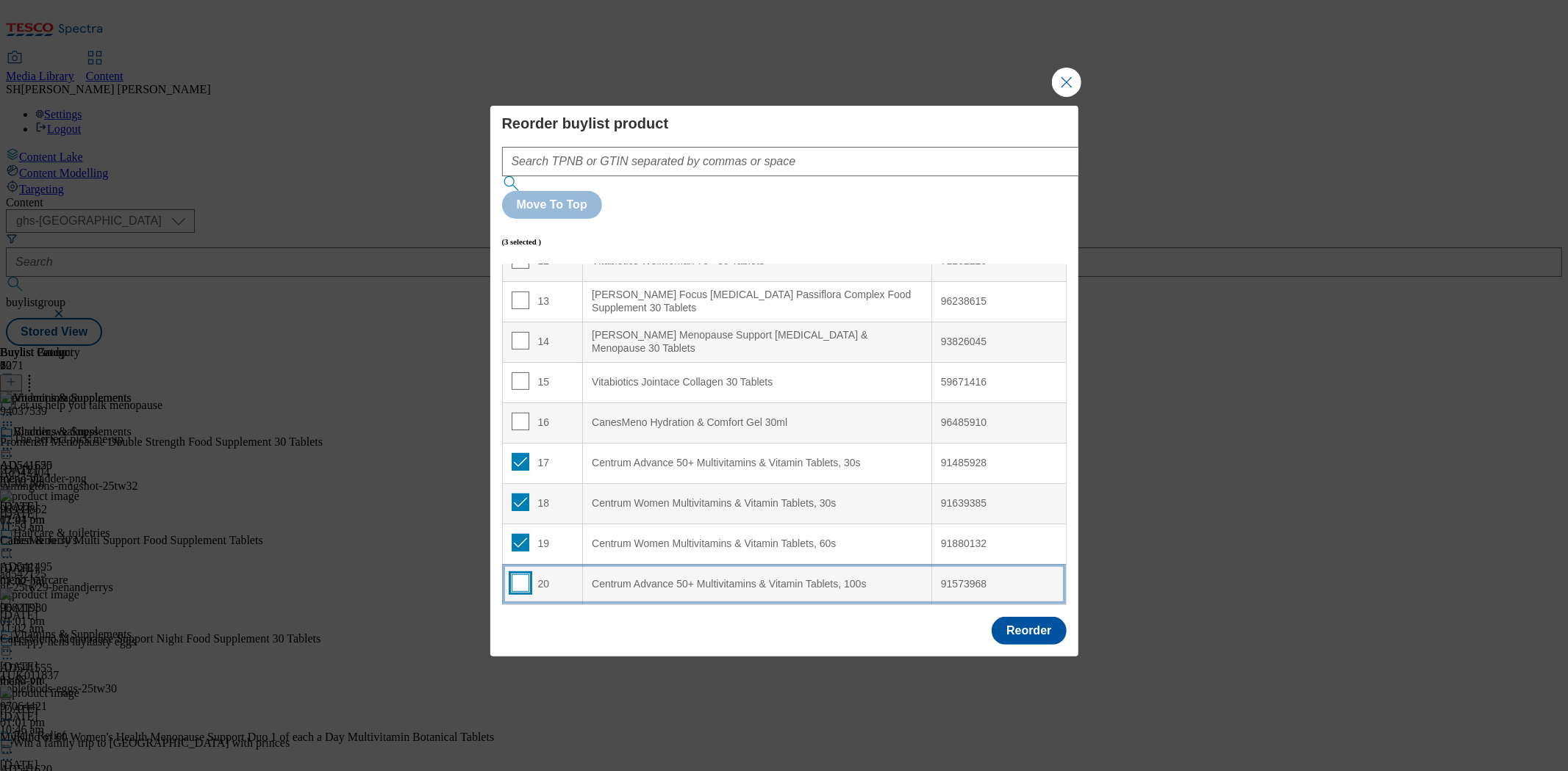
click at [517, 574] on input "Modal" at bounding box center [521, 583] width 18 height 18
checkbox input "true"
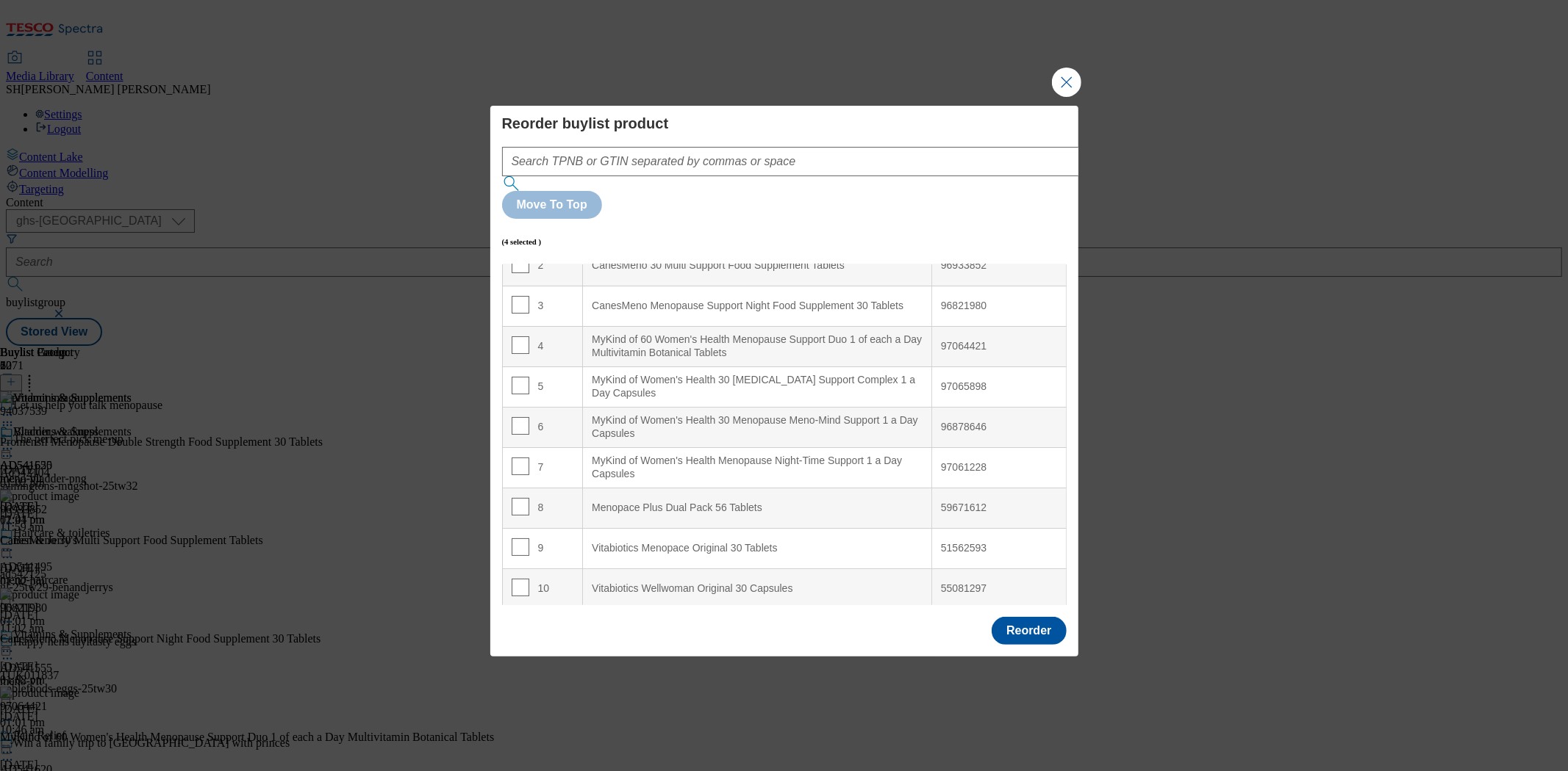
scroll to position [0, 0]
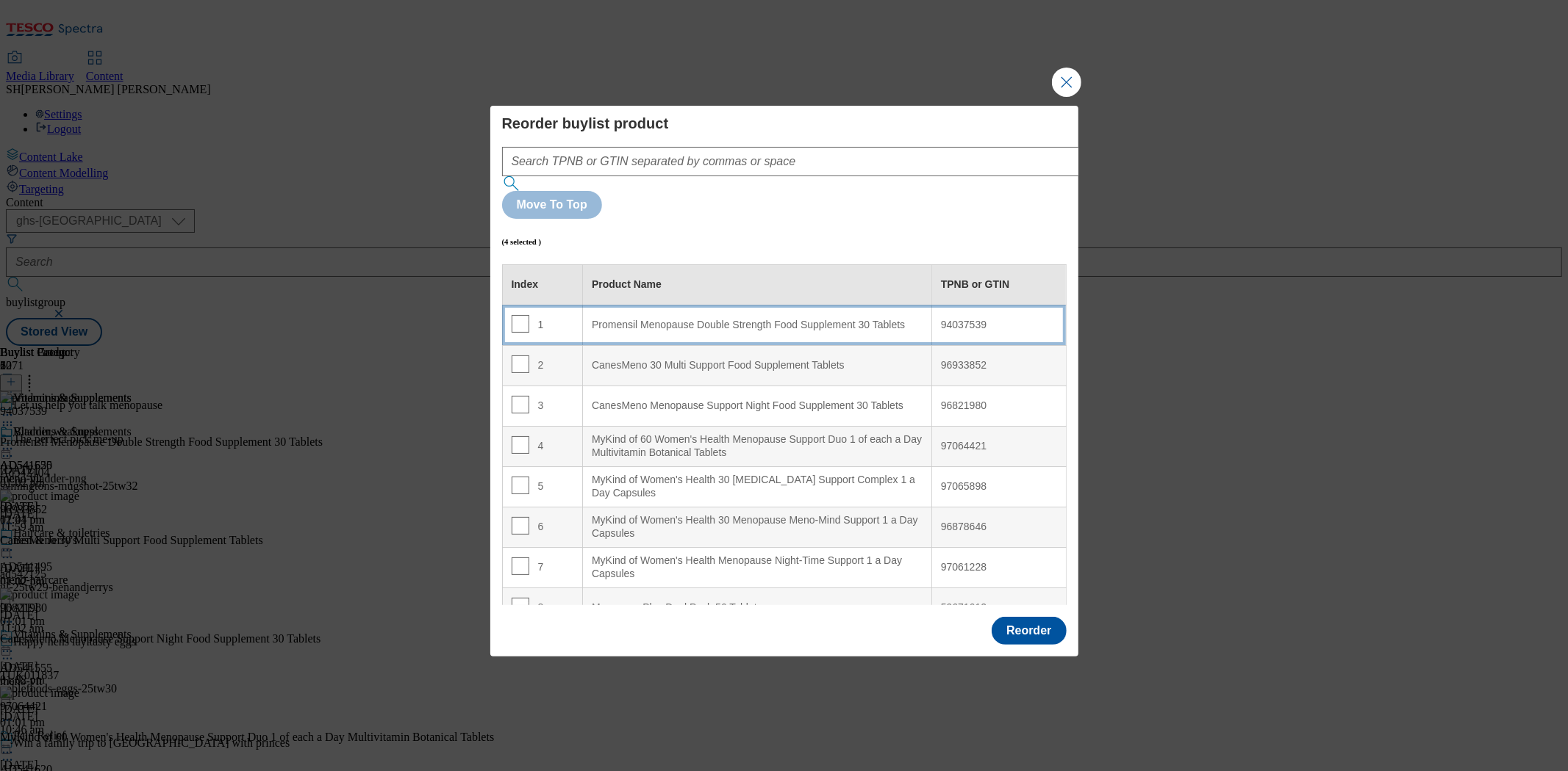
click at [672, 319] on div "Promensil Menopause Double Strength Food Supplement 30 Tablets" at bounding box center [757, 325] width 331 height 13
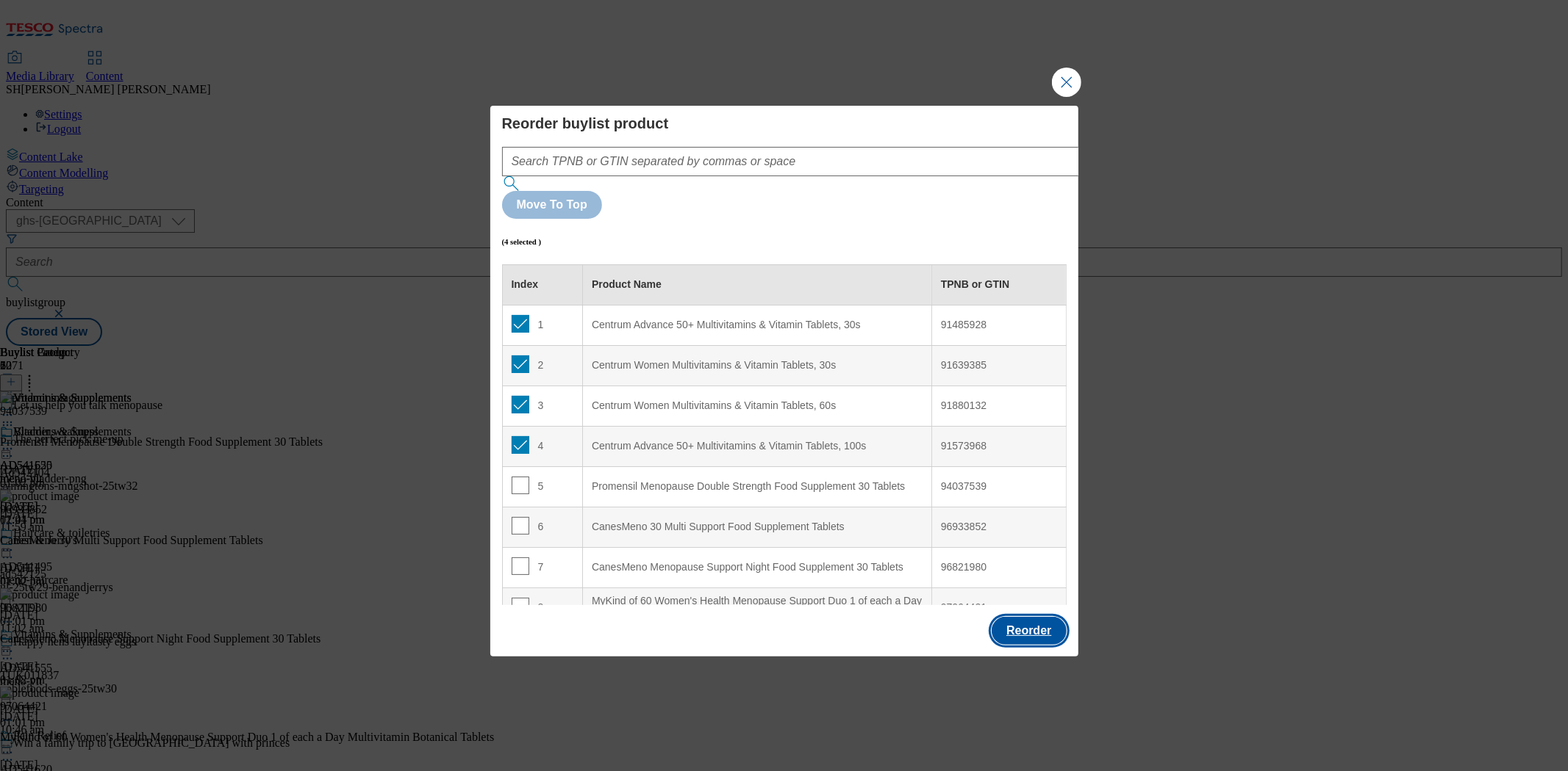
click at [1037, 617] on button "Reorder" at bounding box center [1029, 631] width 75 height 28
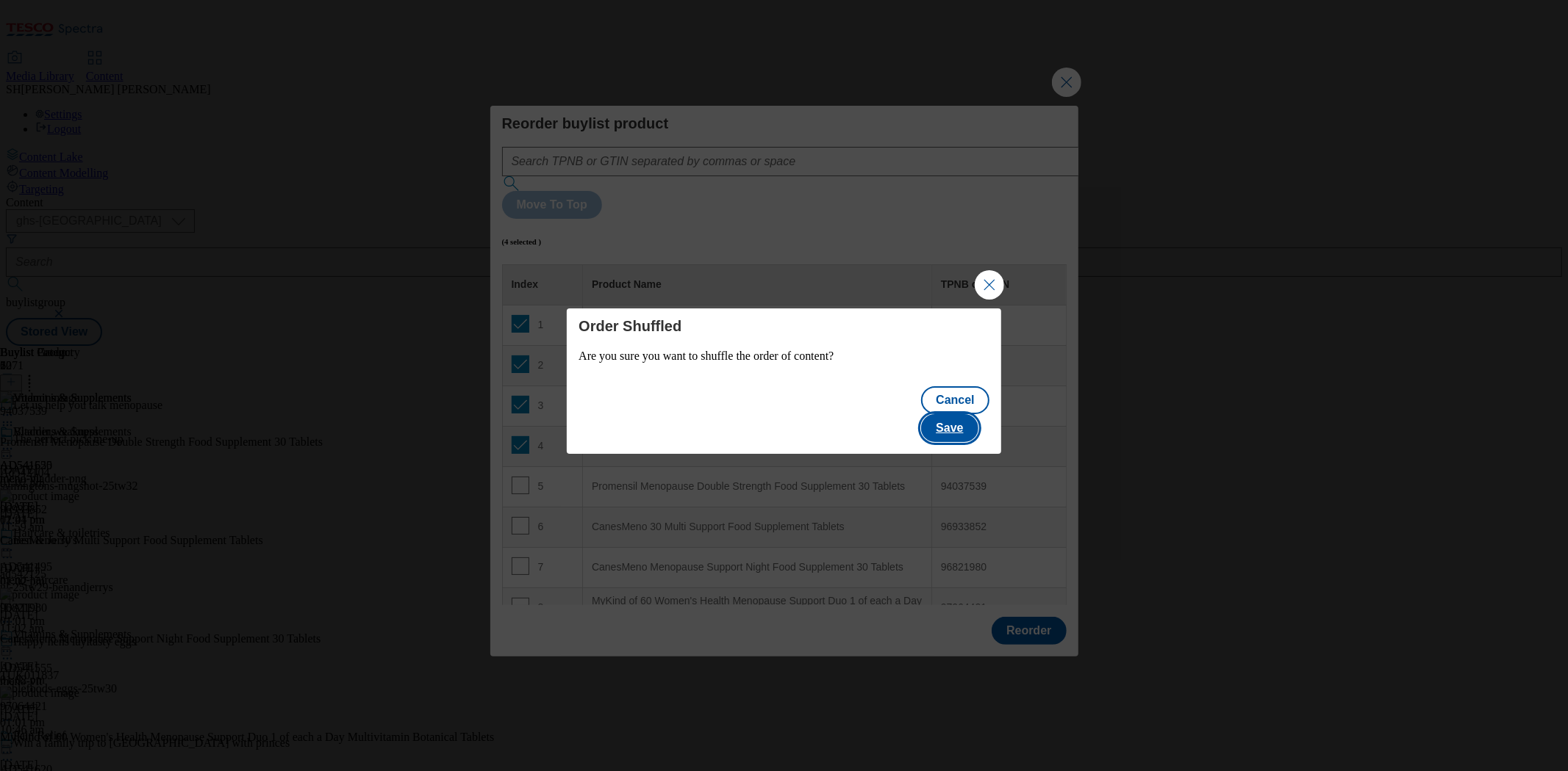
click at [966, 414] on button "Save" at bounding box center [949, 428] width 57 height 28
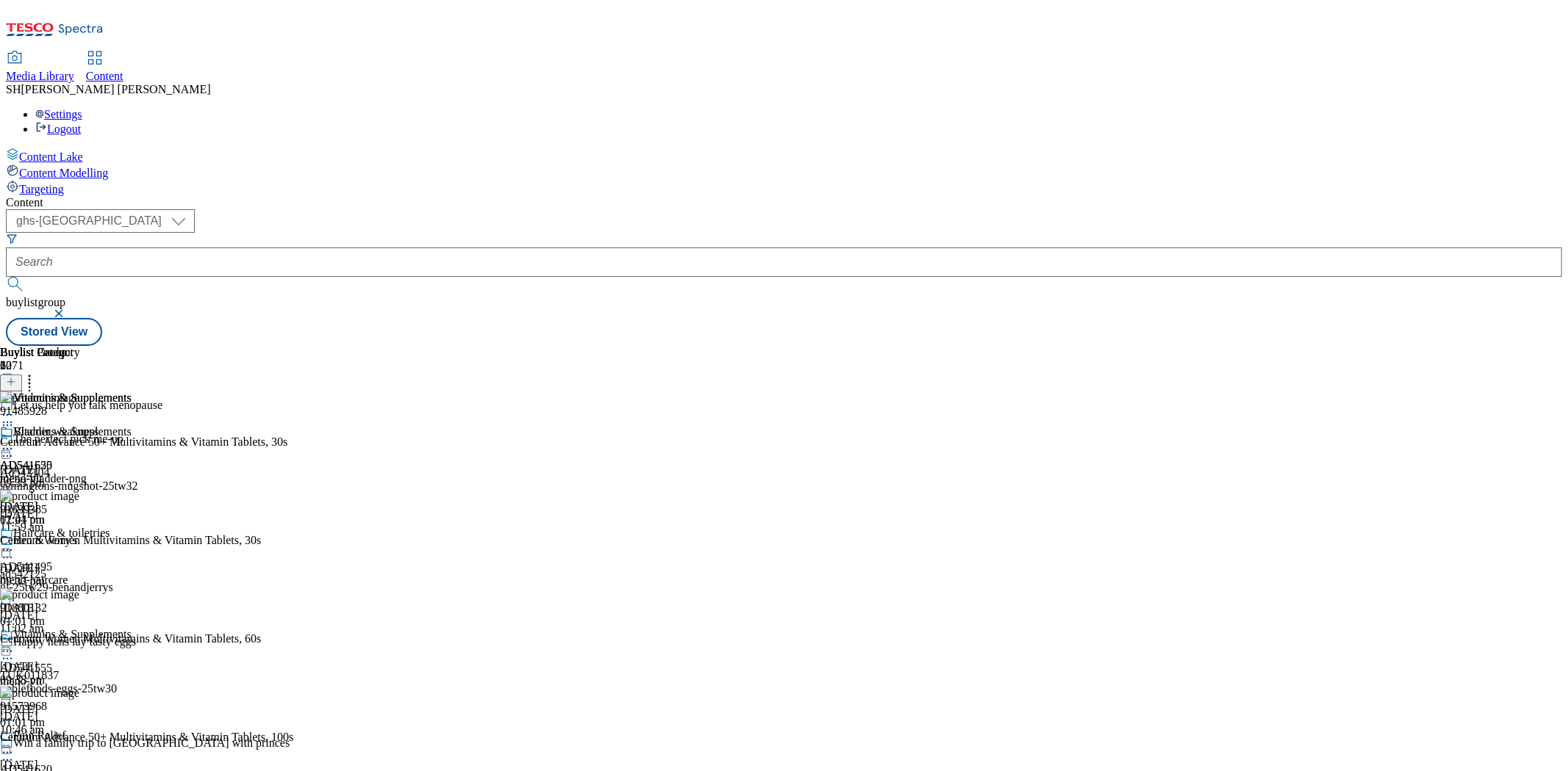
click at [37, 372] on icon at bounding box center [30, 379] width 14 height 14
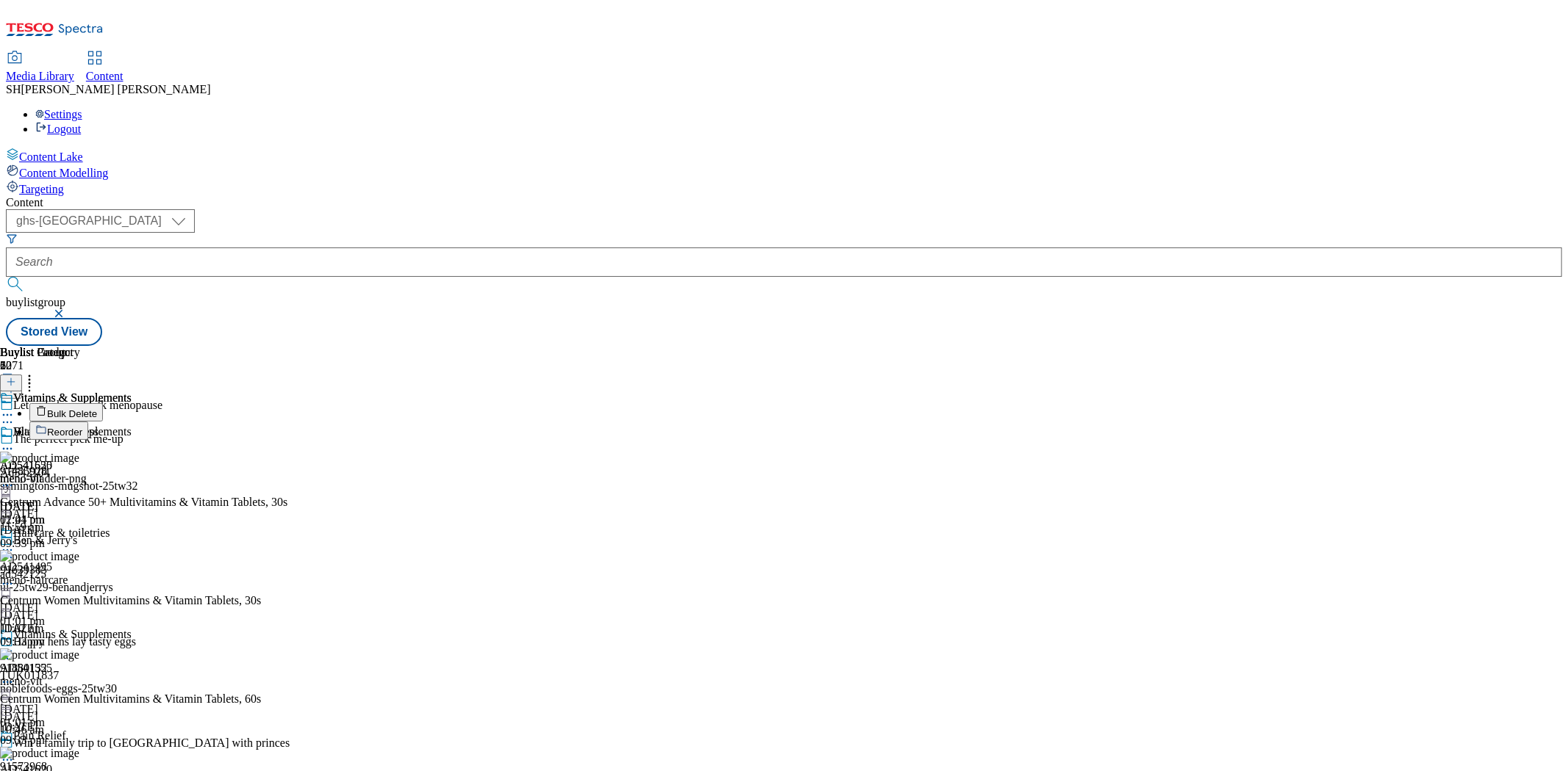
click at [88, 421] on button "Reorder" at bounding box center [58, 430] width 58 height 18
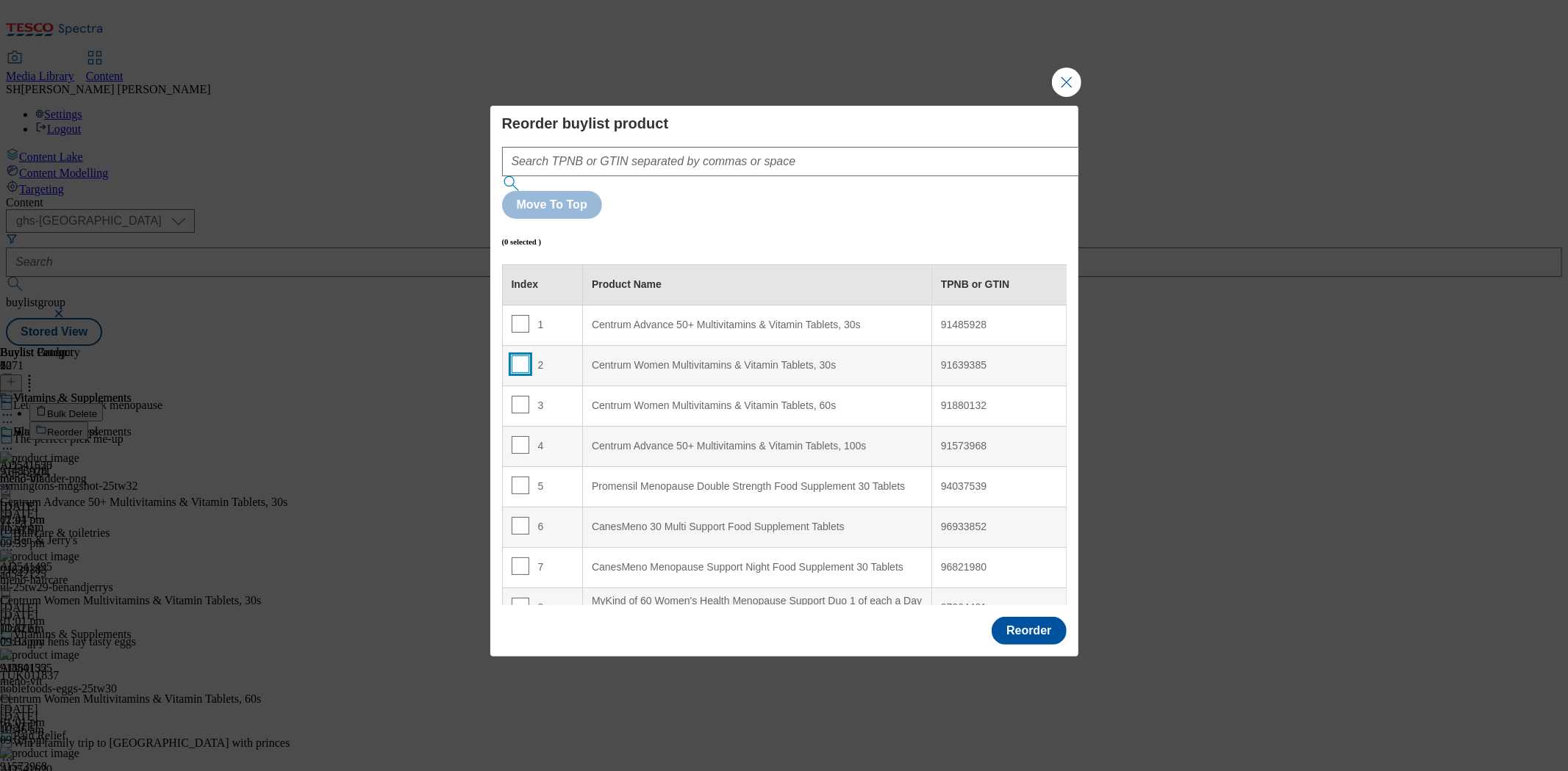
click at [519, 356] on input "Modal" at bounding box center [521, 365] width 18 height 18
checkbox input "true"
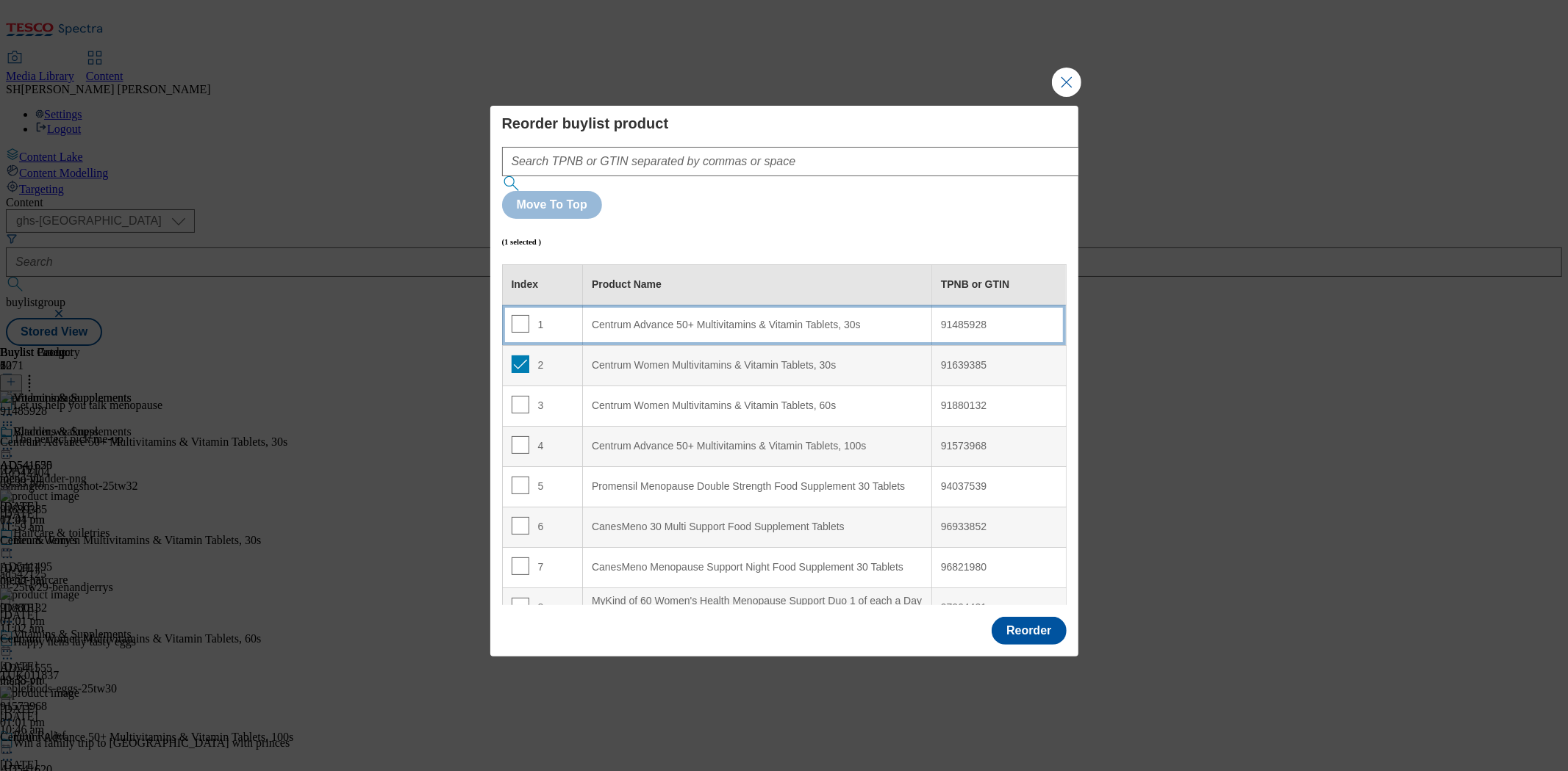
click at [637, 305] on 30s "Centrum Advance 50+ Multivitamins & Vitamin Tablets, 30s" at bounding box center [757, 324] width 349 height 40
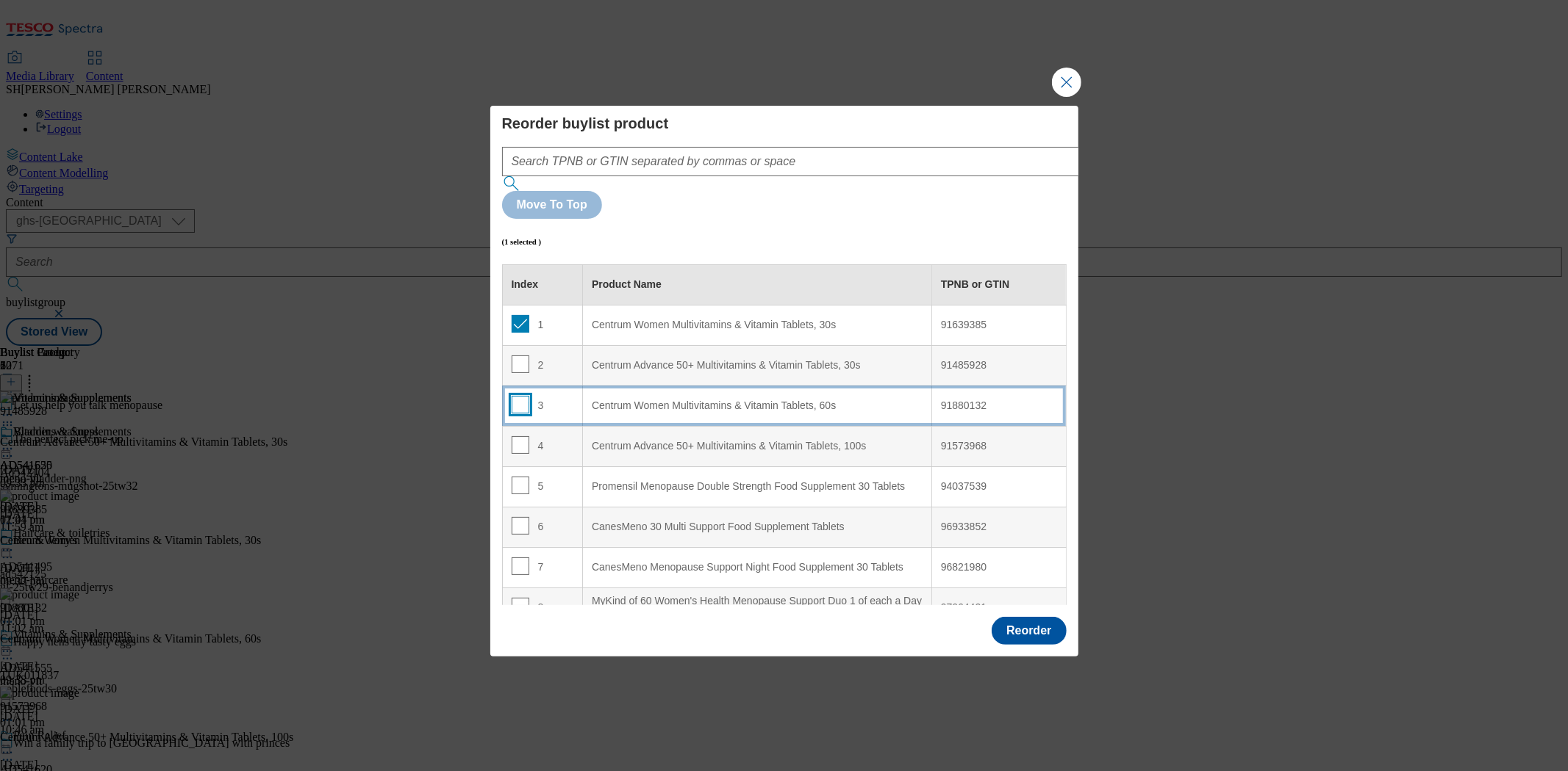
click at [517, 396] on input "Modal" at bounding box center [521, 405] width 18 height 18
checkbox input "true"
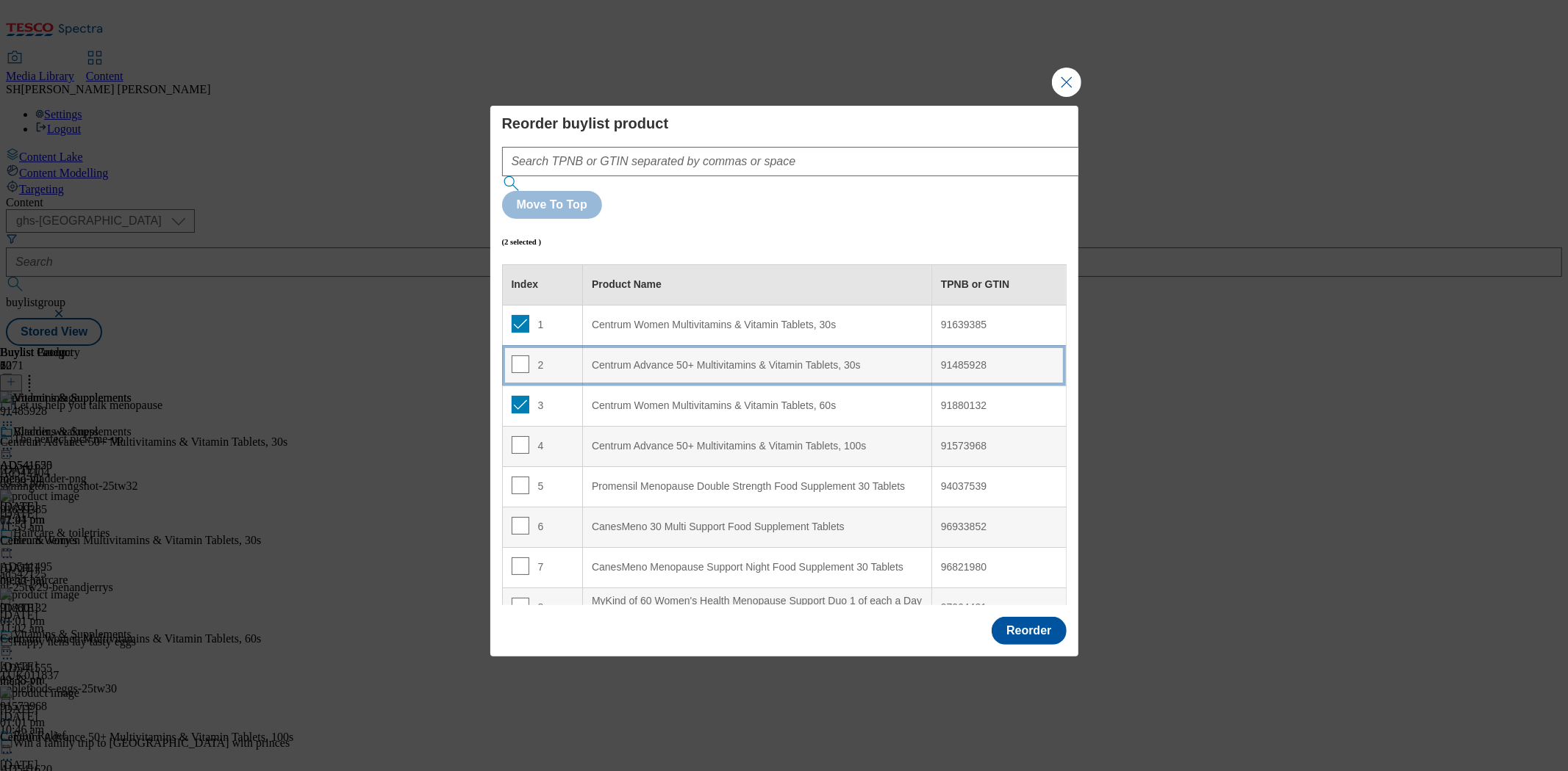
click at [567, 356] on div "2" at bounding box center [542, 367] width 62 height 22
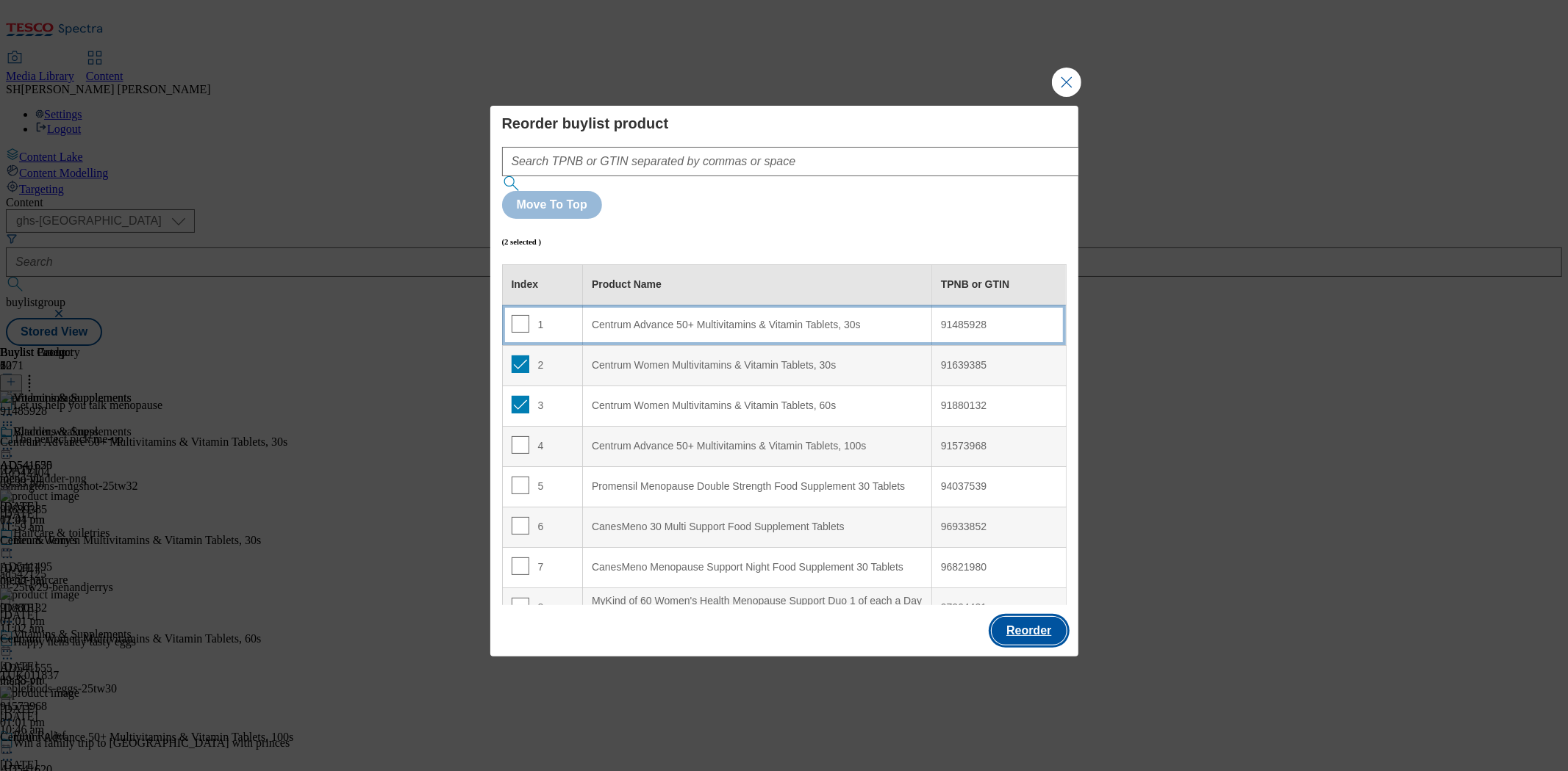
click at [1027, 617] on button "Reorder" at bounding box center [1029, 631] width 75 height 28
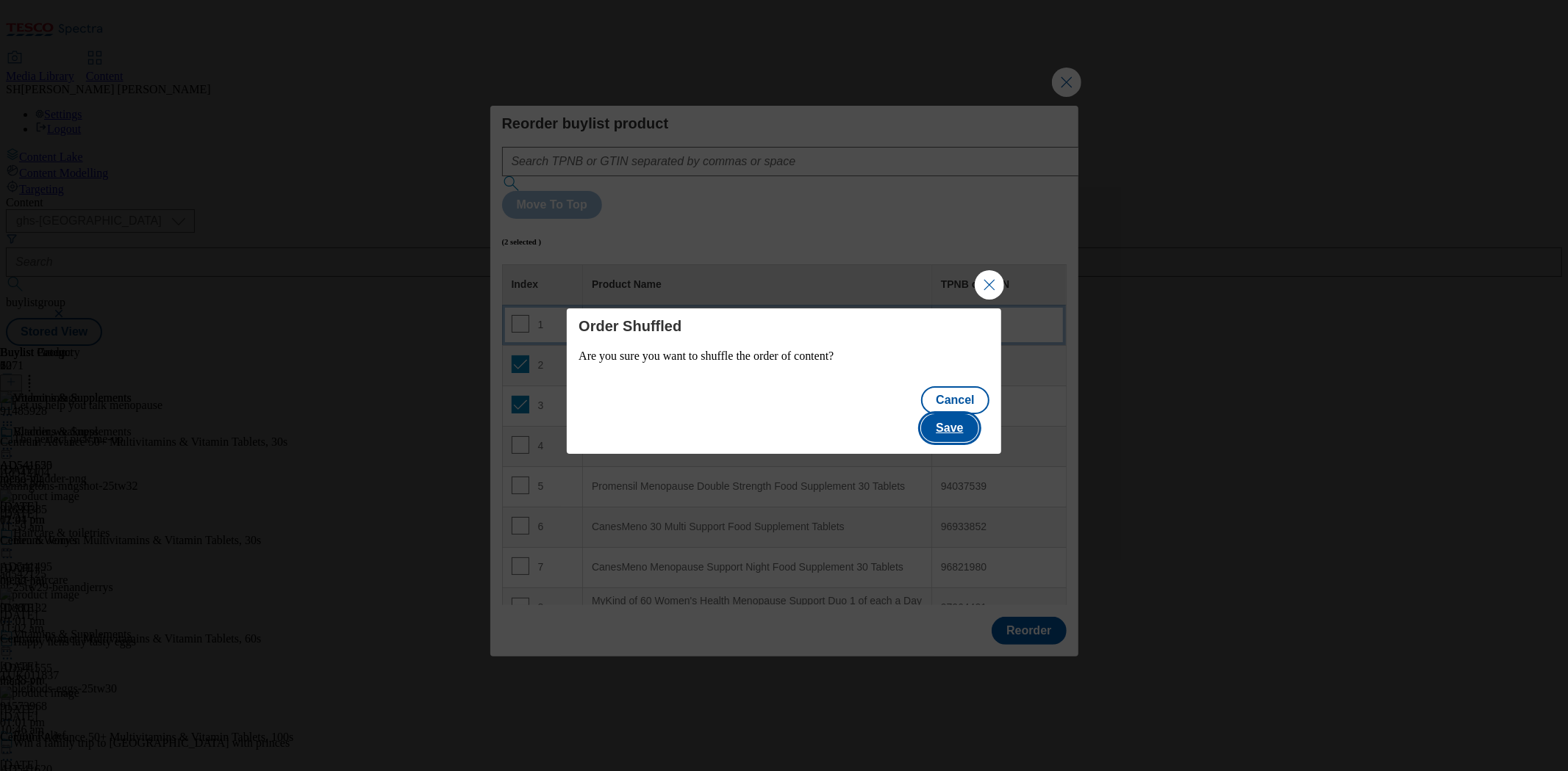
click at [968, 414] on button "Save" at bounding box center [949, 428] width 57 height 28
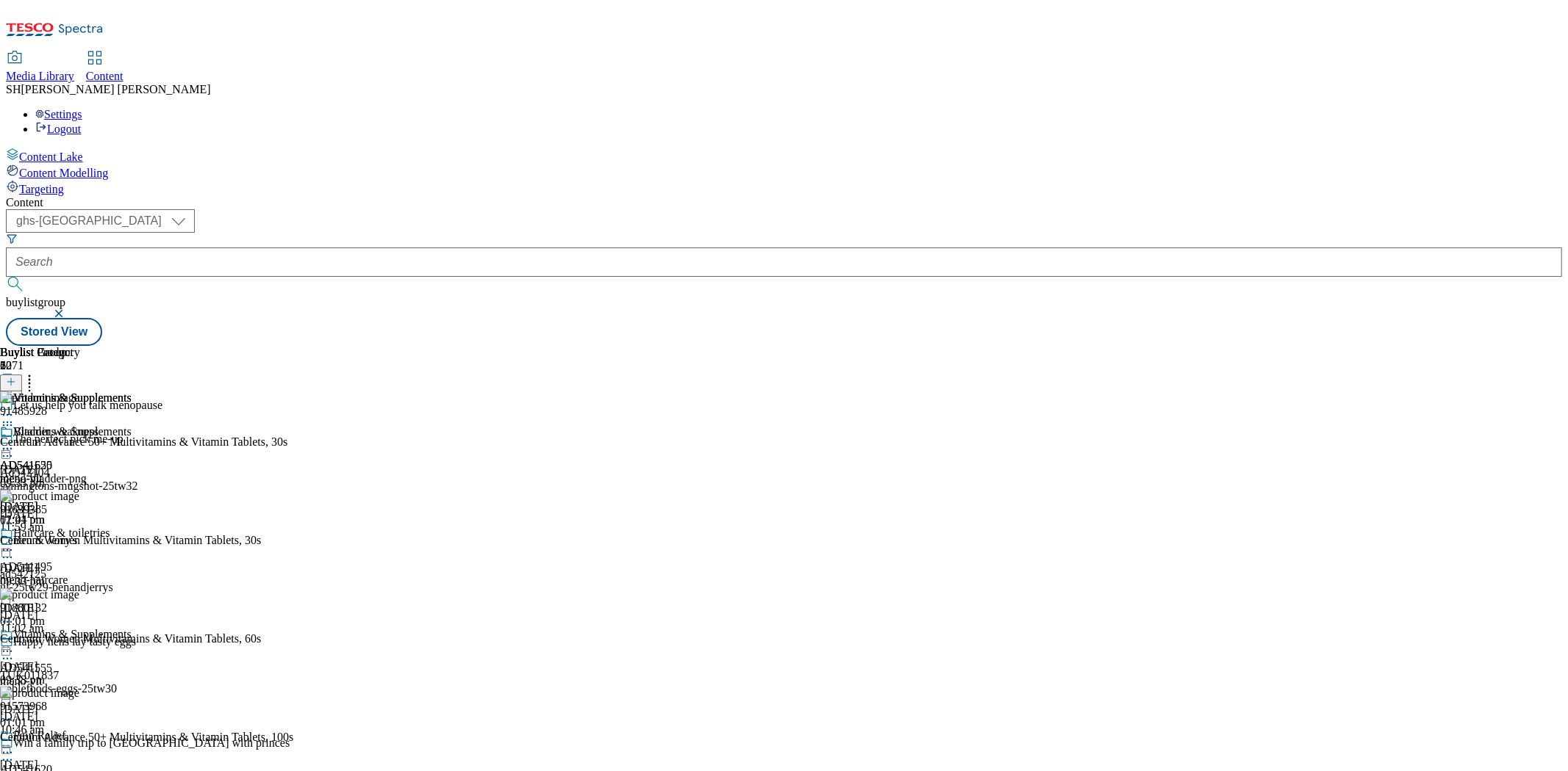
click at [14, 644] on icon at bounding box center [7, 651] width 14 height 14
click at [94, 762] on span "Un-preview" at bounding box center [70, 767] width 49 height 11
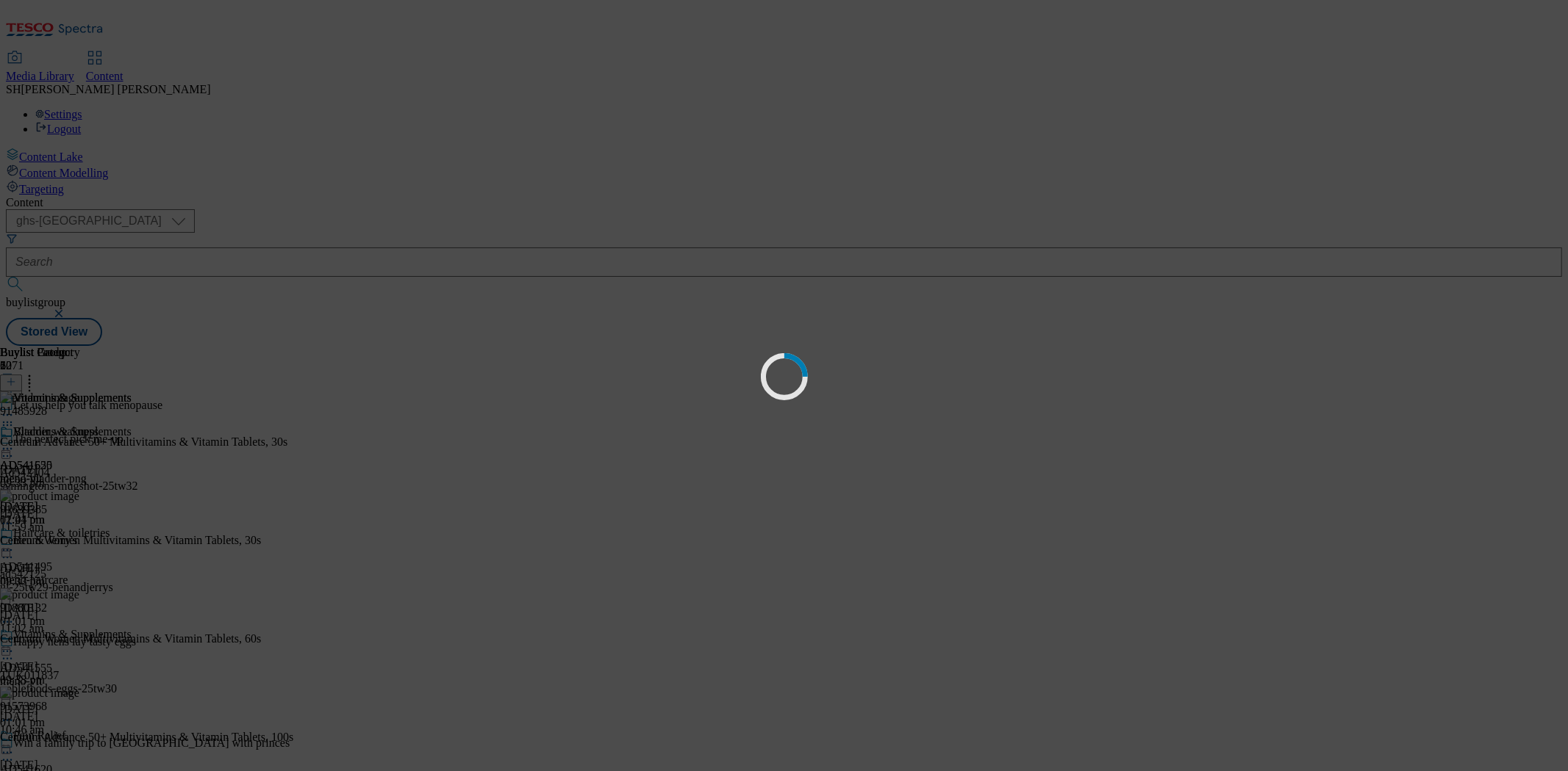
scroll to position [0, 0]
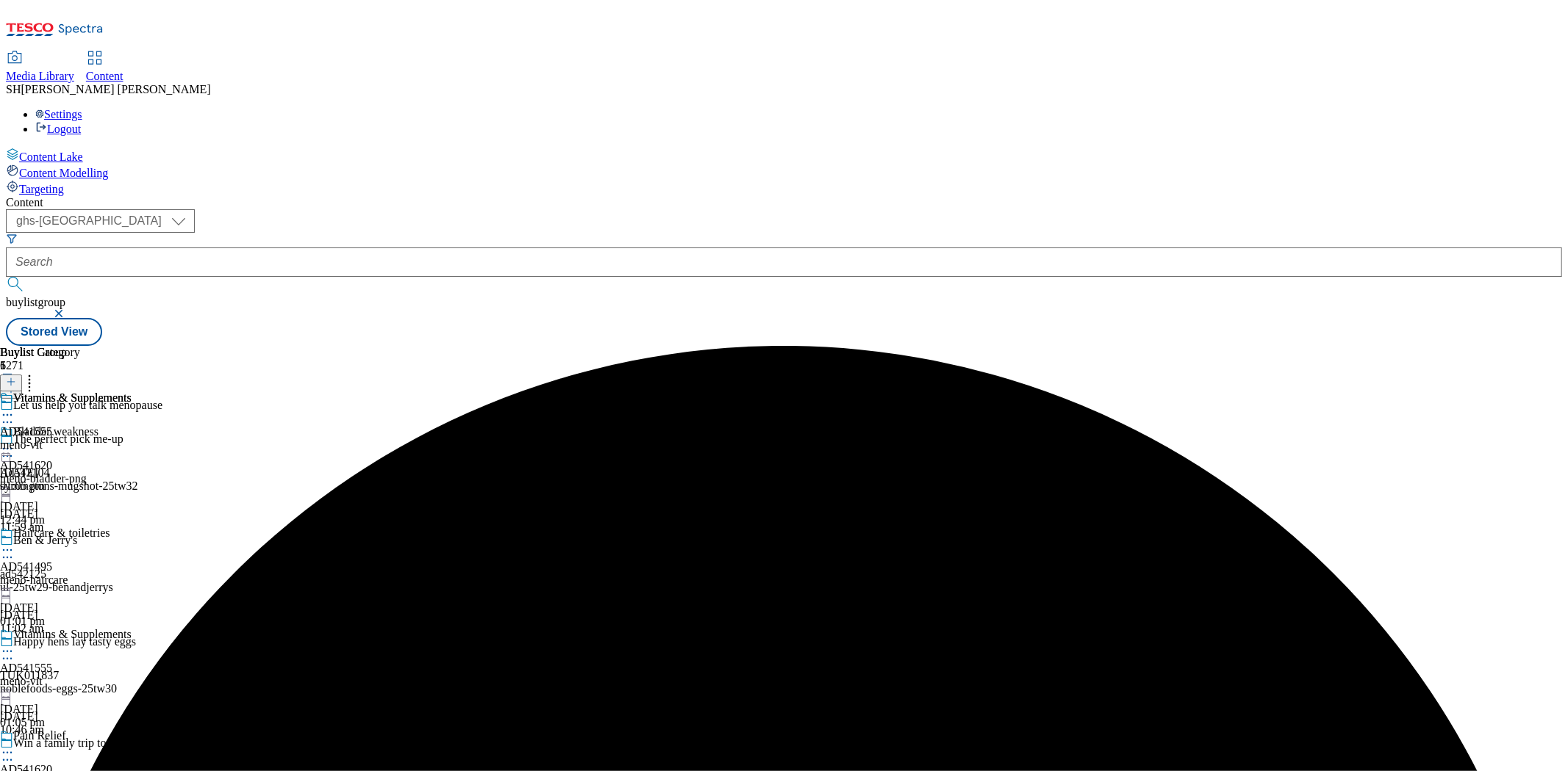
scroll to position [163, 0]
click at [14, 644] on icon at bounding box center [7, 651] width 14 height 14
click at [80, 745] on span "Preview" at bounding box center [63, 750] width 34 height 11
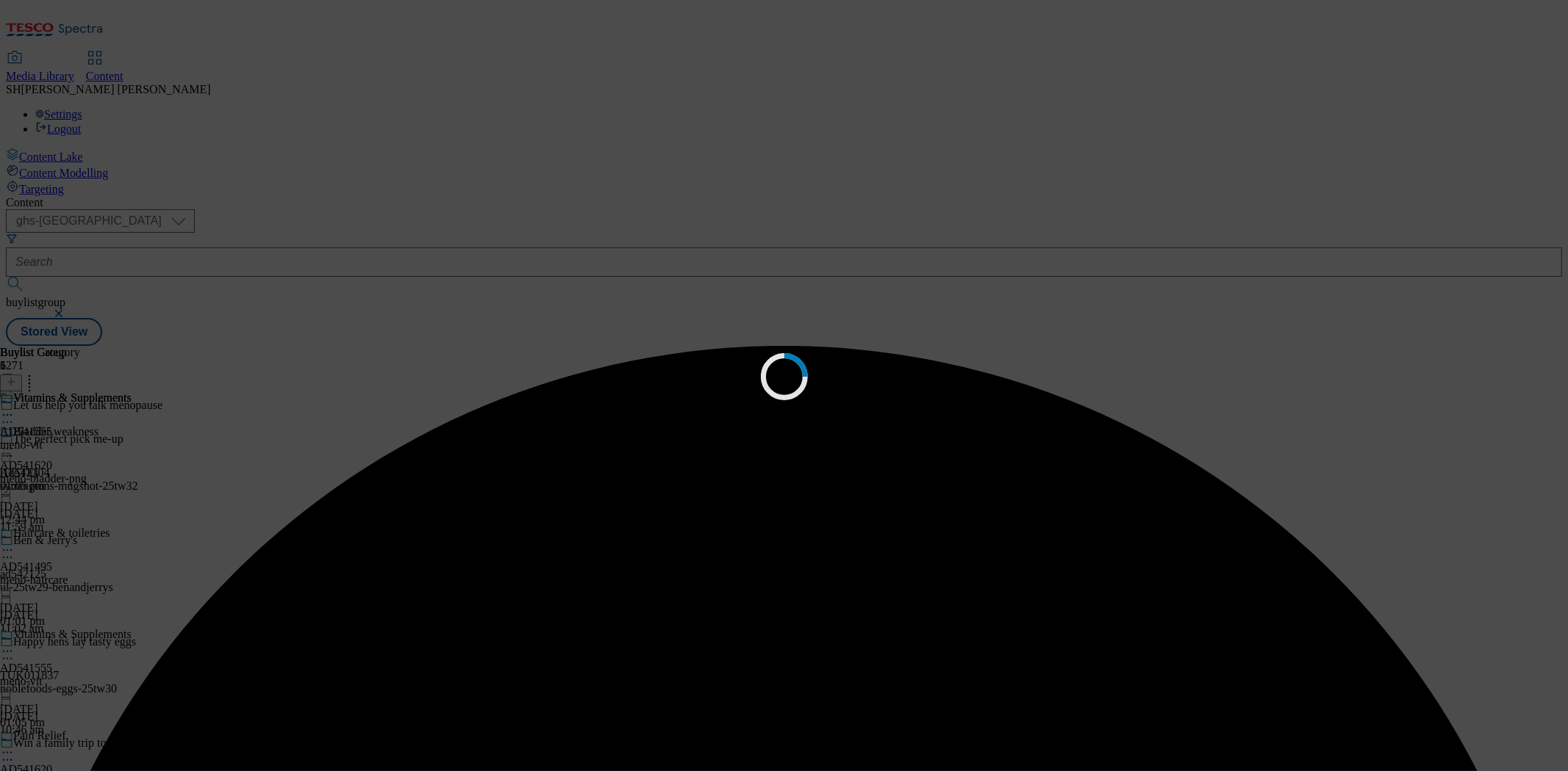
scroll to position [0, 0]
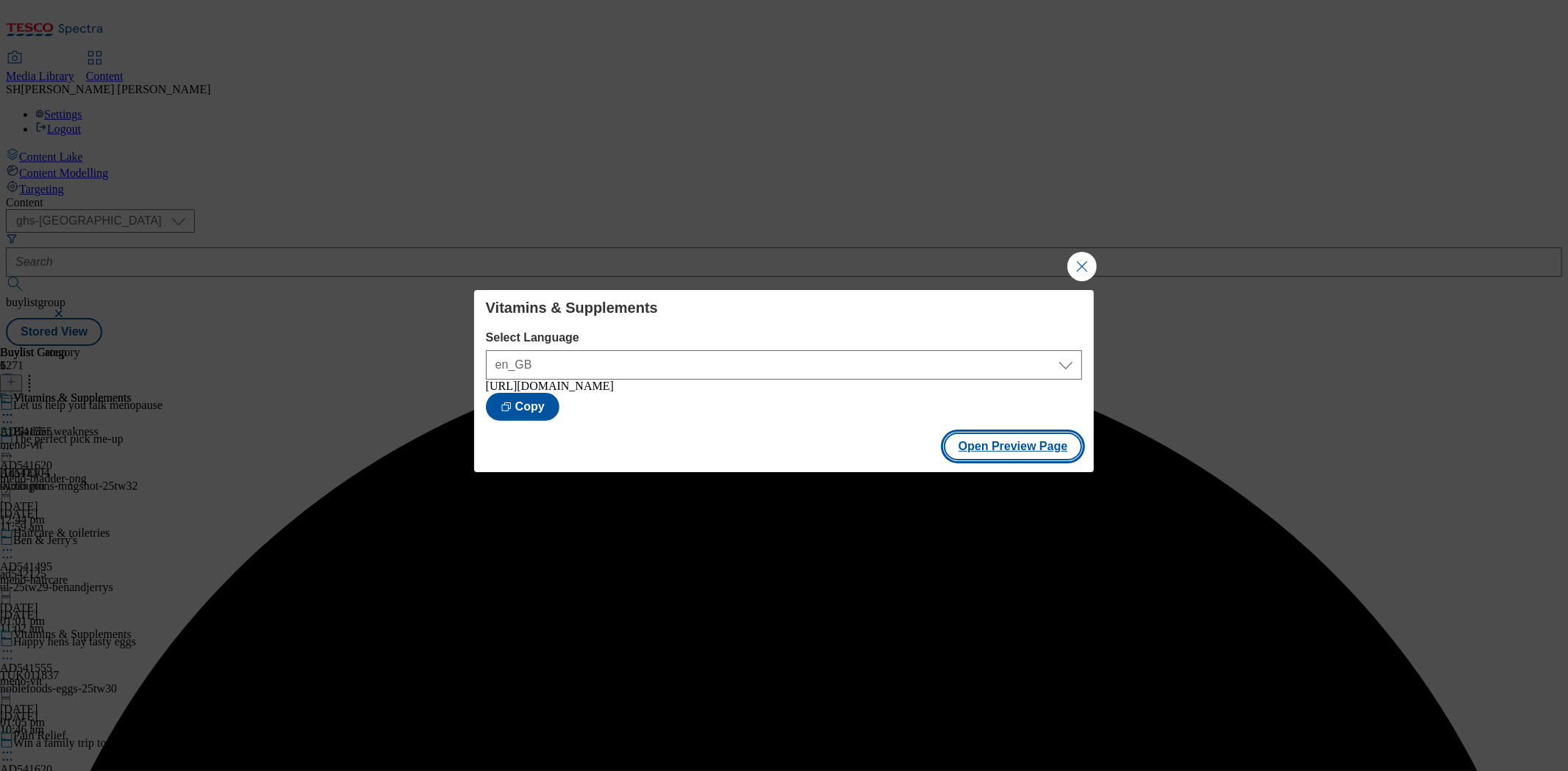
click at [967, 450] on button "Open Preview Page" at bounding box center [1013, 446] width 138 height 28
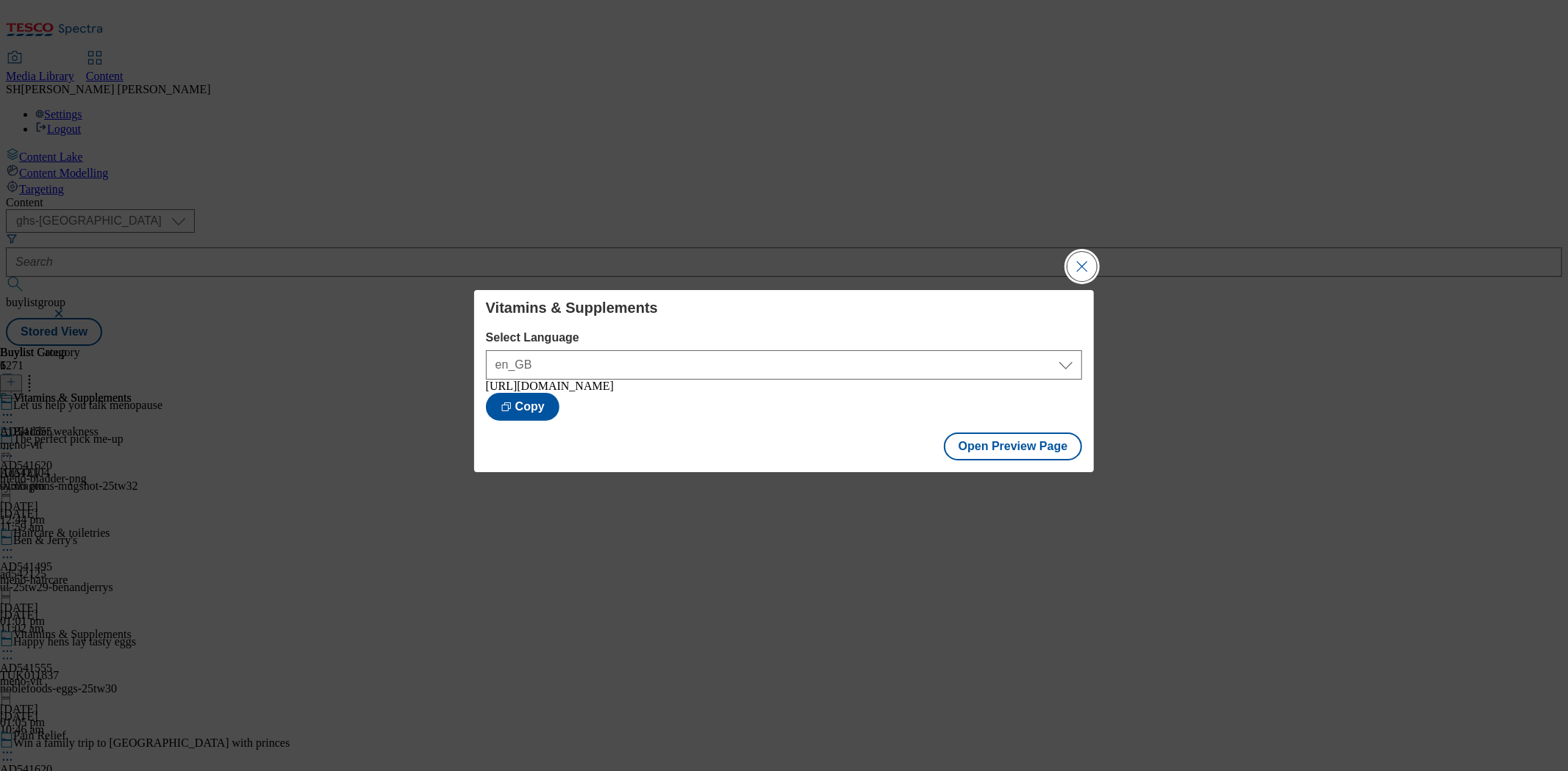
click at [1081, 259] on button "Close Modal" at bounding box center [1082, 266] width 30 height 30
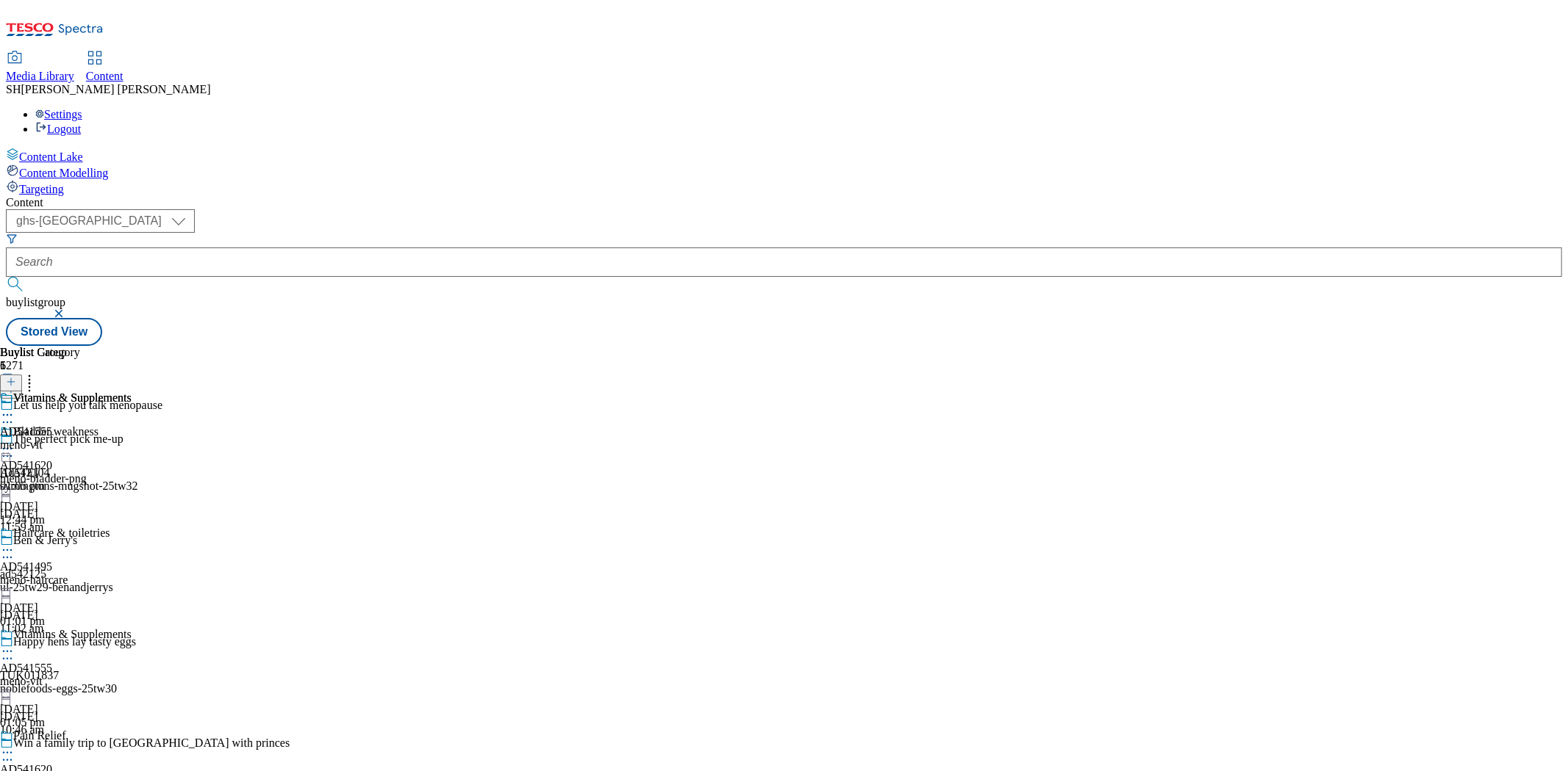
click at [14, 644] on icon at bounding box center [7, 651] width 14 height 14
click at [31, 379] on circle at bounding box center [30, 380] width 2 height 2
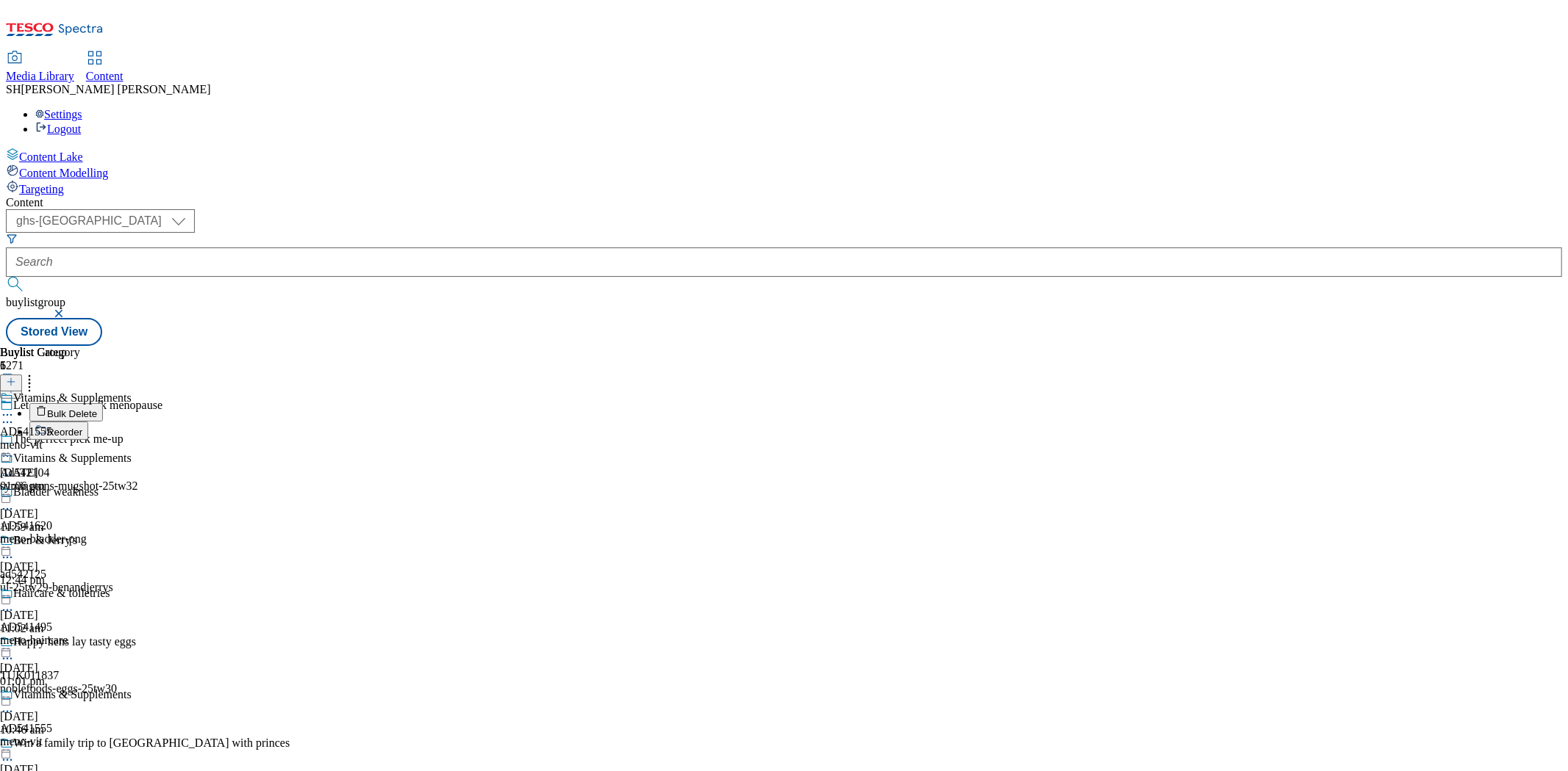
click at [16, 377] on icon at bounding box center [11, 381] width 10 height 10
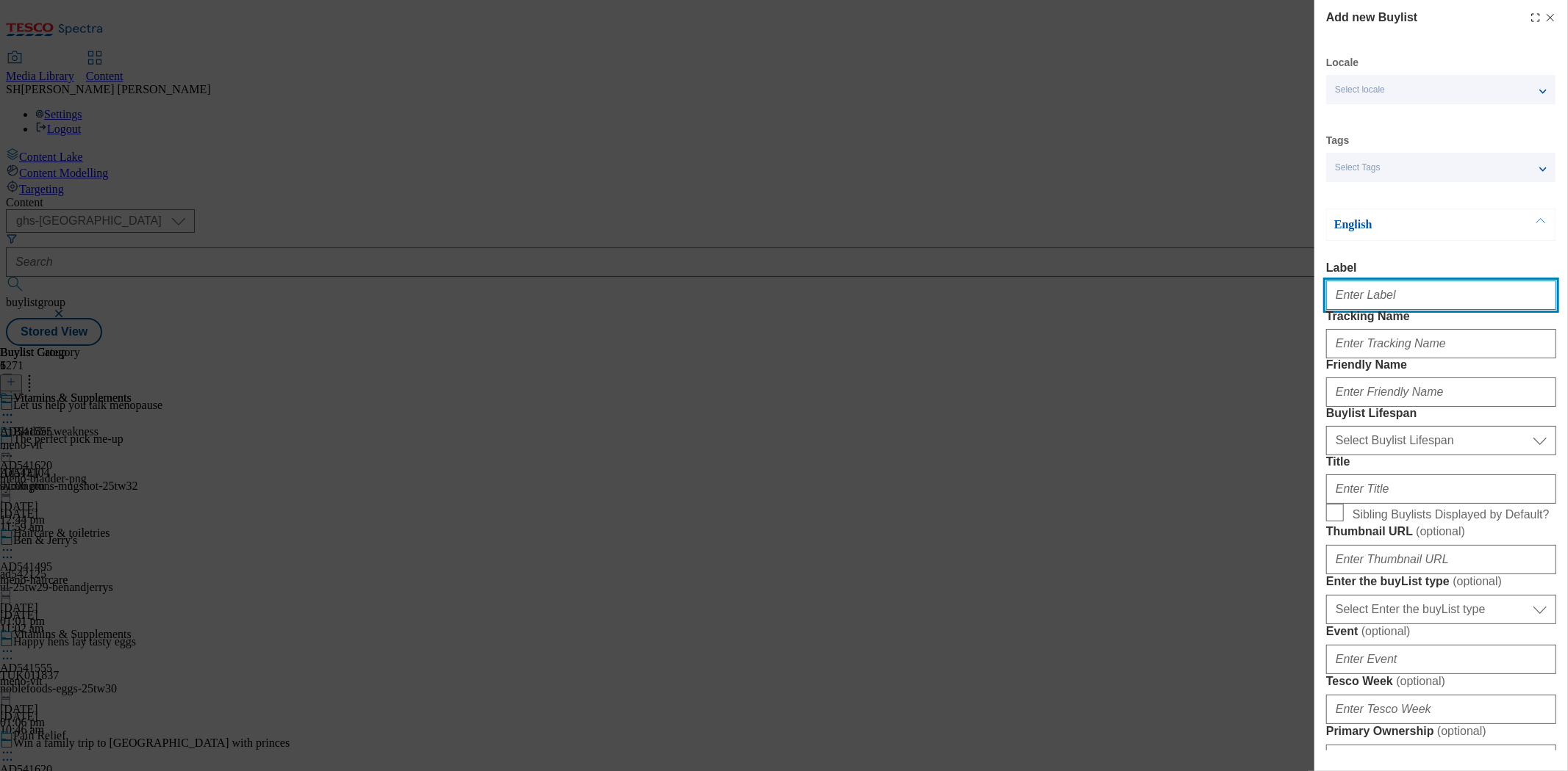
click at [1385, 296] on input "Label" at bounding box center [1441, 295] width 230 height 30
type input "AD541620"
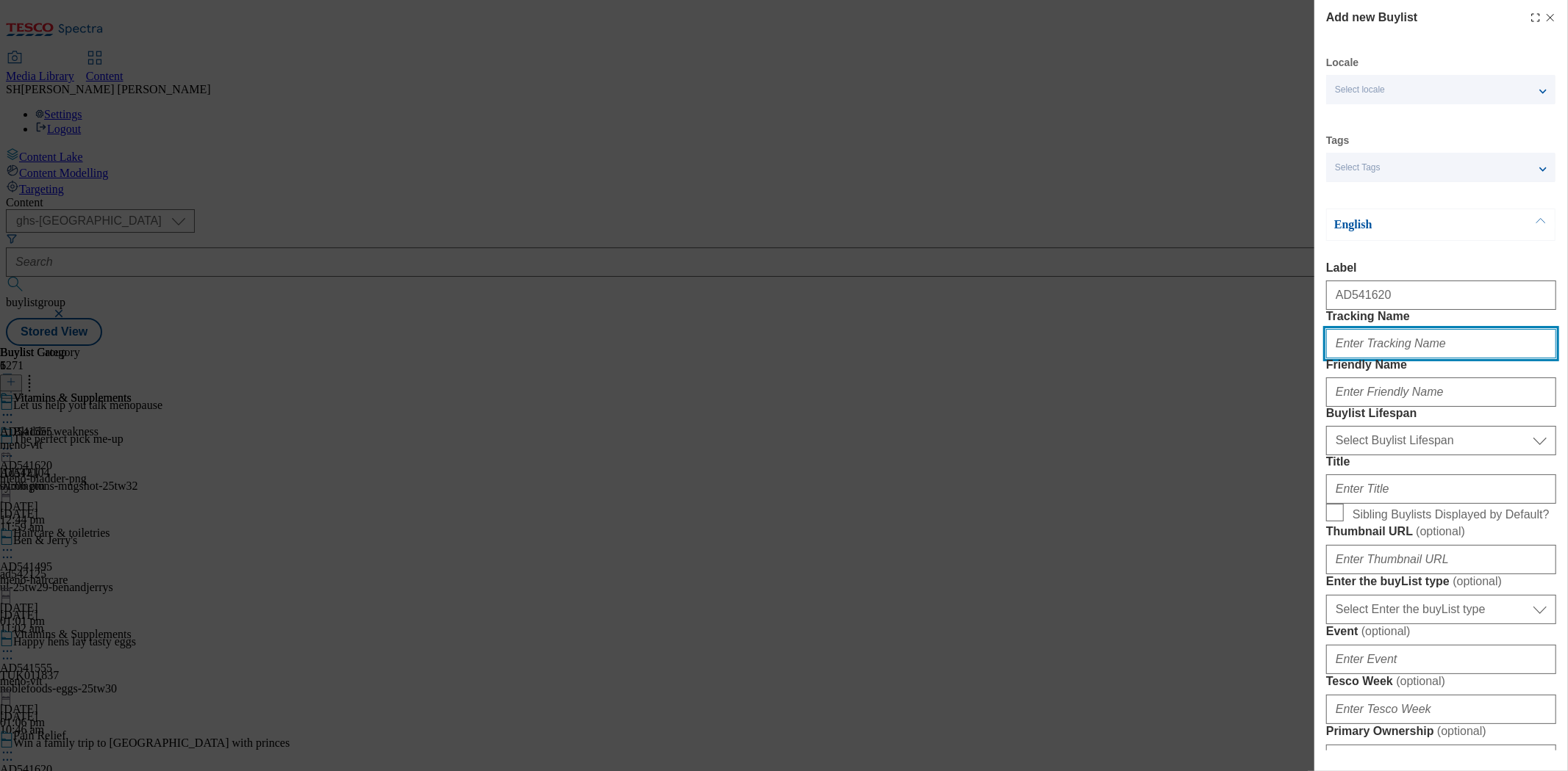
click at [1327, 359] on input "Tracking Name" at bounding box center [1441, 343] width 230 height 30
type input "DH_AD541620"
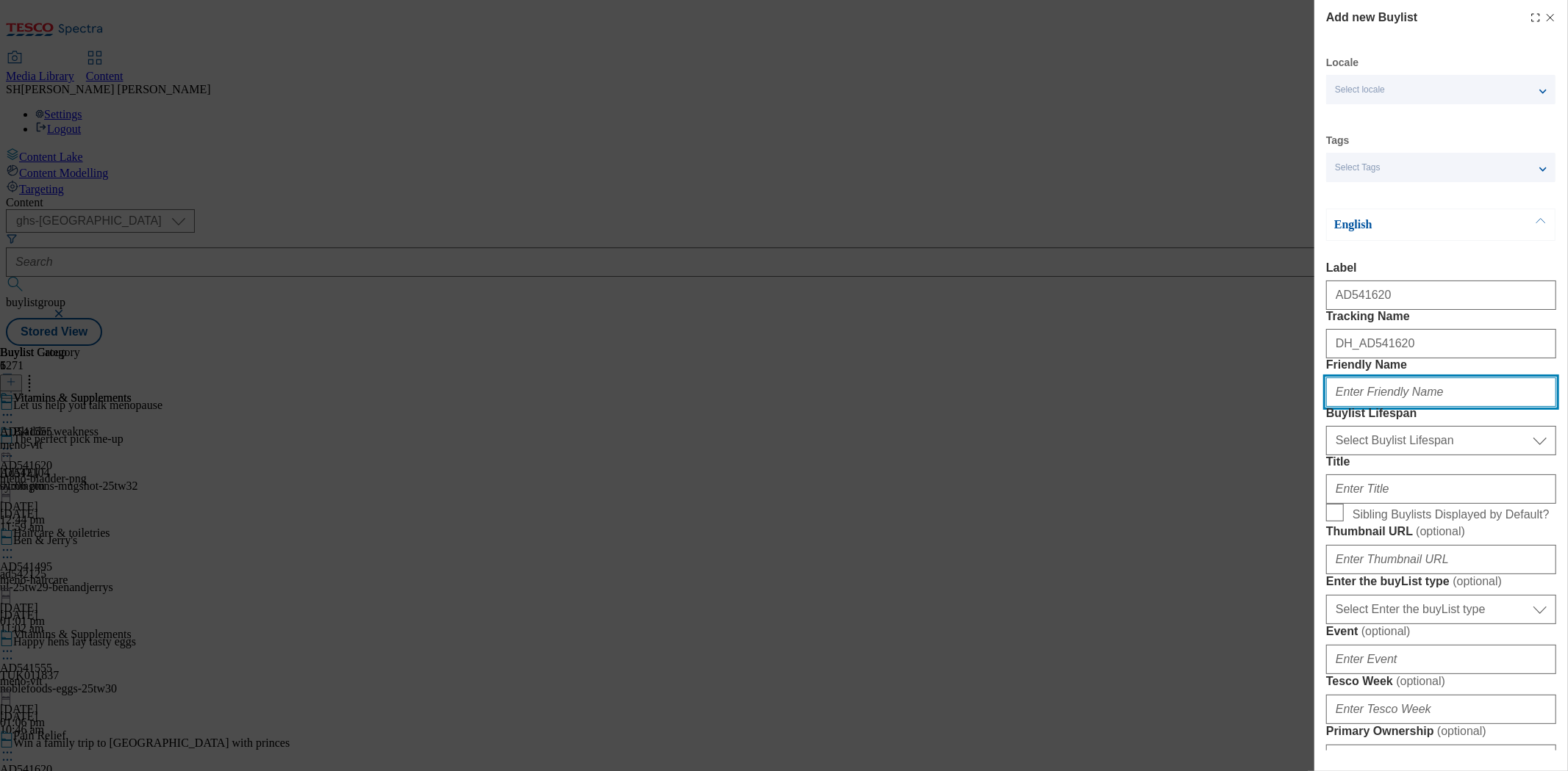
click at [1378, 407] on input "Friendly Name" at bounding box center [1441, 392] width 230 height 30
drag, startPoint x: 1448, startPoint y: 451, endPoint x: 1362, endPoint y: 451, distance: 86.0
click at [1362, 407] on input "meno-bladderweakness" at bounding box center [1441, 392] width 230 height 30
type input "meno-nutrition"
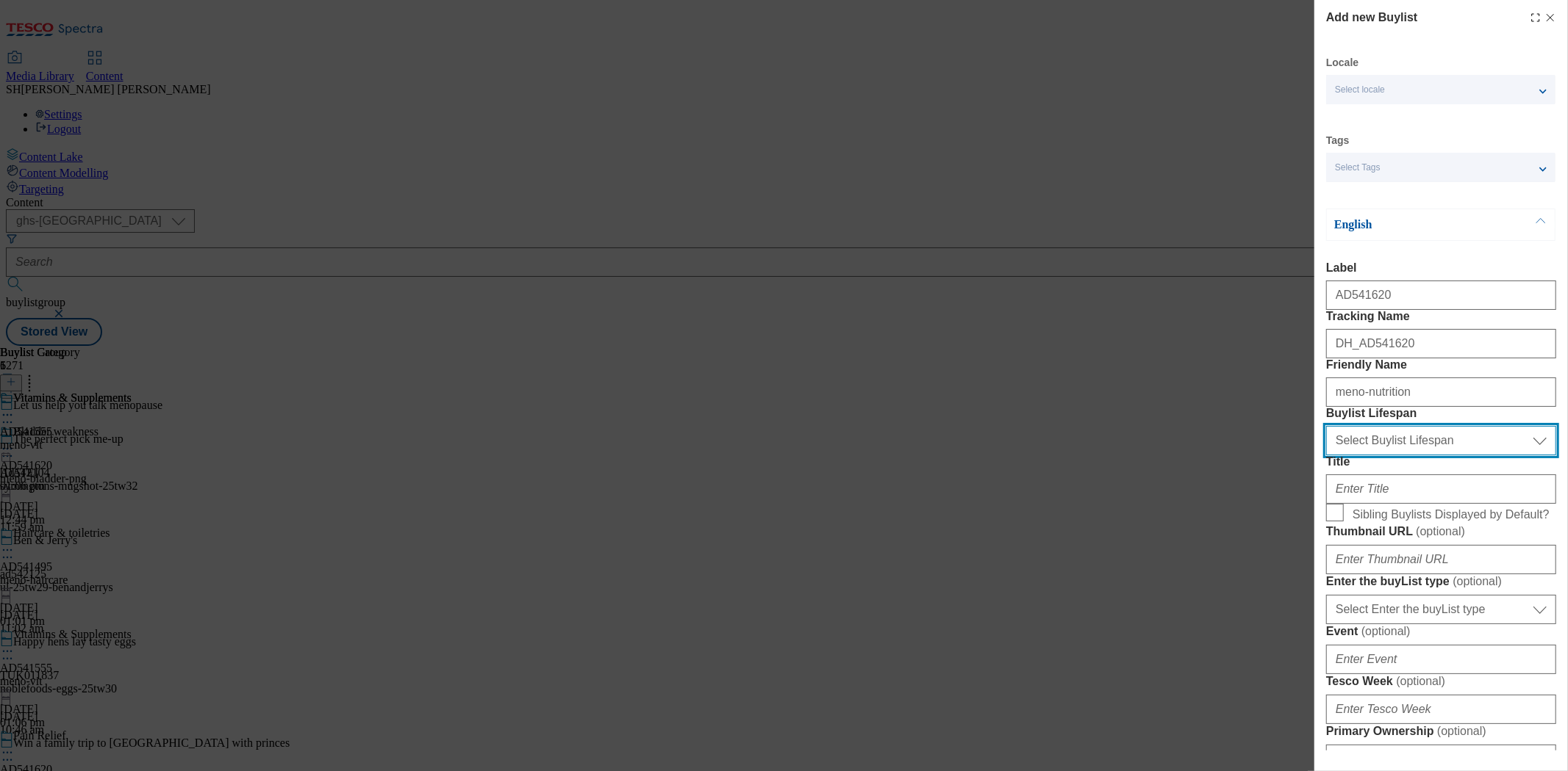
click at [1402, 456] on select "Select Buylist Lifespan evergreen seasonal tactical" at bounding box center [1441, 440] width 230 height 30
select select "seasonal"
click at [1326, 456] on select "Select Buylist Lifespan evergreen seasonal tactical" at bounding box center [1441, 440] width 230 height 30
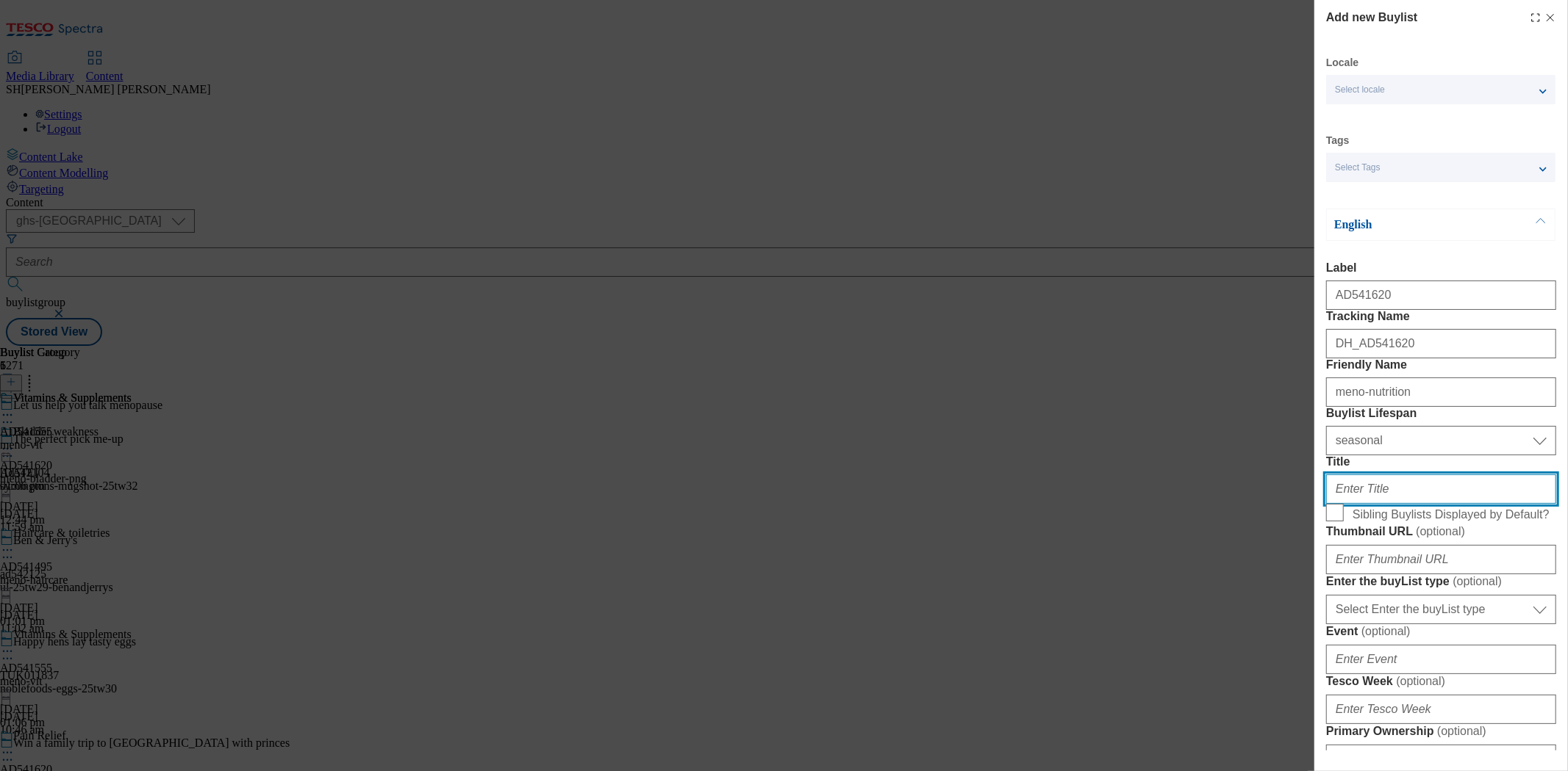
click at [1376, 504] on input "Title" at bounding box center [1441, 489] width 230 height 30
click at [1419, 504] on input "Title" at bounding box center [1441, 489] width 230 height 30
paste input "Nutrition"
type input "Nutrition"
click at [1335, 521] on input "Sibling Buylists Displayed by Default?" at bounding box center [1335, 513] width 18 height 18
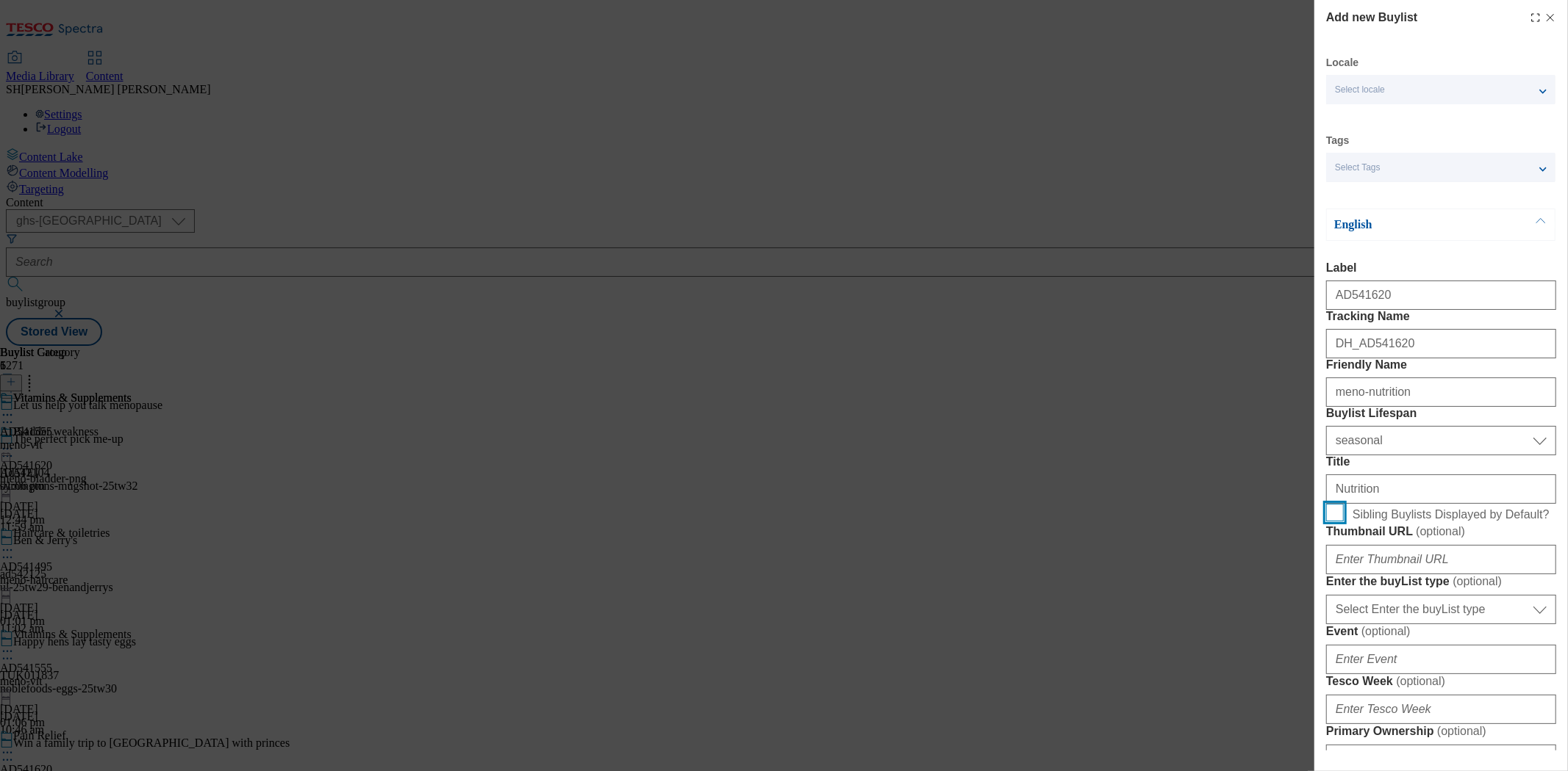
checkbox input "true"
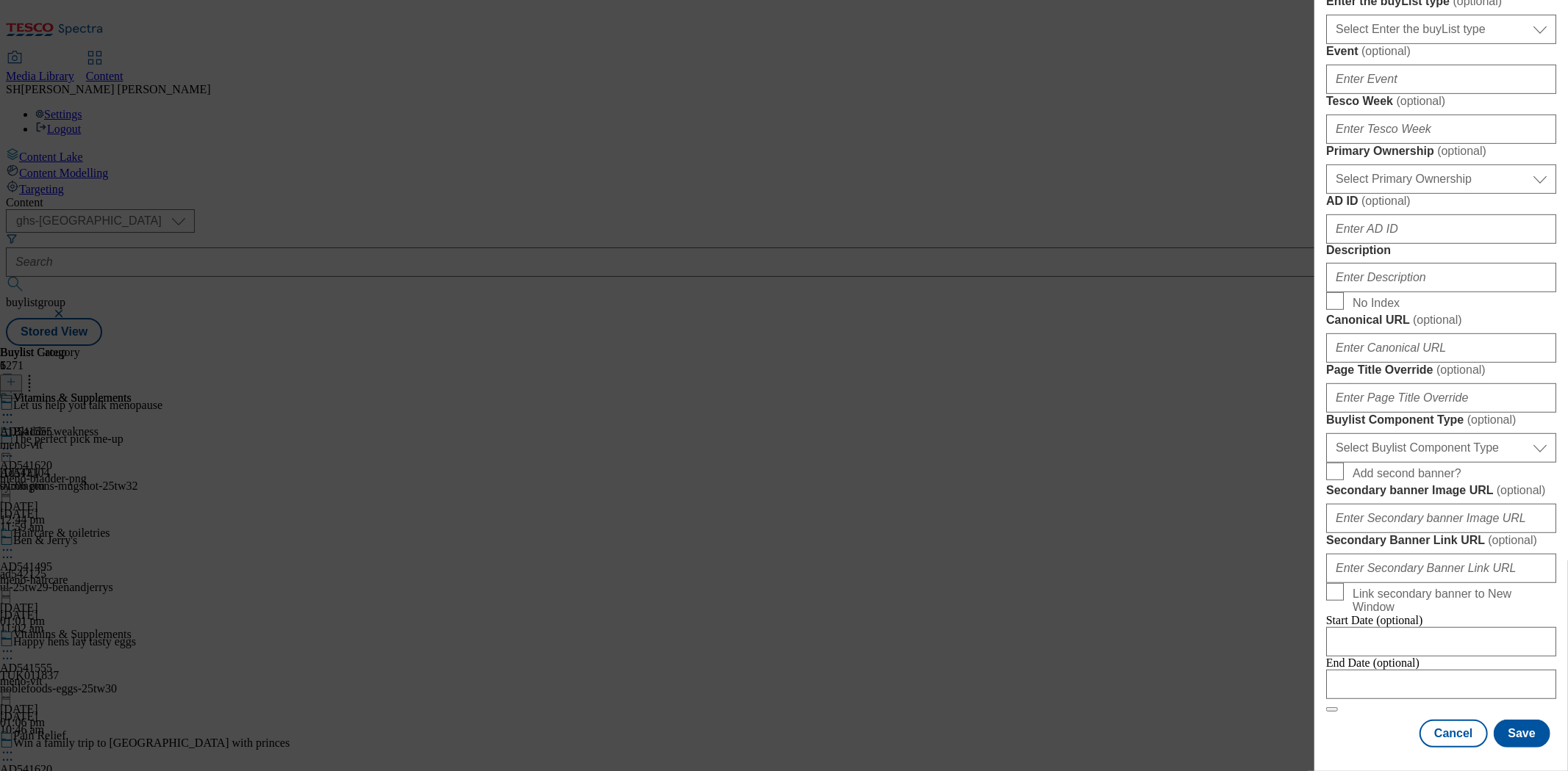
scroll to position [652, 0]
click at [1378, 292] on input "Description" at bounding box center [1441, 278] width 230 height 30
paste input "Nutrition"
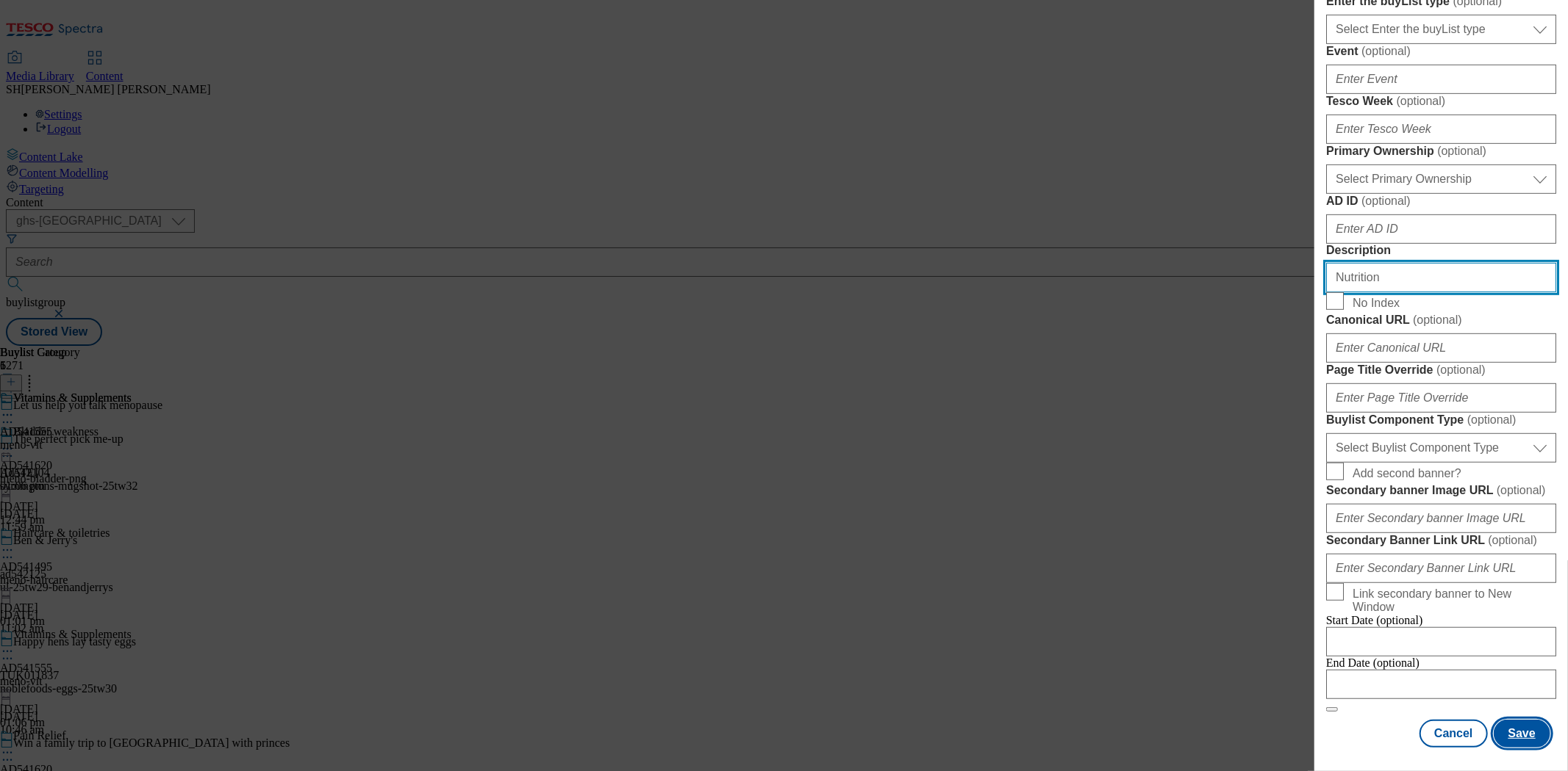
type input "Nutrition"
click at [1510, 720] on button "Save" at bounding box center [1521, 733] width 57 height 28
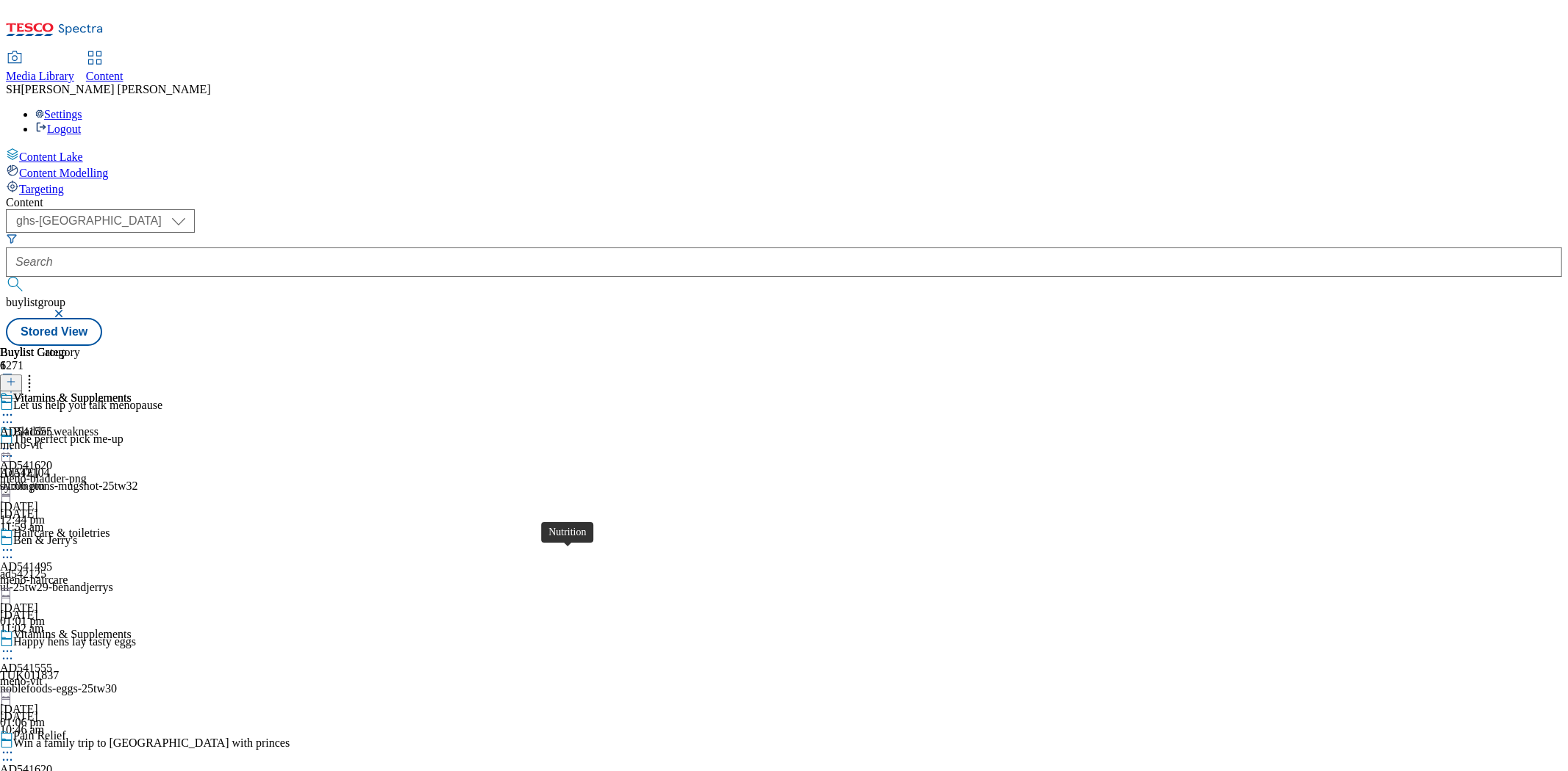
scroll to position [441, 0]
click at [37, 372] on icon at bounding box center [30, 379] width 14 height 14
click at [16, 377] on icon at bounding box center [11, 381] width 10 height 10
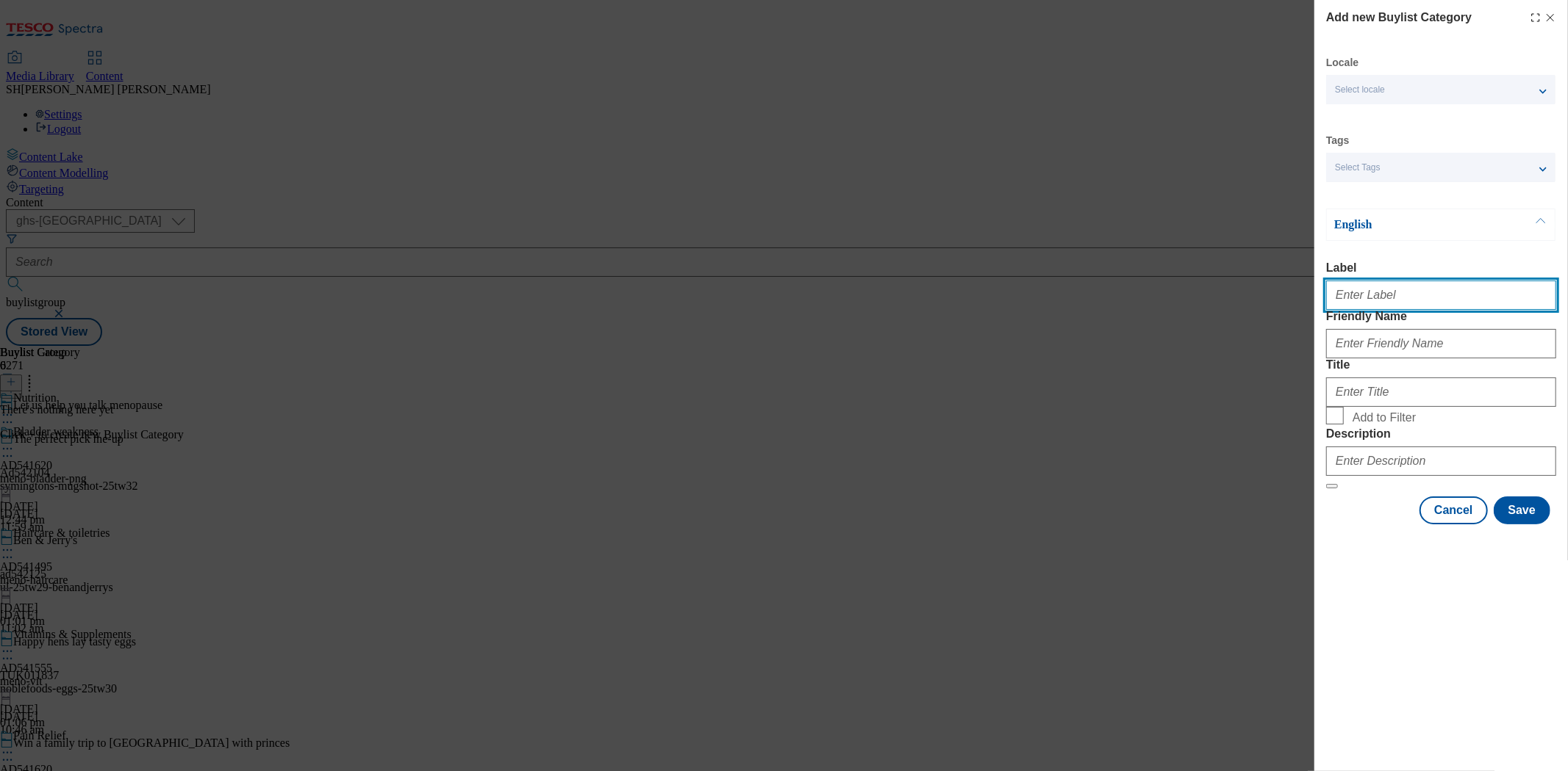
click at [1370, 288] on input "Label" at bounding box center [1441, 295] width 230 height 30
type input "AD541620"
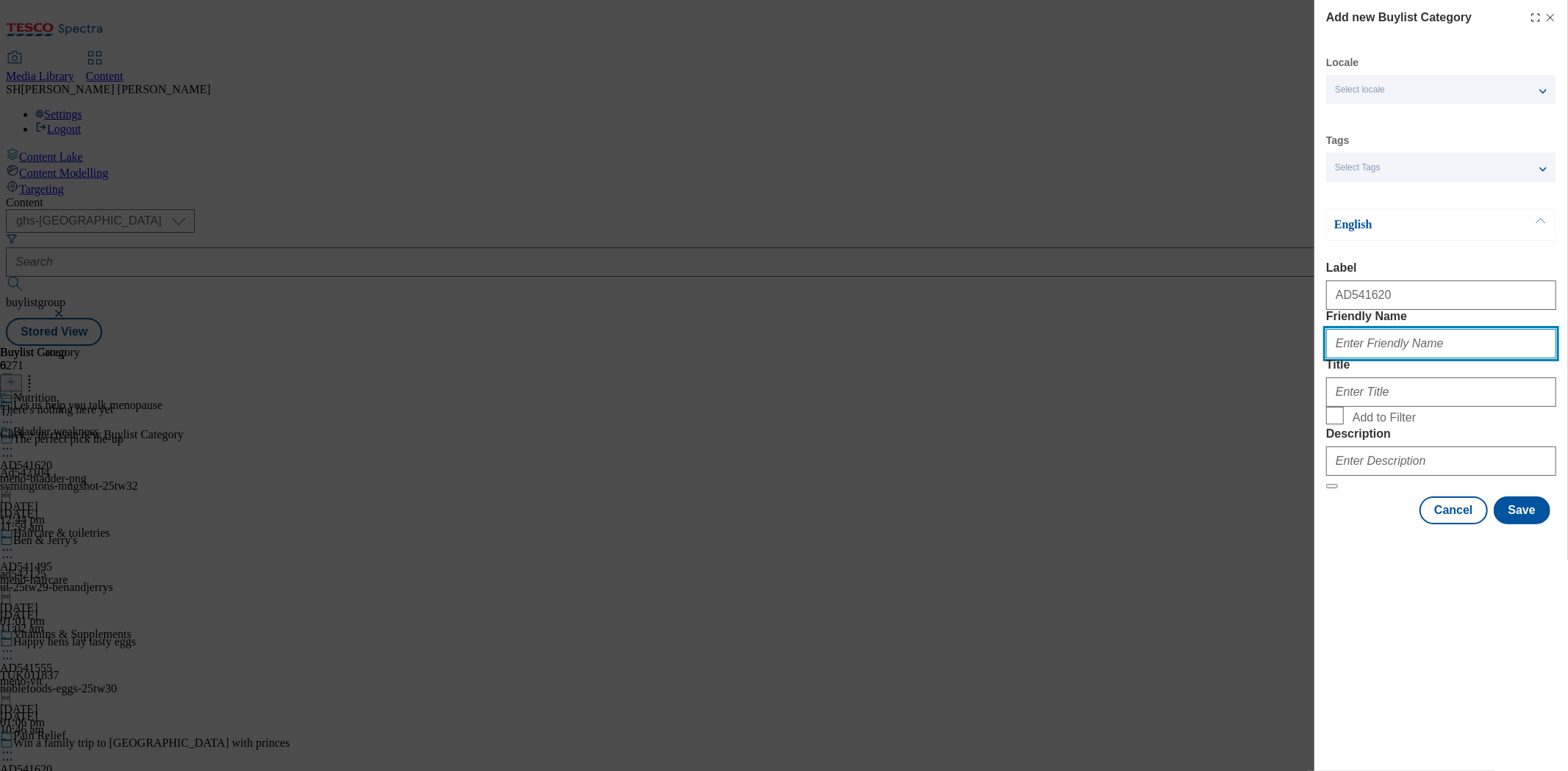
click at [1378, 359] on input "Friendly Name" at bounding box center [1441, 343] width 230 height 30
drag, startPoint x: 1423, startPoint y: 372, endPoint x: 1361, endPoint y: 376, distance: 62.1
click at [1361, 359] on input "meno-bladderweakness" at bounding box center [1441, 343] width 230 height 30
click at [1431, 359] on input "meno-bladderweakness" at bounding box center [1441, 343] width 230 height 30
drag, startPoint x: 1443, startPoint y: 370, endPoint x: 1362, endPoint y: 376, distance: 81.2
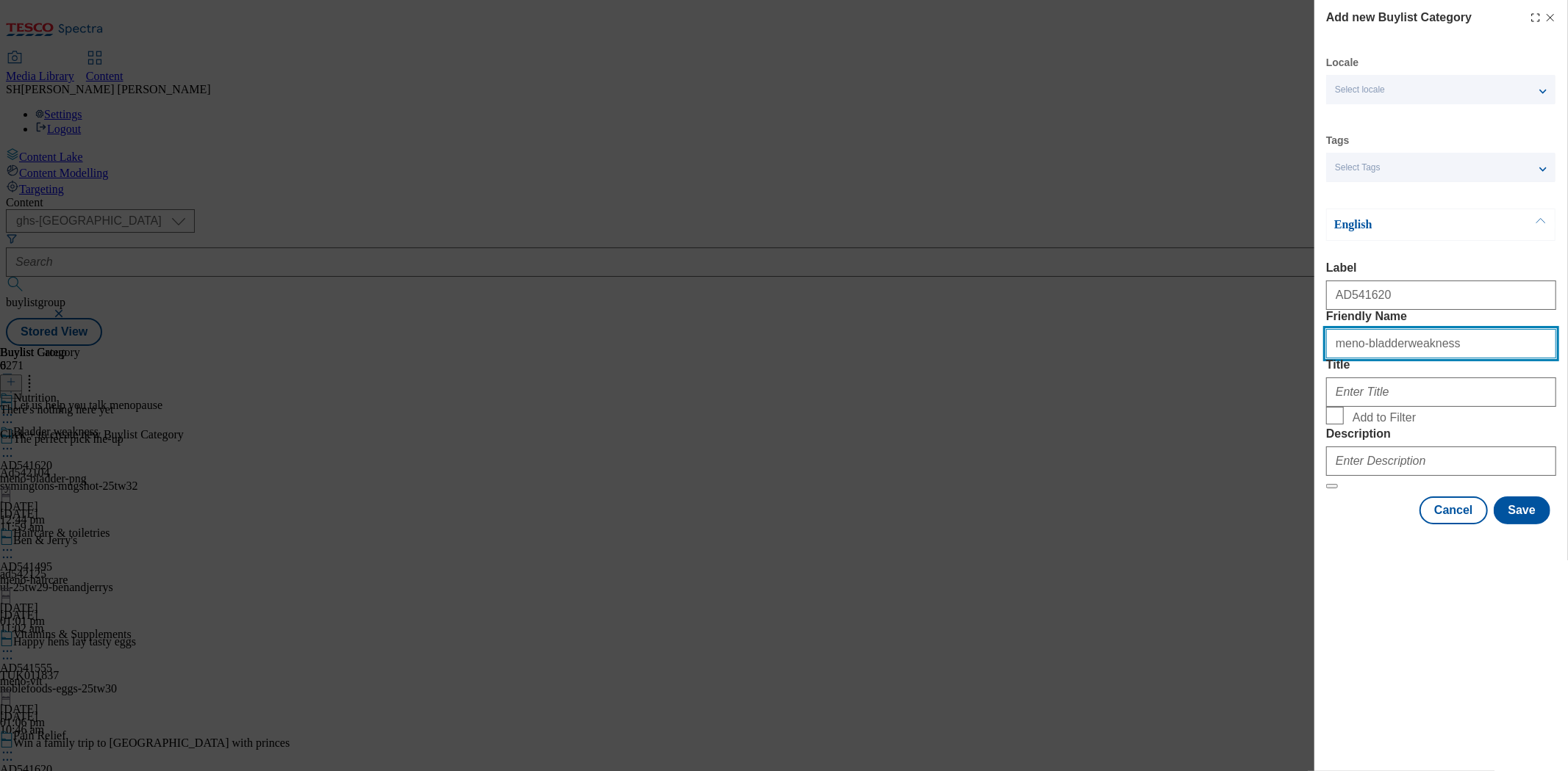
click at [1362, 359] on input "meno-bladderweakness" at bounding box center [1441, 343] width 230 height 30
type input "meno-nutrition"
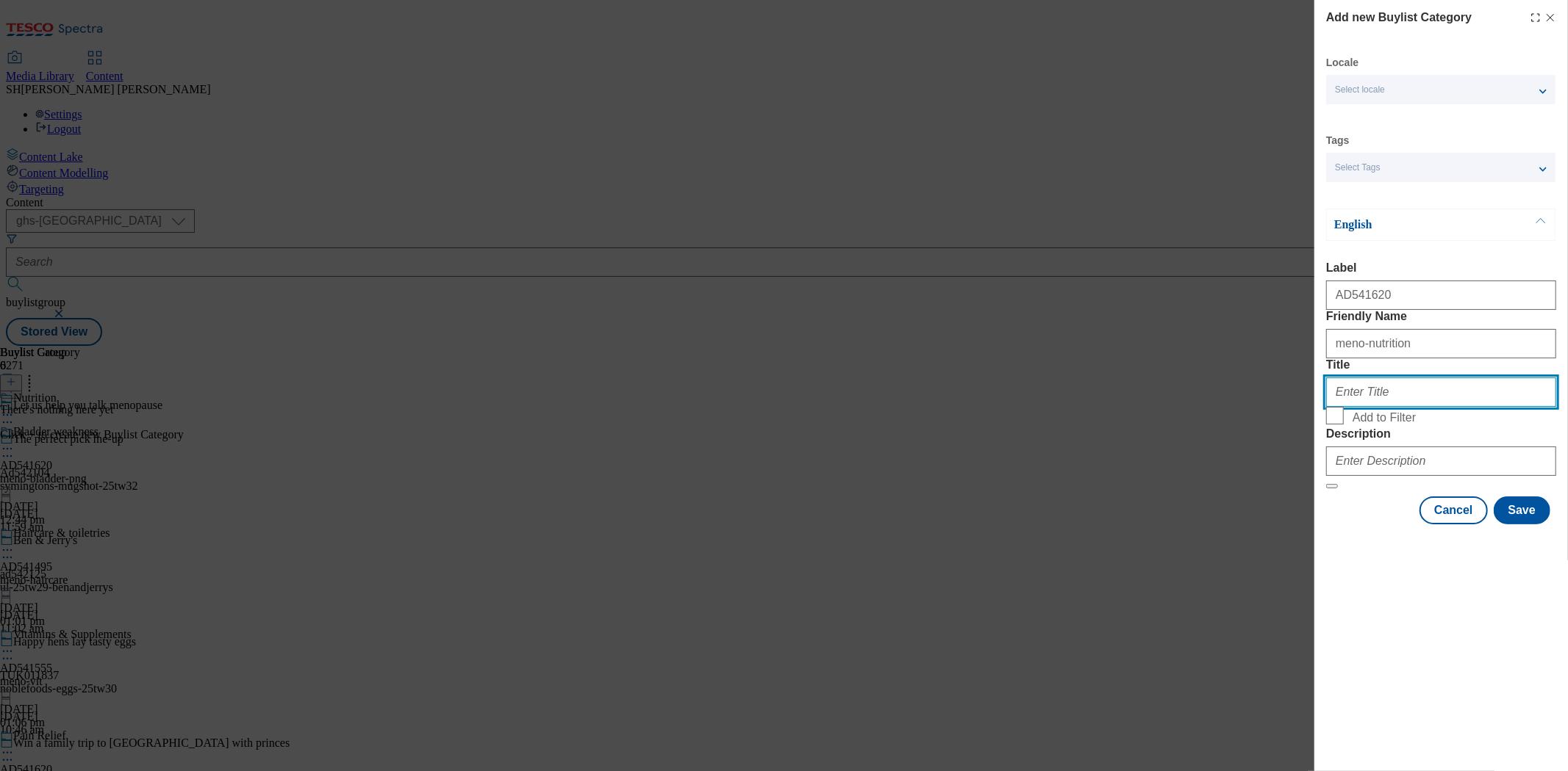
click at [1410, 407] on input "Title" at bounding box center [1441, 392] width 230 height 30
paste input "Nutrition"
type input "Nutrition"
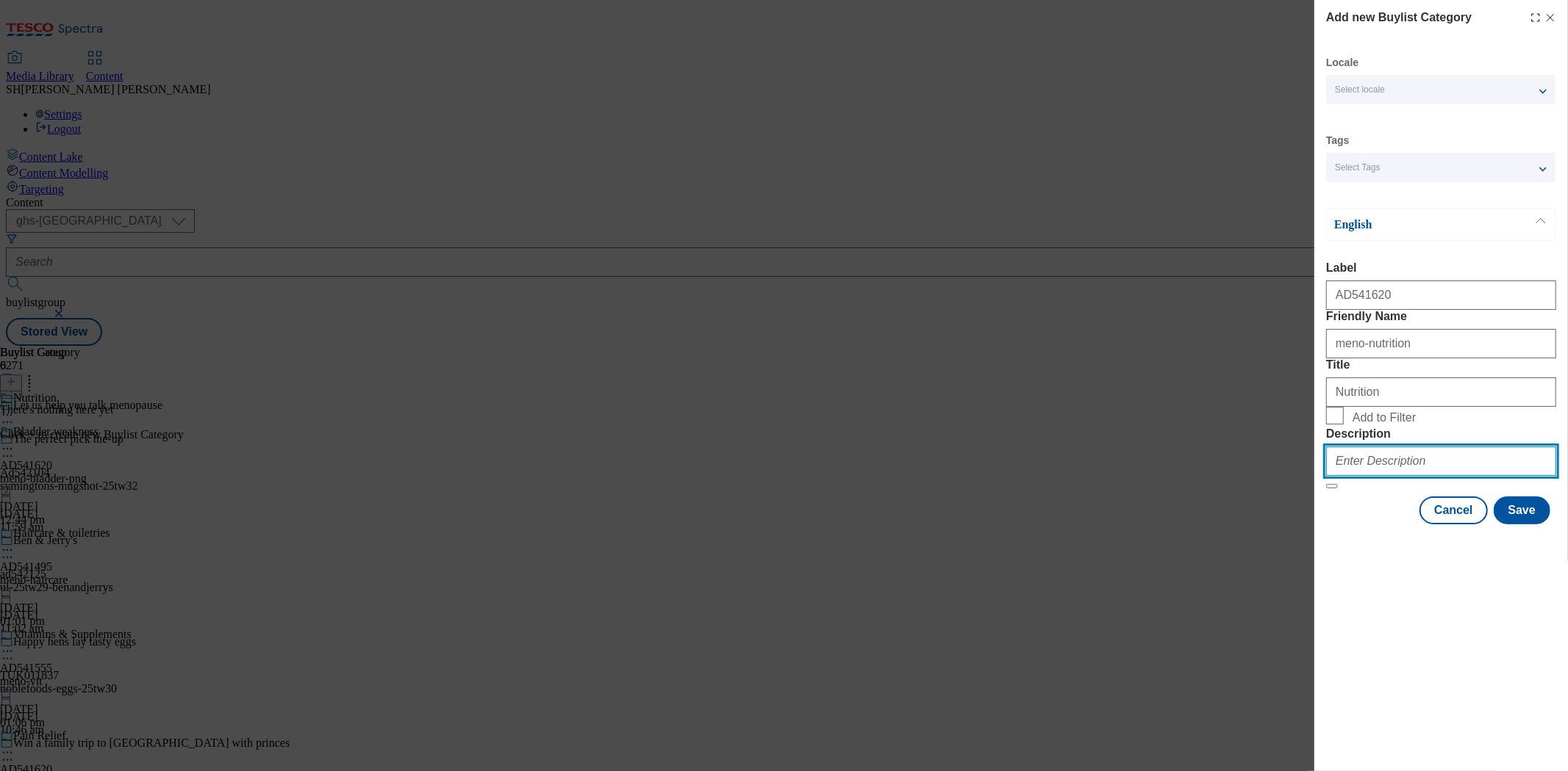
click at [1372, 476] on input "Description" at bounding box center [1441, 461] width 230 height 30
paste input "Nutrition"
type input "Nutrition"
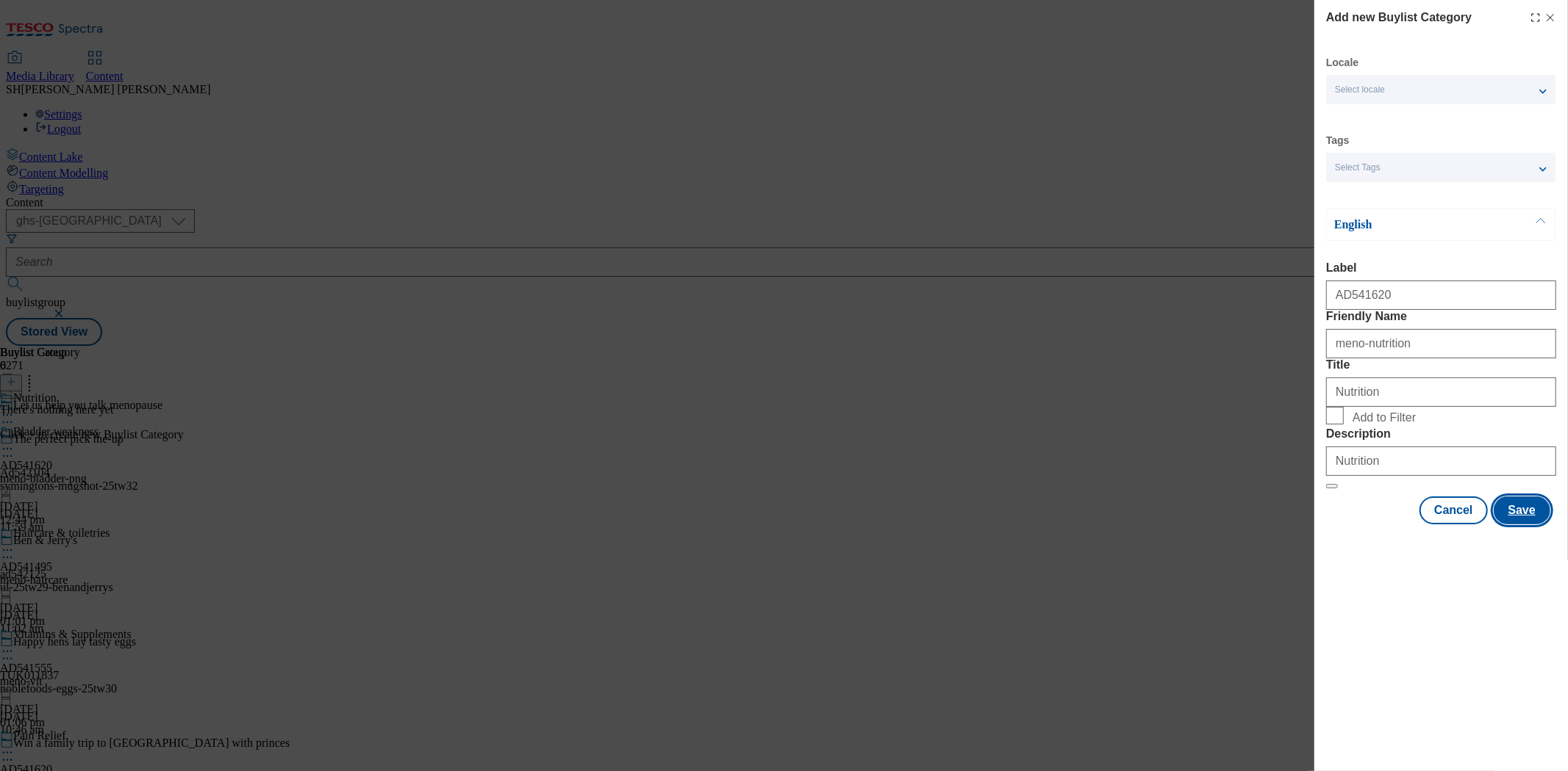
click at [1519, 525] on button "Save" at bounding box center [1521, 510] width 57 height 28
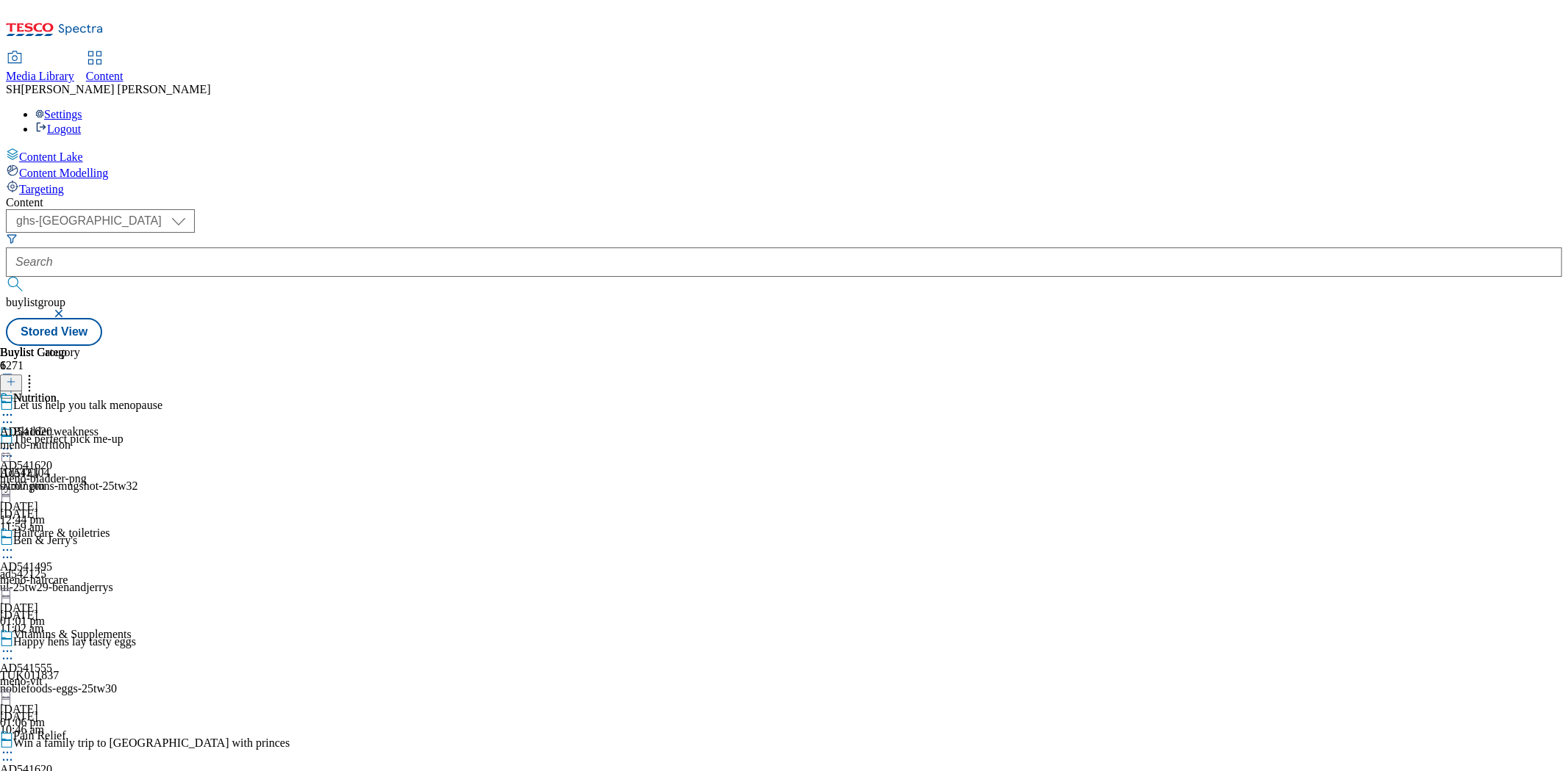
click at [14, 408] on icon at bounding box center [7, 415] width 14 height 14
click at [1048, 346] on div "Buylist Group 6271 Let us help you talk menopause The perfect pick me-up Ad5421…" at bounding box center [784, 346] width 1555 height 0
click at [80, 439] on div "meno-nutrition" at bounding box center [40, 445] width 80 height 13
click at [16, 377] on icon at bounding box center [11, 381] width 10 height 10
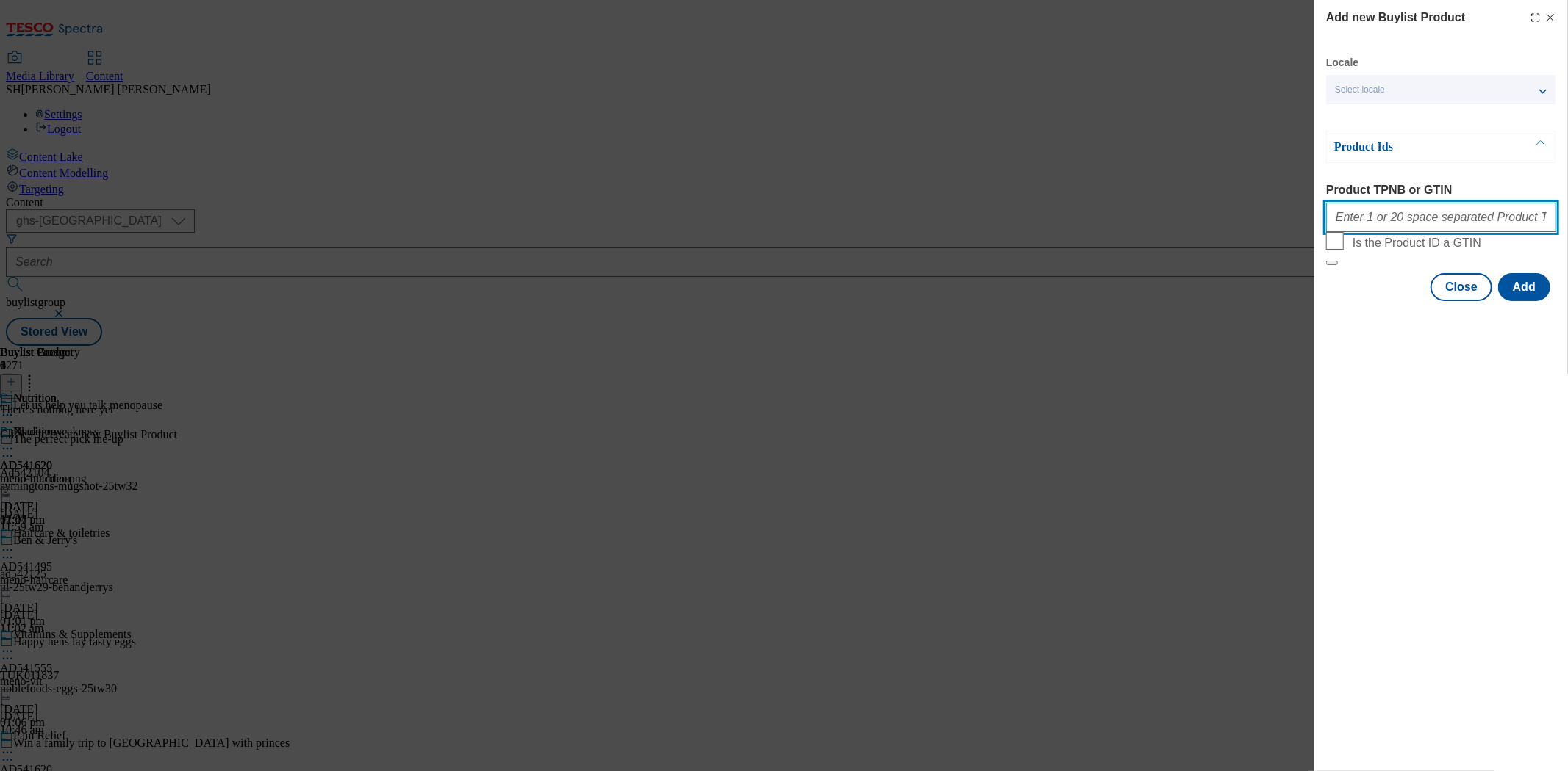
click at [1438, 223] on input "Product TPNB or GTIN" at bounding box center [1441, 217] width 230 height 30
paste input "96094686 96180526 90930162 90937857 91823685 89966126 94044974"
type input "96094686 96180526 90930162 90937857 91823685 89966126 94044974"
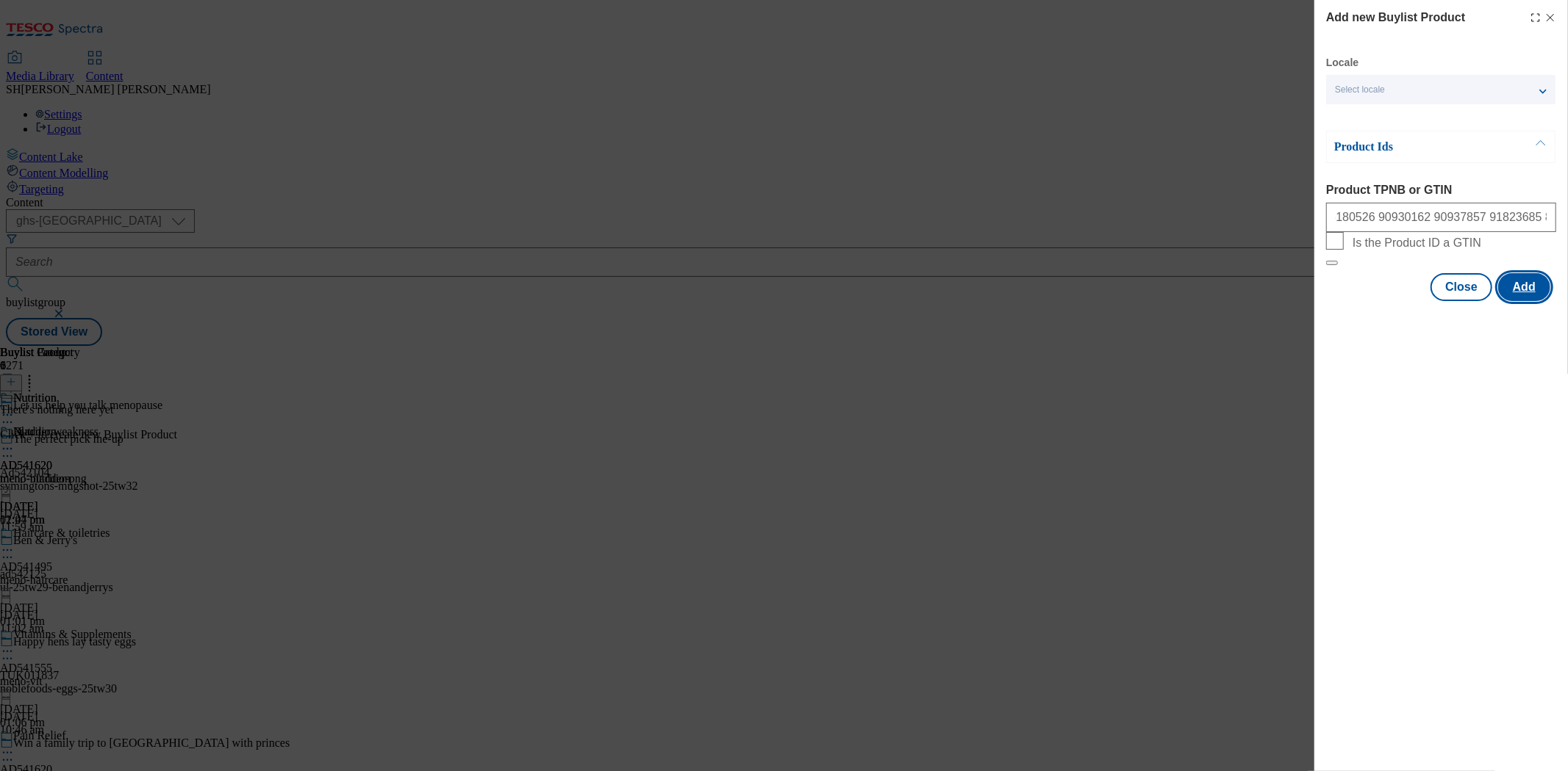
scroll to position [0, 0]
click at [1512, 301] on button "Add" at bounding box center [1524, 287] width 52 height 28
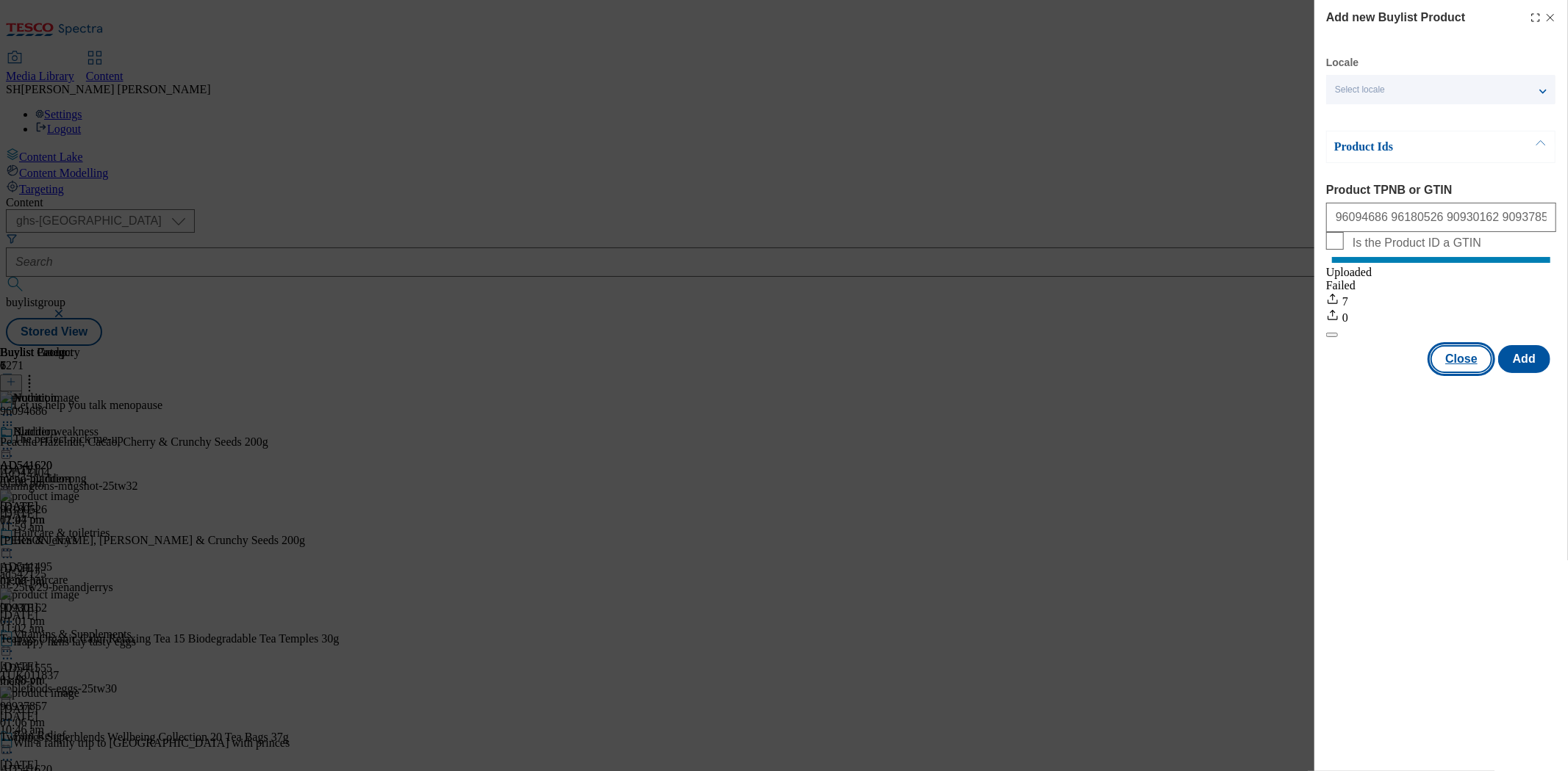
click at [1458, 373] on button "Close" at bounding box center [1461, 359] width 62 height 28
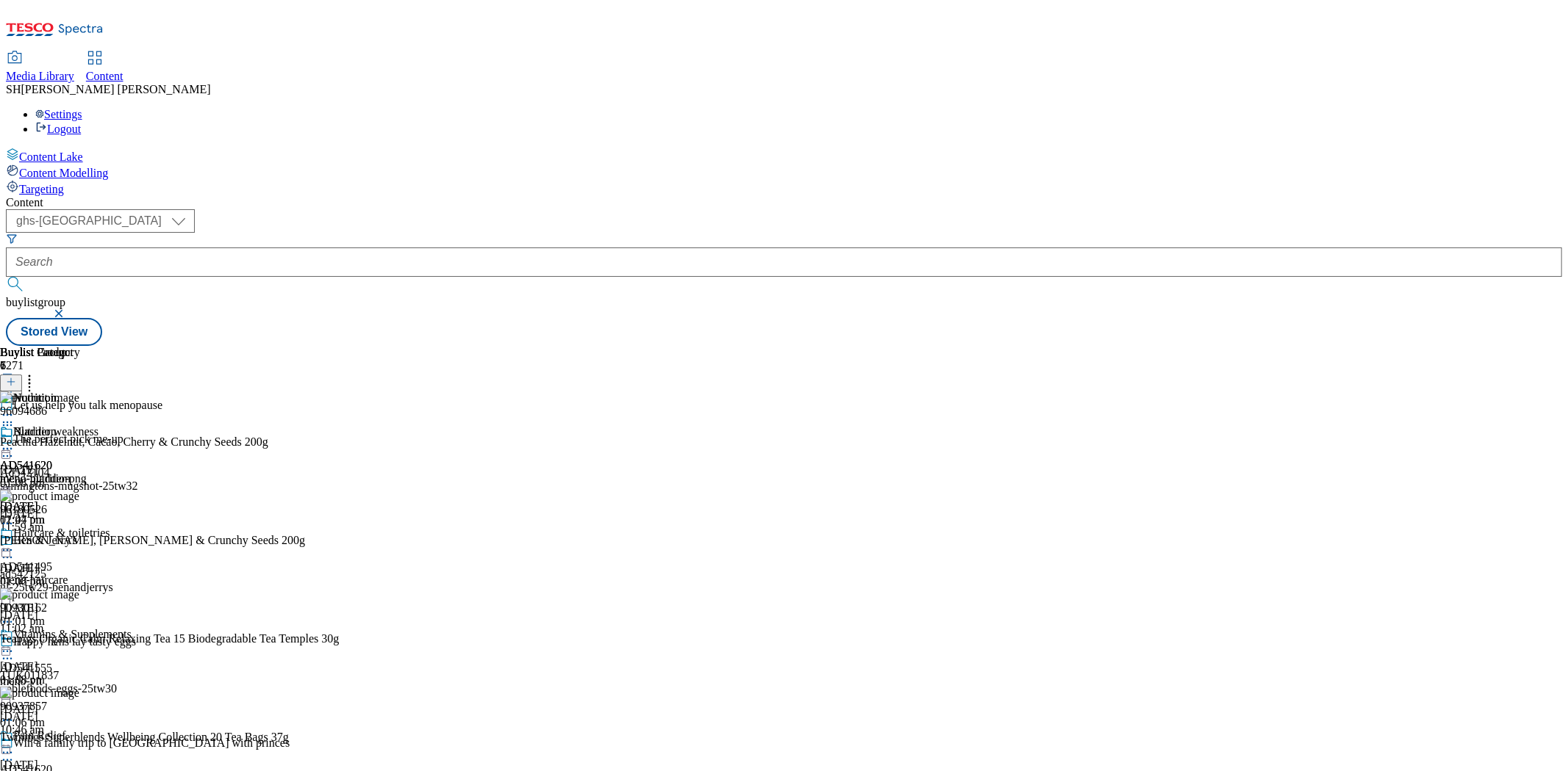
scroll to position [163, 0]
click at [131, 675] on div "meno-vit" at bounding box center [66, 681] width 131 height 13
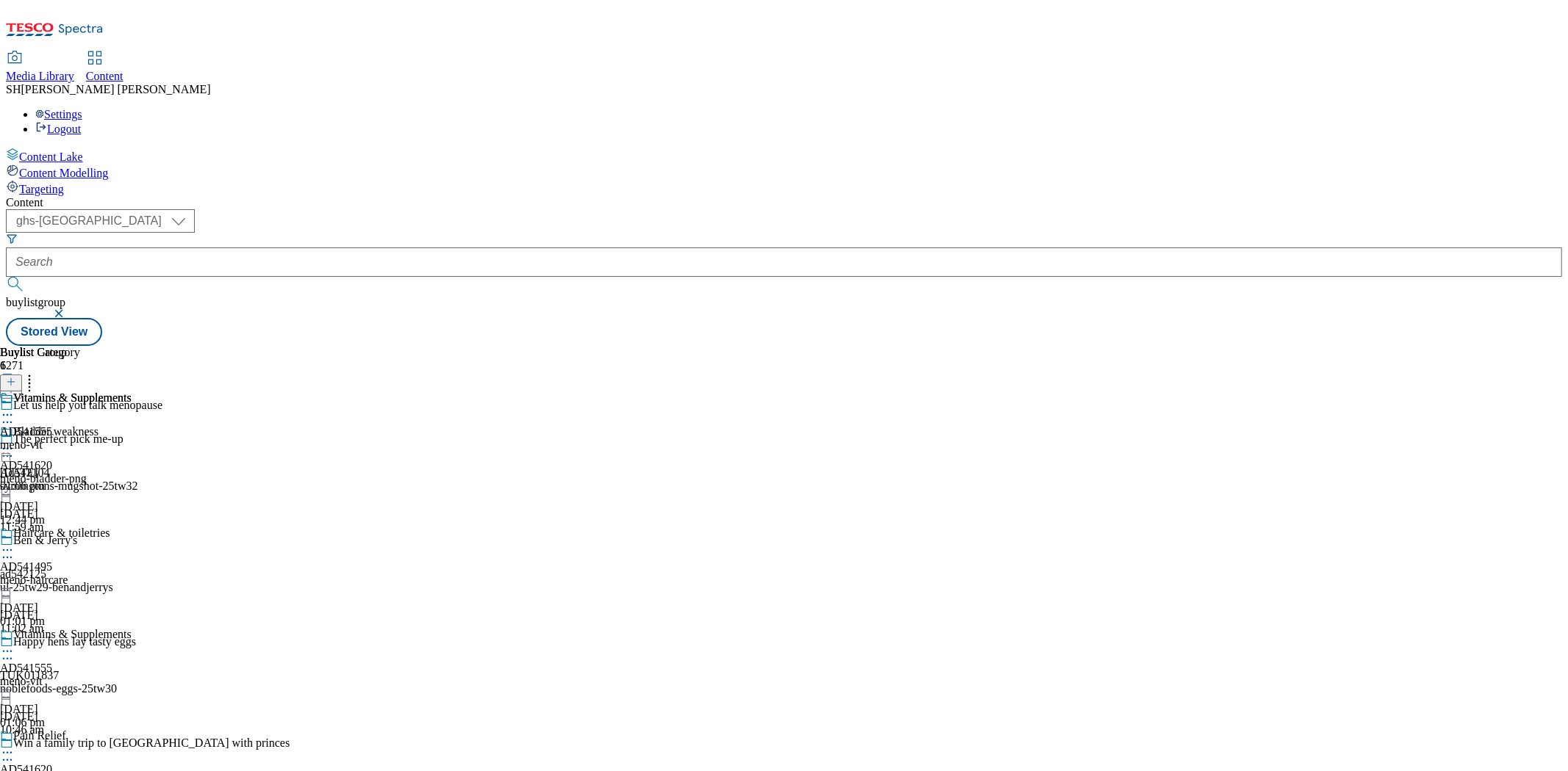
click at [131, 439] on div "meno-vit" at bounding box center [66, 445] width 131 height 13
click at [131, 473] on div "meno-vit" at bounding box center [66, 479] width 131 height 13
click at [52, 459] on span "AD541555" at bounding box center [26, 465] width 52 height 13
click at [131, 425] on div "Vitamins & Supplements" at bounding box center [73, 431] width 119 height 13
click at [131, 675] on div "meno-vit" at bounding box center [66, 681] width 131 height 13
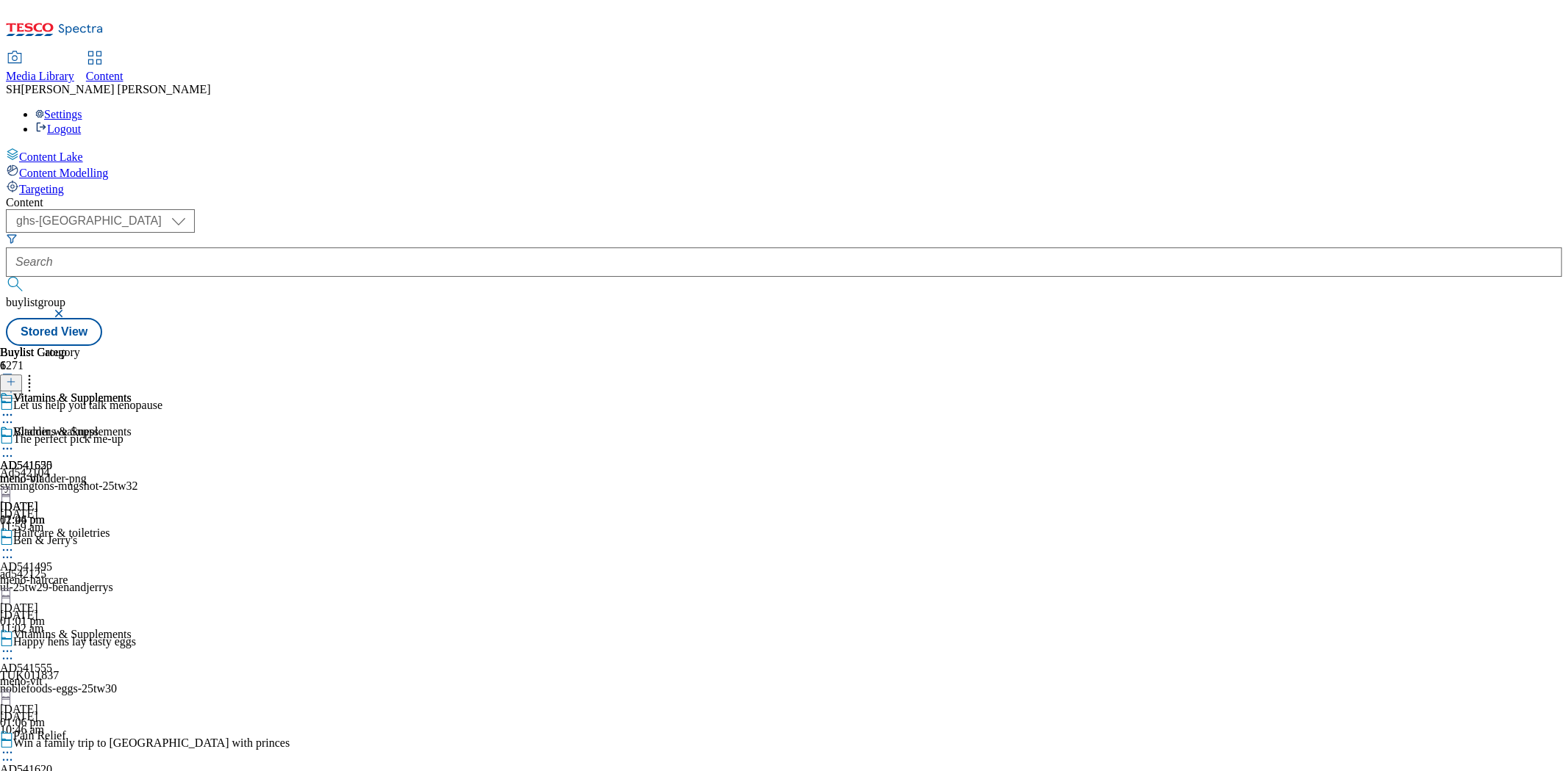
click at [131, 573] on div "meno-haircare" at bounding box center [66, 580] width 131 height 13
click at [52, 661] on span "AD541555" at bounding box center [26, 668] width 52 height 13
click at [52, 425] on span "AD541555" at bounding box center [26, 431] width 52 height 13
click at [131, 425] on div "Vitamins & Supplements" at bounding box center [73, 431] width 119 height 13
click at [14, 441] on icon at bounding box center [7, 448] width 14 height 14
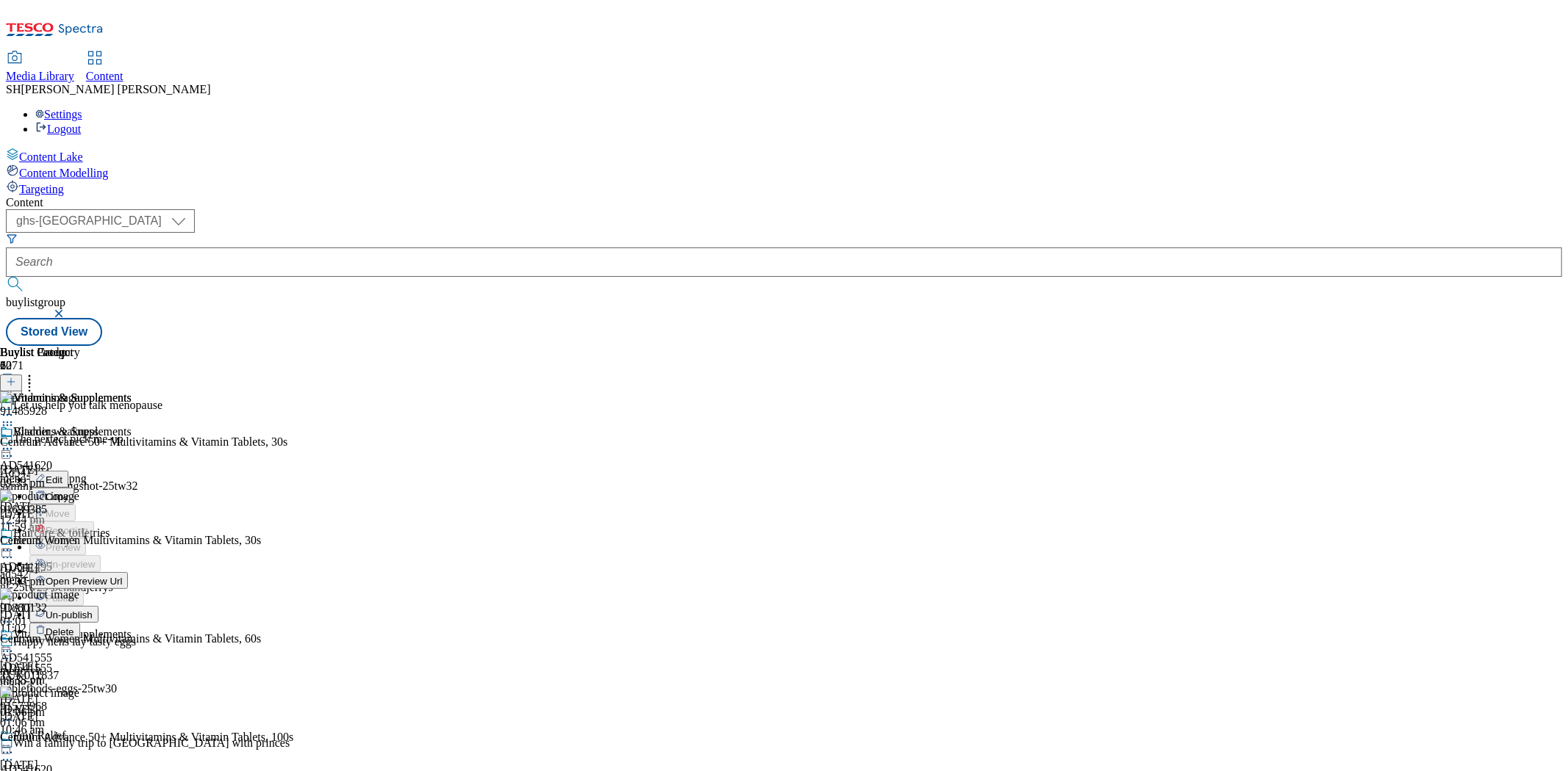
click at [131, 581] on div "Vitamins & Supplements Edit Copy Move Reporting Preview Un-preview Open Preview…" at bounding box center [66, 572] width 131 height 294
click at [14, 441] on icon at bounding box center [7, 448] width 14 height 14
click at [122, 576] on span "Open Preview Url" at bounding box center [84, 581] width 76 height 11
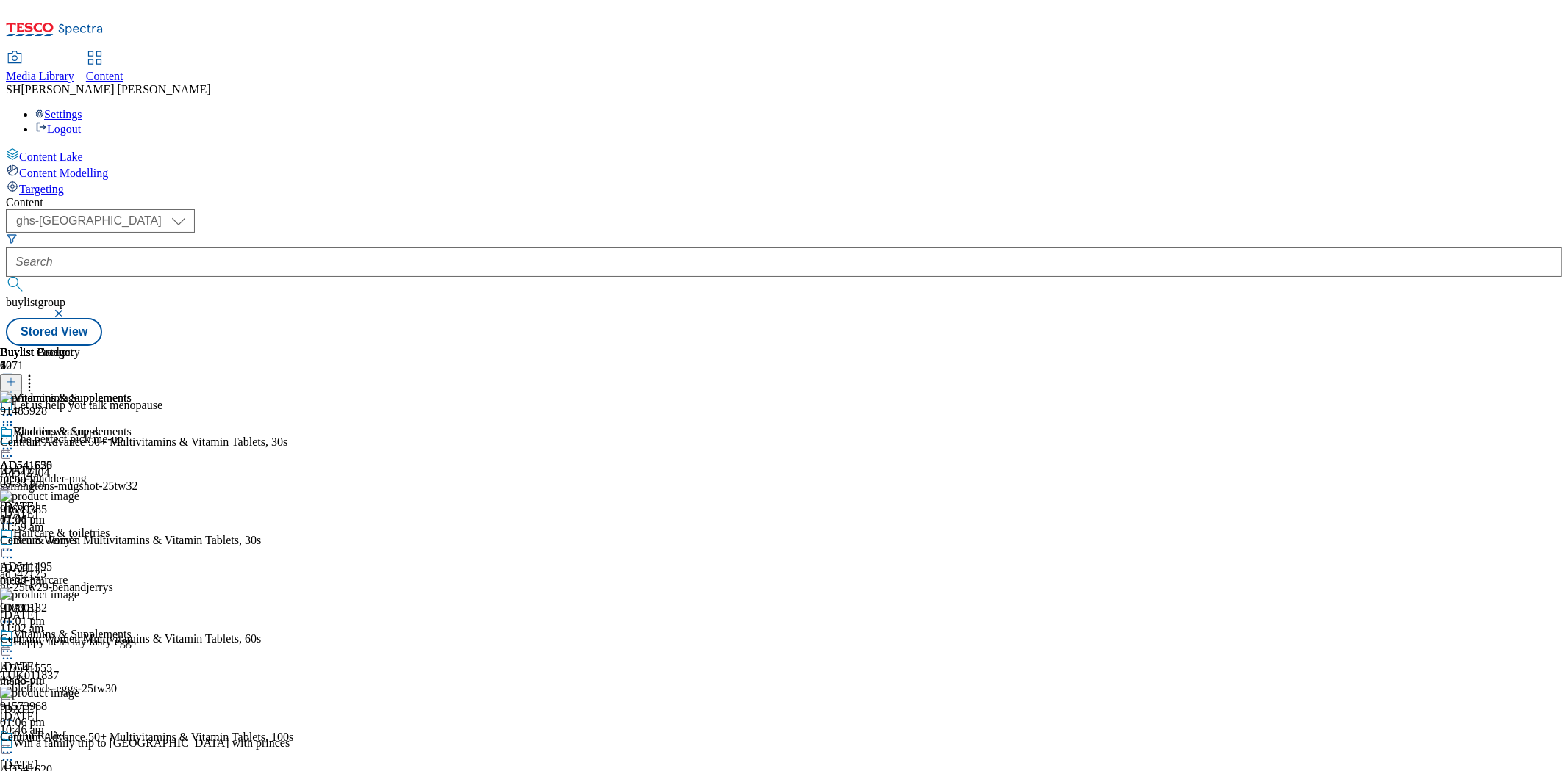
click at [131, 527] on div "Vitamins & Supplements AD541555 meno-vit [DATE] 01:06 pm" at bounding box center [66, 475] width 131 height 102
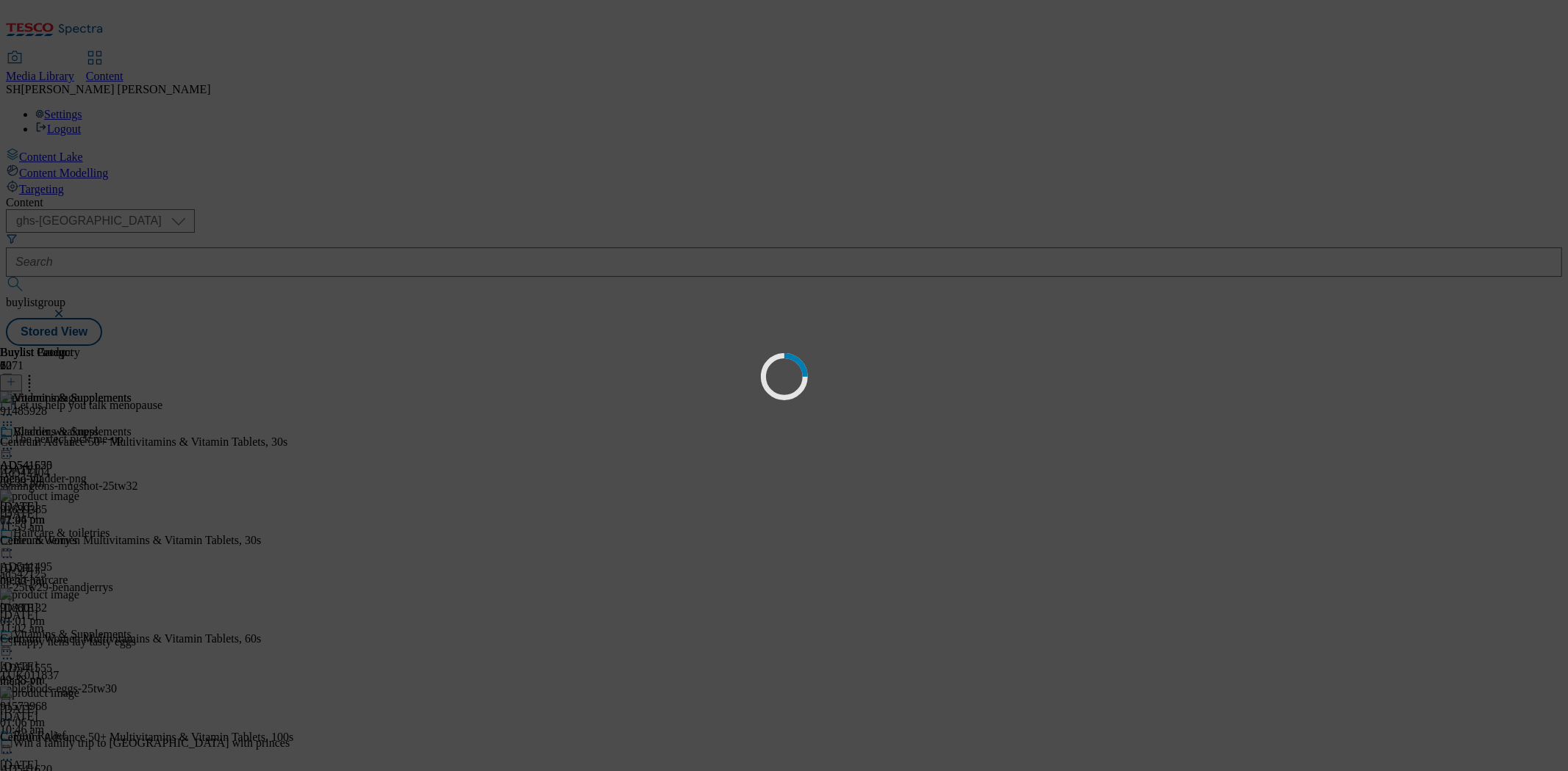
scroll to position [0, 0]
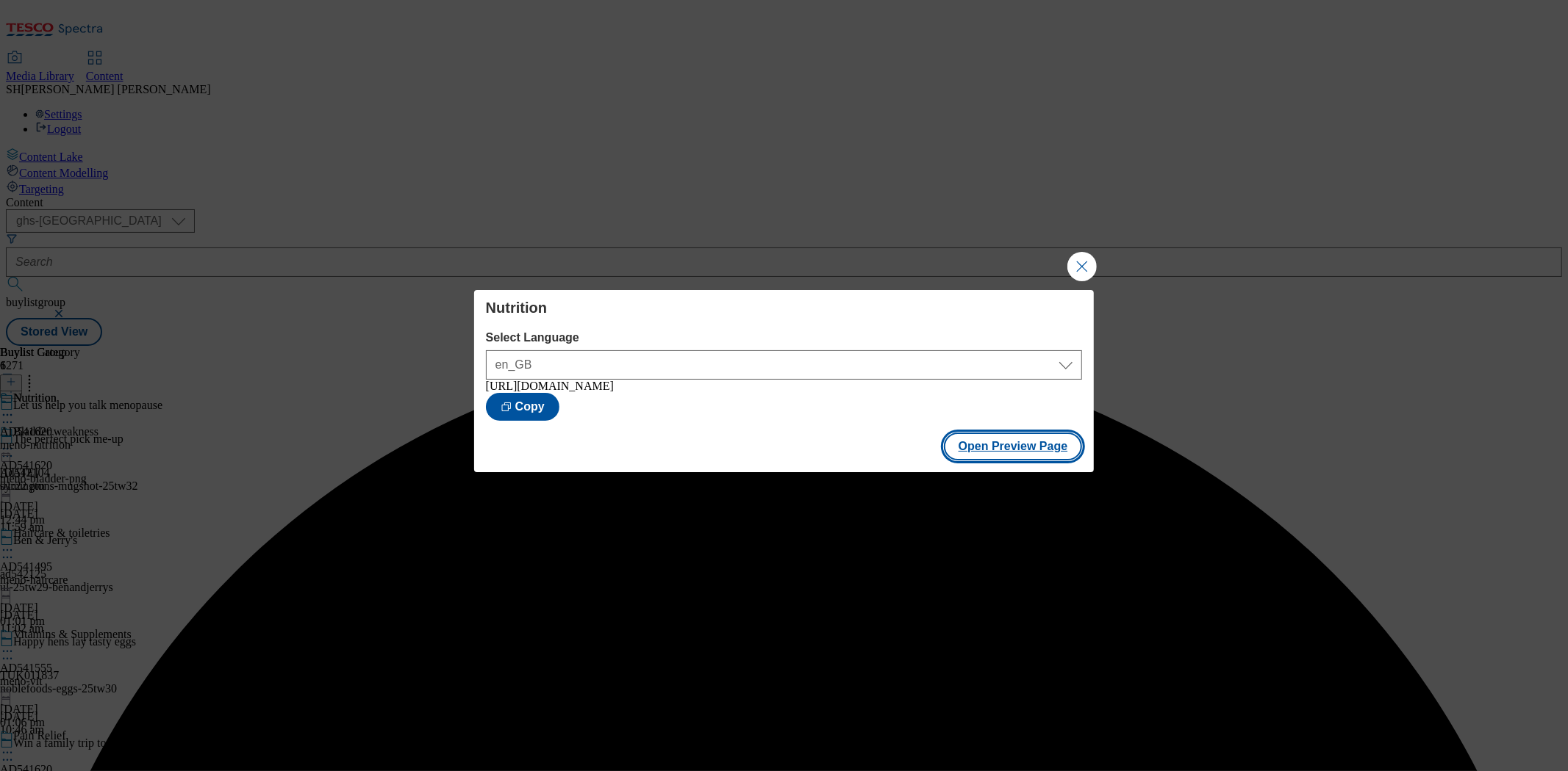
click at [989, 448] on button "Open Preview Page" at bounding box center [1013, 446] width 138 height 28
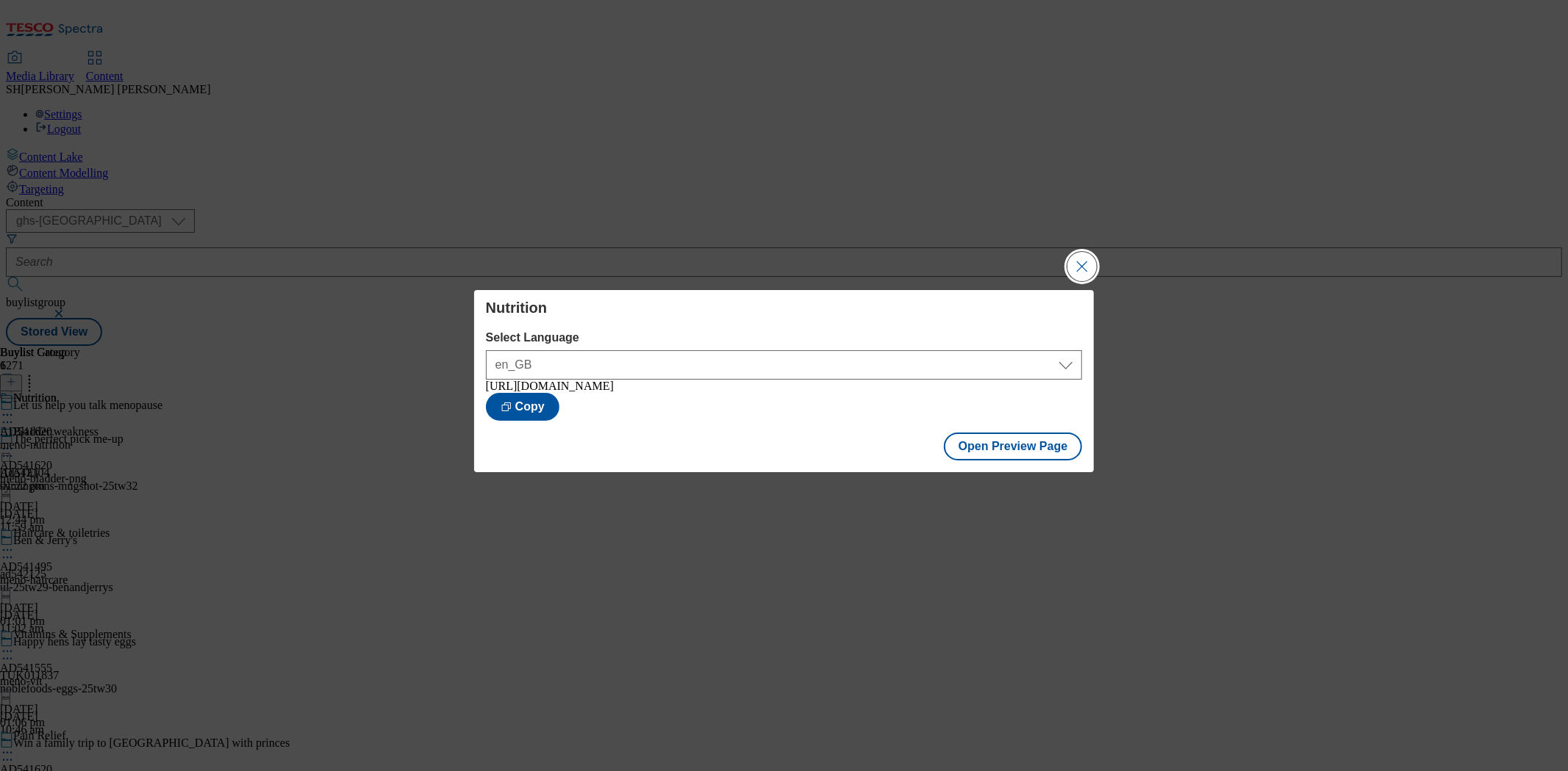
click at [1081, 260] on button "Close Modal" at bounding box center [1082, 266] width 30 height 30
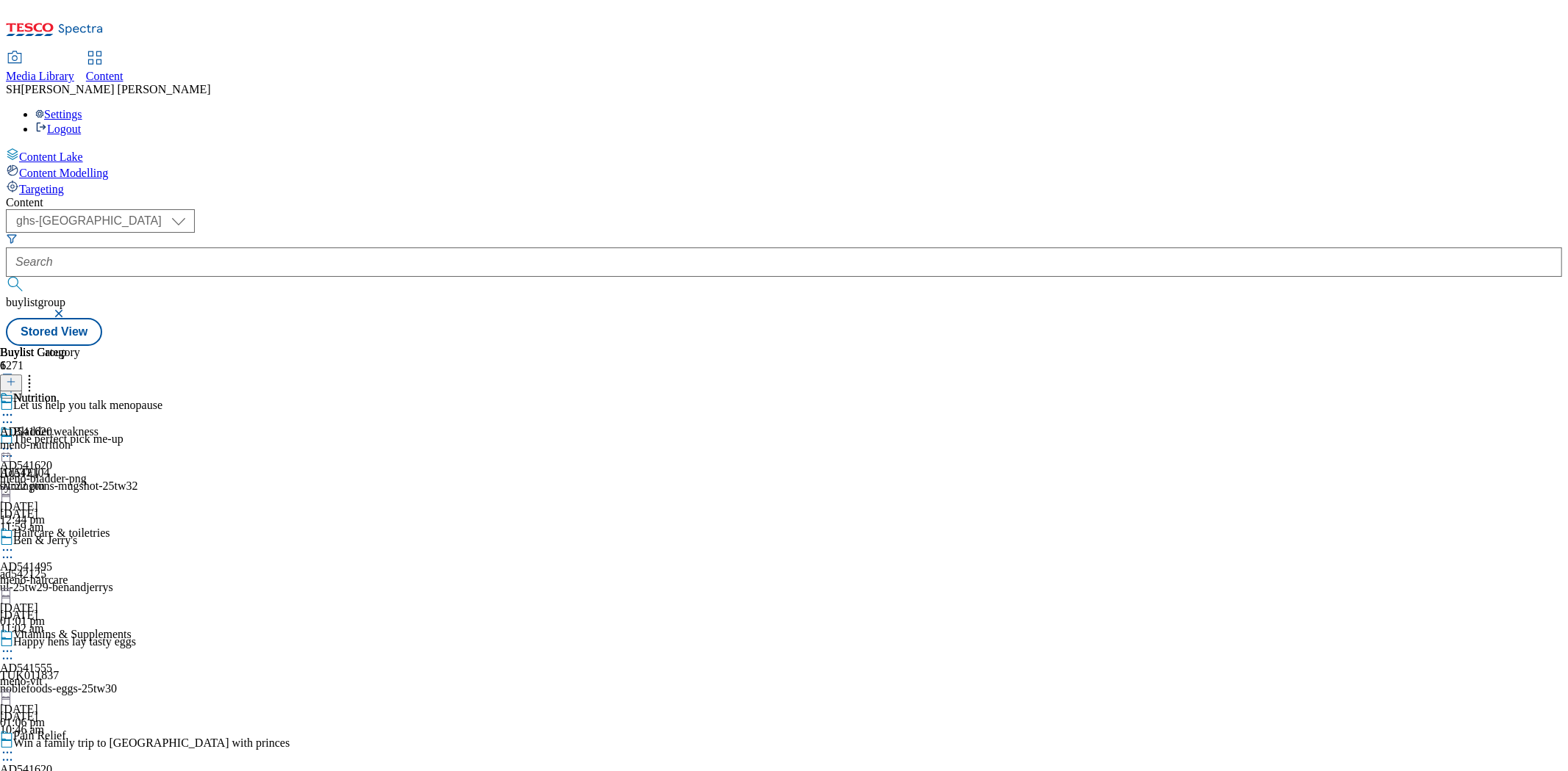
scroll to position [441, 0]
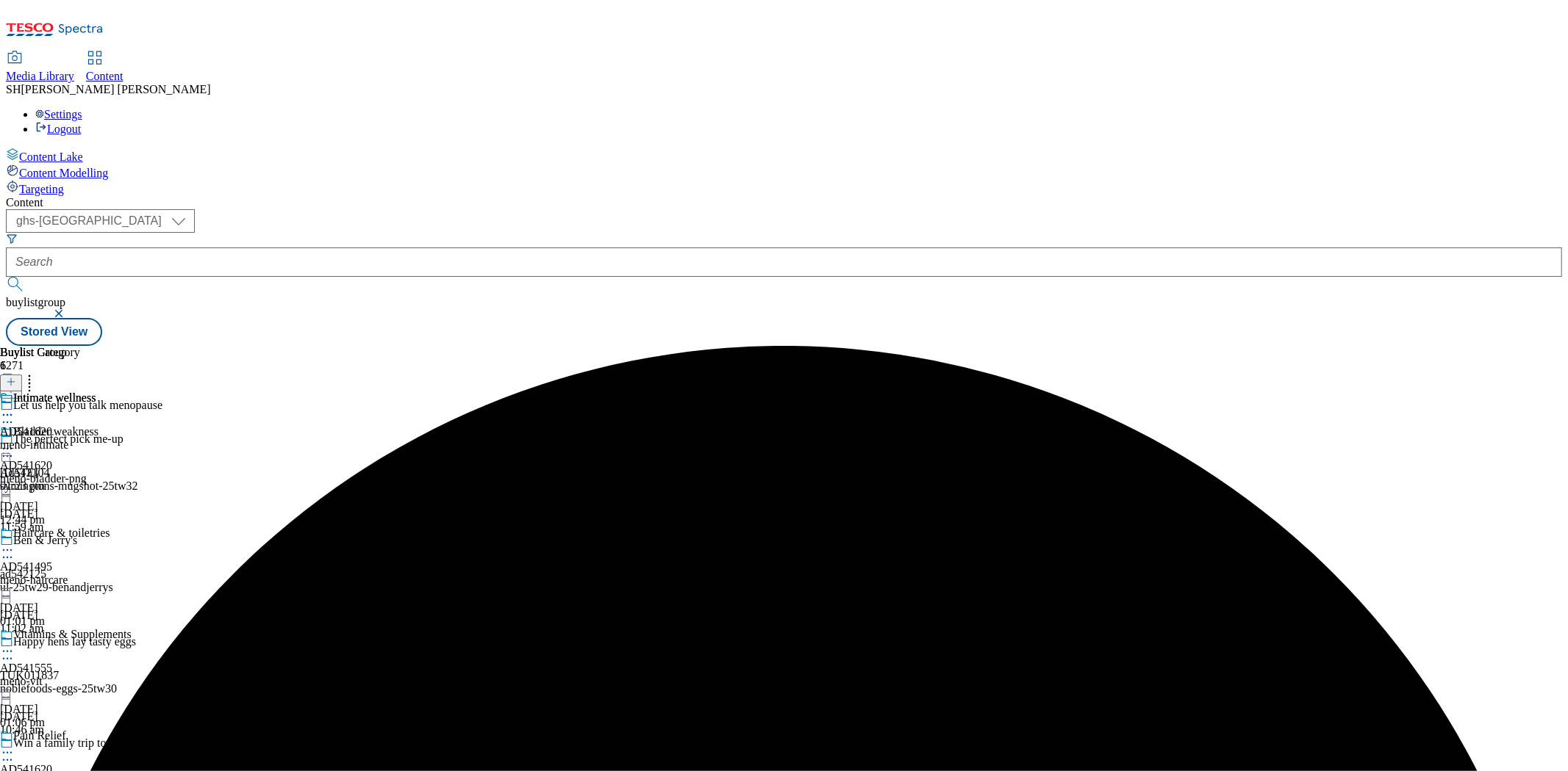
scroll to position [441, 0]
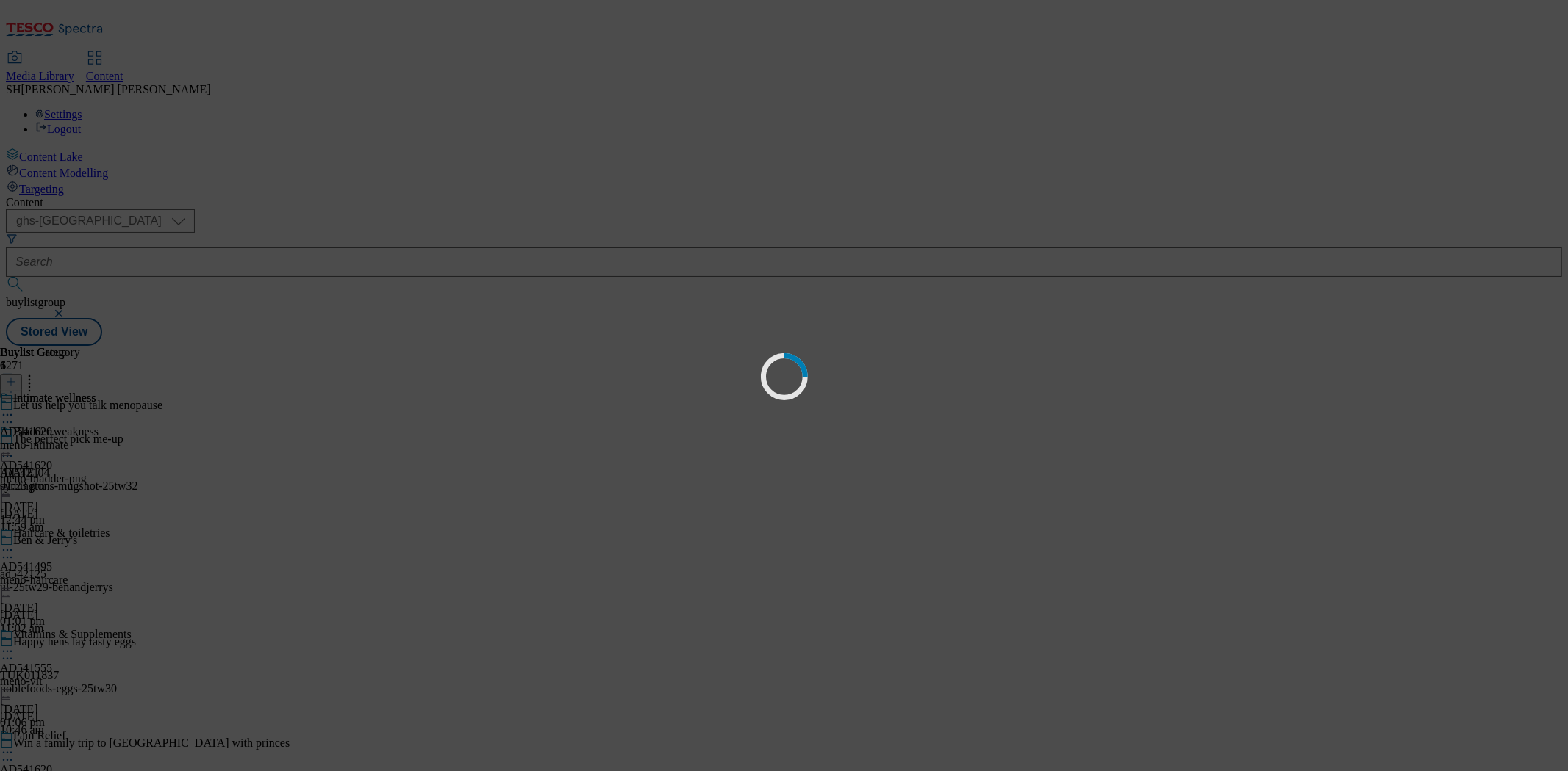
scroll to position [0, 0]
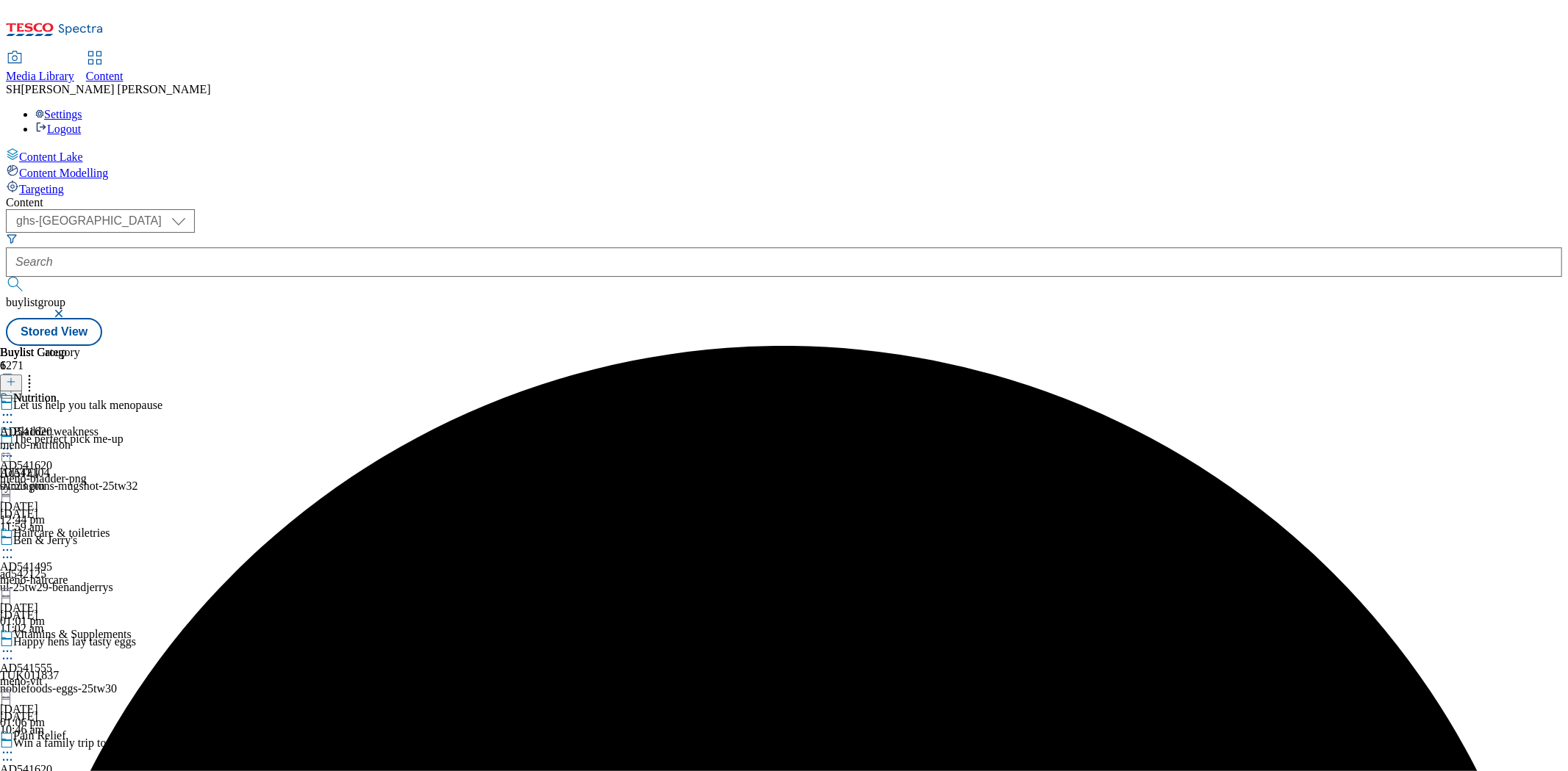
scroll to position [441, 0]
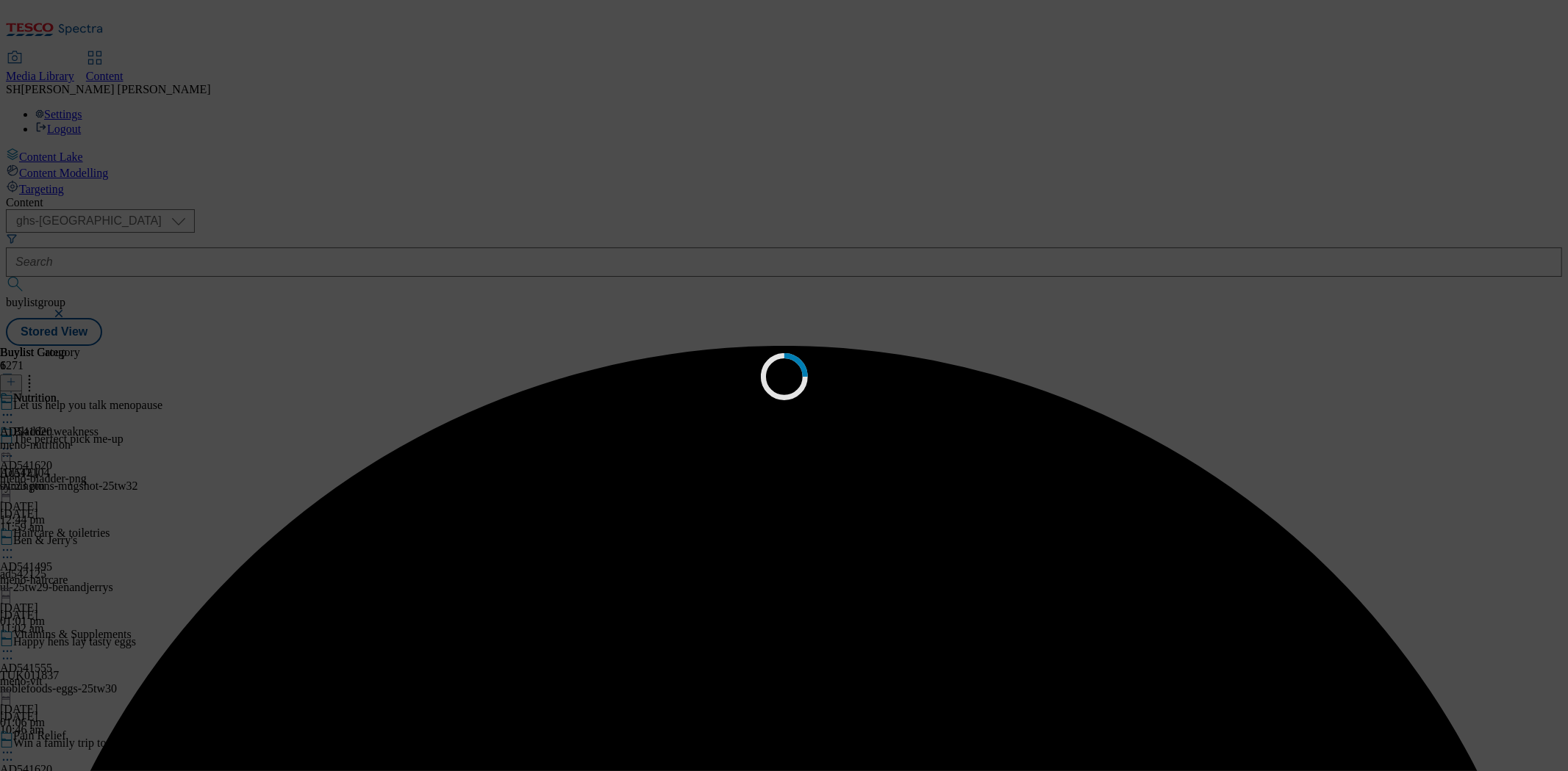
scroll to position [0, 0]
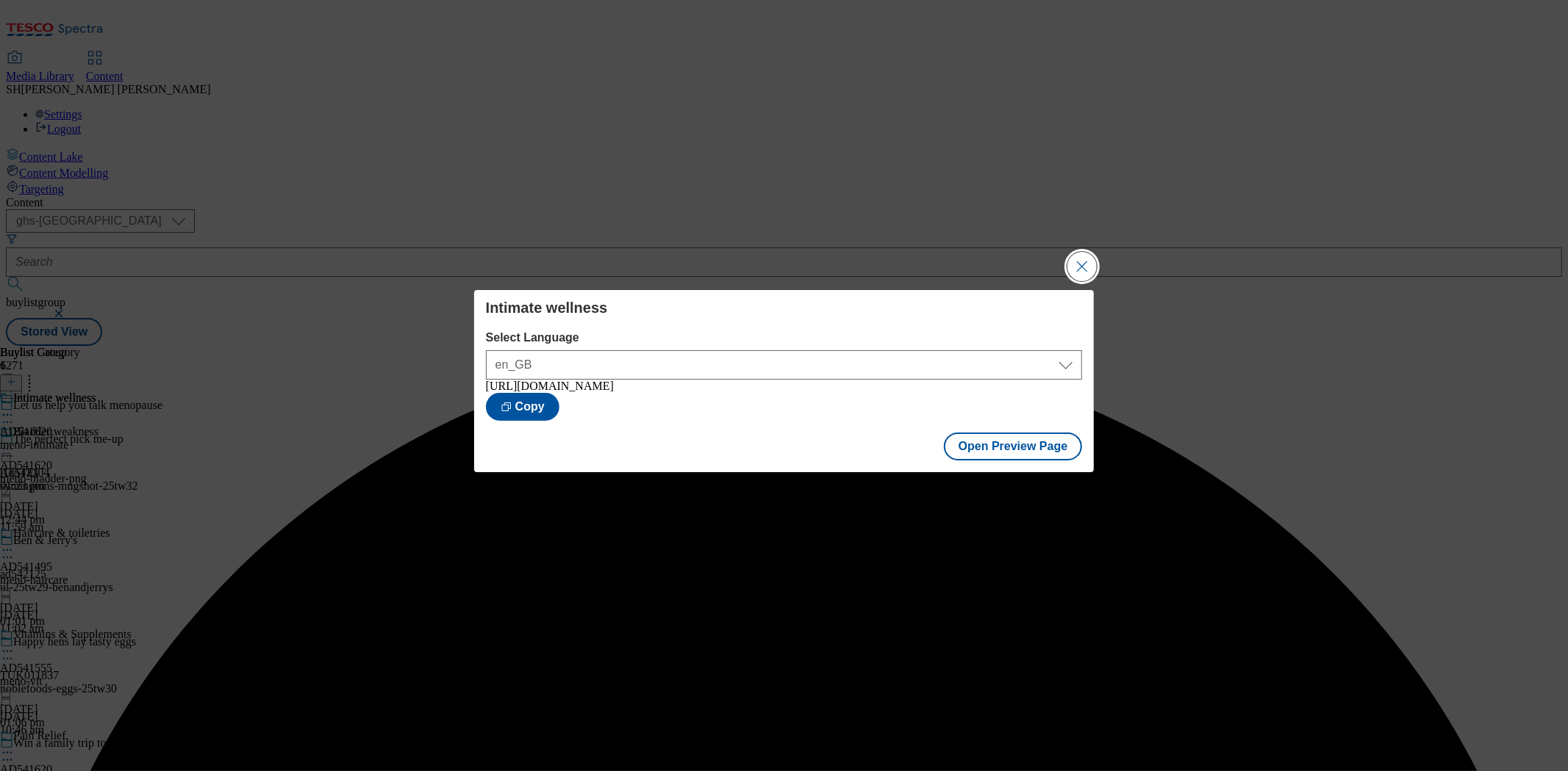
click at [1074, 260] on button "Close Modal" at bounding box center [1082, 266] width 30 height 30
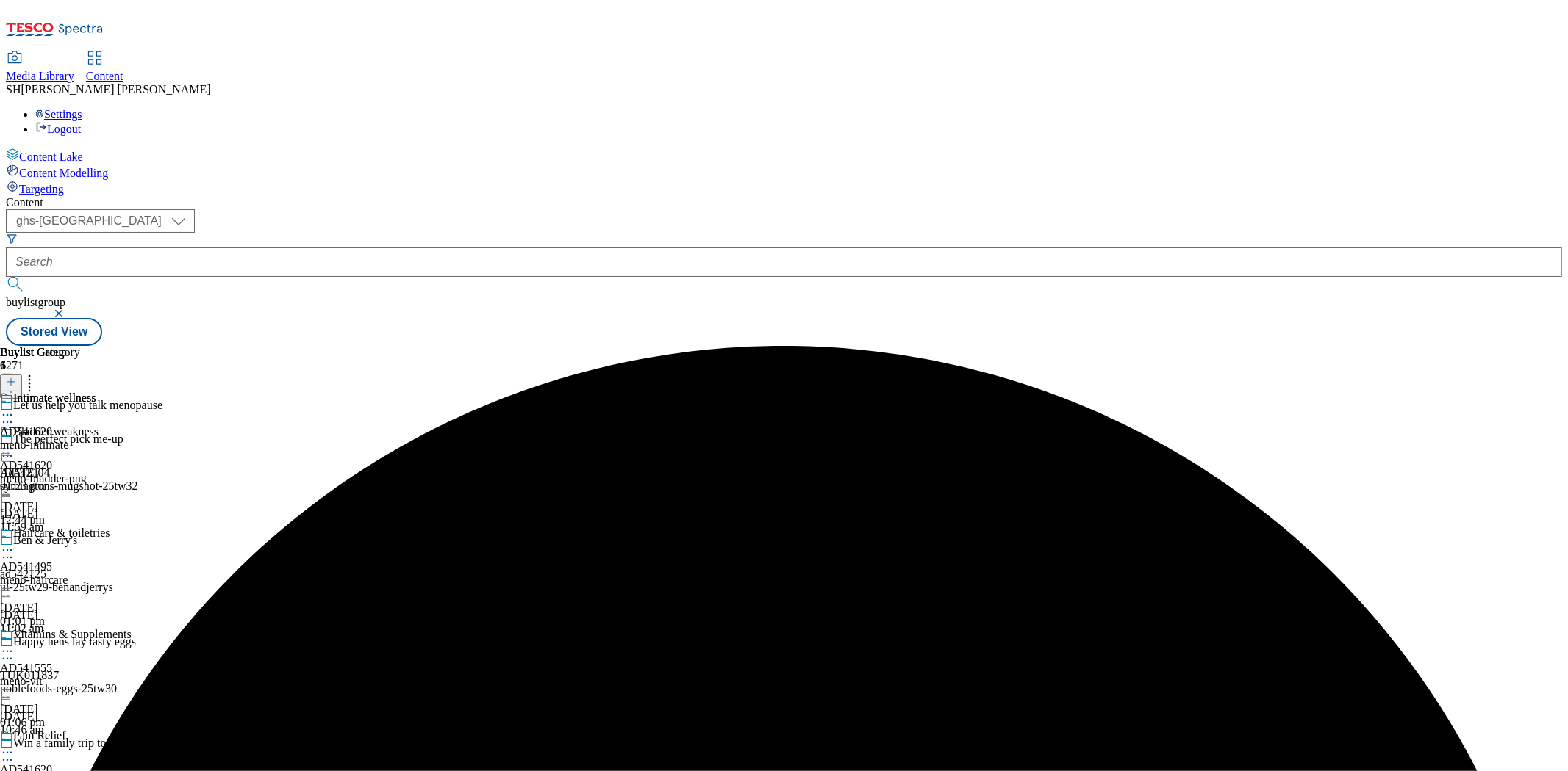
scroll to position [441, 0]
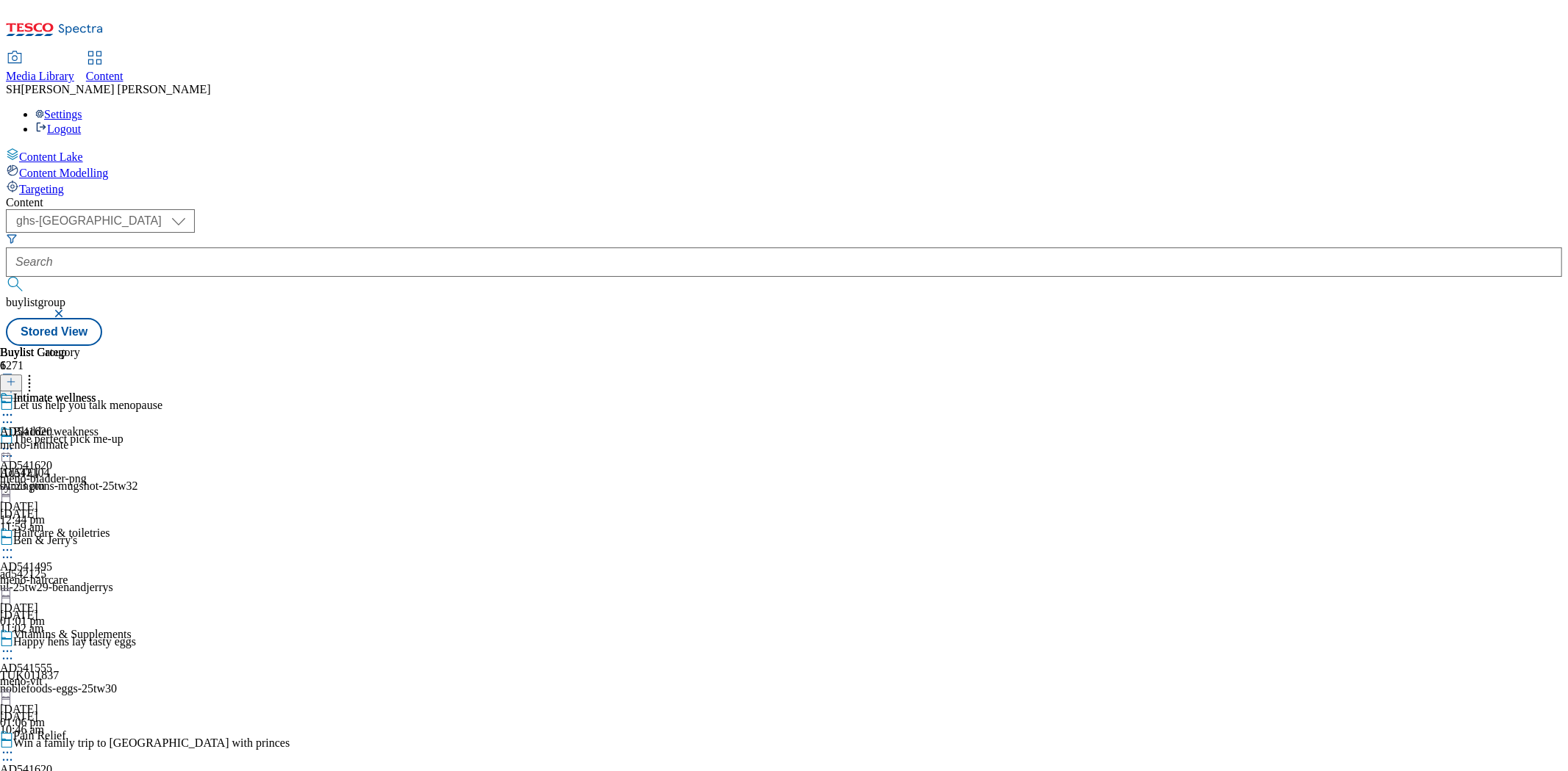
scroll to position [573, 0]
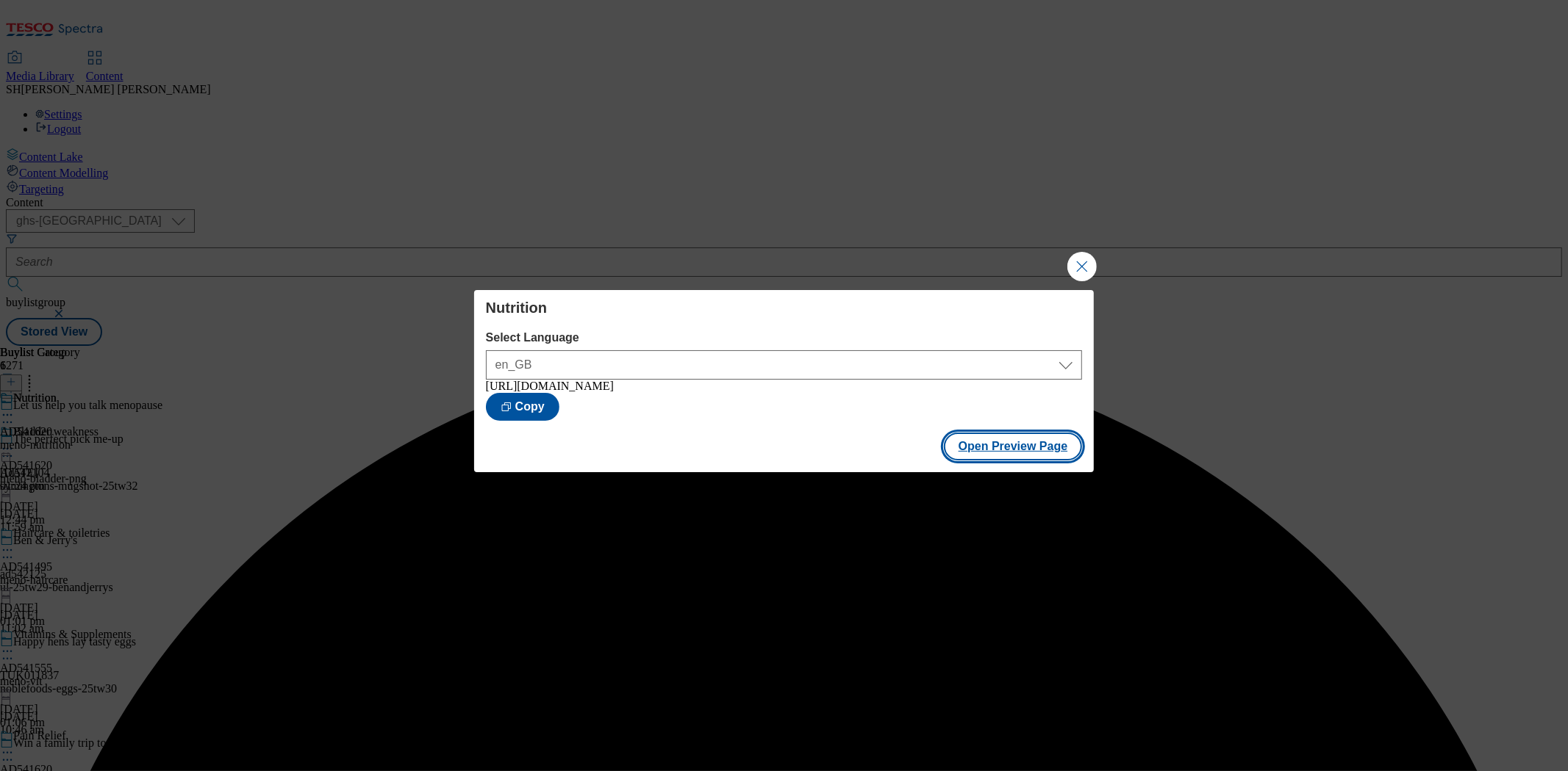
click at [1041, 448] on button "Open Preview Page" at bounding box center [1013, 446] width 138 height 28
click at [643, 393] on div "[URL][DOMAIN_NAME]" at bounding box center [784, 386] width 597 height 13
click at [644, 393] on div "[URL][DOMAIN_NAME]" at bounding box center [784, 386] width 597 height 13
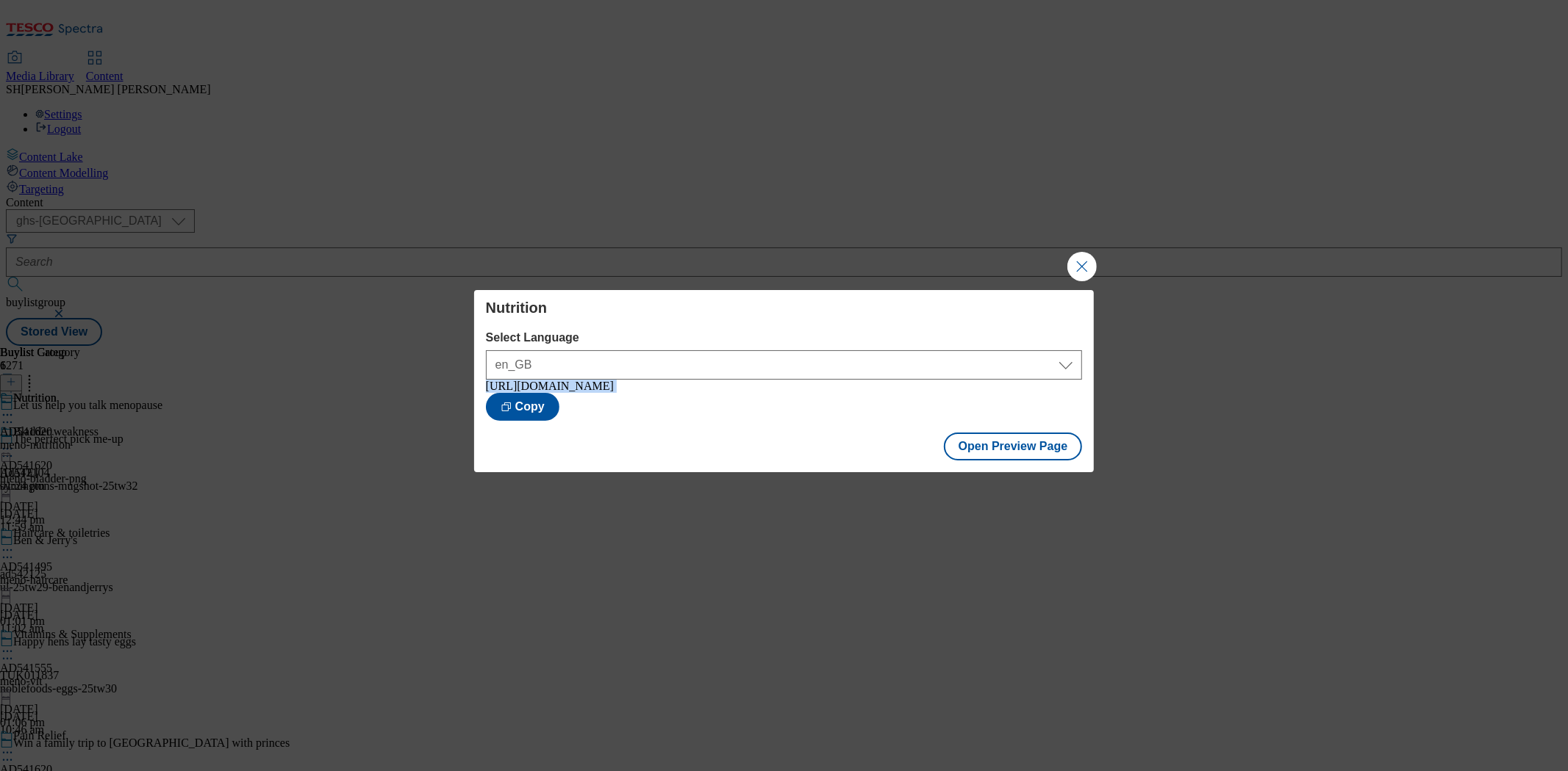
copy div "[URL][DOMAIN_NAME]"
click at [1014, 456] on button "Open Preview Page" at bounding box center [1013, 446] width 138 height 28
